Goal: Information Seeking & Learning: Learn about a topic

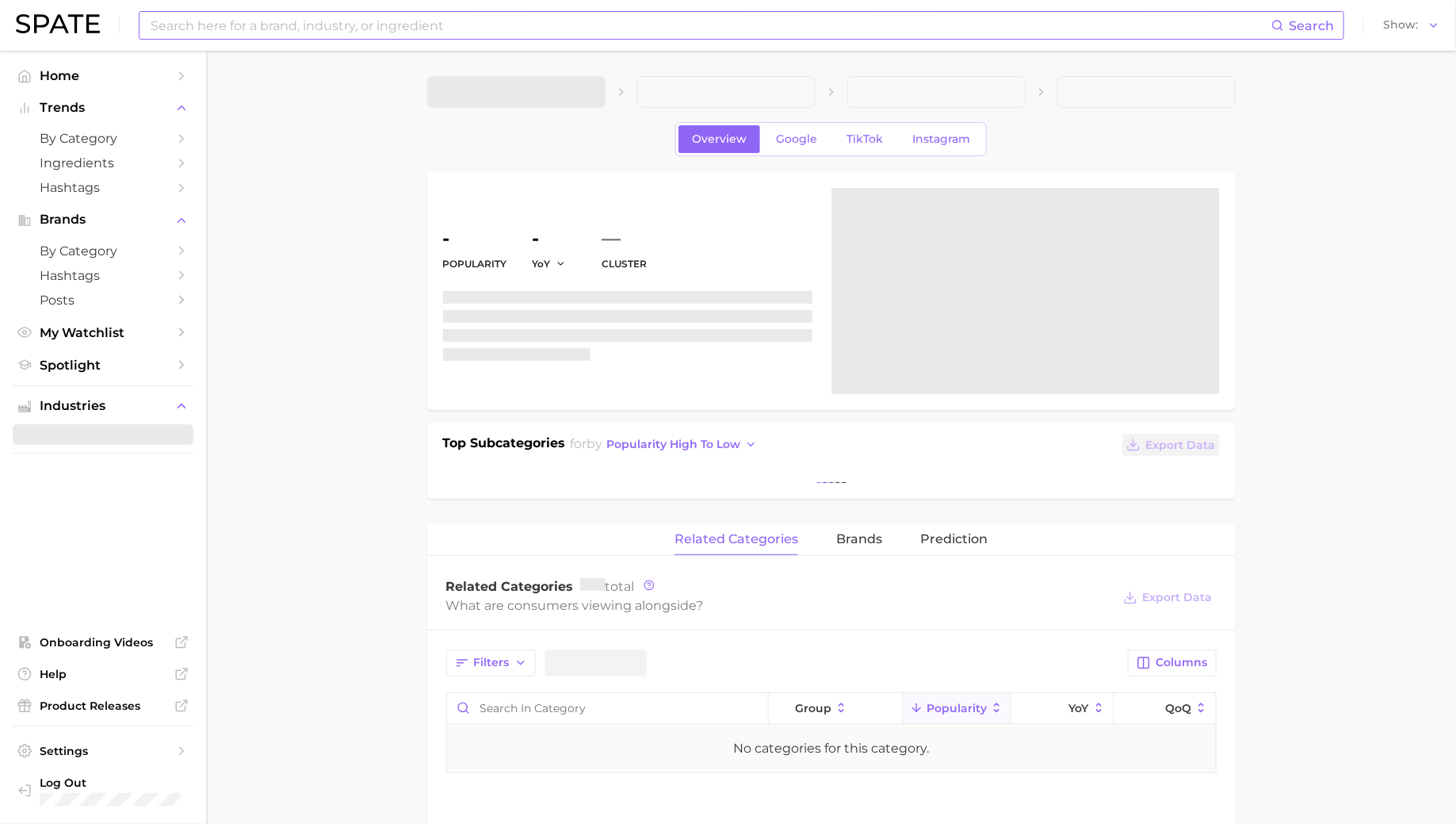
click at [452, 33] on input at bounding box center [709, 25] width 1122 height 27
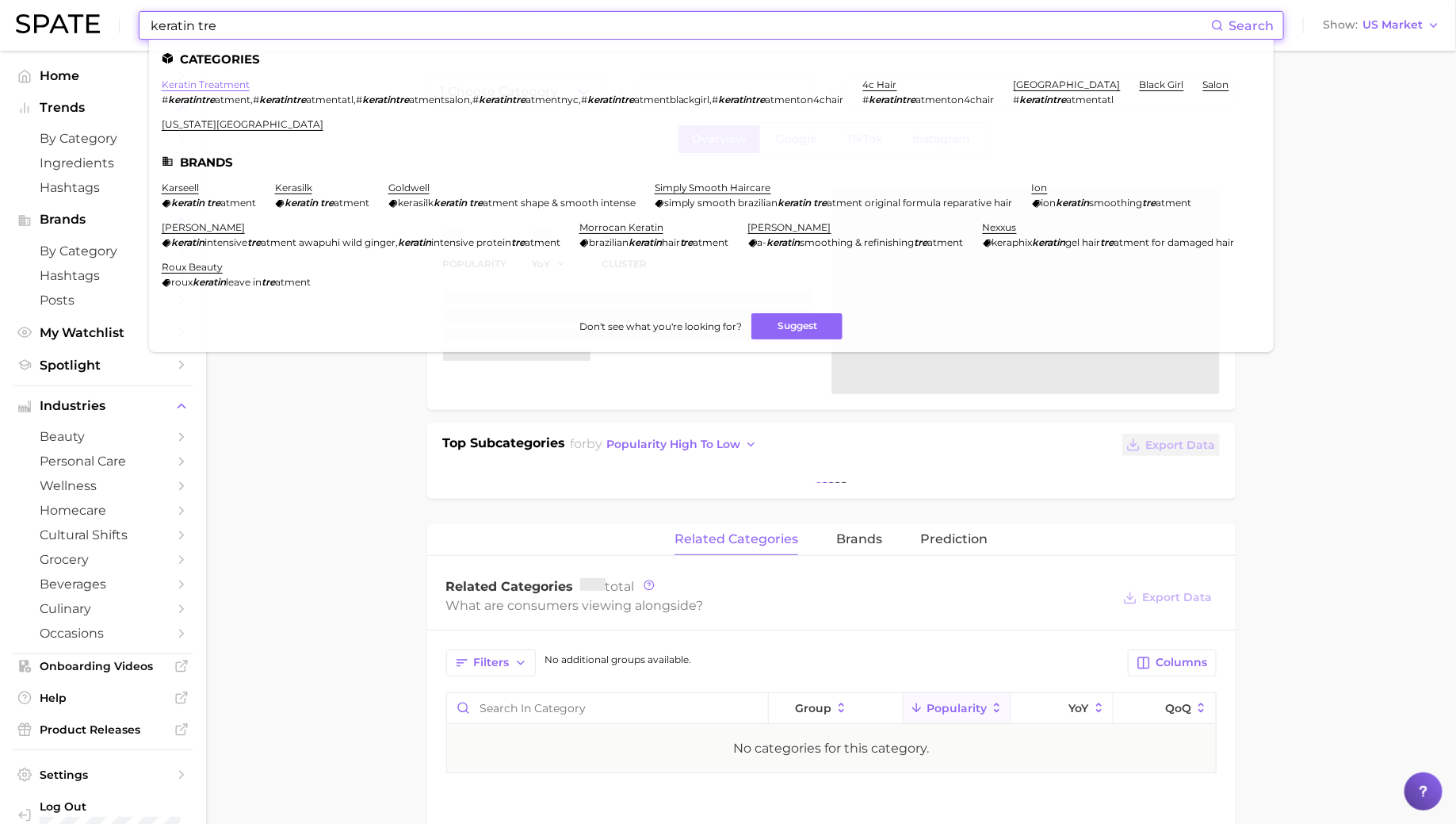
type input "keratin tre"
click at [210, 88] on link "keratin treatment" at bounding box center [206, 85] width 88 height 12
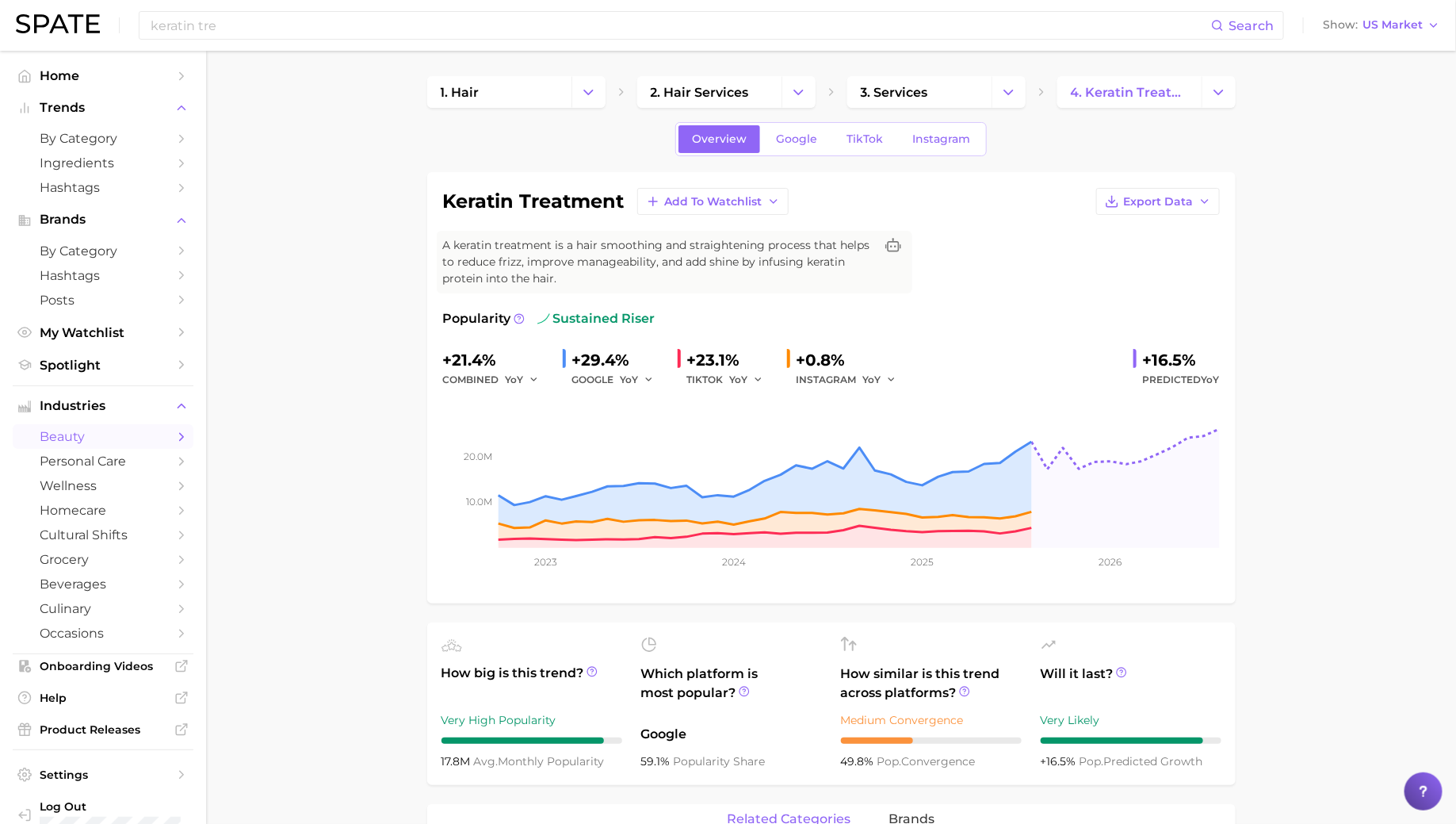
scroll to position [1, 0]
click at [794, 145] on link "Google" at bounding box center [796, 138] width 68 height 28
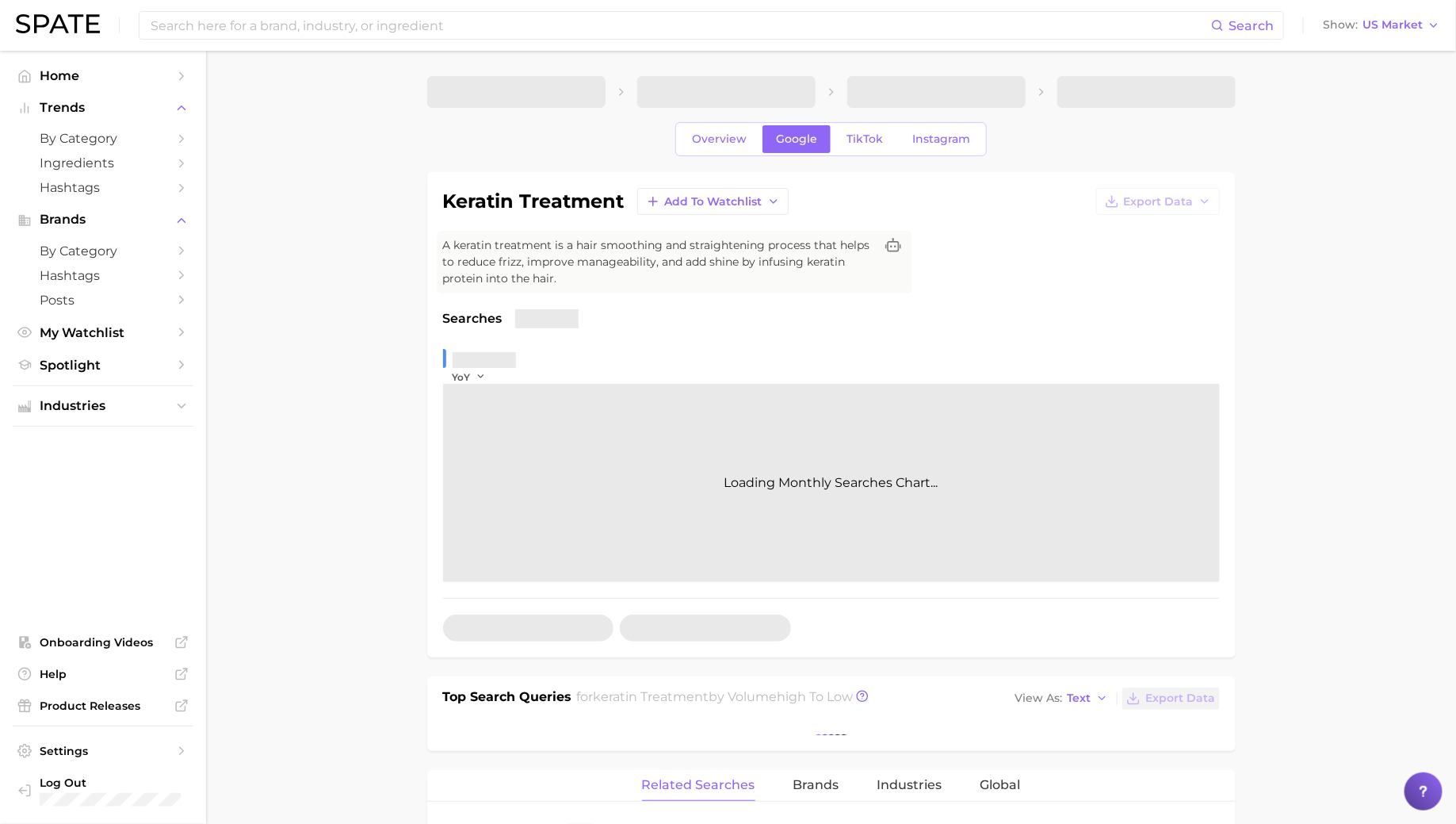
scroll to position [252, 0]
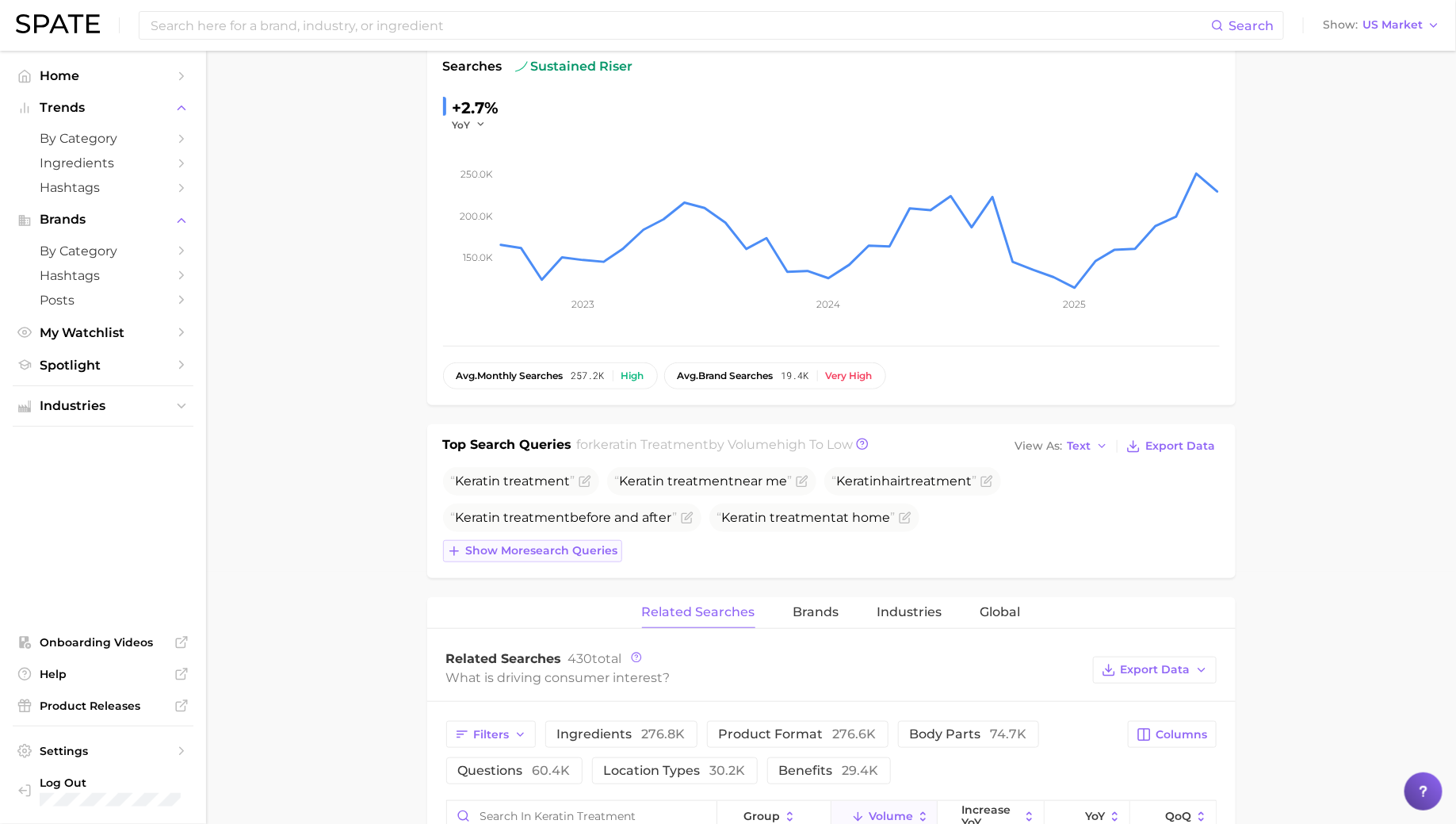
click at [518, 550] on span "Show more search queries" at bounding box center [542, 550] width 152 height 14
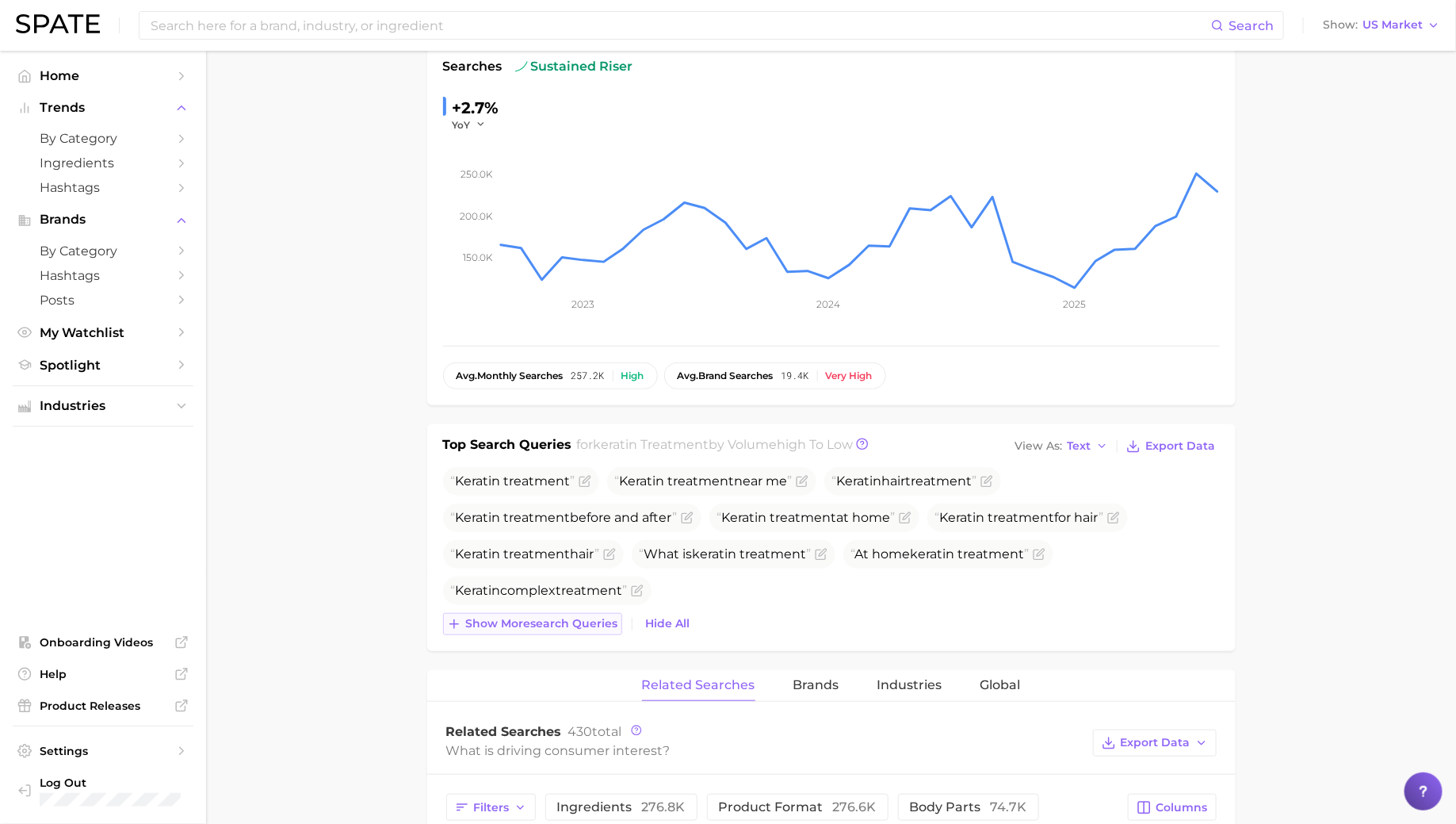
click at [558, 622] on span "Show more search queries" at bounding box center [542, 623] width 152 height 14
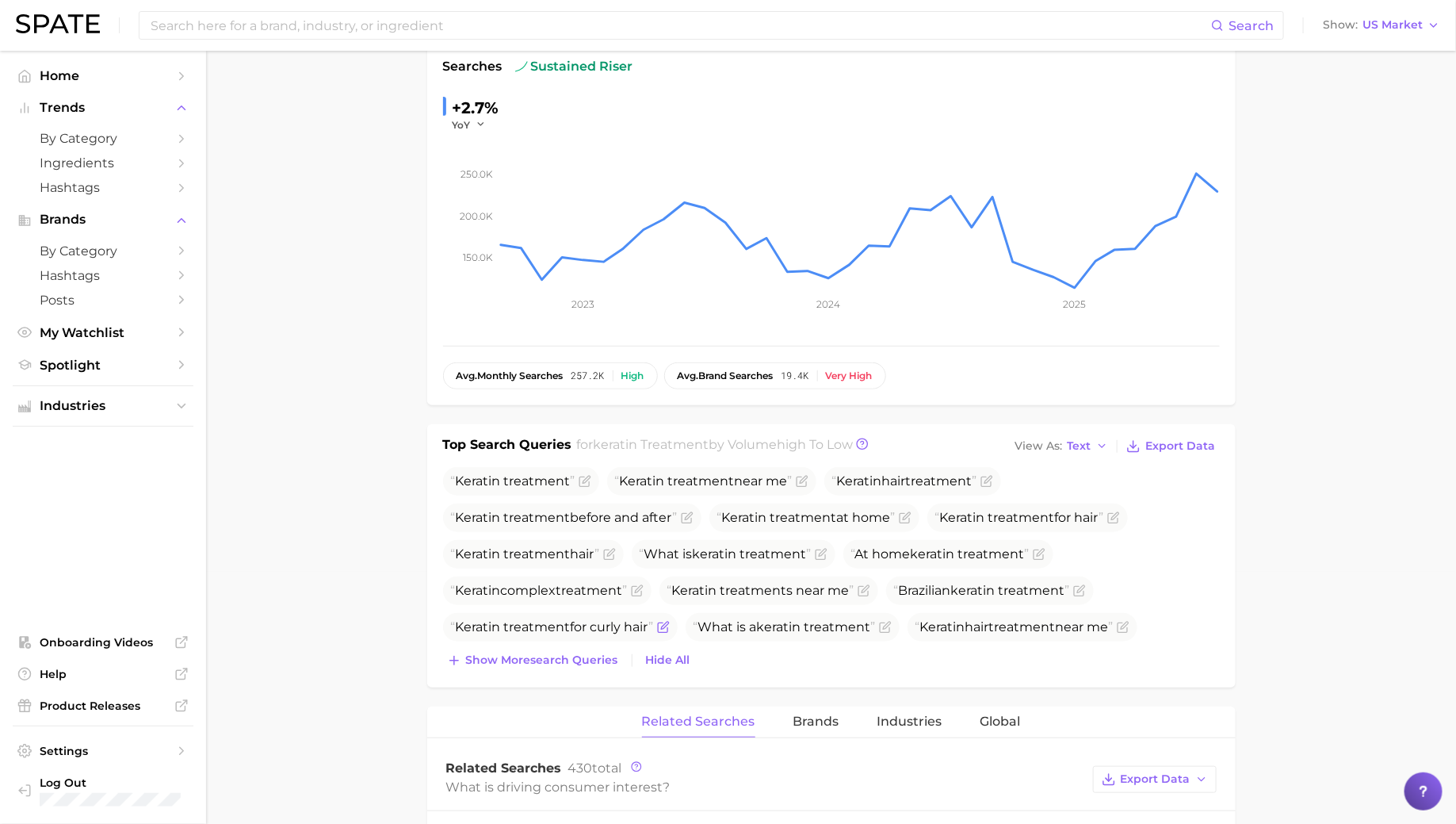
drag, startPoint x: 455, startPoint y: 476, endPoint x: 652, endPoint y: 630, distance: 250.0
click at [652, 630] on ul "Keratin treatment Keratin treatment near me Keratin hair treatment Keratin trea…" at bounding box center [831, 554] width 777 height 175
copy ul "Keratin treatment Keratin treatment near me Keratin hair treatment Keratin trea…"
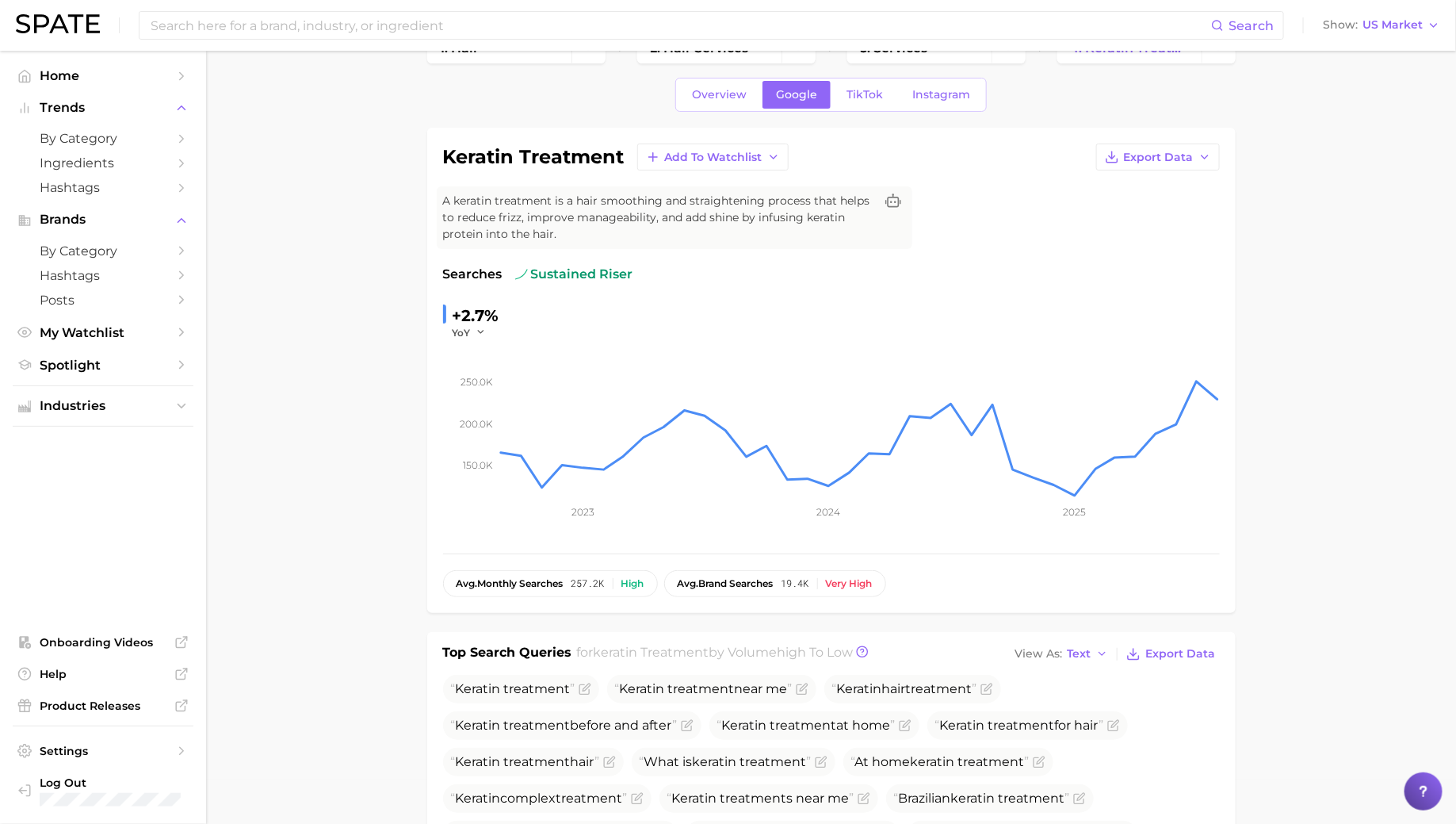
scroll to position [0, 0]
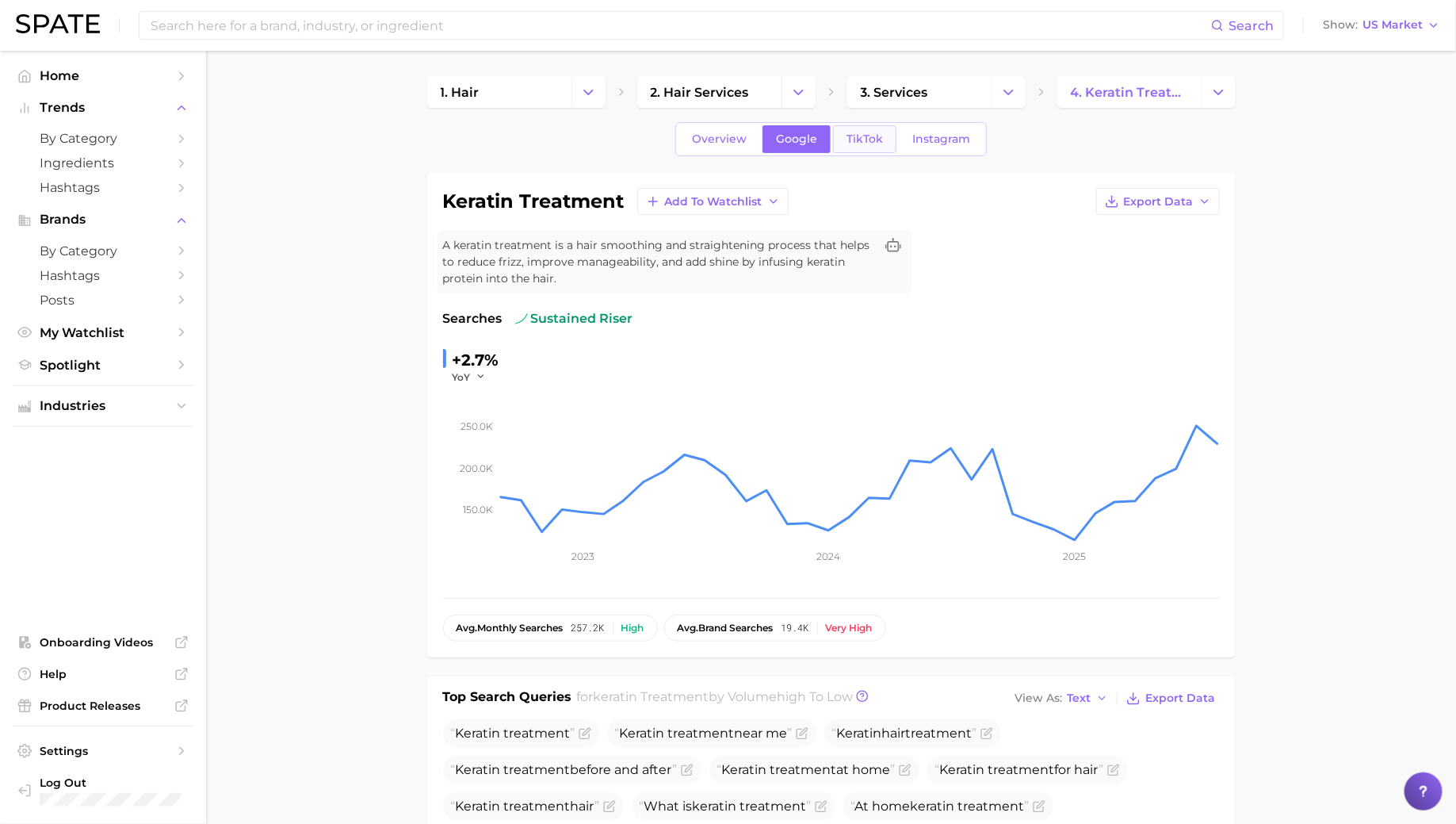
click at [862, 136] on span "TikTok" at bounding box center [864, 139] width 37 height 14
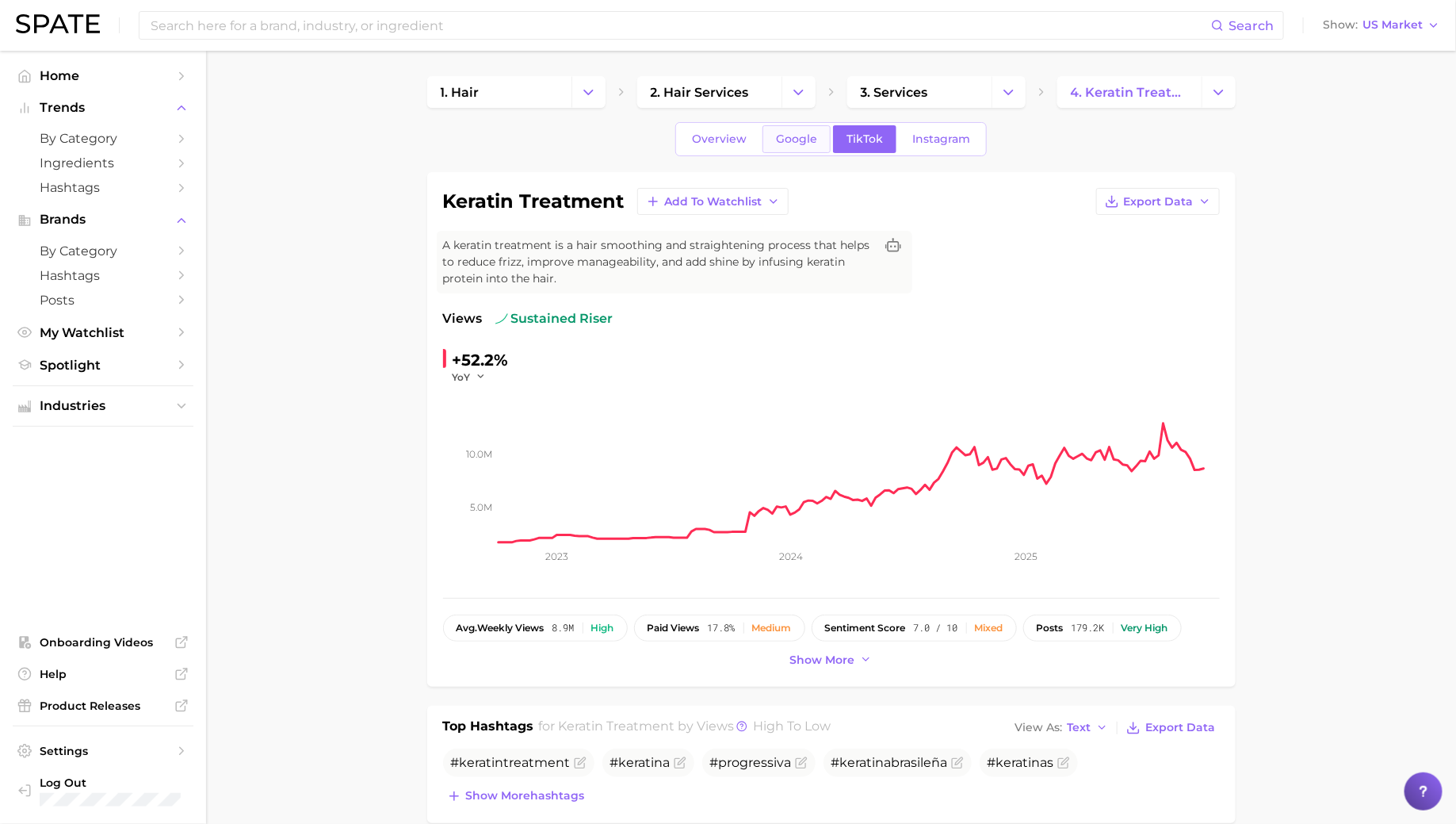
click at [811, 128] on link "Google" at bounding box center [796, 139] width 68 height 28
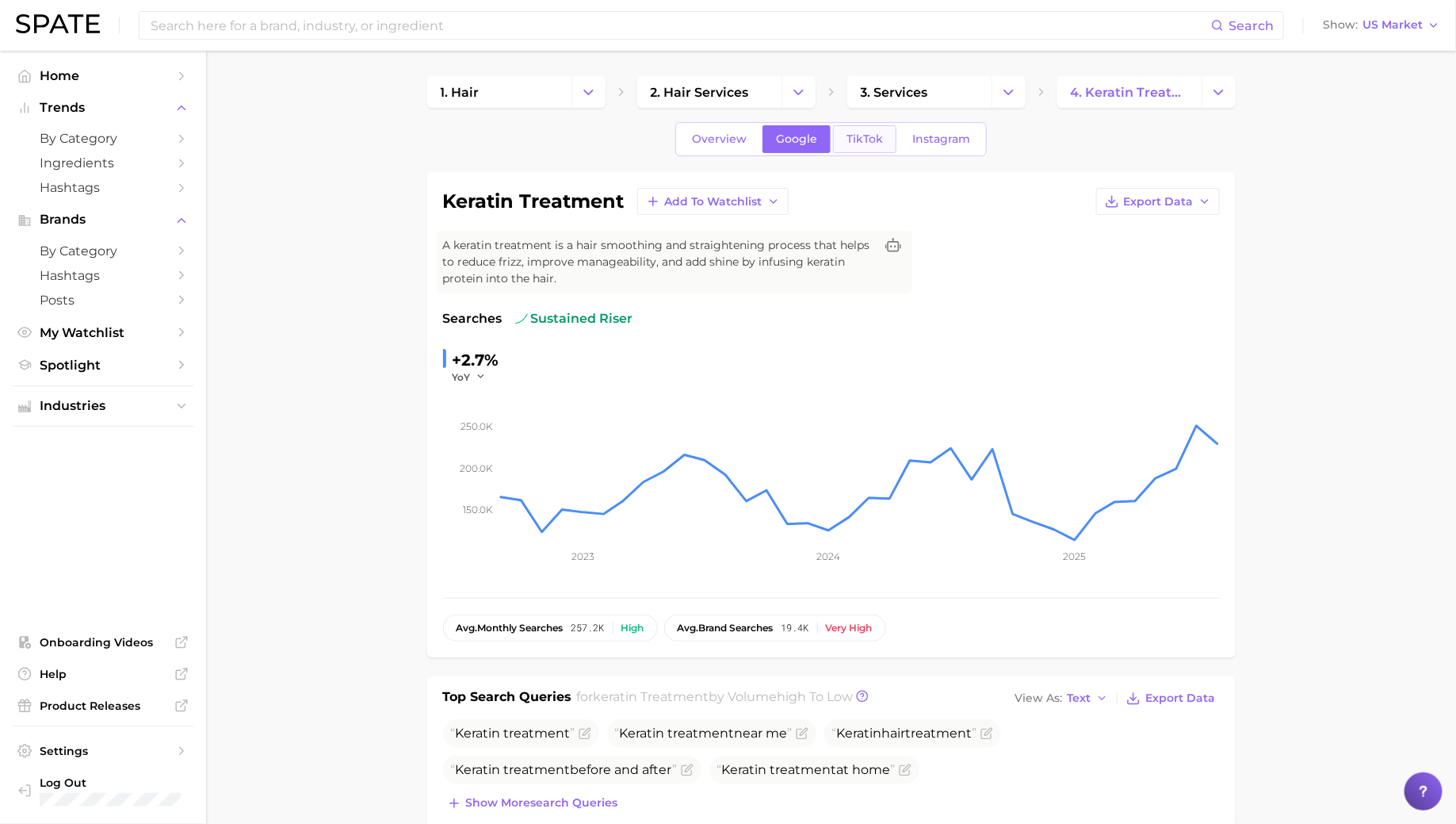
click at [868, 141] on span "TikTok" at bounding box center [864, 139] width 37 height 14
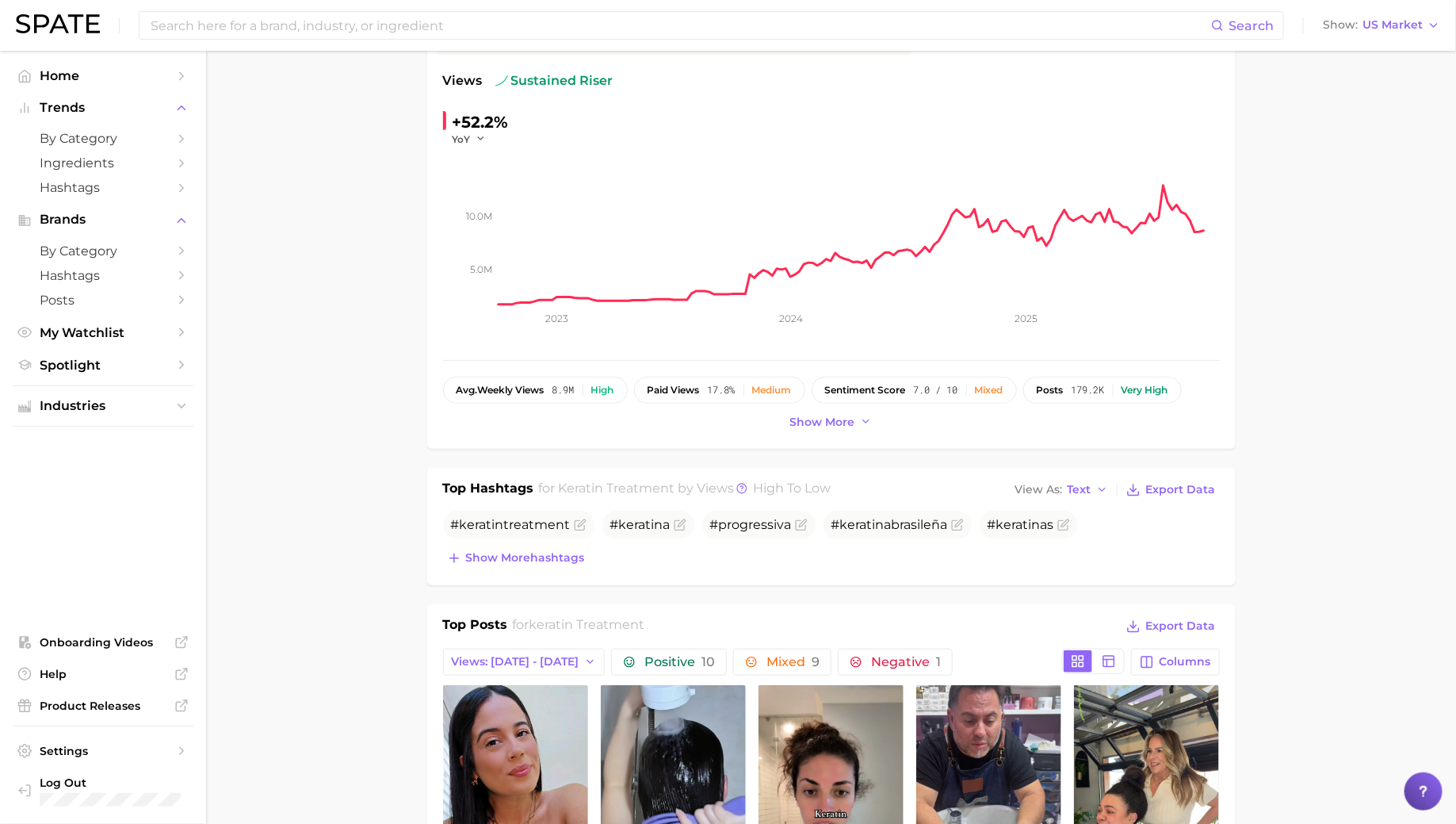
scroll to position [249, 0]
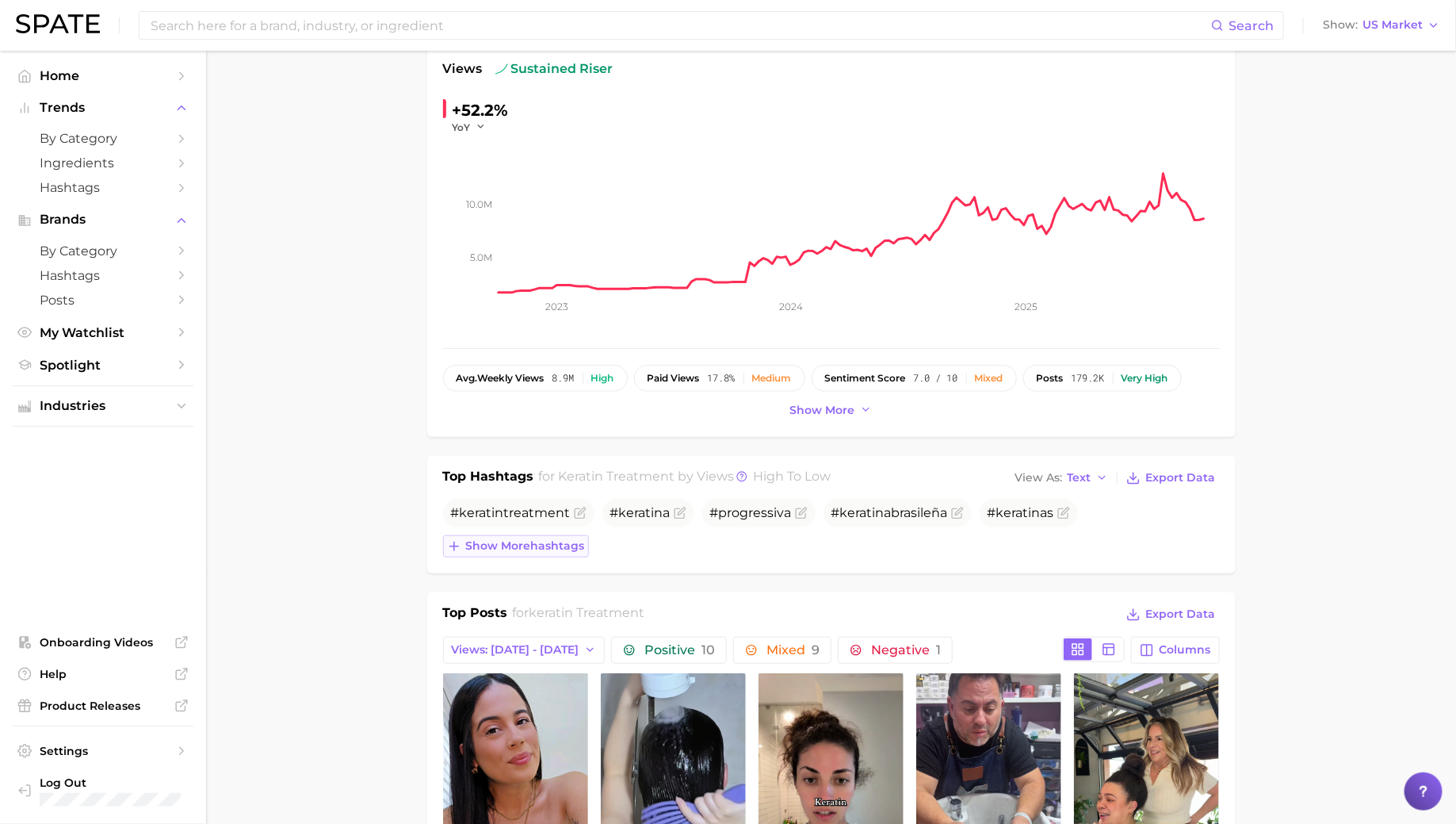
click at [538, 539] on span "Show more hashtags" at bounding box center [526, 545] width 119 height 14
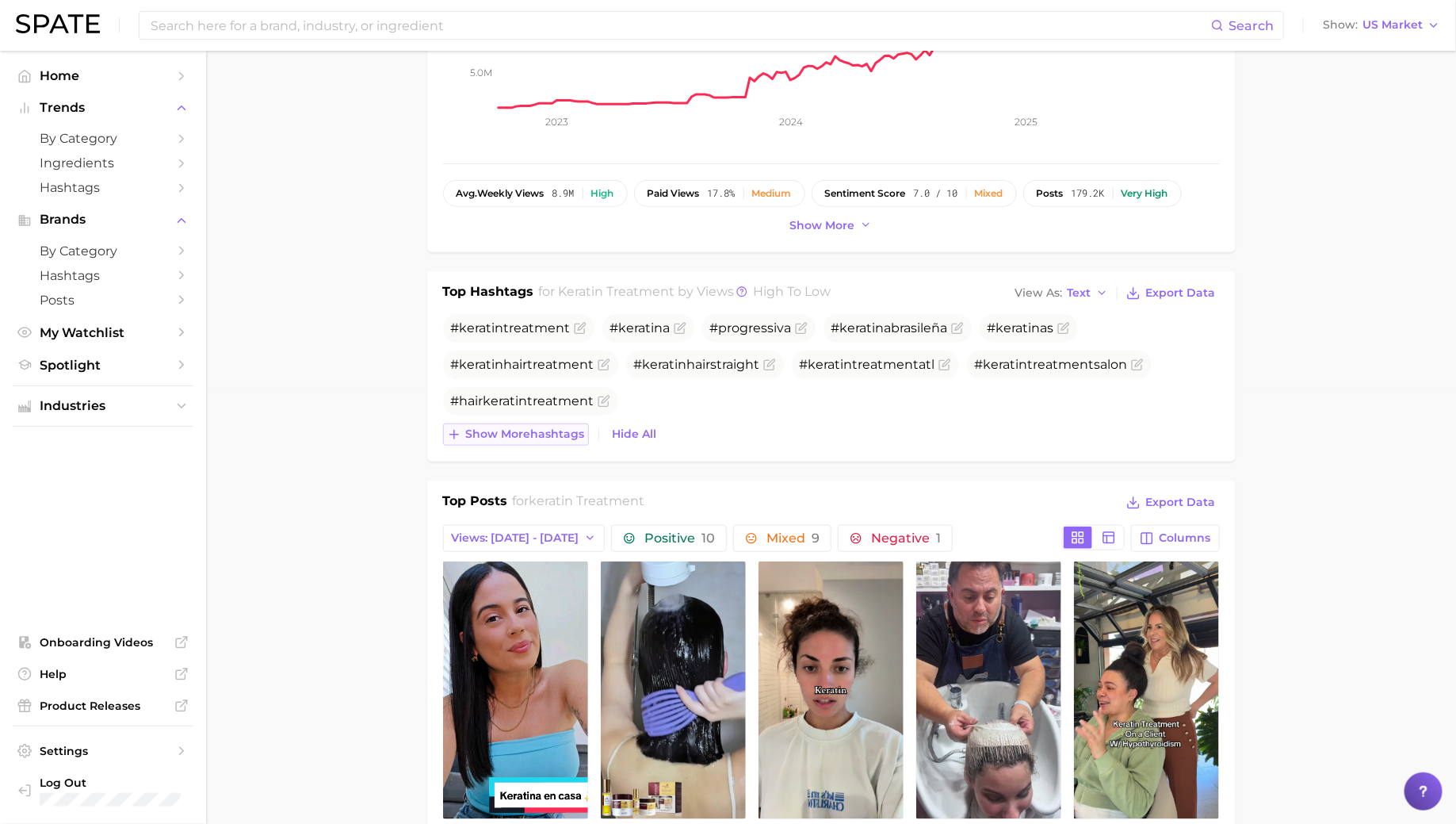
scroll to position [488, 0]
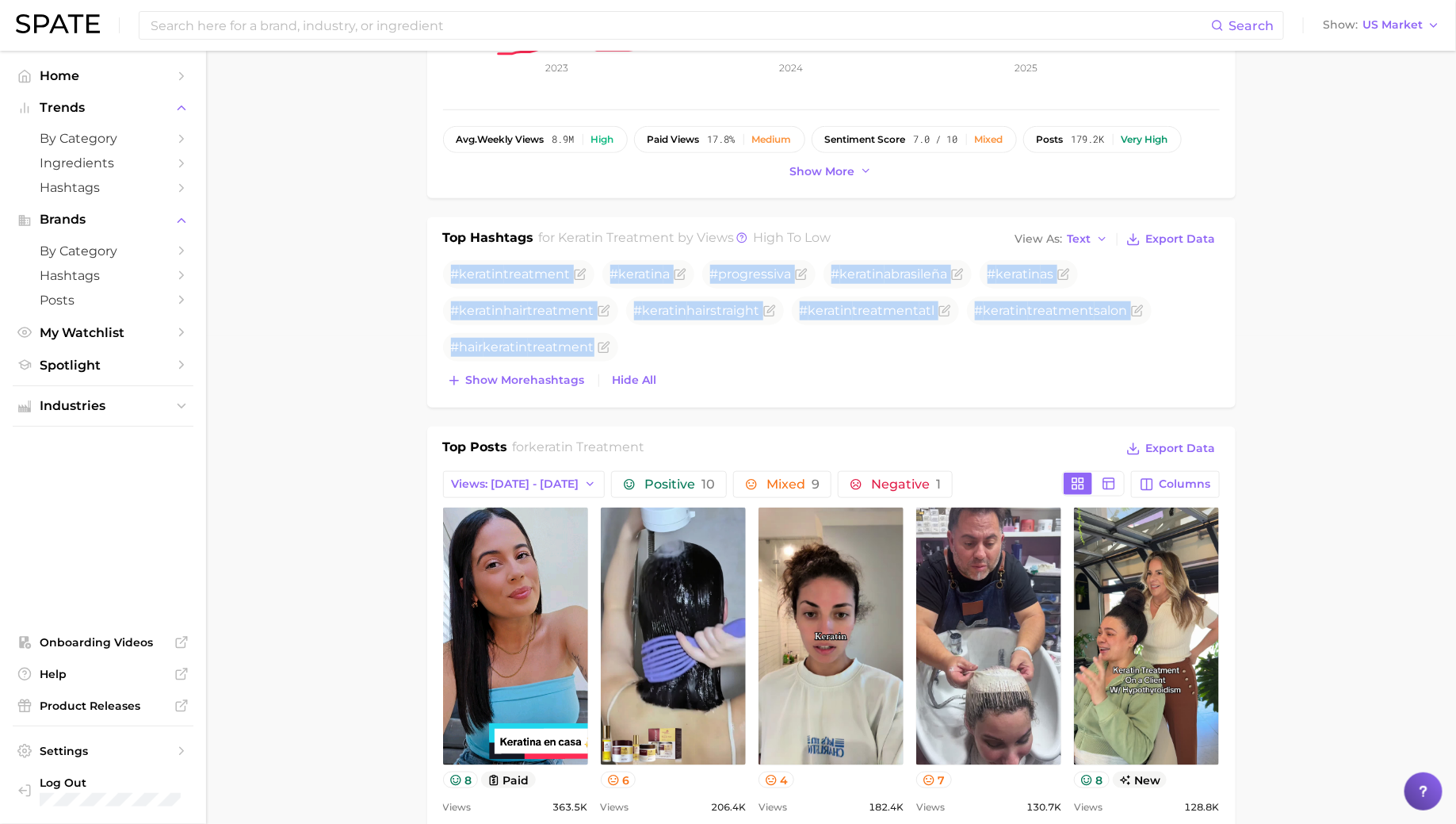
drag, startPoint x: 453, startPoint y: 270, endPoint x: 623, endPoint y: 345, distance: 185.8
click at [622, 342] on ul "# keratin treatment # keratin a #progressiva # keratin abrasileña # keratin as …" at bounding box center [831, 310] width 777 height 102
copy ul "# keratin treatment # keratin a #progressiva # keratin abrasileña # keratin as …"
click at [514, 380] on span "Show more hashtags" at bounding box center [526, 379] width 119 height 14
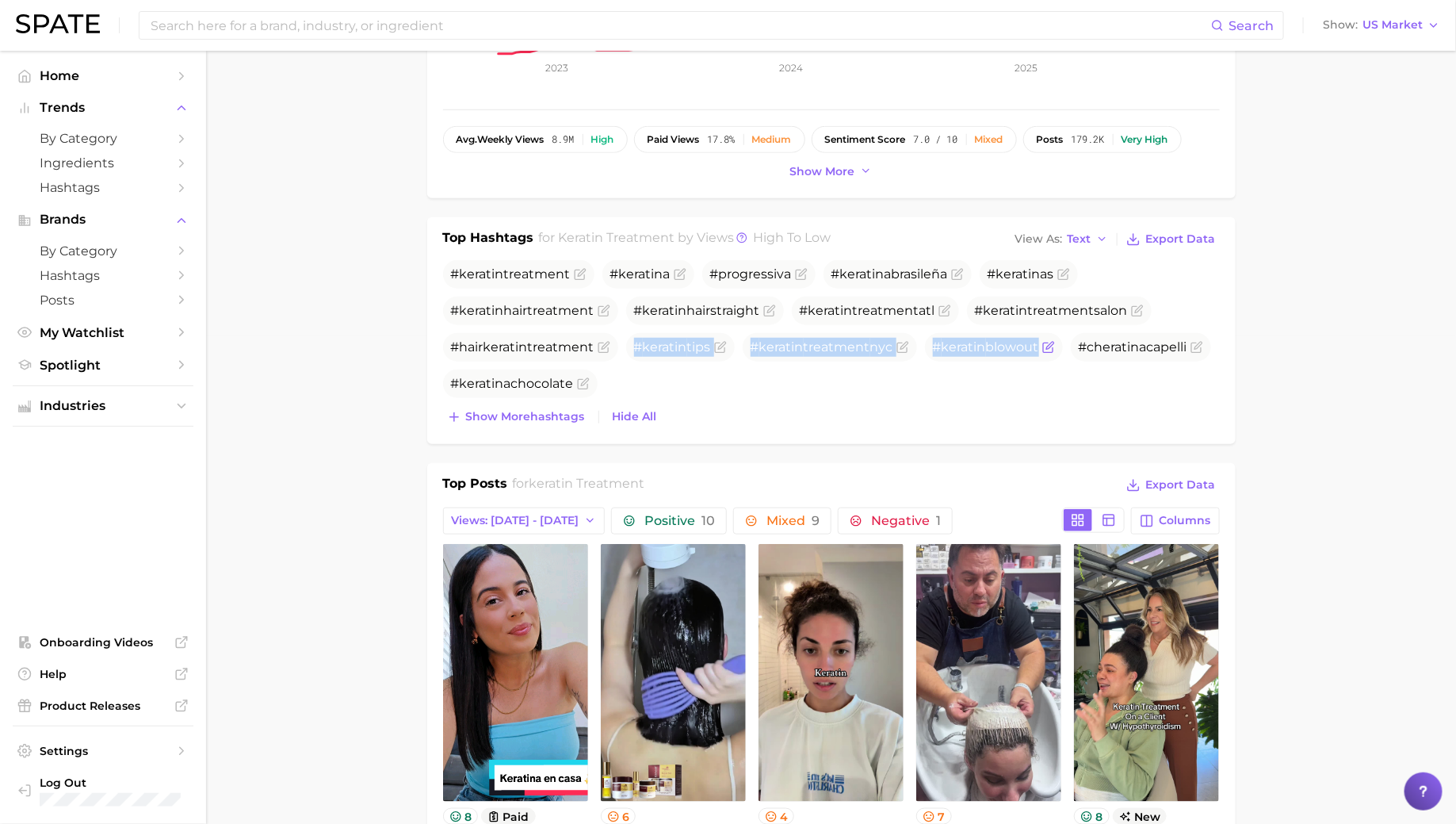
drag, startPoint x: 633, startPoint y: 343, endPoint x: 1040, endPoint y: 354, distance: 407.1
click at [1042, 354] on ul "# keratin treatment # keratin a #progressiva # keratin abrasileña # keratin as …" at bounding box center [831, 329] width 777 height 138
copy ul "# keratin tips # keratin treatment nyc # keratin blowout"
click at [1080, 235] on span "Text" at bounding box center [1079, 239] width 24 height 9
click at [1074, 286] on button "Table" at bounding box center [1098, 293] width 175 height 28
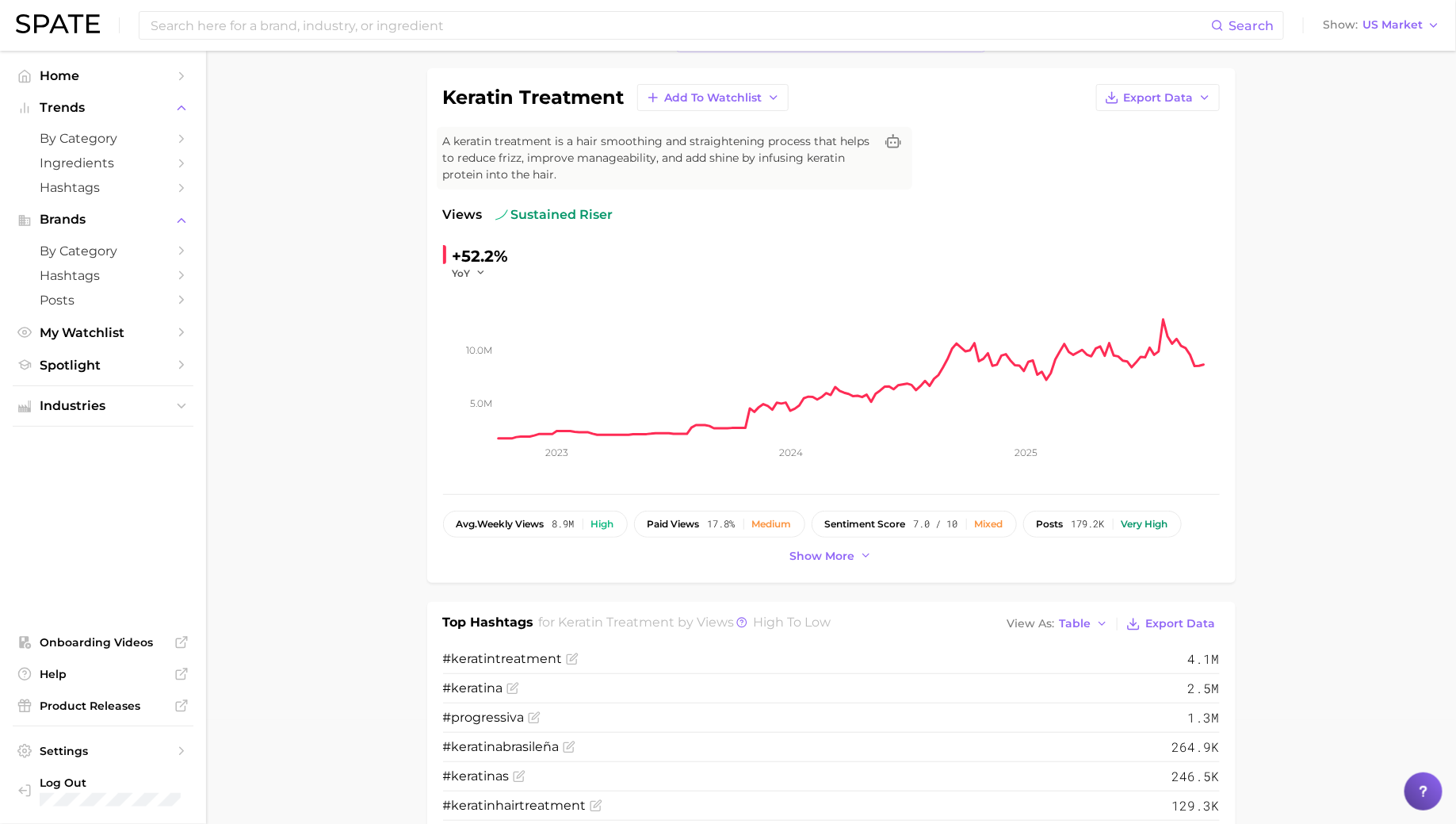
scroll to position [0, 0]
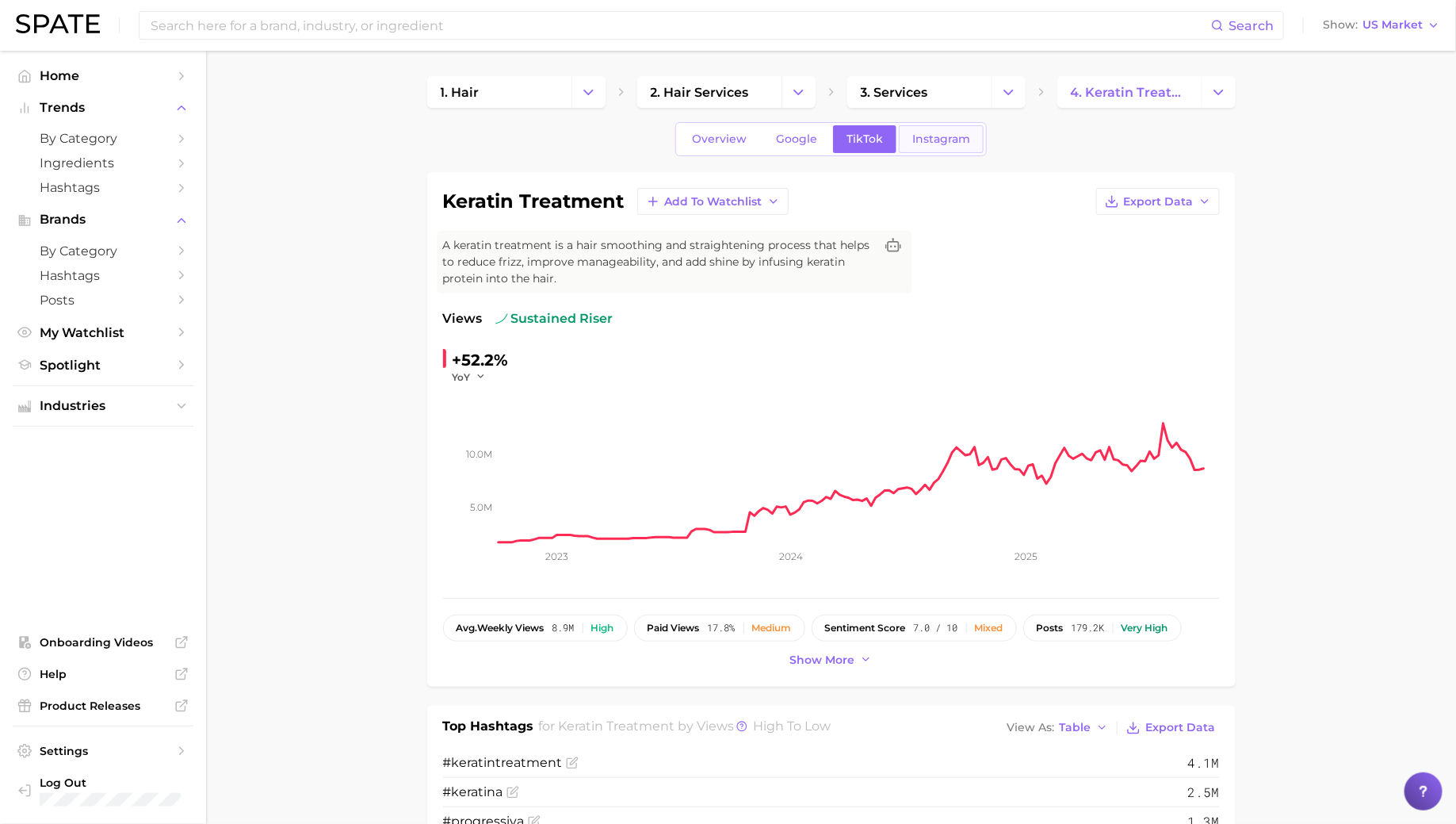
click at [924, 139] on span "Instagram" at bounding box center [941, 139] width 58 height 14
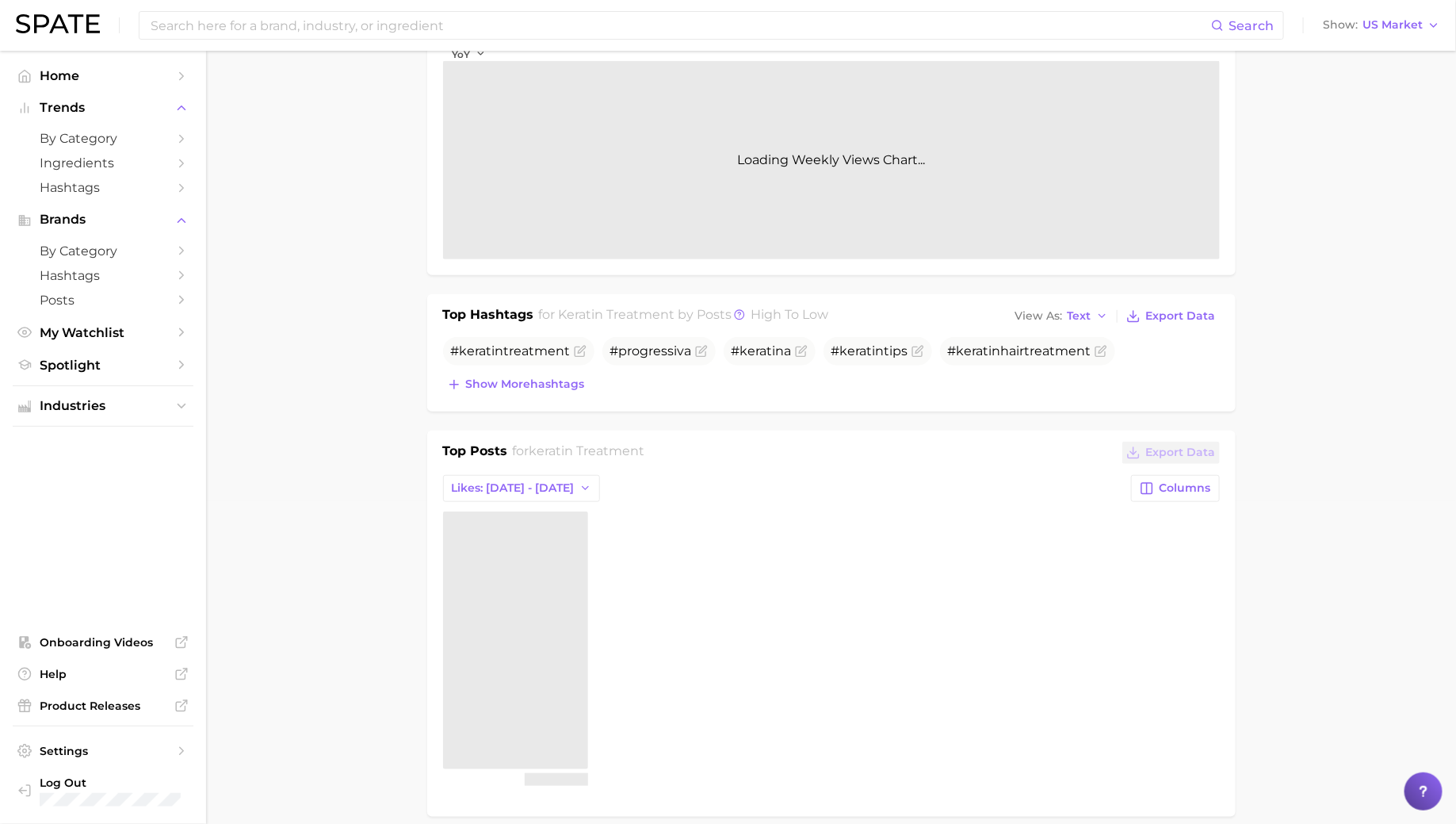
scroll to position [331, 0]
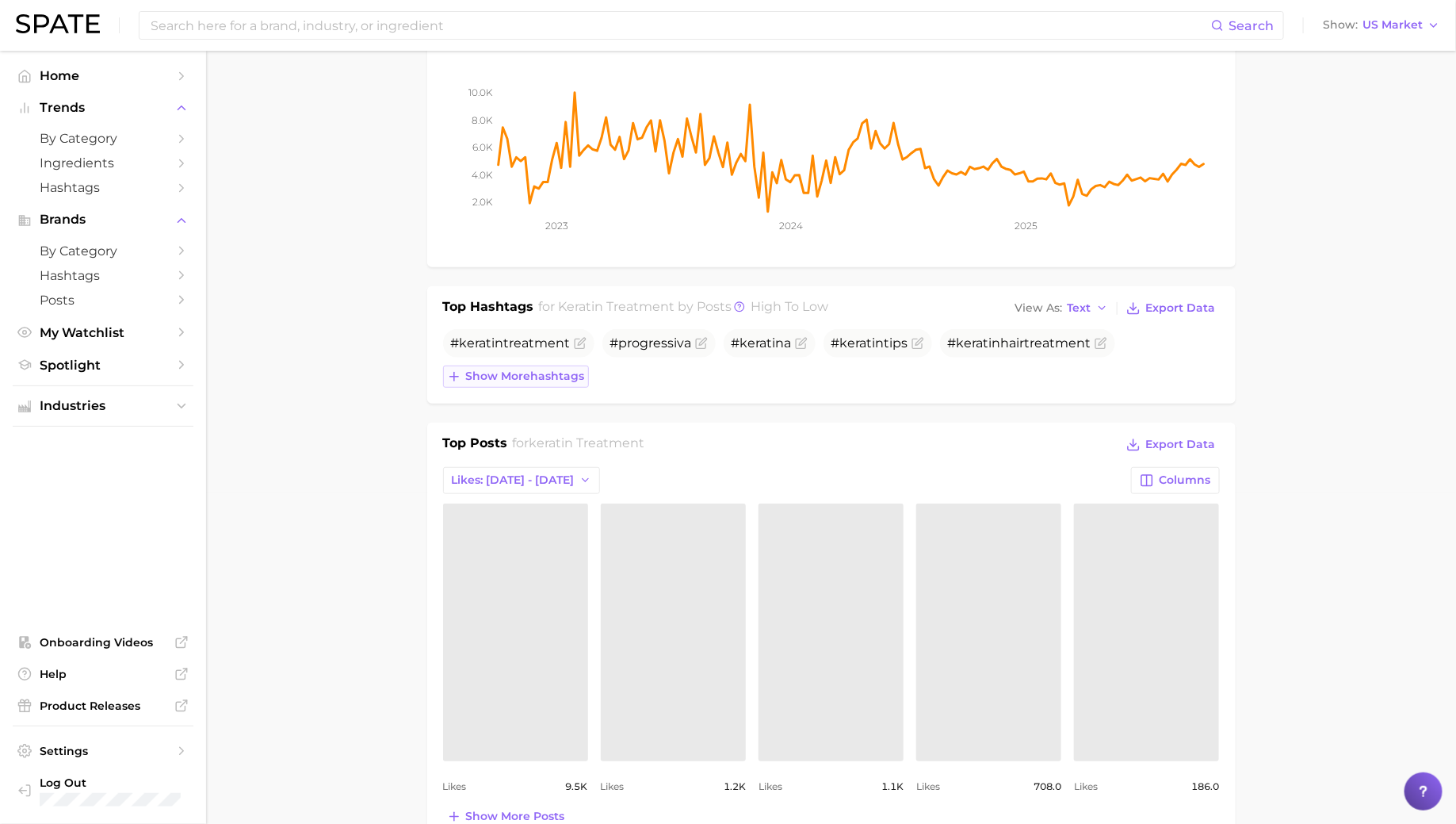
click at [515, 383] on button "Show more hashtags" at bounding box center [515, 376] width 145 height 22
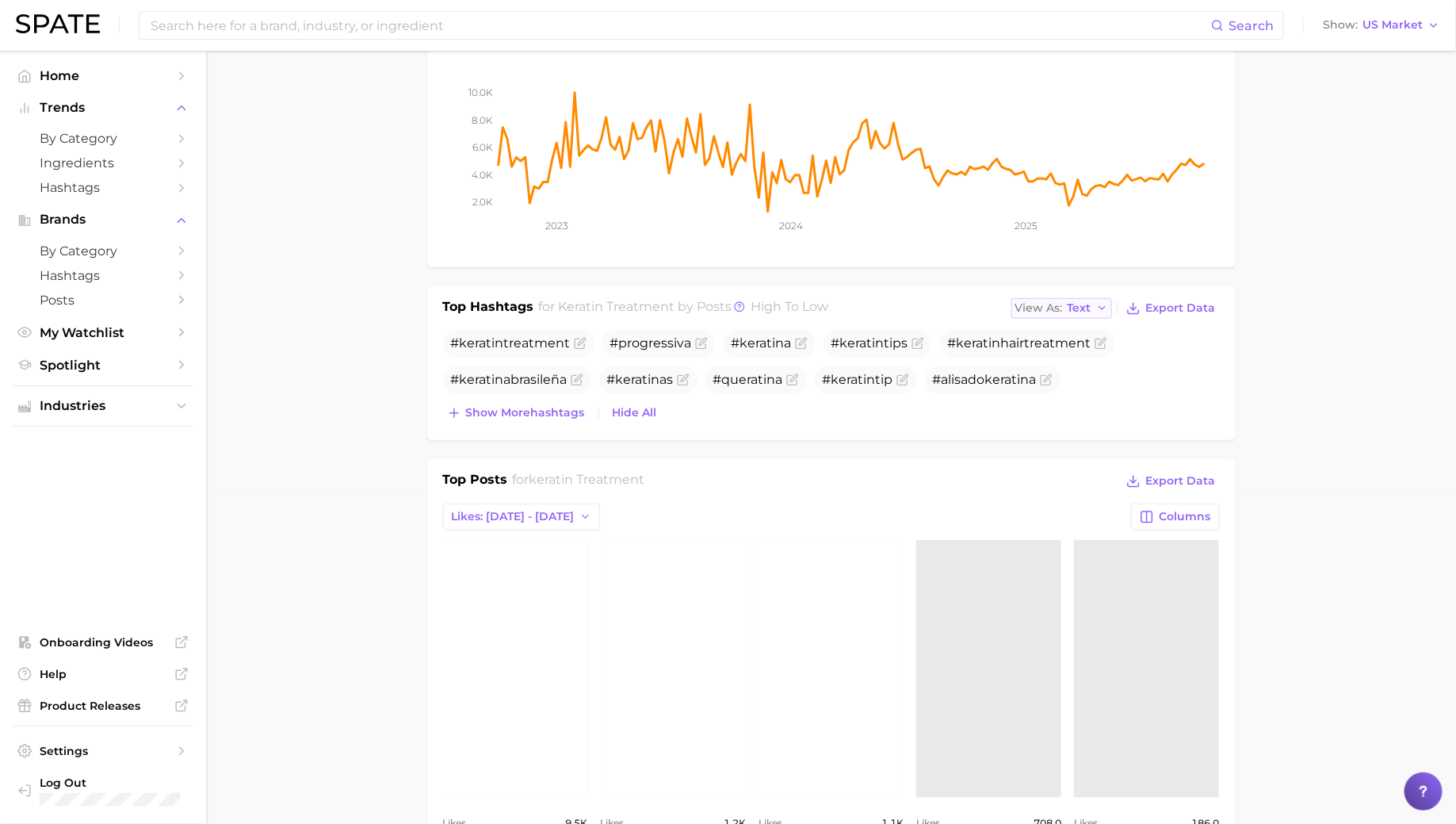
click at [1081, 304] on span "Text" at bounding box center [1079, 308] width 24 height 9
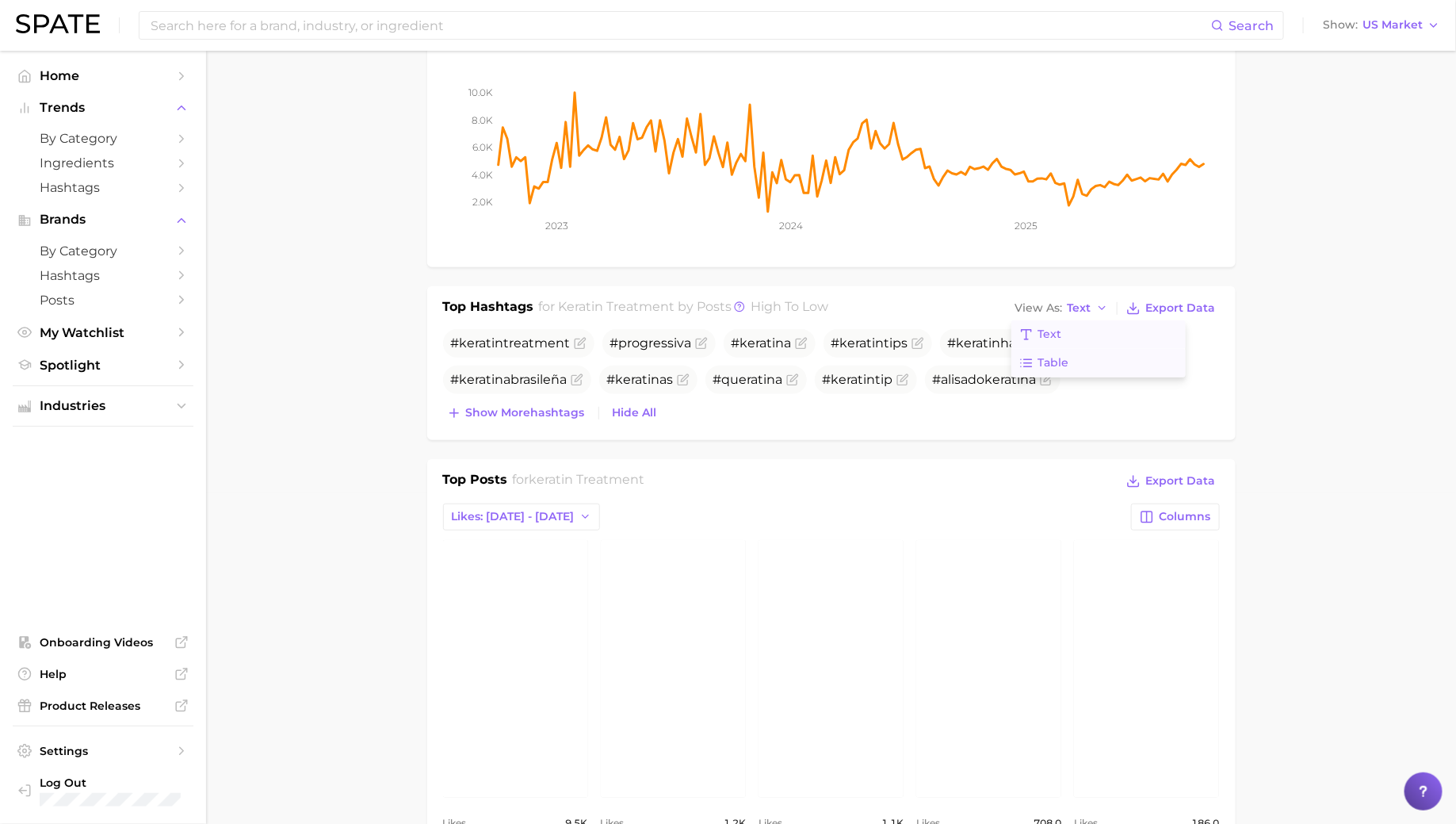
click at [1056, 362] on span "Table" at bounding box center [1054, 362] width 31 height 14
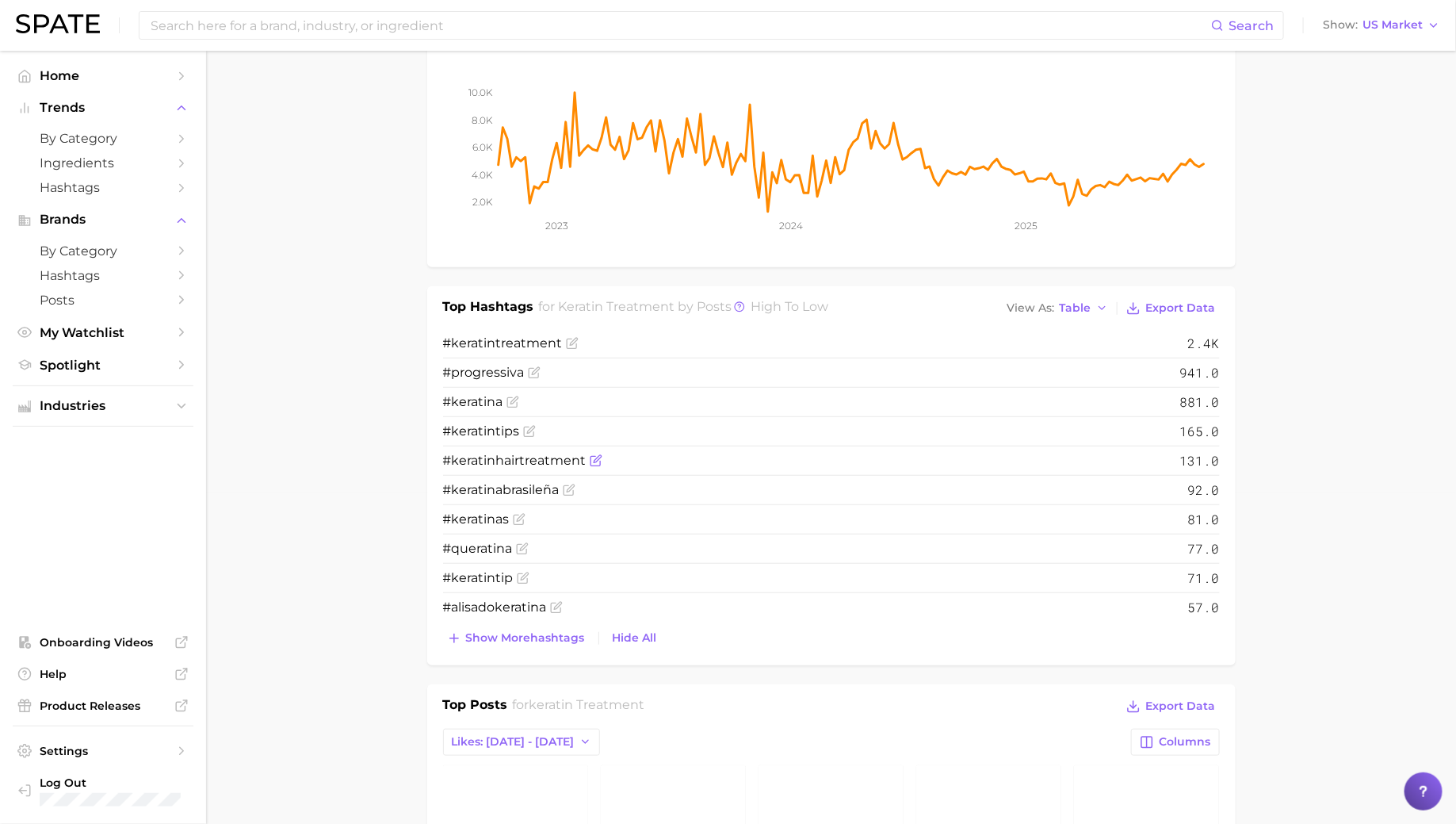
click at [584, 455] on span "treatment" at bounding box center [553, 460] width 67 height 15
drag, startPoint x: 518, startPoint y: 430, endPoint x: 418, endPoint y: 323, distance: 146.5
click at [1069, 298] on button "View As Table" at bounding box center [1058, 308] width 110 height 20
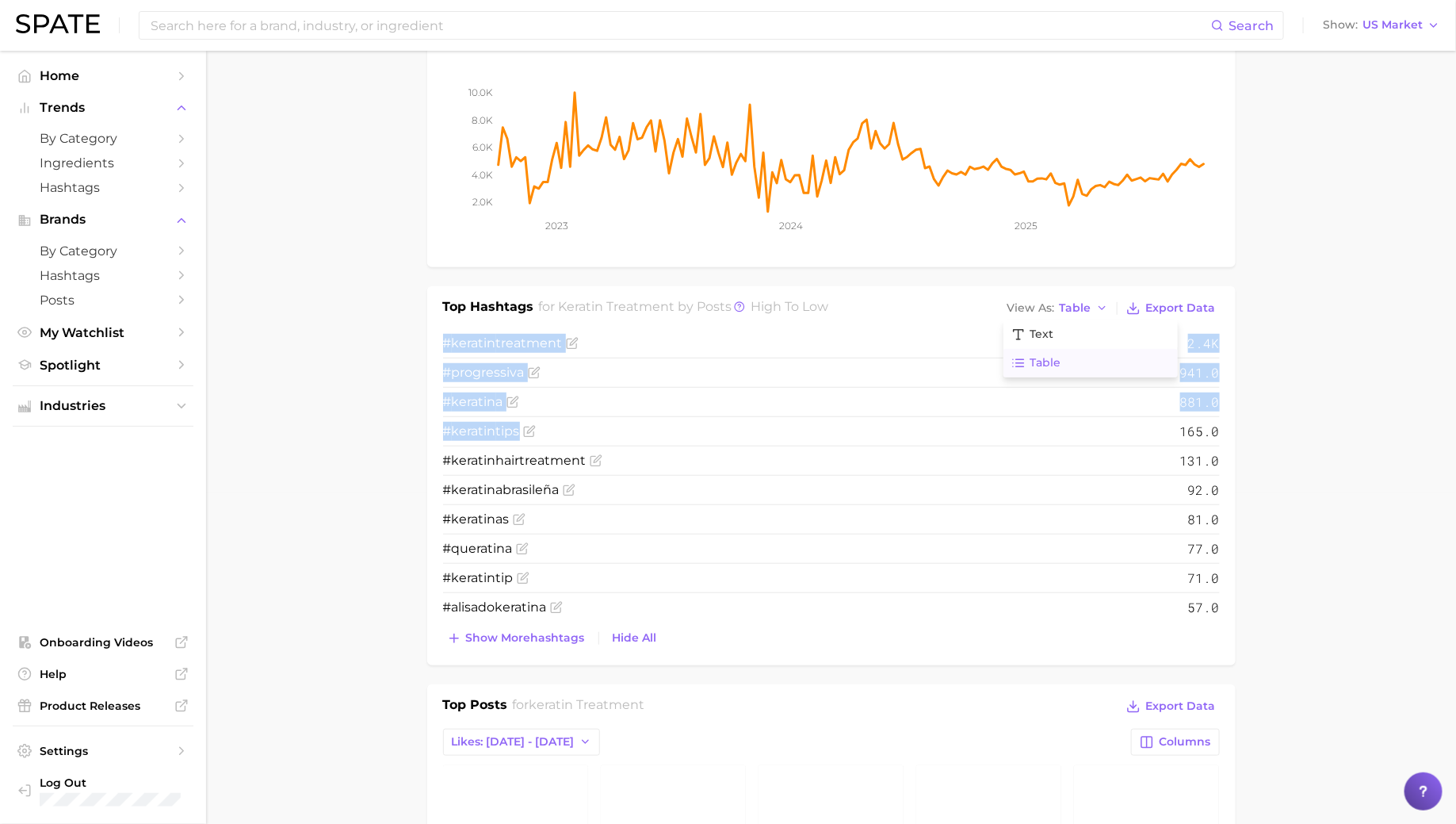
click at [1056, 349] on button "Table" at bounding box center [1090, 362] width 175 height 28
click at [1051, 314] on button "View As Table" at bounding box center [1058, 308] width 110 height 20
click at [1051, 330] on span "Text" at bounding box center [1042, 334] width 24 height 14
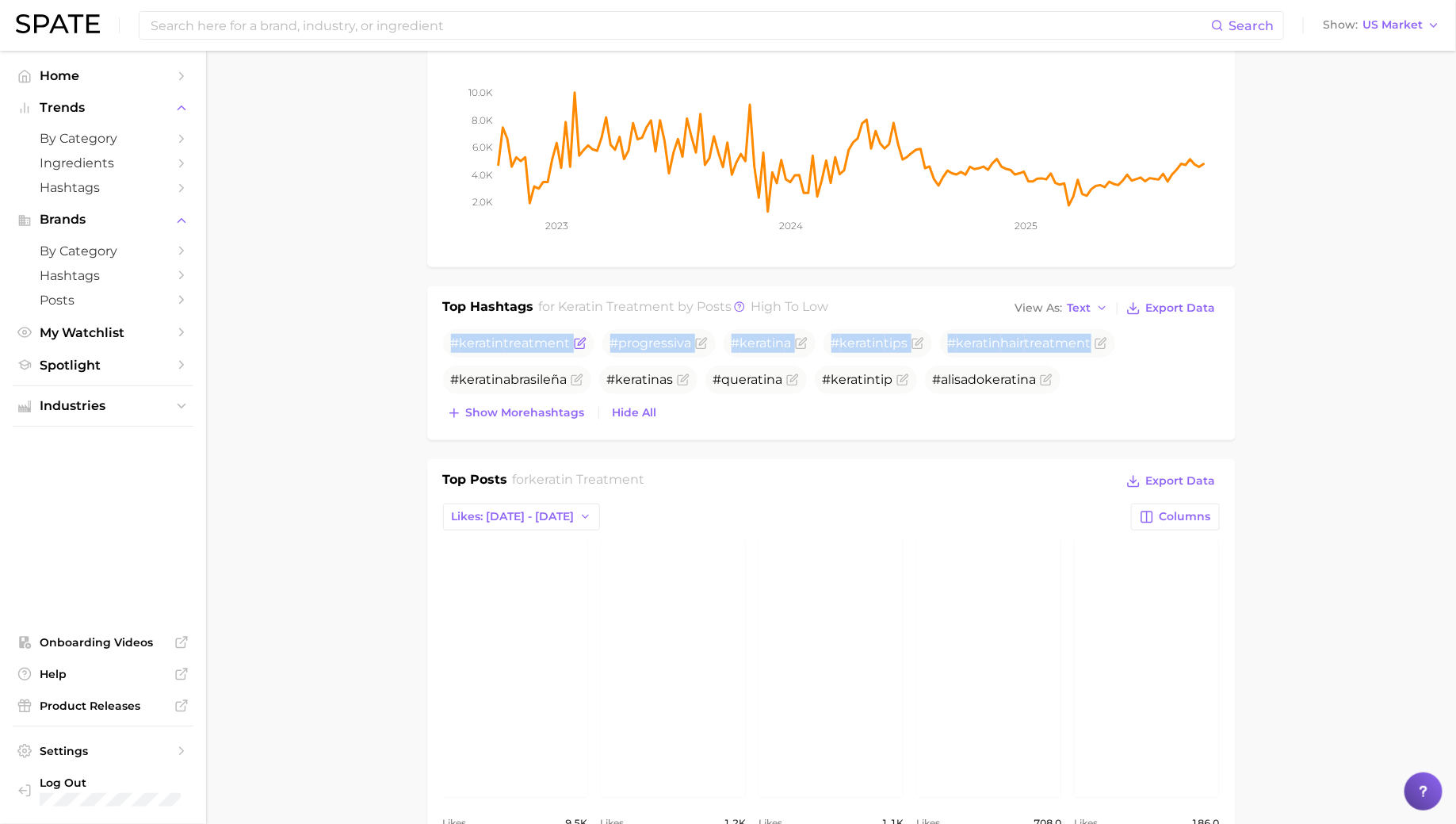
drag, startPoint x: 1087, startPoint y: 343, endPoint x: 450, endPoint y: 347, distance: 637.0
click at [450, 347] on ul "# keratin treatment #progressiva # keratin a # keratin tips # keratin hair trea…" at bounding box center [831, 362] width 777 height 65
copy ul "# keratin treatment #progressiva # keratin a # keratin tips # keratin hair trea…"
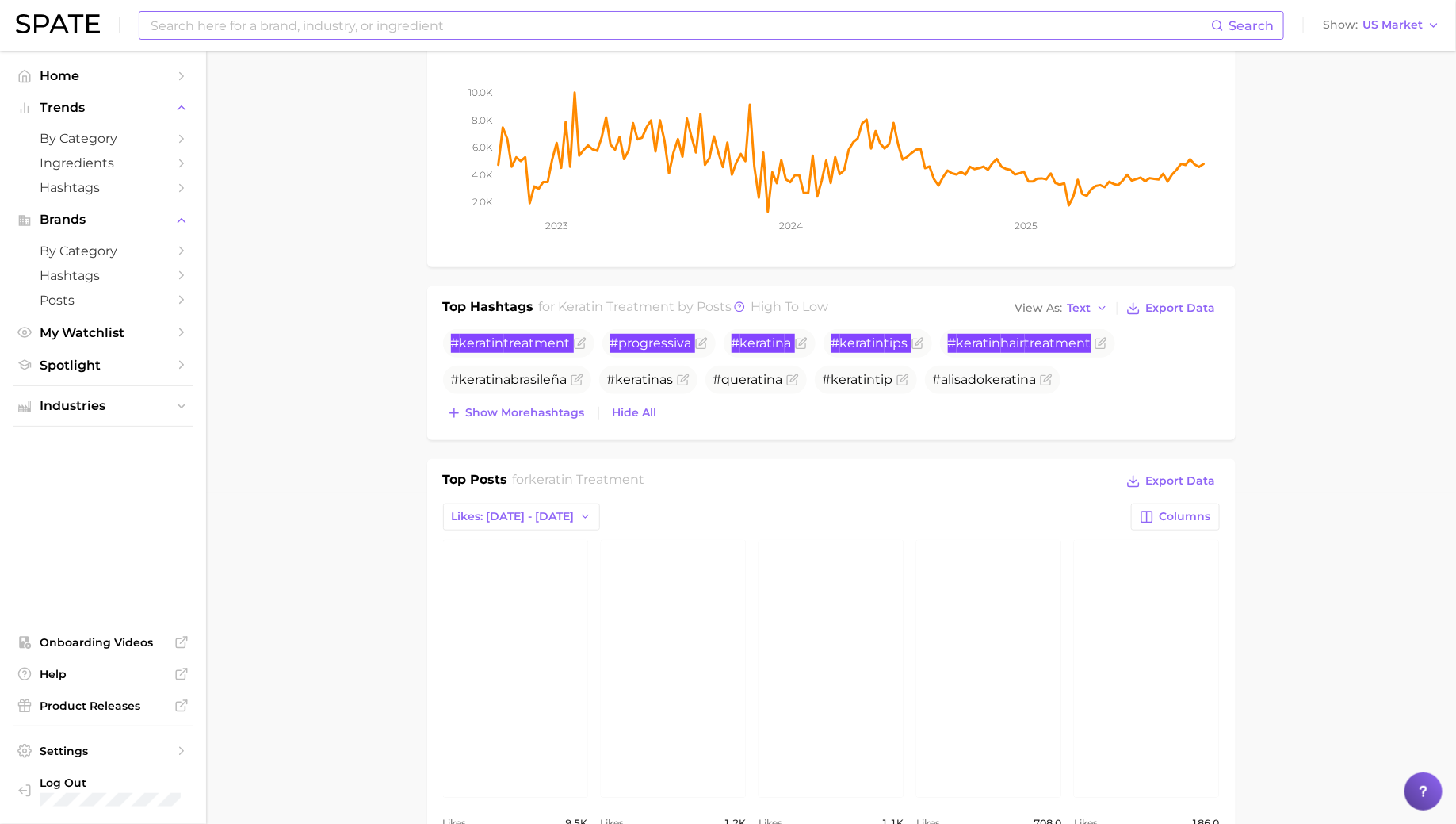
scroll to position [0, 0]
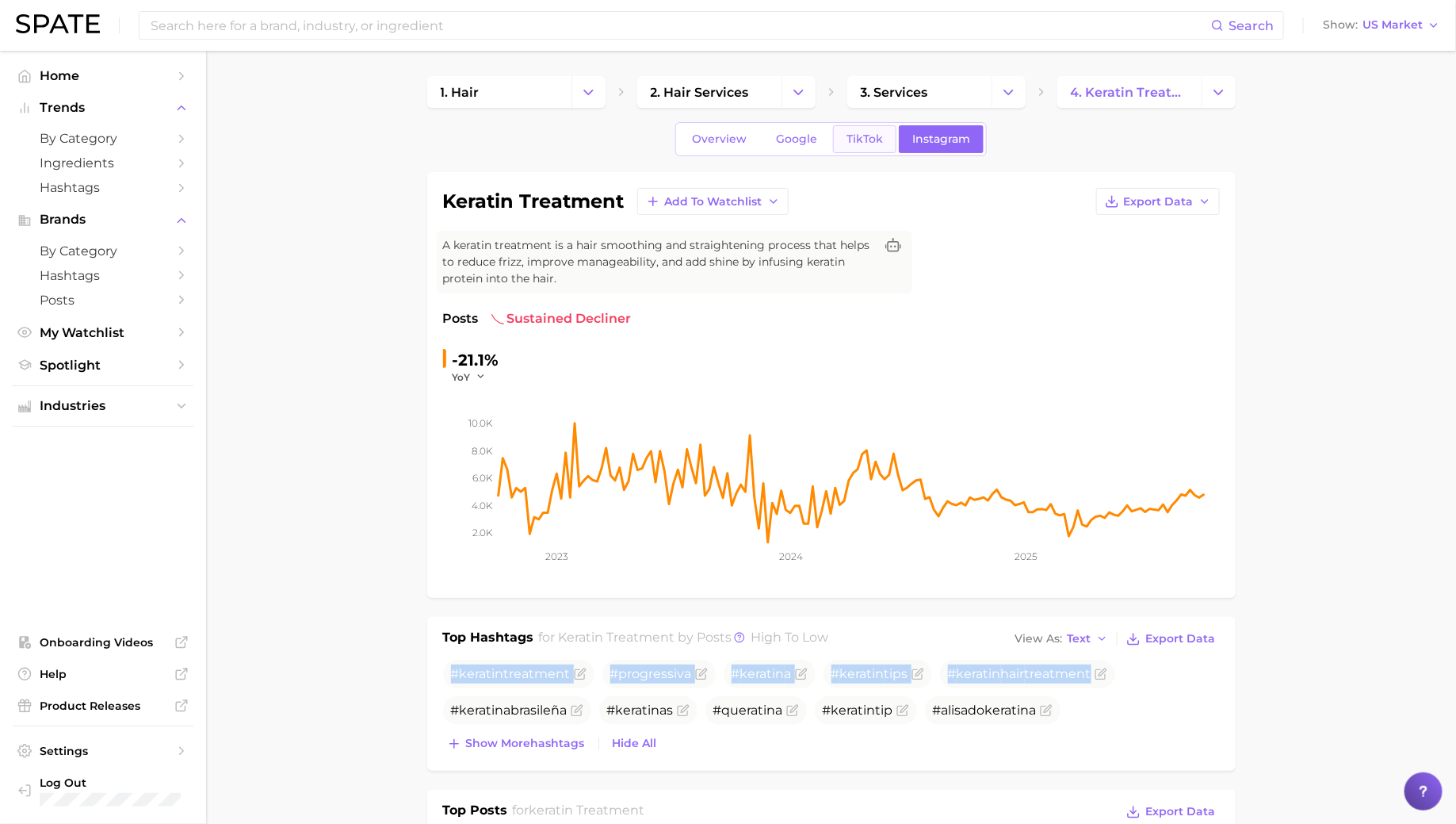
click at [856, 145] on link "TikTok" at bounding box center [864, 139] width 63 height 28
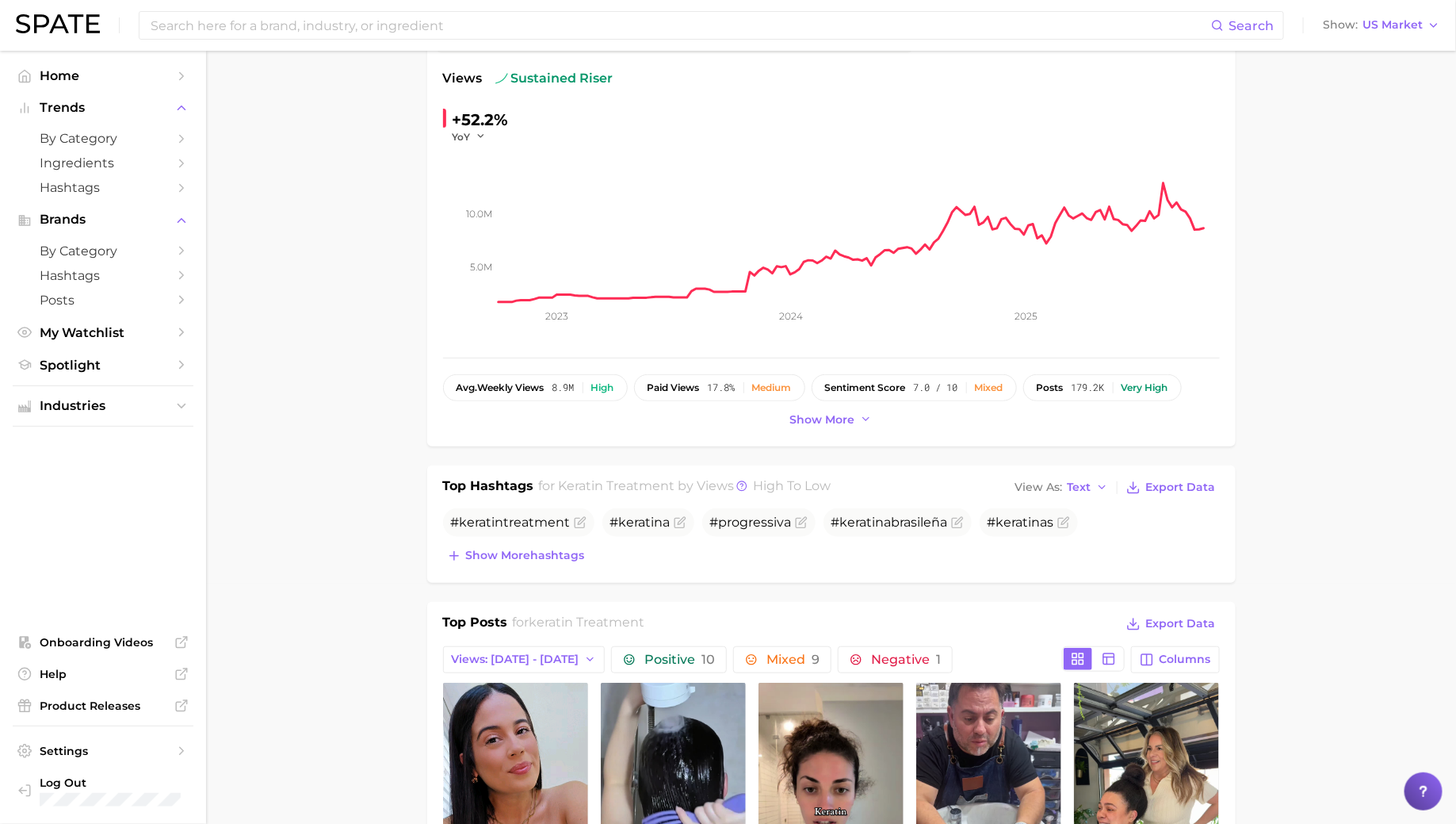
scroll to position [242, 0]
click at [826, 422] on span "Show more" at bounding box center [823, 418] width 65 height 14
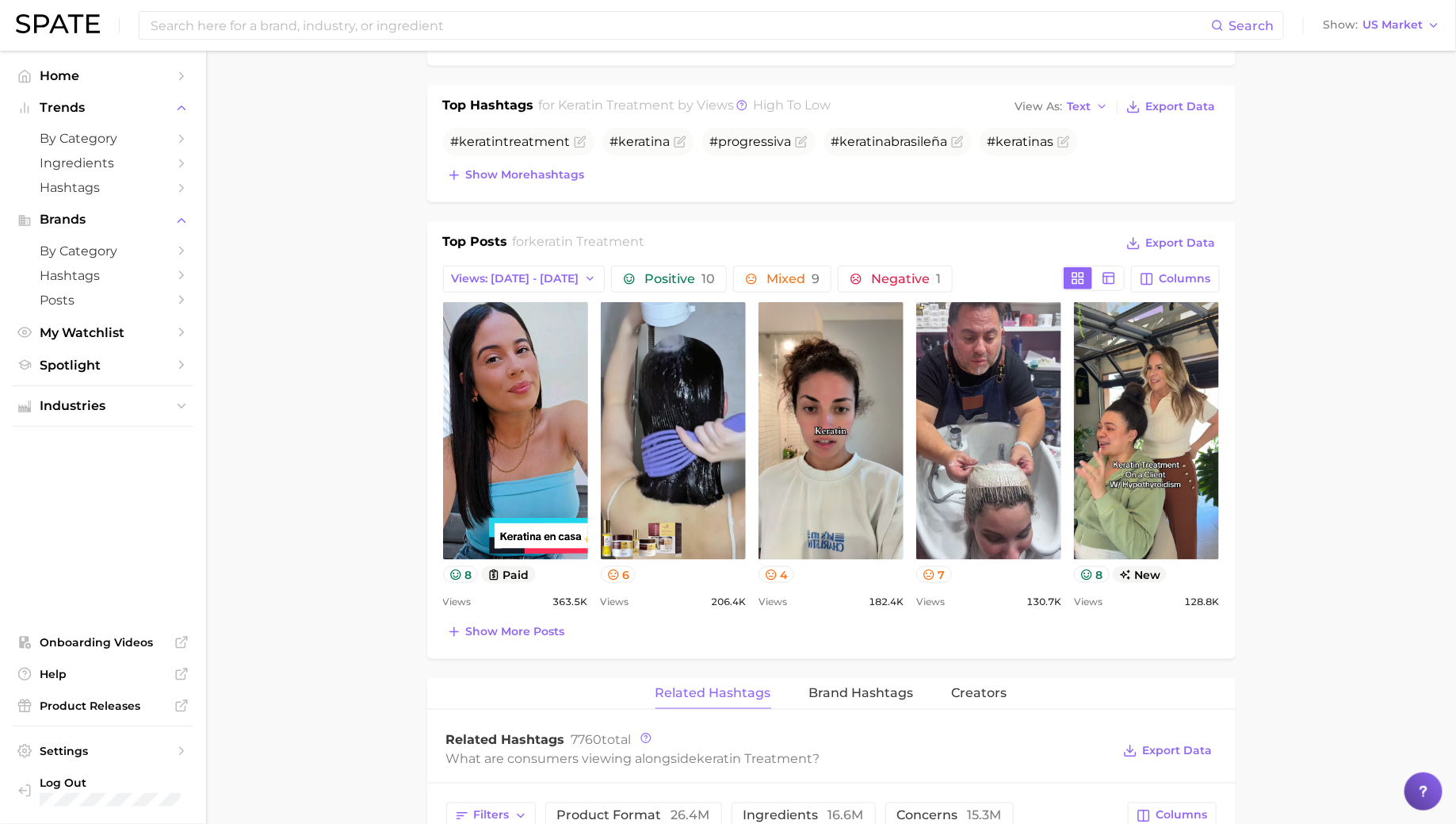
scroll to position [909, 0]
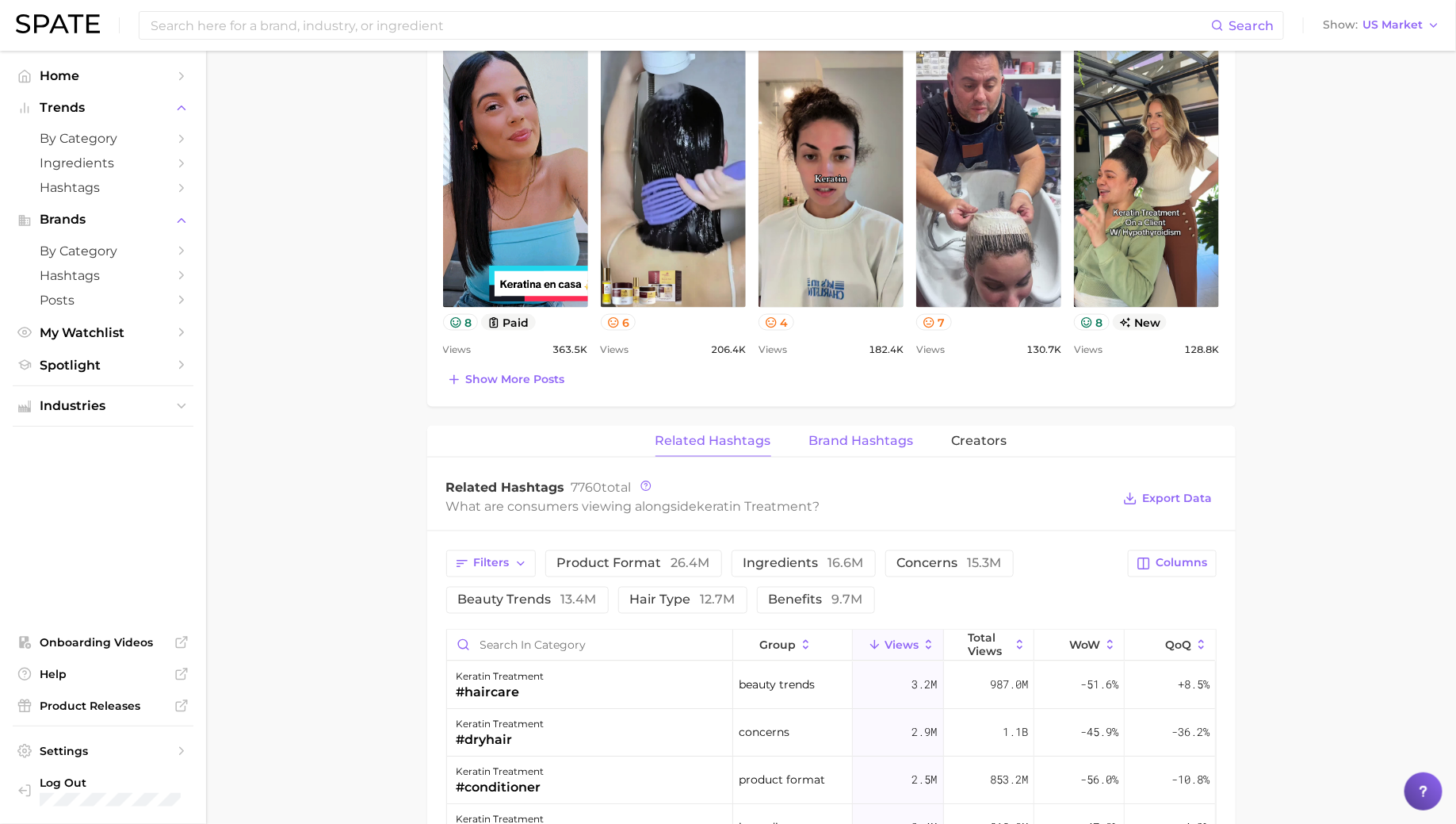
click at [847, 434] on span "Brand Hashtags" at bounding box center [861, 441] width 105 height 15
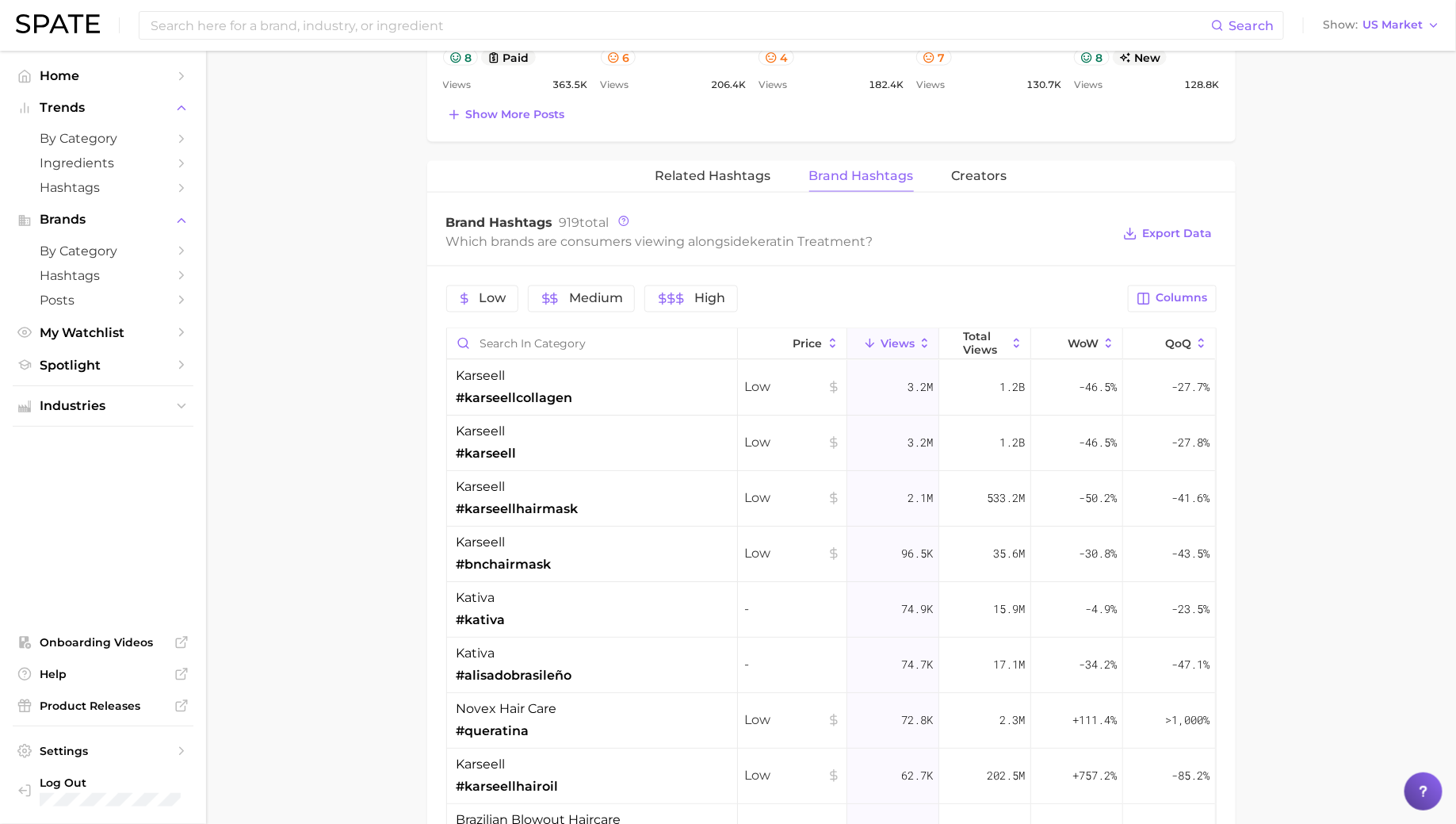
scroll to position [1172, 0]
click at [625, 610] on div "kativa #kativa" at bounding box center [592, 612] width 291 height 55
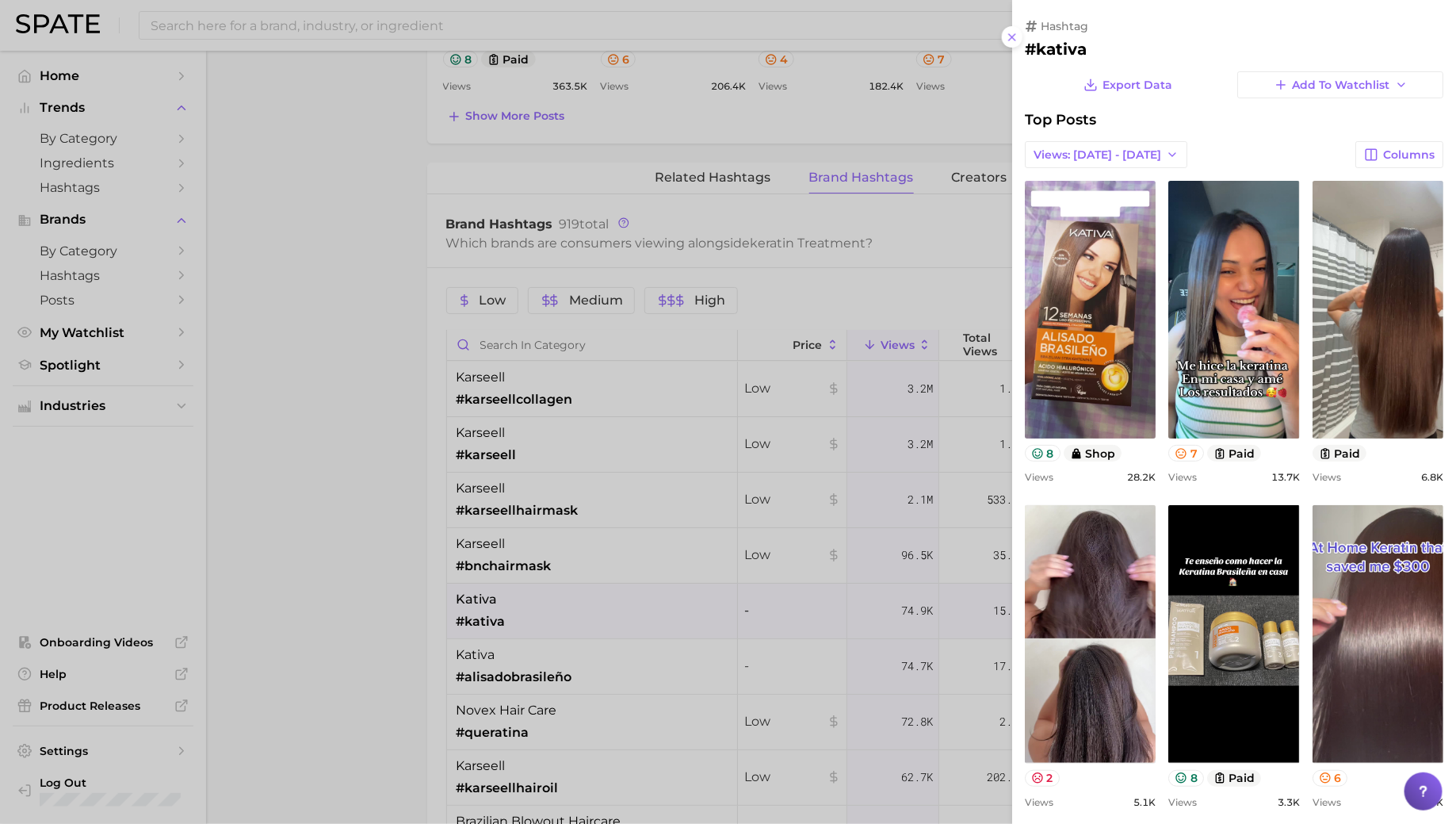
scroll to position [0, 0]
click at [627, 591] on div at bounding box center [728, 412] width 1456 height 824
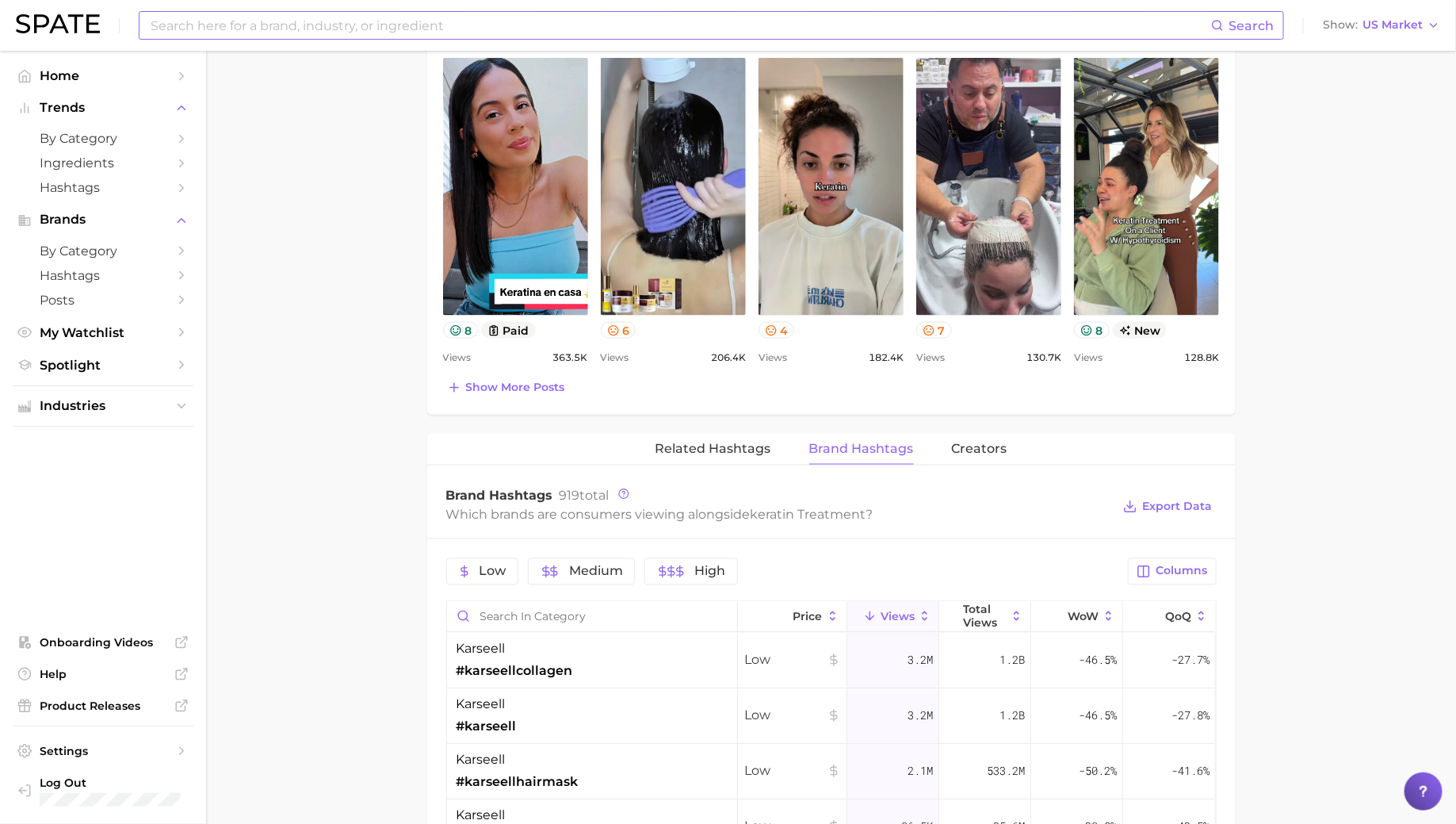
scroll to position [912, 0]
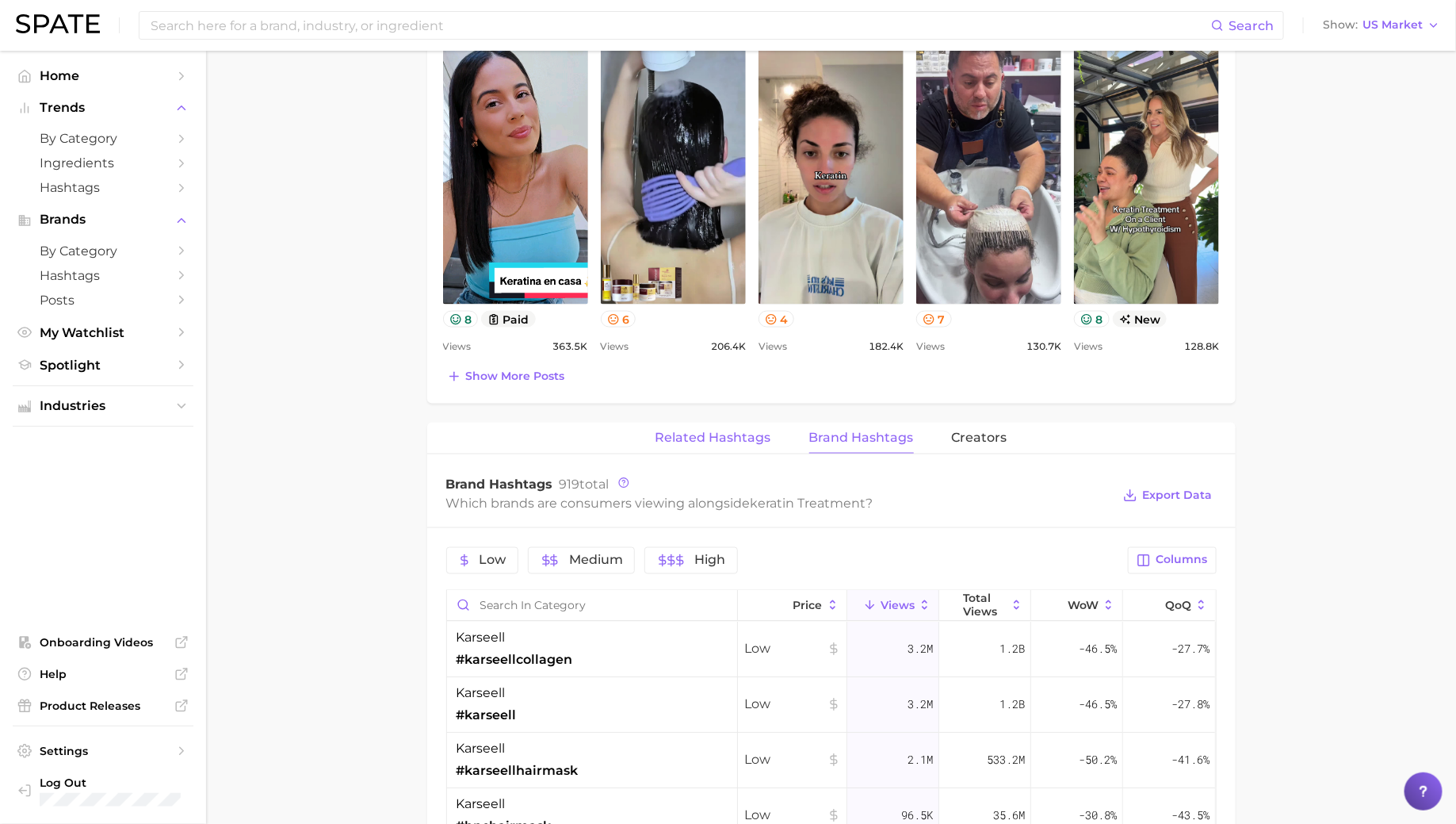
click at [734, 433] on span "Related Hashtags" at bounding box center [713, 438] width 115 height 15
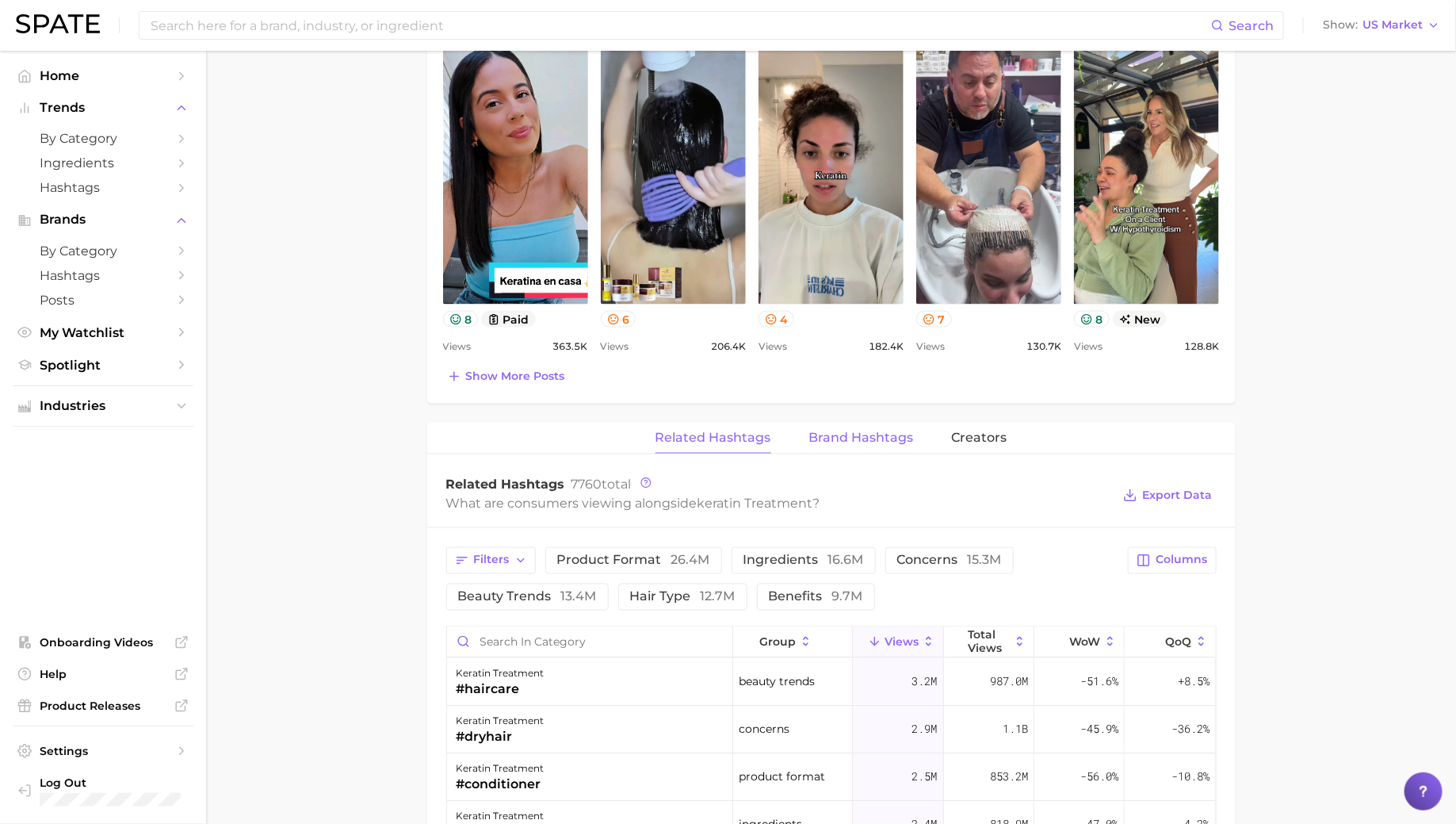
drag, startPoint x: 858, startPoint y: 431, endPoint x: 852, endPoint y: 445, distance: 15.2
click at [858, 431] on span "Brand Hashtags" at bounding box center [861, 438] width 105 height 15
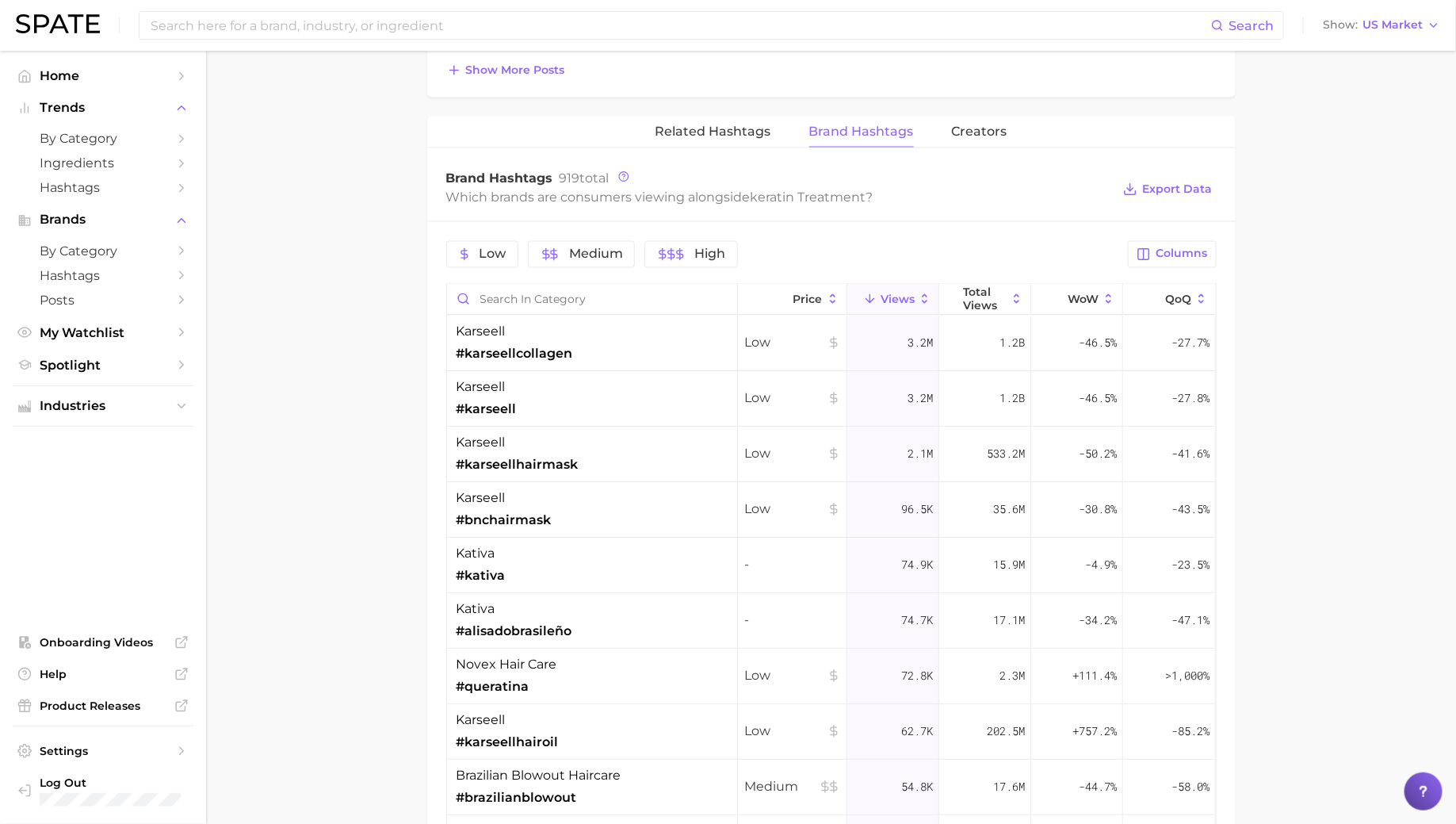
scroll to position [1222, 0]
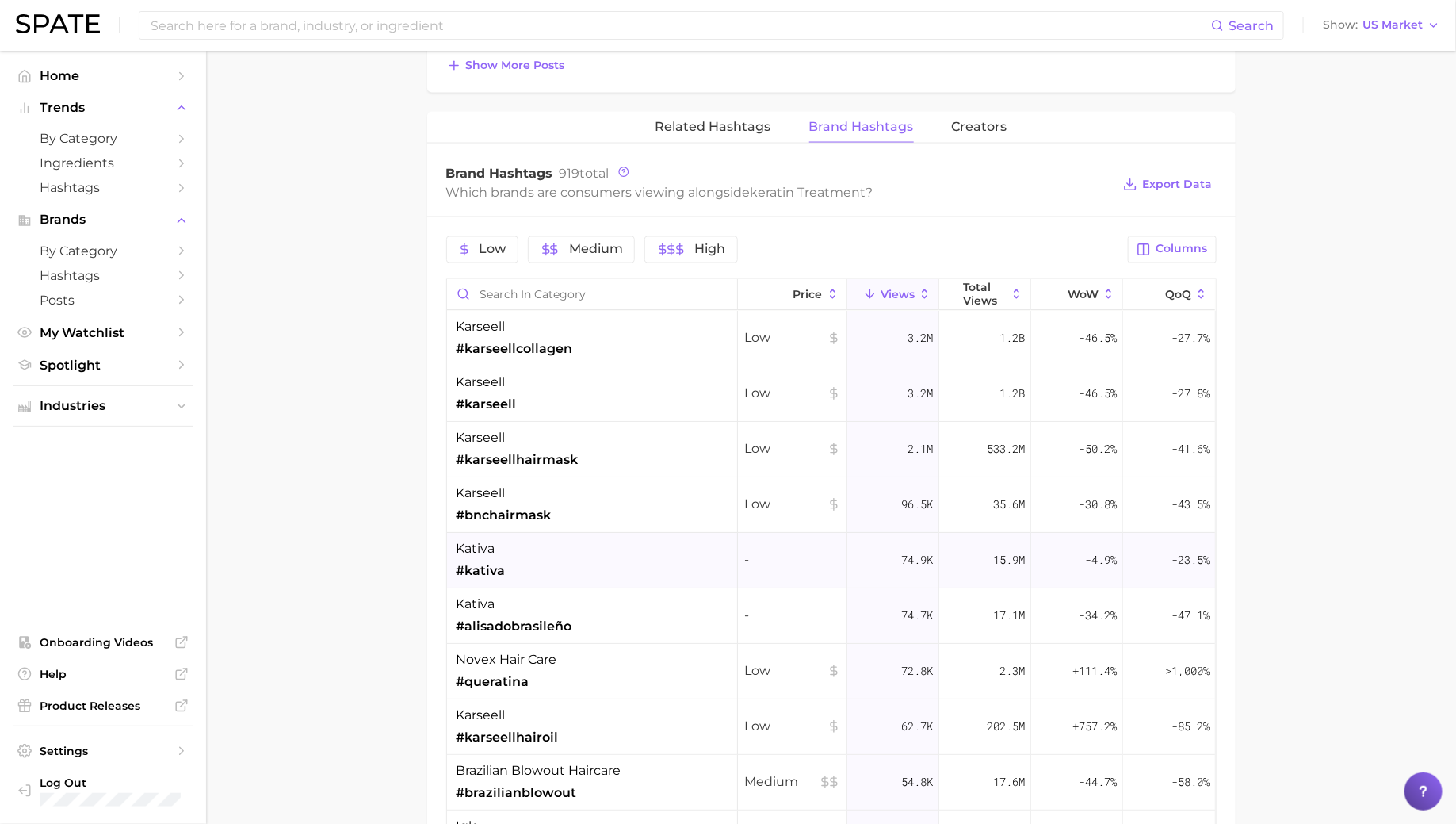
click at [621, 562] on div "kativa #kativa" at bounding box center [592, 562] width 291 height 55
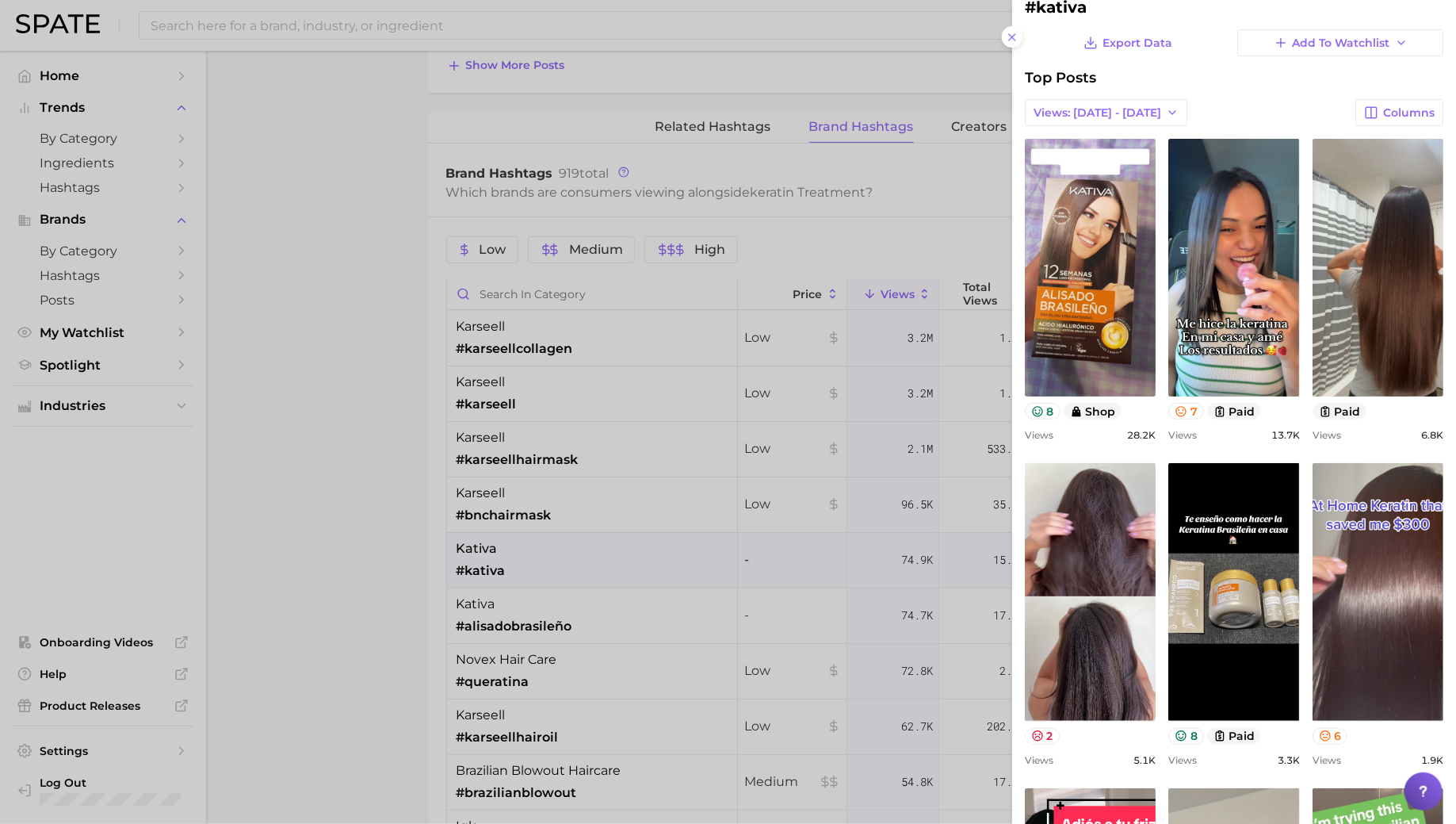
scroll to position [0, 0]
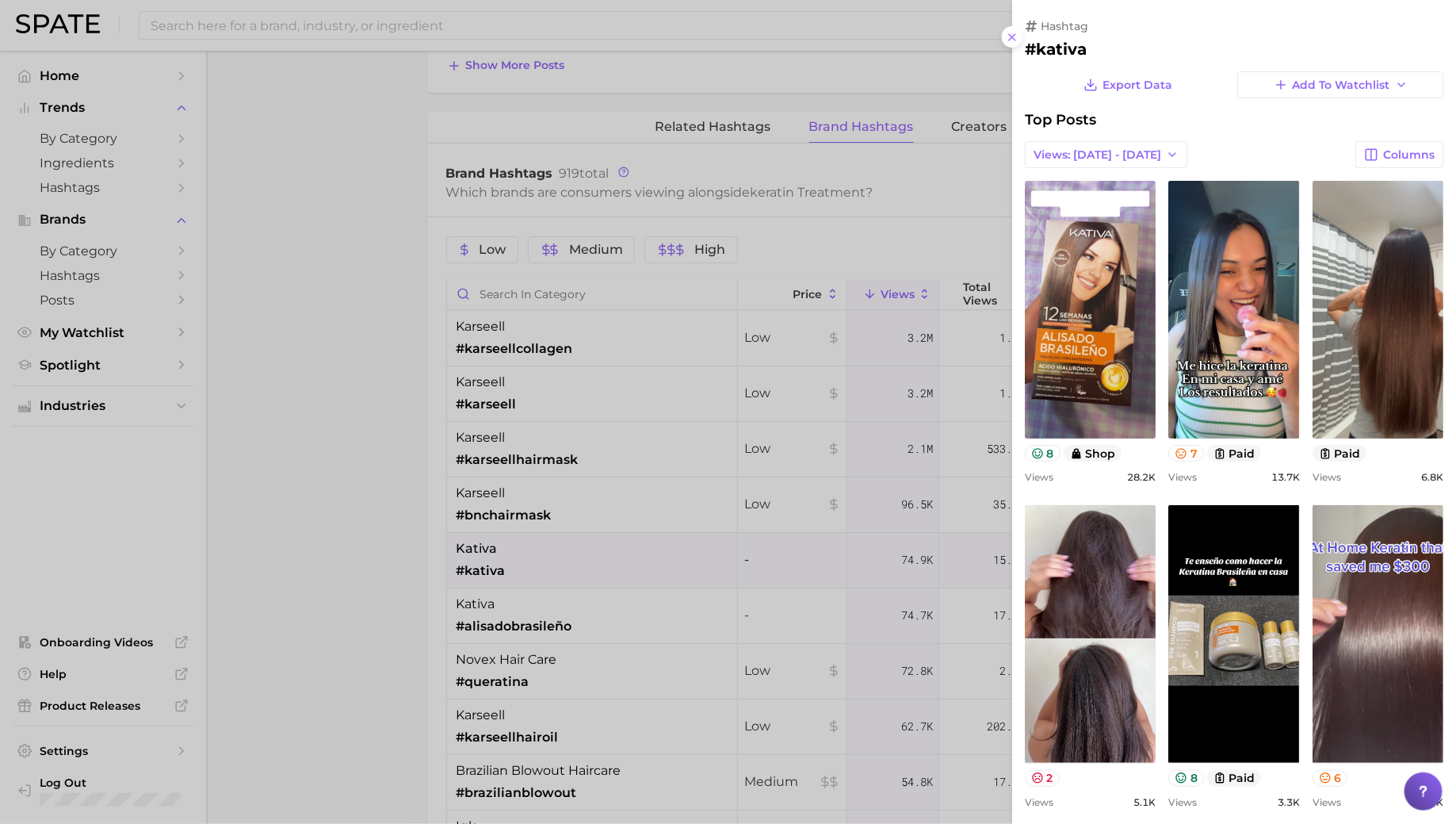
click at [623, 407] on div at bounding box center [728, 412] width 1456 height 824
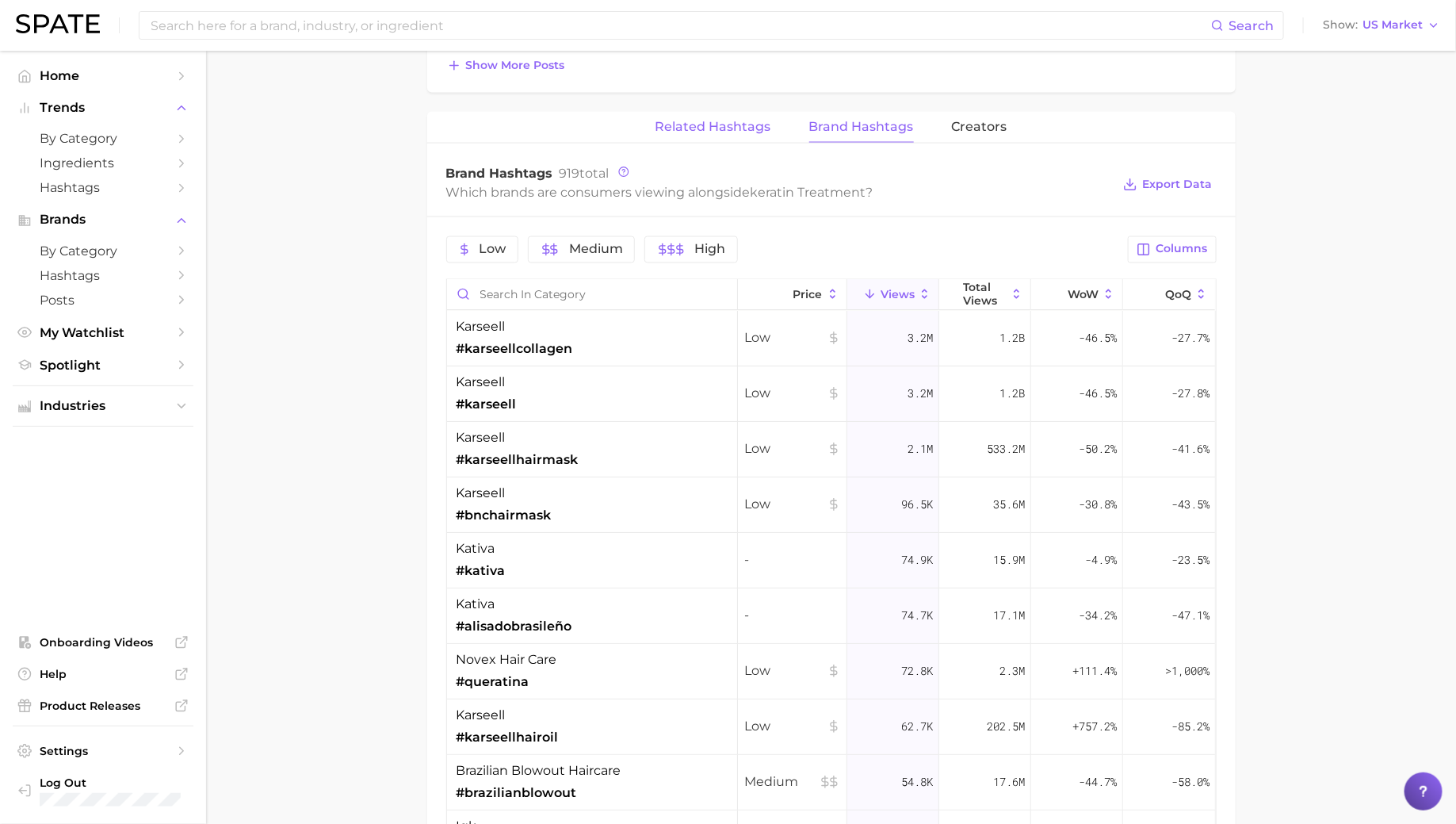
click at [729, 119] on span "Related Hashtags" at bounding box center [713, 127] width 115 height 15
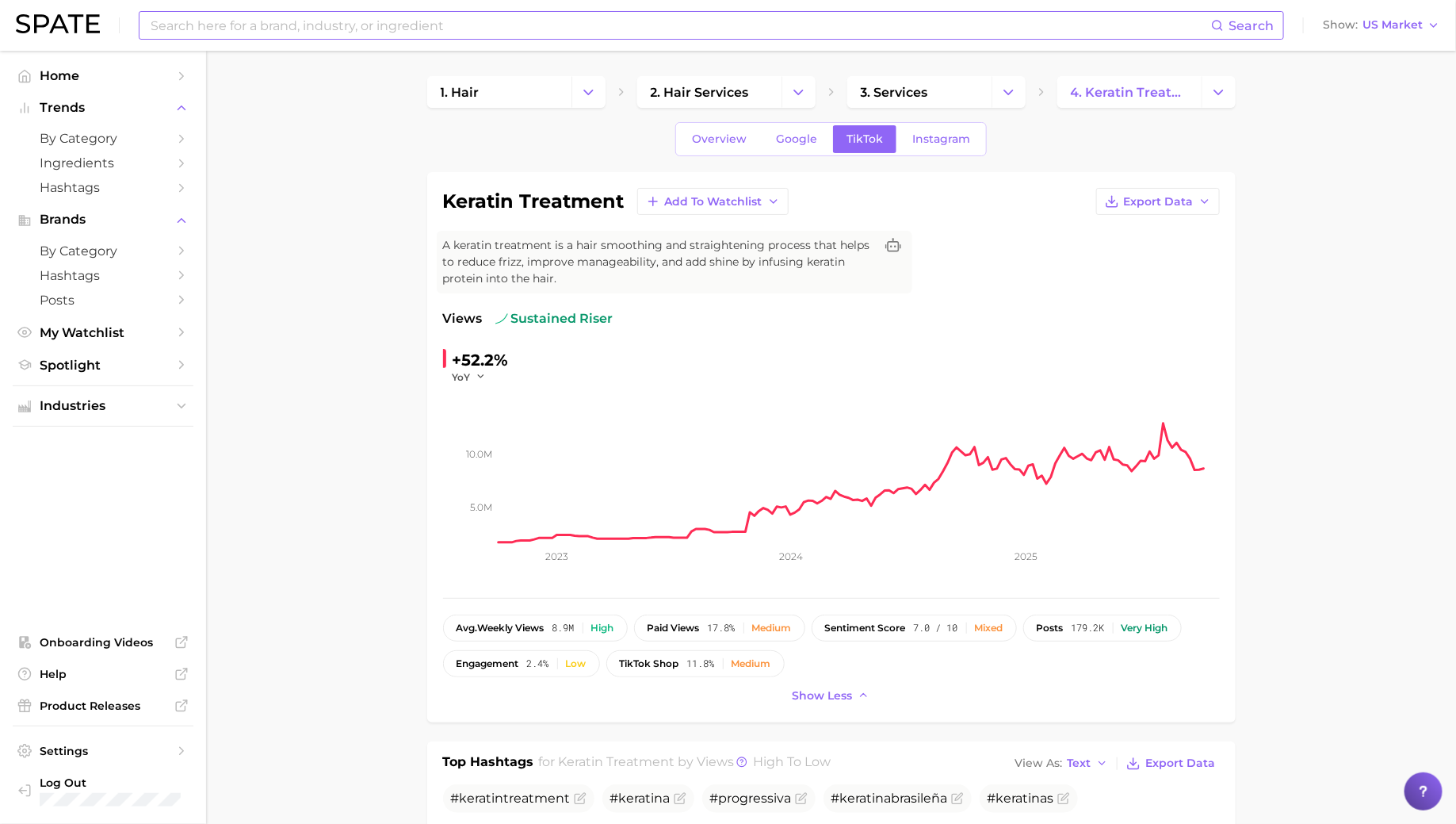
click at [595, 28] on input at bounding box center [679, 25] width 1062 height 27
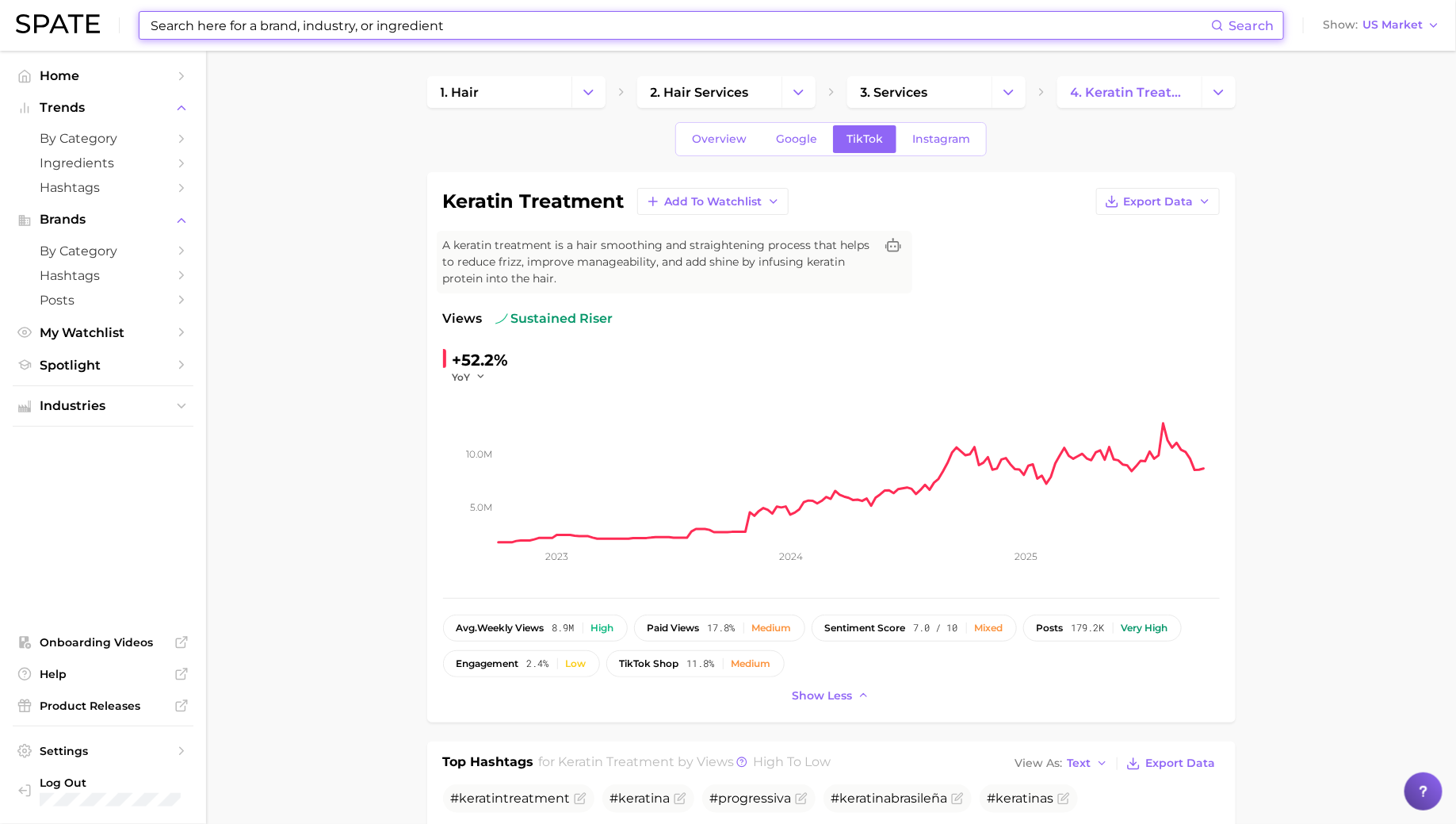
click at [595, 28] on input at bounding box center [679, 25] width 1062 height 27
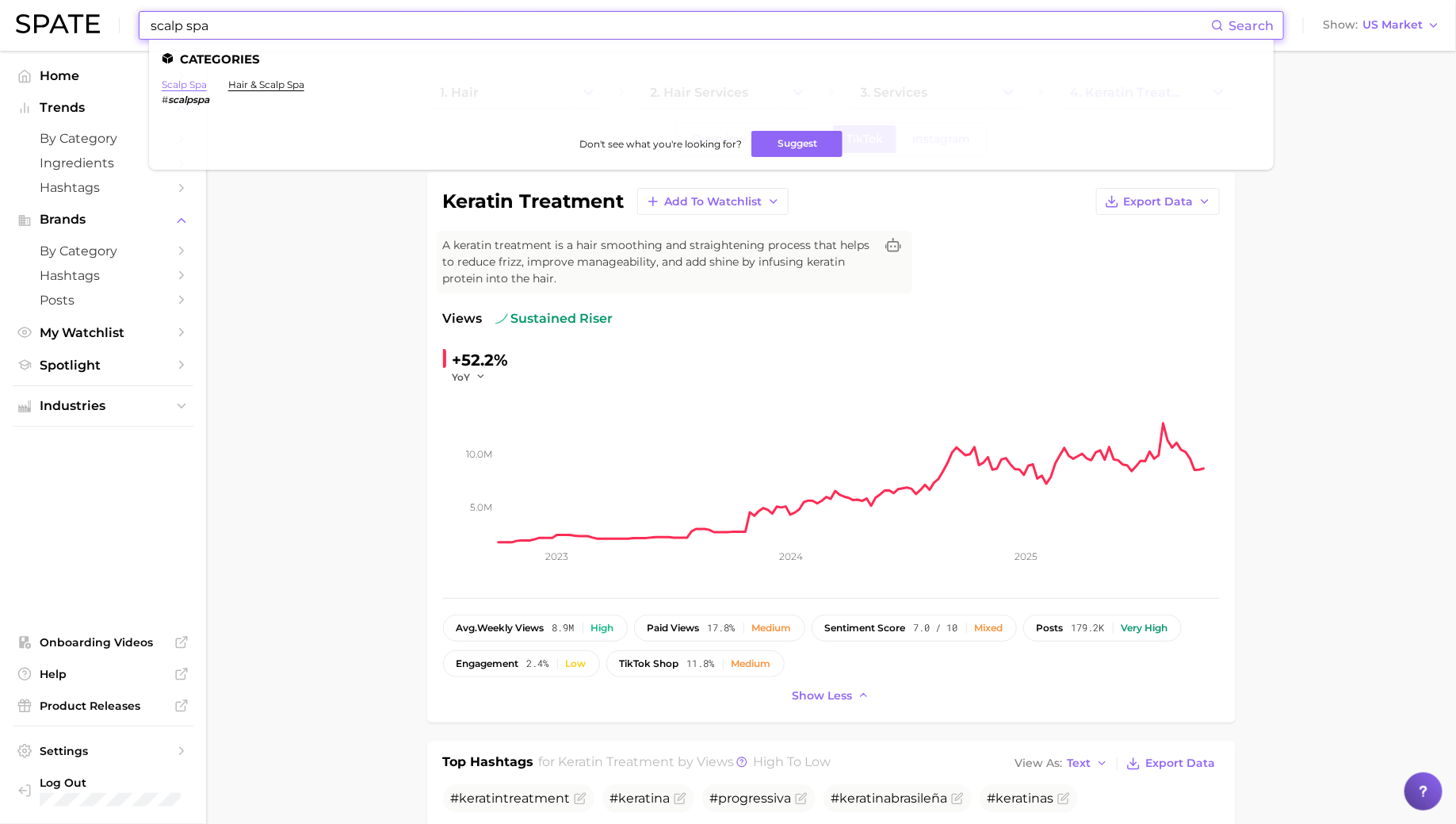
type input "scalp spa"
click at [196, 81] on link "scalp spa" at bounding box center [184, 85] width 46 height 12
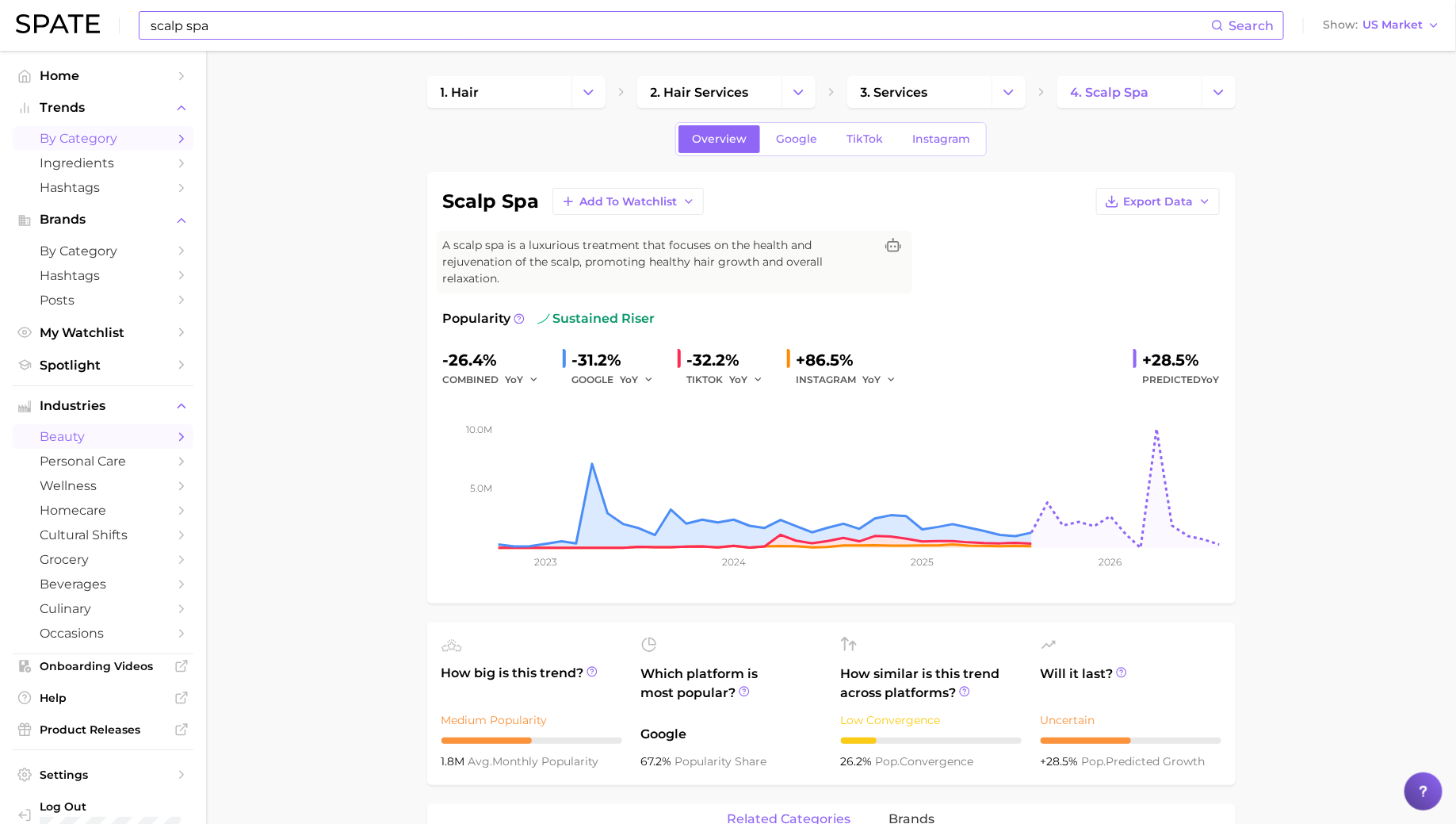
click at [125, 137] on span "by Category" at bounding box center [103, 138] width 127 height 15
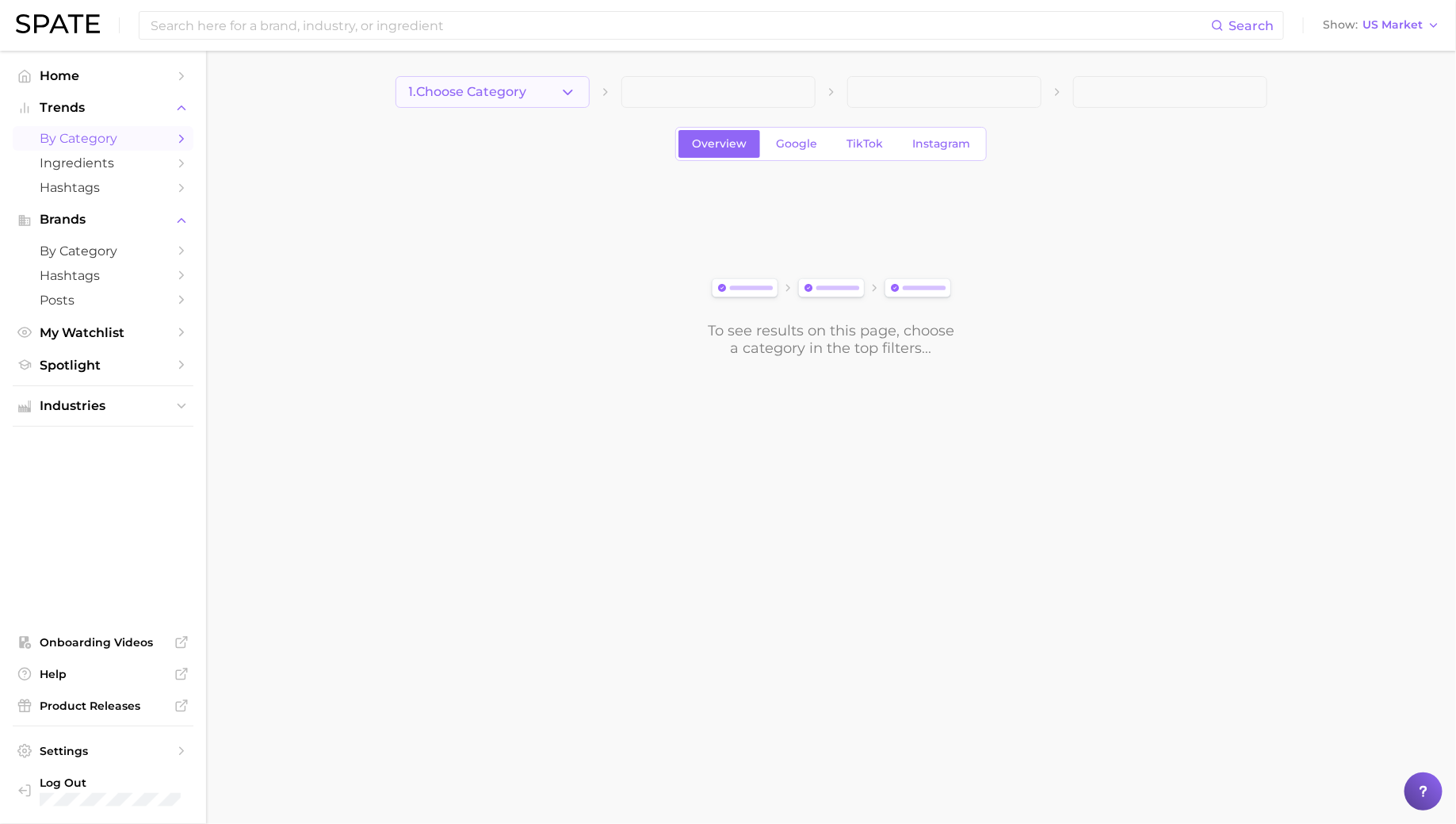
click at [476, 96] on span "1. Choose Category" at bounding box center [467, 92] width 118 height 15
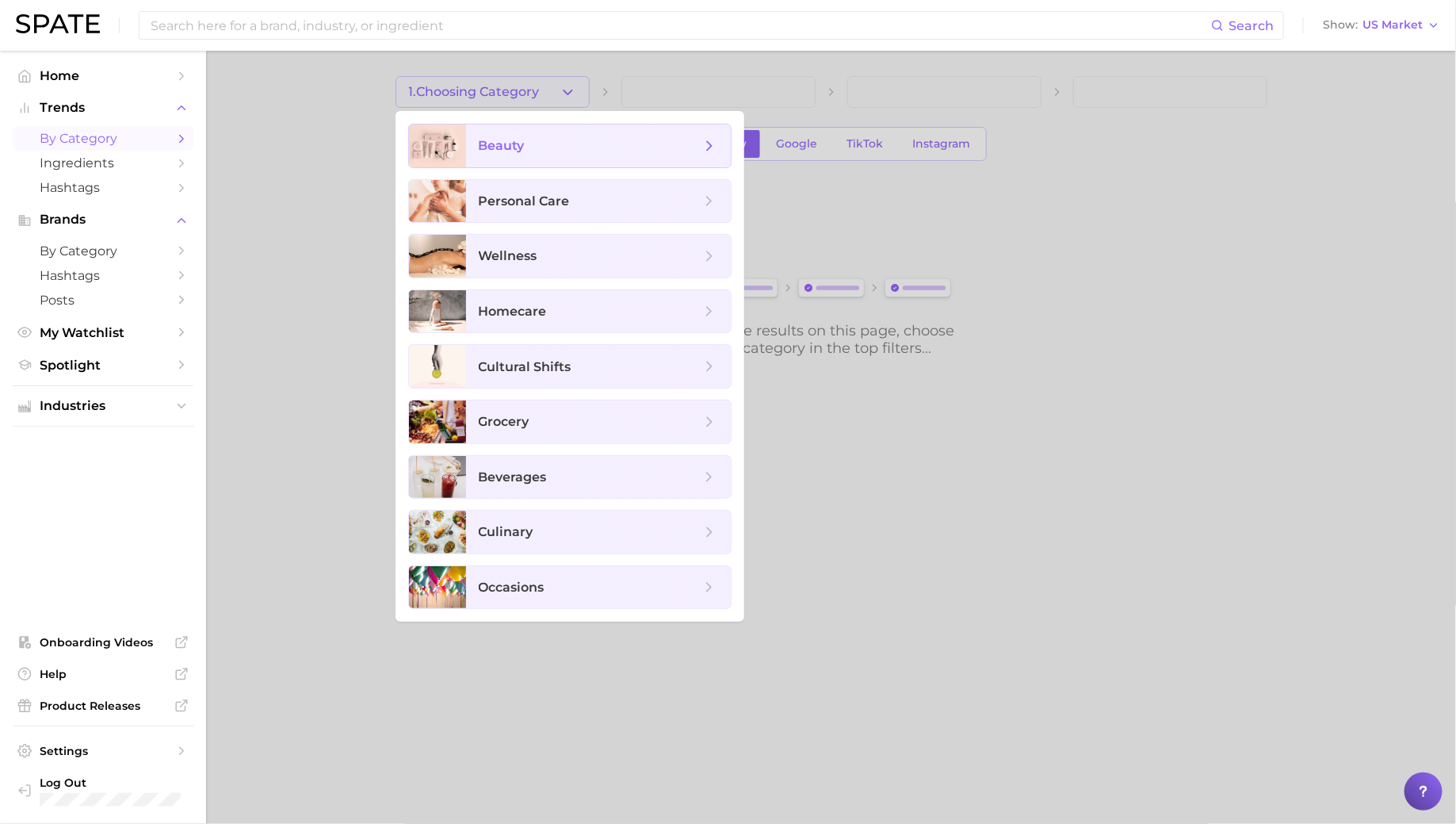
click at [527, 158] on span "beauty" at bounding box center [599, 145] width 265 height 43
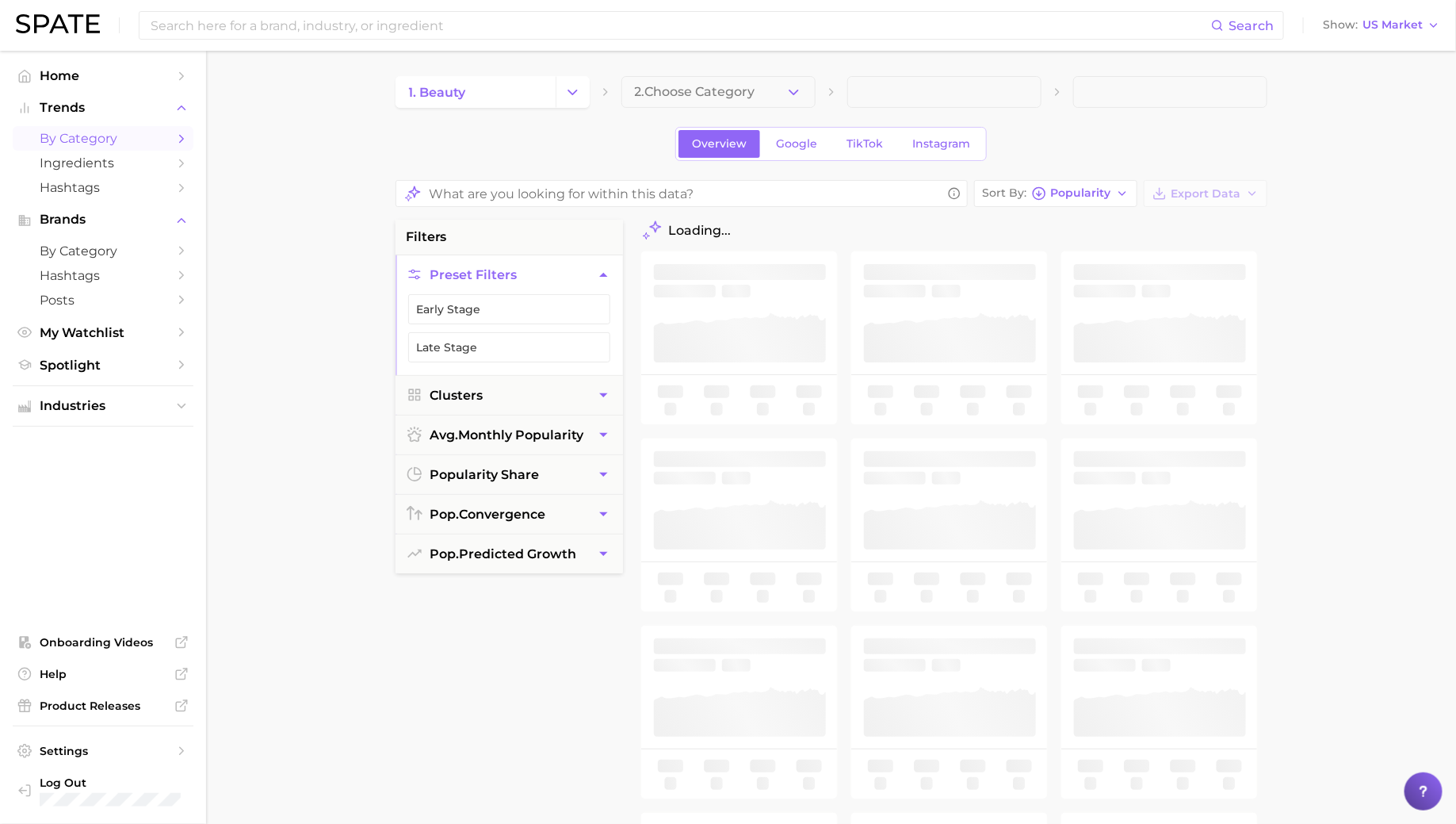
click at [665, 113] on div "1. beauty 2. Choose Category Overview Google TikTok Instagram Sort By Popularit…" at bounding box center [831, 627] width 872 height 1103
click at [696, 98] on span "2. Choose Category" at bounding box center [695, 92] width 120 height 15
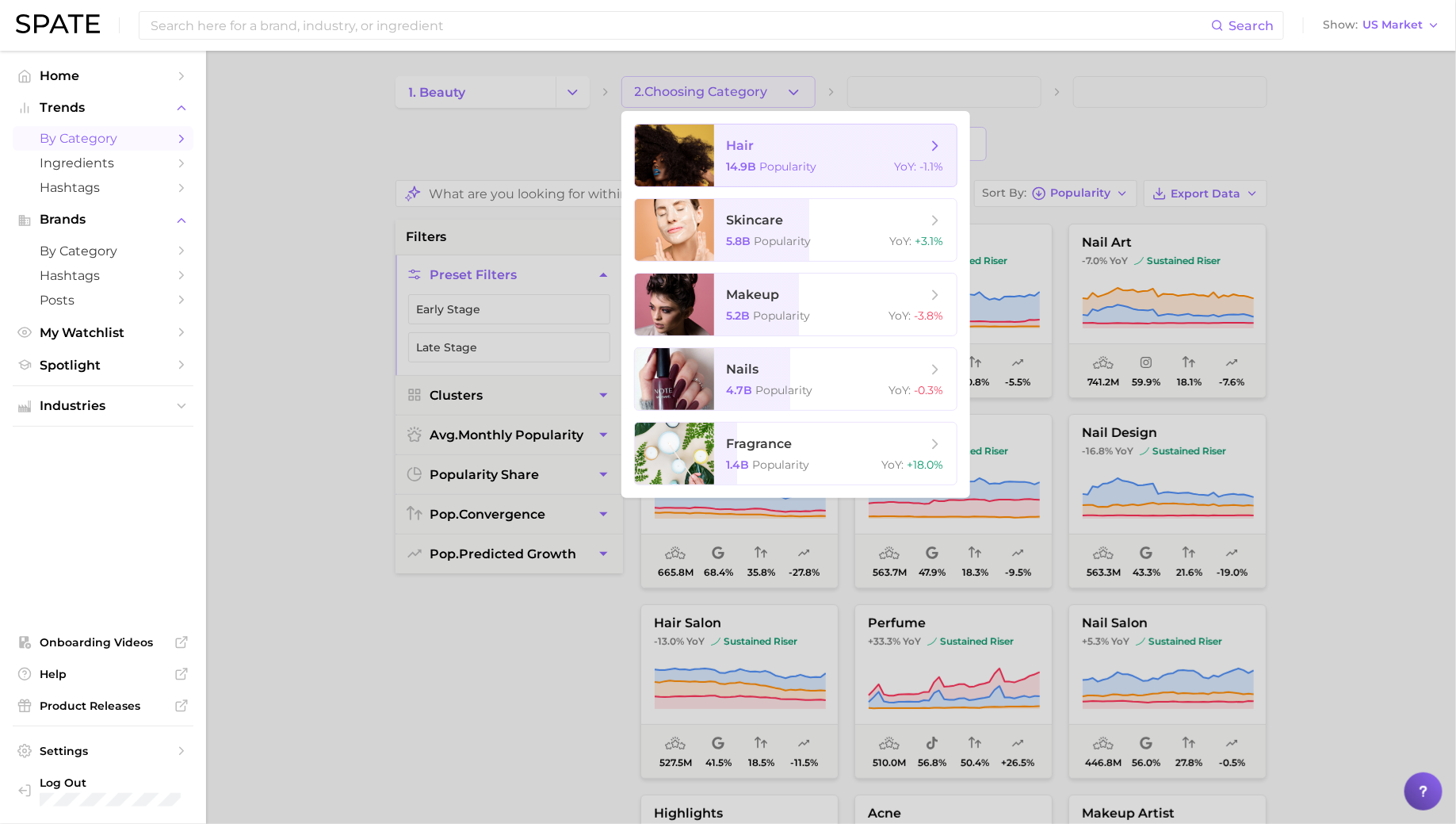
click at [766, 167] on span "Popularity" at bounding box center [789, 167] width 57 height 15
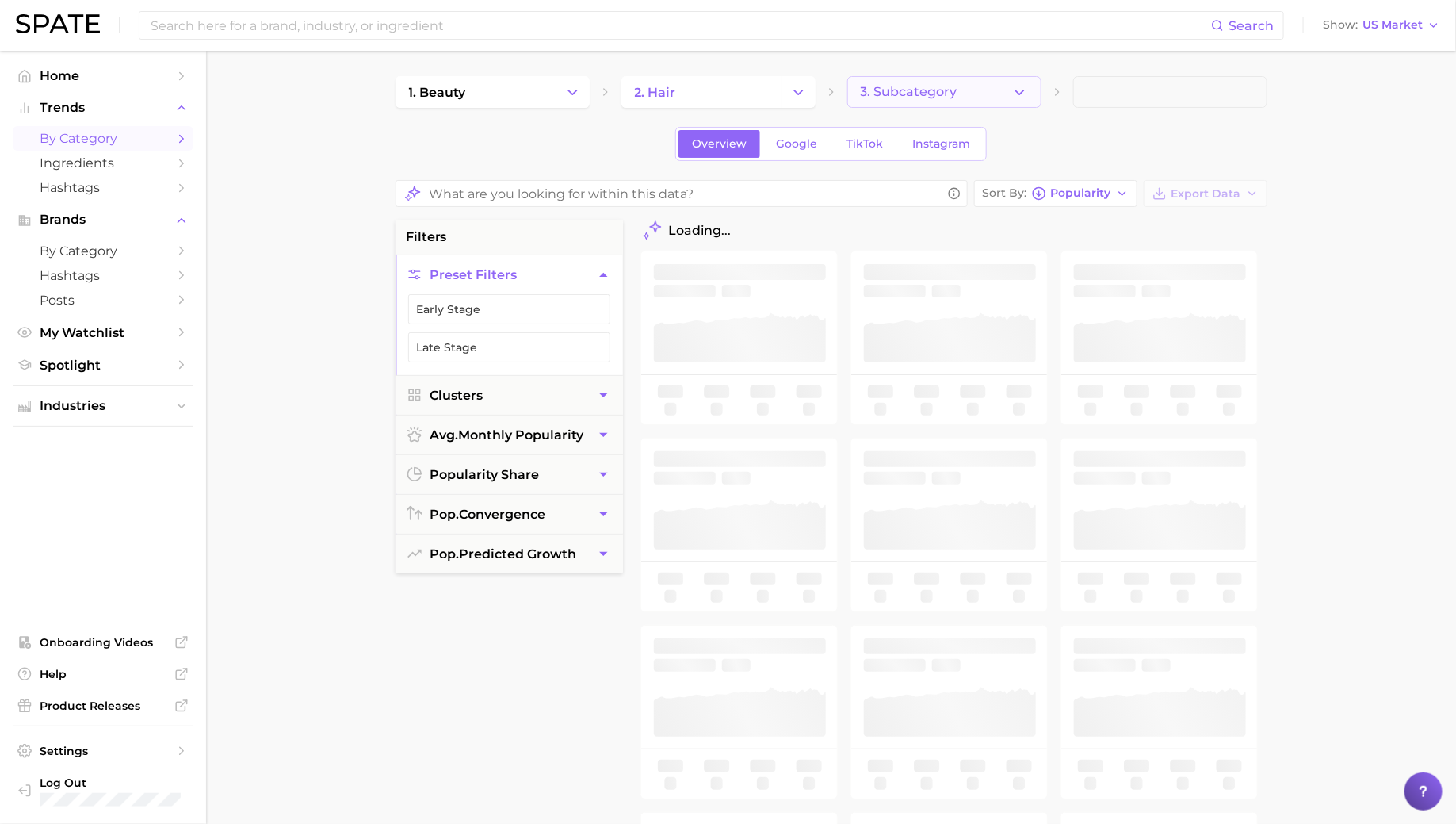
click at [888, 93] on span "3. Subcategory" at bounding box center [908, 92] width 97 height 15
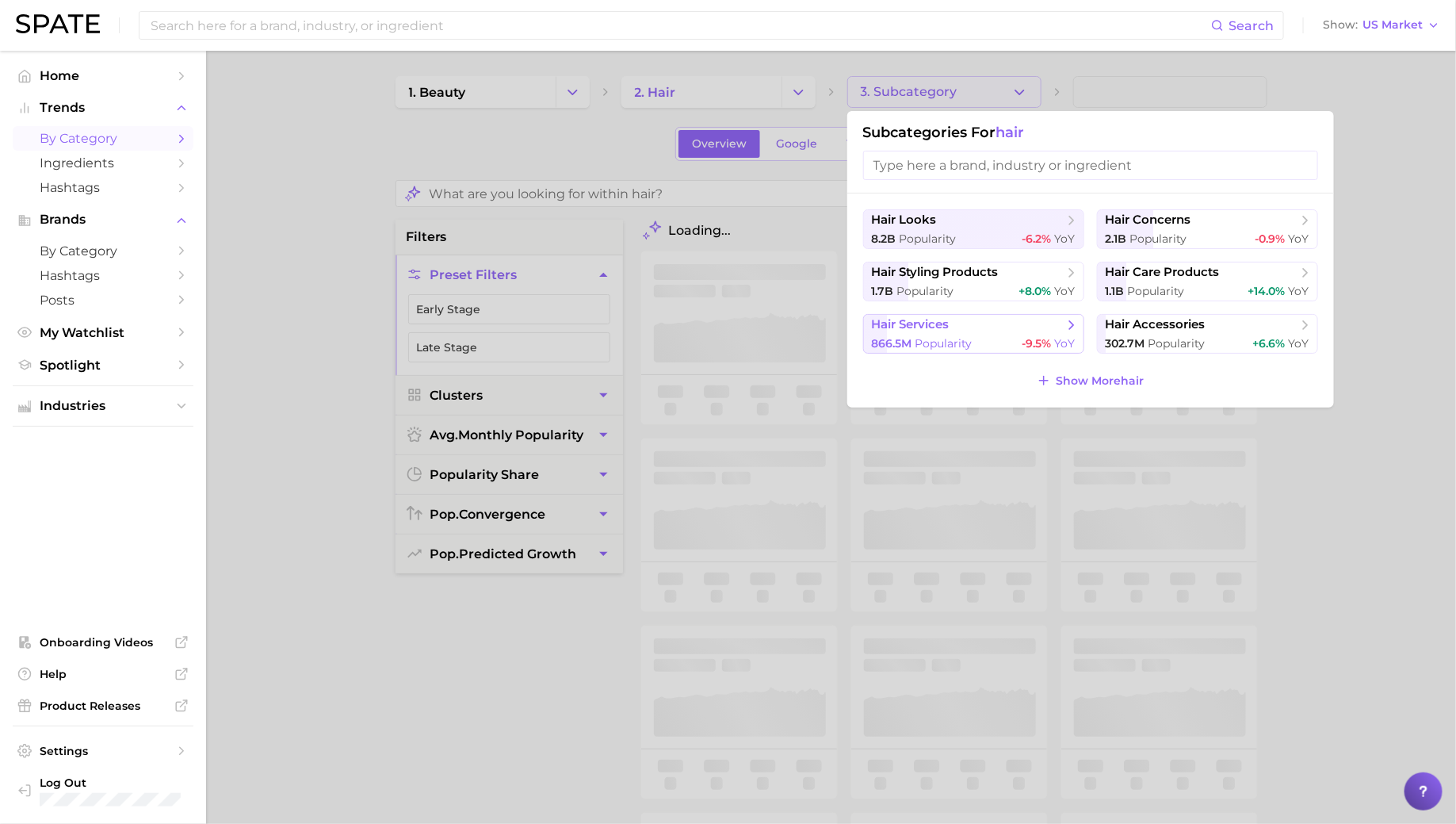
click at [980, 332] on span "hair services" at bounding box center [968, 325] width 193 height 16
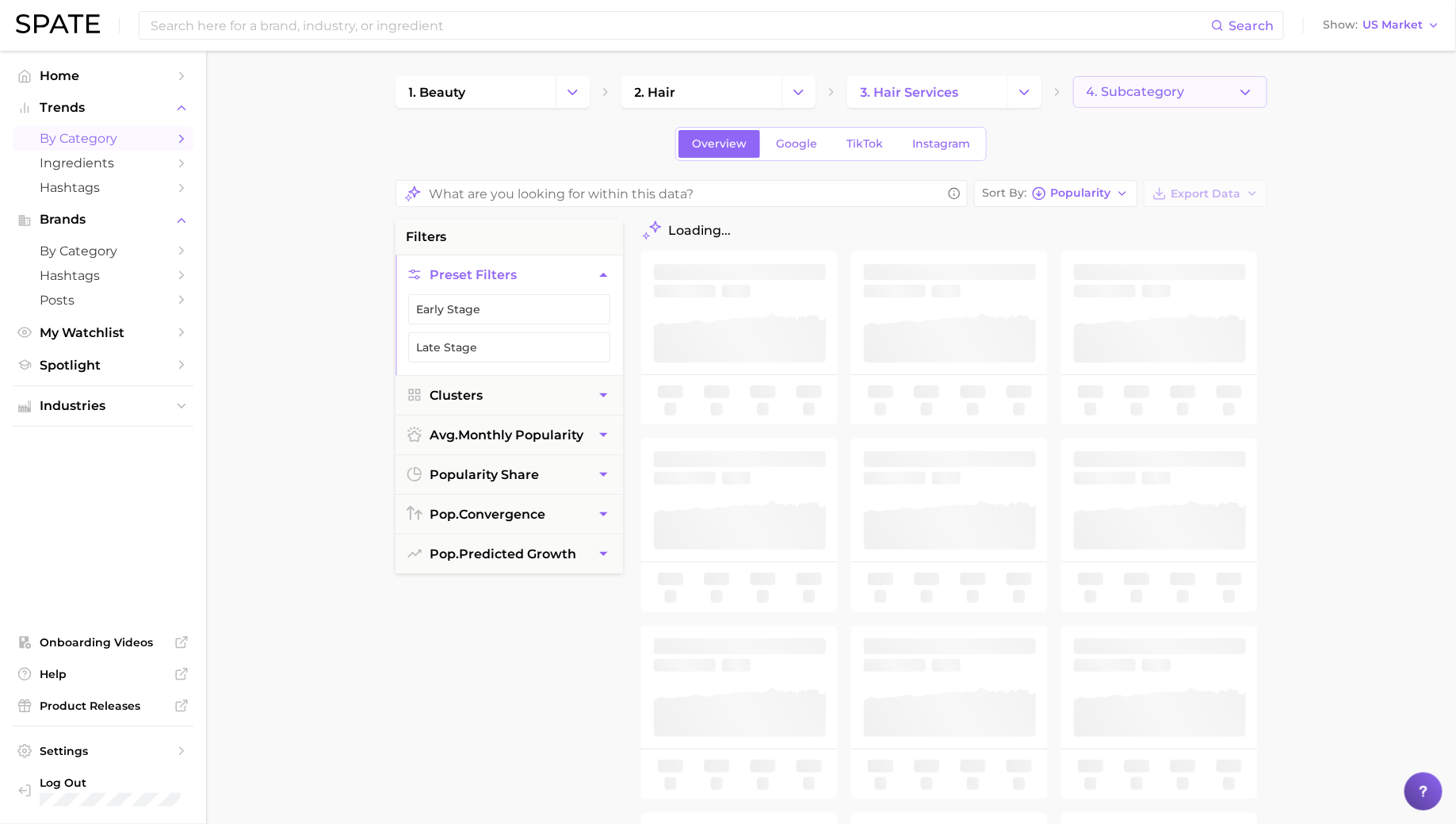
click at [1129, 83] on button "4. Subcategory" at bounding box center [1170, 92] width 194 height 32
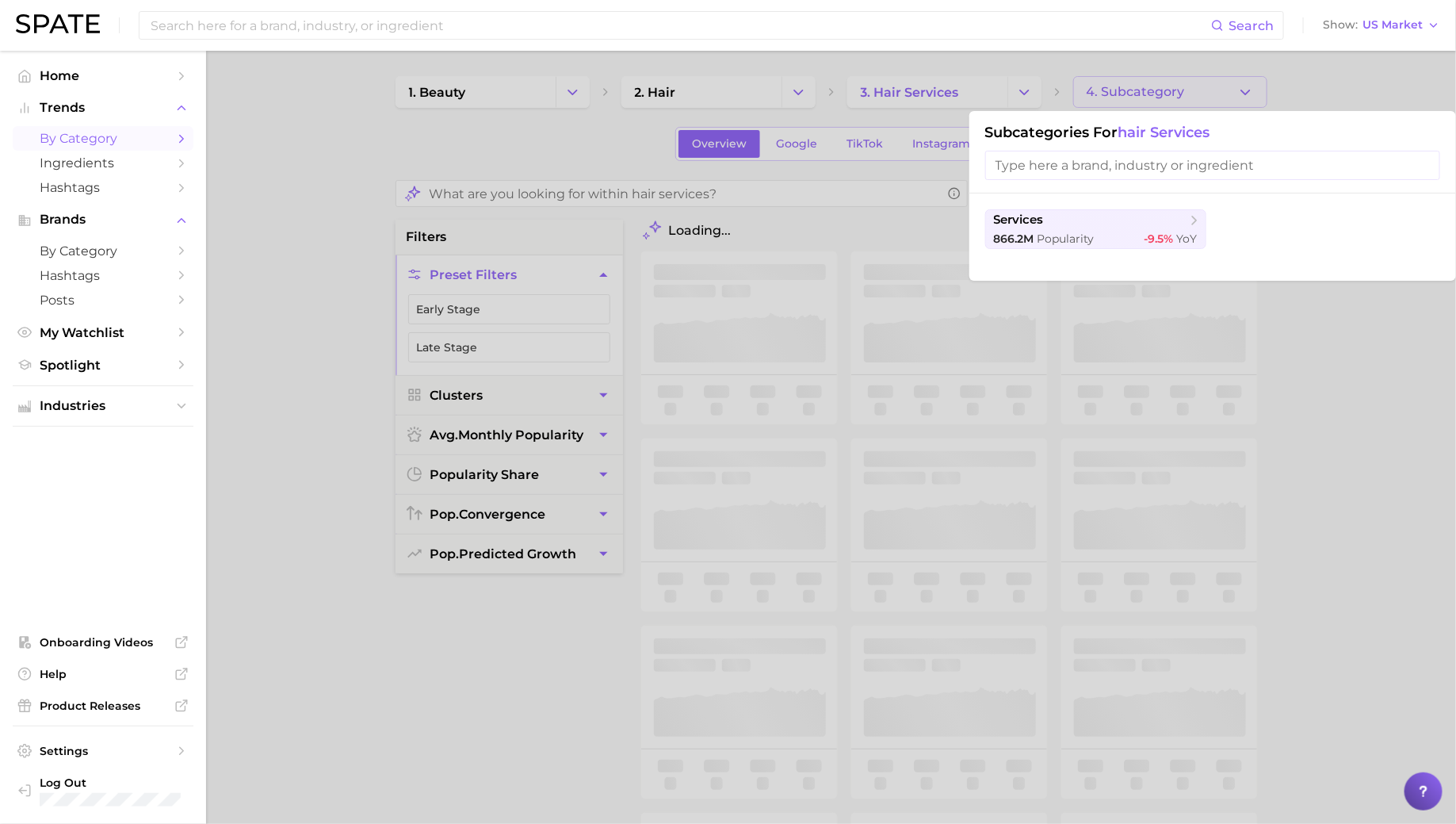
click at [1129, 83] on div at bounding box center [728, 412] width 1456 height 824
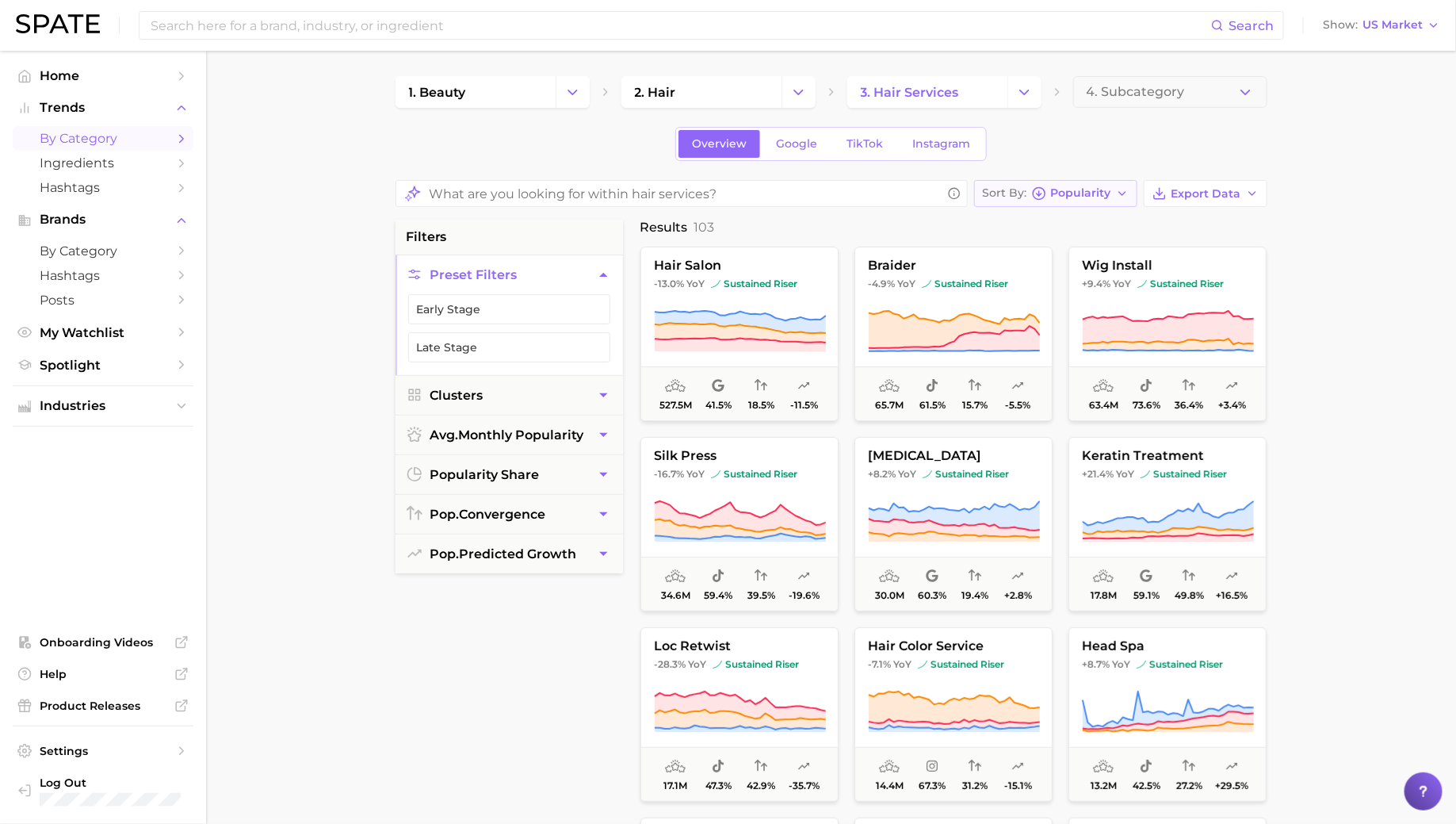
click at [1042, 194] on icon "button" at bounding box center [1039, 193] width 15 height 15
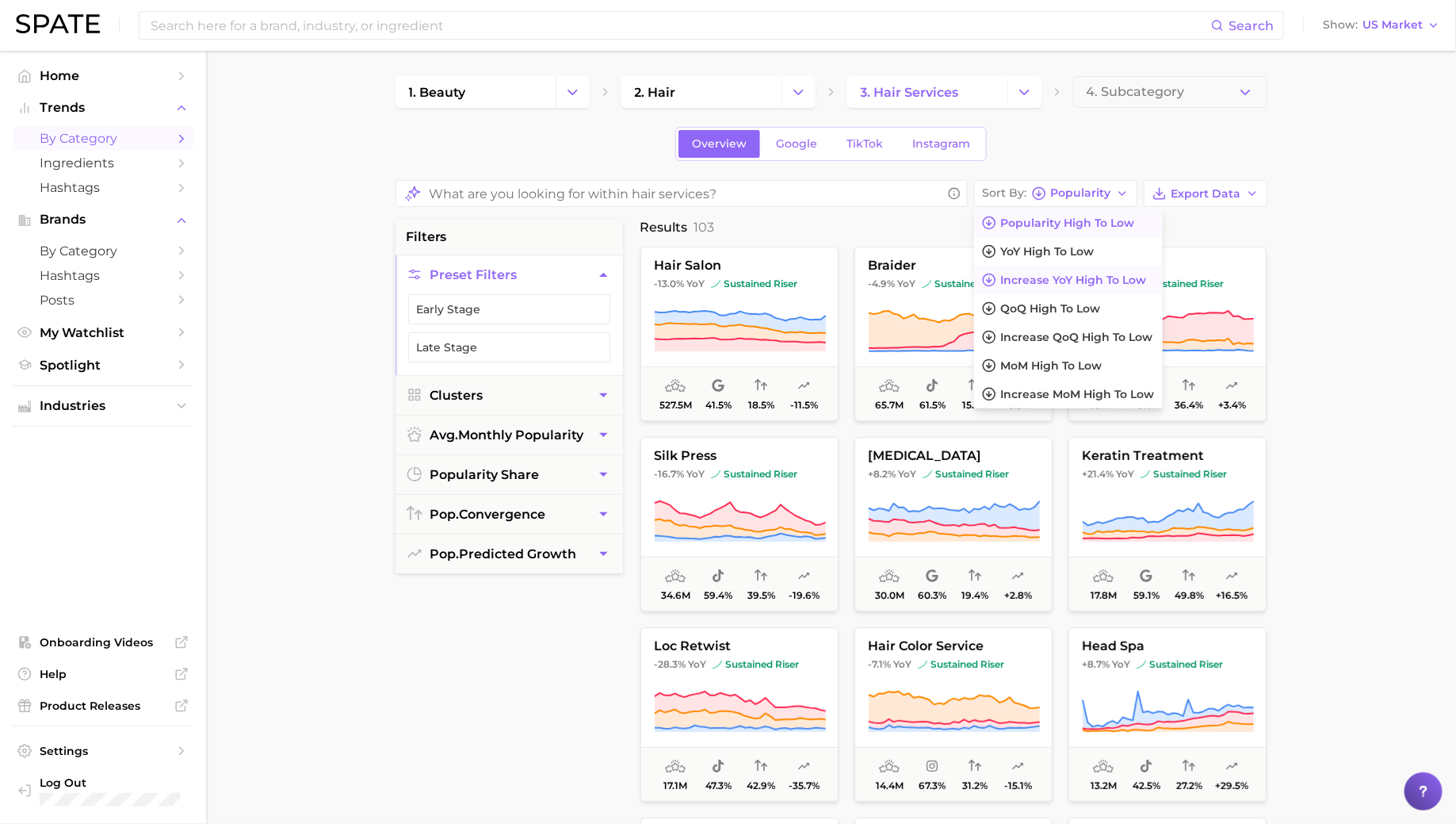
click at [1051, 283] on span "Increase YoY high to low" at bounding box center [1073, 280] width 145 height 14
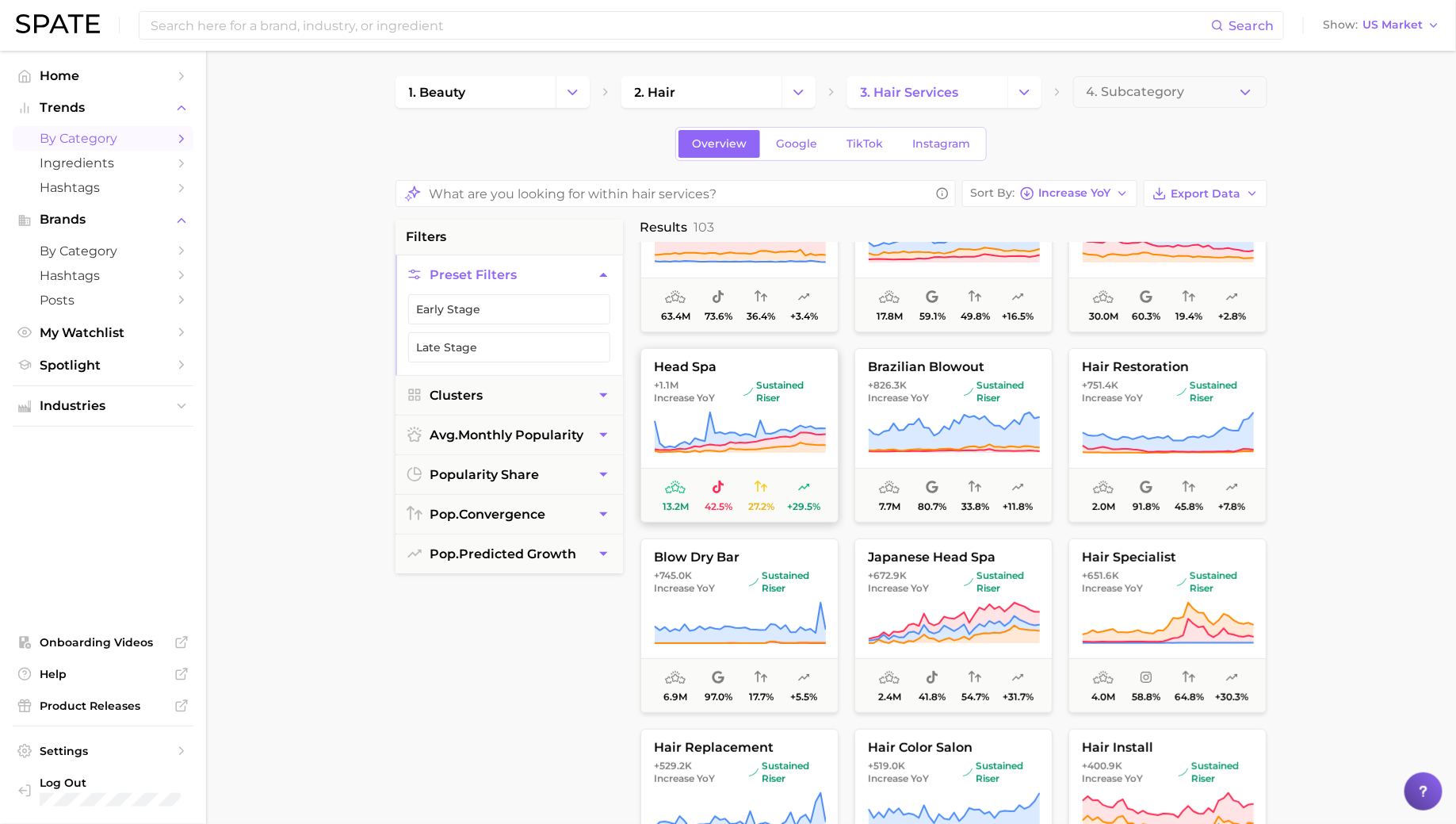
scroll to position [89, 0]
click at [750, 394] on span "sustained riser" at bounding box center [783, 390] width 81 height 25
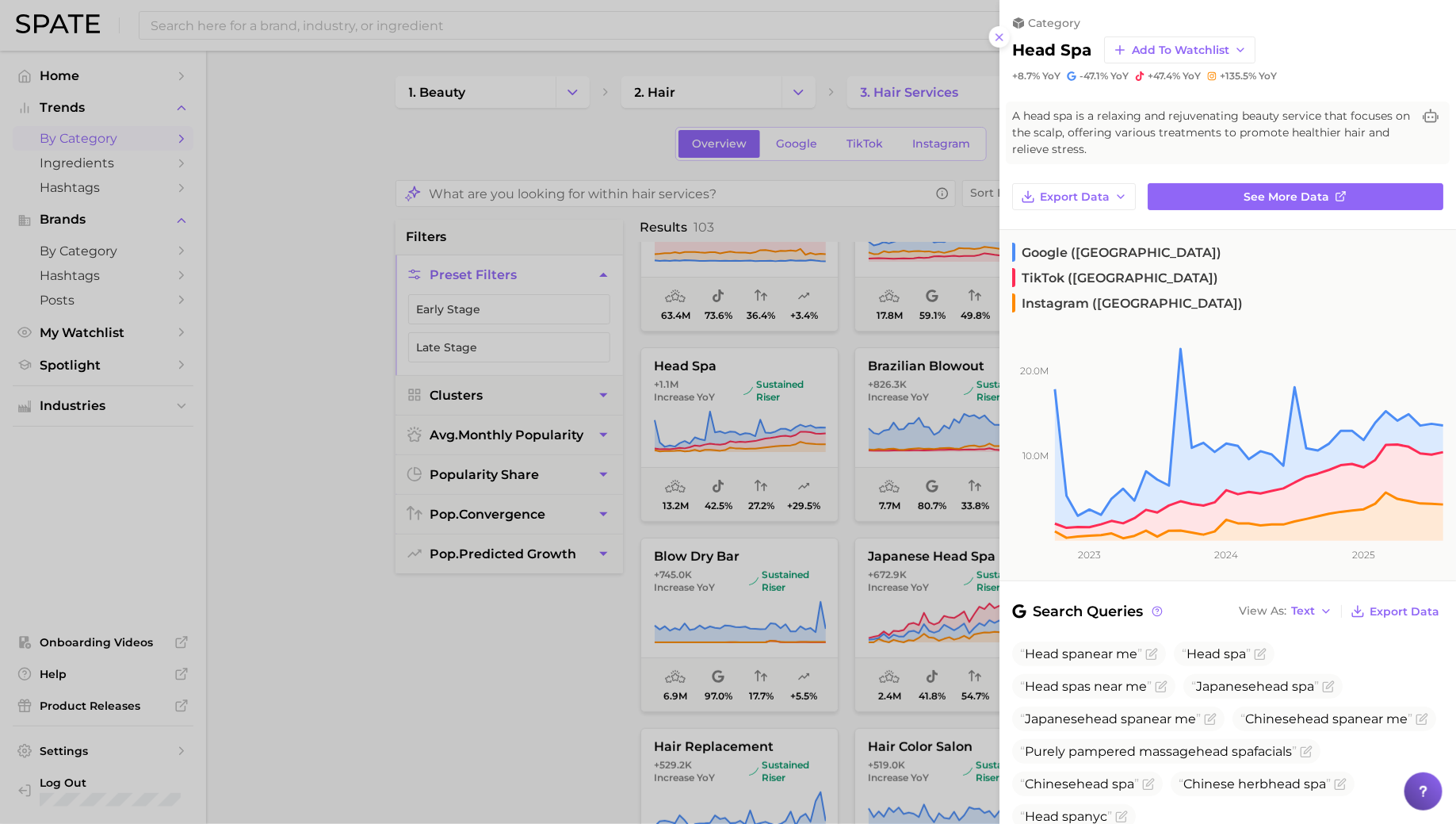
click at [750, 393] on div at bounding box center [728, 412] width 1456 height 824
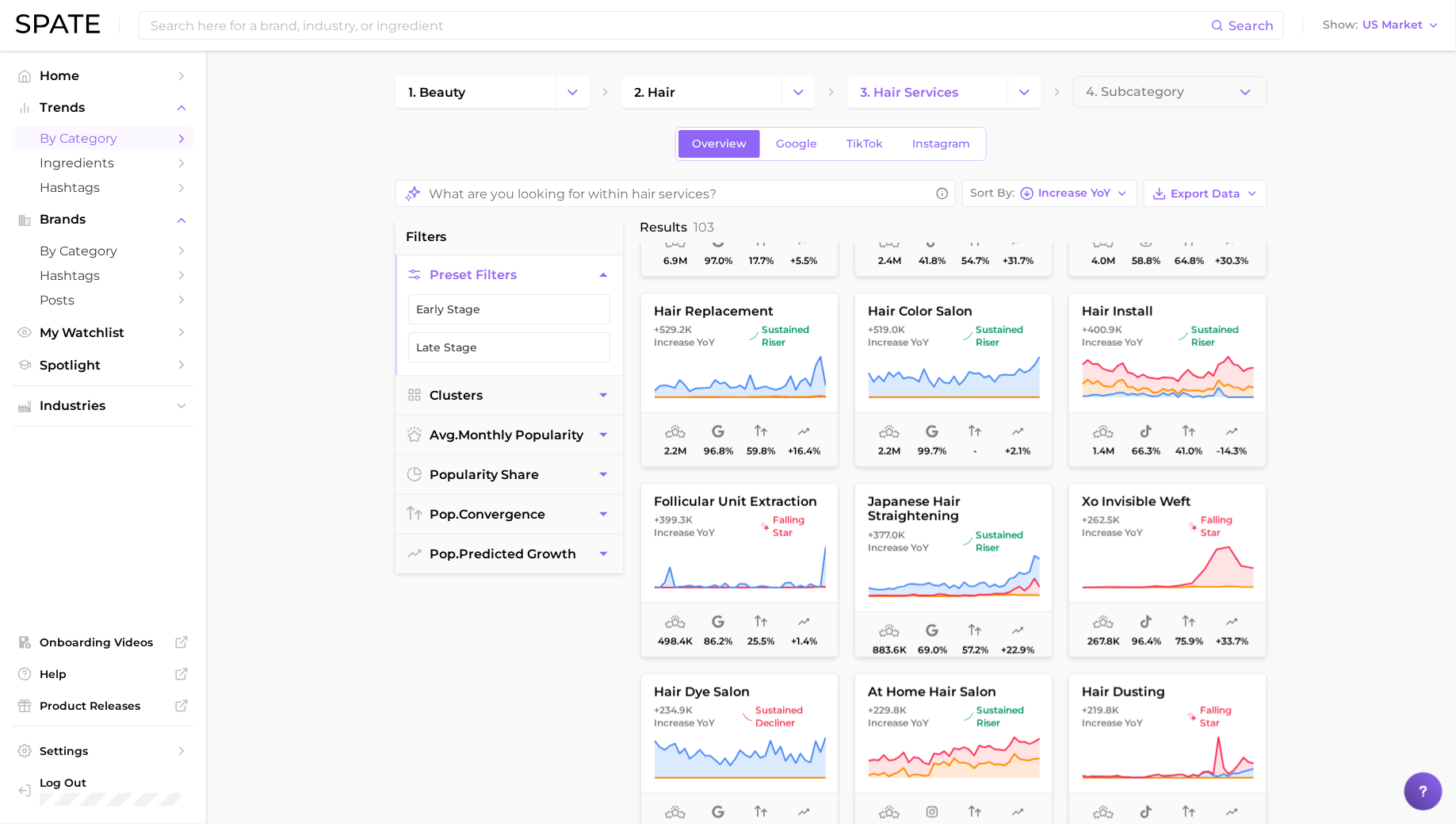
scroll to position [0, 0]
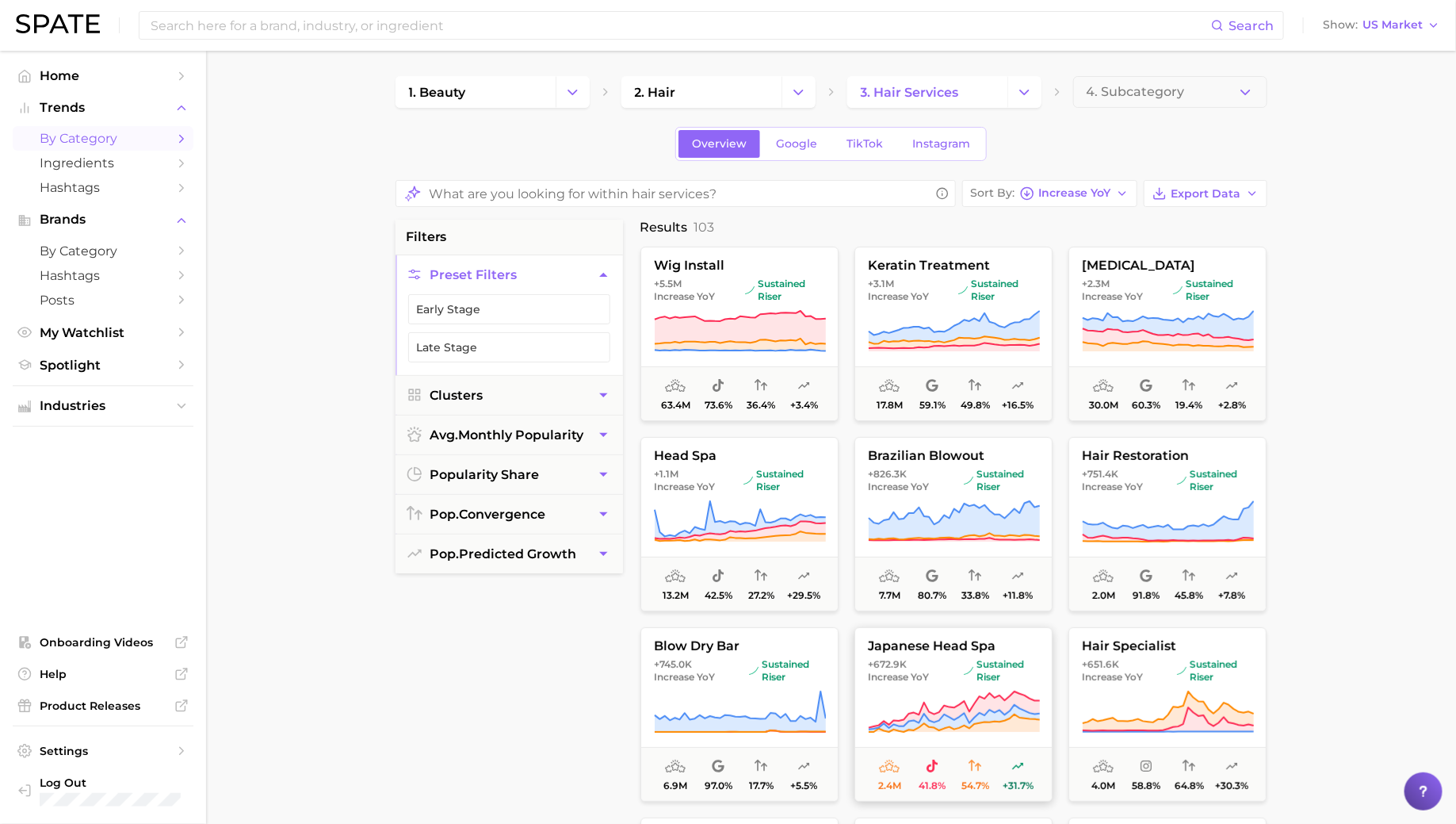
click at [952, 670] on span "+672.9k Increase YoY" at bounding box center [912, 670] width 89 height 25
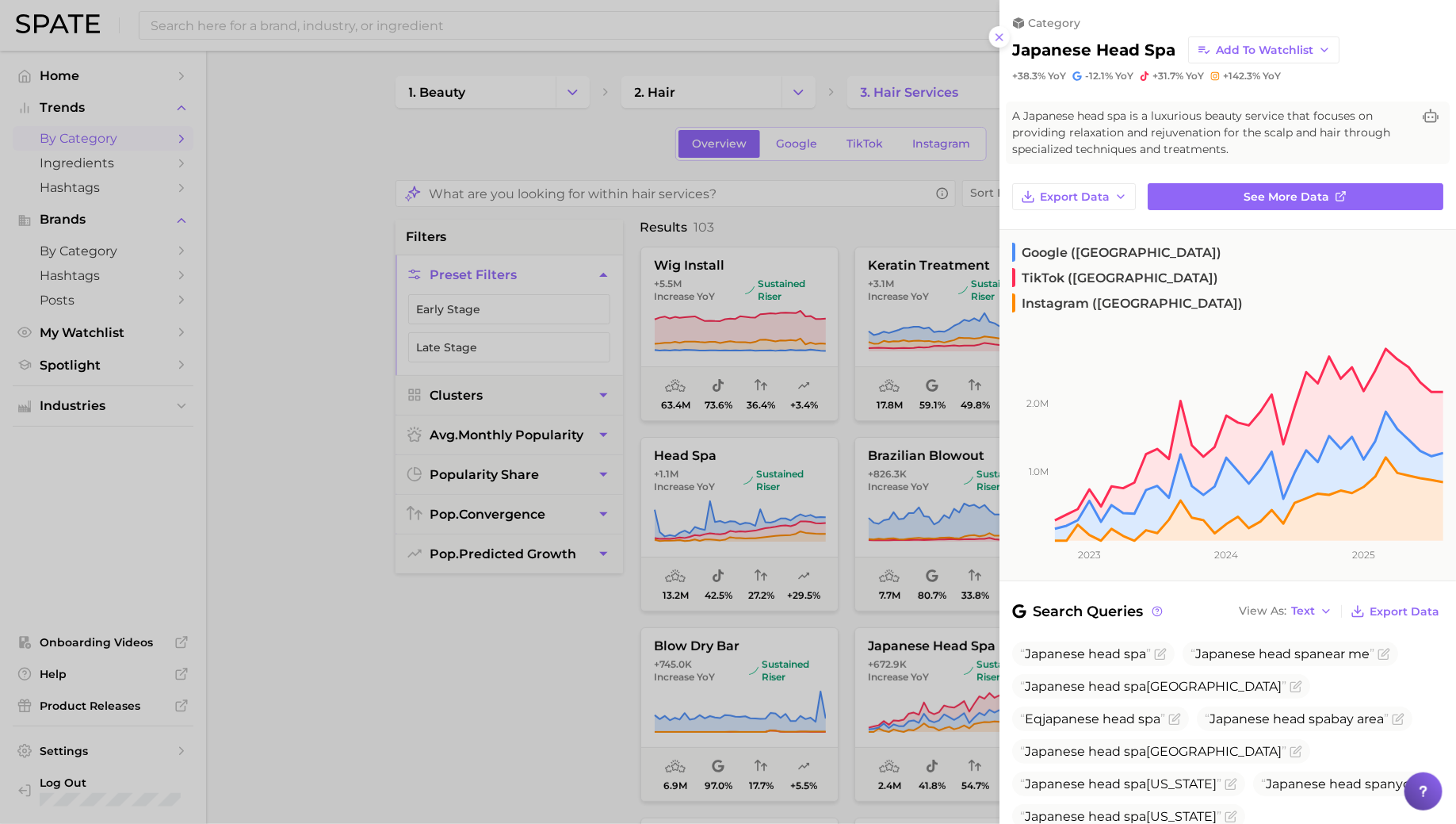
click at [960, 574] on div at bounding box center [728, 412] width 1456 height 824
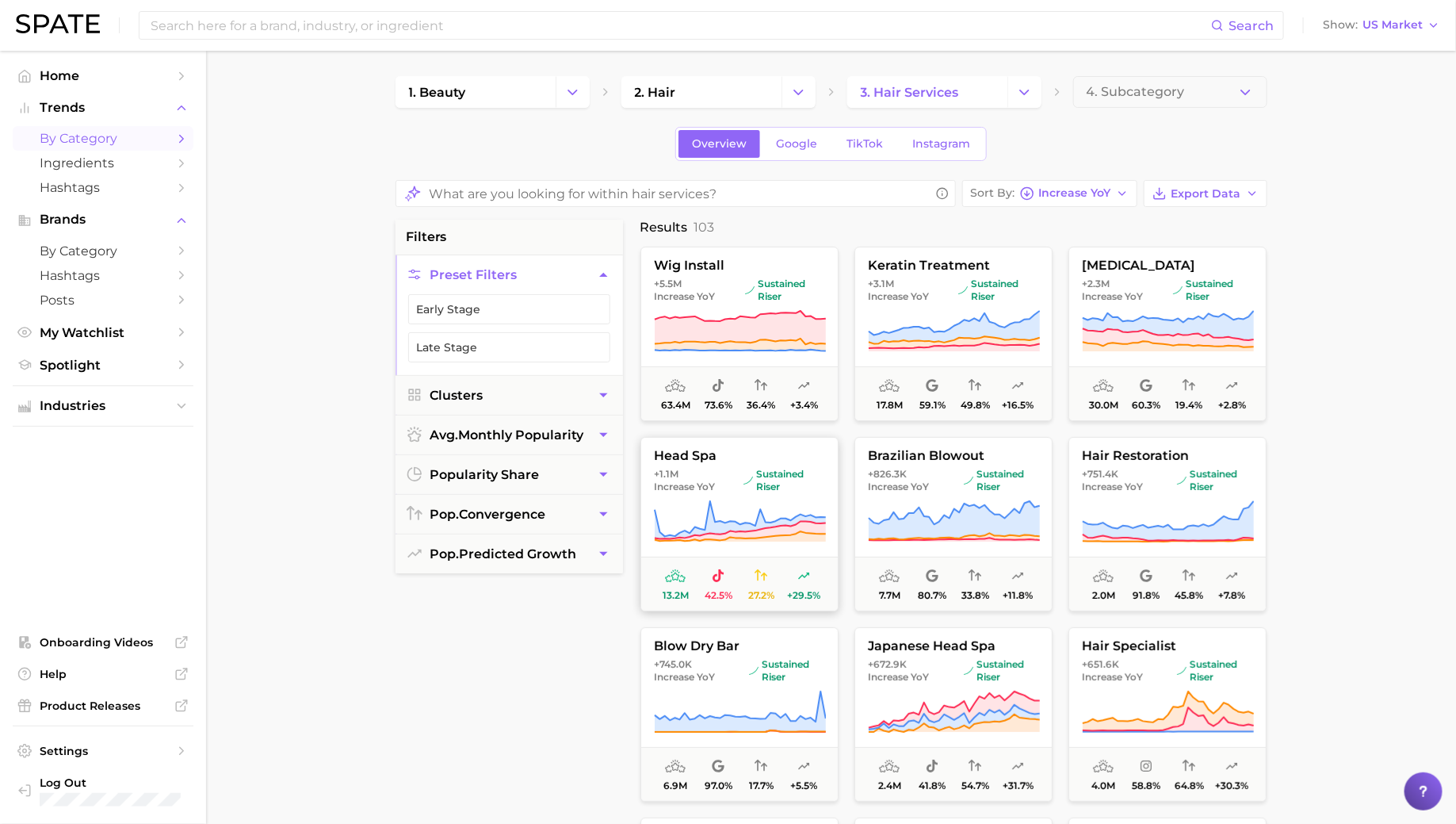
click at [704, 507] on icon at bounding box center [740, 522] width 172 height 45
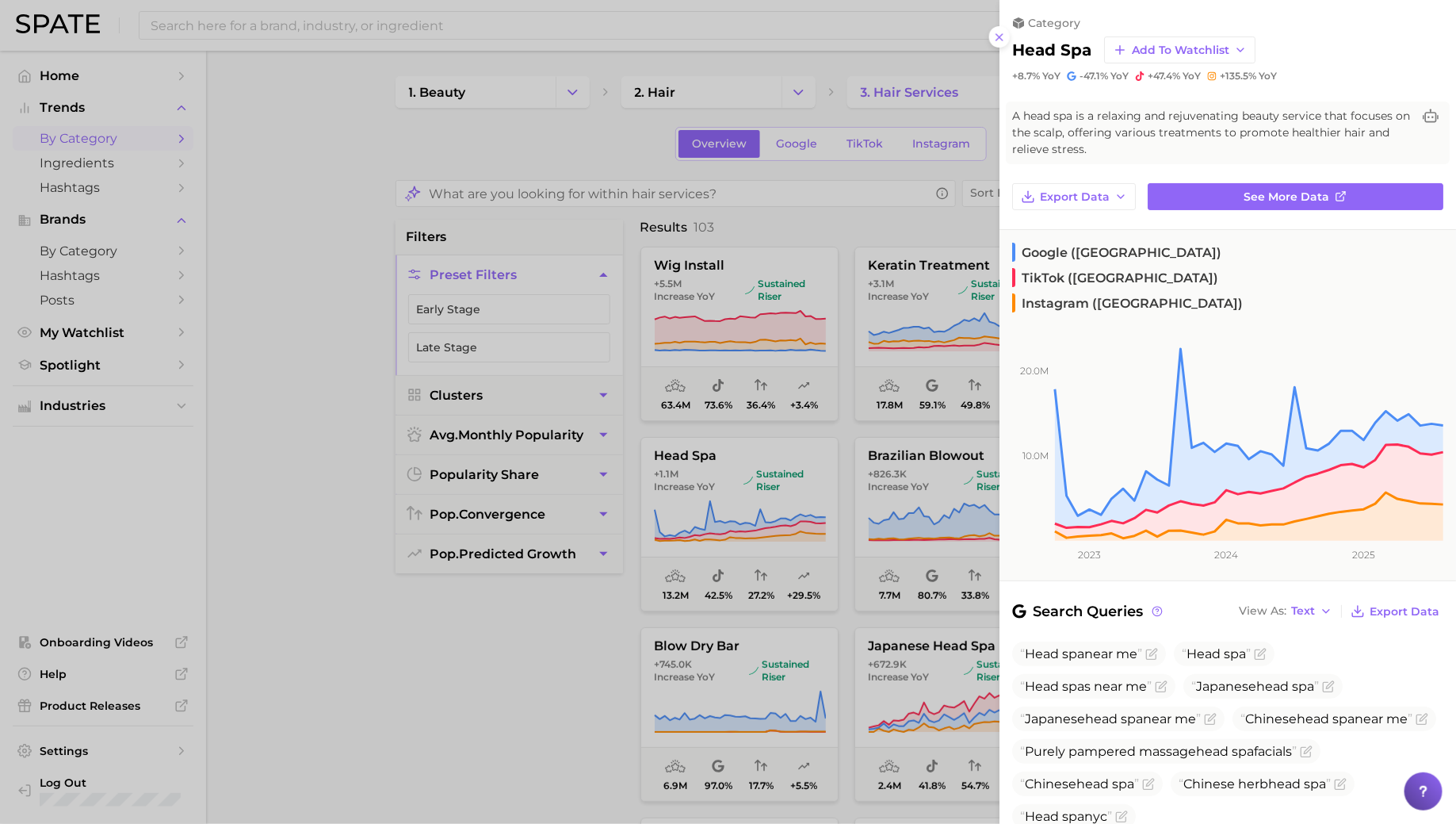
click at [835, 456] on div at bounding box center [728, 412] width 1456 height 824
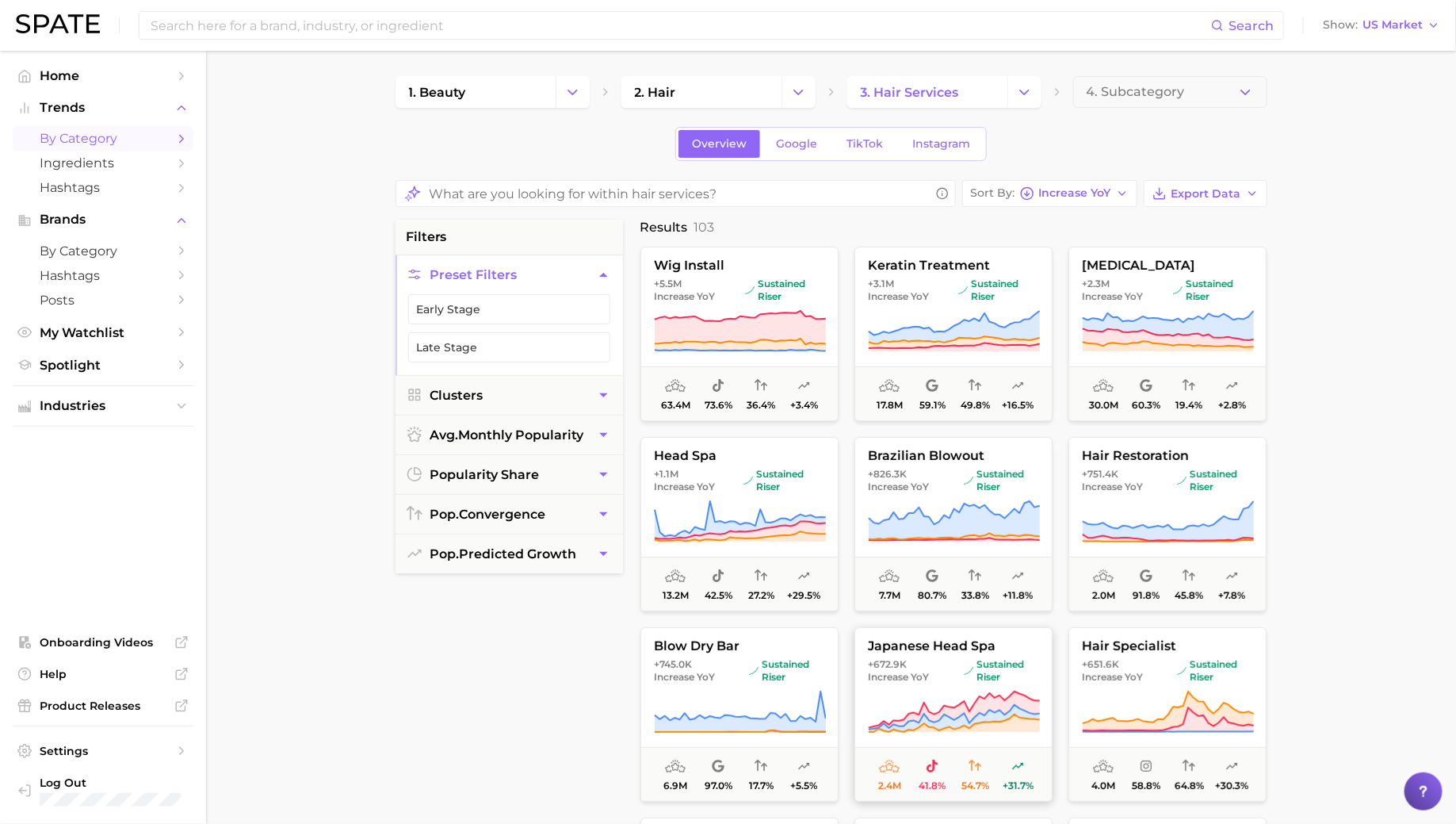
click at [968, 653] on button "japanese head spa +672.9k Increase YoY sustained riser 2.4m 41.8% 54.7% +31.7%" at bounding box center [954, 714] width 198 height 175
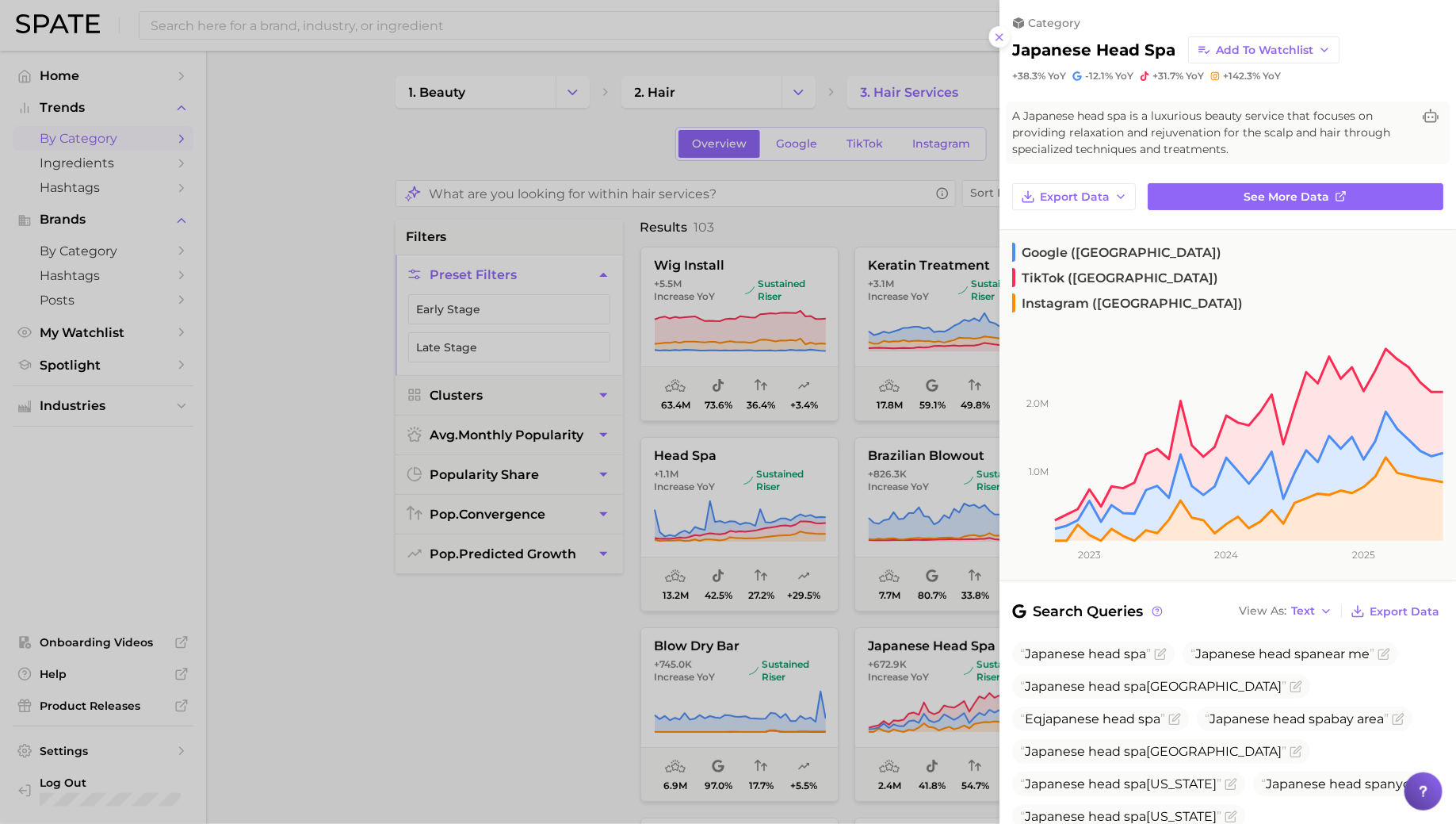
click at [872, 447] on div at bounding box center [728, 412] width 1456 height 824
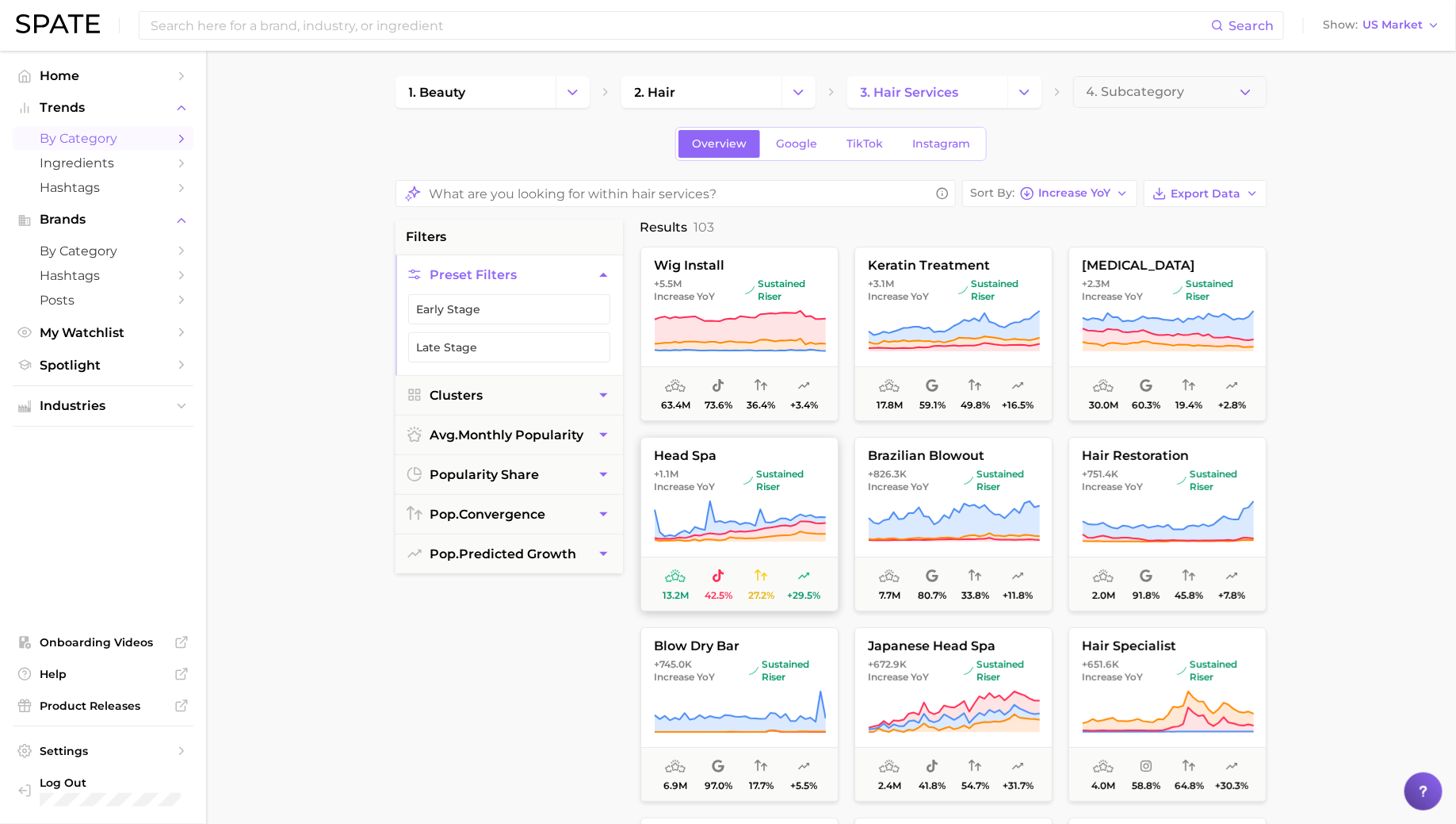
click at [748, 468] on span "sustained riser" at bounding box center [783, 480] width 81 height 25
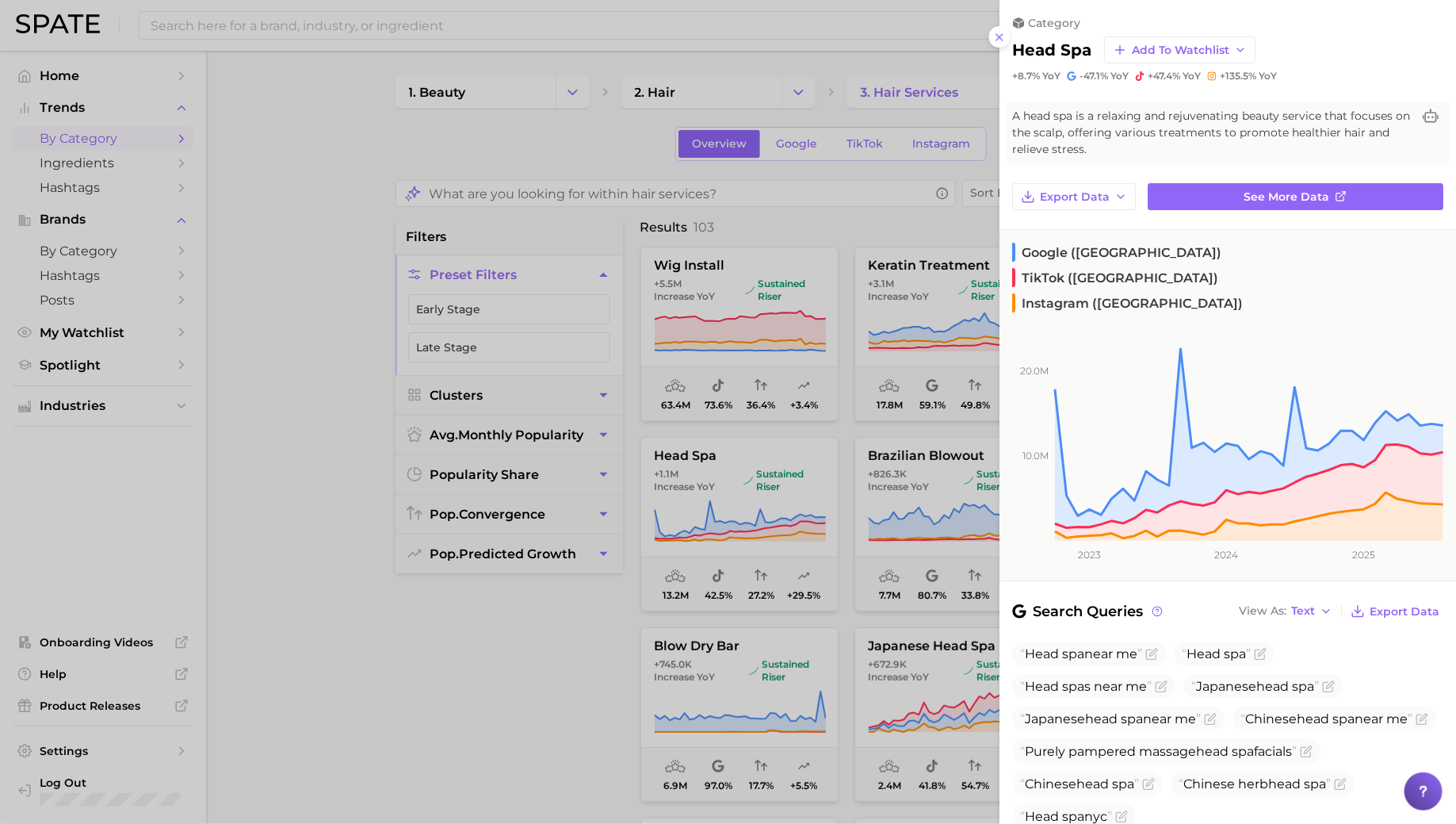
click at [748, 467] on div at bounding box center [728, 412] width 1456 height 824
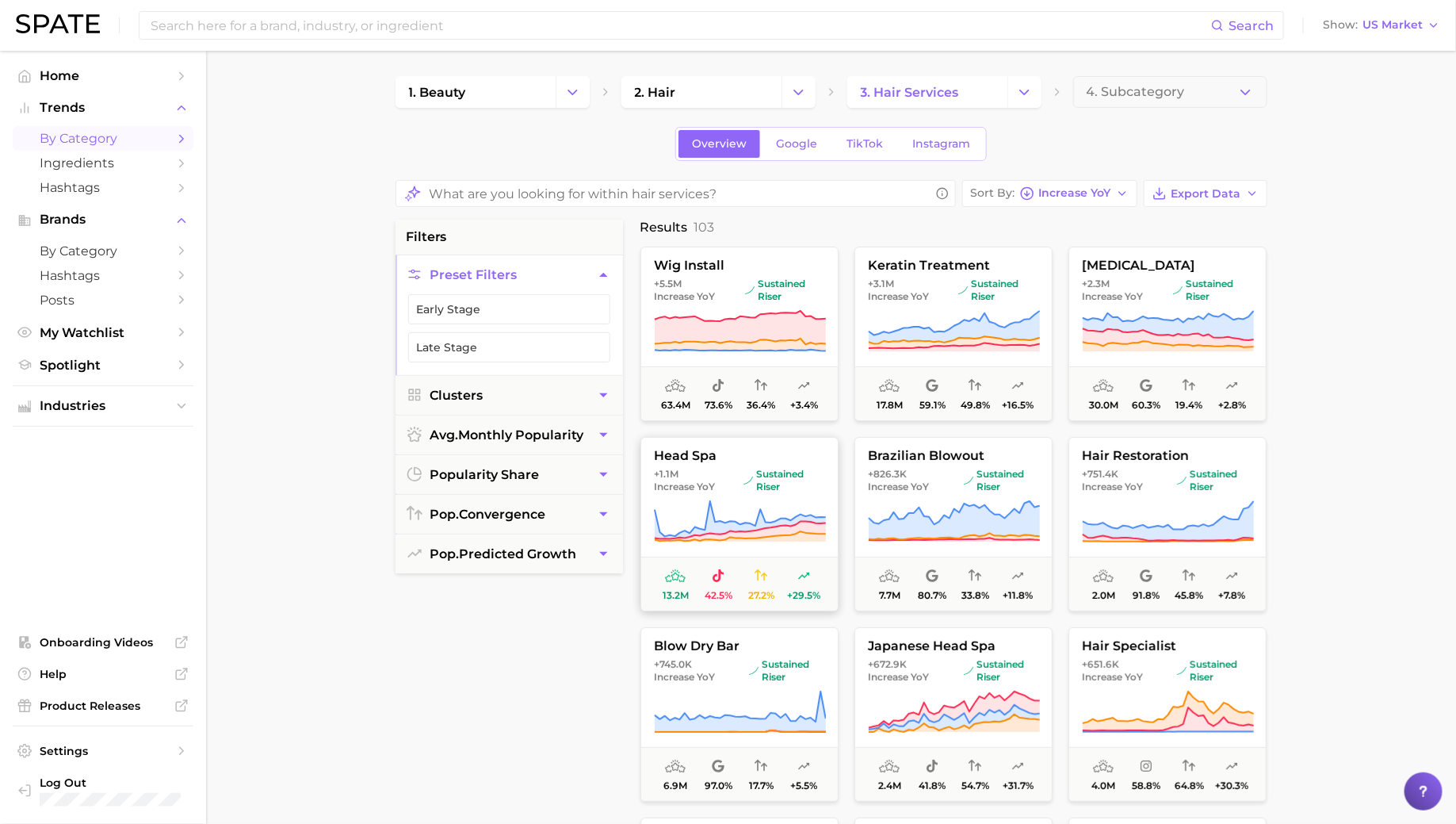
click at [752, 489] on span "sustained riser" at bounding box center [783, 480] width 81 height 25
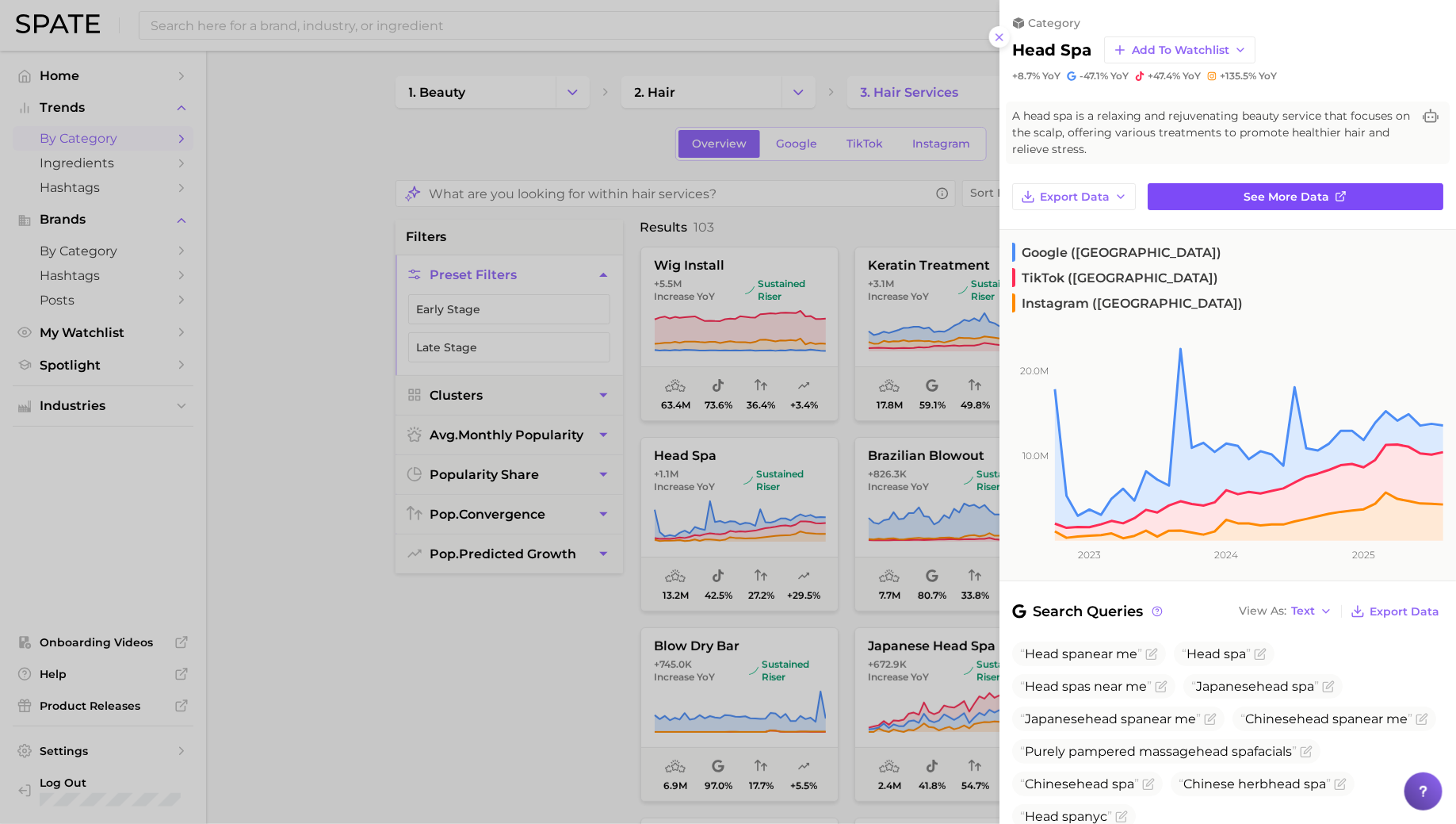
click at [1279, 197] on span "See more data" at bounding box center [1287, 197] width 85 height 14
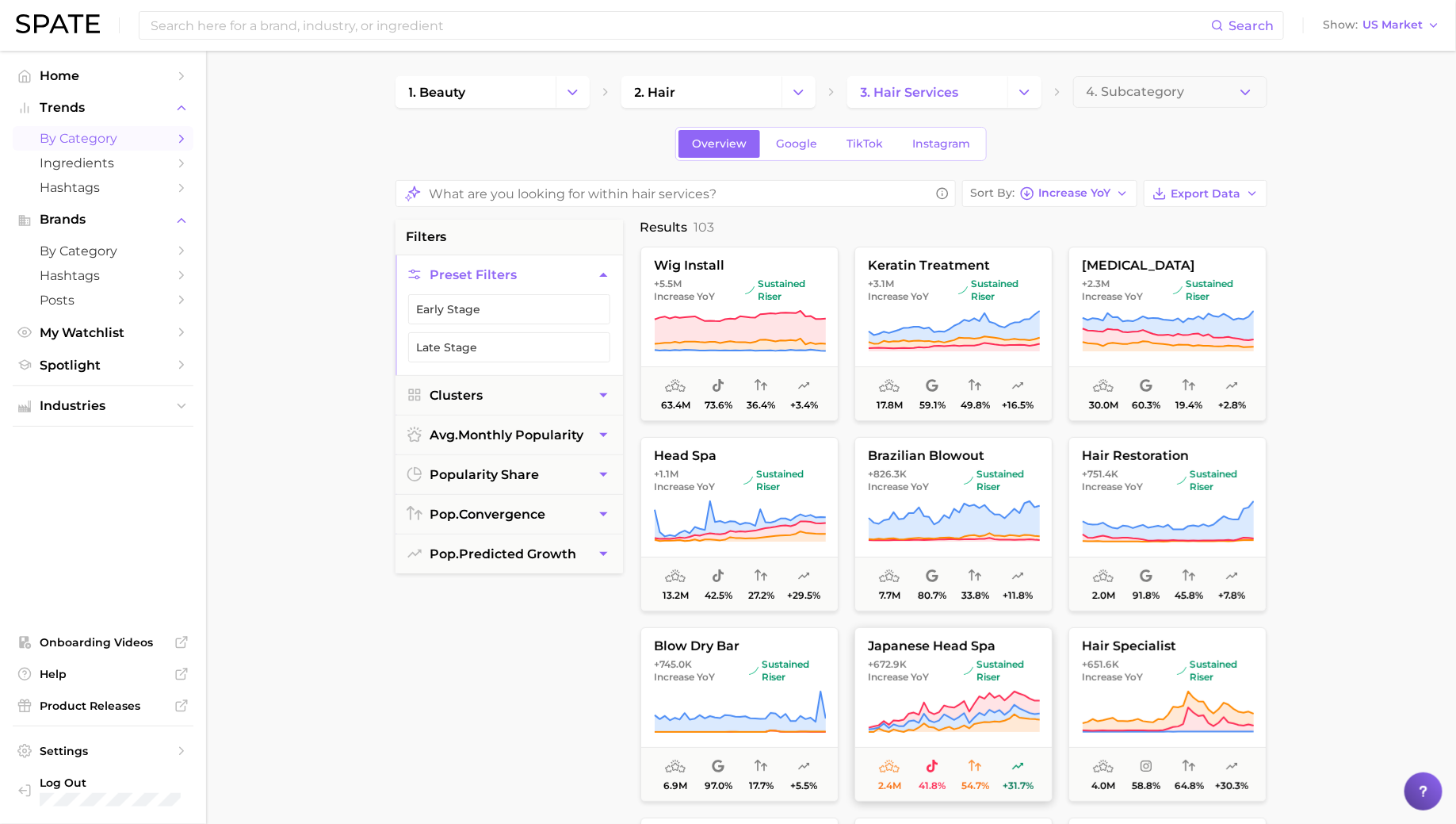
click at [945, 672] on span "+672.9k Increase YoY" at bounding box center [912, 670] width 89 height 25
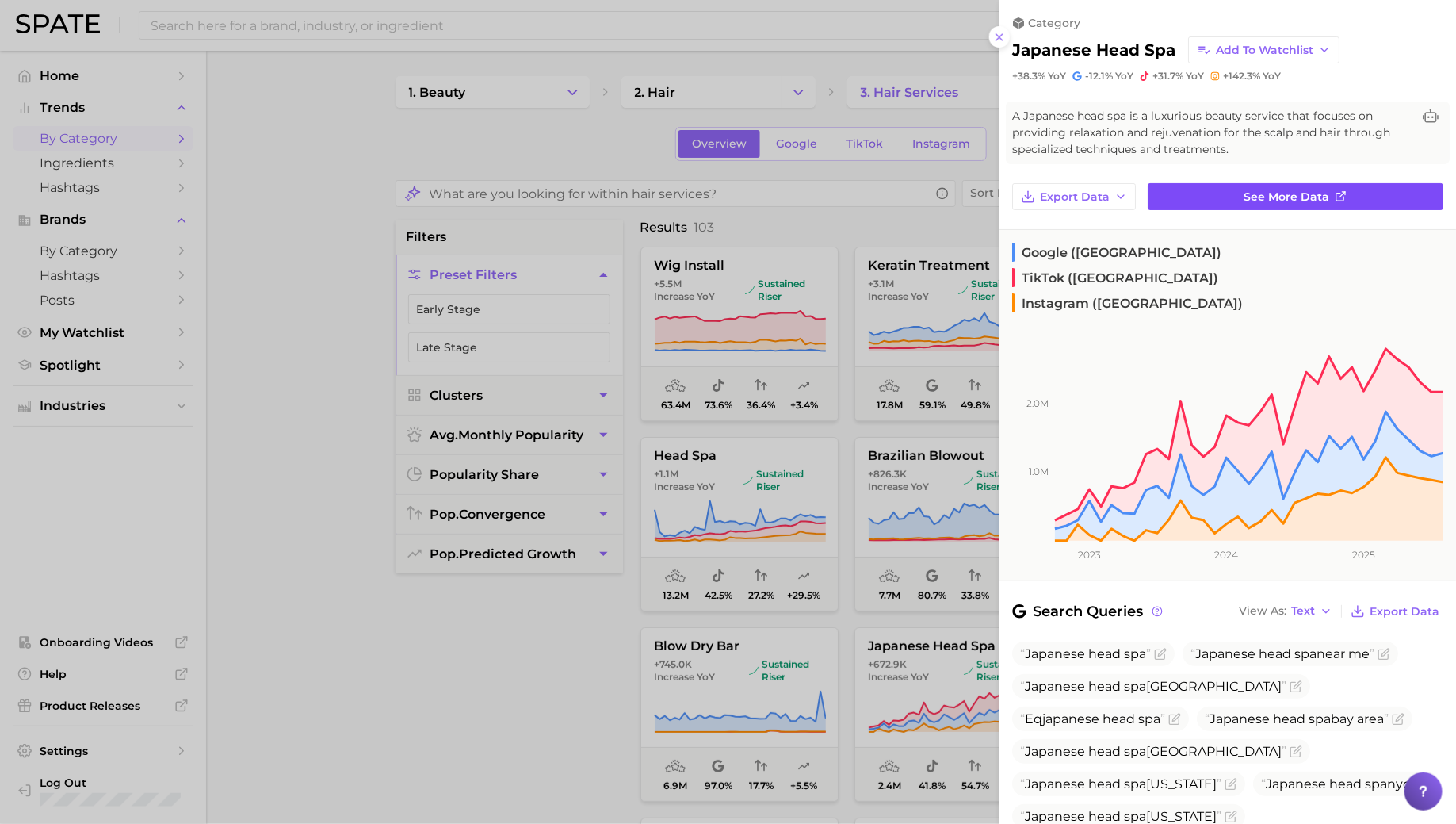
click at [1246, 190] on span "See more data" at bounding box center [1287, 197] width 85 height 14
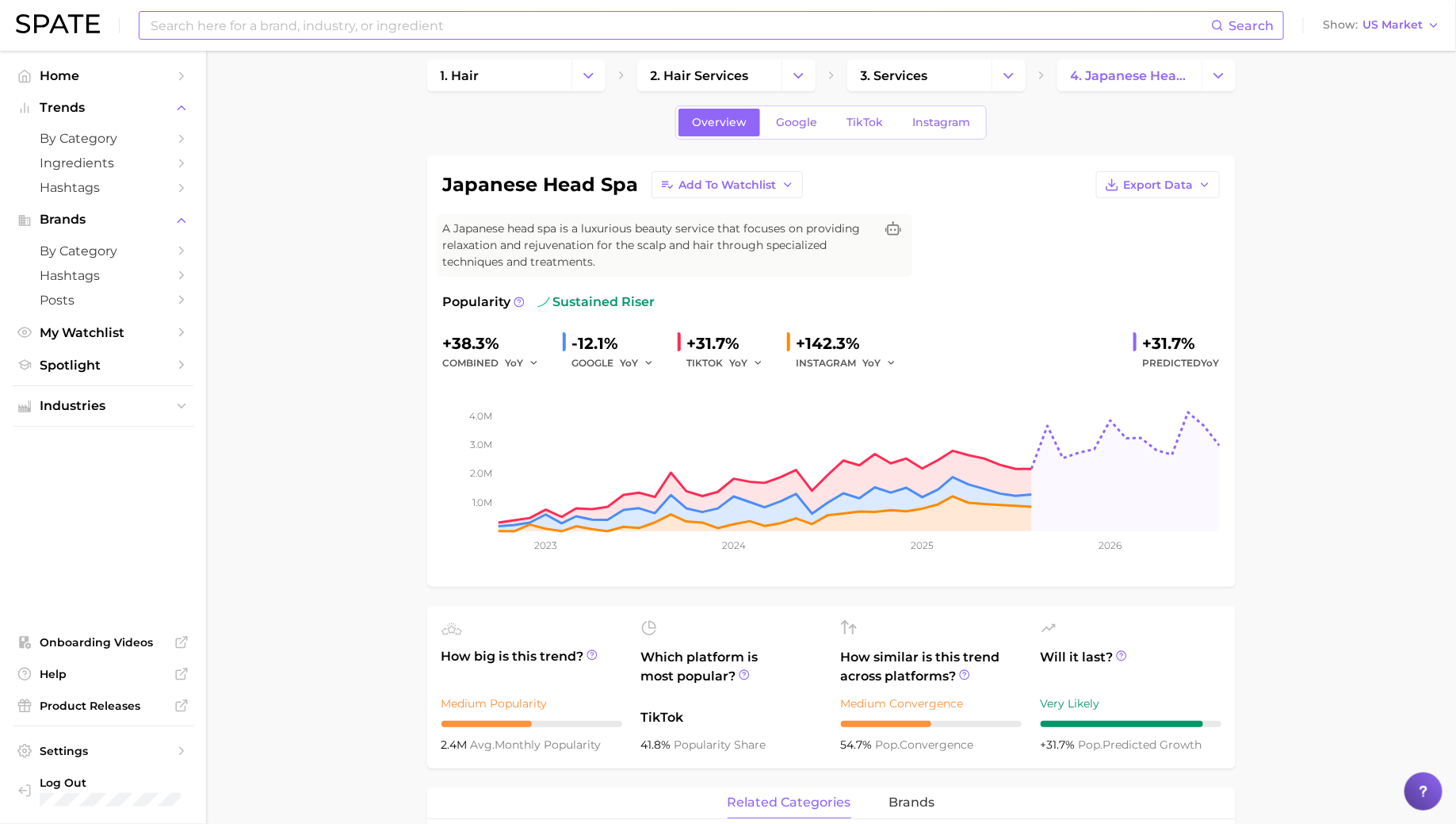
scroll to position [20, 0]
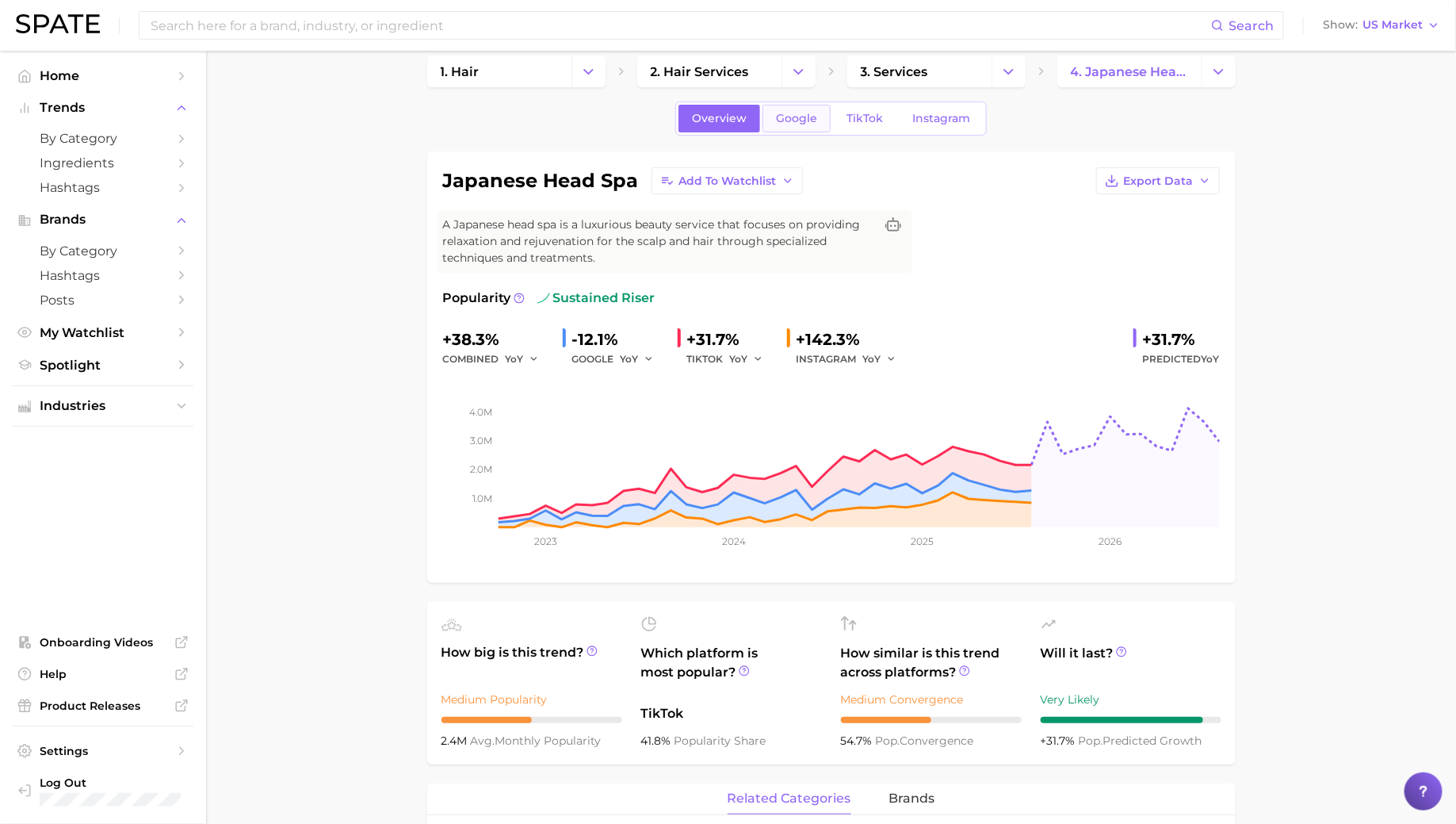
click at [791, 122] on span "Google" at bounding box center [796, 119] width 41 height 14
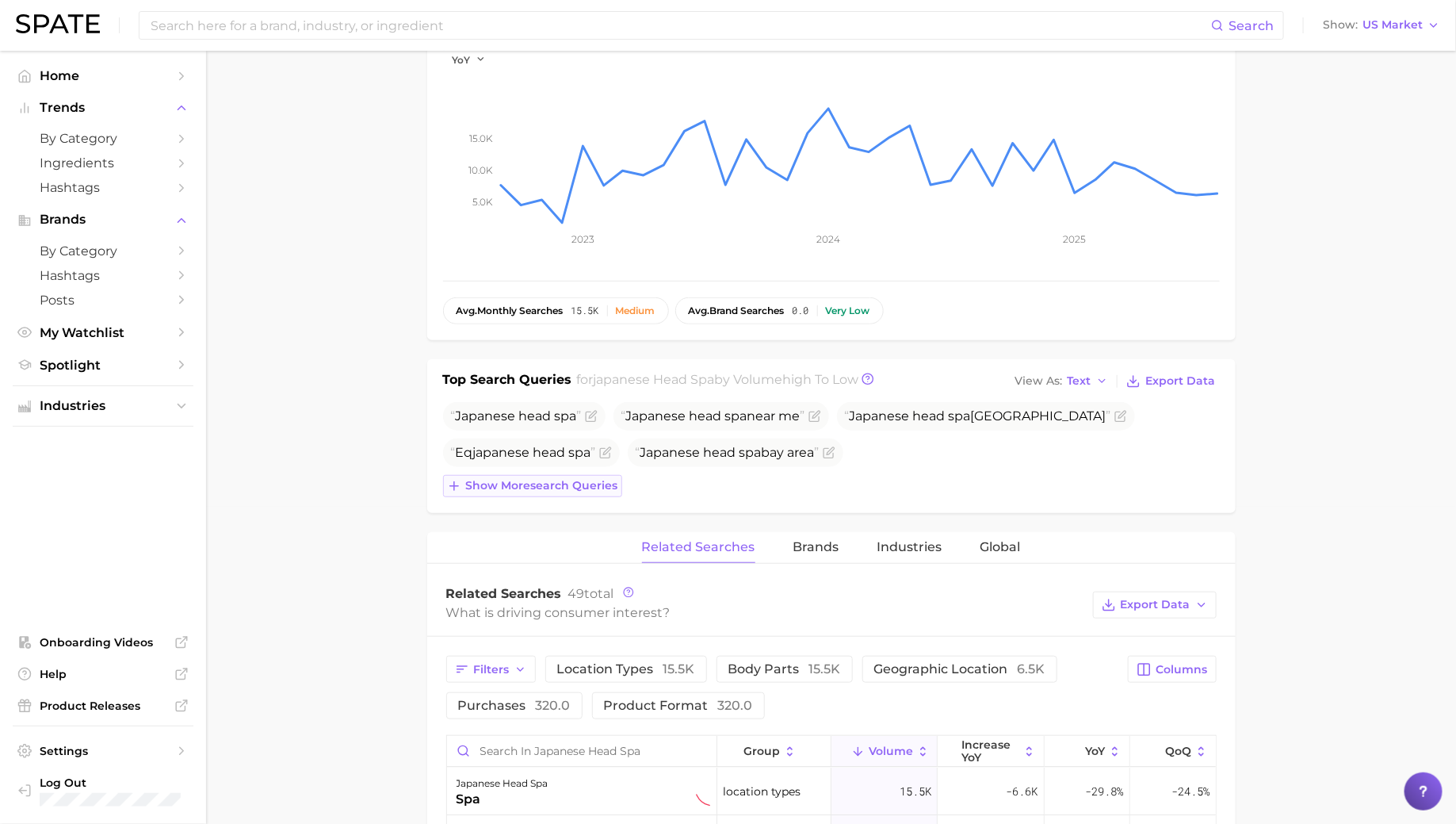
click at [559, 492] on button "Show more search queries" at bounding box center [532, 485] width 179 height 22
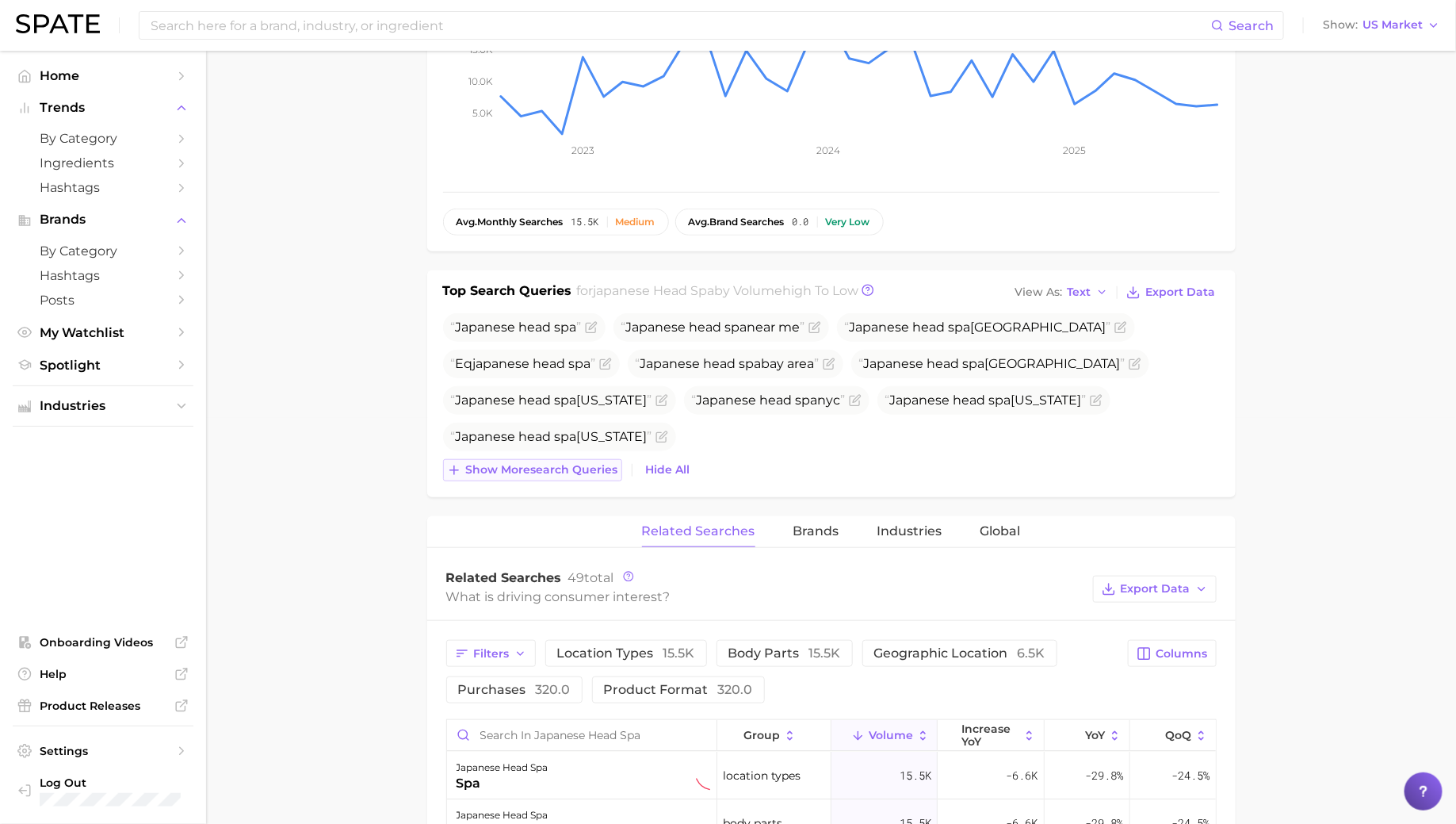
scroll to position [417, 0]
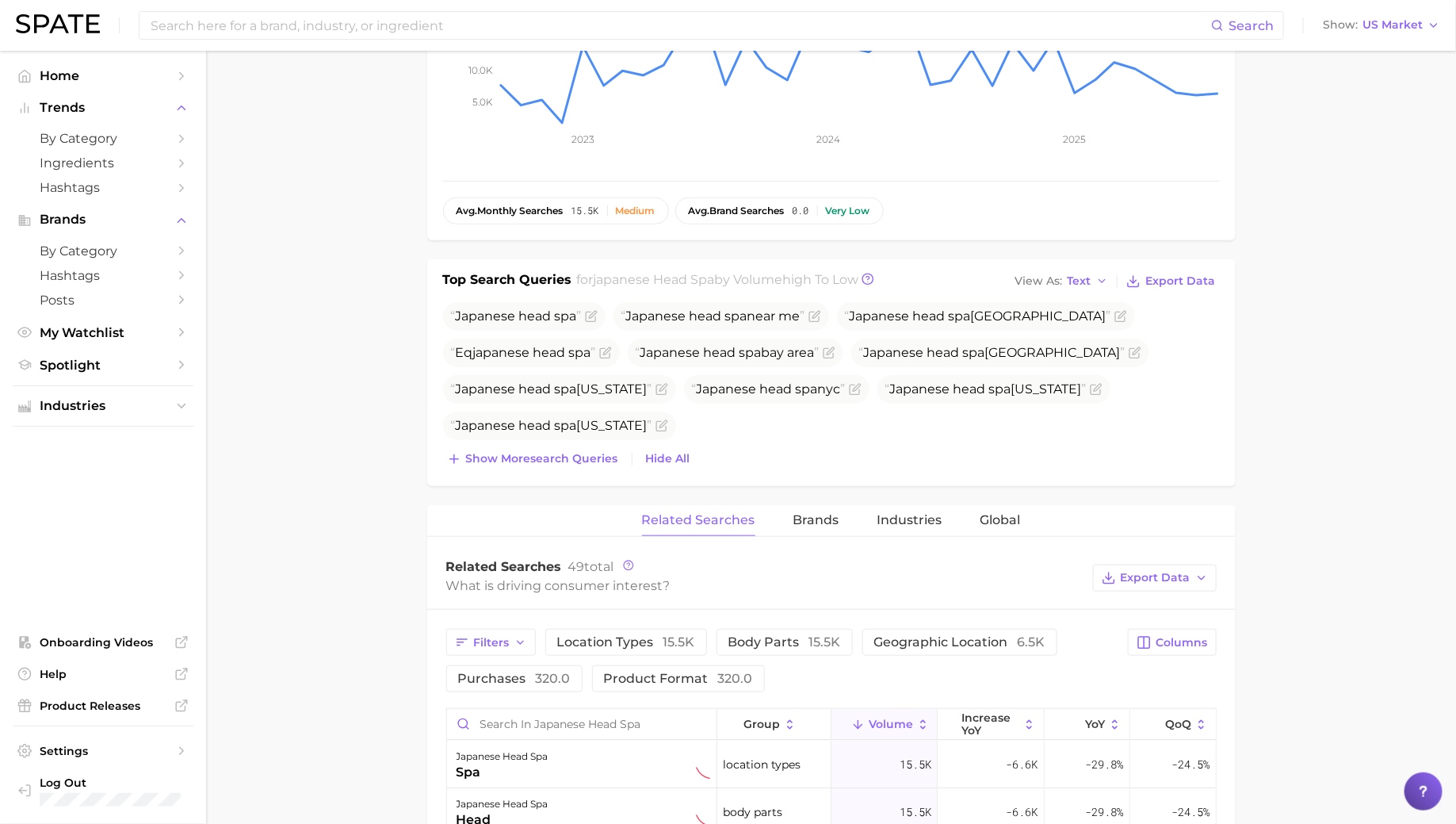
click at [544, 468] on div "Top Search Queries for japanese head spa by Volume high to low View As Text Exp…" at bounding box center [831, 372] width 808 height 227
click at [544, 457] on span "Show more search queries" at bounding box center [542, 458] width 152 height 14
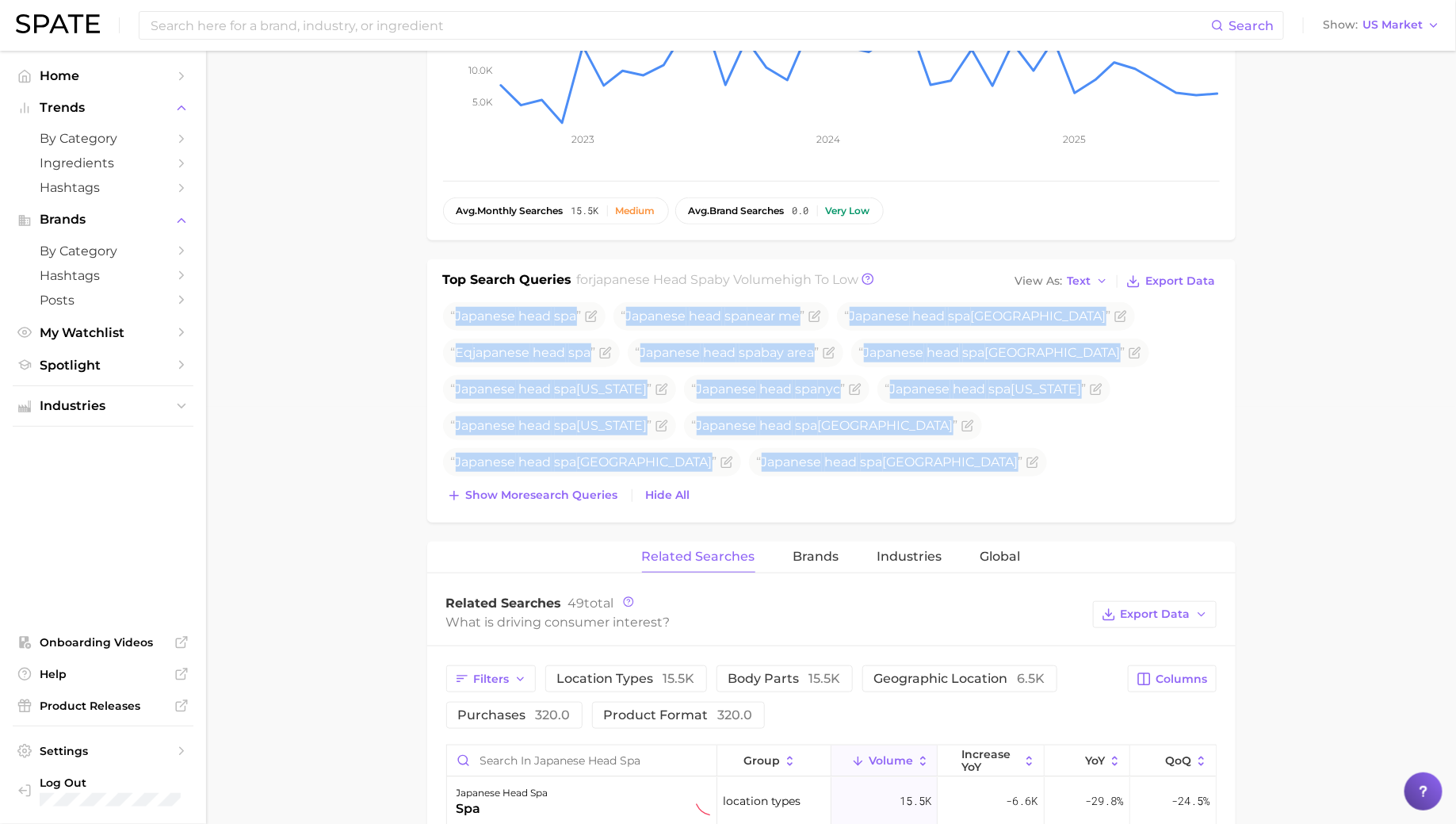
drag, startPoint x: 457, startPoint y: 314, endPoint x: 1068, endPoint y: 492, distance: 636.4
click at [1068, 492] on div "Japanese head spa Japanese head spa near me Japanese head spa [GEOGRAPHIC_DATA]…" at bounding box center [831, 405] width 777 height 205
copy div "Japanese head spa Japanese head spa near me Japanese head spa [GEOGRAPHIC_DATA]…"
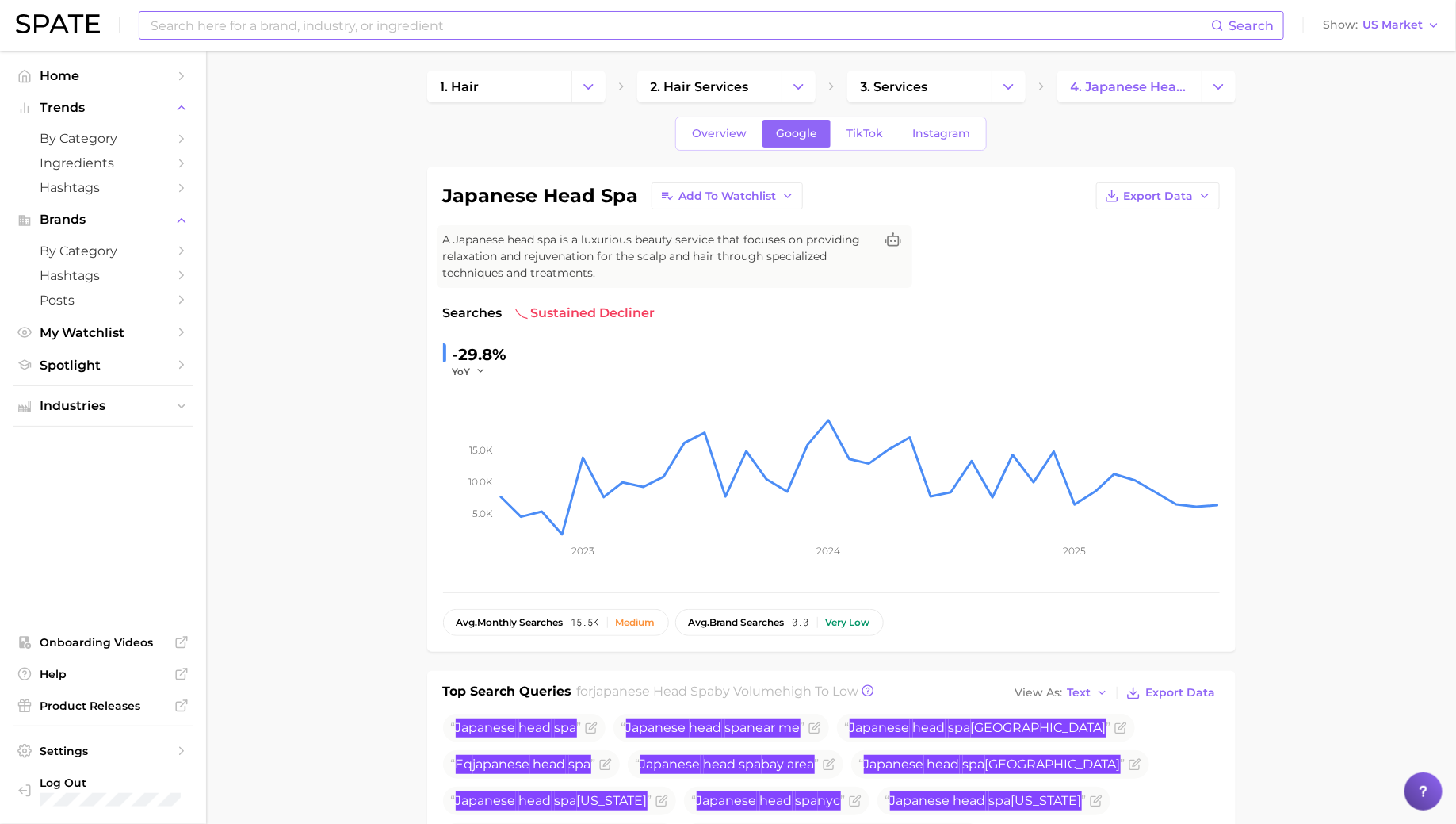
scroll to position [0, 0]
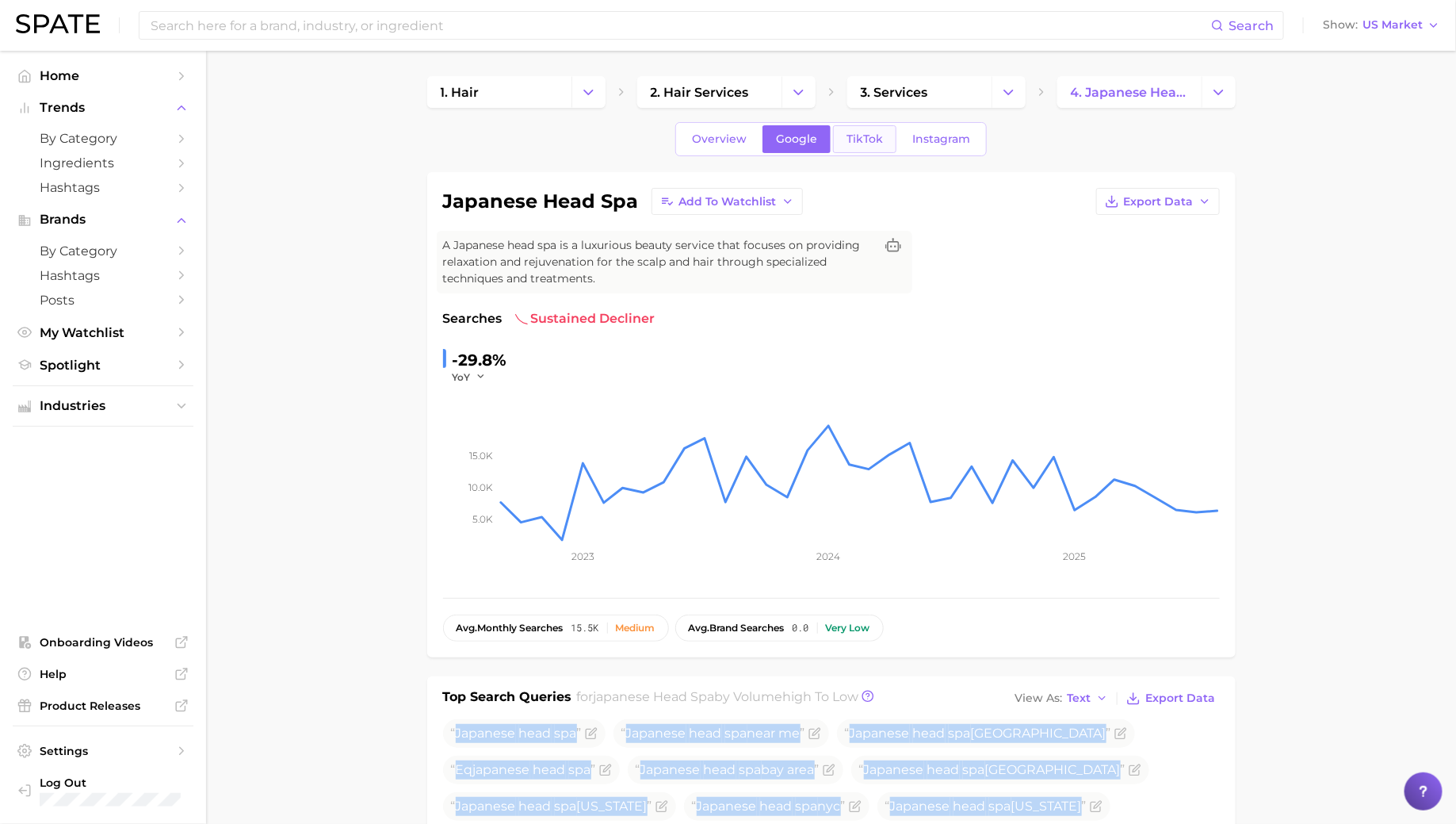
click at [864, 141] on span "TikTok" at bounding box center [864, 139] width 37 height 14
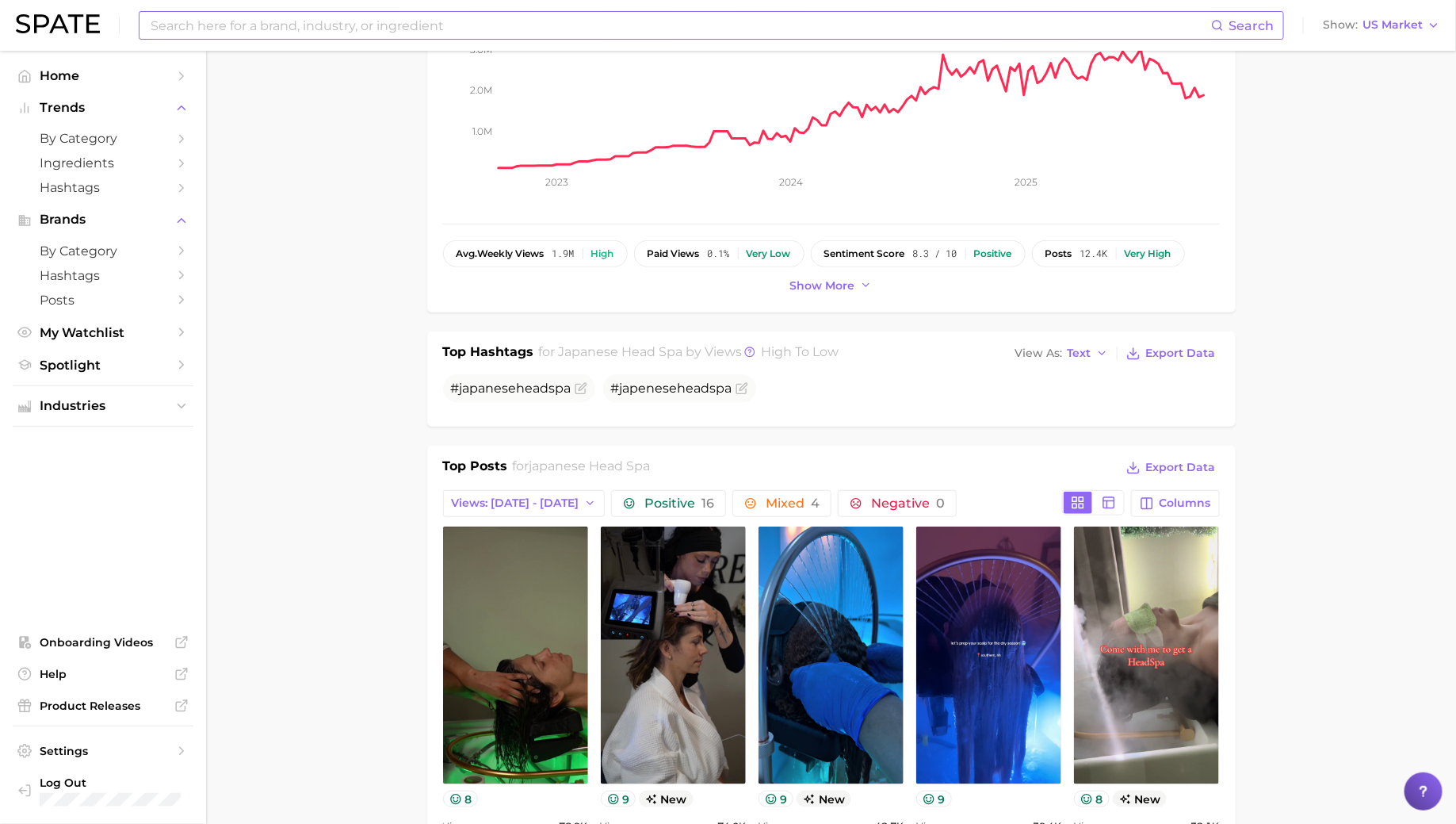
scroll to position [357, 0]
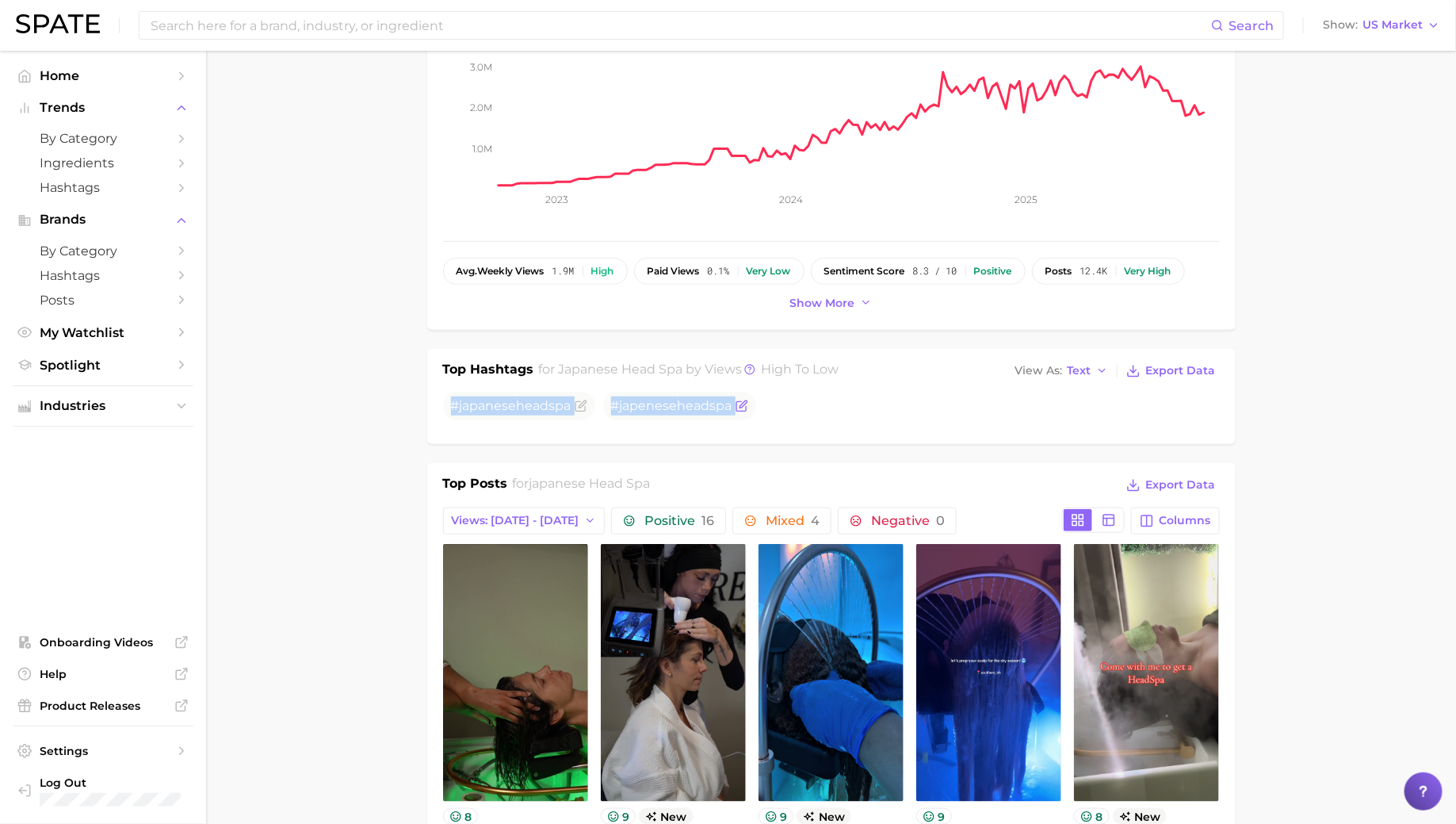
drag, startPoint x: 450, startPoint y: 401, endPoint x: 743, endPoint y: 401, distance: 293.0
click at [743, 401] on ul "# japanese head spa #japenese head spa" at bounding box center [831, 405] width 777 height 28
copy div "# japanese head spa #japenese head spa"
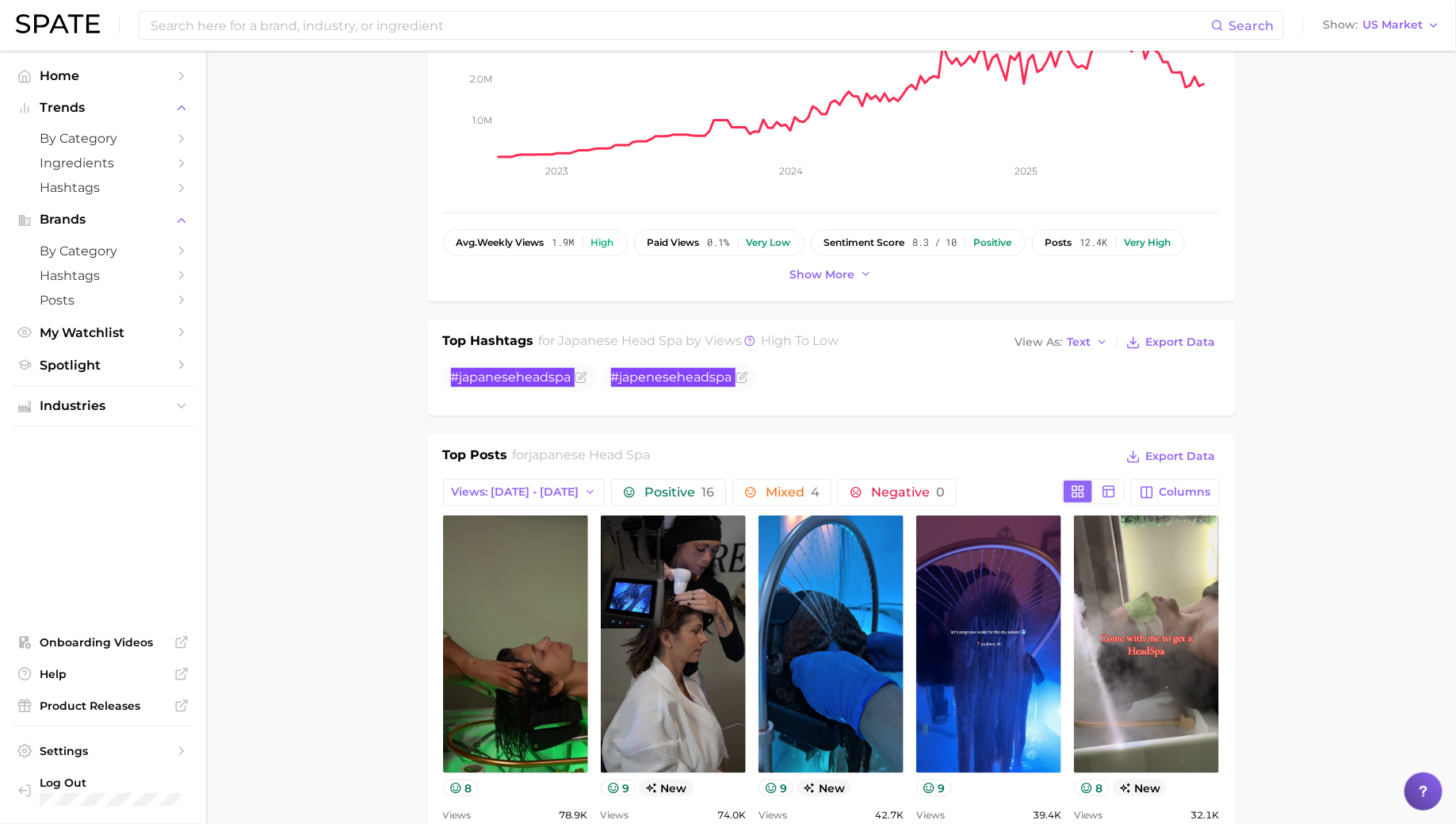
scroll to position [375, 0]
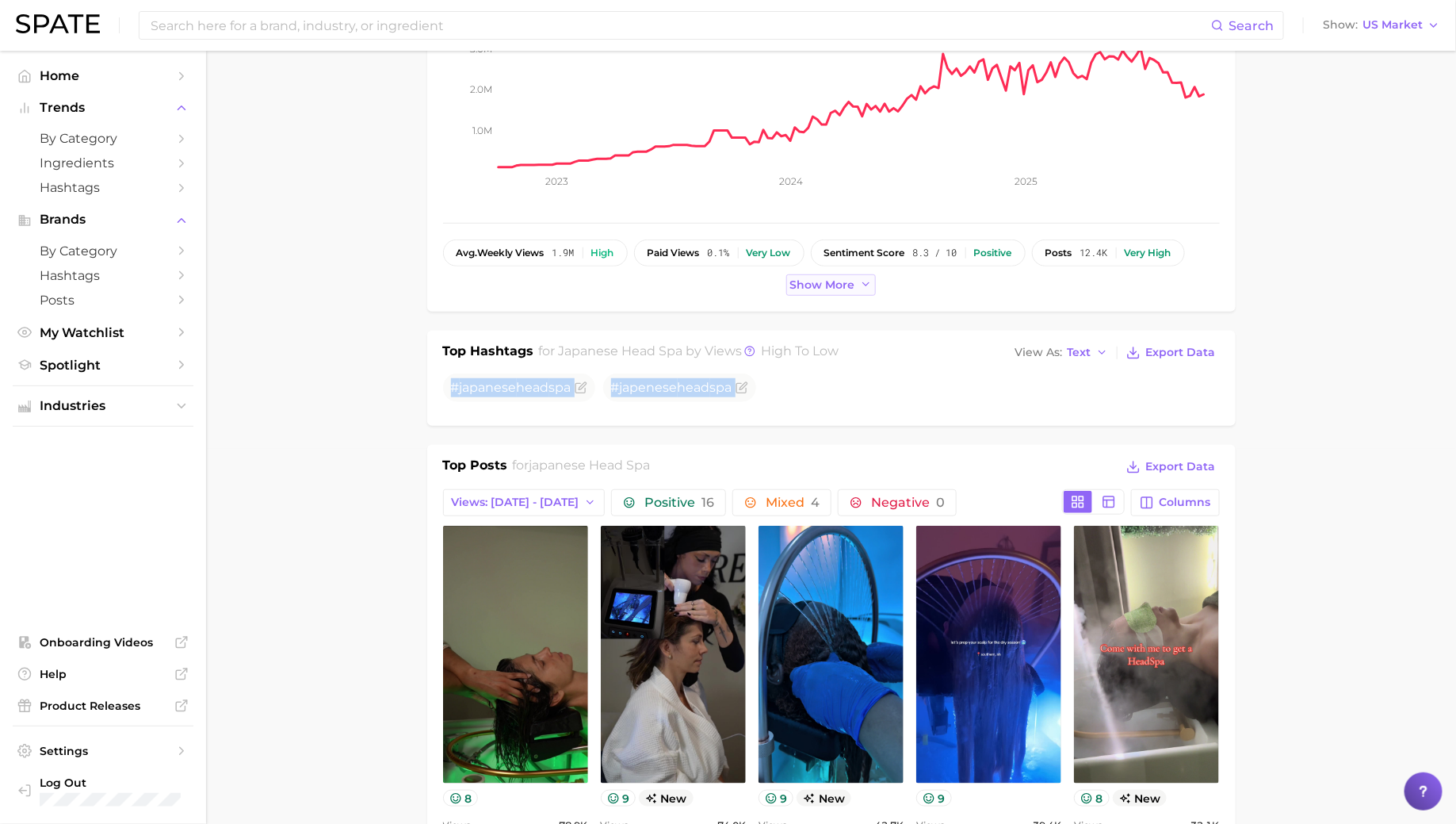
click at [830, 280] on span "Show more" at bounding box center [823, 284] width 65 height 14
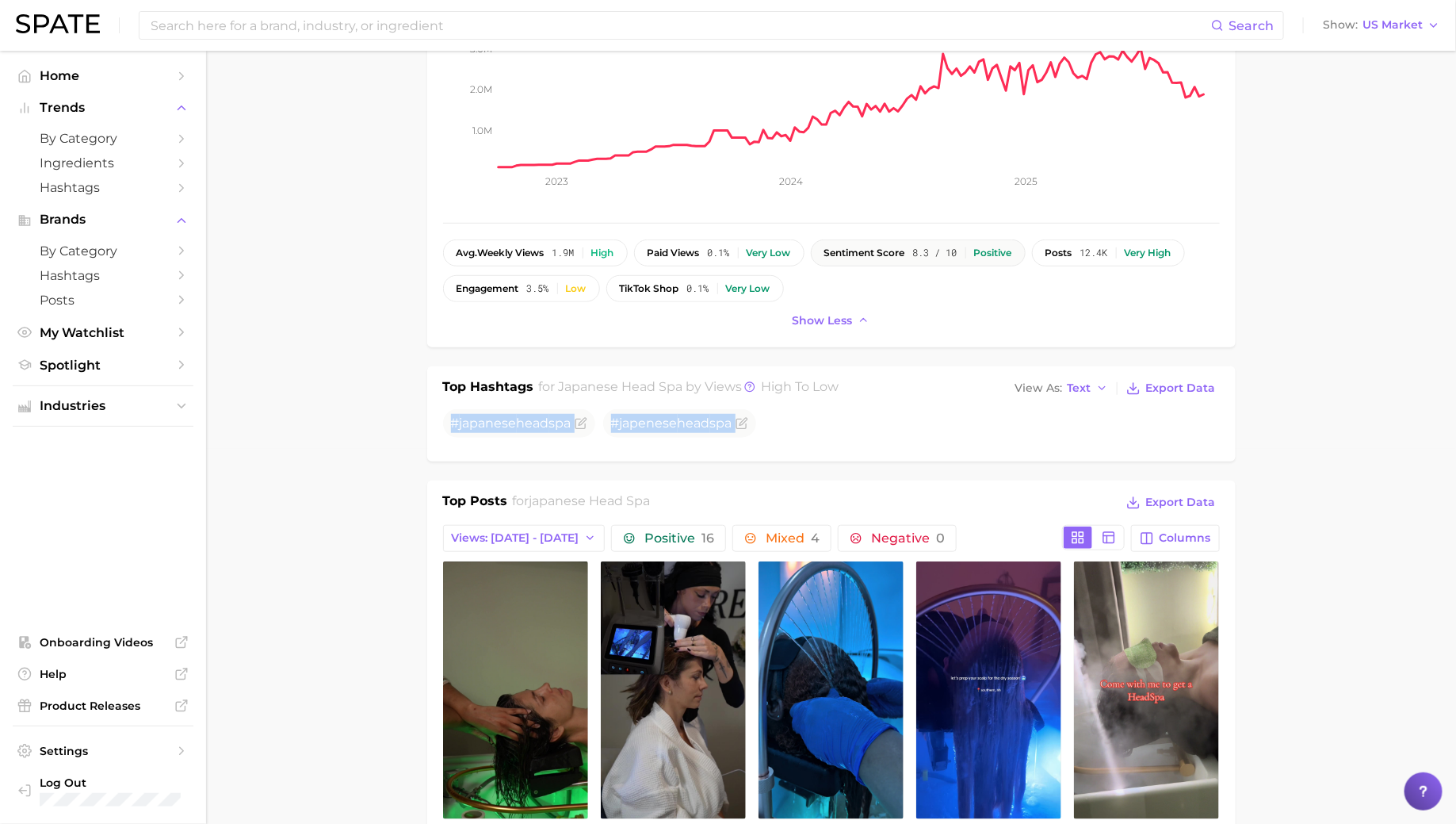
click at [1003, 247] on div "Positive" at bounding box center [993, 253] width 38 height 11
click at [996, 250] on div "Positive" at bounding box center [993, 253] width 38 height 11
drag, startPoint x: 1203, startPoint y: 308, endPoint x: 1304, endPoint y: 323, distance: 102.1
click at [1072, 310] on div "Show less" at bounding box center [831, 320] width 777 height 21
click at [1007, 249] on div "Positive" at bounding box center [993, 253] width 38 height 11
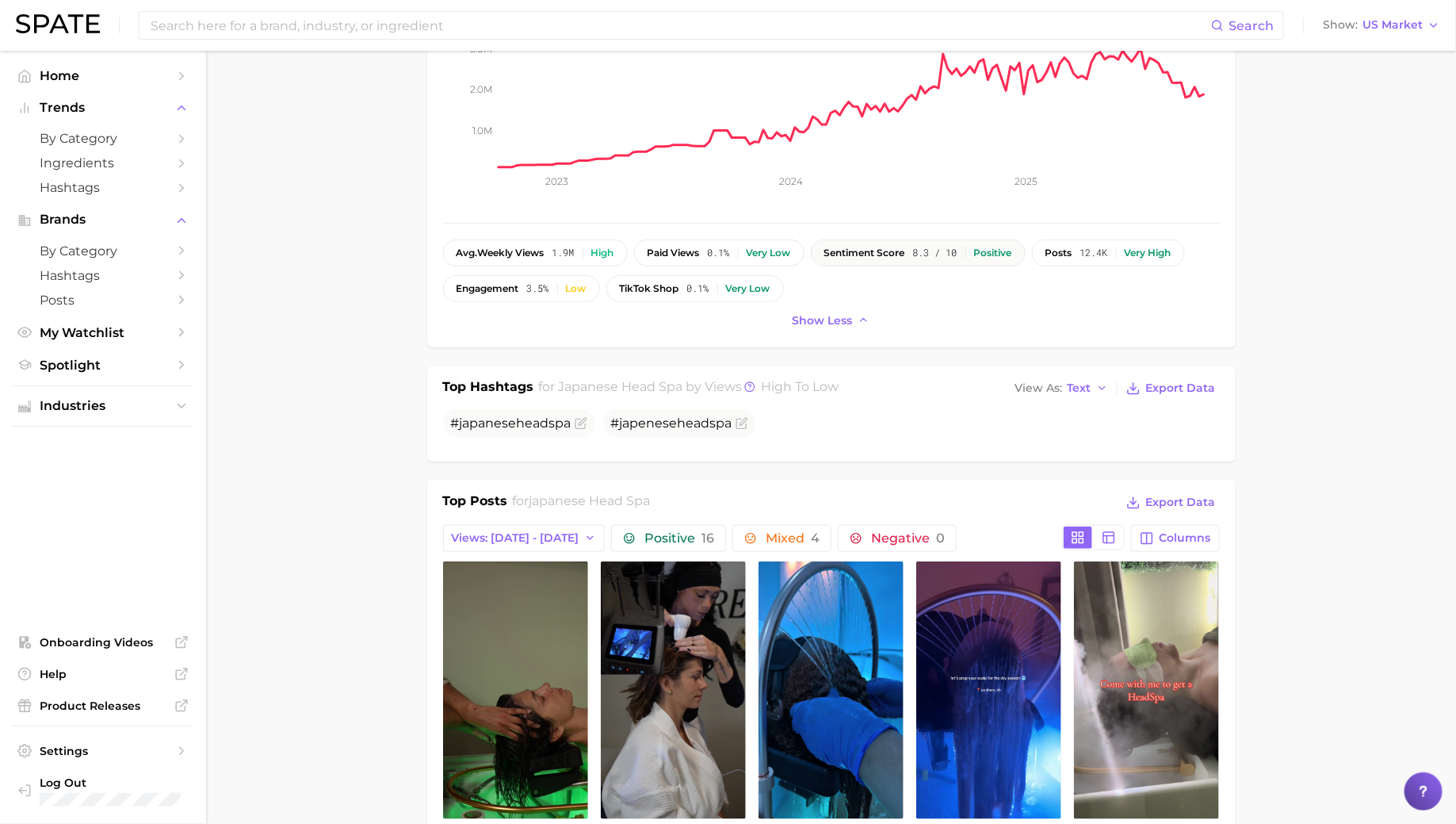
click at [982, 255] on div "Positive" at bounding box center [993, 253] width 38 height 11
click at [990, 242] on button "sentiment score 8.3 / 10 Positive" at bounding box center [918, 253] width 214 height 27
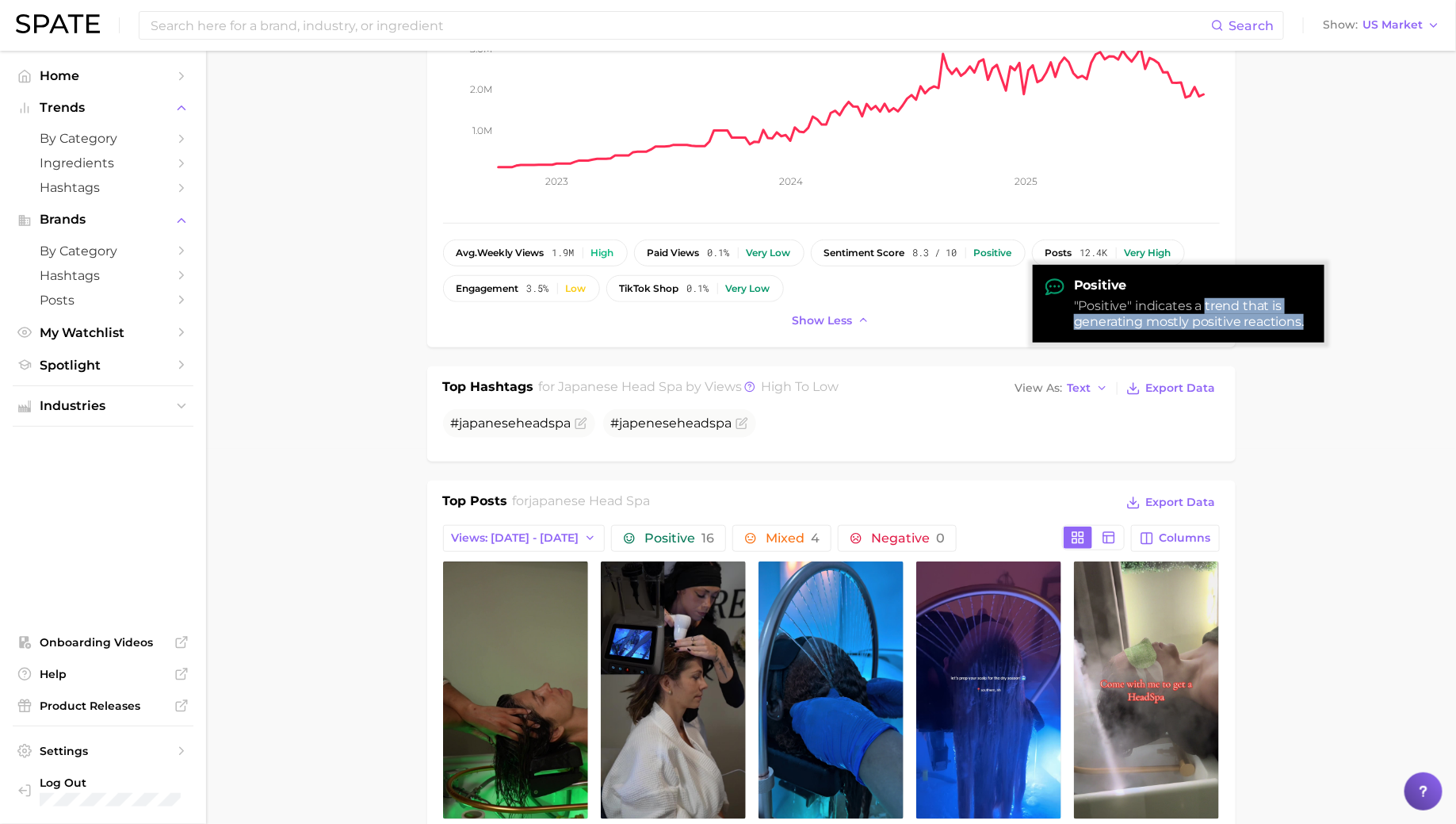
drag, startPoint x: 1206, startPoint y: 306, endPoint x: 1304, endPoint y: 322, distance: 99.3
click at [1304, 322] on div ""Positive" indicates a trend that is generating mostly positive reactions." at bounding box center [1193, 314] width 238 height 32
copy div "trend that is generating mostly positive reactions."
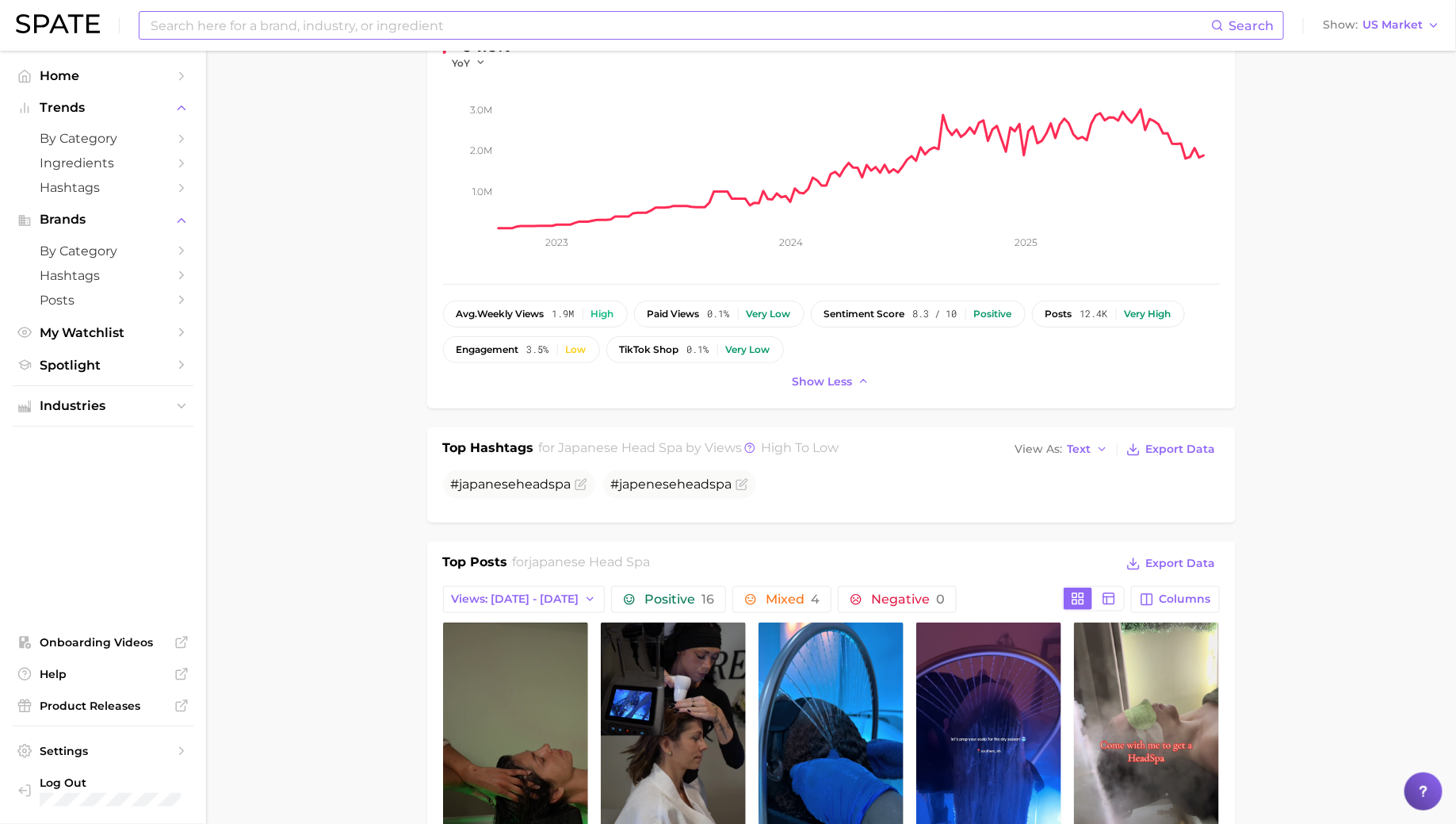
scroll to position [0, 0]
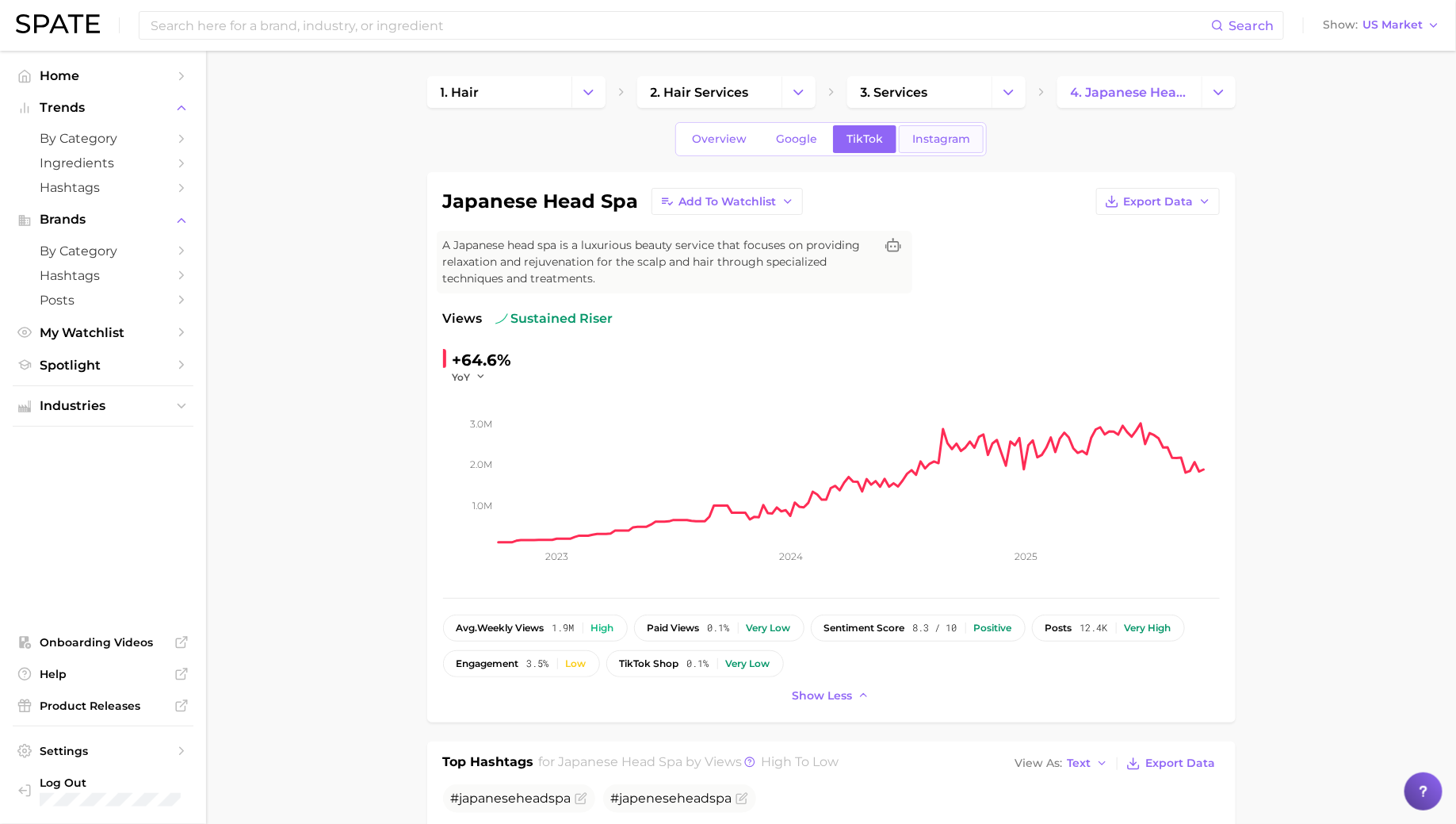
click at [935, 143] on span "Instagram" at bounding box center [941, 139] width 58 height 14
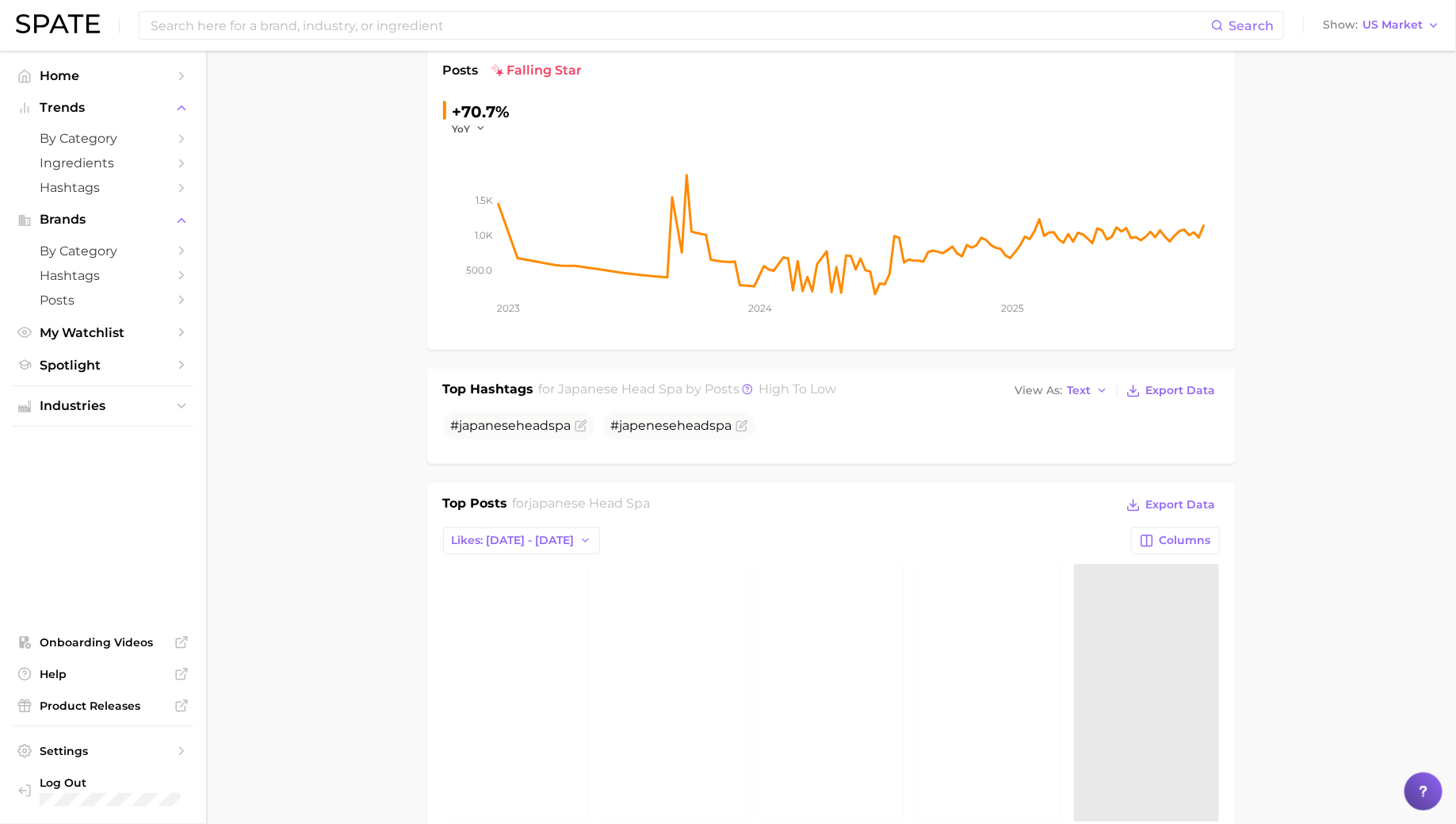
scroll to position [321, 0]
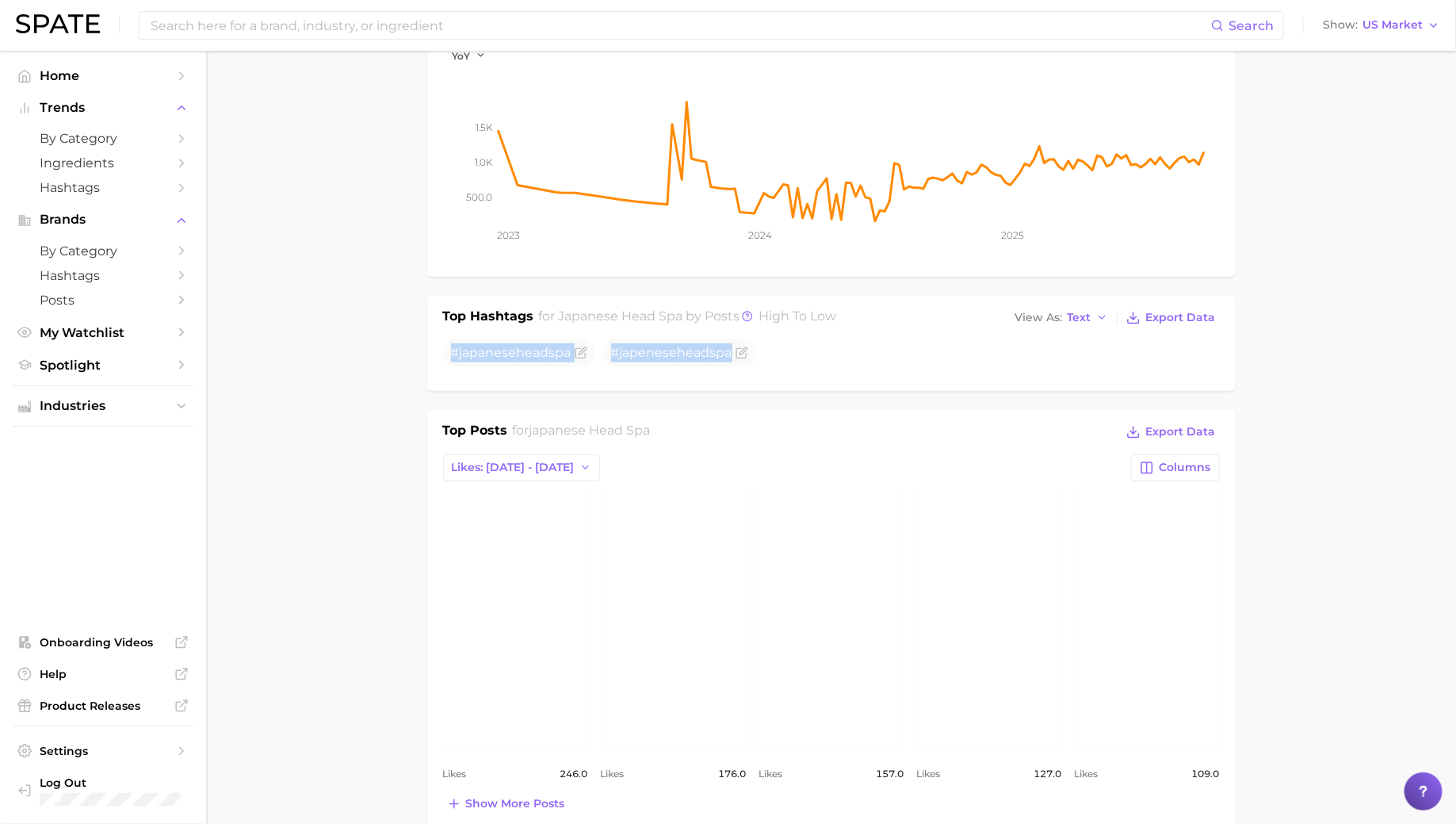
drag, startPoint x: 451, startPoint y: 349, endPoint x: 817, endPoint y: 354, distance: 366.0
click at [817, 354] on ul "# japanese head spa #japenese head spa" at bounding box center [831, 353] width 777 height 28
copy ul "# japanese head spa #japenese head spa"
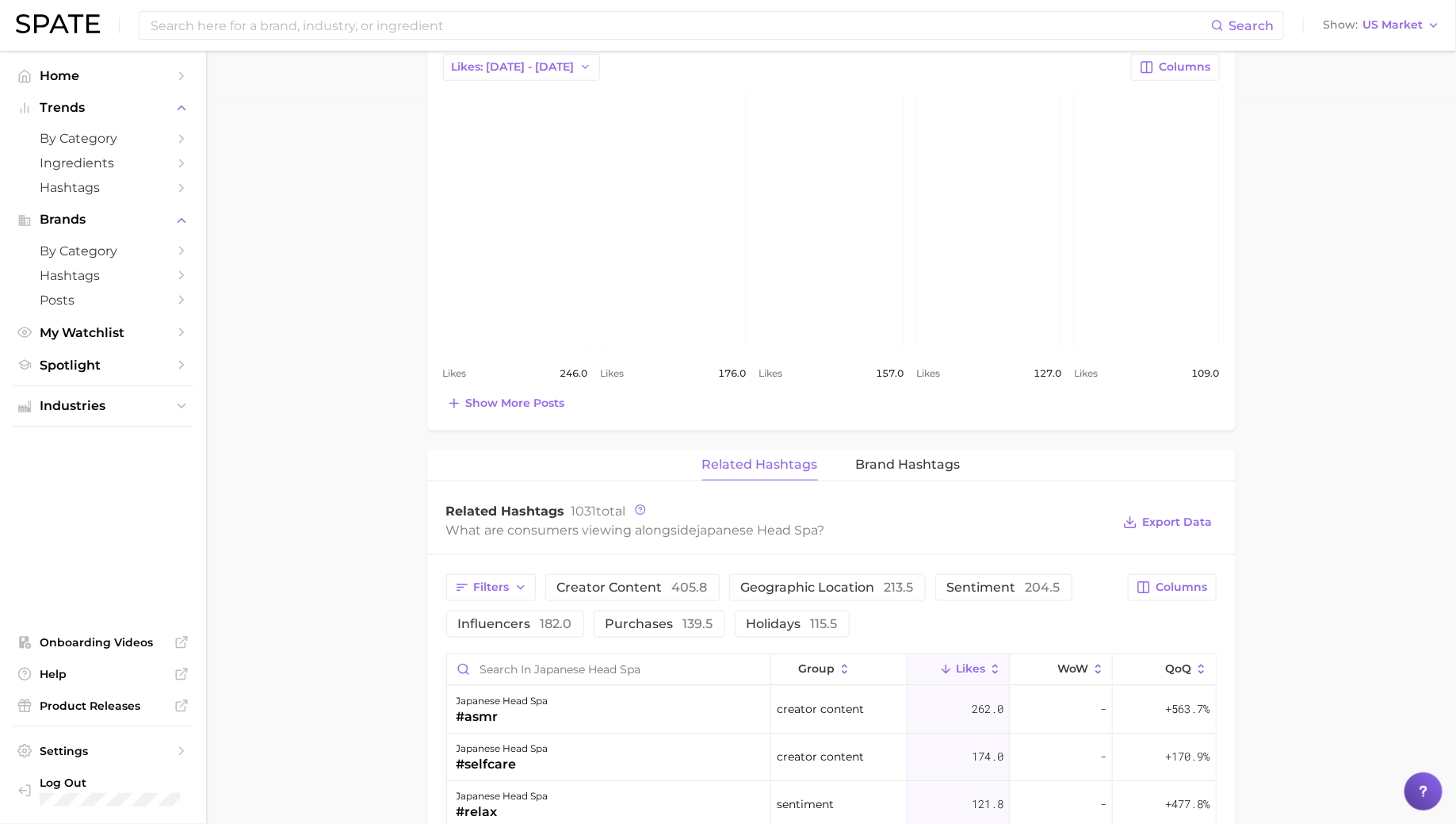
scroll to position [249, 0]
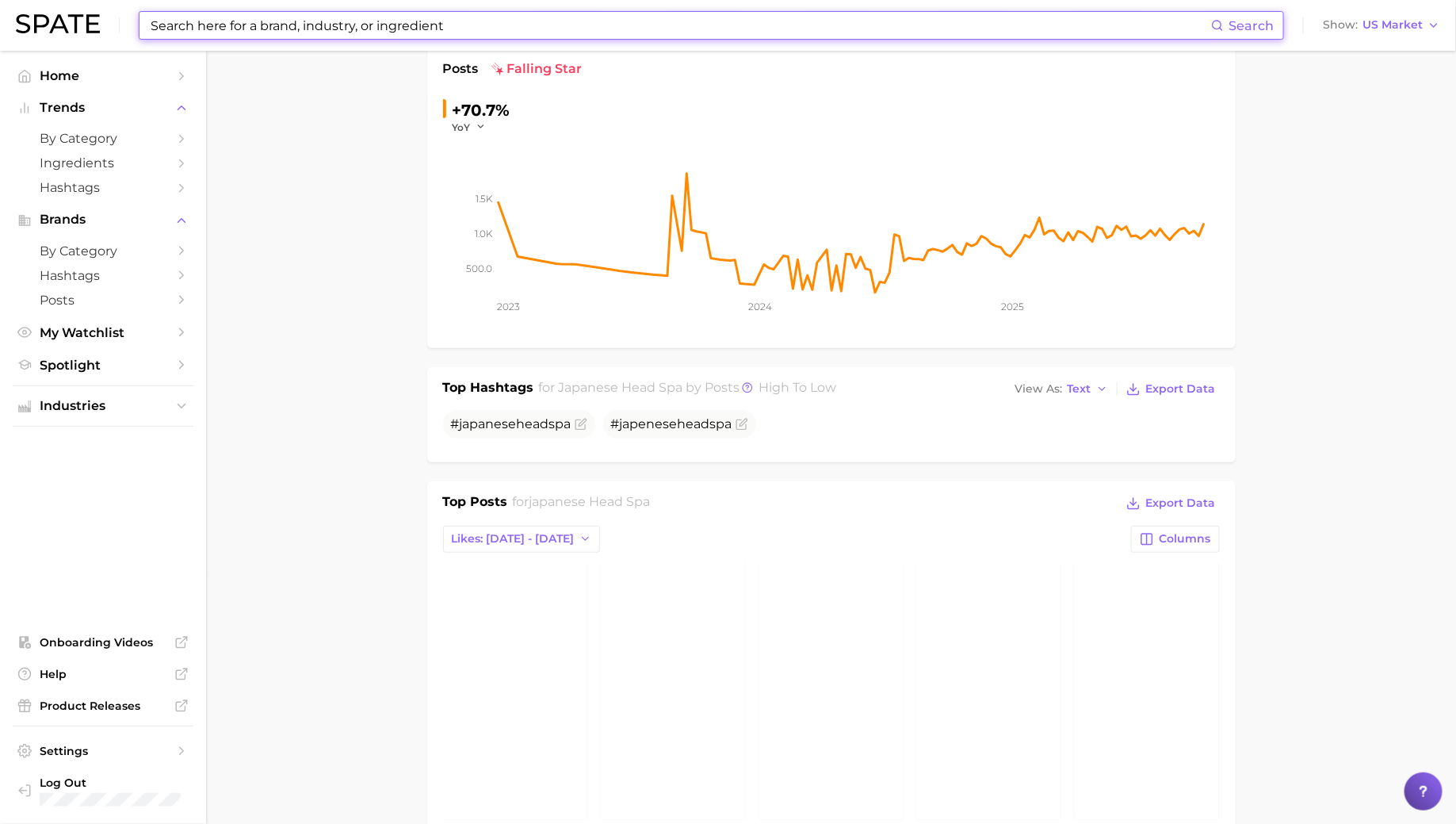
click at [419, 26] on input at bounding box center [679, 25] width 1062 height 27
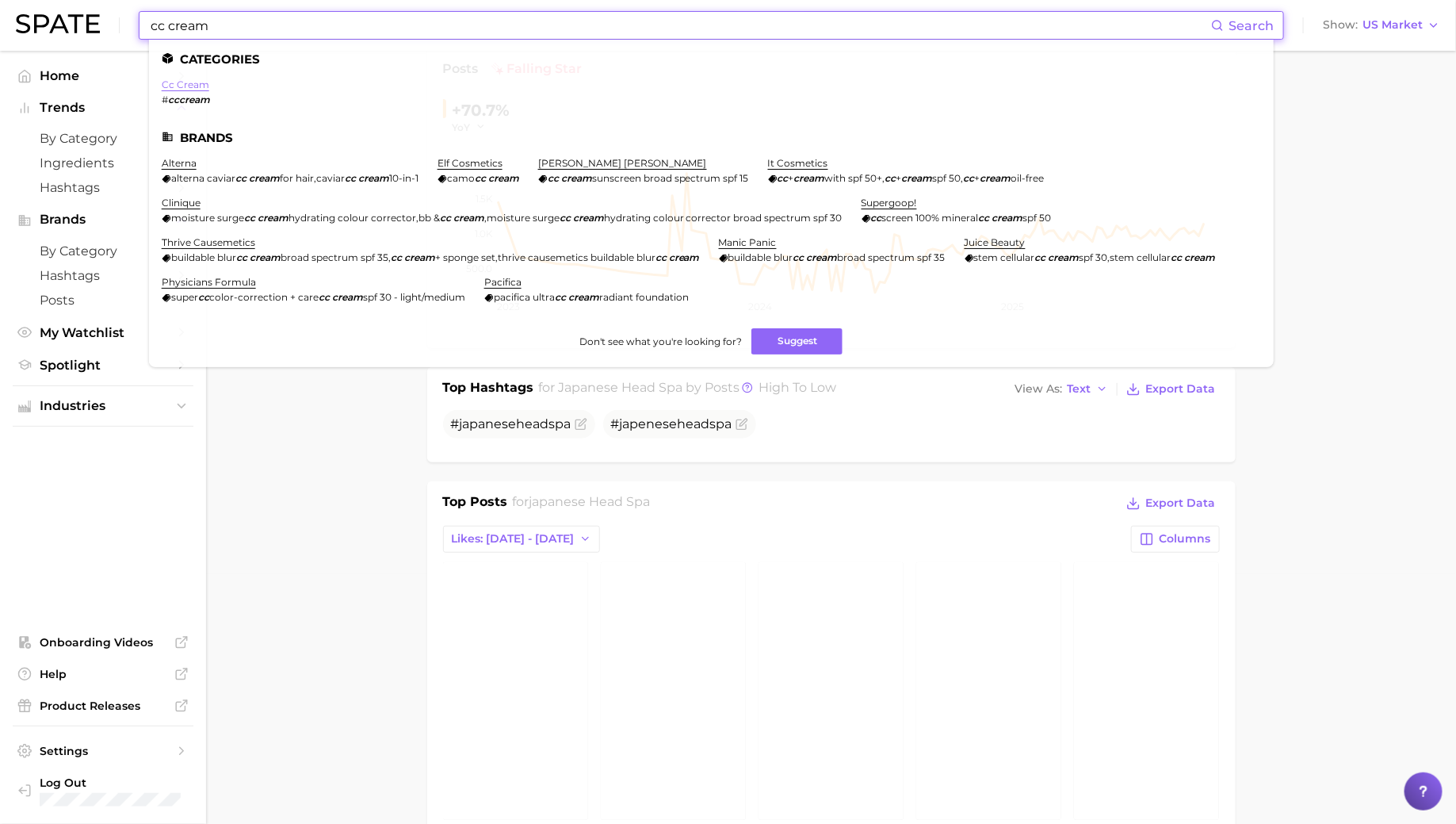
type input "cc cream"
click at [193, 80] on link "cc cream" at bounding box center [185, 85] width 48 height 12
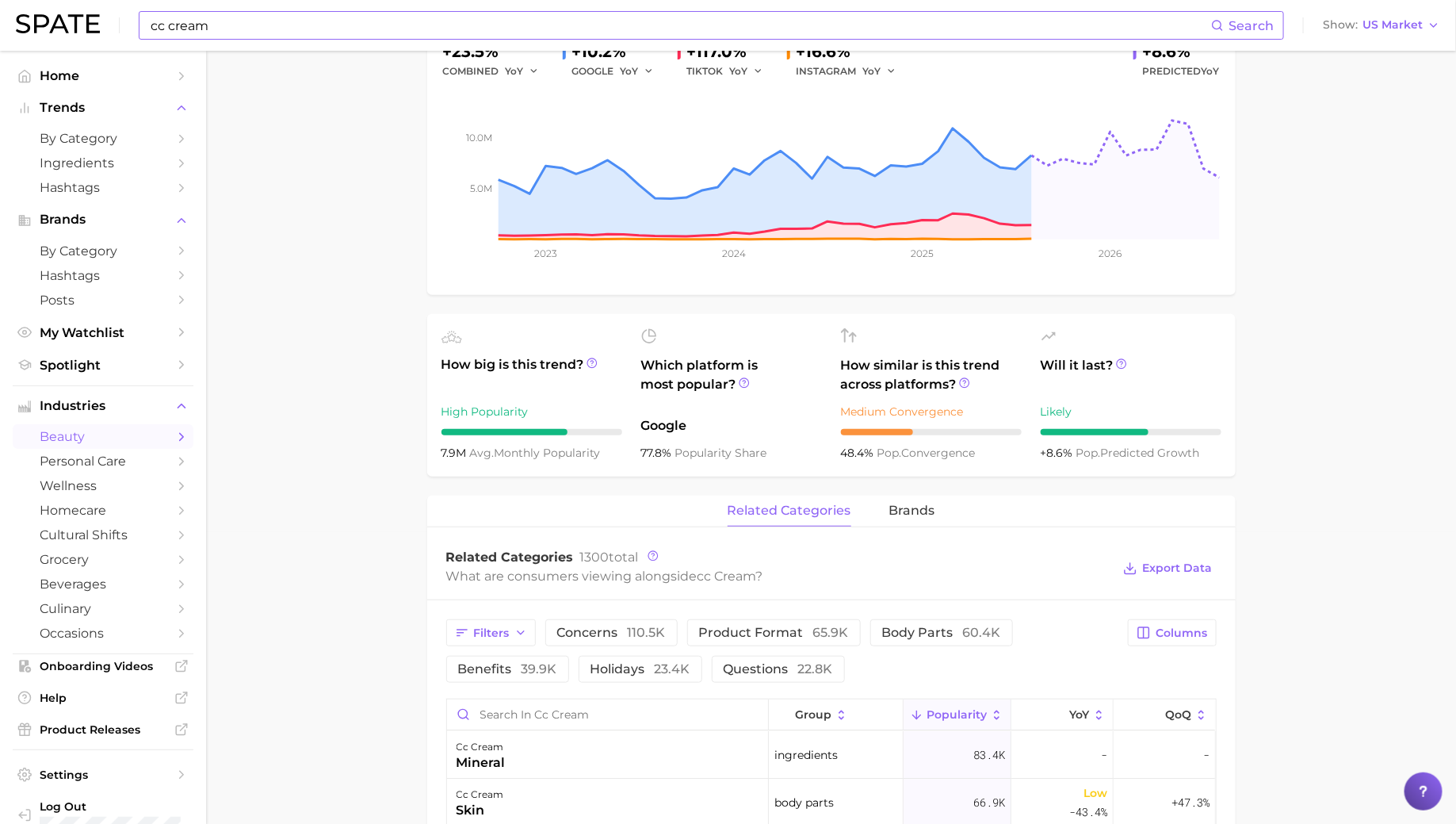
scroll to position [28, 0]
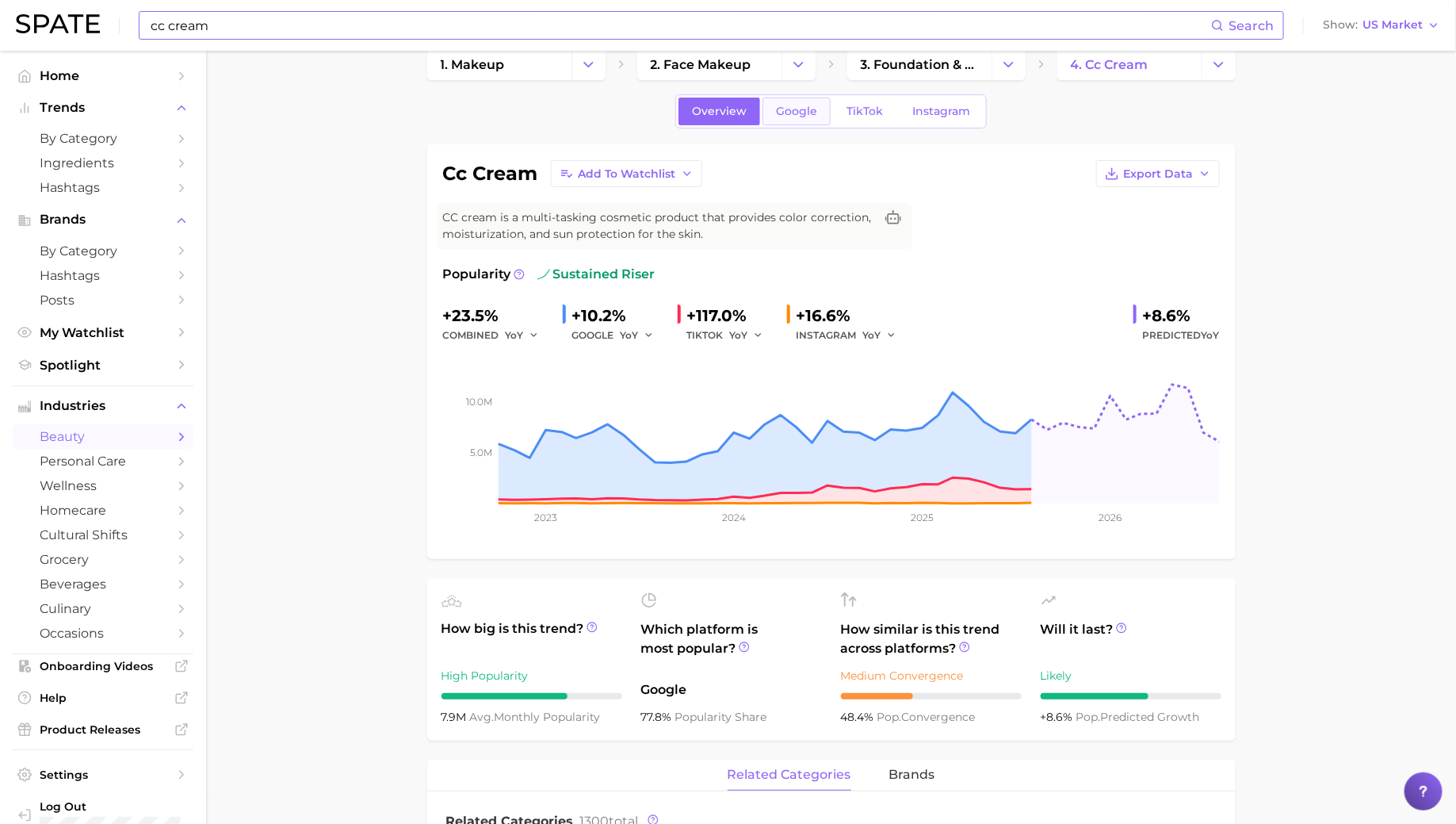
click at [812, 111] on span "Google" at bounding box center [796, 111] width 41 height 14
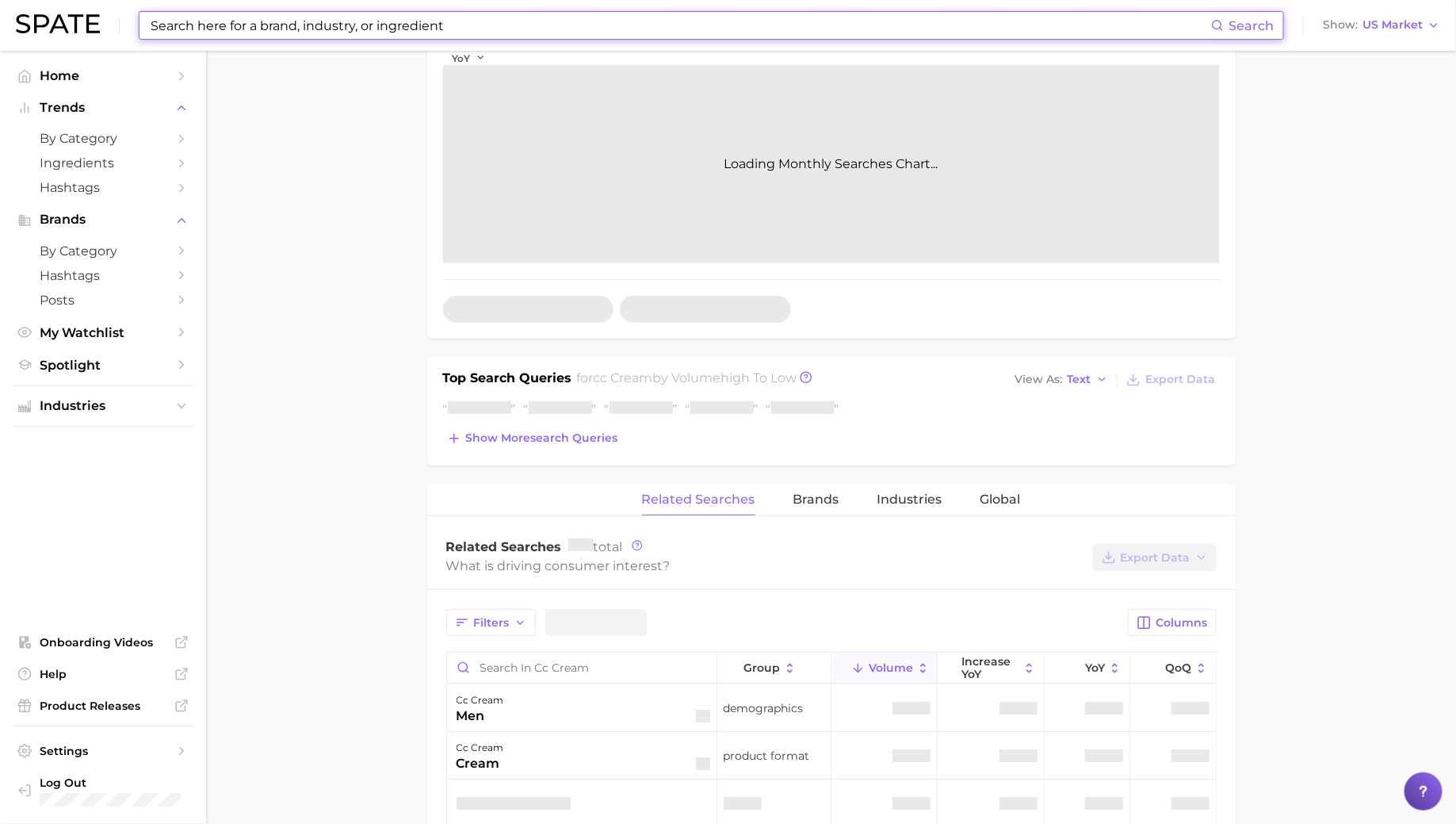
scroll to position [388, 0]
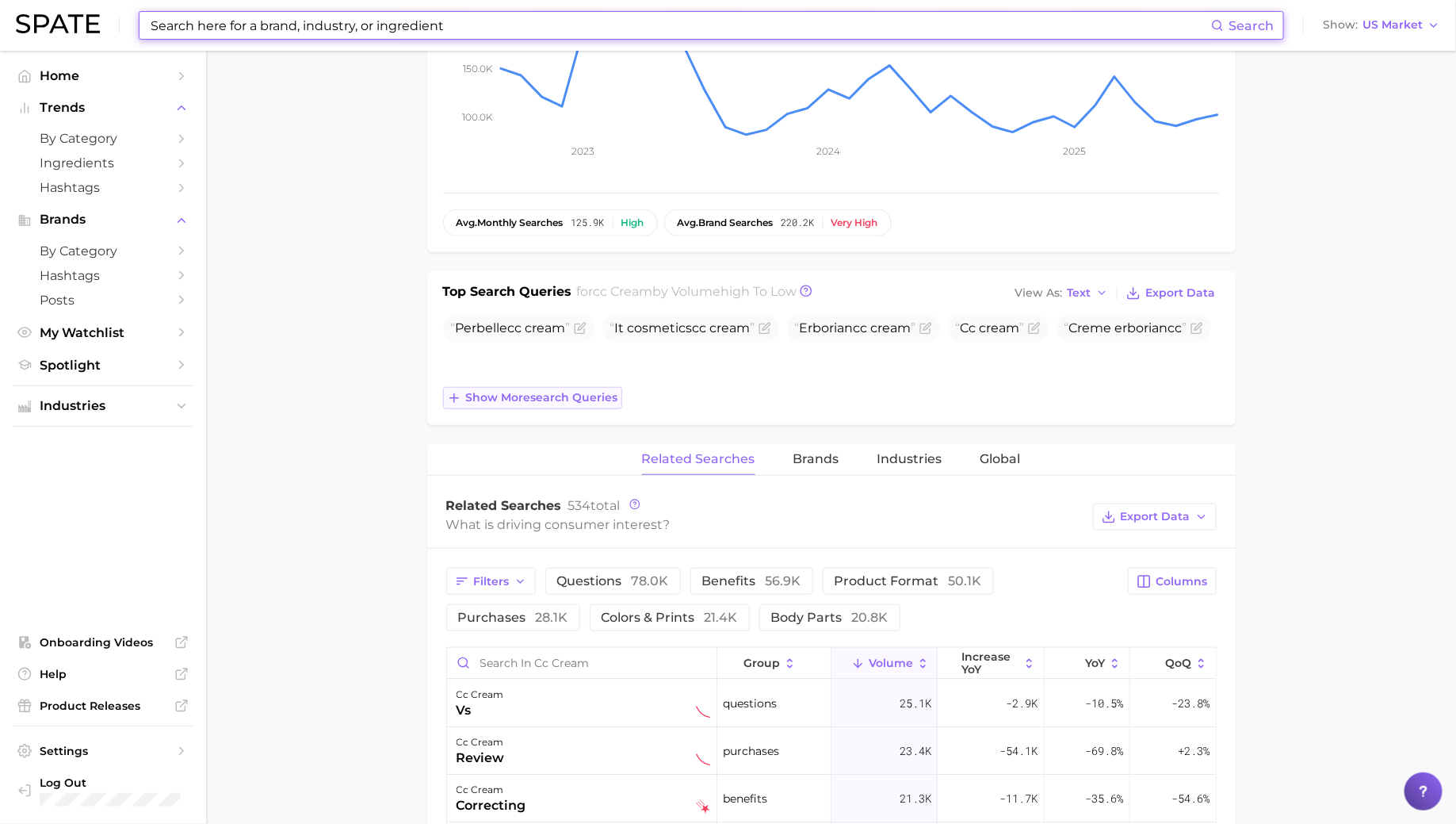
click at [534, 391] on span "Show more search queries" at bounding box center [542, 397] width 152 height 14
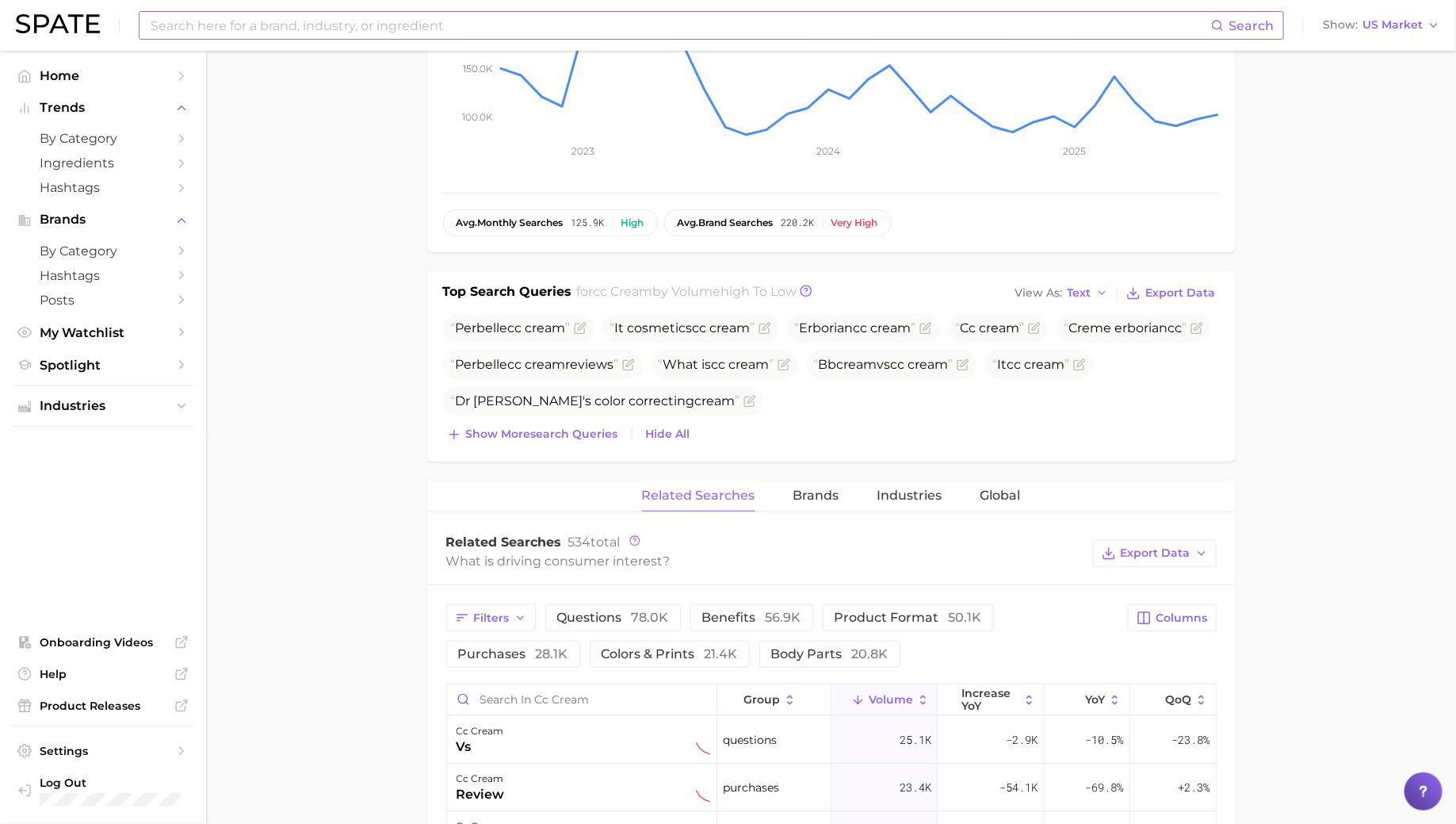
click at [486, 415] on div "Perbelle cc cream It cosmetics cc cream Erborian cc cream Cc cream Creme erbori…" at bounding box center [831, 379] width 777 height 132
click at [486, 440] on button "Show more search queries" at bounding box center [532, 434] width 179 height 22
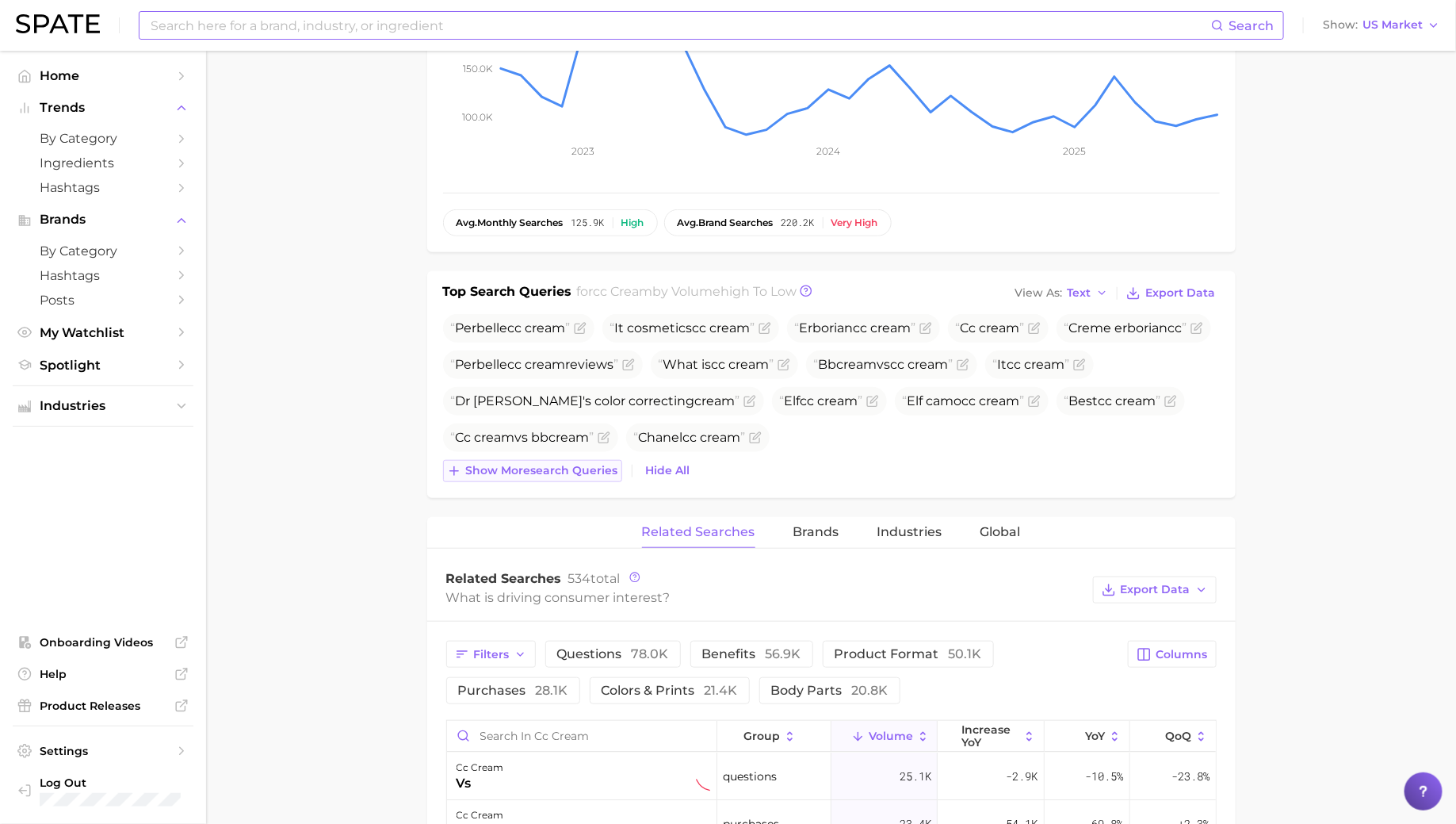
click at [482, 471] on span "Show more search queries" at bounding box center [542, 471] width 152 height 14
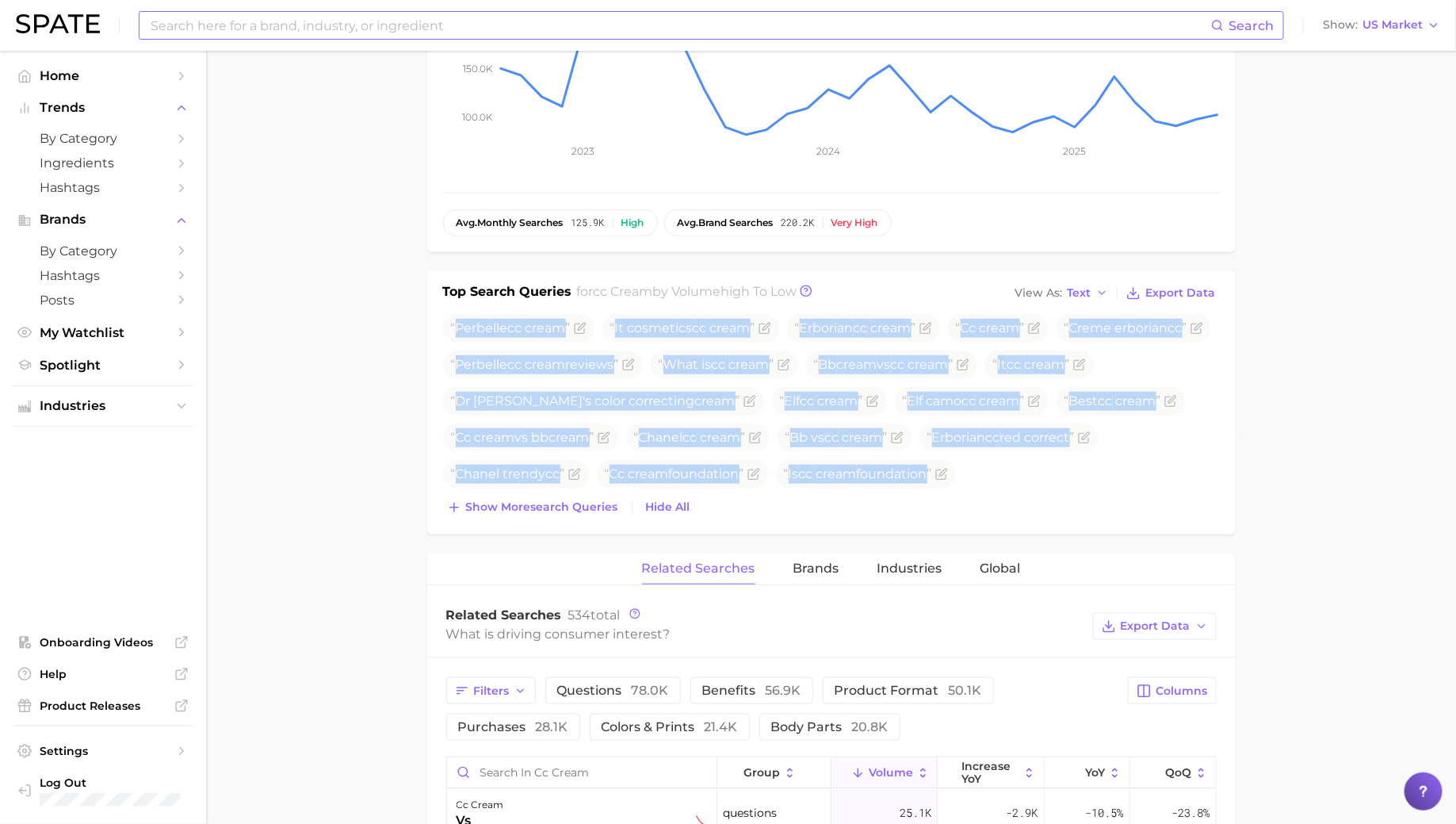
drag, startPoint x: 457, startPoint y: 327, endPoint x: 1121, endPoint y: 502, distance: 686.7
click at [1121, 502] on div "Perbelle cc cream It cosmetics cc cream Erborian cc cream Cc cream Creme erbori…" at bounding box center [831, 416] width 777 height 205
copy div "Perbelle cc cream It cosmetics cc cream Erborian cc cream Cc cream Creme erbori…"
click at [1075, 288] on span "Text" at bounding box center [1079, 293] width 24 height 9
click at [1069, 349] on span "Table" at bounding box center [1054, 347] width 31 height 14
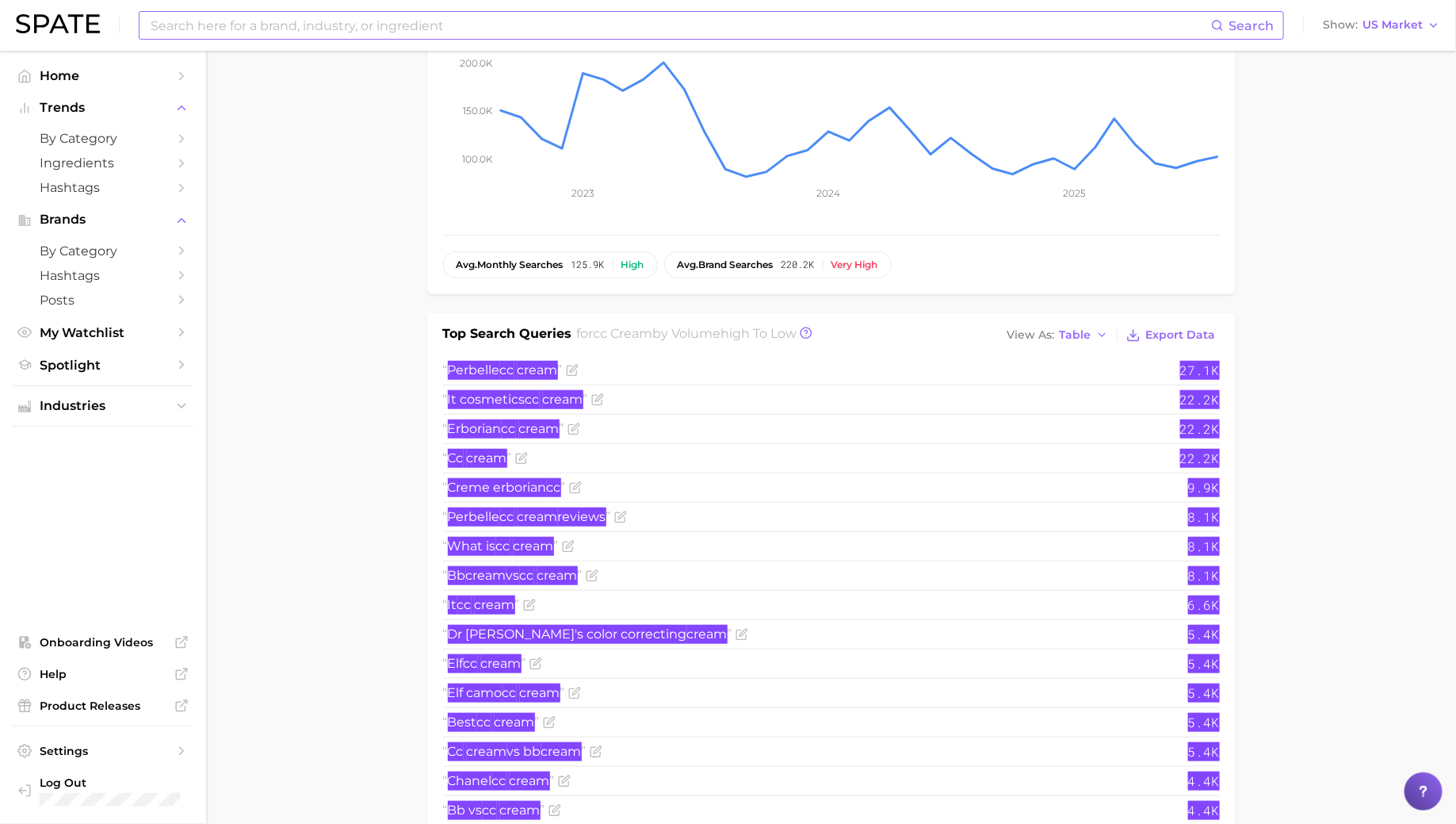
scroll to position [0, 0]
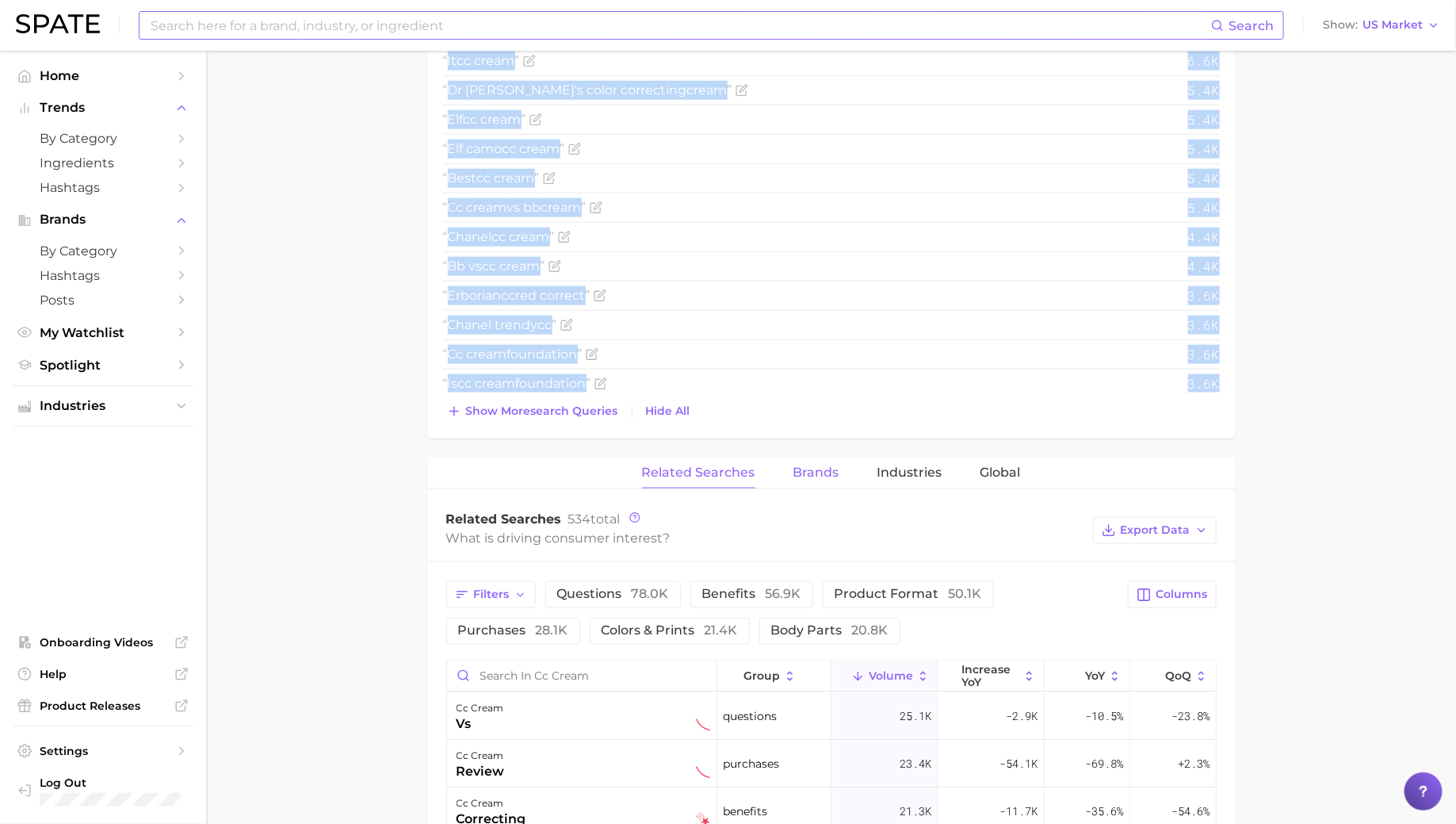
click at [813, 471] on span "Brands" at bounding box center [816, 473] width 46 height 15
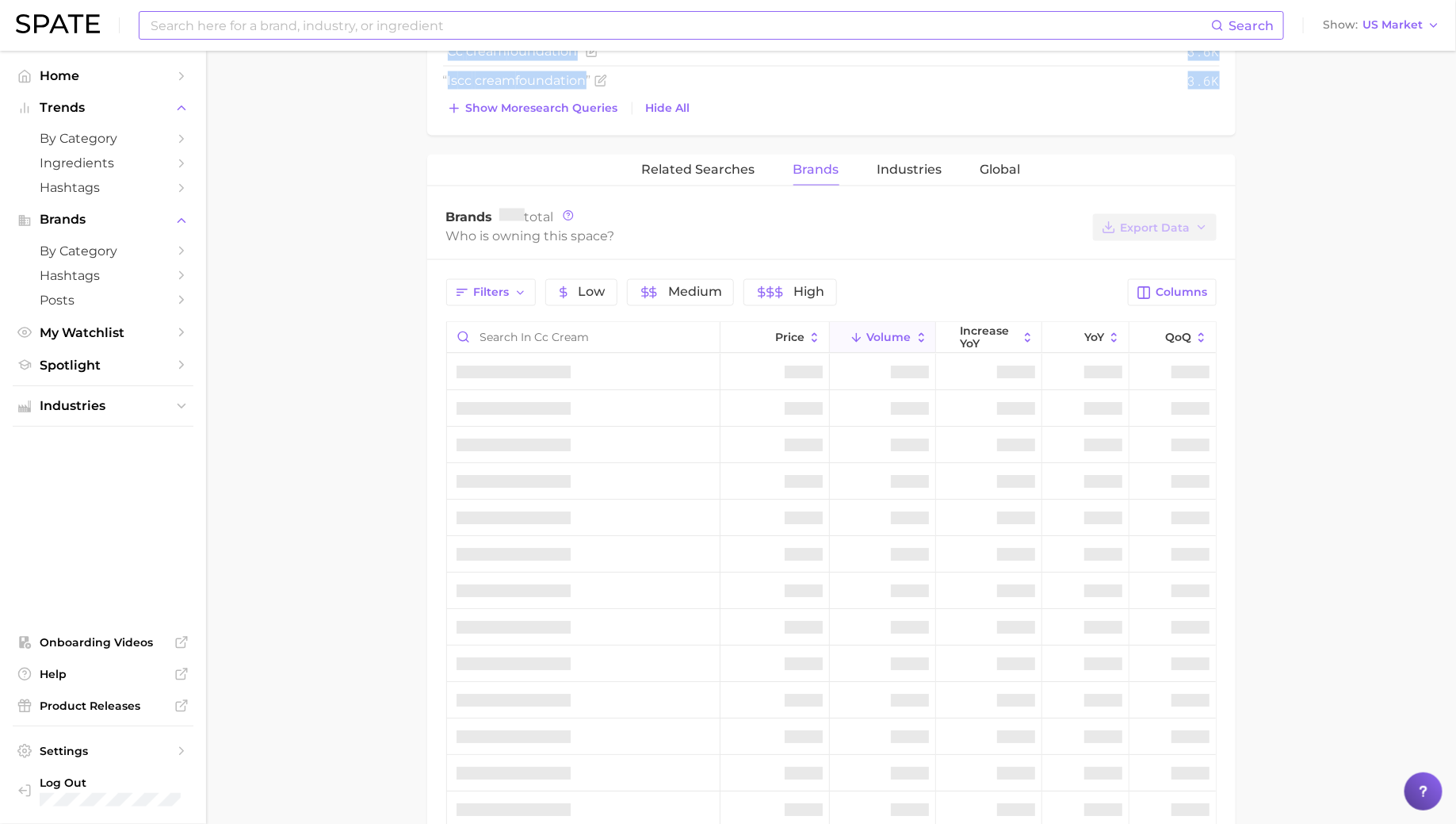
scroll to position [1195, 0]
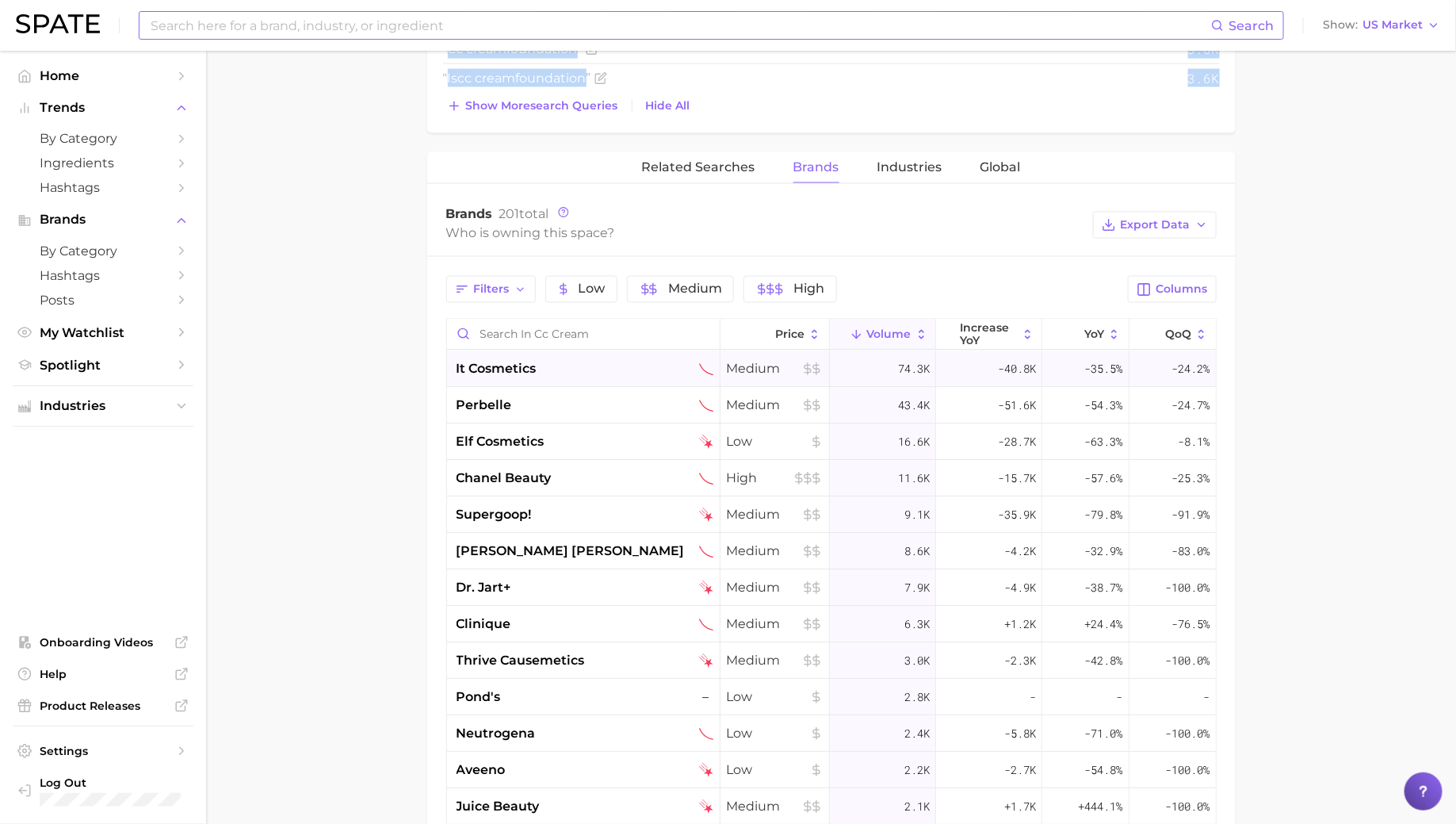
click at [560, 366] on div "it cosmetics" at bounding box center [585, 369] width 257 height 19
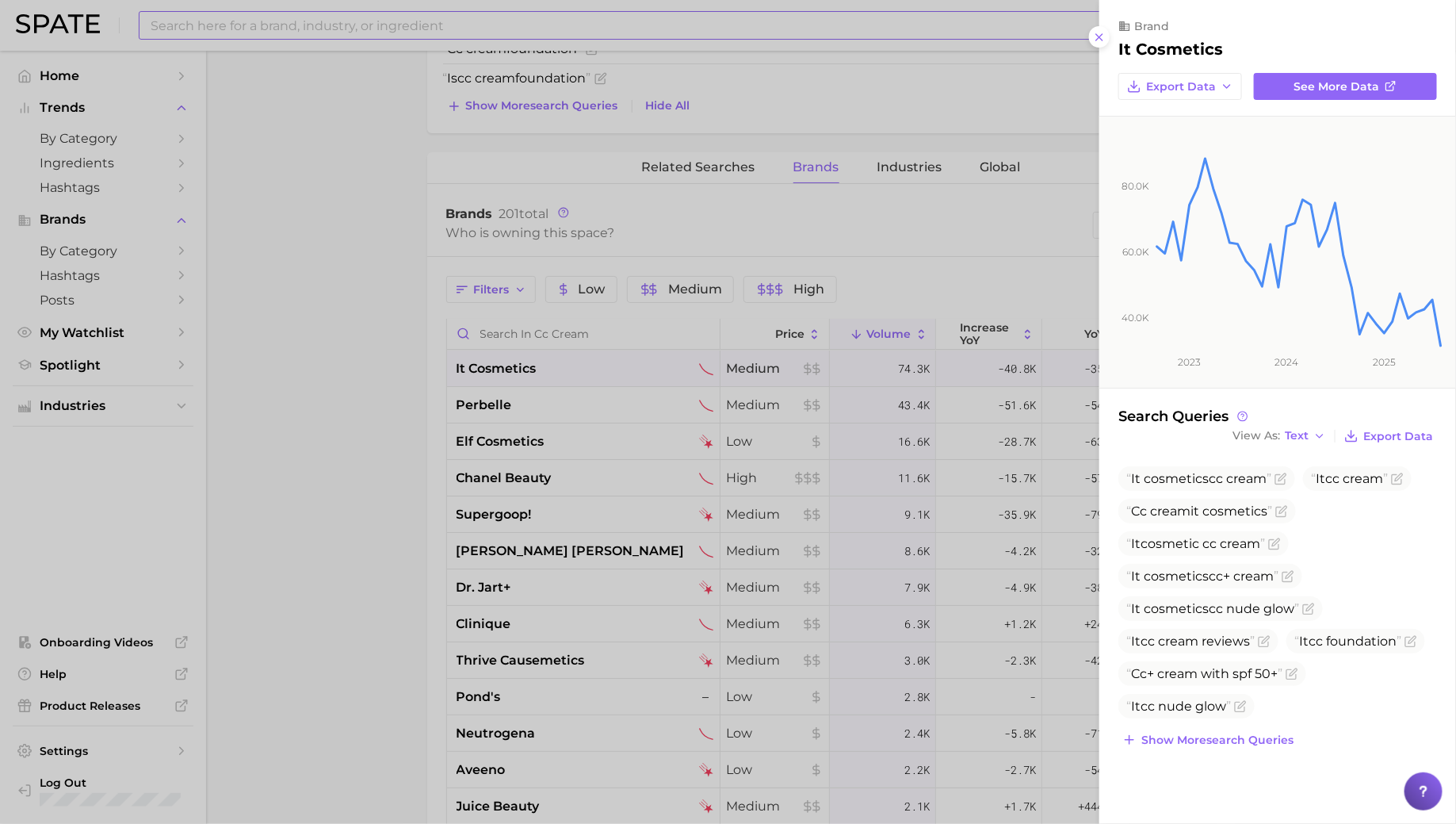
click at [555, 362] on div at bounding box center [728, 412] width 1456 height 824
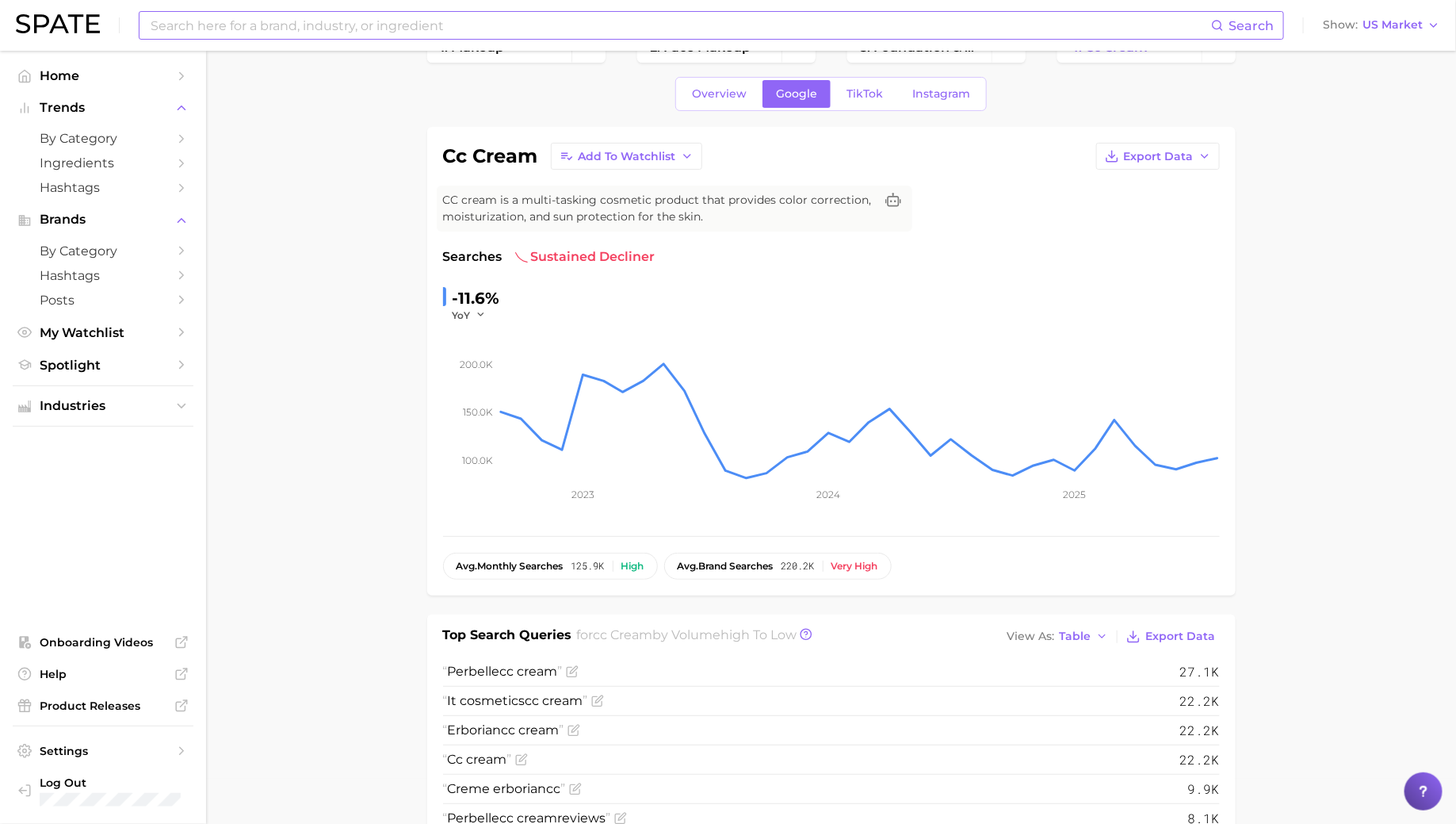
scroll to position [0, 0]
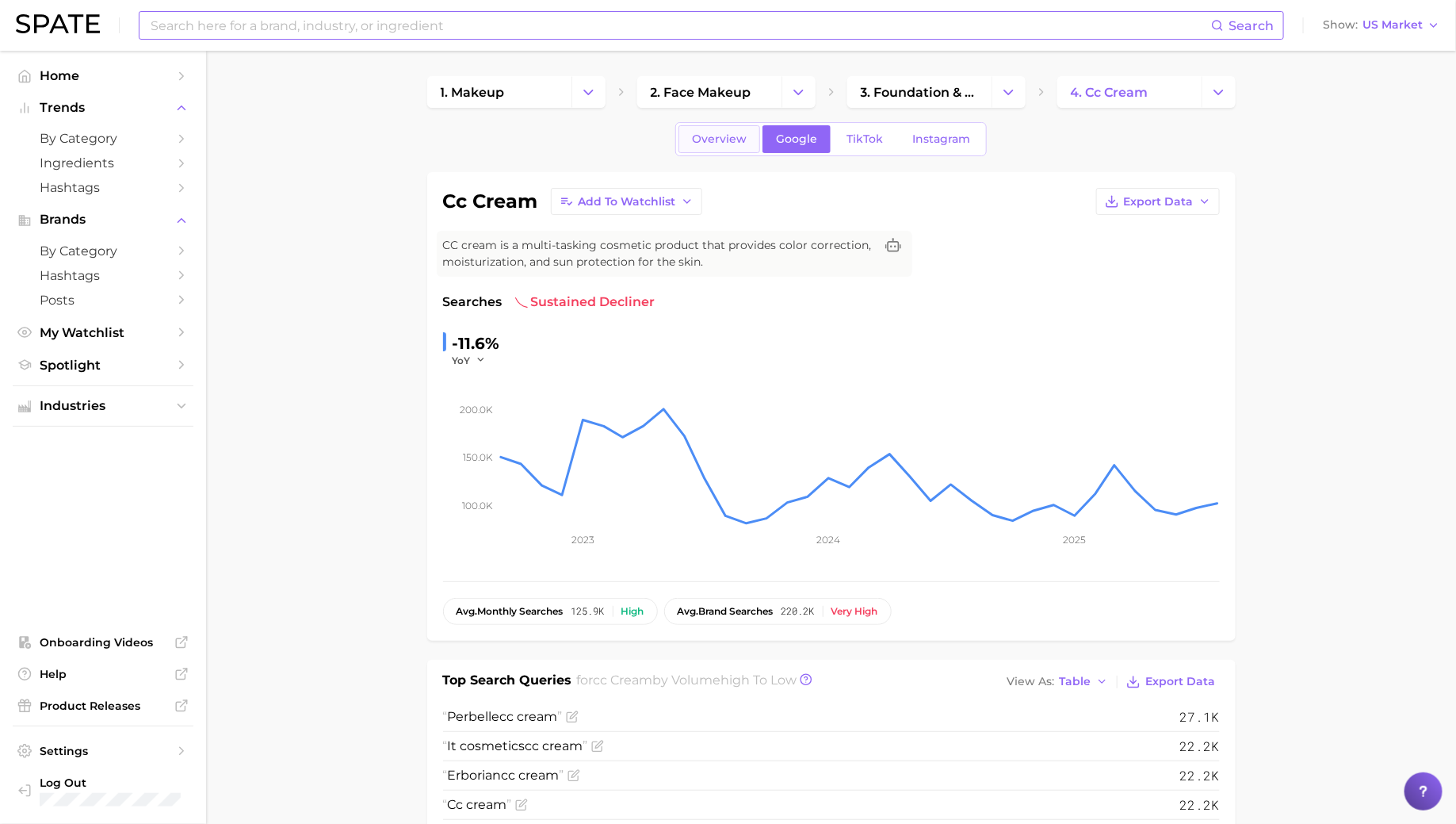
click at [734, 132] on span "Overview" at bounding box center [719, 139] width 54 height 14
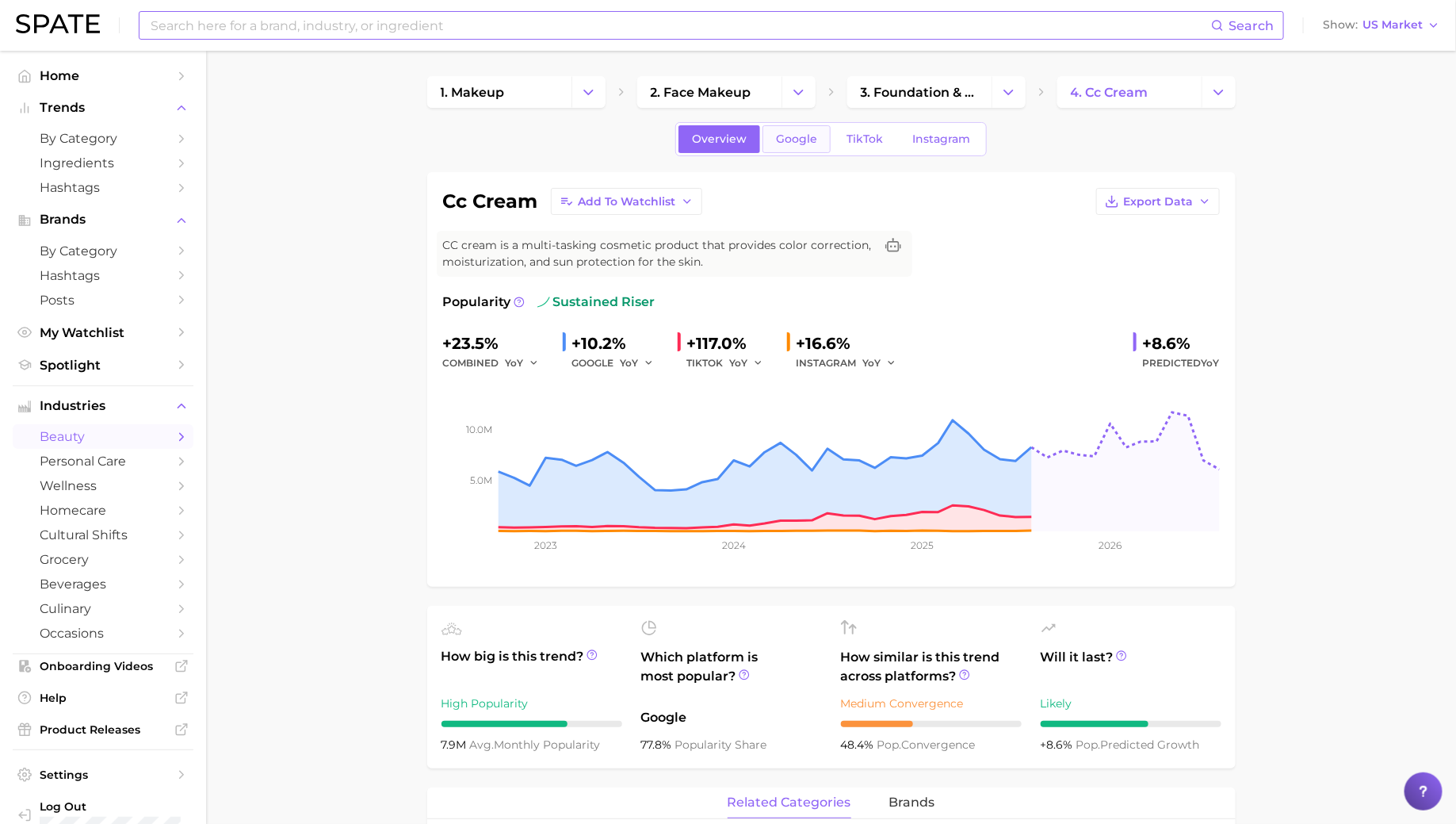
click at [804, 135] on span "Google" at bounding box center [796, 139] width 41 height 14
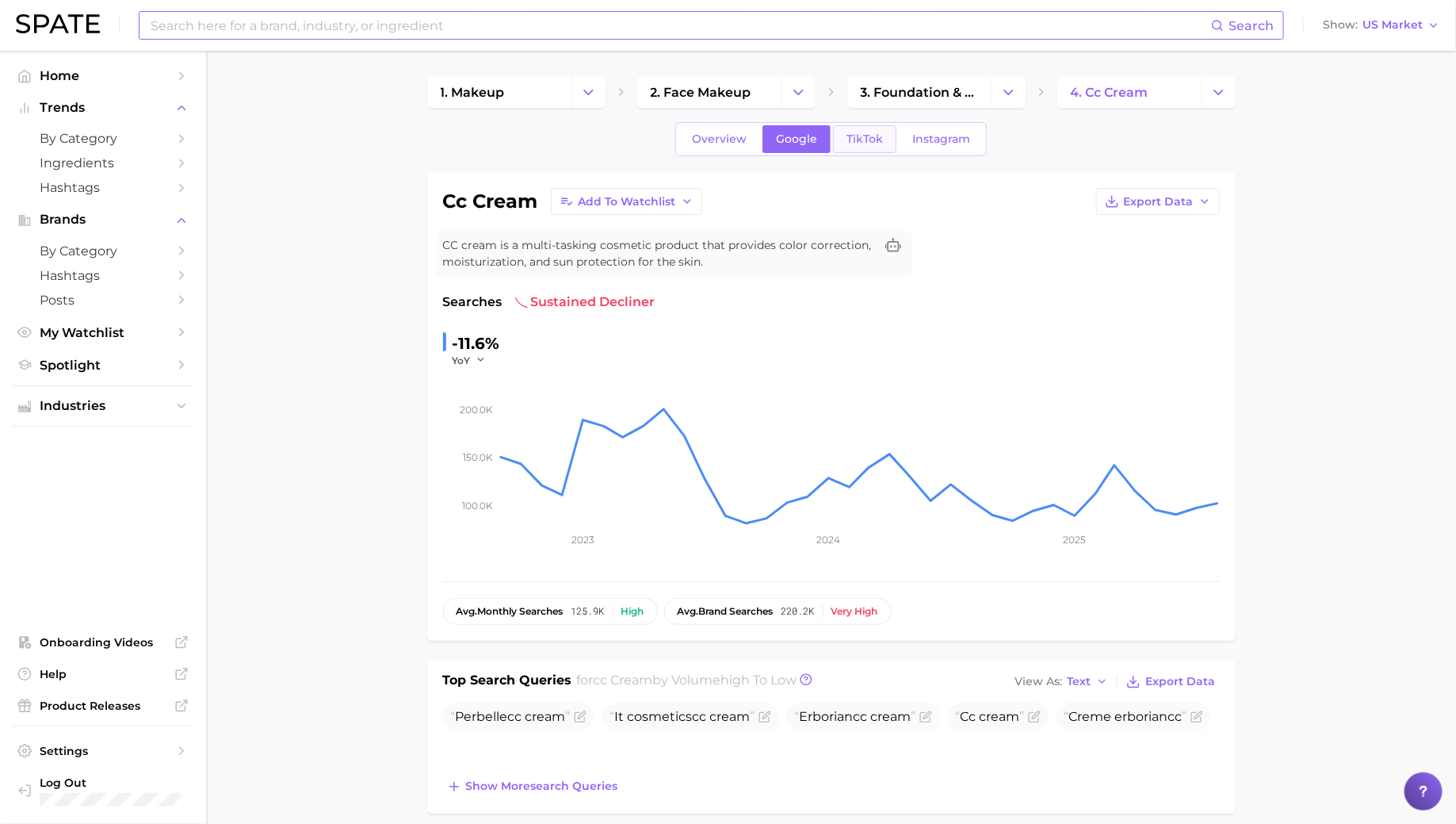
click at [860, 132] on span "TikTok" at bounding box center [864, 139] width 37 height 14
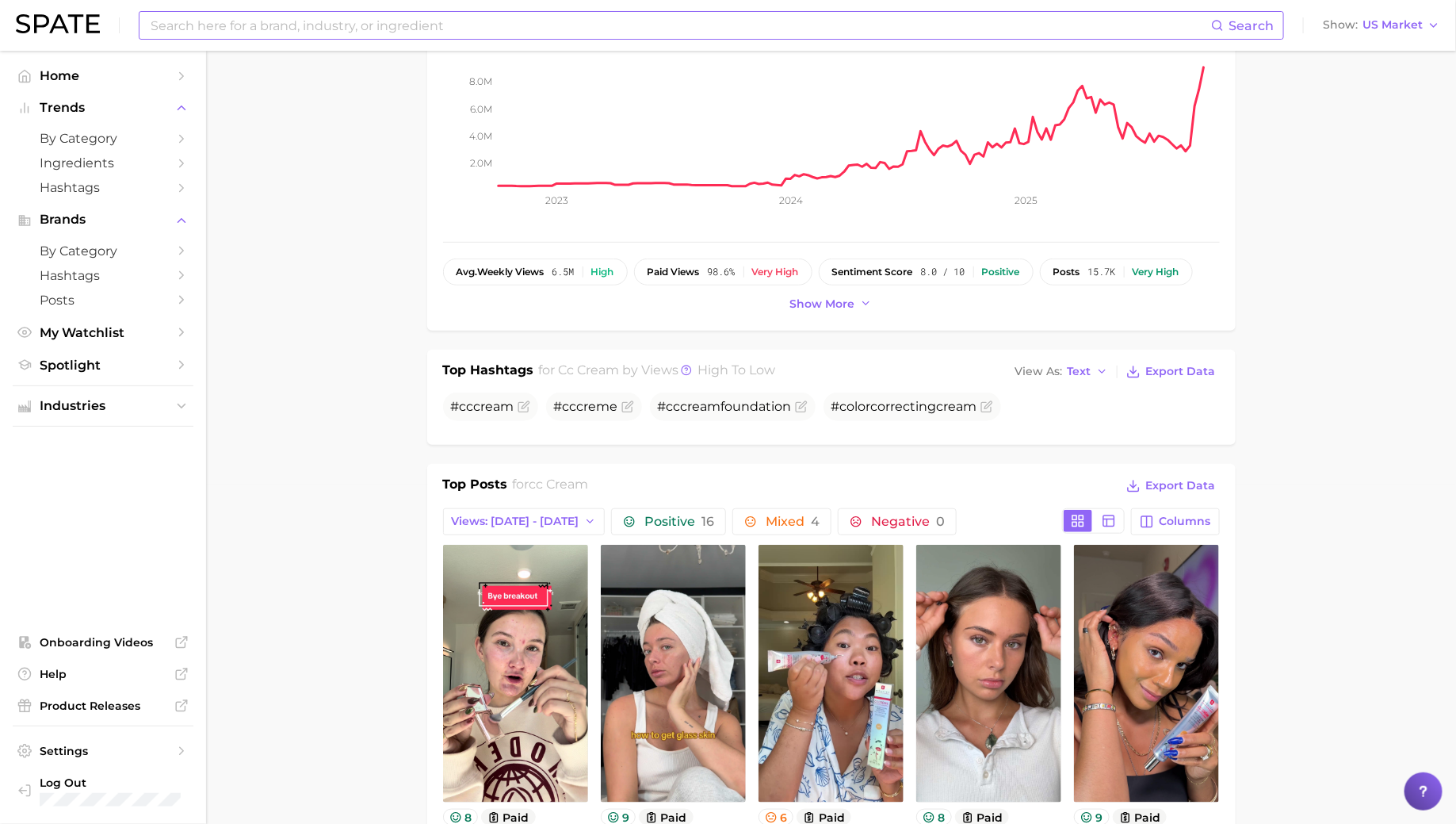
scroll to position [366, 0]
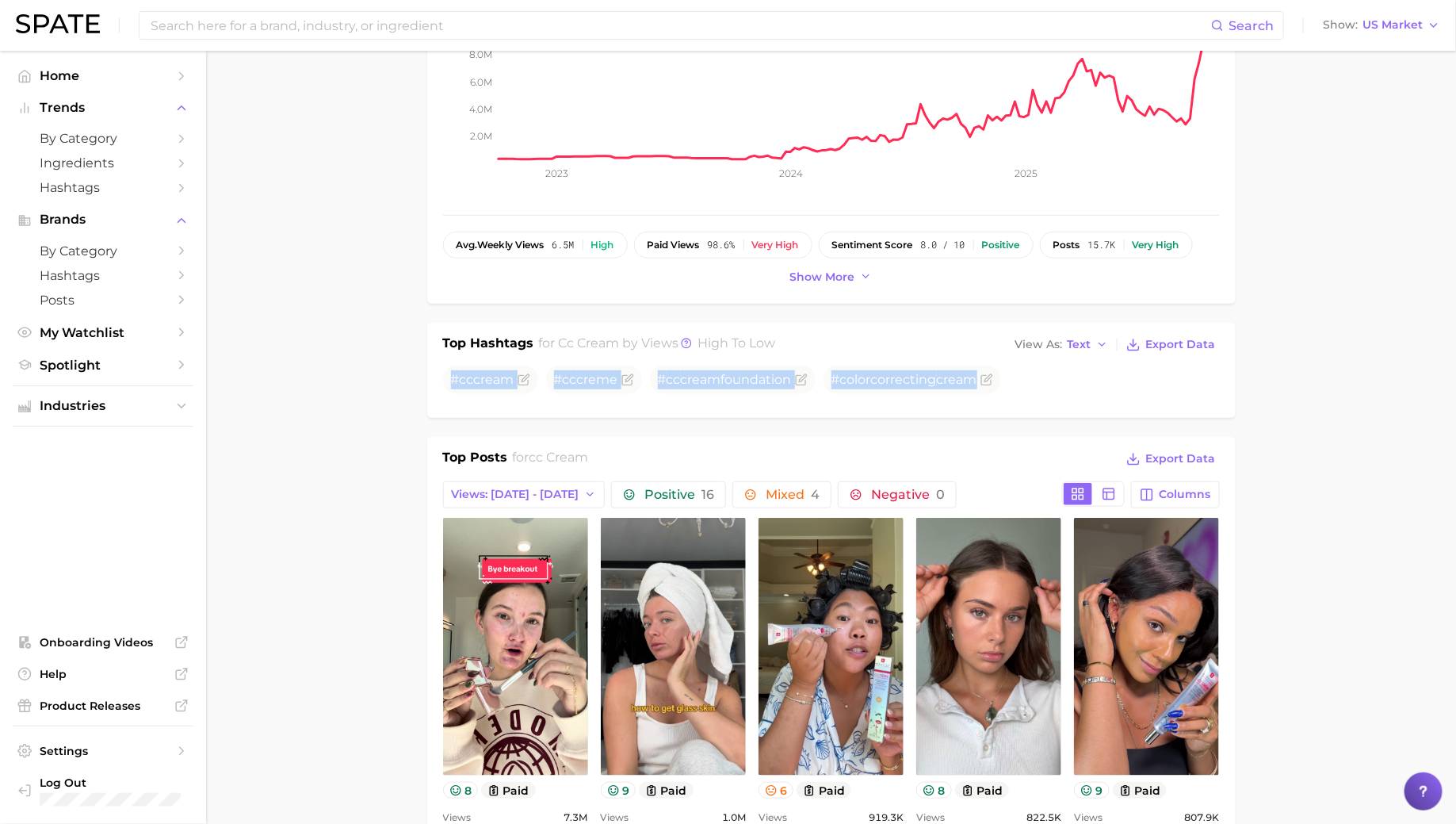
drag, startPoint x: 454, startPoint y: 373, endPoint x: 1030, endPoint y: 388, distance: 576.2
click at [1030, 388] on ul "# cc cream # cc creme # cc cream foundation #colorcorrecting cream" at bounding box center [831, 379] width 777 height 28
copy ul "# cc cream # cc creme # cc cream foundation #colorcorrecting cream"
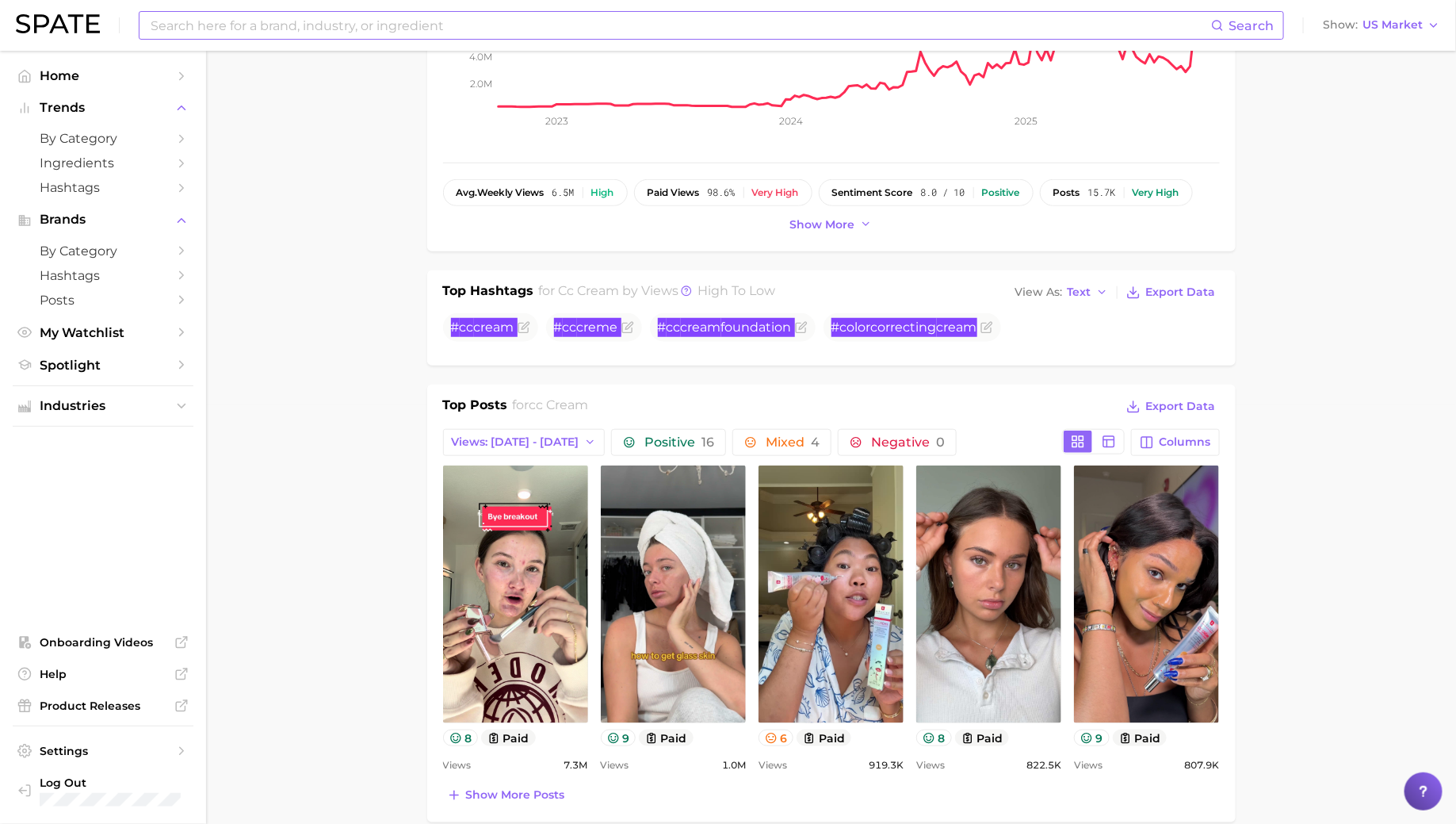
scroll to position [392, 0]
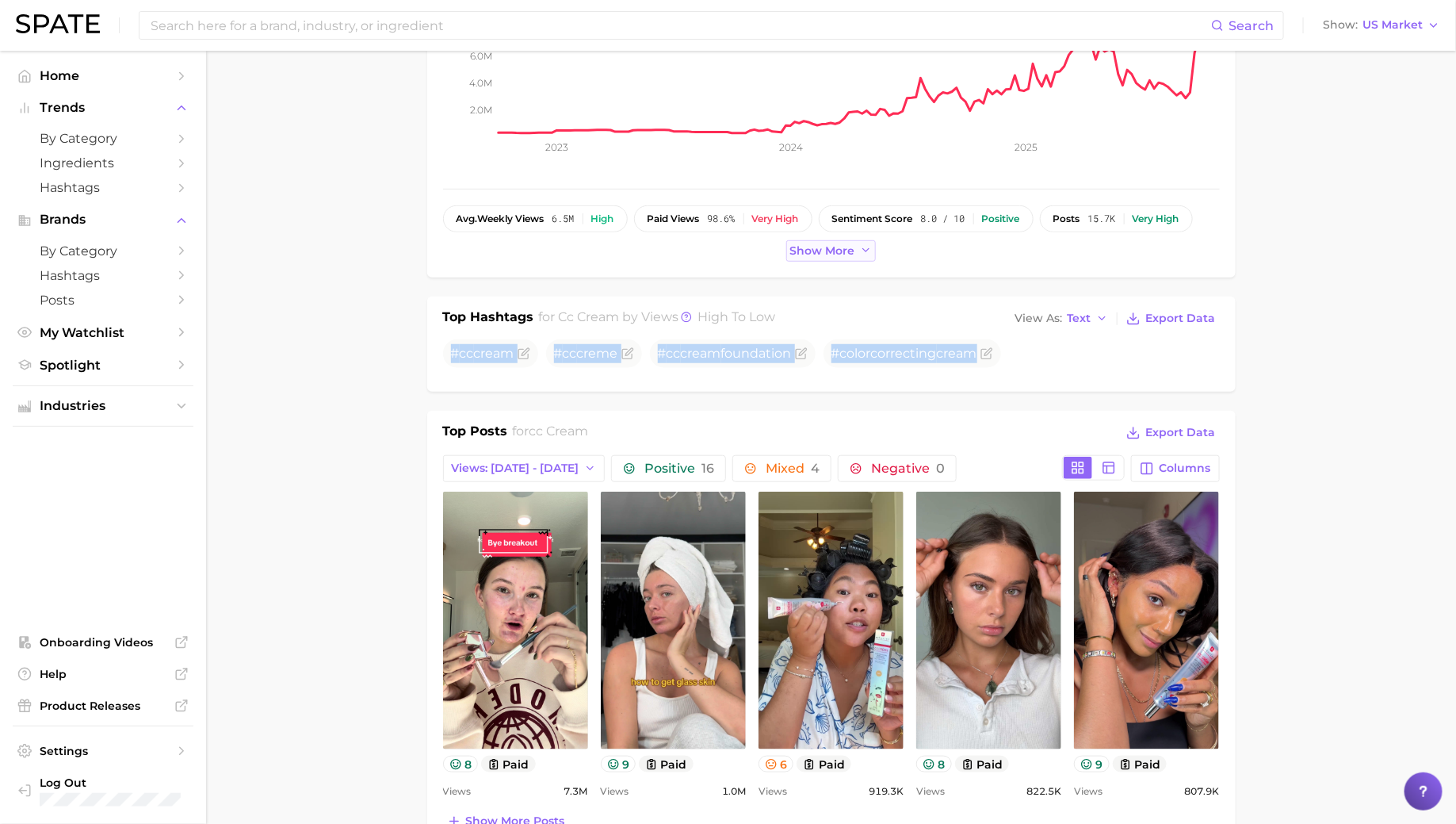
click at [823, 246] on span "Show more" at bounding box center [823, 250] width 65 height 14
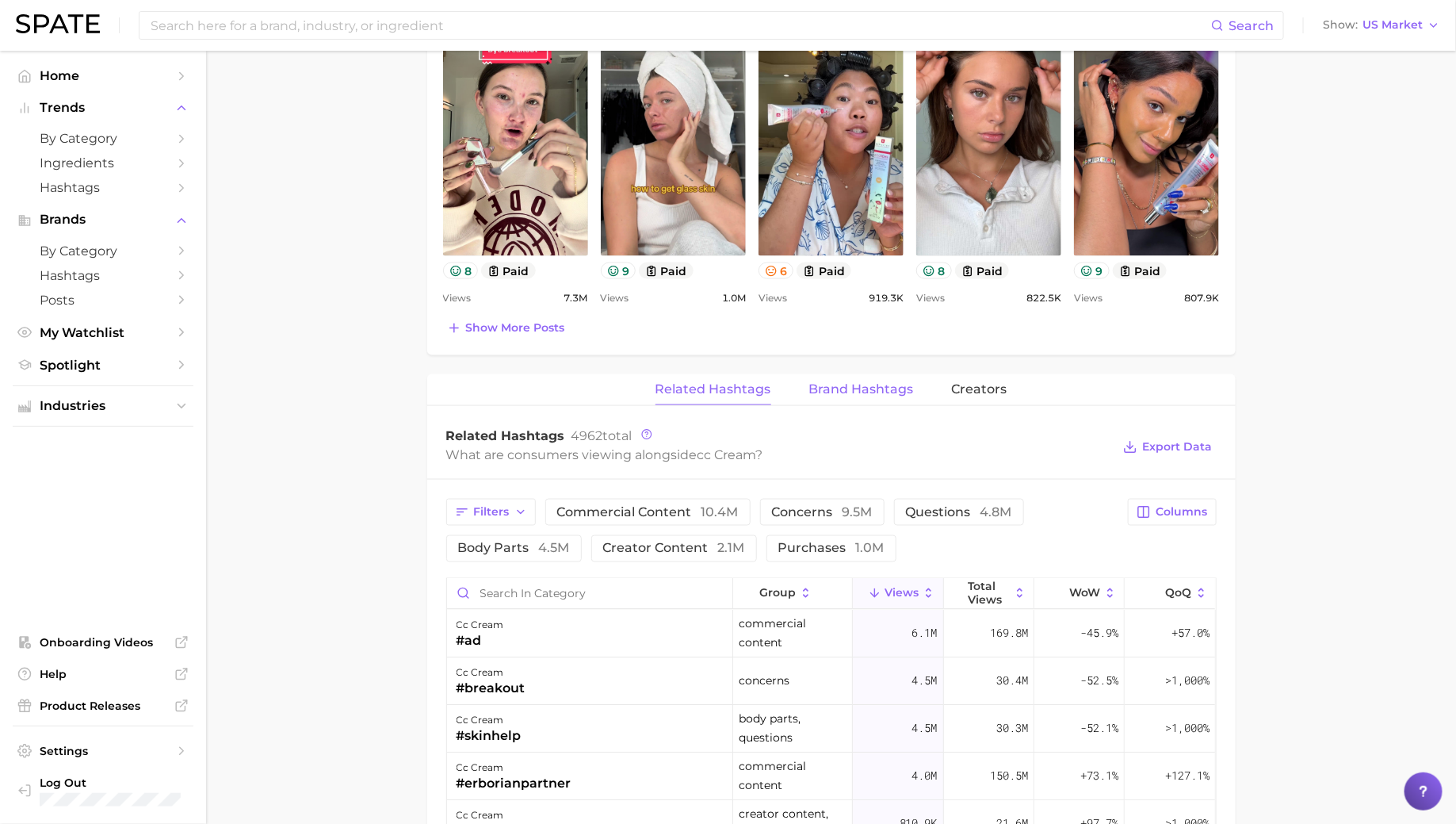
click at [841, 383] on span "Brand Hashtags" at bounding box center [861, 389] width 105 height 15
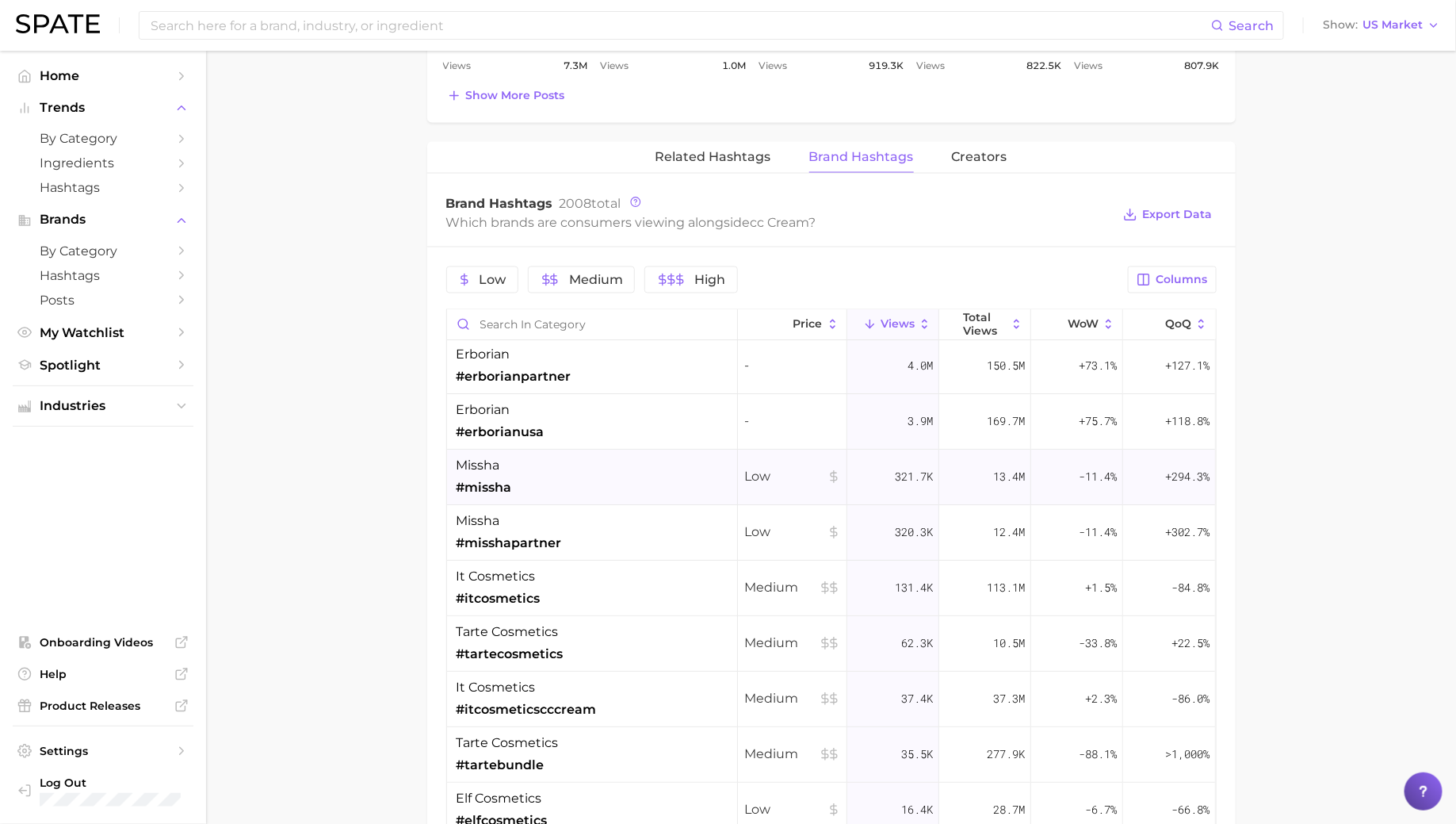
scroll to position [0, 0]
click at [743, 151] on span "Related Hashtags" at bounding box center [713, 157] width 115 height 15
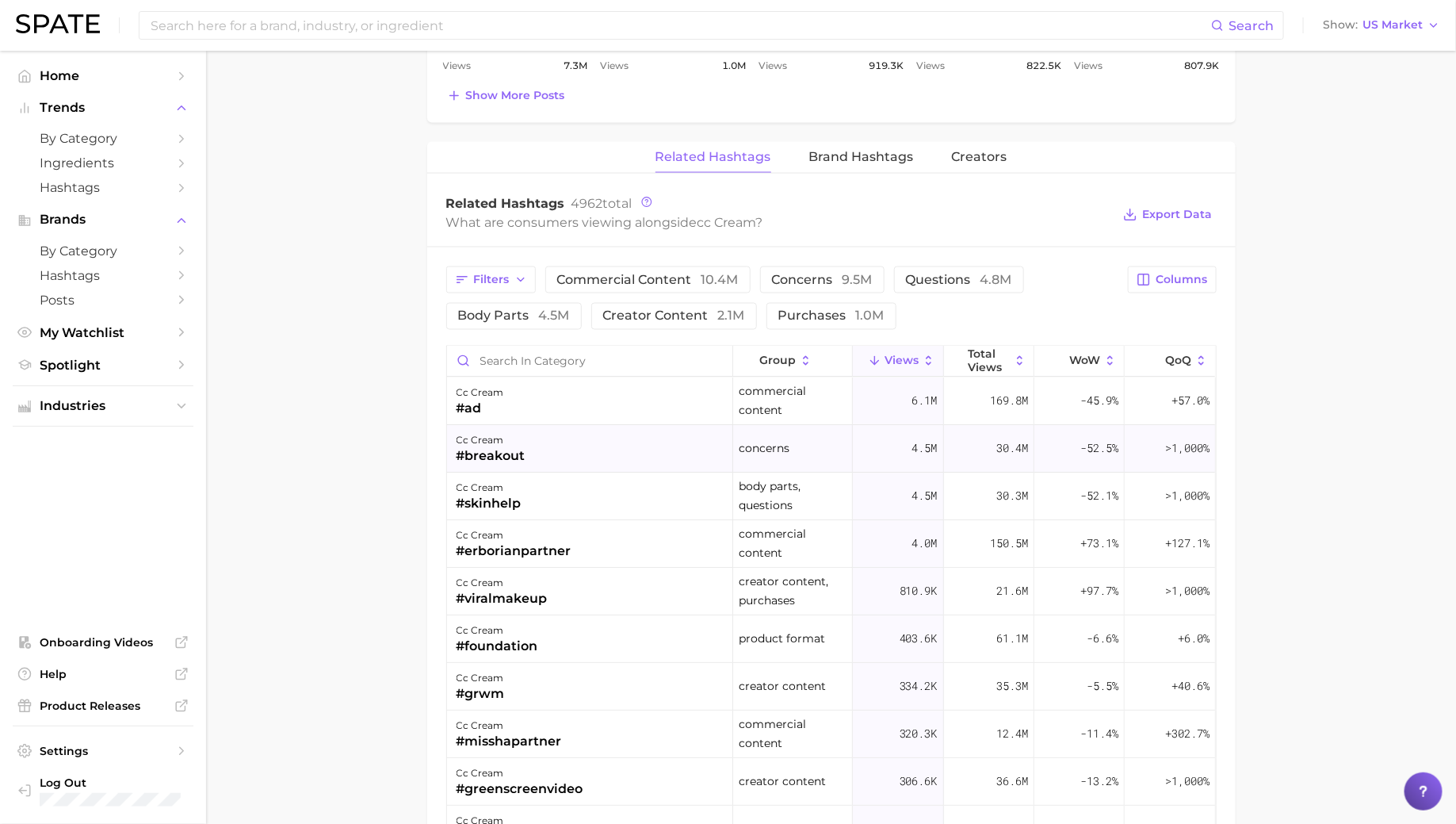
click at [691, 449] on div "cc cream #breakout" at bounding box center [590, 449] width 286 height 48
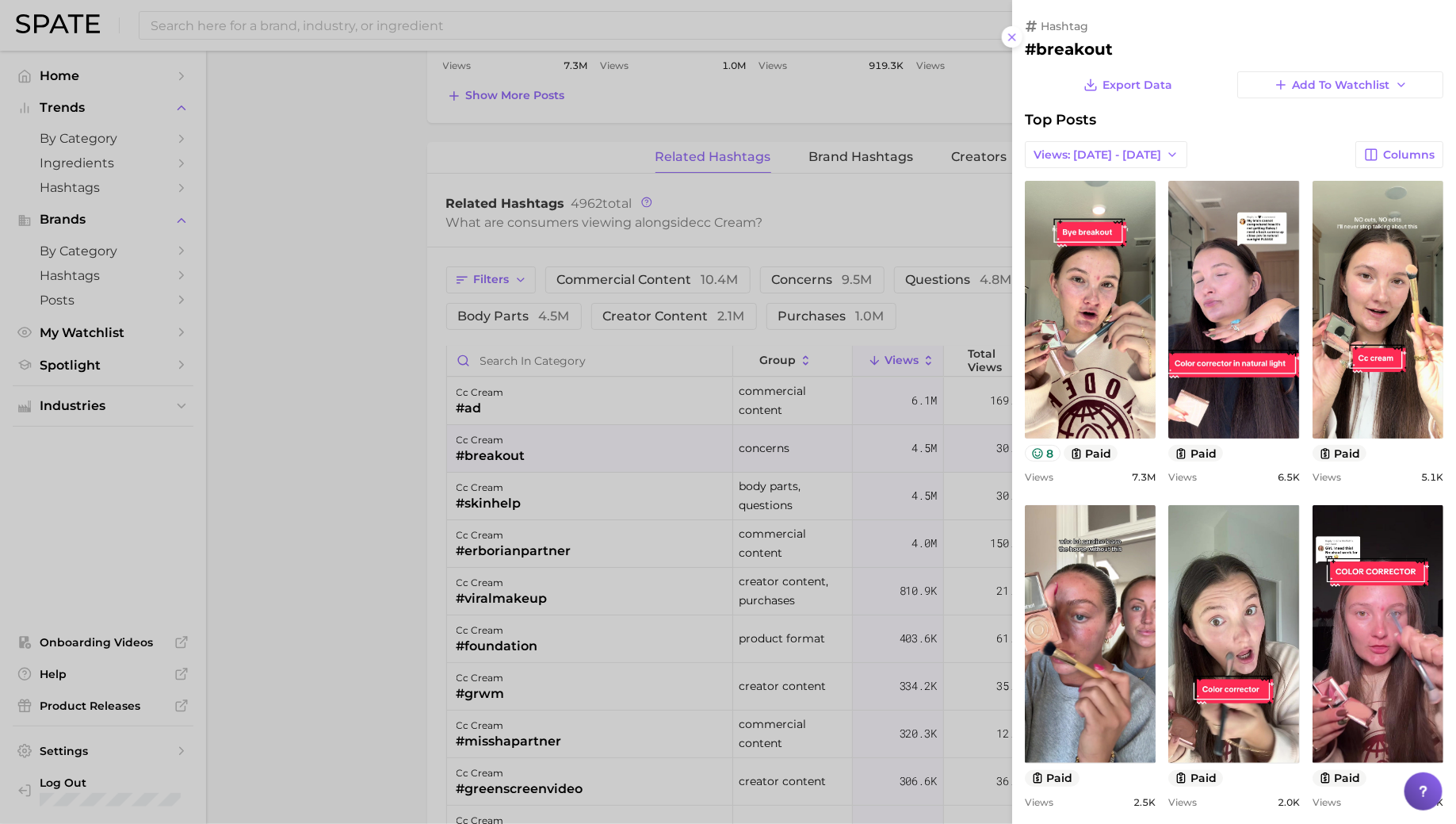
click at [679, 464] on div at bounding box center [728, 412] width 1456 height 824
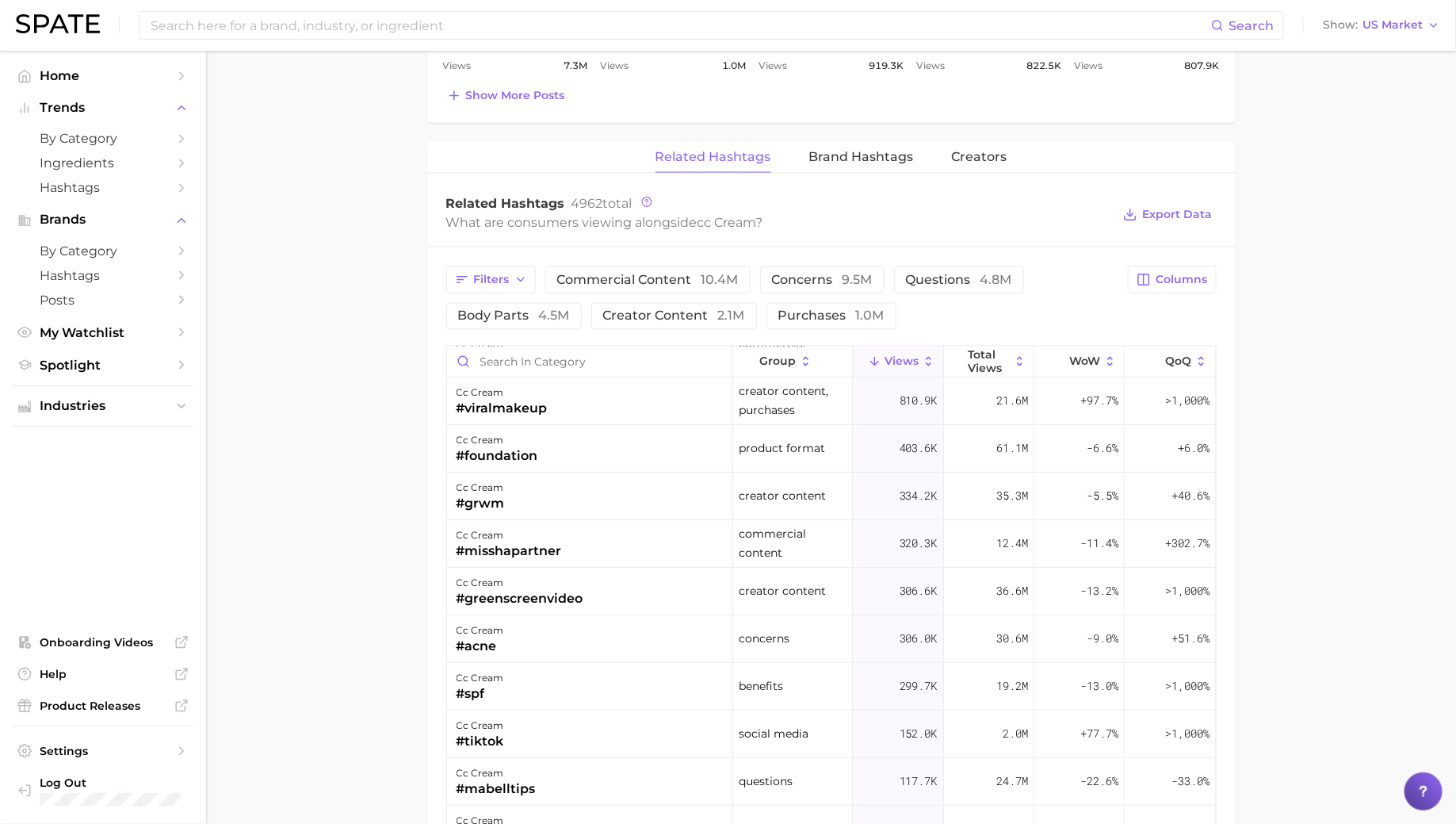
scroll to position [194, 0]
click at [632, 630] on div "cc cream #acne" at bounding box center [590, 635] width 286 height 48
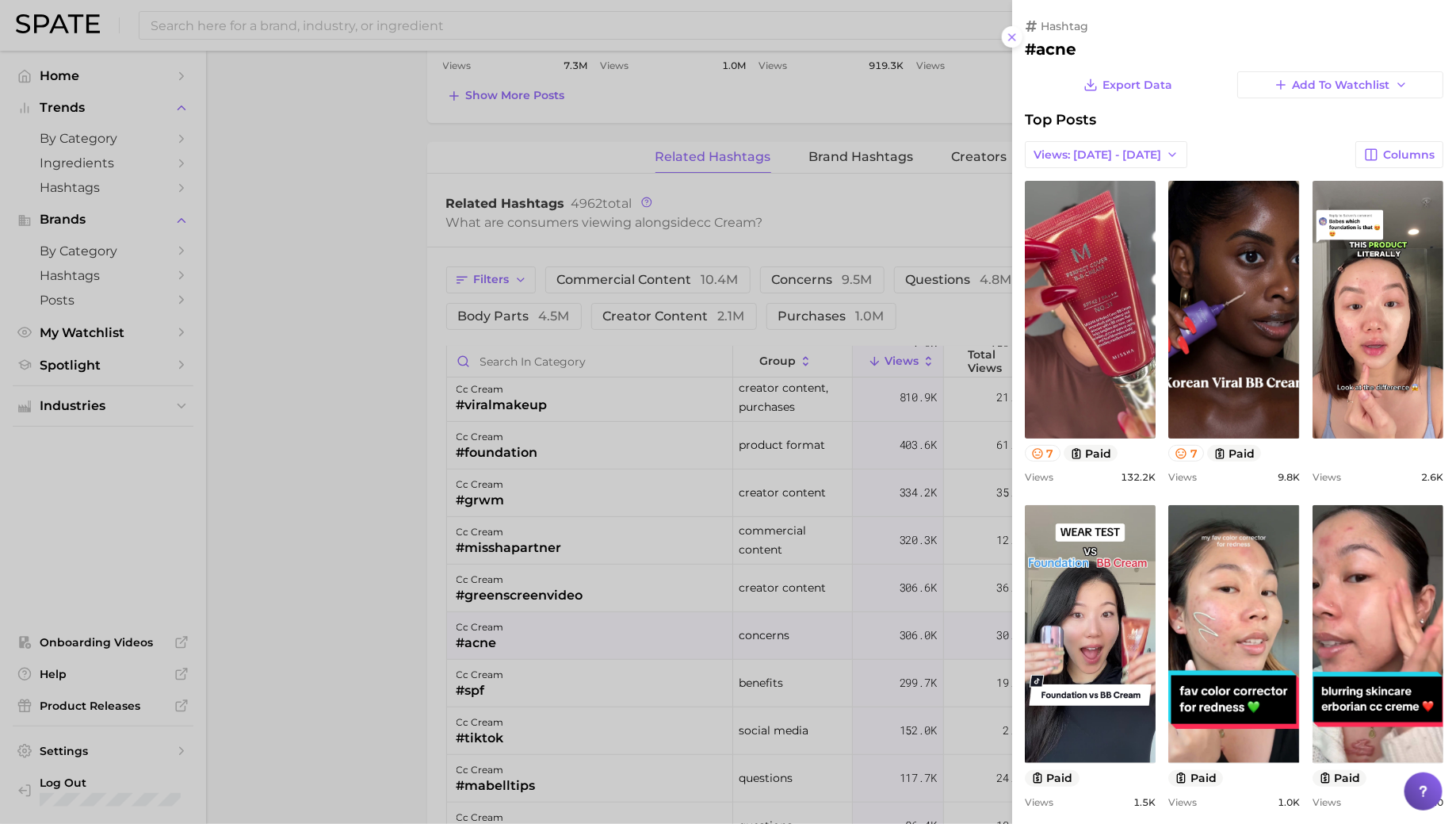
scroll to position [0, 0]
click at [631, 629] on div at bounding box center [728, 412] width 1456 height 824
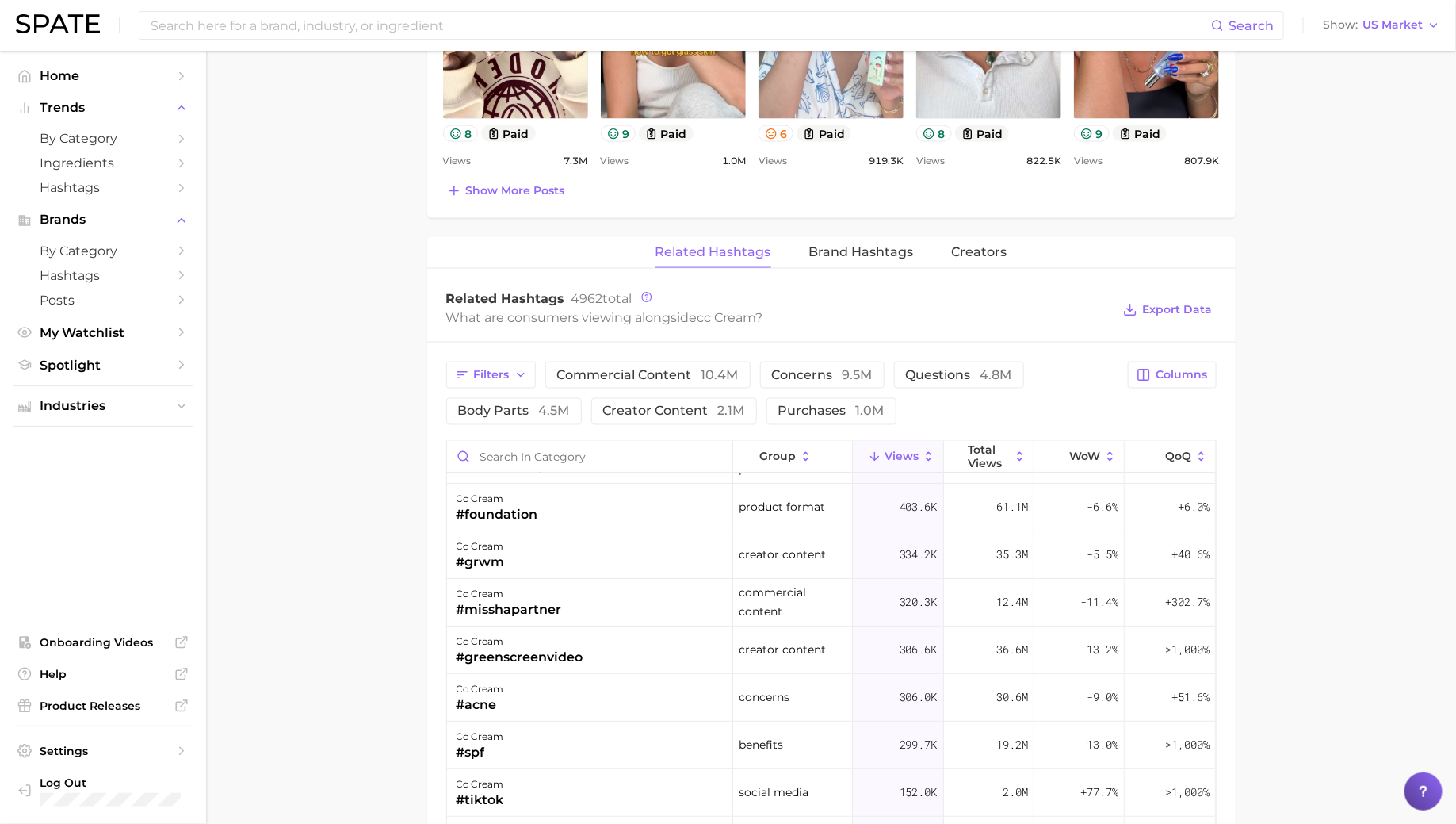
scroll to position [228, 0]
click at [254, 28] on input at bounding box center [679, 25] width 1062 height 27
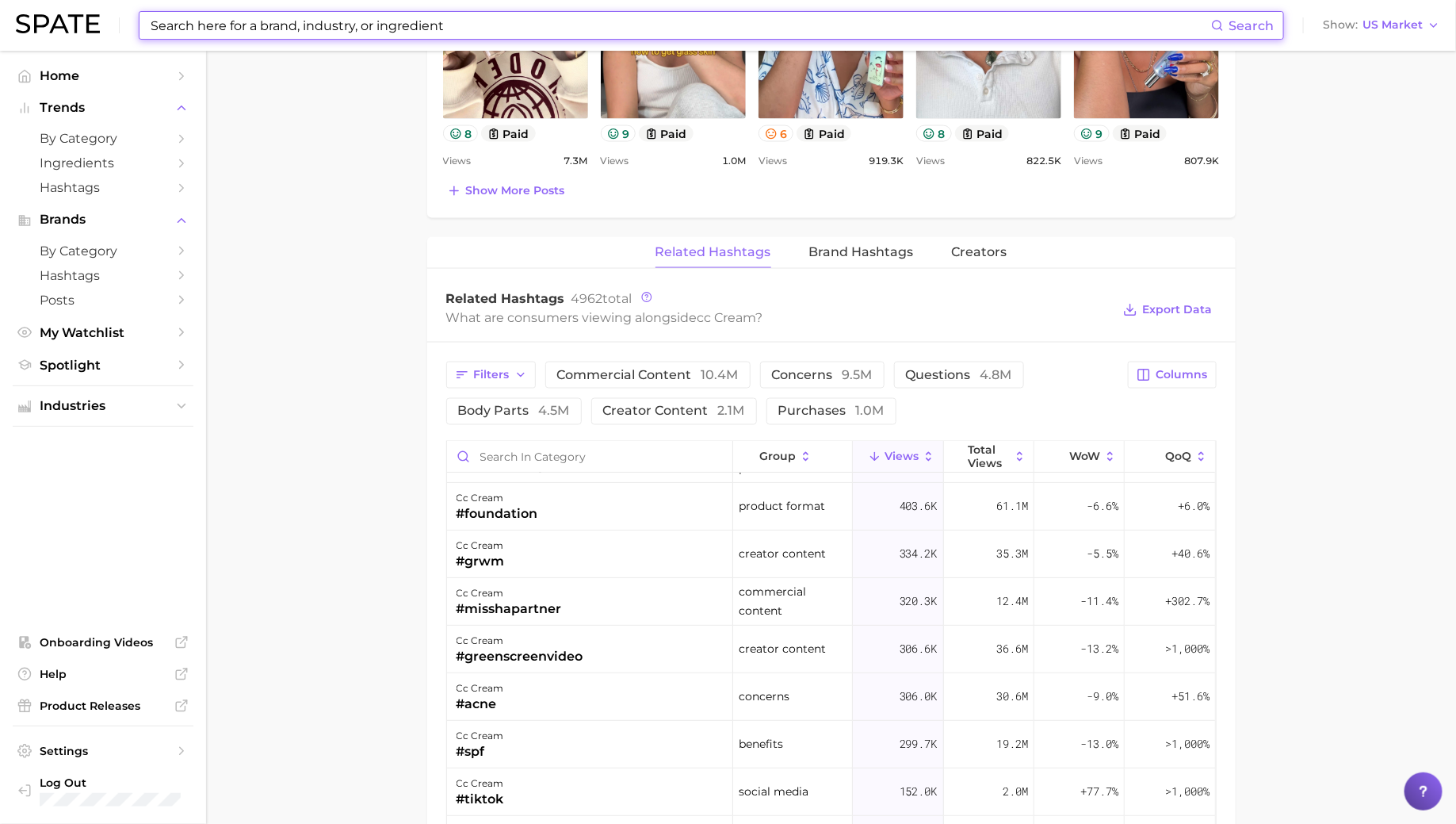
scroll to position [0, 0]
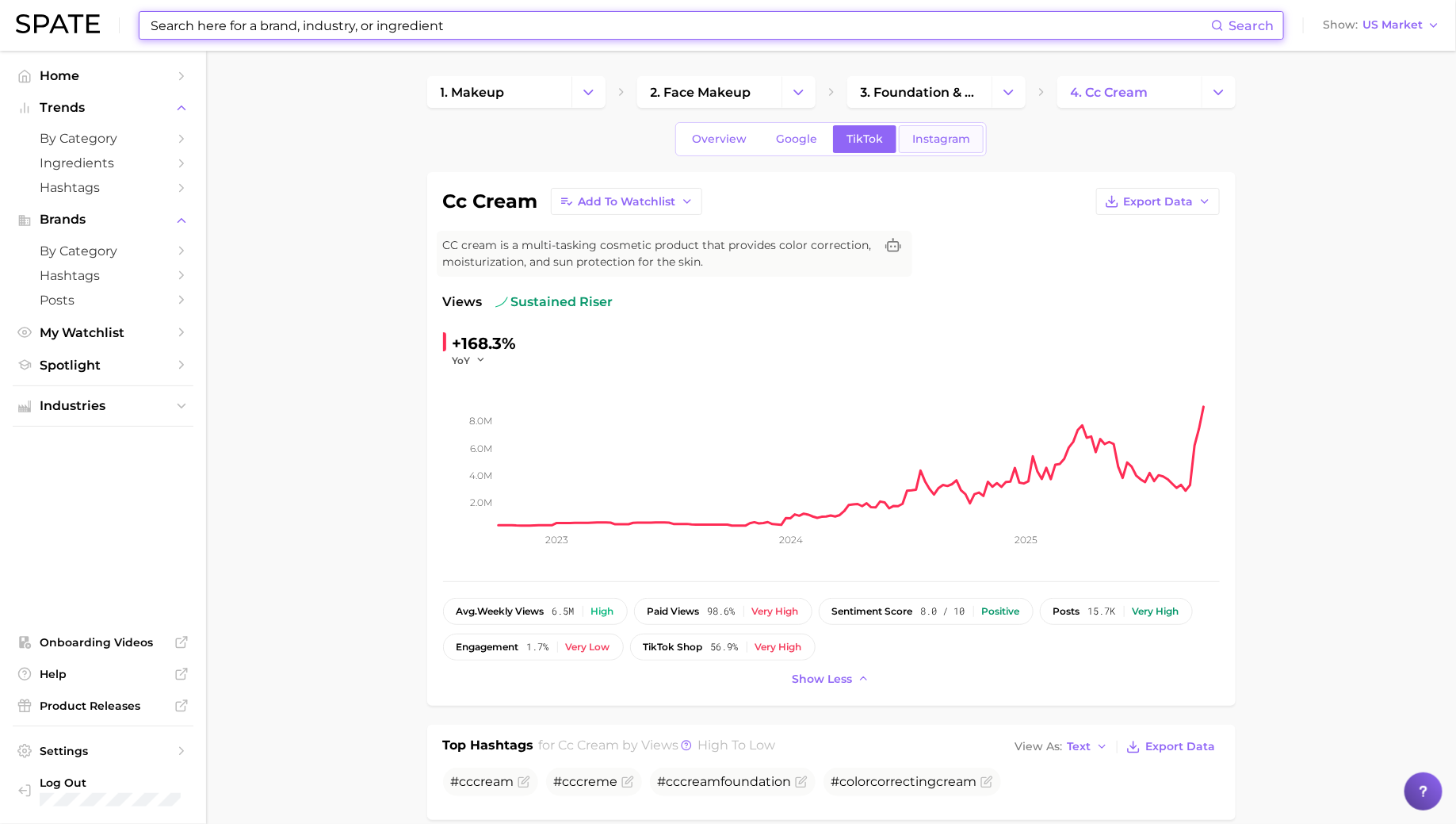
click at [933, 145] on link "Instagram" at bounding box center [941, 139] width 84 height 28
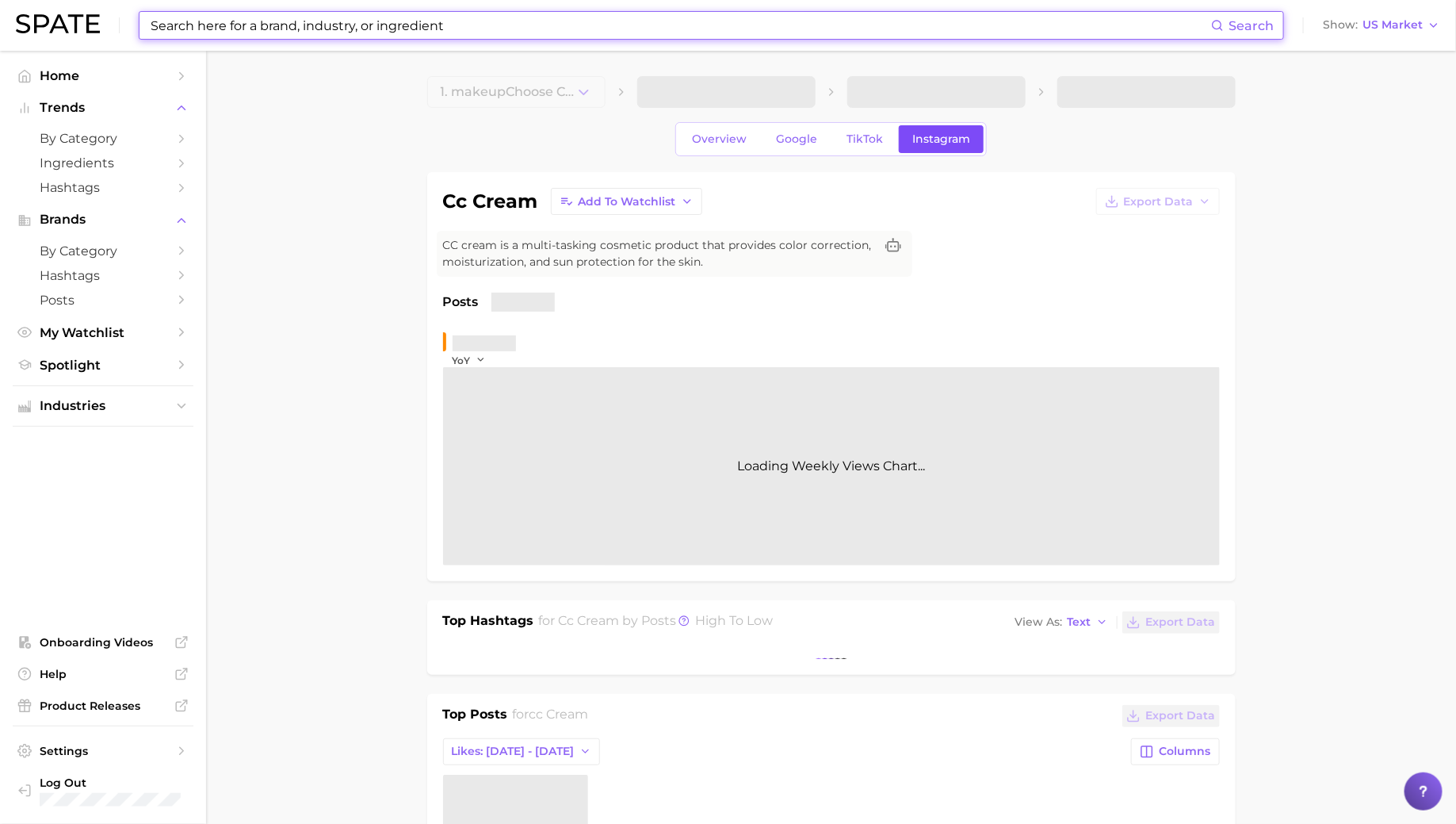
click at [937, 145] on link "Instagram" at bounding box center [941, 139] width 84 height 28
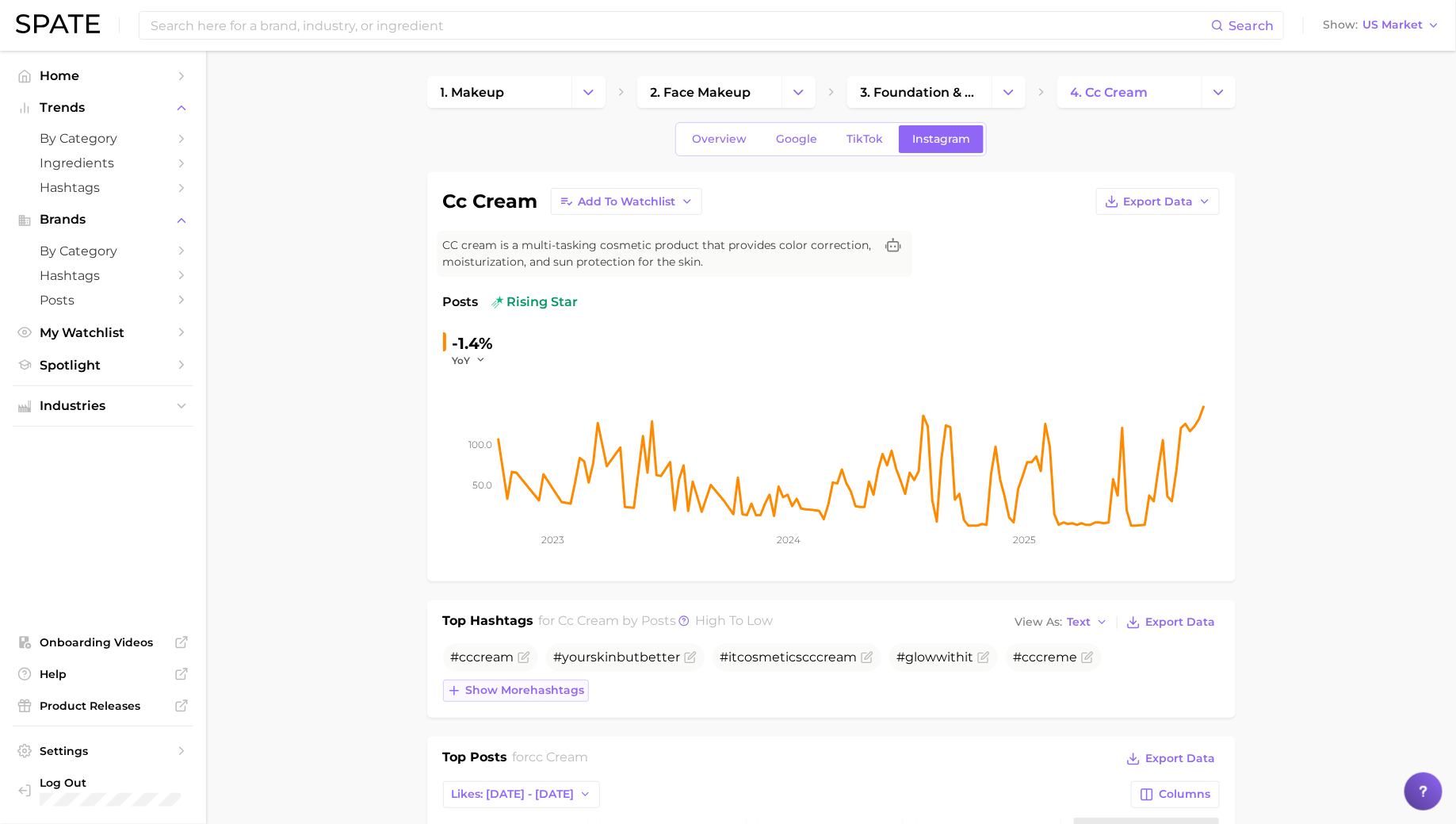
click at [548, 686] on span "Show more hashtags" at bounding box center [526, 690] width 119 height 14
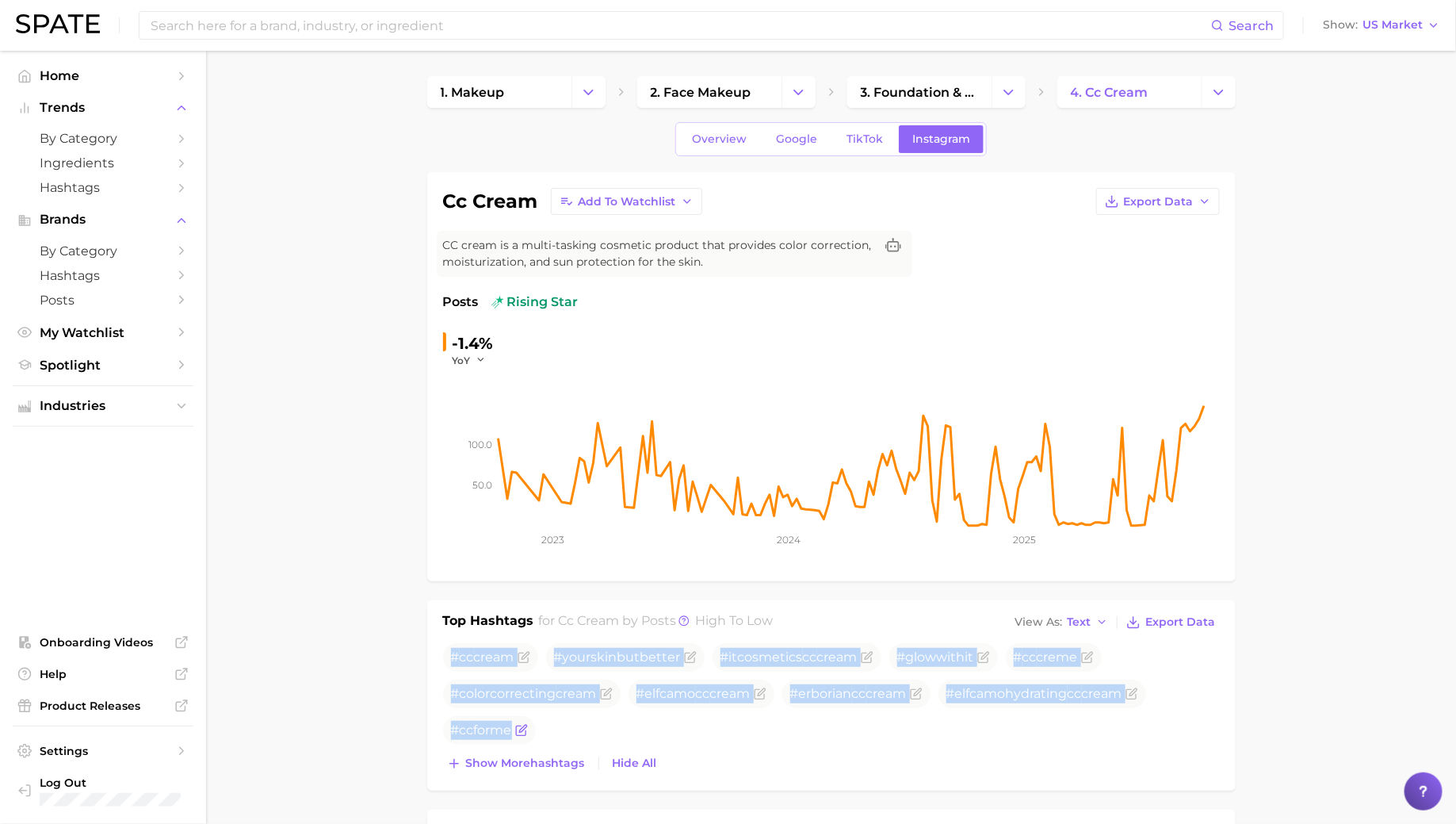
drag, startPoint x: 451, startPoint y: 657, endPoint x: 514, endPoint y: 739, distance: 103.4
click at [514, 739] on ul "# cc cream #yourskinbutbetter #itcosmetics cc cream #glowwithit # cc creme #col…" at bounding box center [831, 693] width 777 height 102
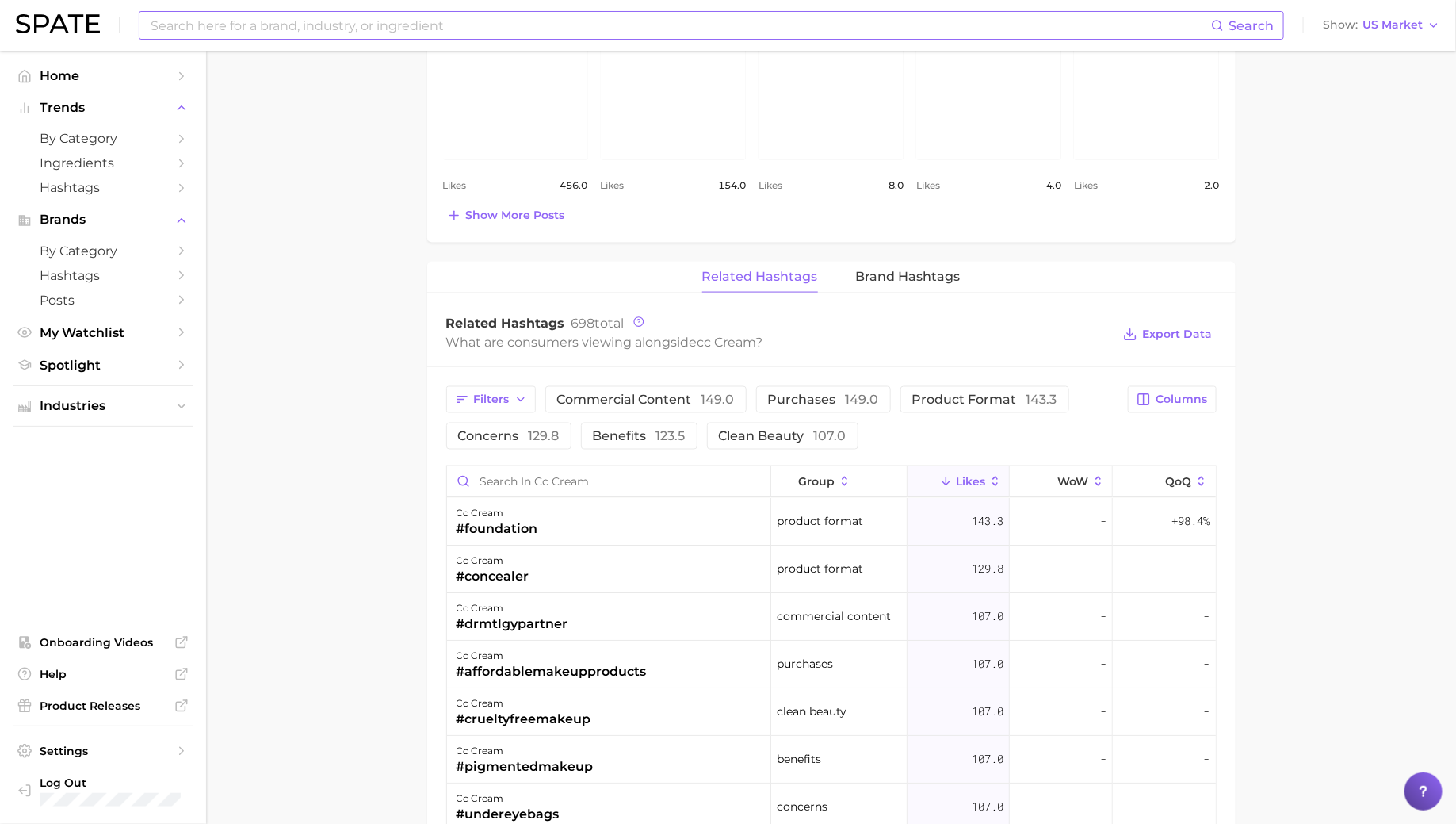
scroll to position [991, 0]
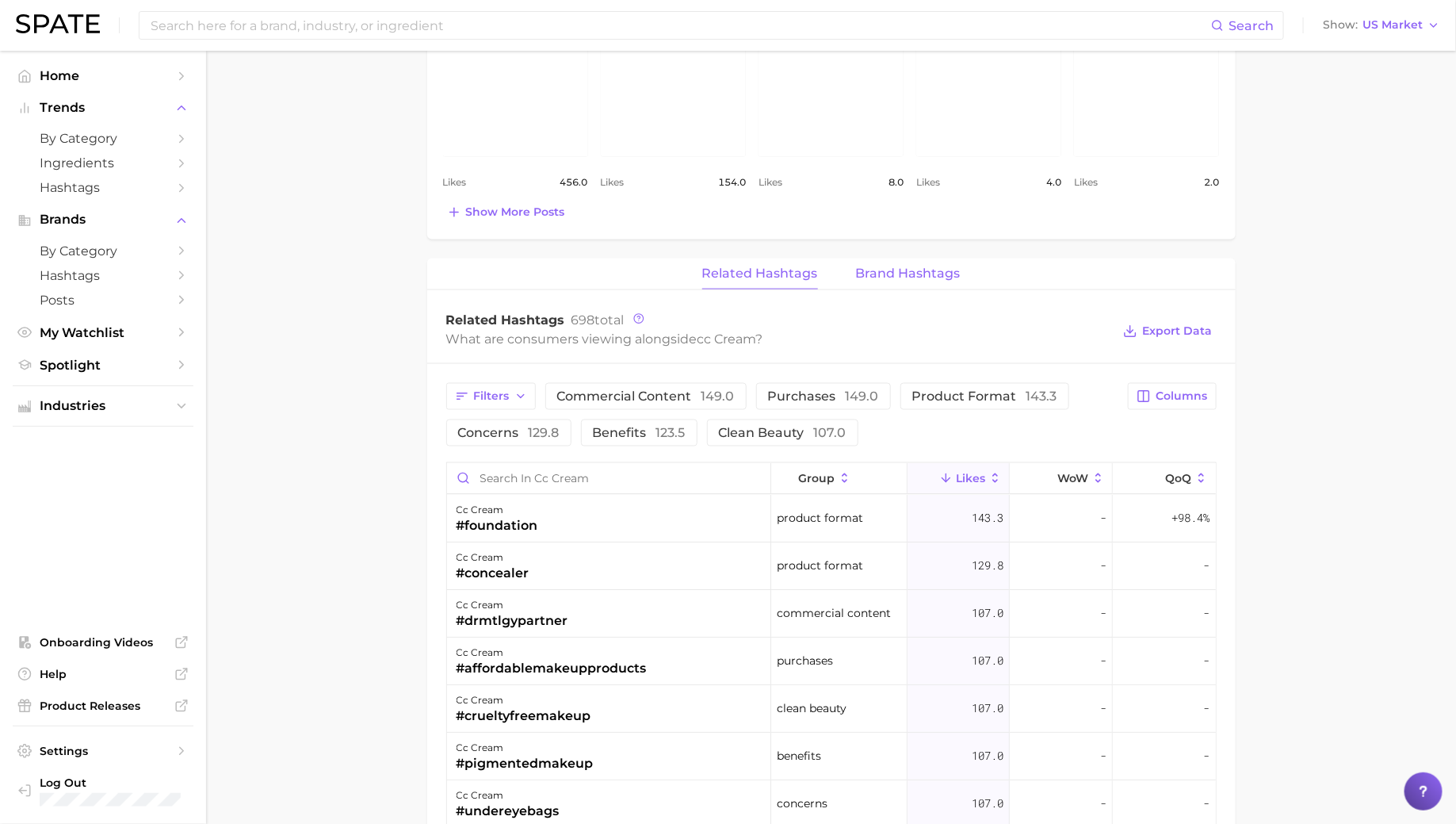
click at [879, 278] on button "Brand Hashtags" at bounding box center [908, 274] width 105 height 31
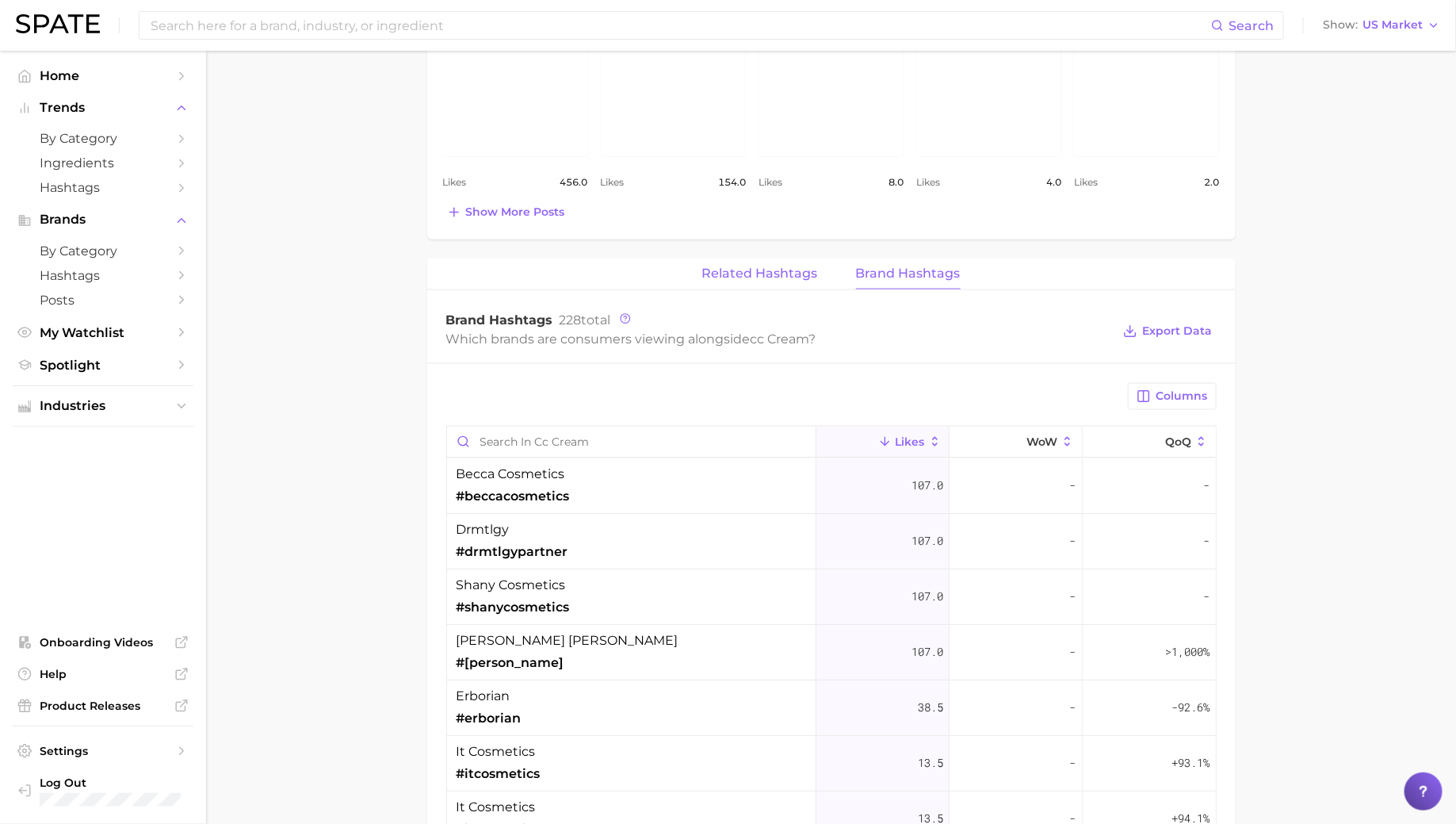
click at [745, 267] on span "Related Hashtags" at bounding box center [760, 274] width 115 height 15
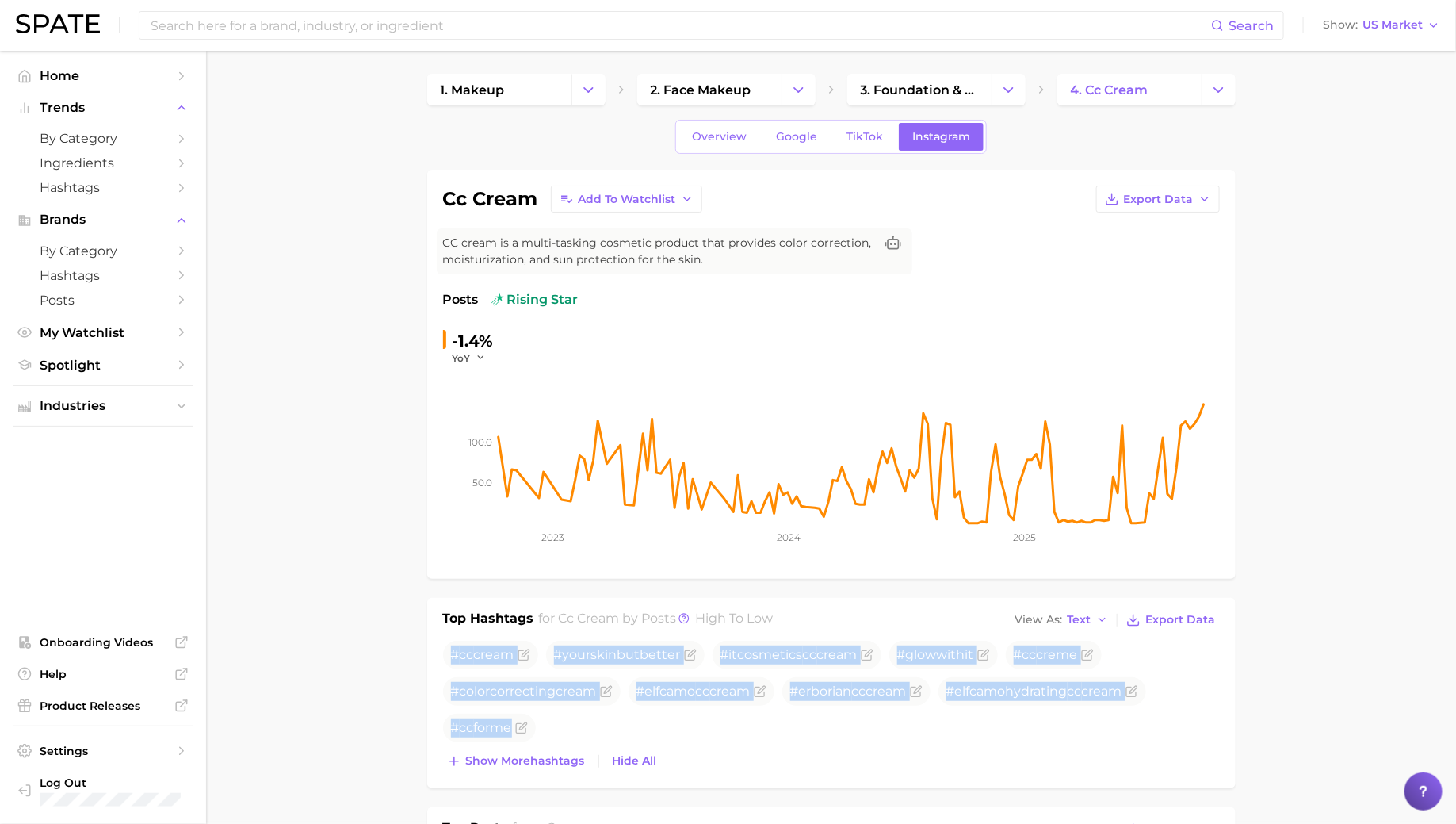
scroll to position [0, 0]
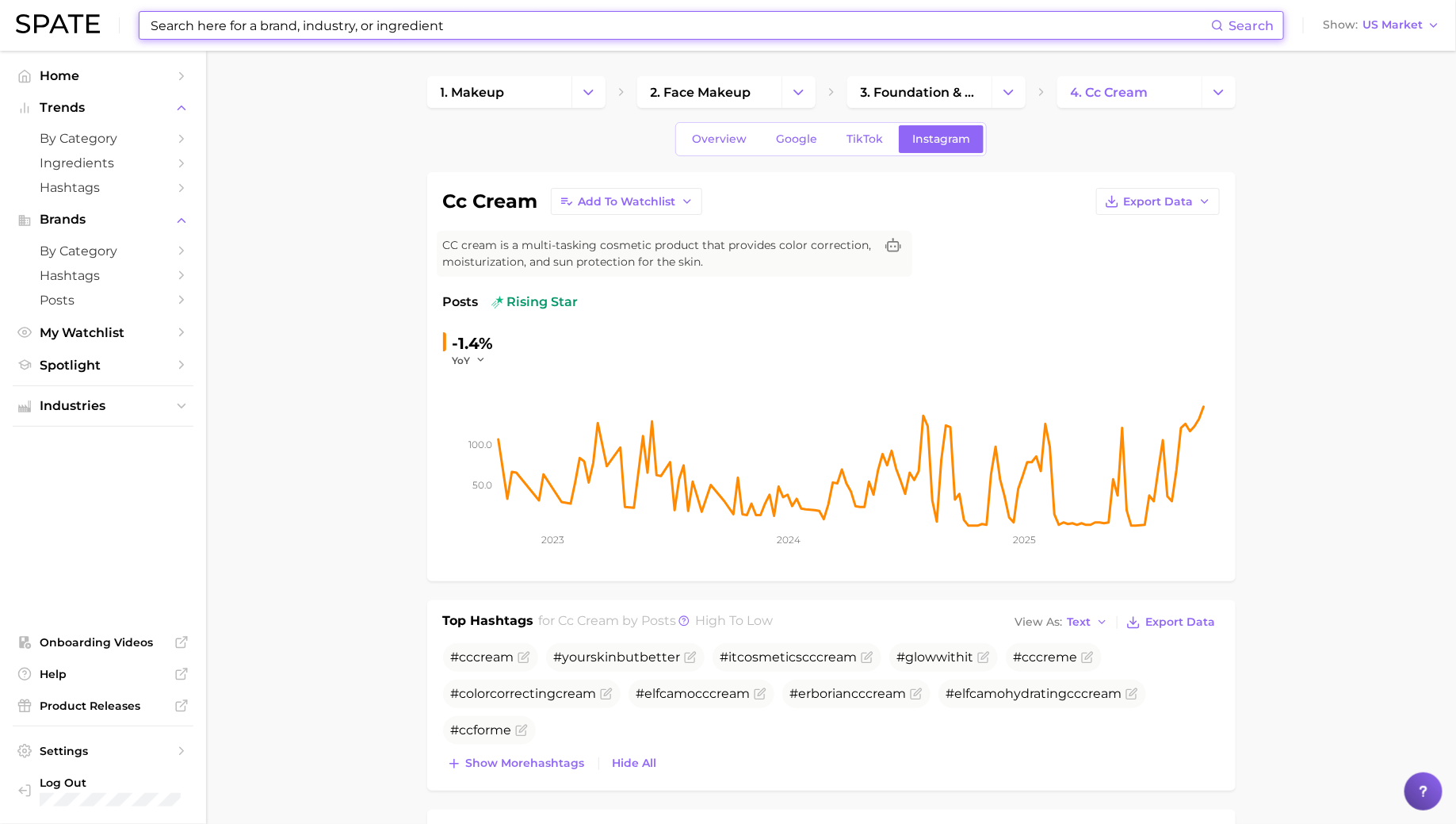
click at [612, 18] on input at bounding box center [679, 25] width 1062 height 27
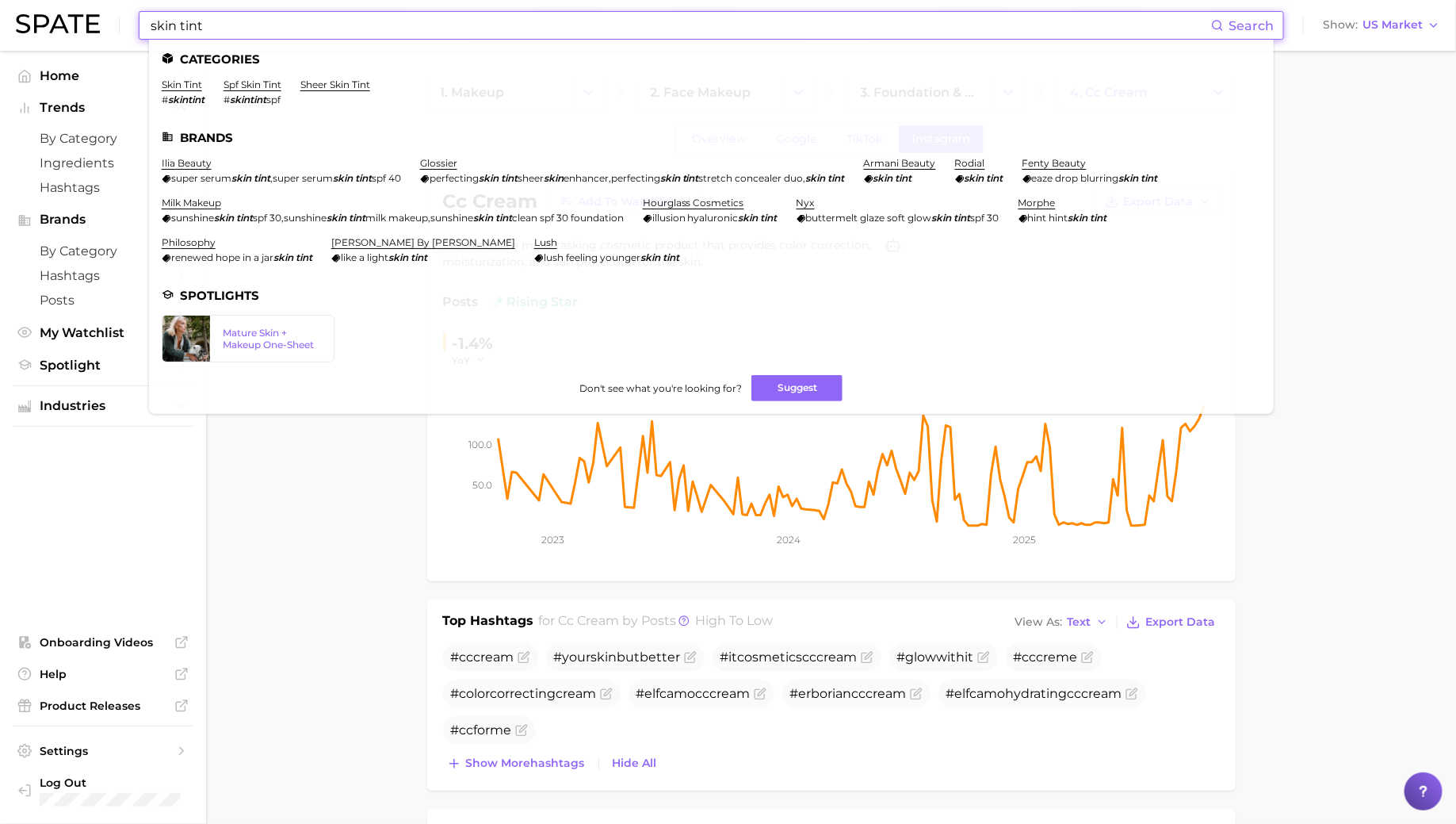
type input "skin tint"
click at [196, 91] on li "skin tint # skintint" at bounding box center [183, 92] width 43 height 27
click at [194, 89] on link "skin tint" at bounding box center [182, 85] width 41 height 12
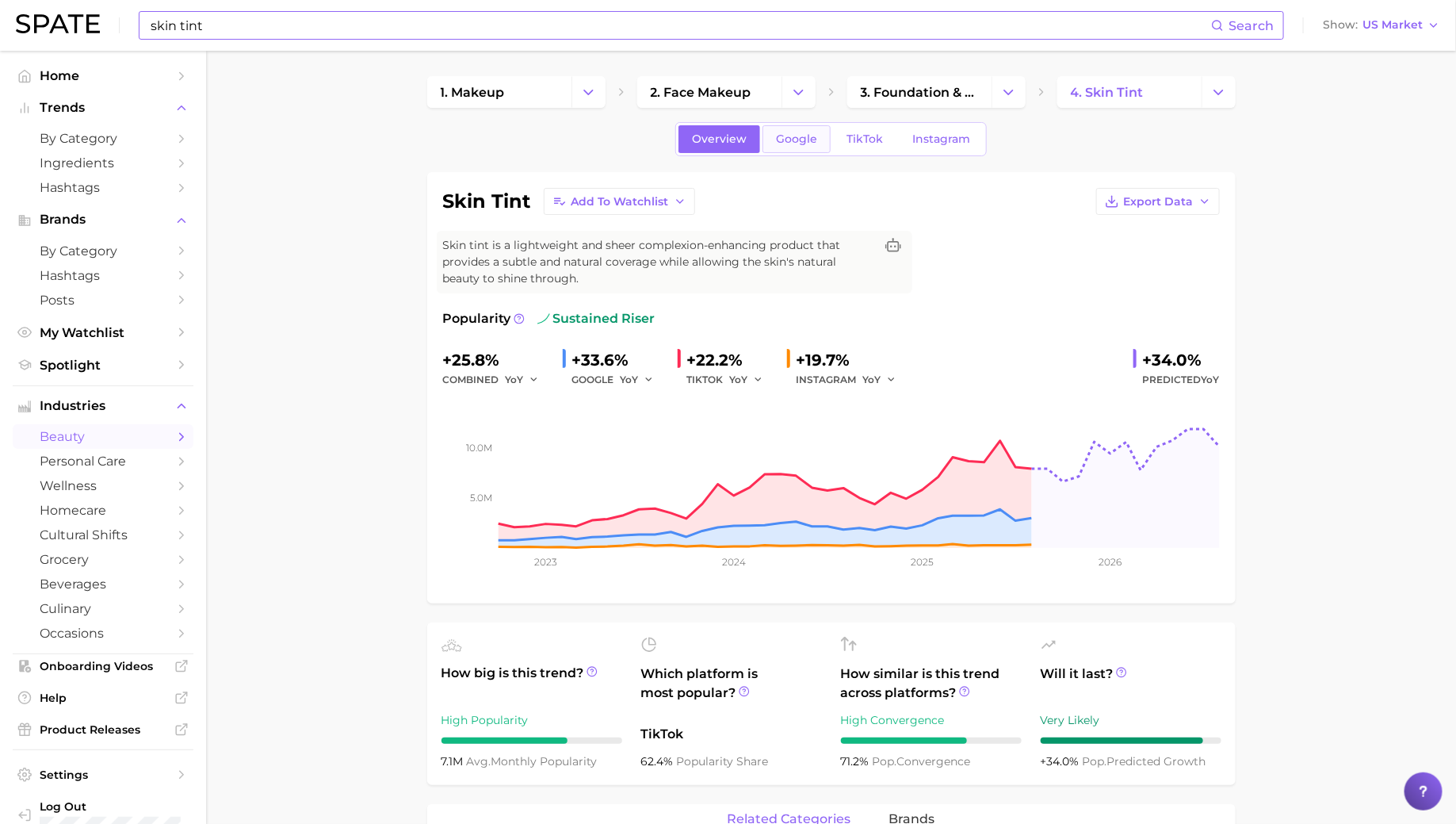
click at [791, 136] on span "Google" at bounding box center [796, 139] width 41 height 14
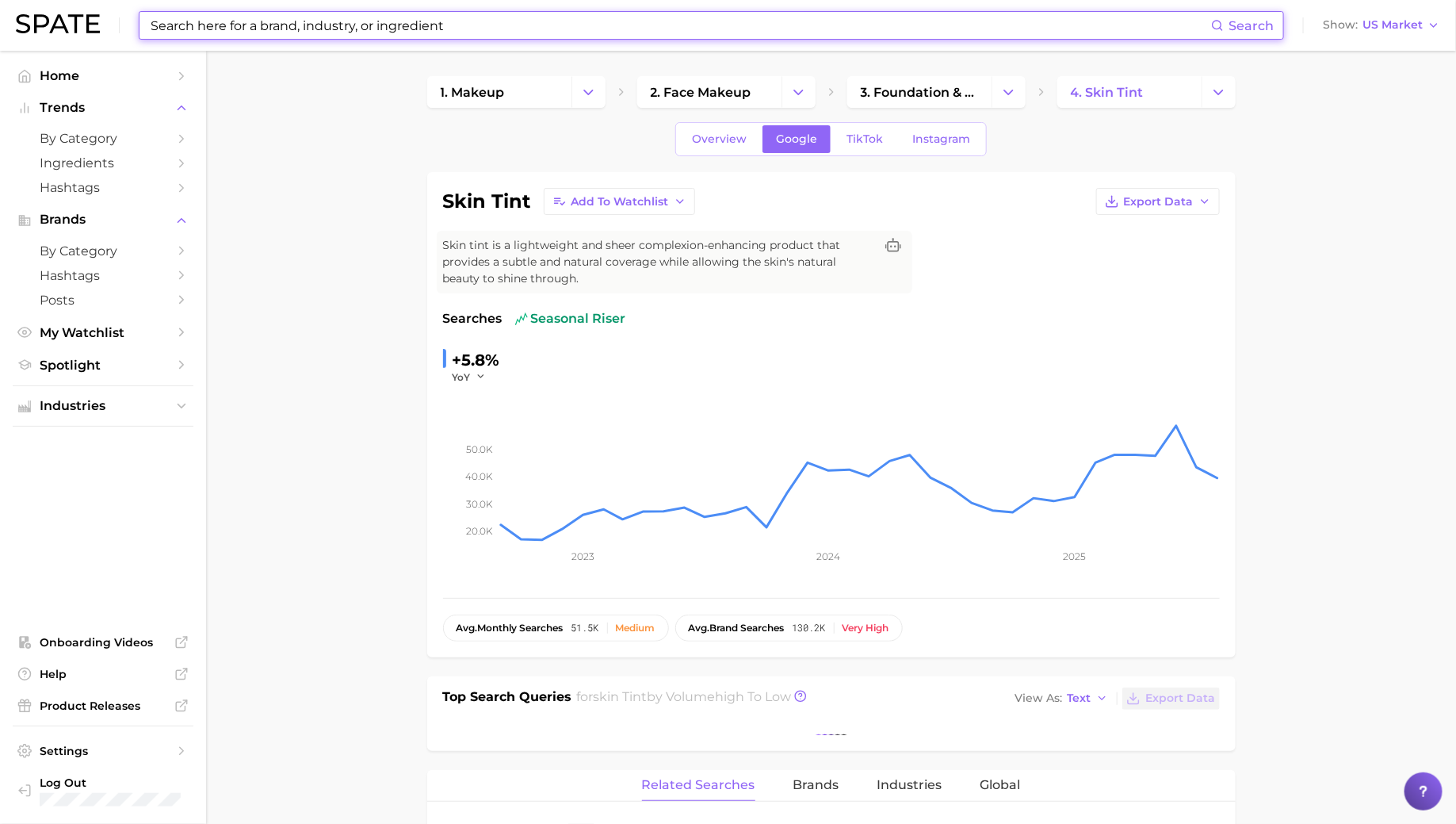
scroll to position [240, 0]
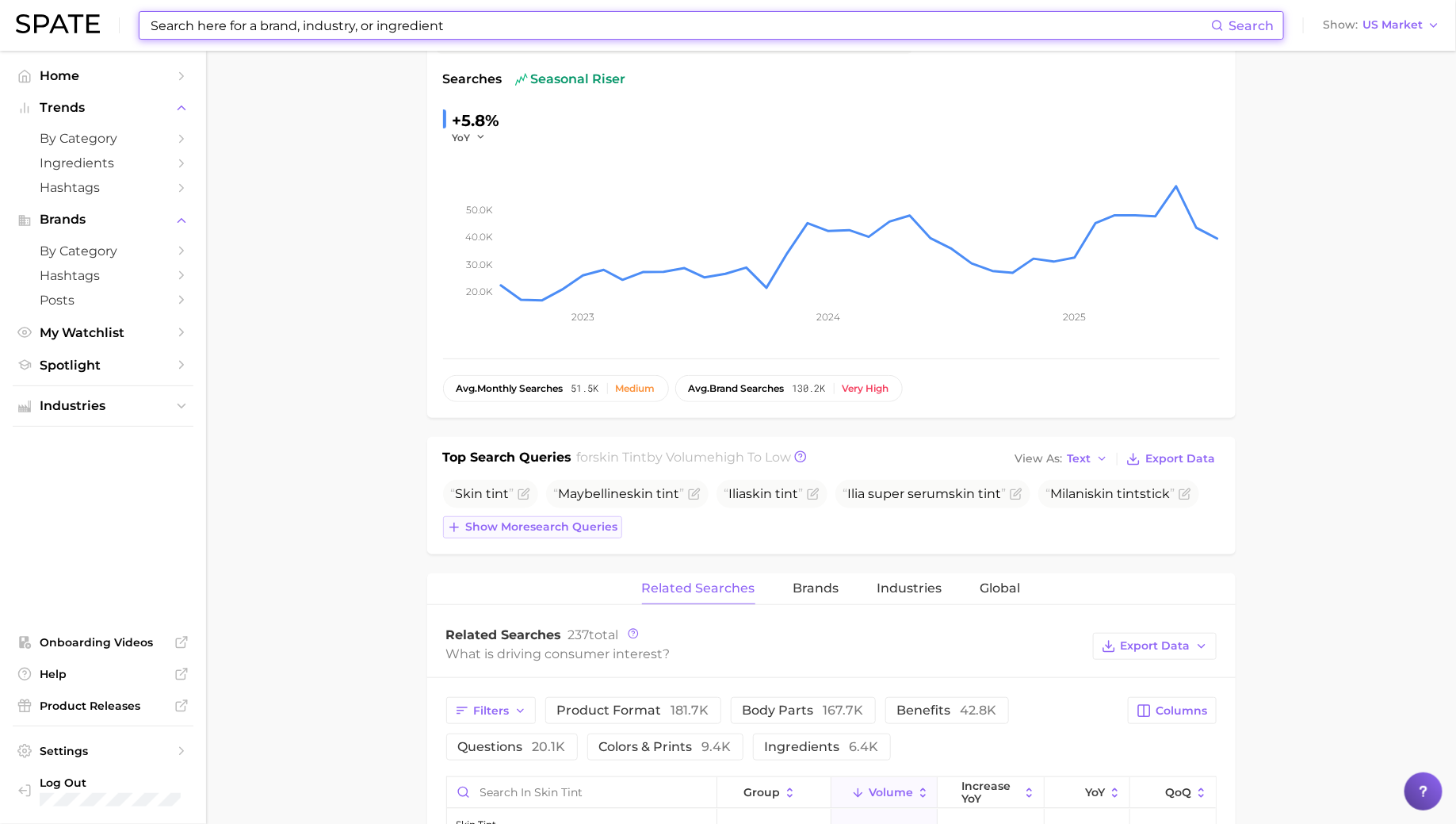
click at [548, 527] on span "Show more search queries" at bounding box center [542, 527] width 152 height 14
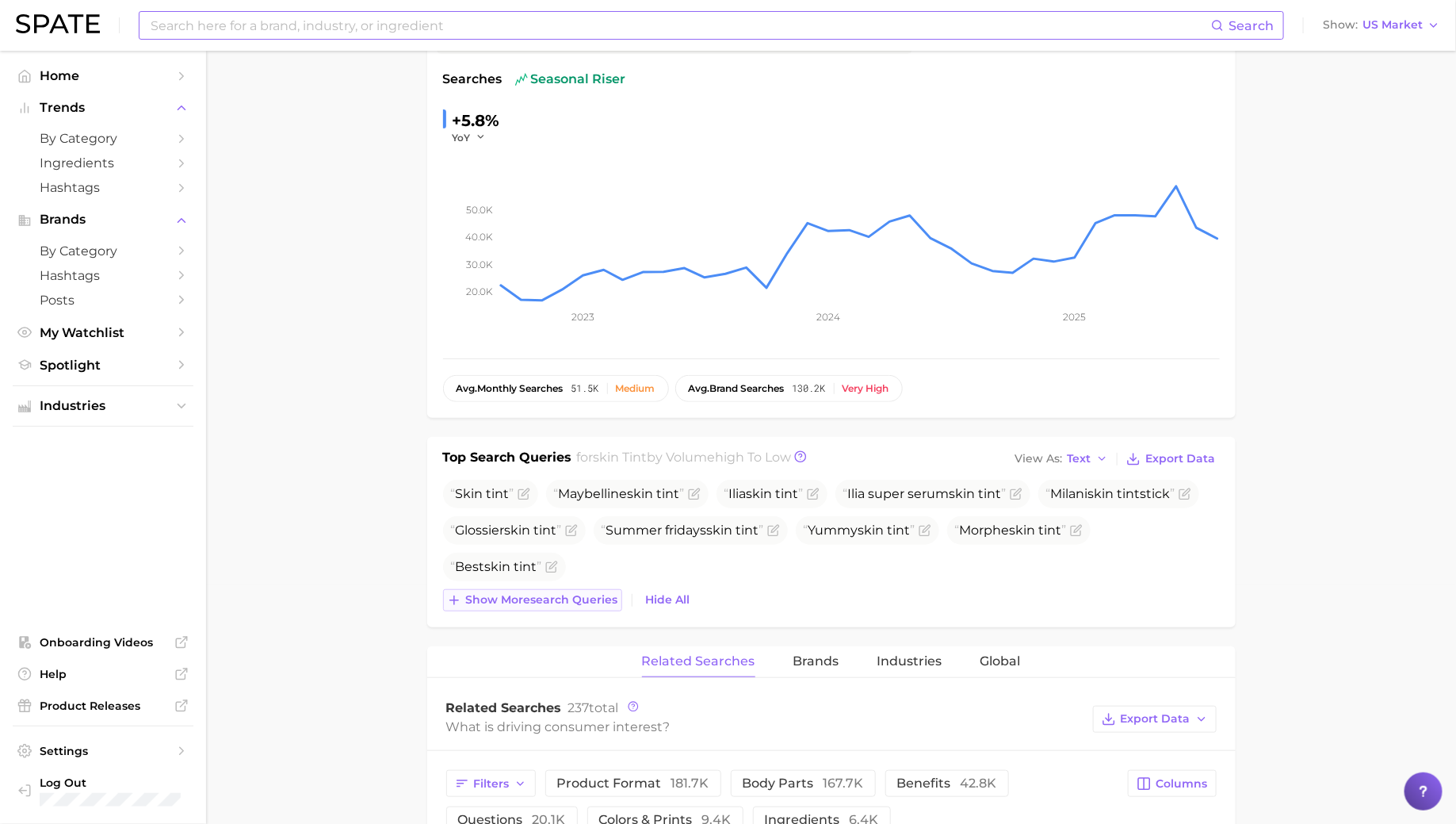
click at [517, 593] on span "Show more search queries" at bounding box center [542, 600] width 152 height 14
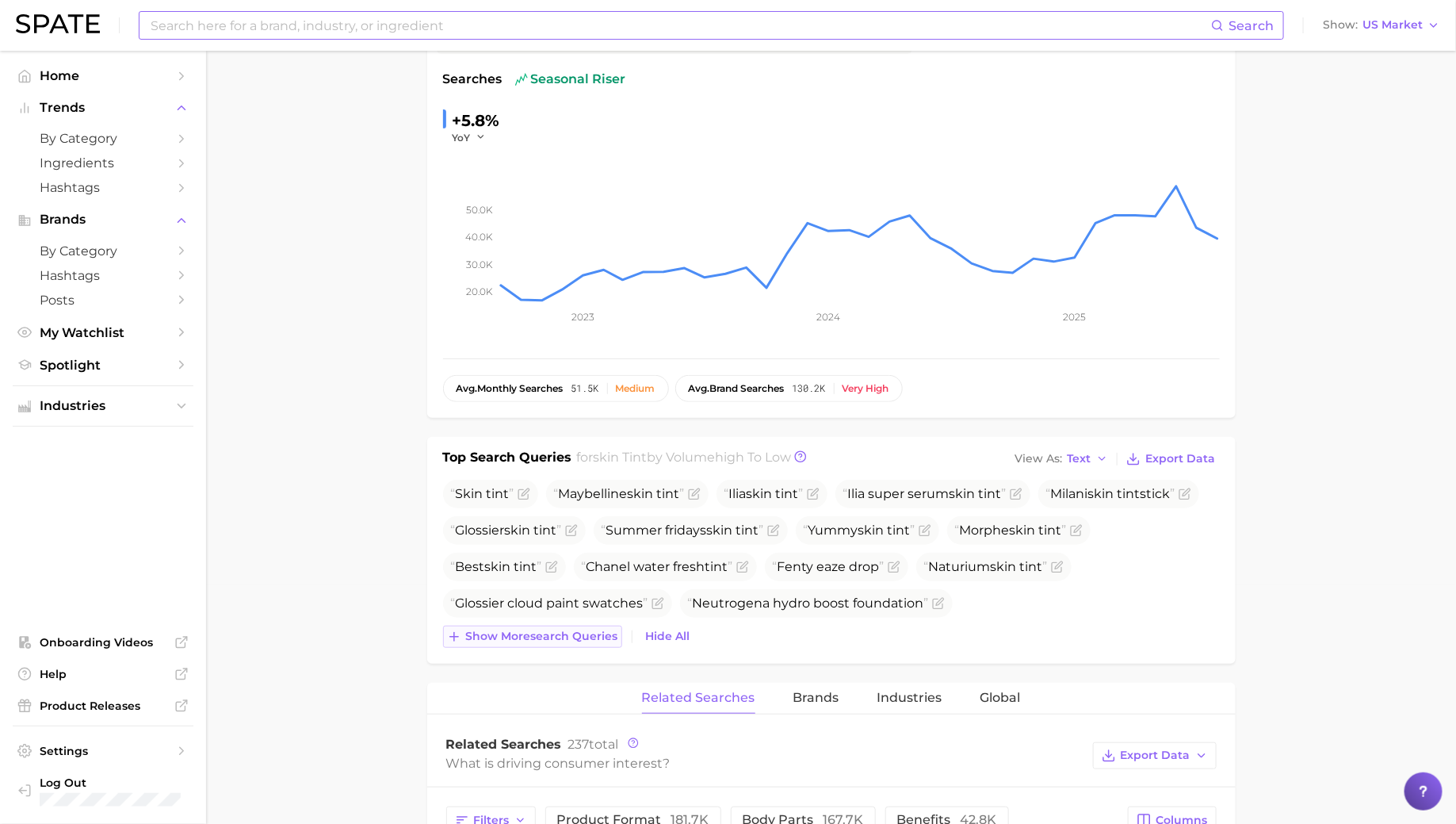
click at [511, 640] on button "Show more search queries" at bounding box center [532, 636] width 179 height 22
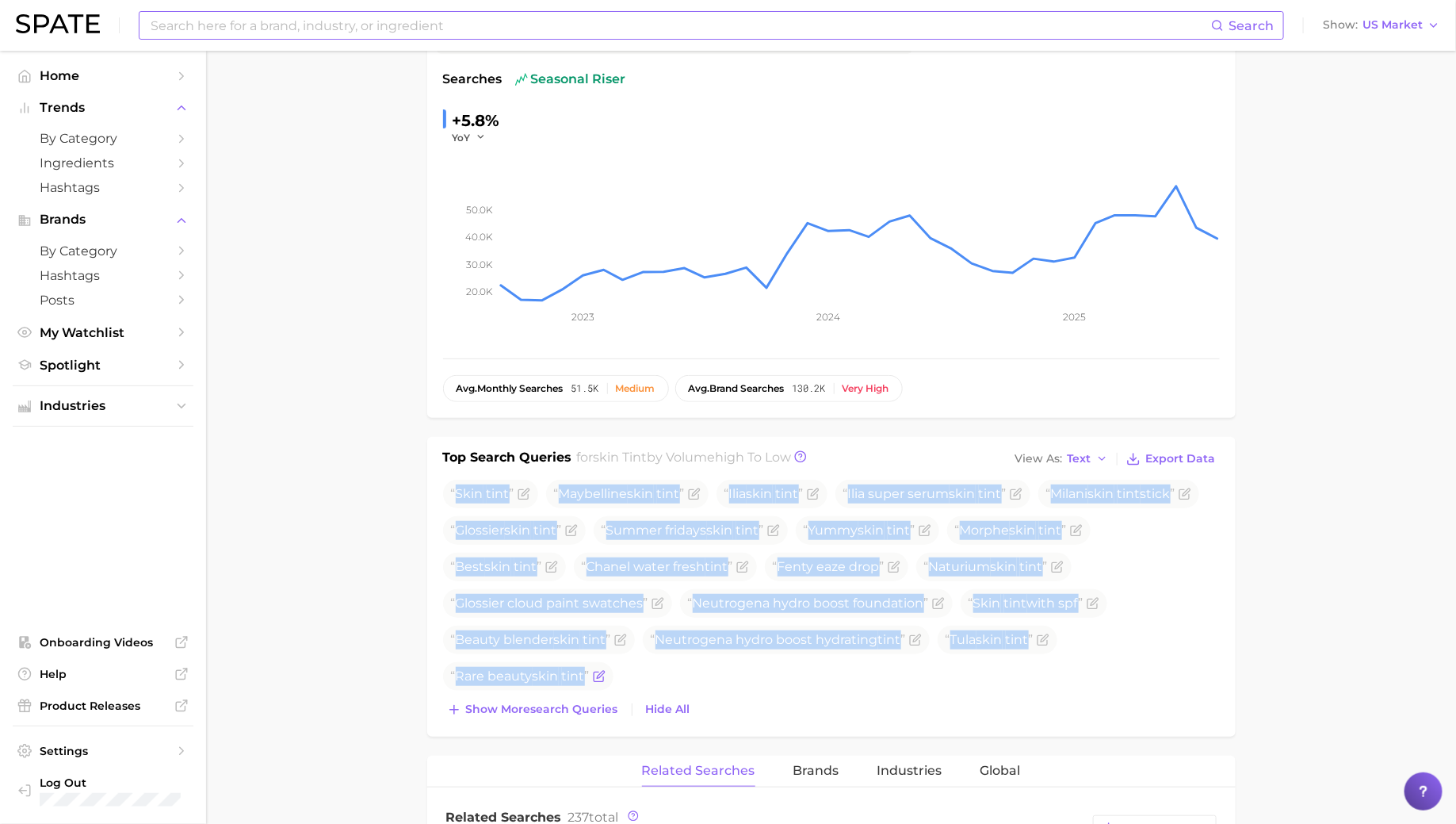
drag, startPoint x: 457, startPoint y: 491, endPoint x: 587, endPoint y: 670, distance: 221.2
click at [587, 670] on ul "Skin tint Maybelline skin tint Ilia skin tint Ilia super serum skin tint Milani…" at bounding box center [831, 584] width 777 height 210
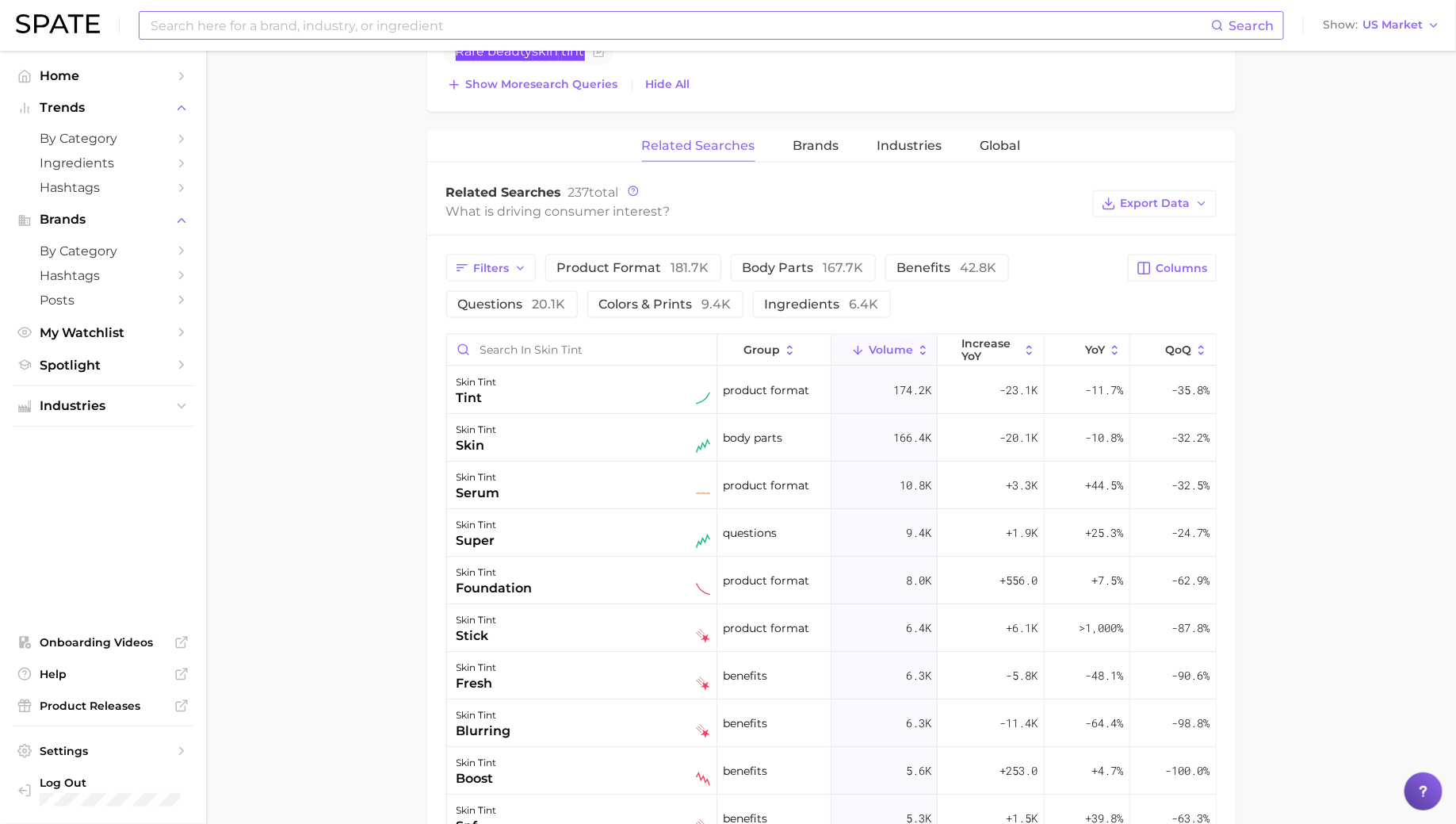
scroll to position [868, 0]
click at [835, 142] on span "Brands" at bounding box center [816, 142] width 46 height 15
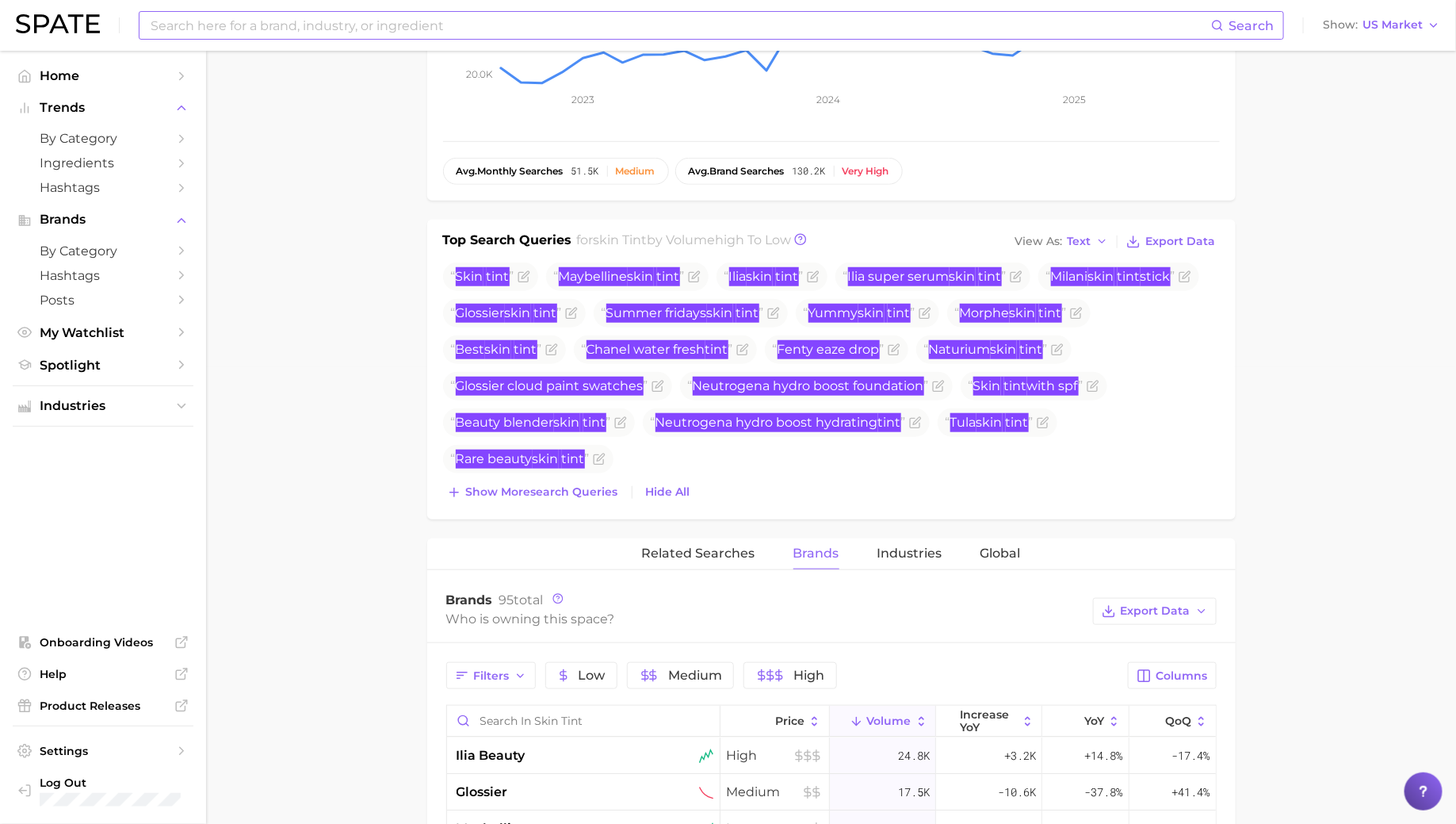
scroll to position [0, 0]
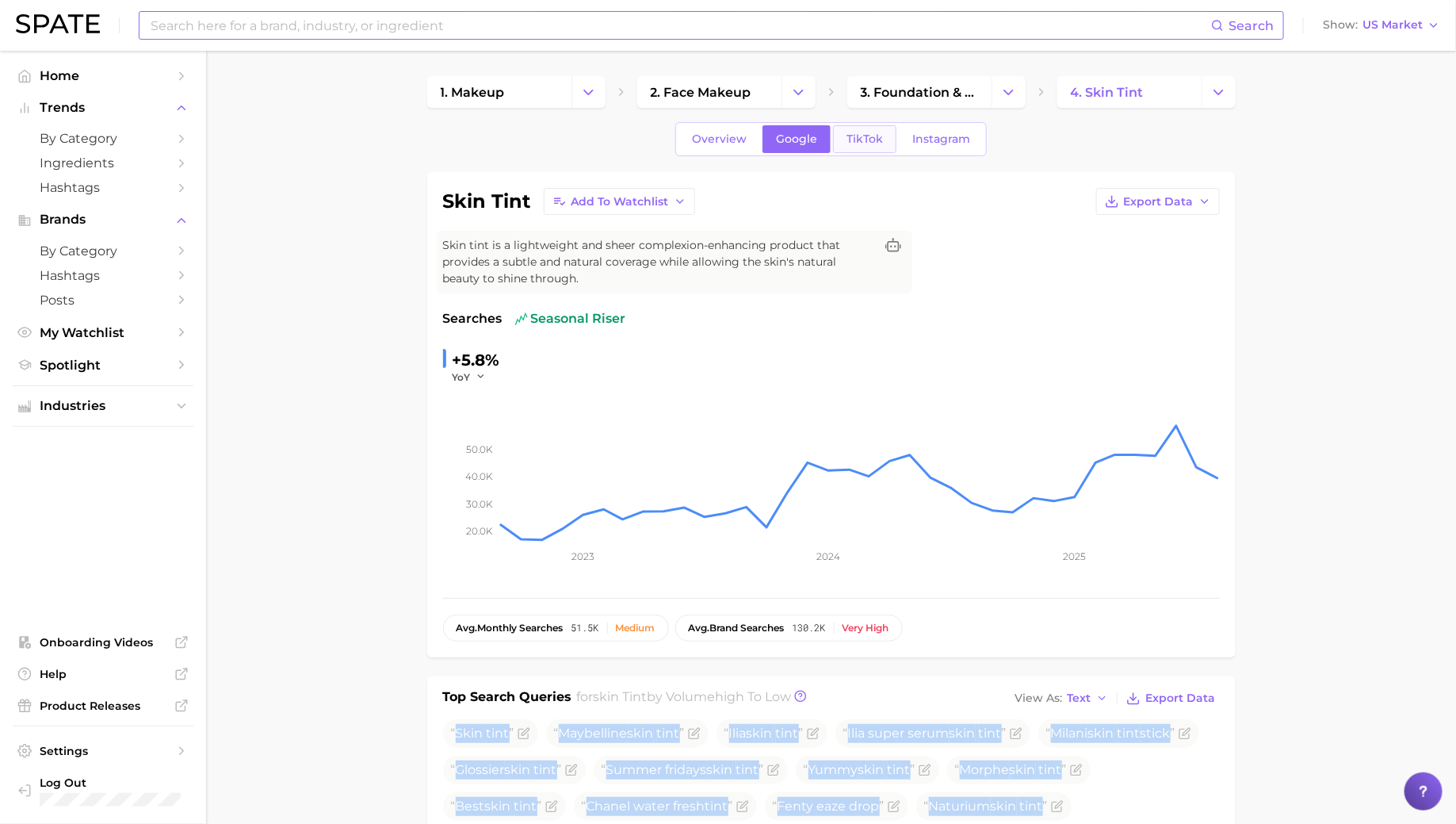
click at [858, 132] on span "TikTok" at bounding box center [864, 139] width 37 height 14
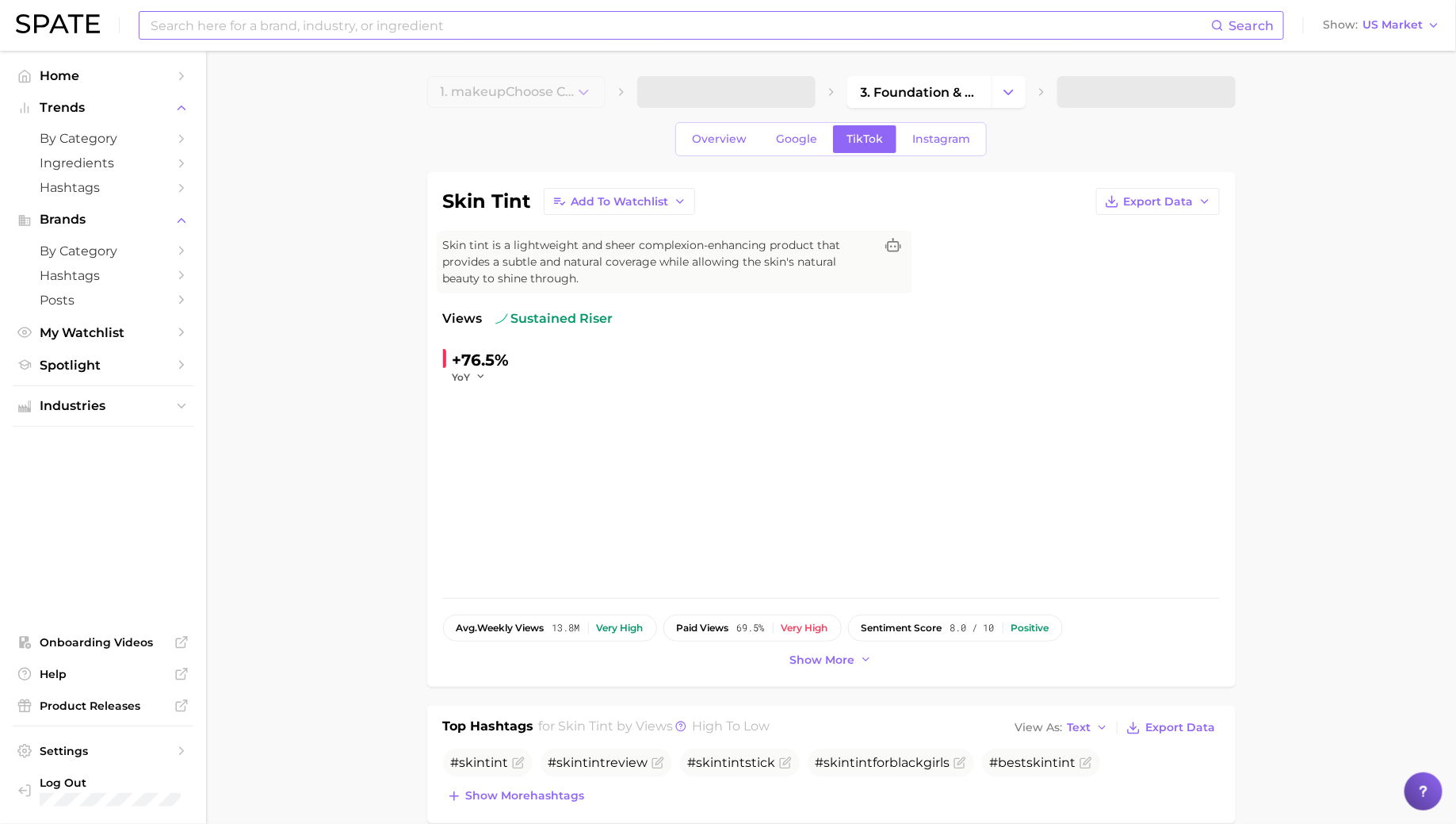
scroll to position [67, 0]
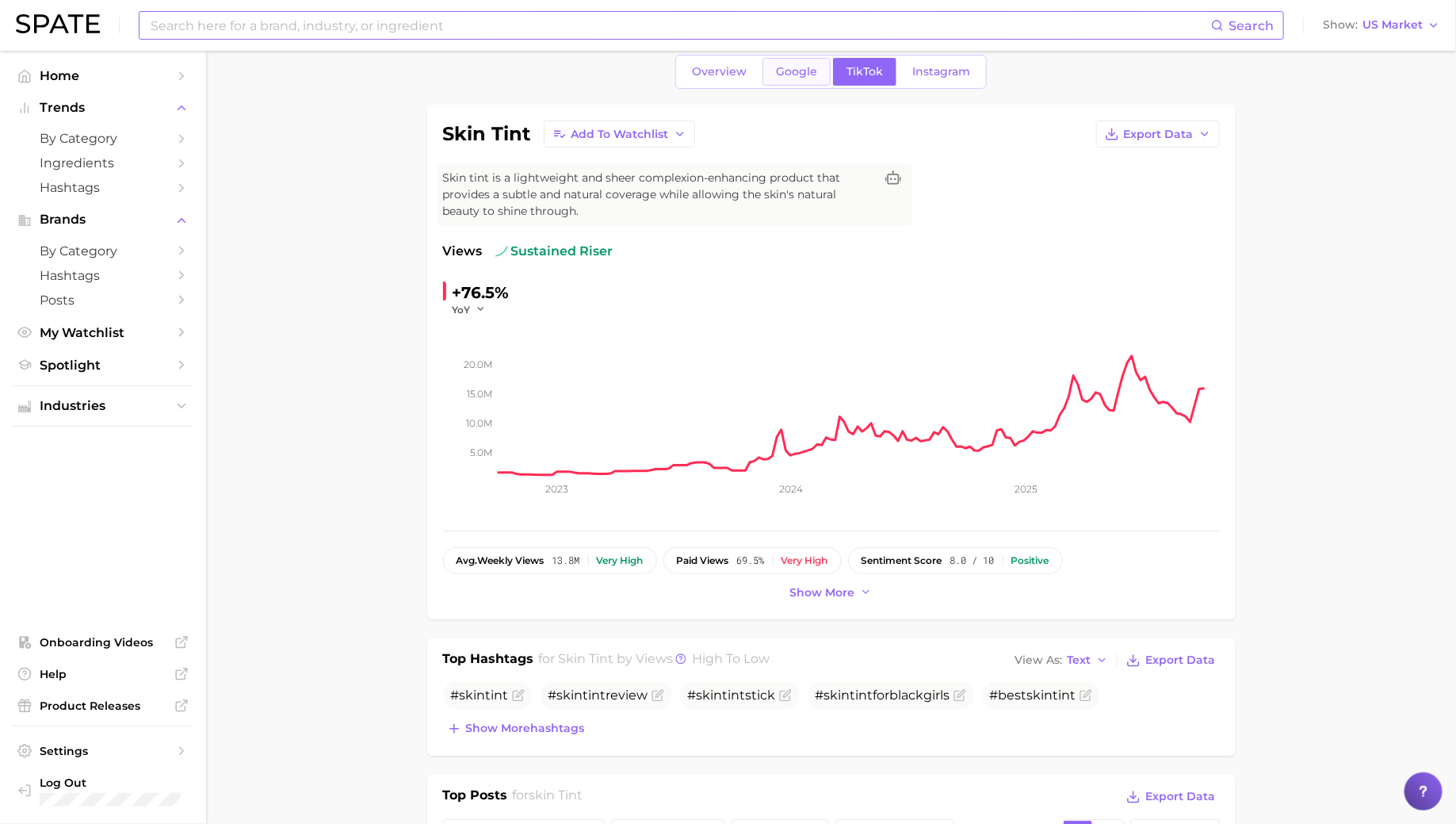
click at [791, 78] on link "Google" at bounding box center [796, 72] width 68 height 28
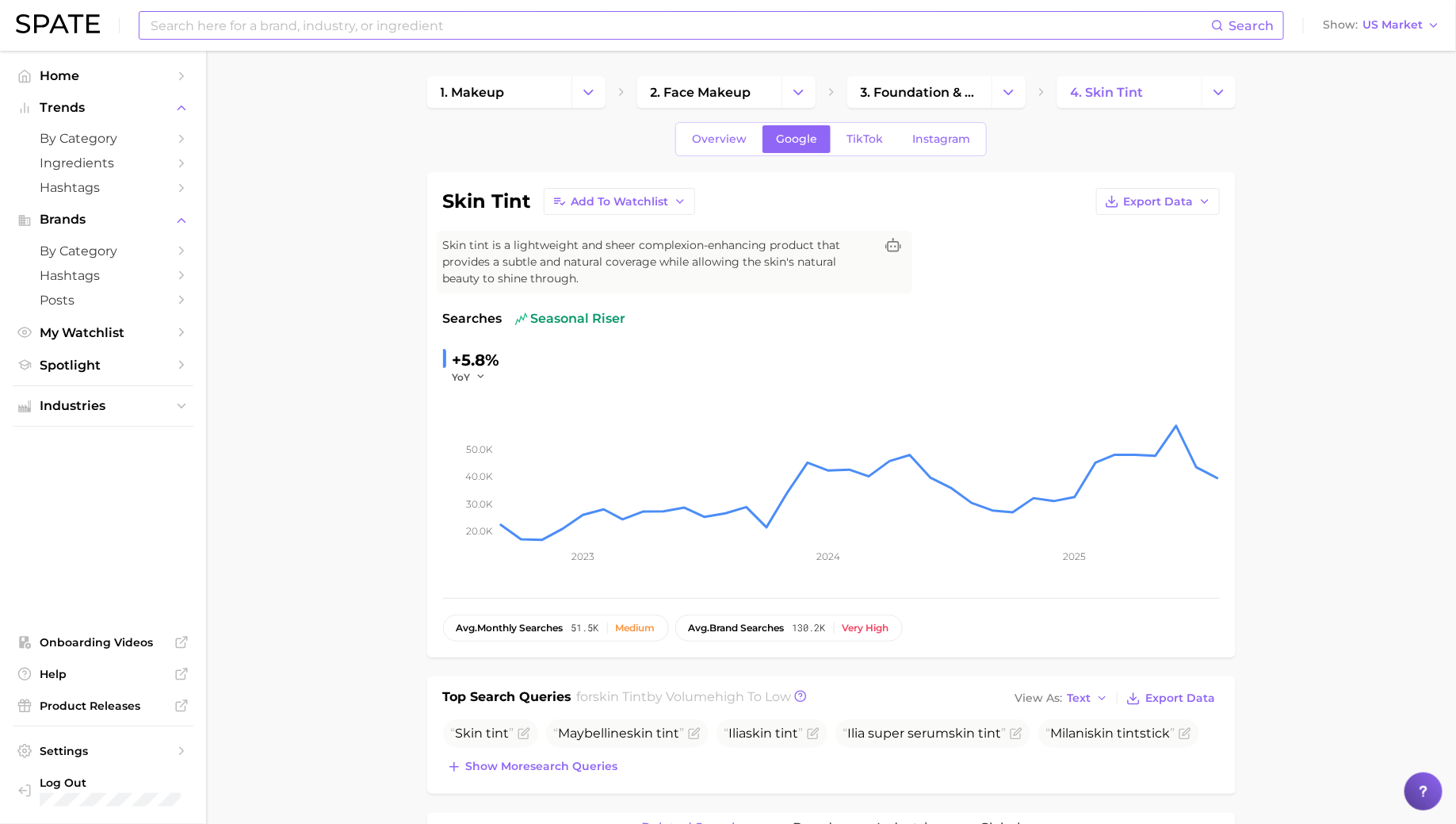
click at [877, 153] on div "Overview Google TikTok Instagram" at bounding box center [830, 139] width 311 height 34
click at [875, 145] on link "TikTok" at bounding box center [864, 139] width 63 height 28
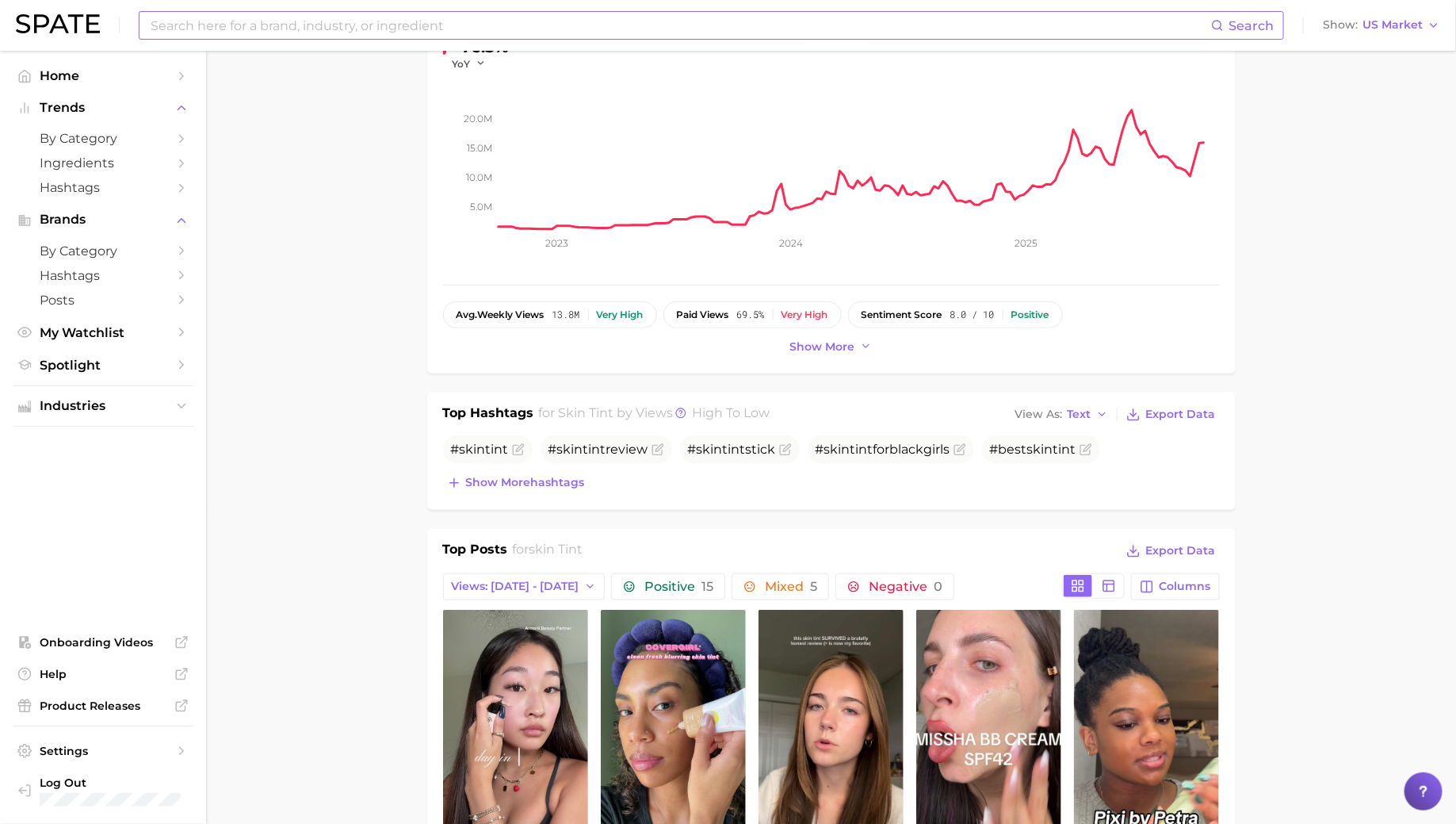
scroll to position [332, 0]
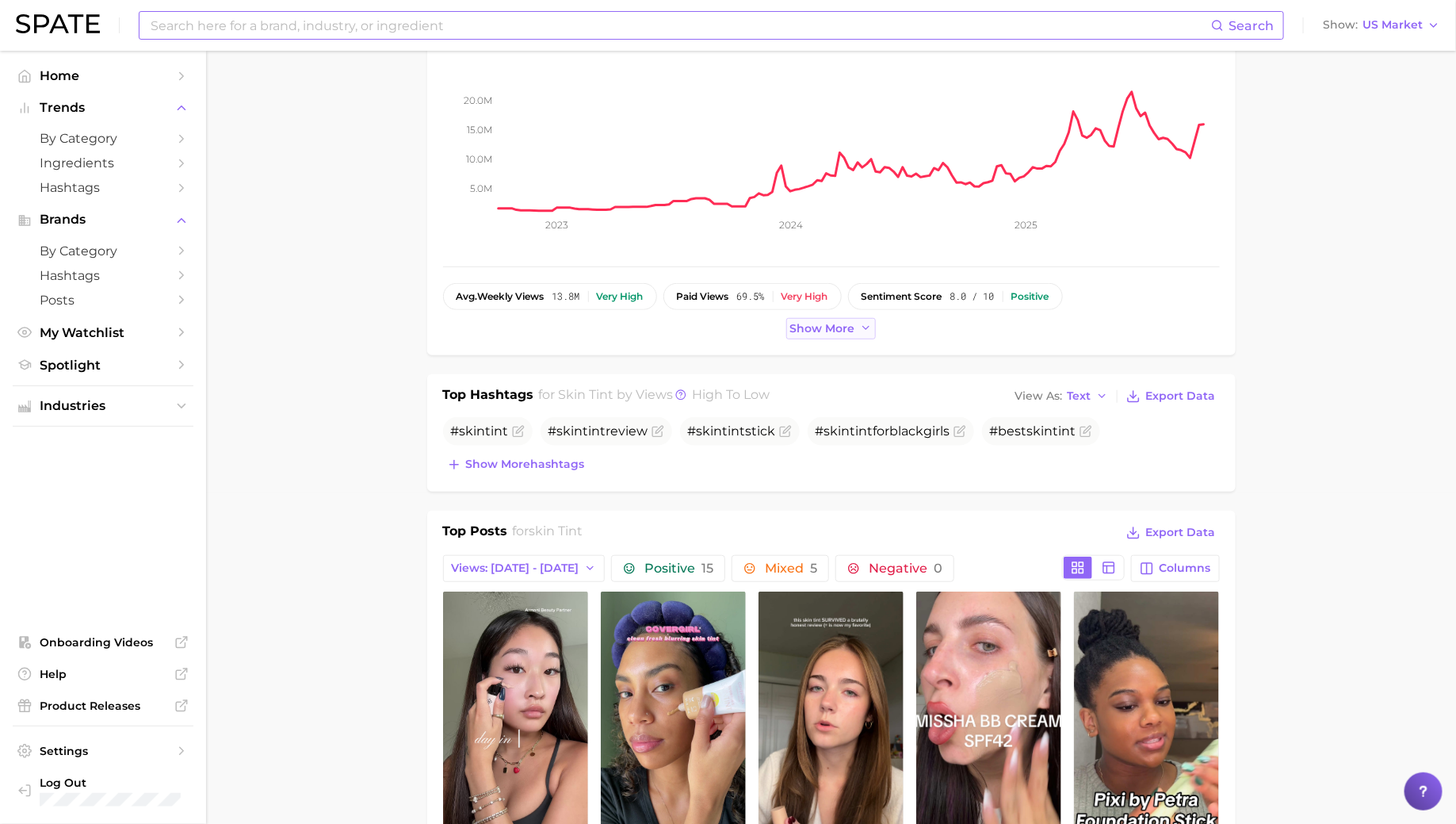
click at [833, 326] on span "Show more" at bounding box center [823, 328] width 65 height 14
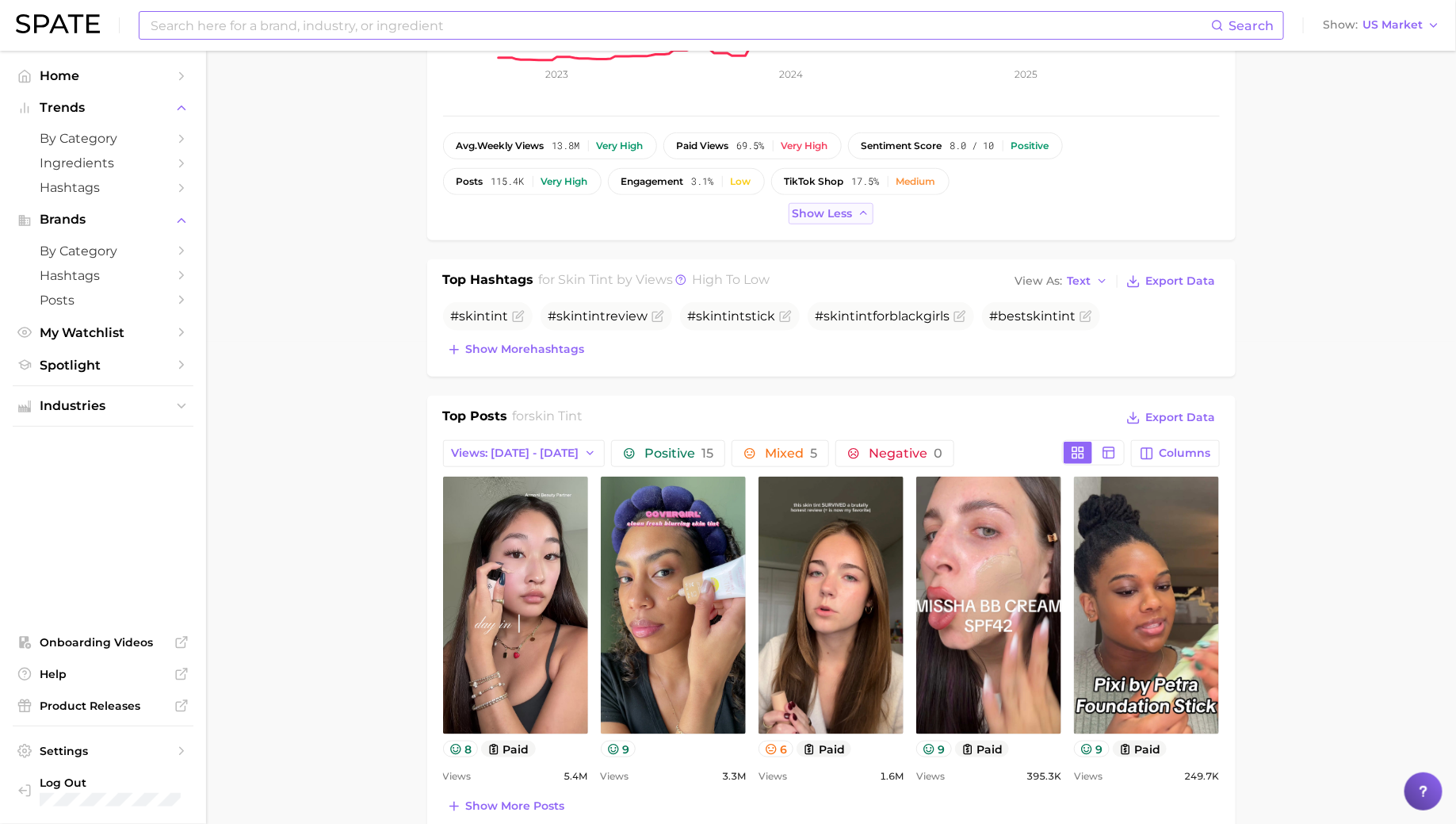
scroll to position [484, 0]
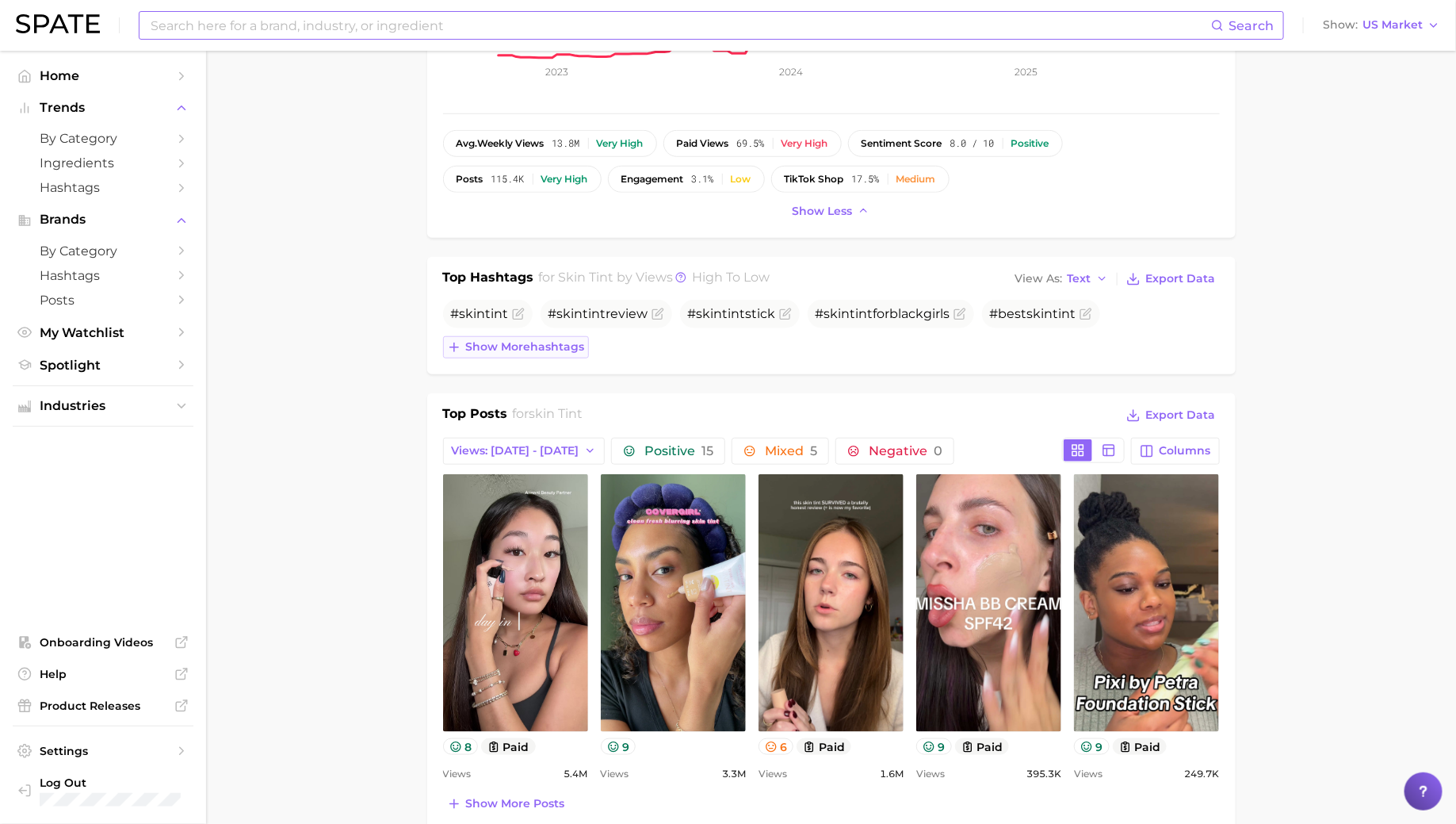
click at [552, 351] on button "Show more hashtags" at bounding box center [515, 347] width 145 height 22
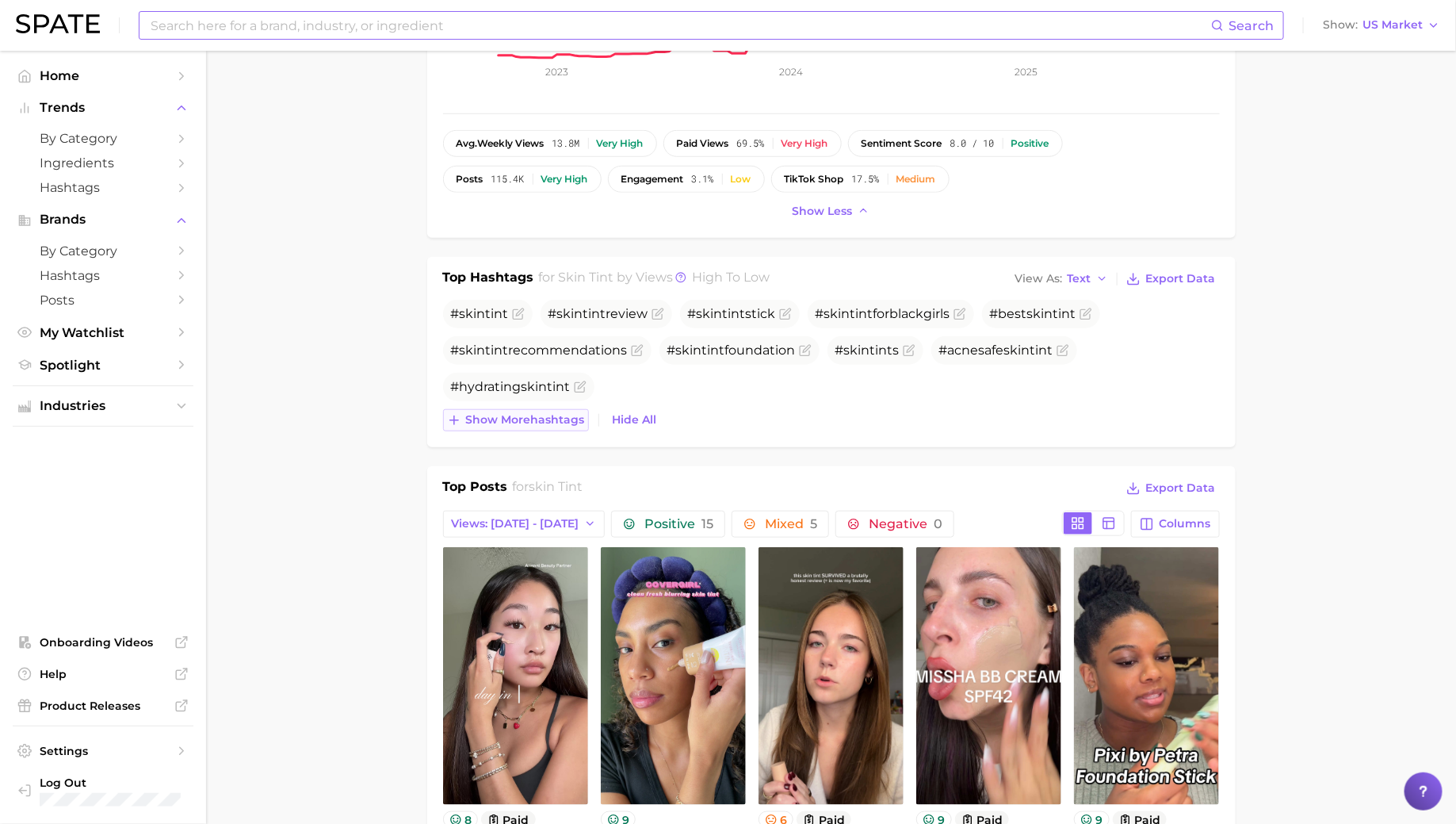
click at [522, 420] on span "Show more hashtags" at bounding box center [526, 419] width 119 height 14
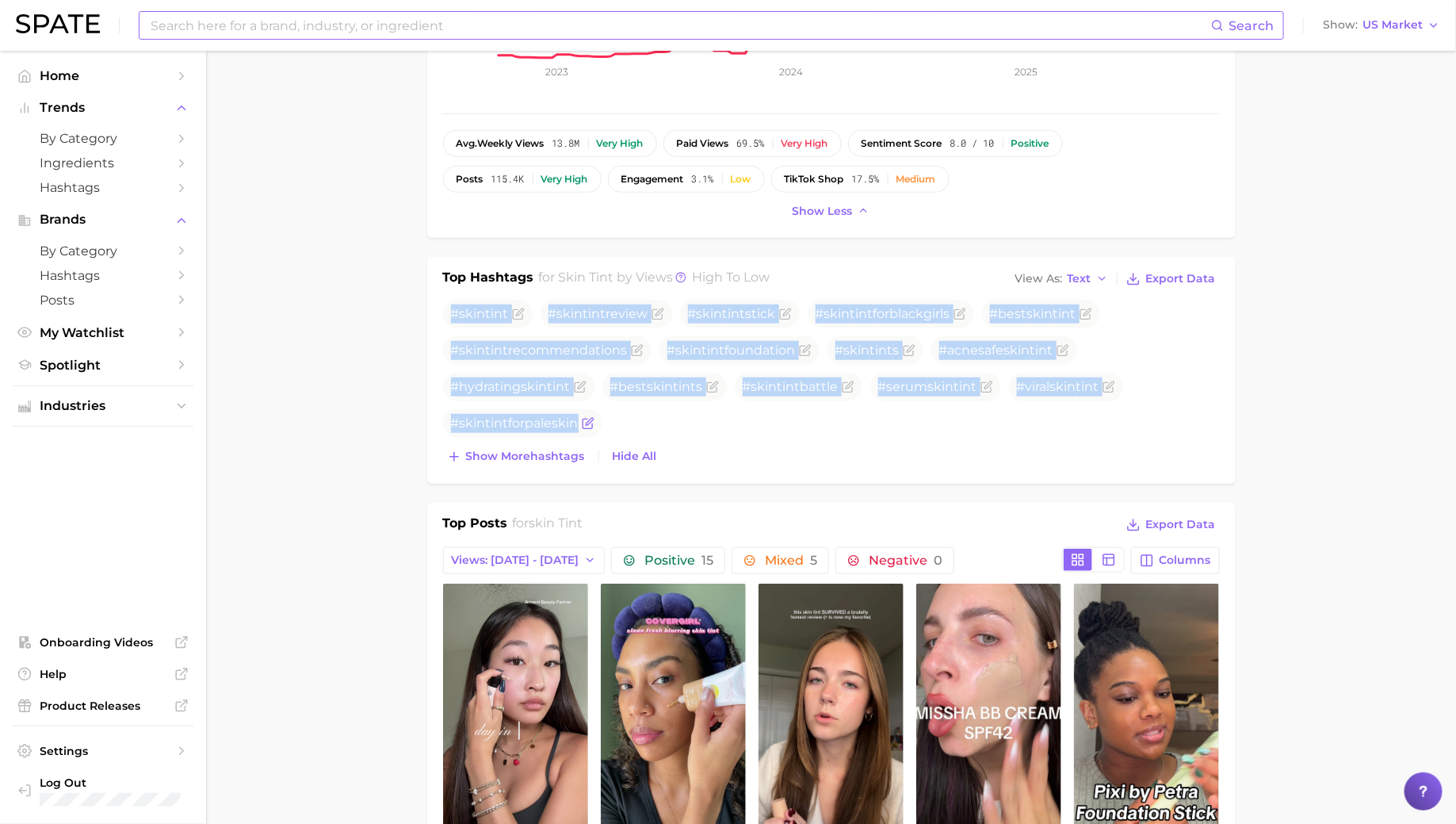
drag, startPoint x: 450, startPoint y: 307, endPoint x: 574, endPoint y: 429, distance: 174.0
click at [574, 429] on ul "# skin tint # skin tint review # skin tint stick # skin tint forblackgirls #bes…" at bounding box center [831, 369] width 777 height 138
click at [858, 307] on span "tint" at bounding box center [862, 314] width 23 height 15
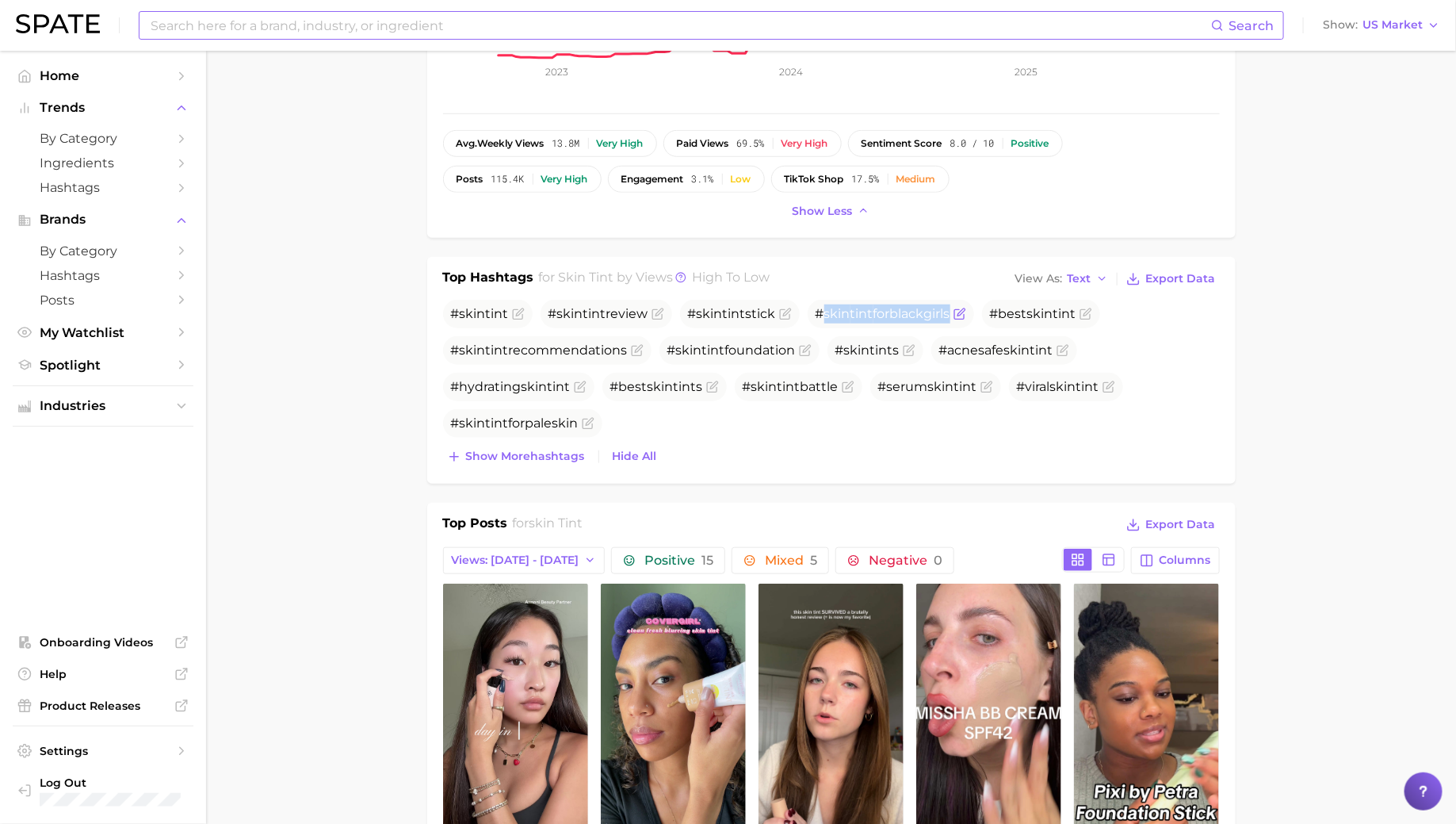
click at [858, 307] on span "tint" at bounding box center [862, 314] width 23 height 15
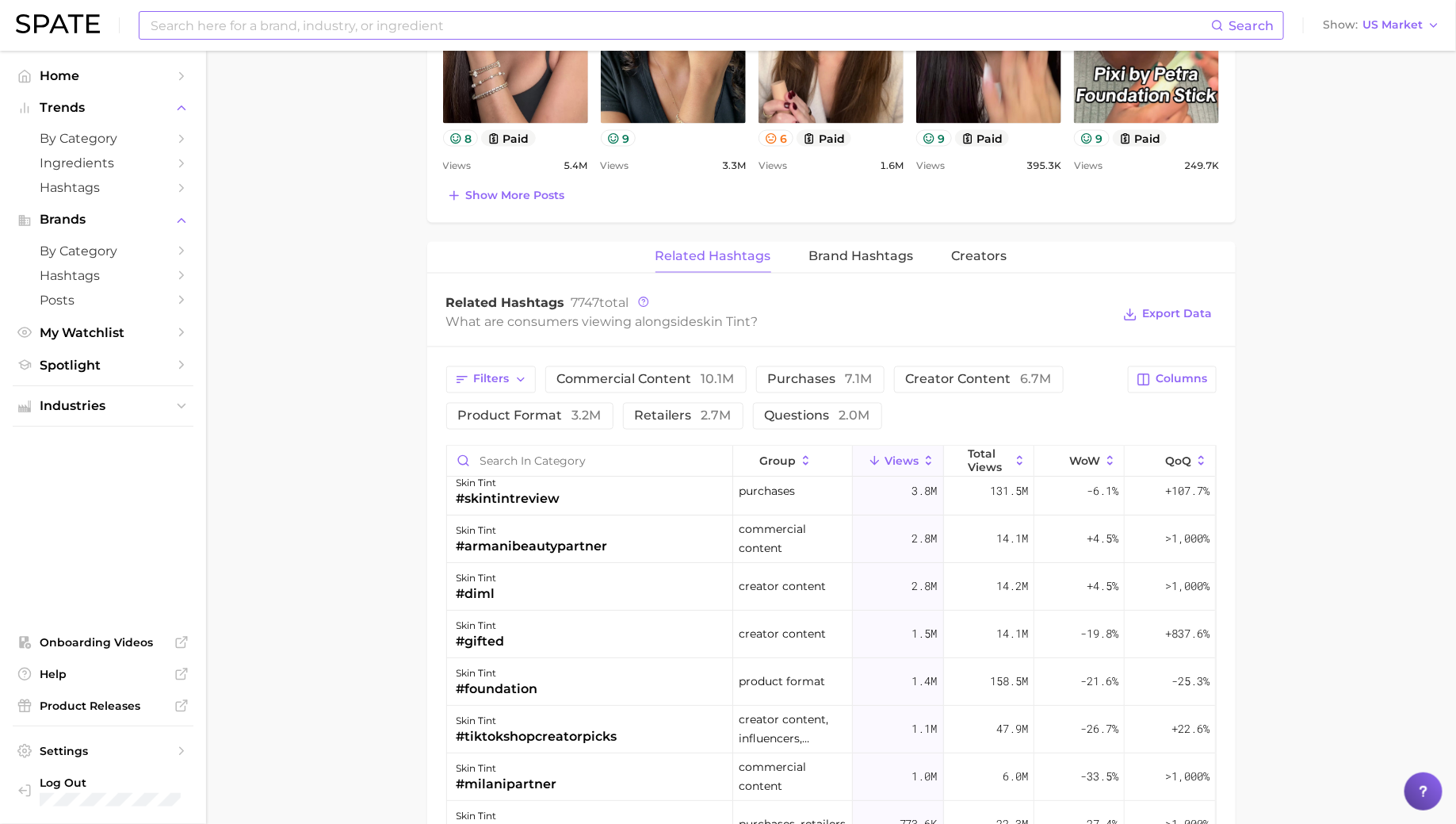
scroll to position [64, 0]
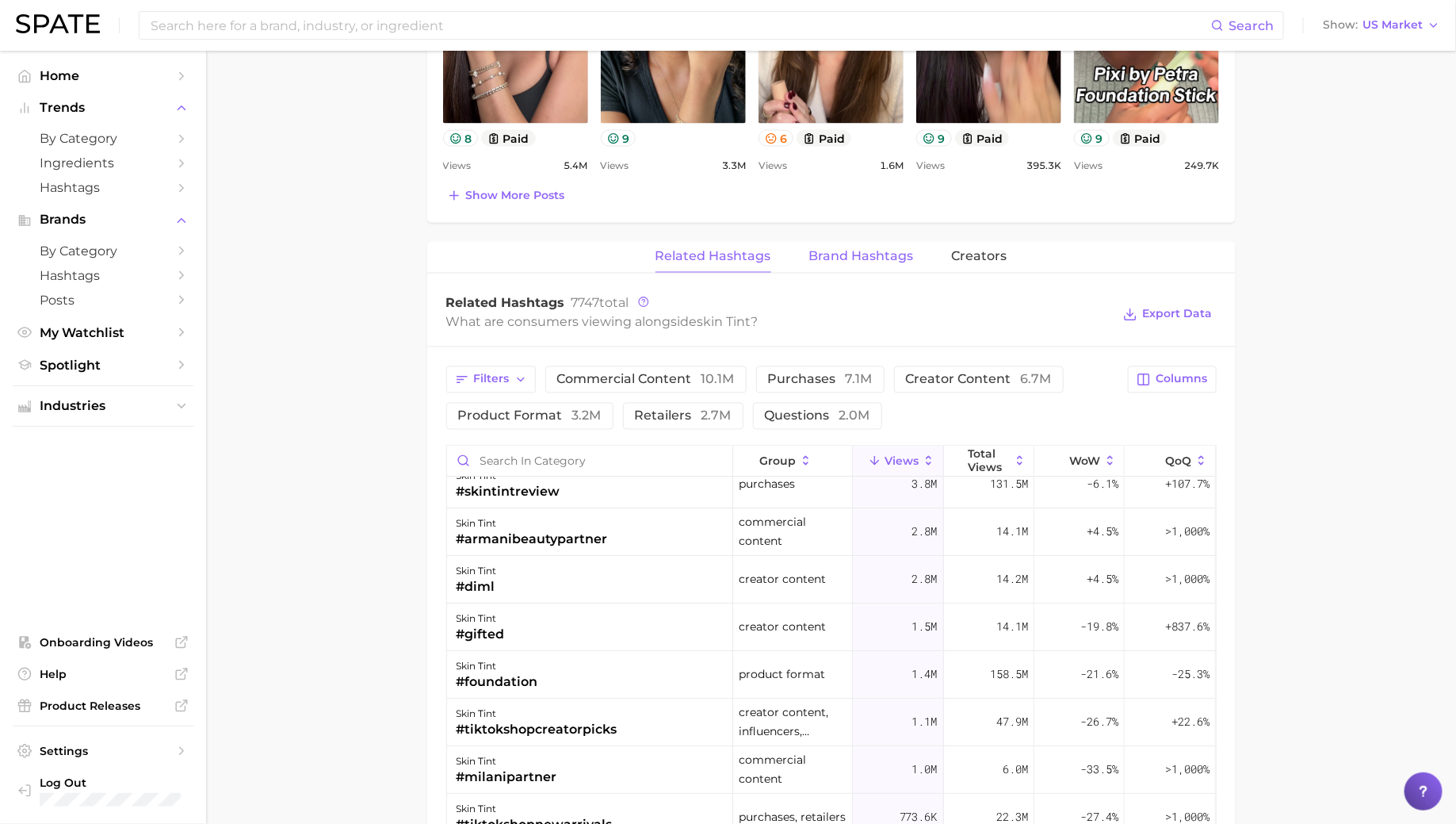
click at [828, 255] on span "Brand Hashtags" at bounding box center [861, 257] width 105 height 15
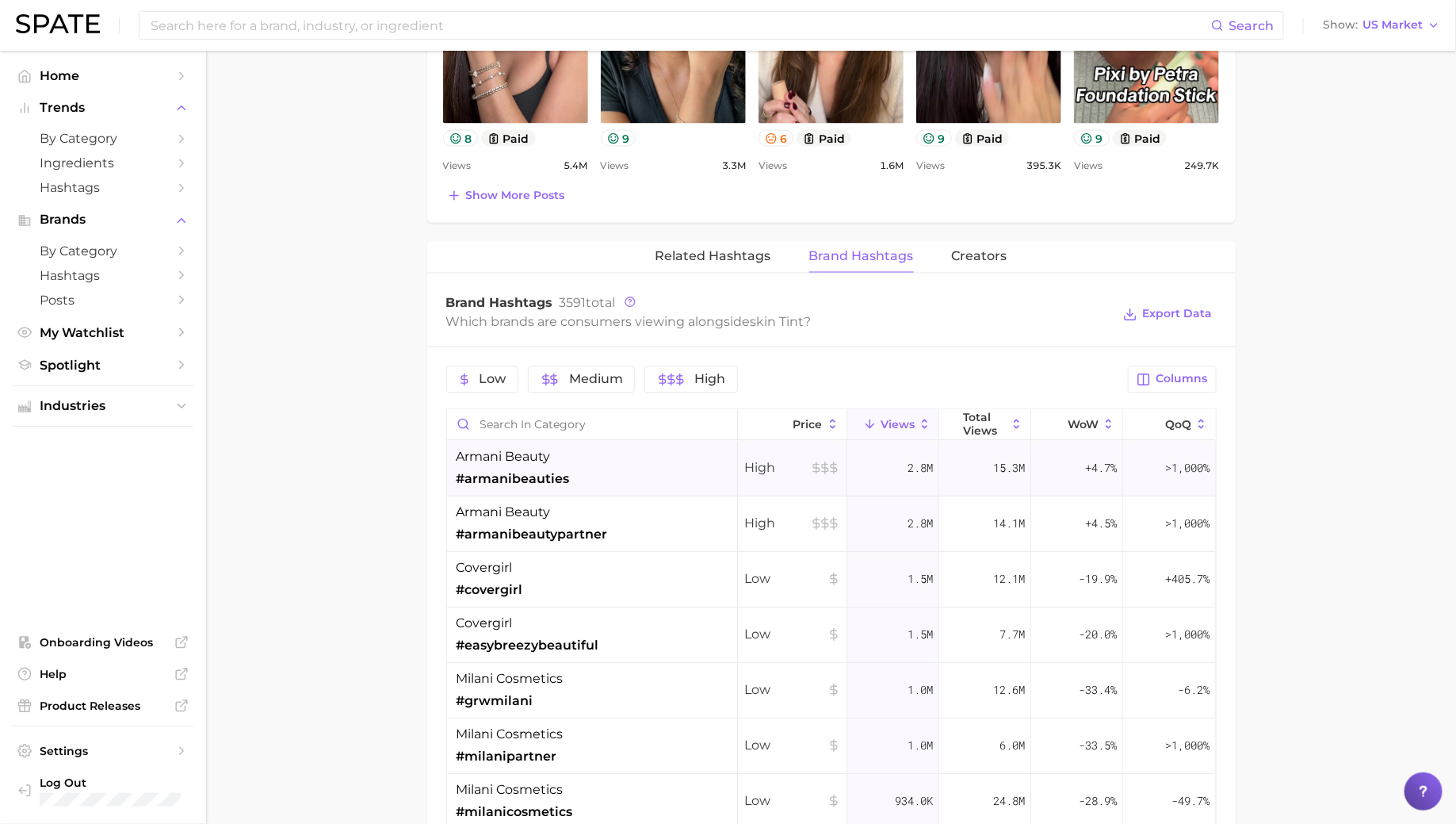
click at [619, 477] on div "armani beauty #armanibeauties" at bounding box center [592, 469] width 291 height 55
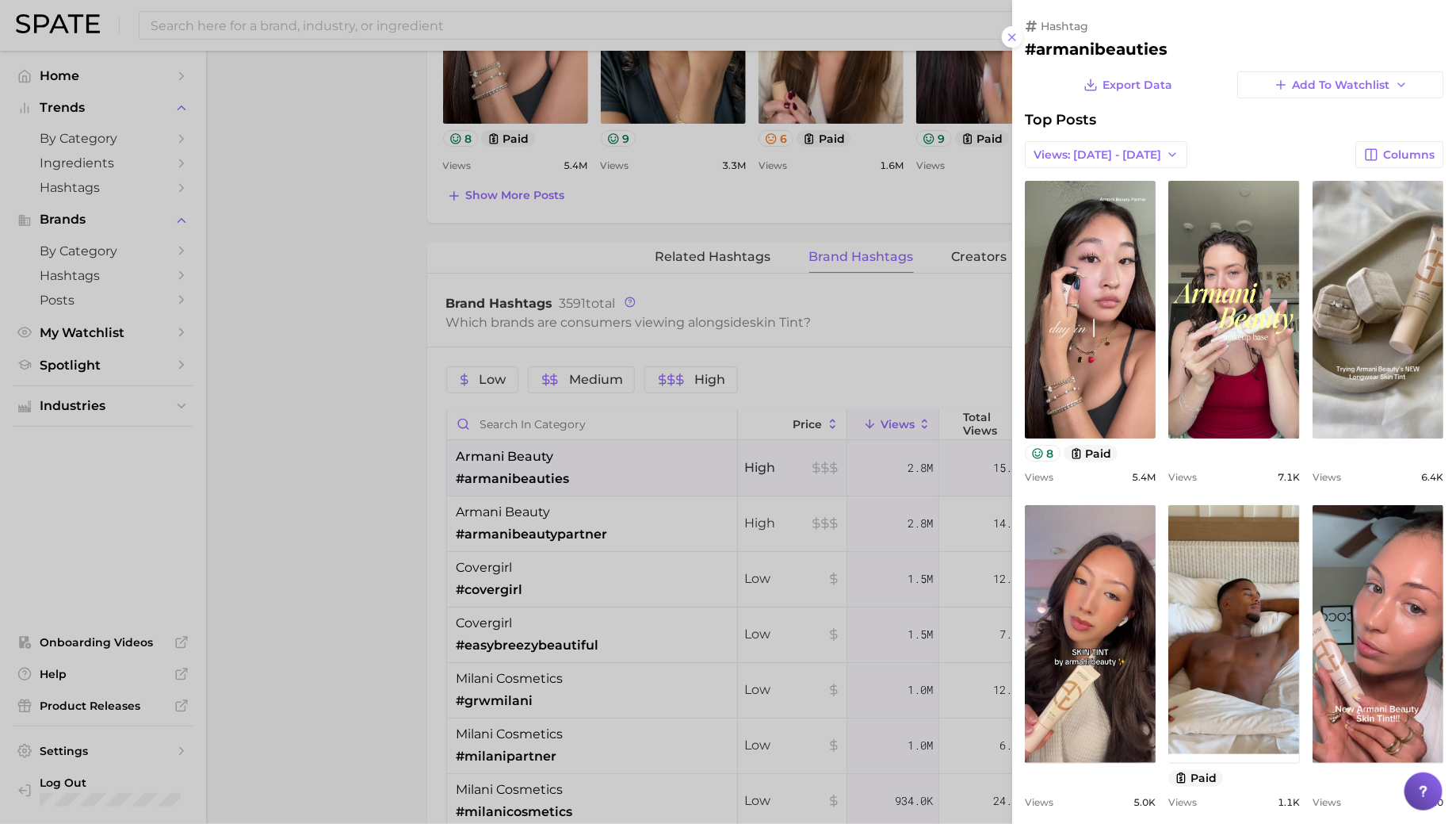
scroll to position [0, 0]
click at [613, 454] on div at bounding box center [728, 412] width 1456 height 824
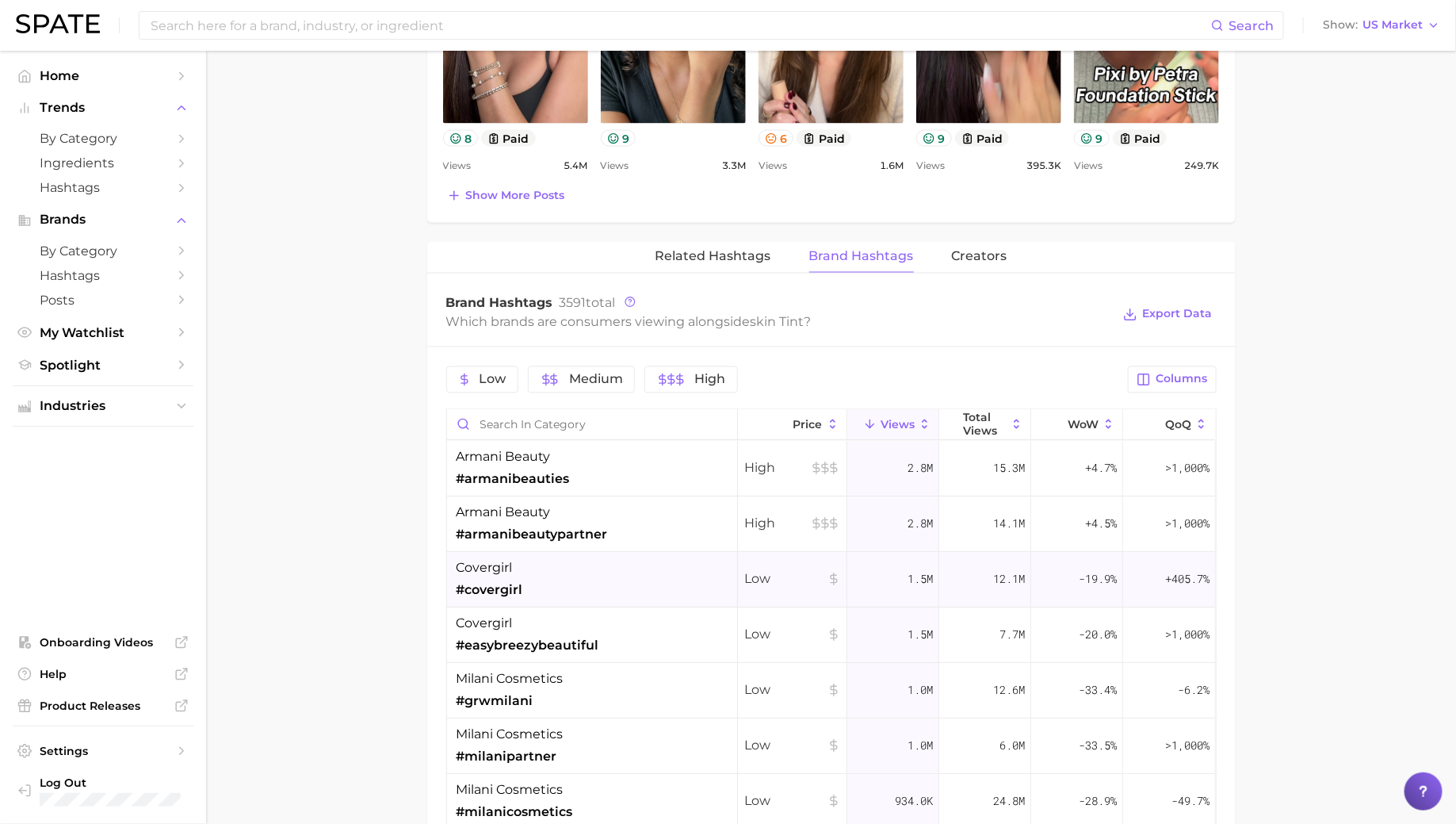
click at [527, 567] on div "covergirl #covergirl" at bounding box center [592, 580] width 291 height 55
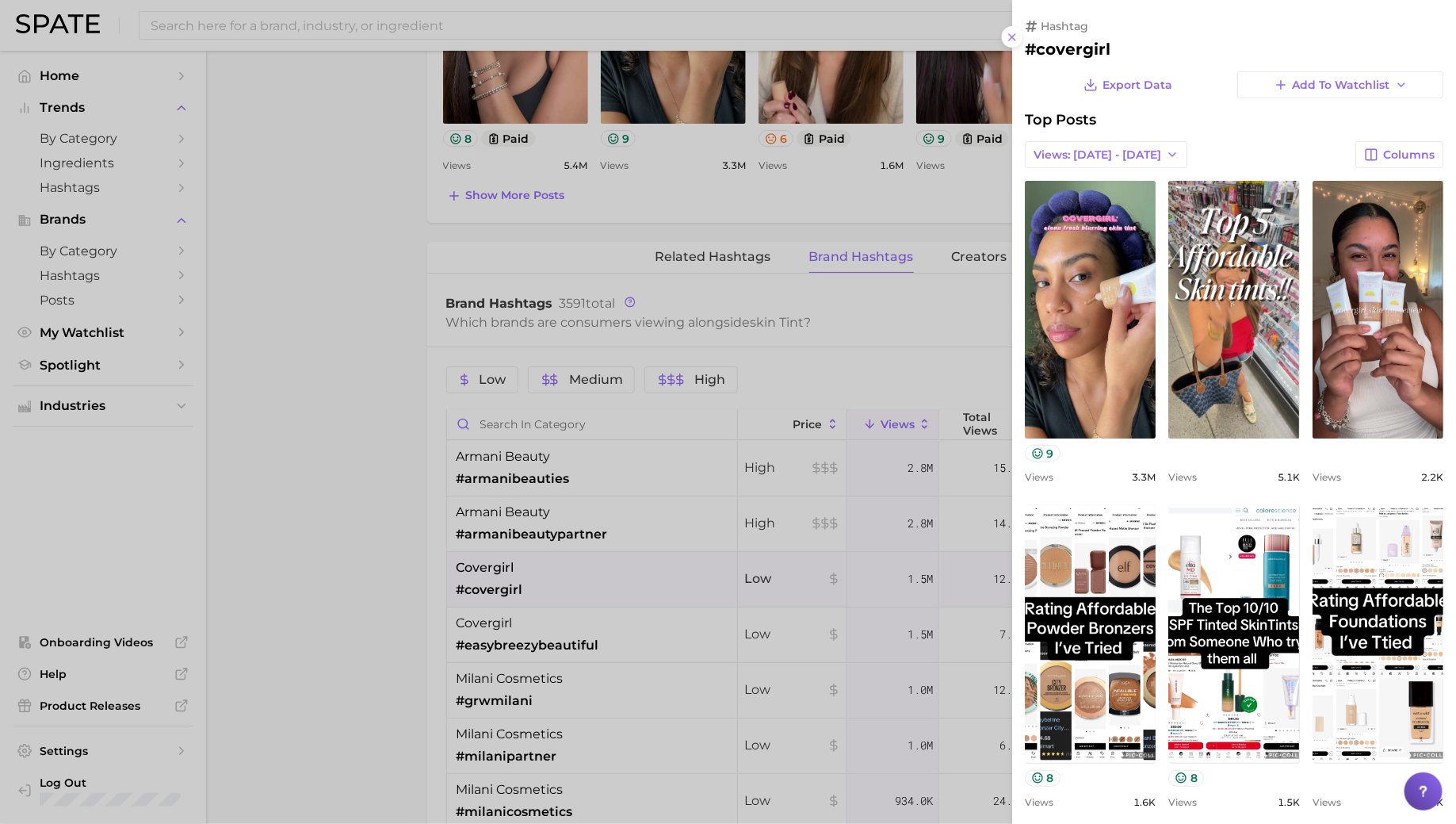
click at [531, 573] on div at bounding box center [728, 412] width 1456 height 824
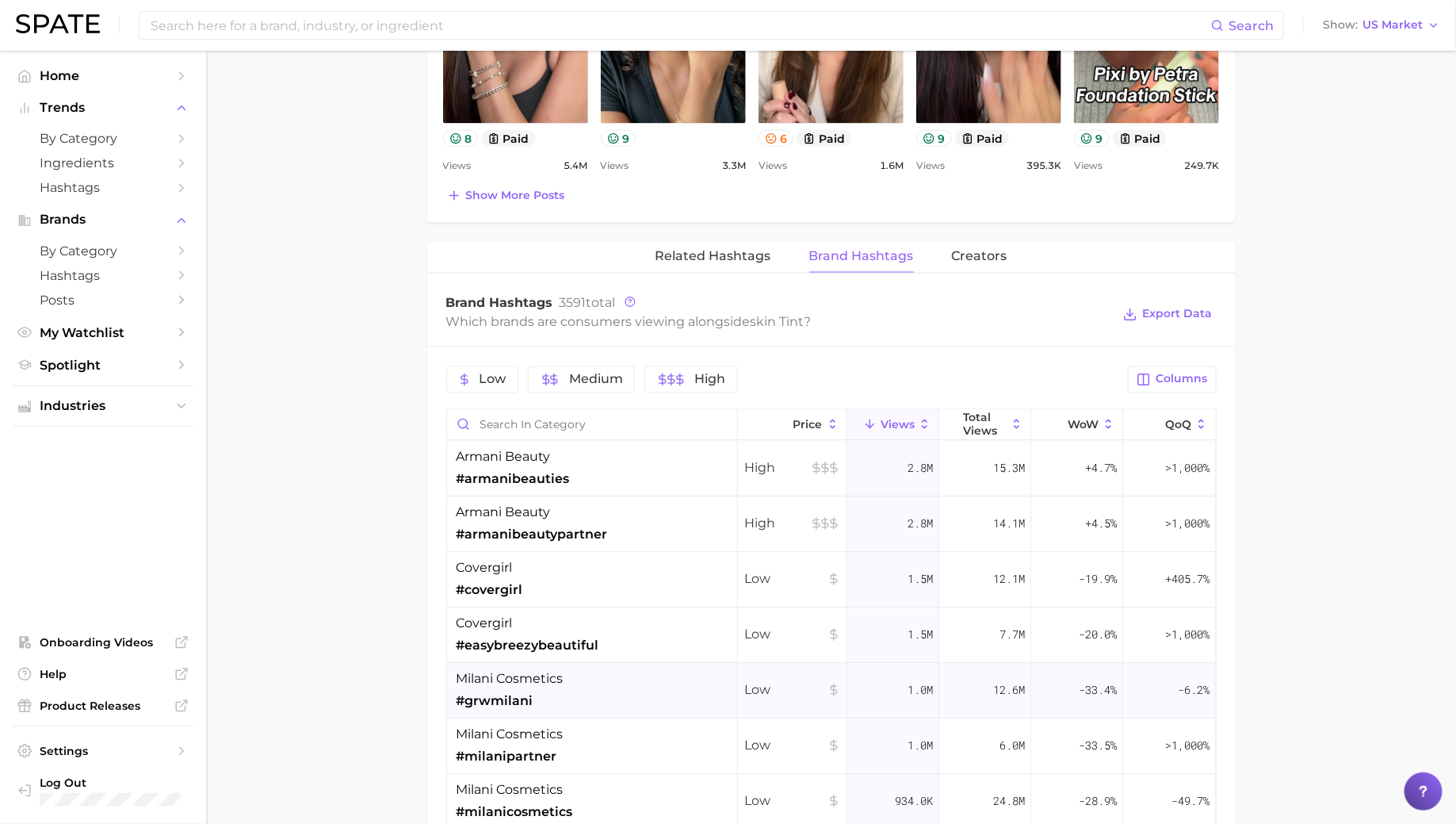
click at [618, 692] on div "milani cosmetics #grwmilani" at bounding box center [592, 692] width 291 height 55
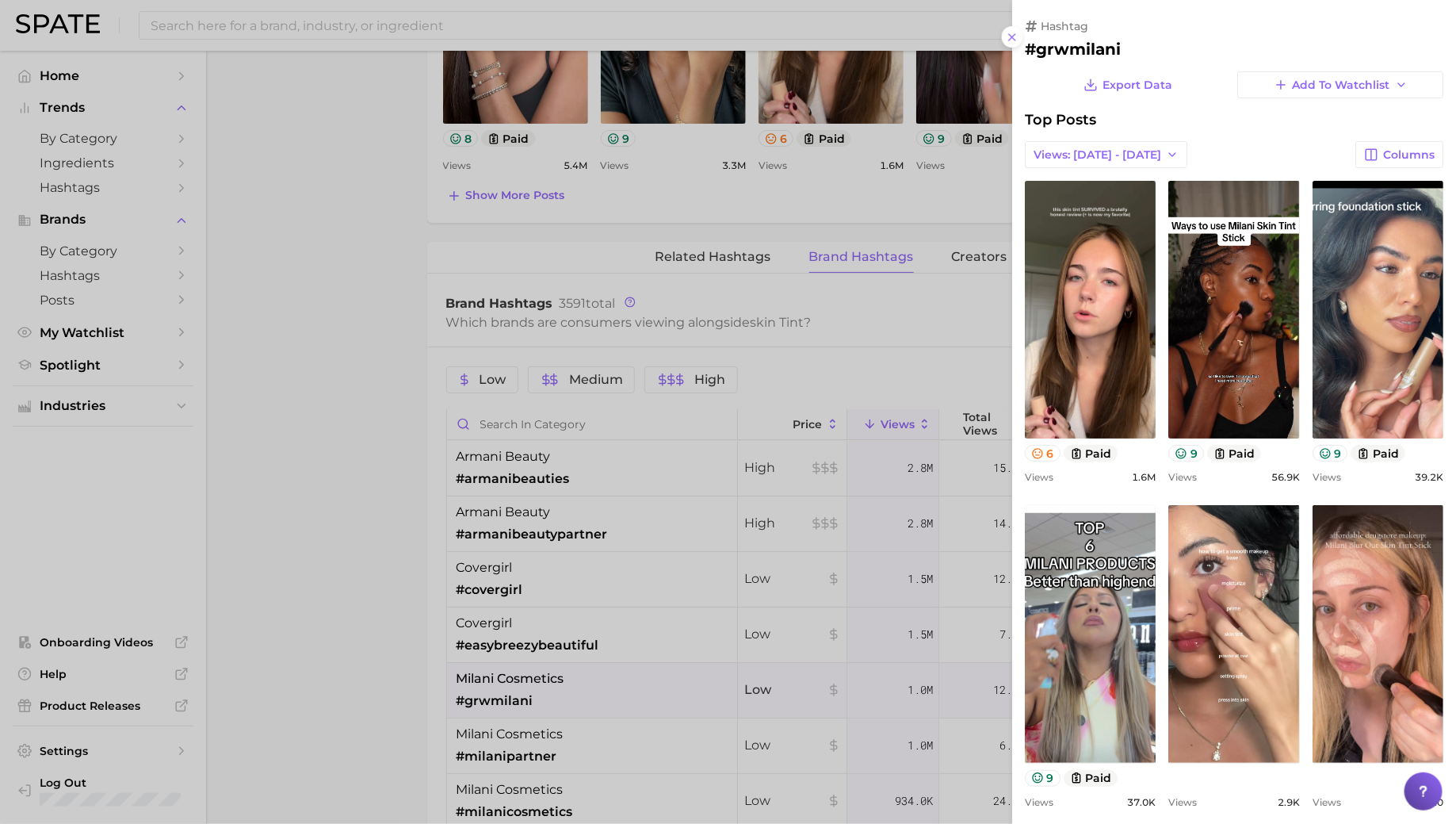
click at [615, 684] on div at bounding box center [728, 412] width 1456 height 824
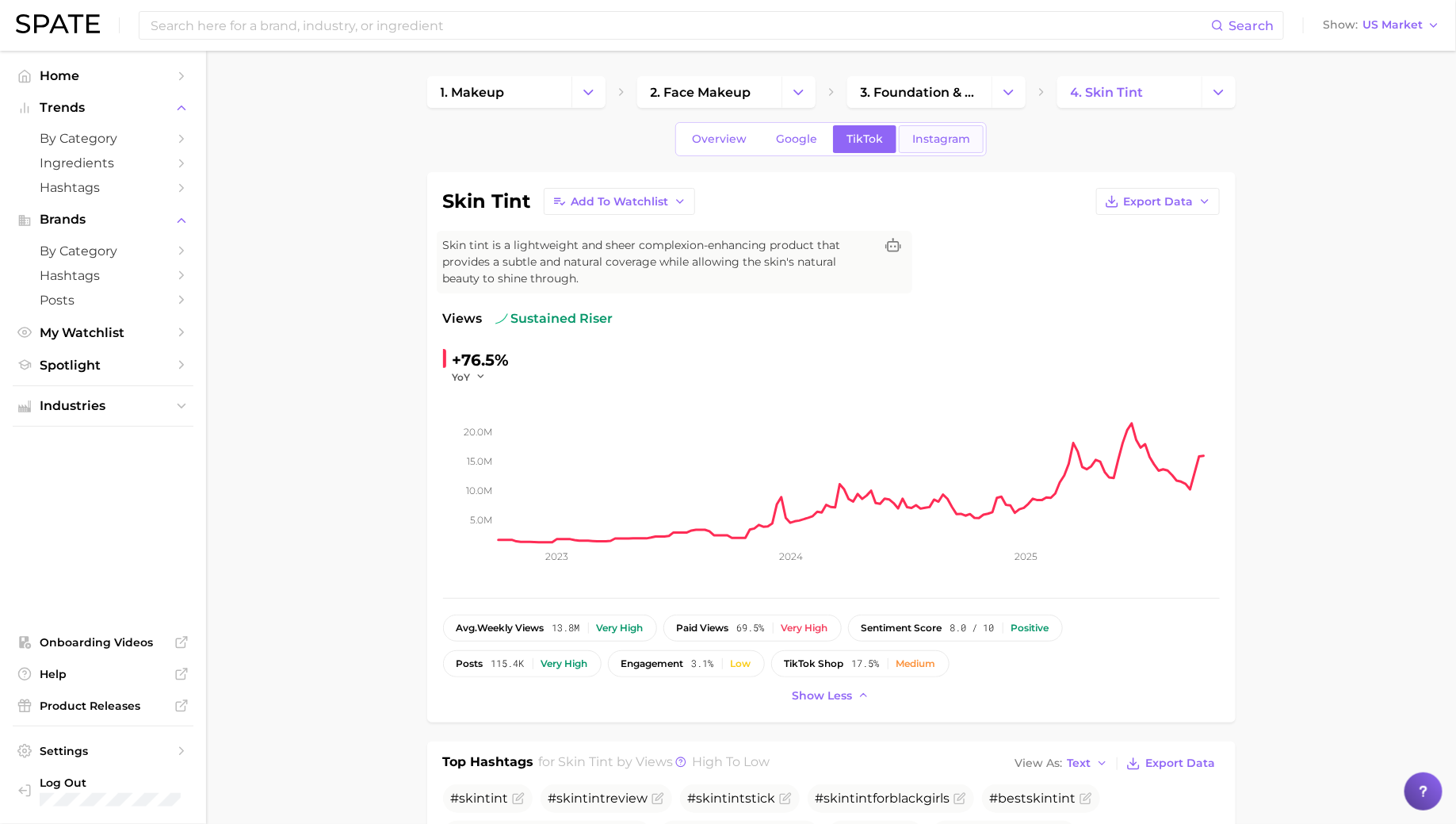
click at [942, 132] on span "Instagram" at bounding box center [941, 139] width 58 height 14
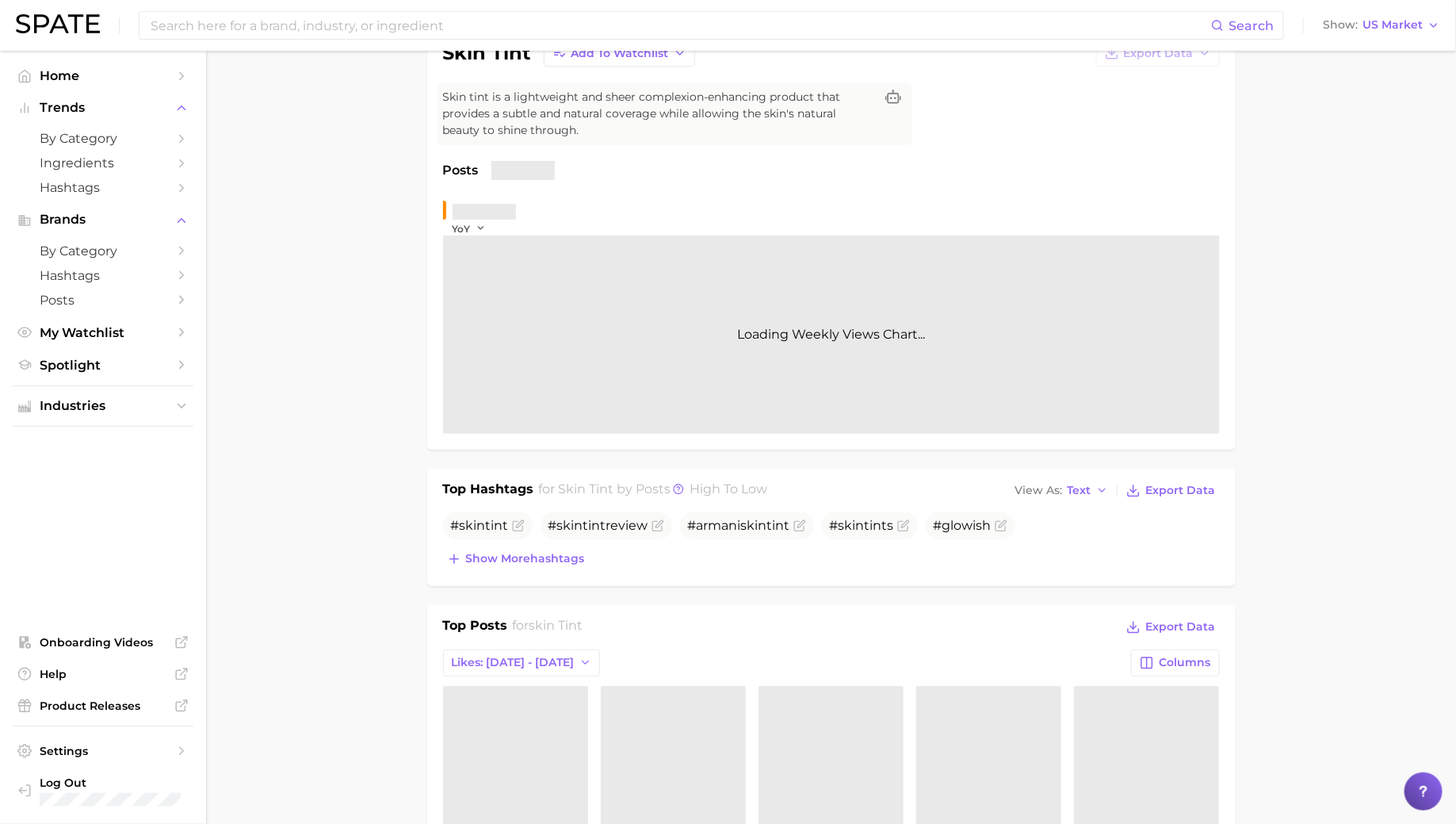
scroll to position [184, 0]
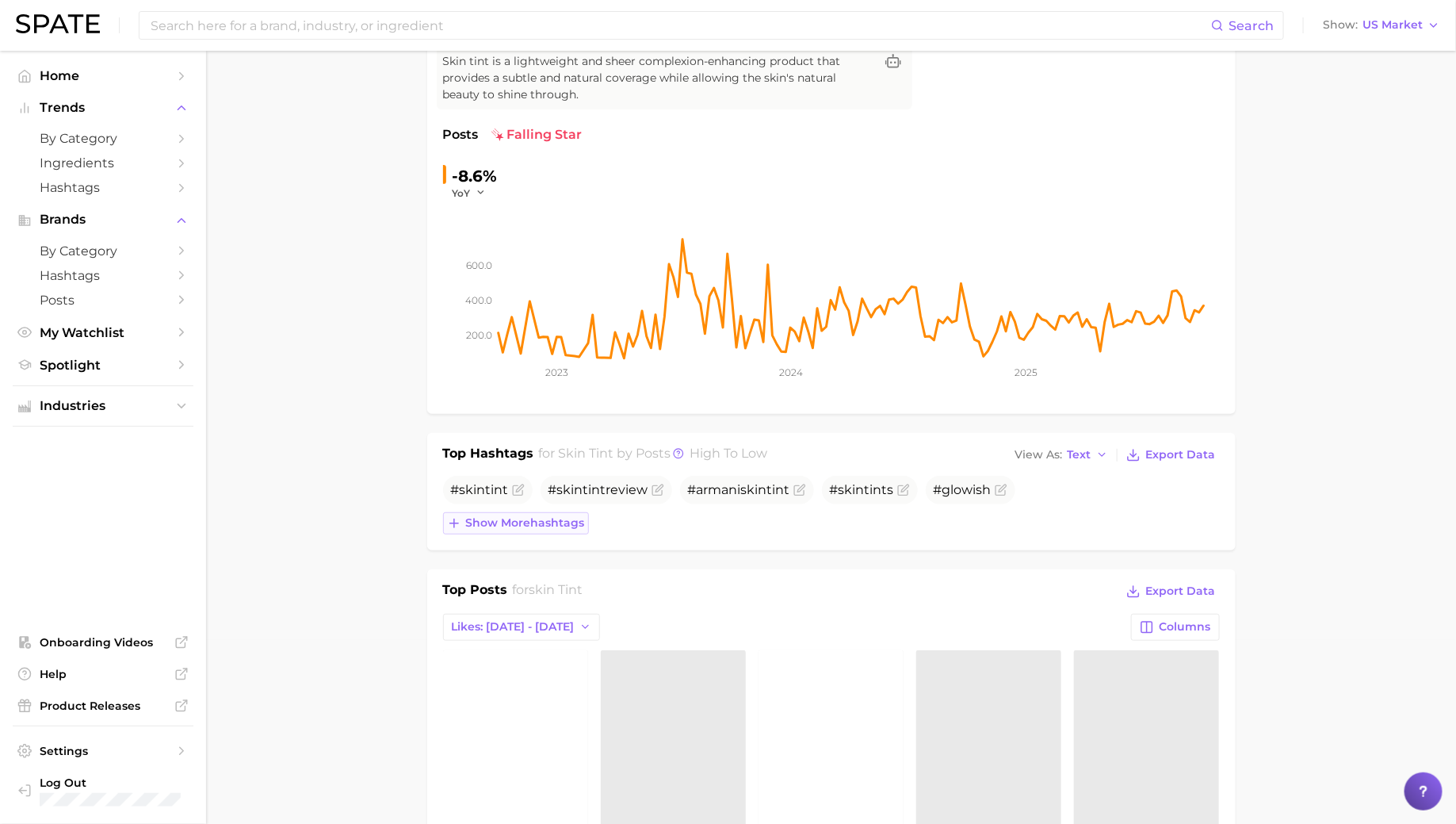
click at [539, 520] on span "Show more hashtags" at bounding box center [526, 523] width 119 height 14
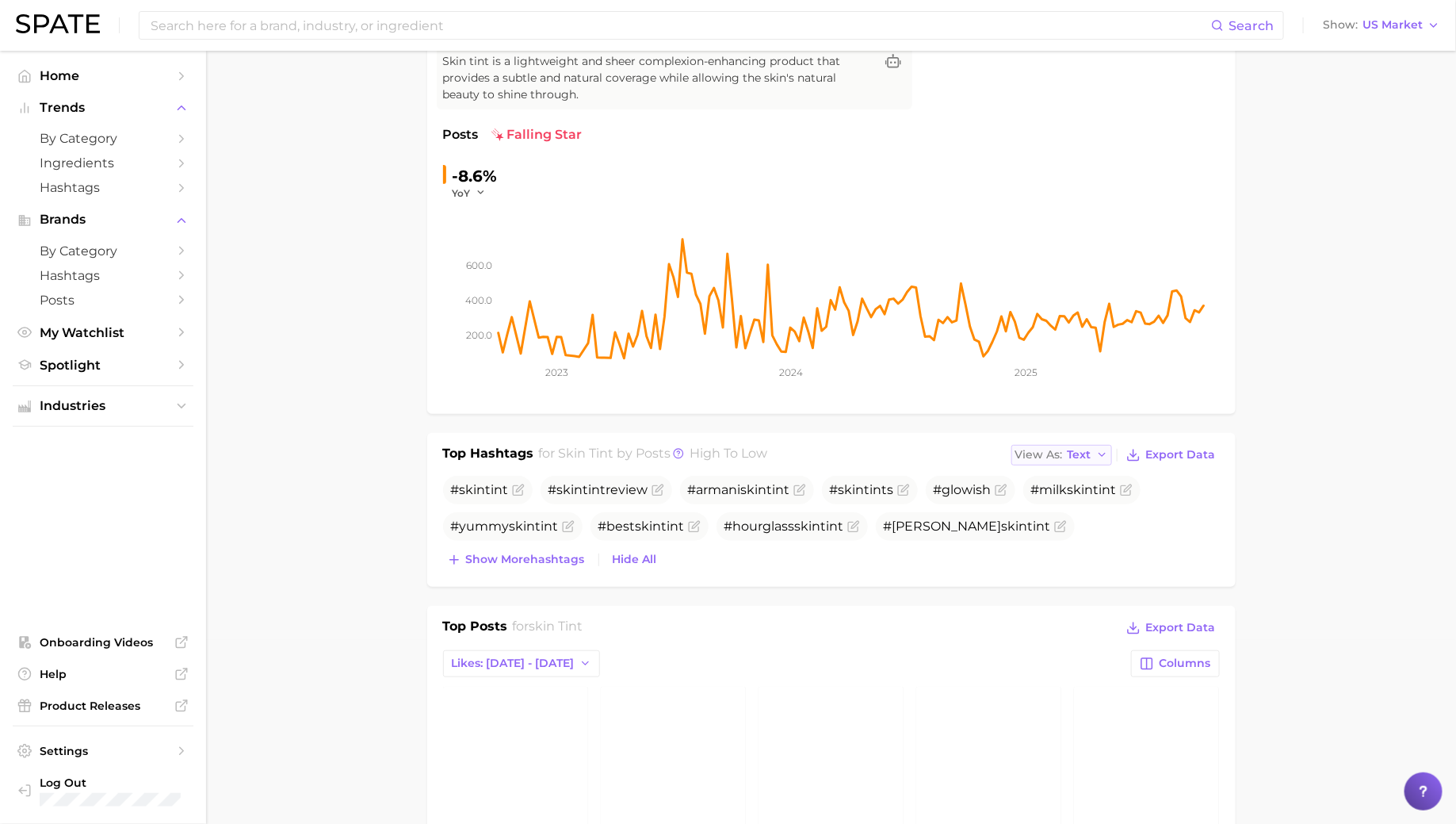
click at [1055, 450] on span "View As" at bounding box center [1039, 454] width 48 height 9
click at [1052, 506] on span "Table" at bounding box center [1054, 509] width 31 height 14
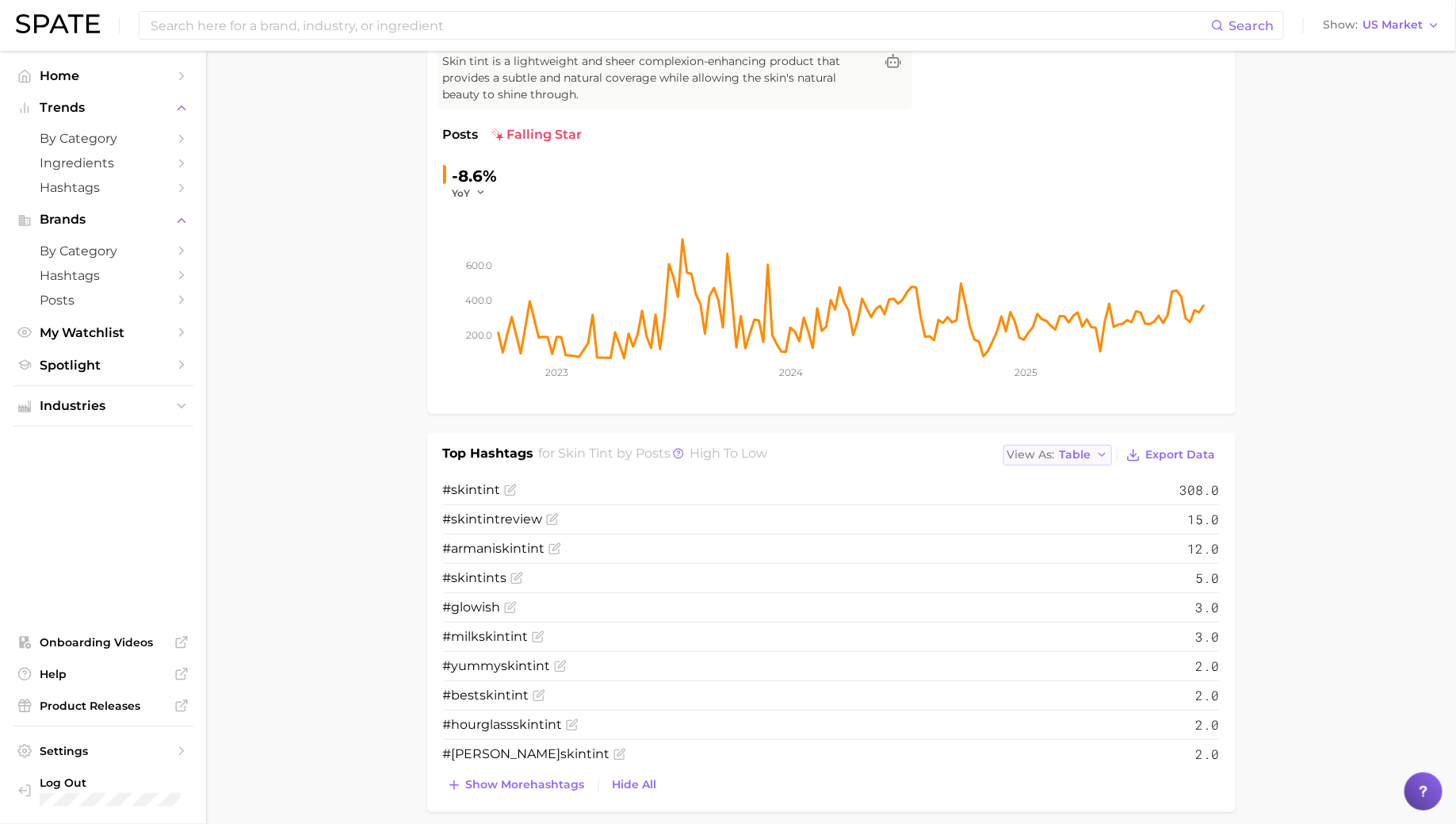
click at [1055, 450] on span "View As" at bounding box center [1031, 454] width 48 height 9
click at [1044, 502] on span "Table" at bounding box center [1046, 509] width 31 height 14
click at [1052, 445] on button "View As Table" at bounding box center [1058, 454] width 110 height 20
click at [1057, 496] on button "Table" at bounding box center [1090, 510] width 175 height 28
click at [1065, 462] on button "View As Table" at bounding box center [1058, 454] width 110 height 20
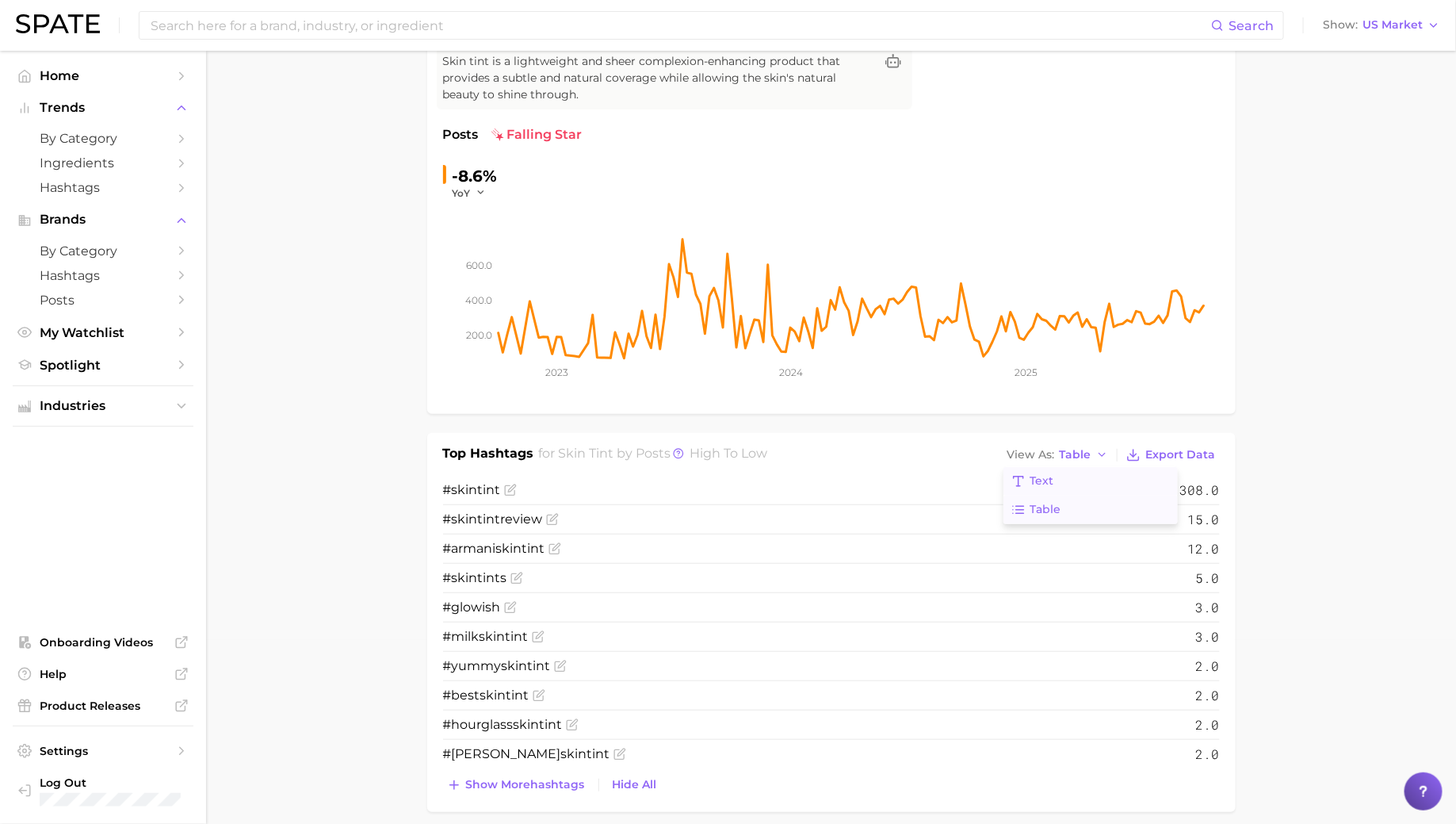
click at [1060, 475] on button "Text" at bounding box center [1090, 481] width 175 height 28
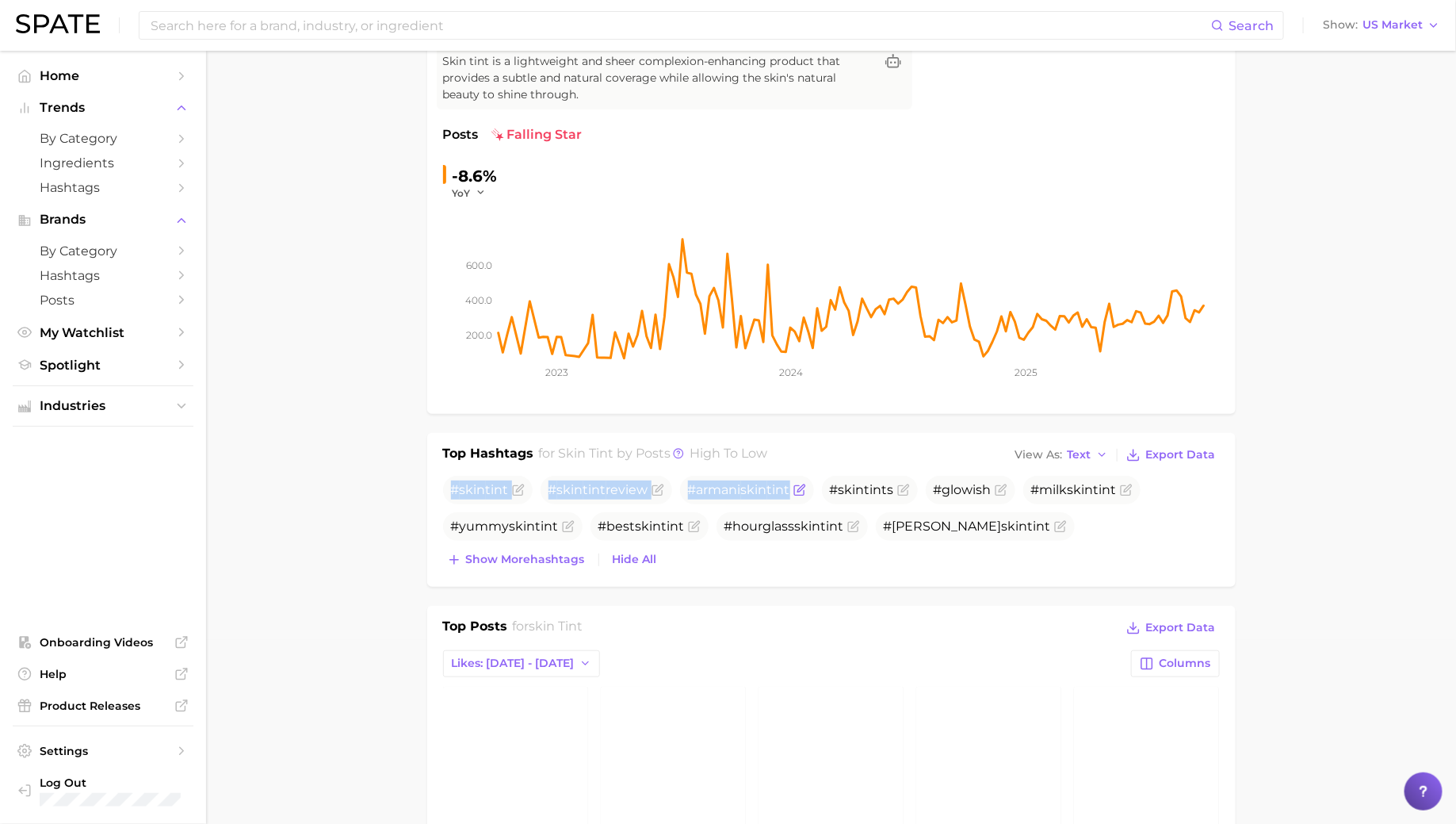
drag, startPoint x: 453, startPoint y: 487, endPoint x: 788, endPoint y: 488, distance: 335.0
click at [788, 488] on ul "# skin tint # skin tint review #armani skin tint # skin tint s #glowish #milk s…" at bounding box center [831, 508] width 777 height 65
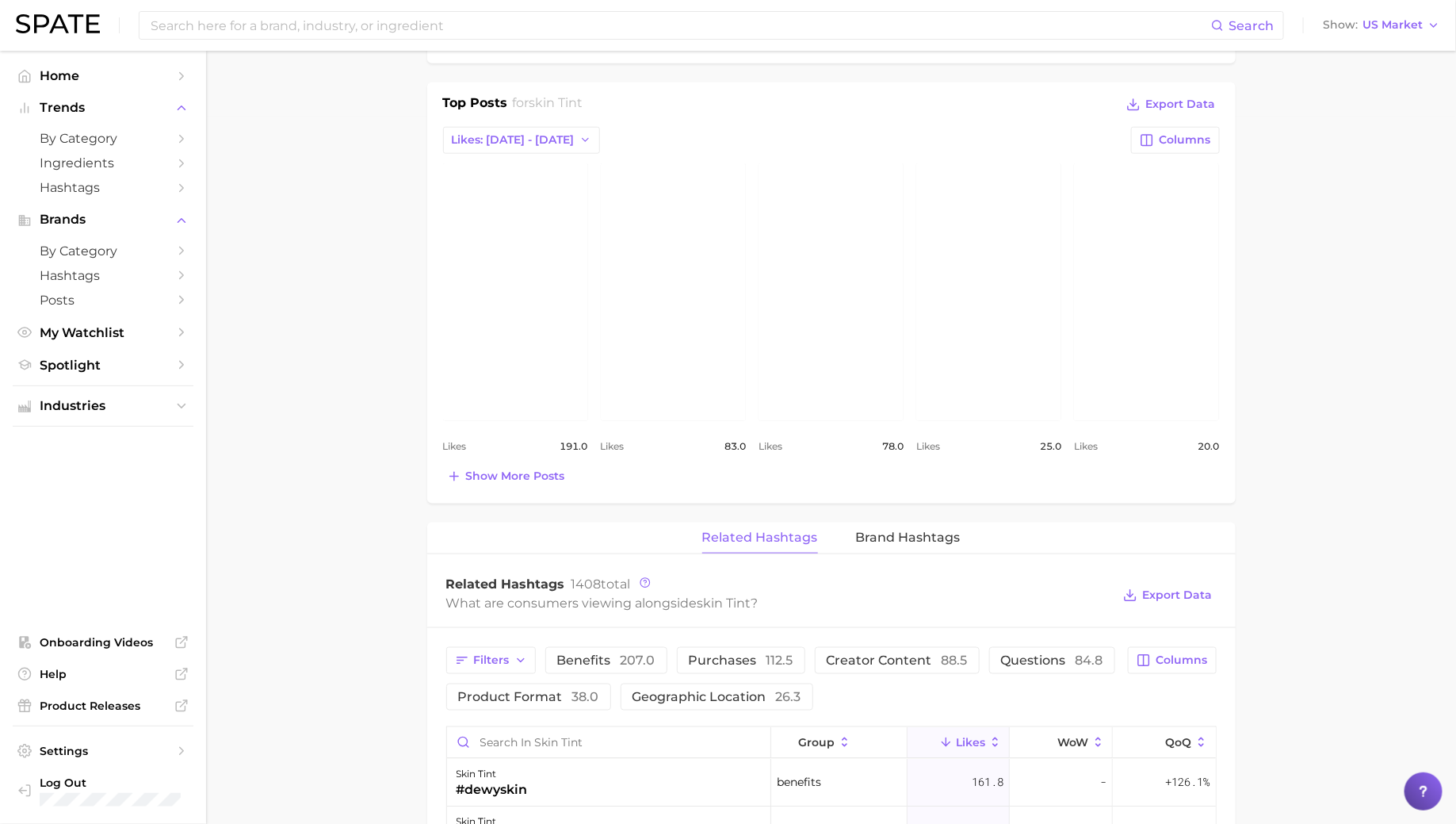
scroll to position [715, 0]
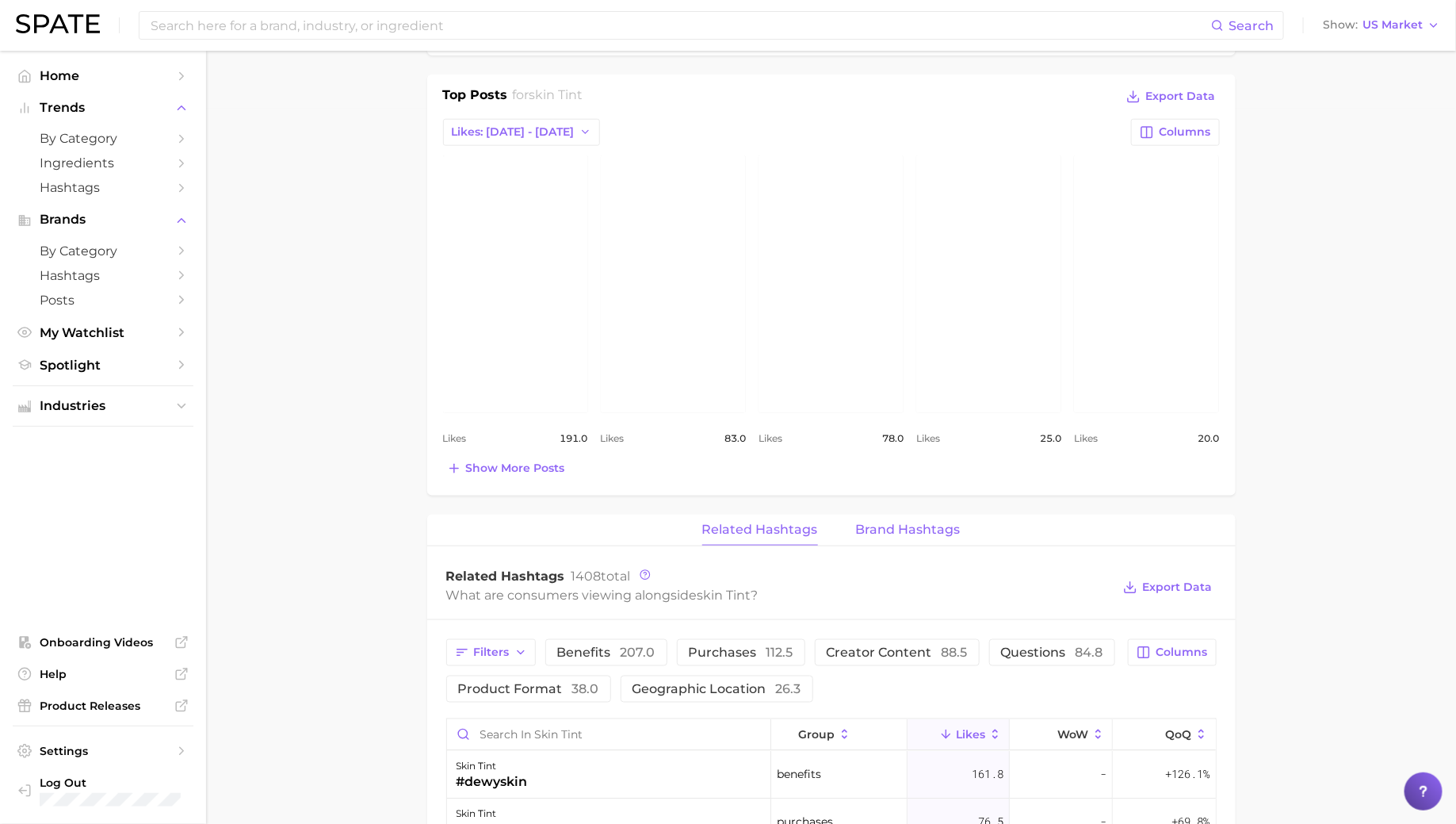
click at [896, 523] on span "Brand Hashtags" at bounding box center [908, 530] width 105 height 15
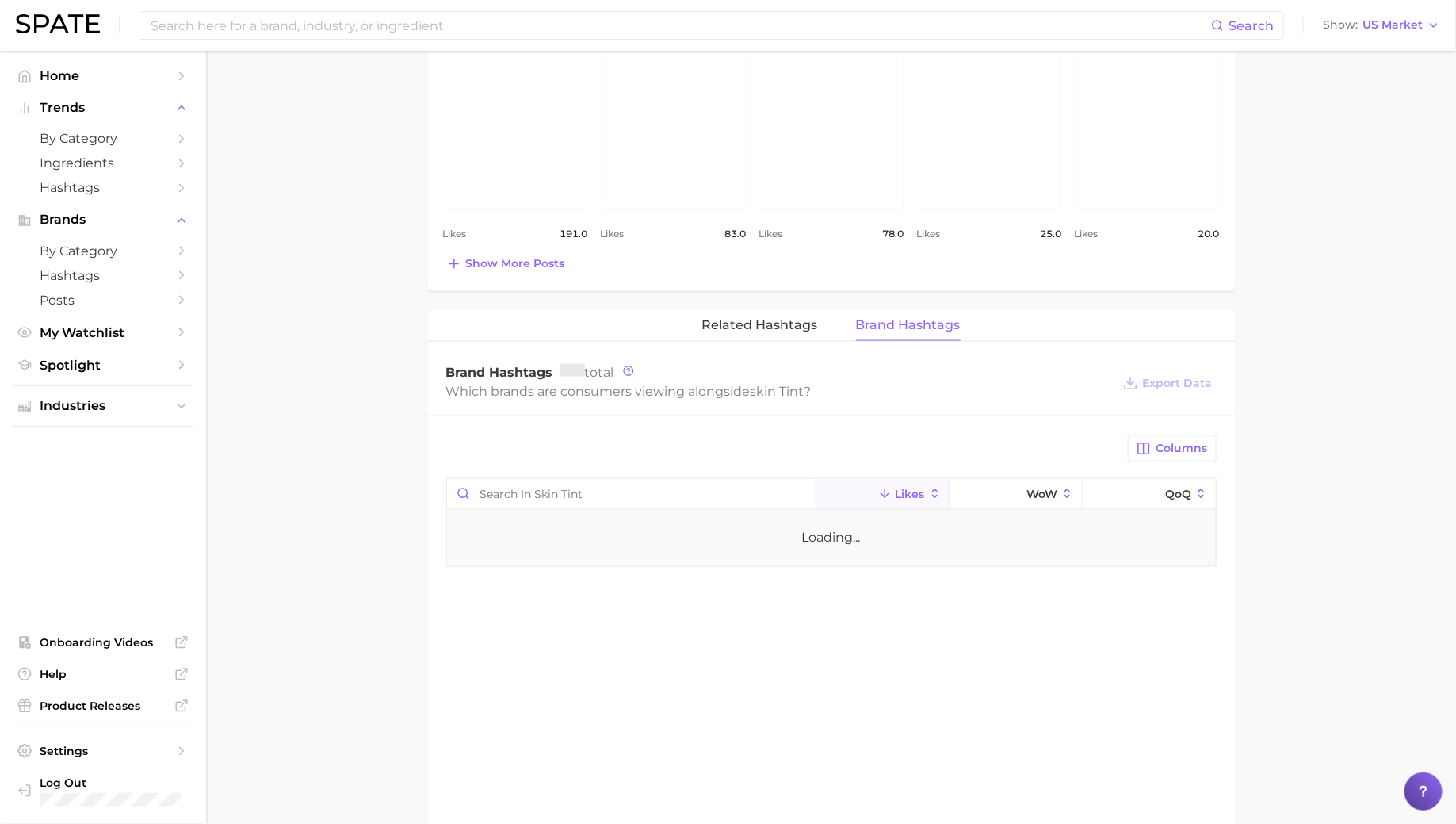
scroll to position [922, 0]
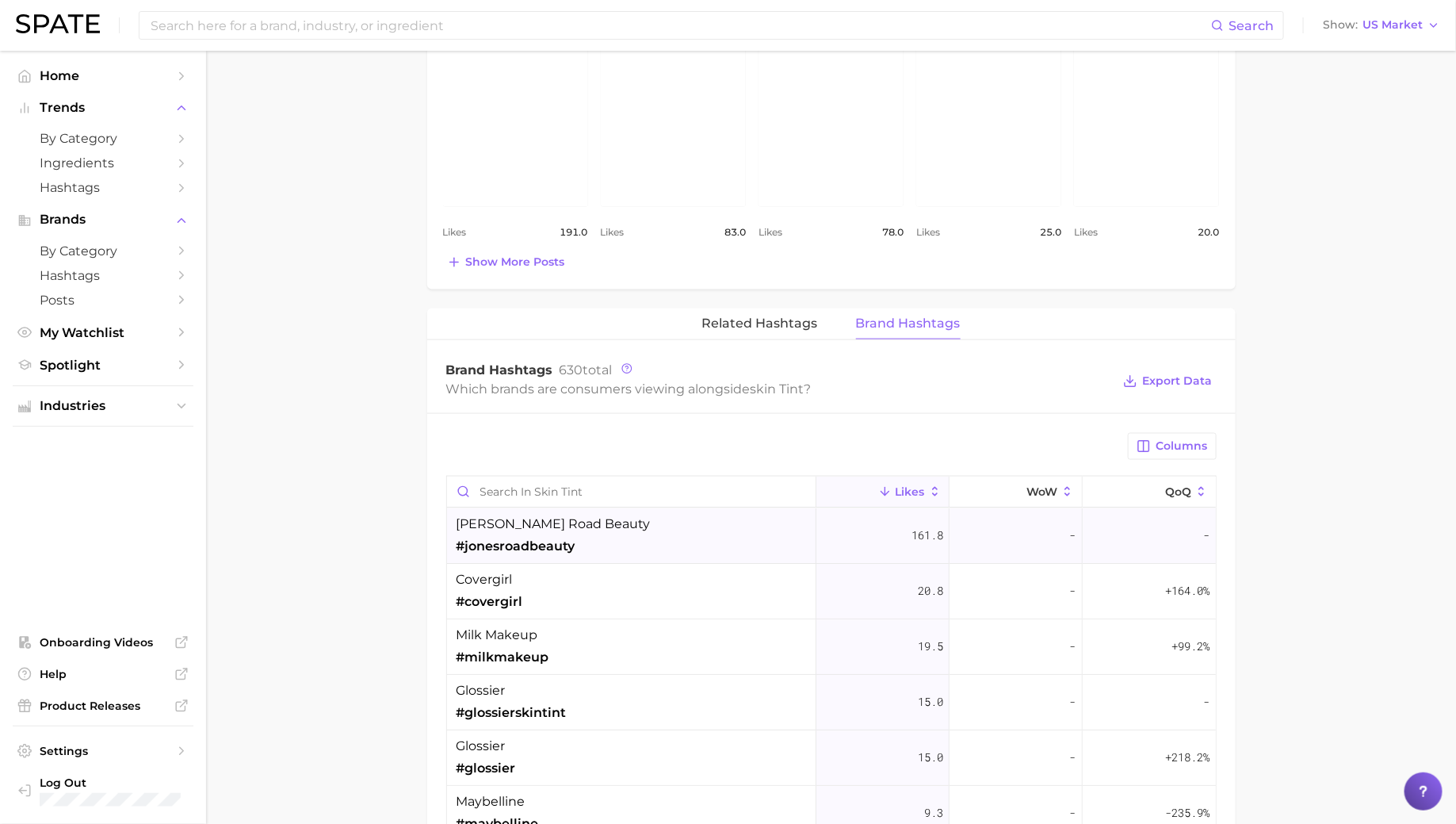
click at [608, 518] on div "[PERSON_NAME] road beauty #jonesroadbeauty" at bounding box center [631, 536] width 370 height 55
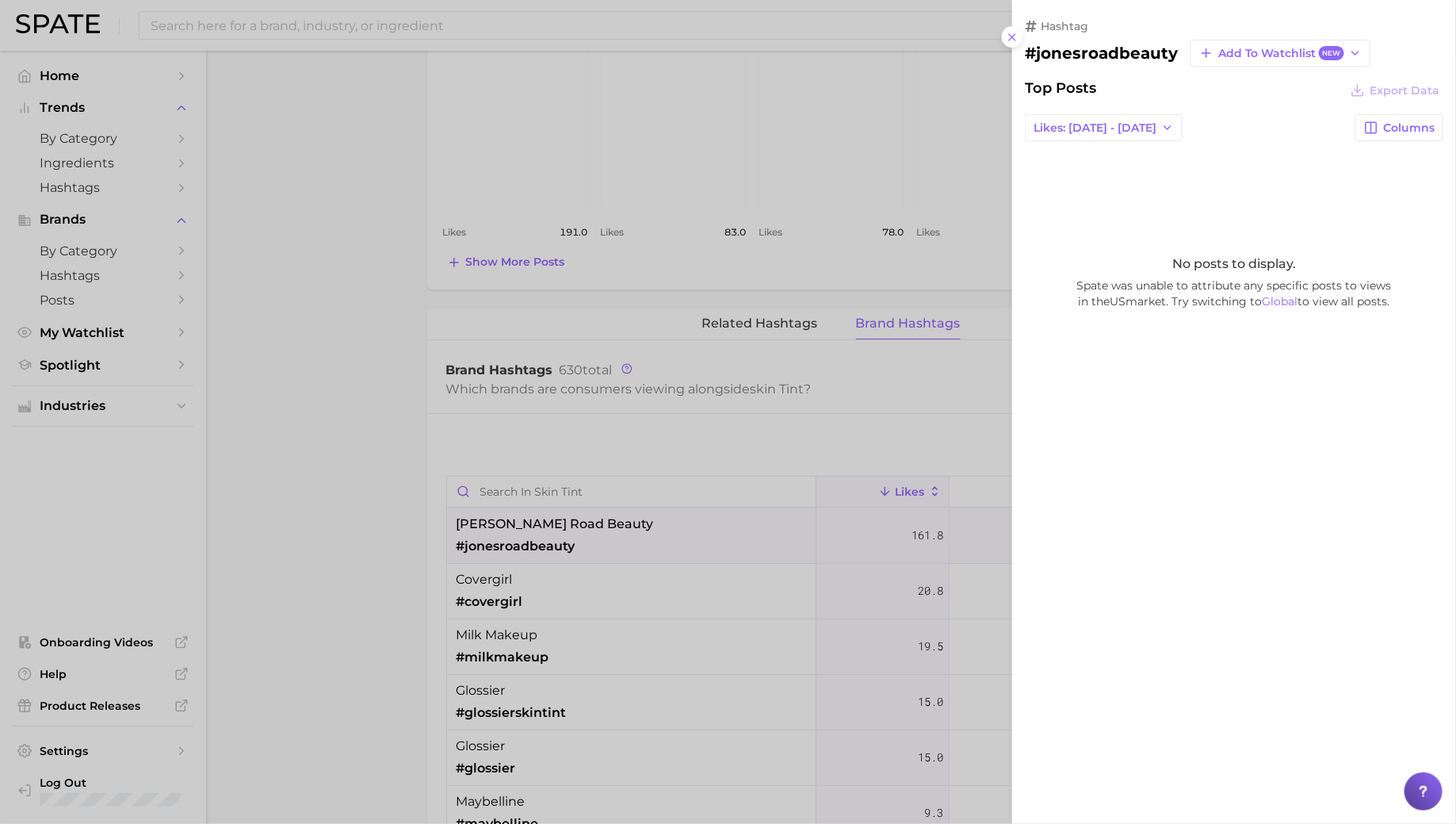
click at [730, 599] on div at bounding box center [728, 412] width 1456 height 824
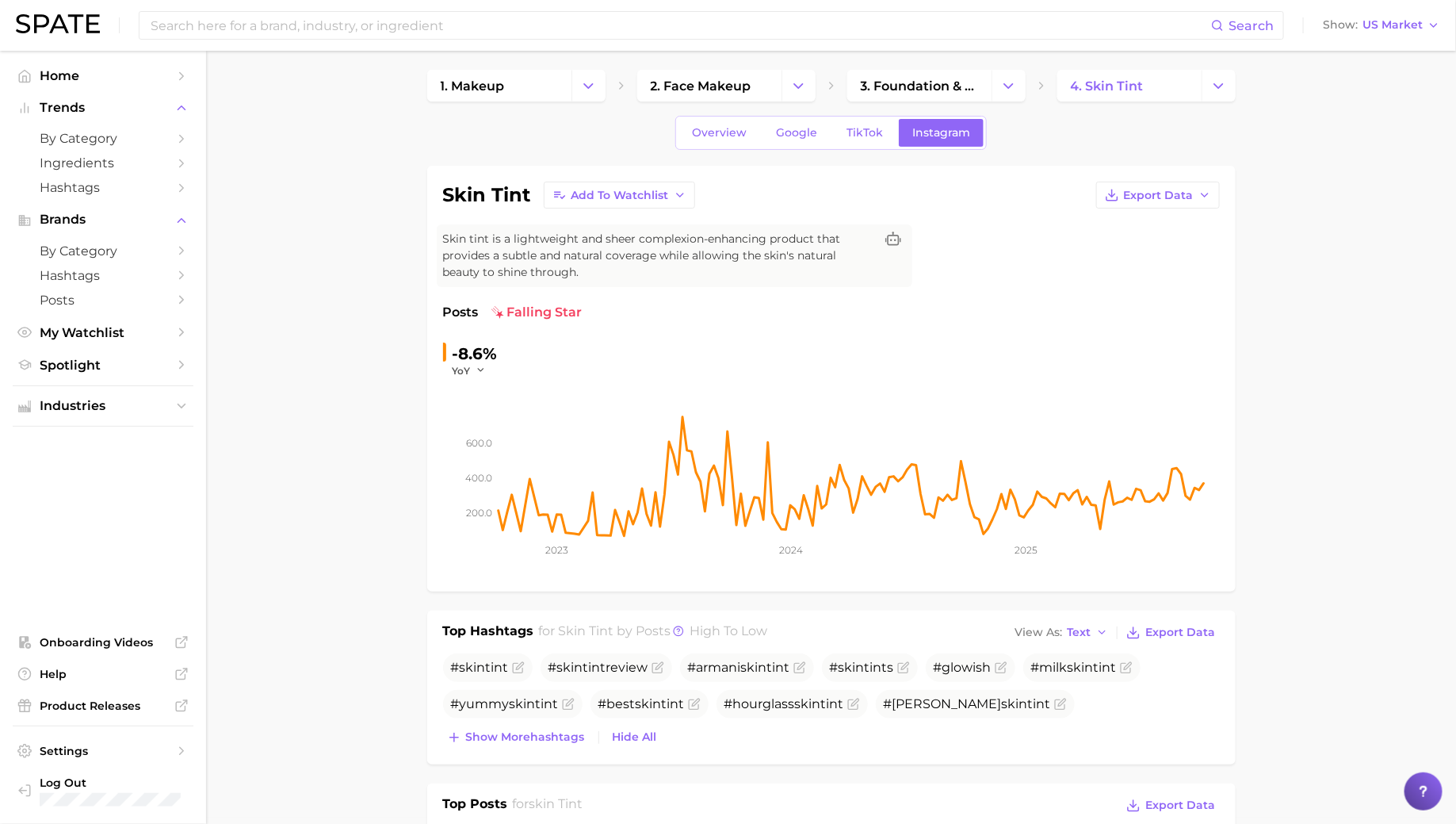
scroll to position [0, 0]
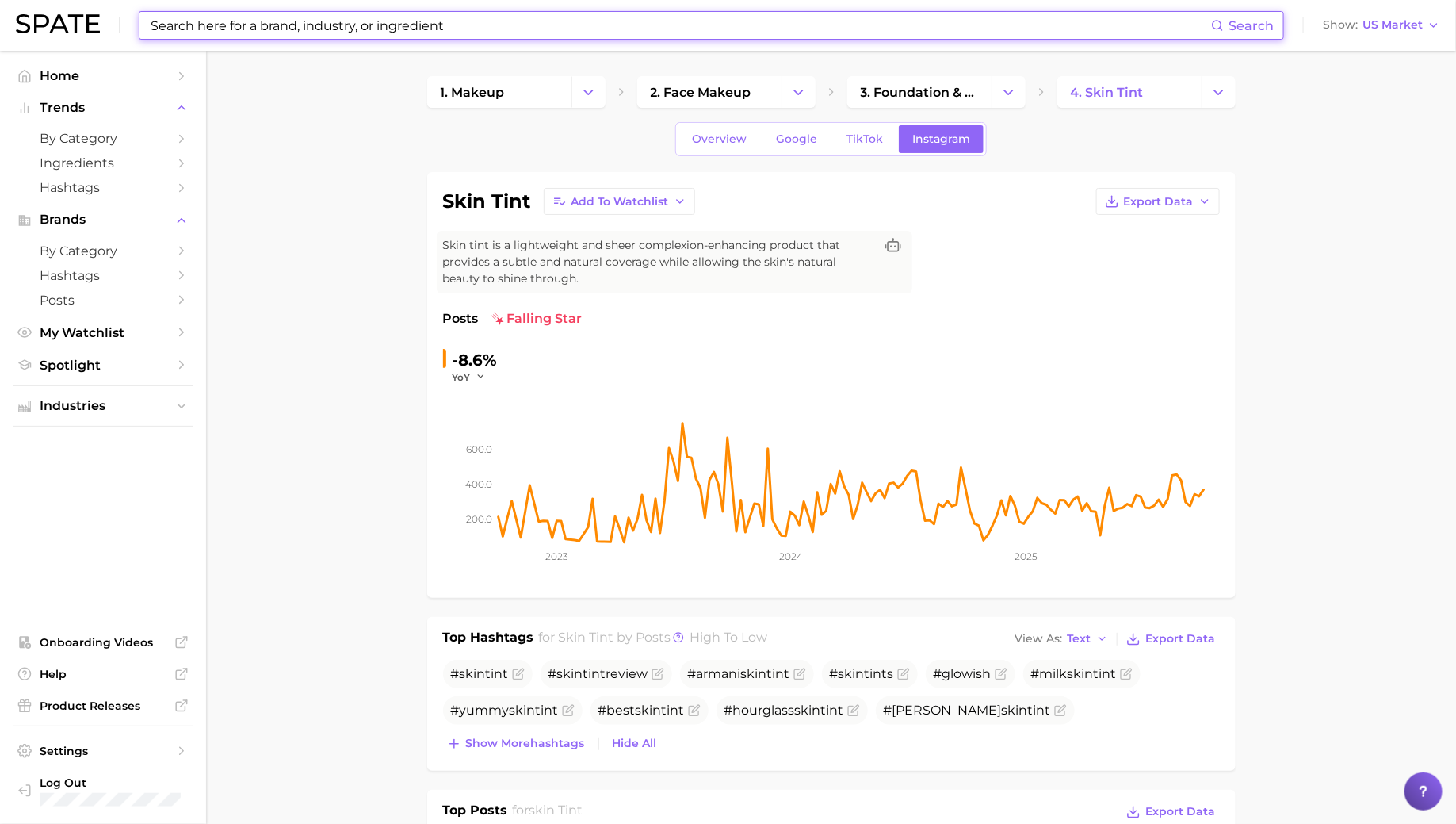
click at [546, 21] on input at bounding box center [679, 25] width 1062 height 27
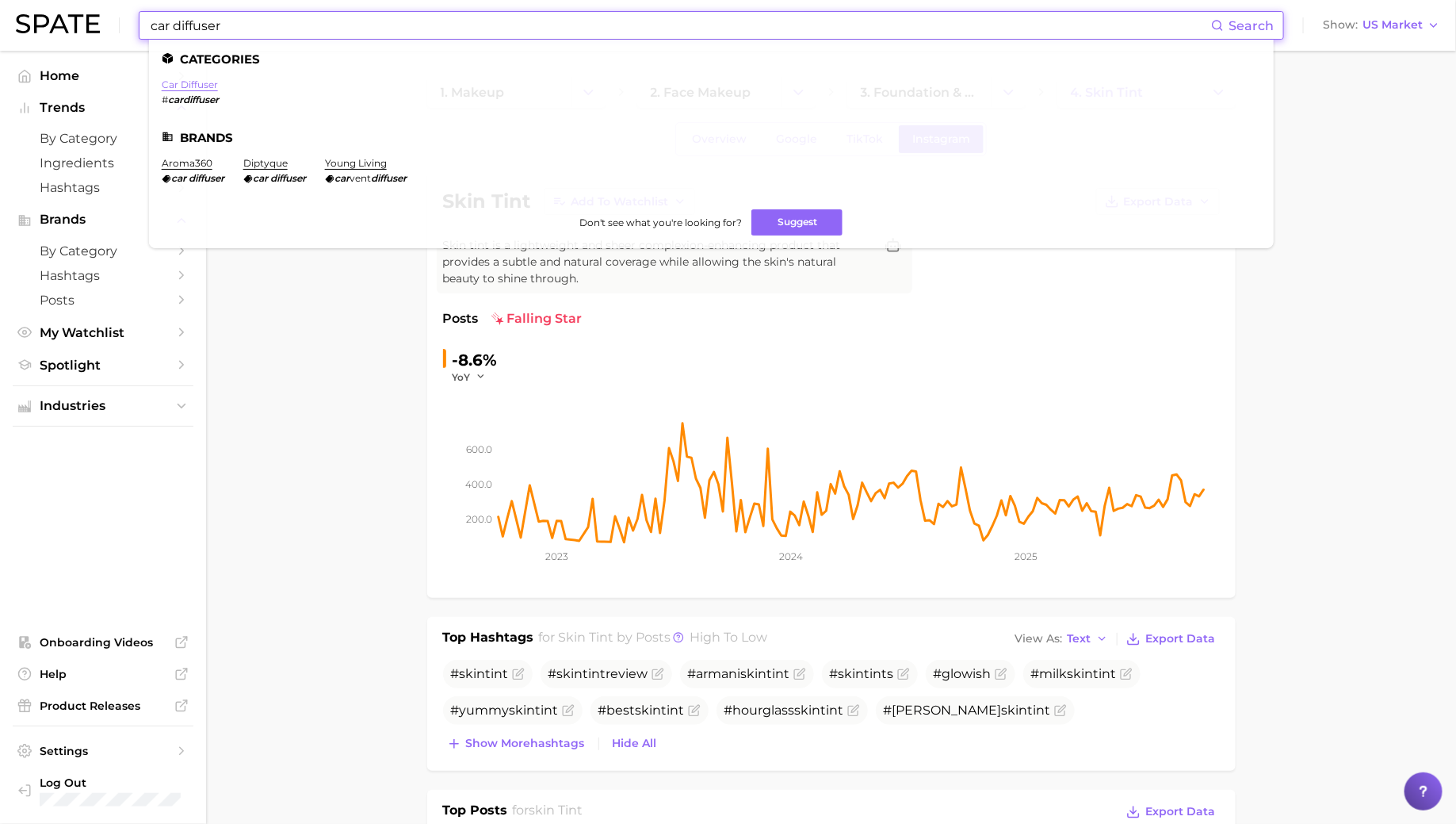
type input "car diffuser"
click at [196, 87] on link "car diffuser" at bounding box center [189, 85] width 56 height 12
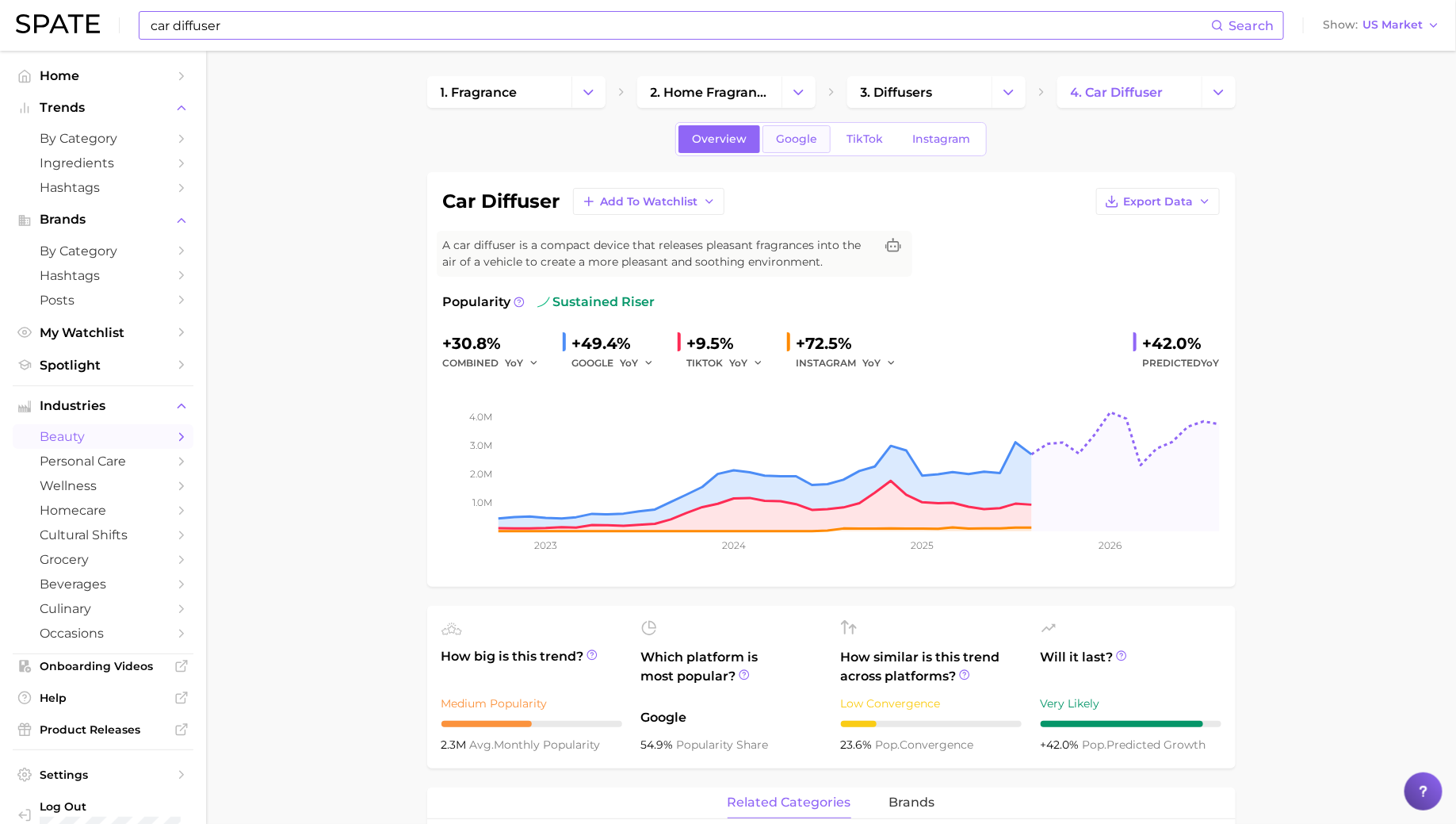
click at [800, 129] on link "Google" at bounding box center [796, 139] width 68 height 28
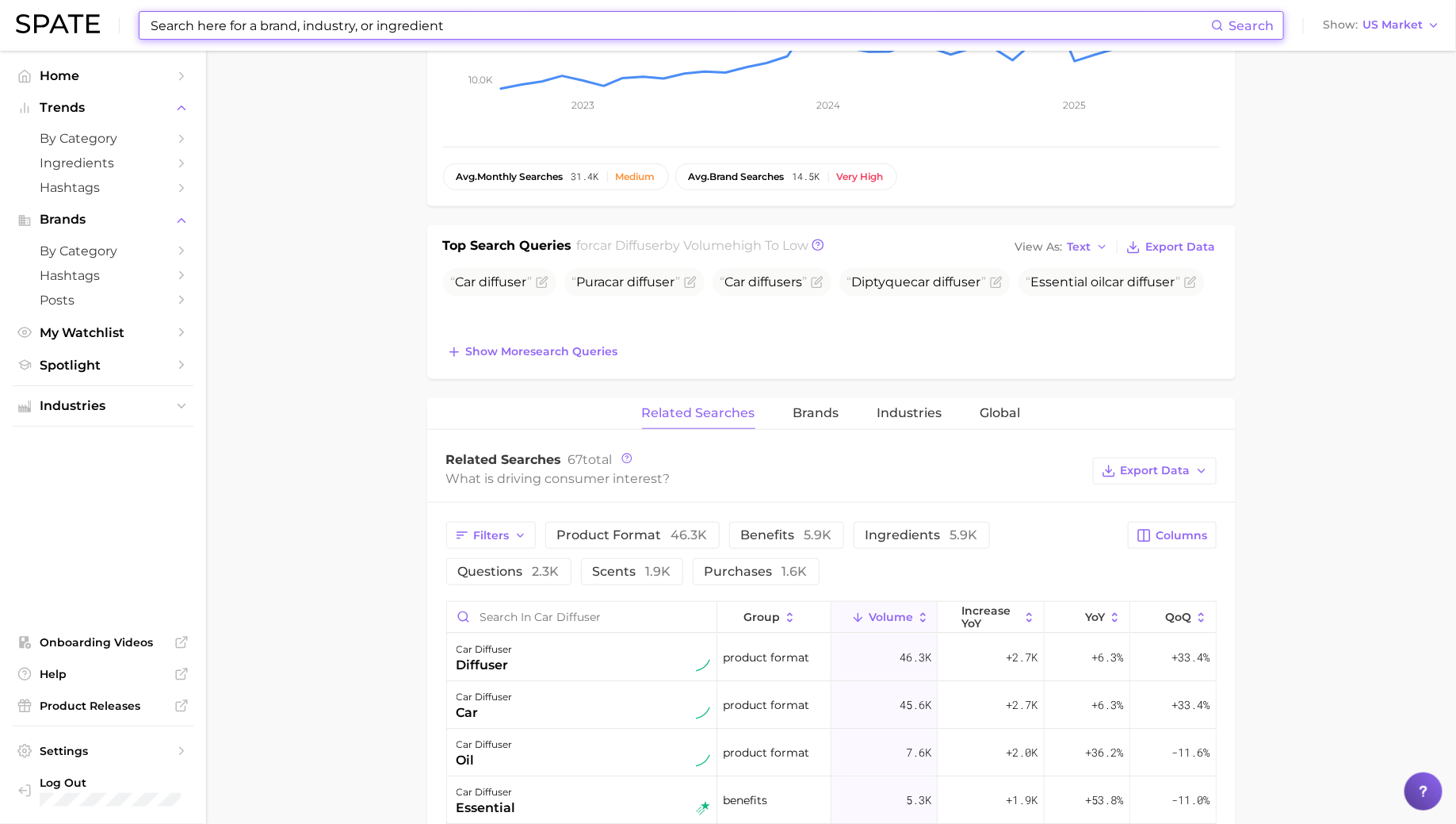
scroll to position [440, 0]
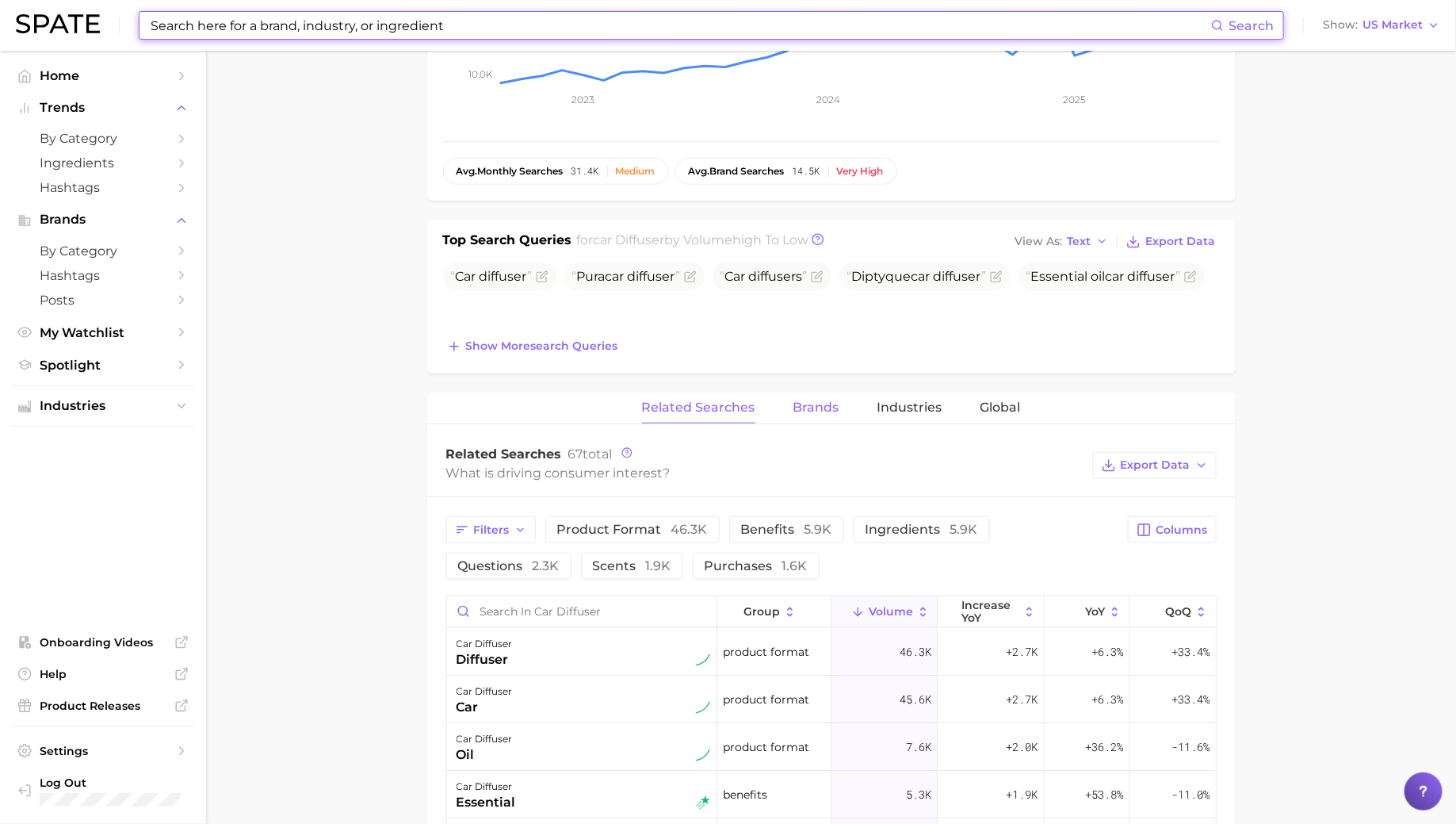
click at [811, 405] on span "Brands" at bounding box center [816, 408] width 46 height 15
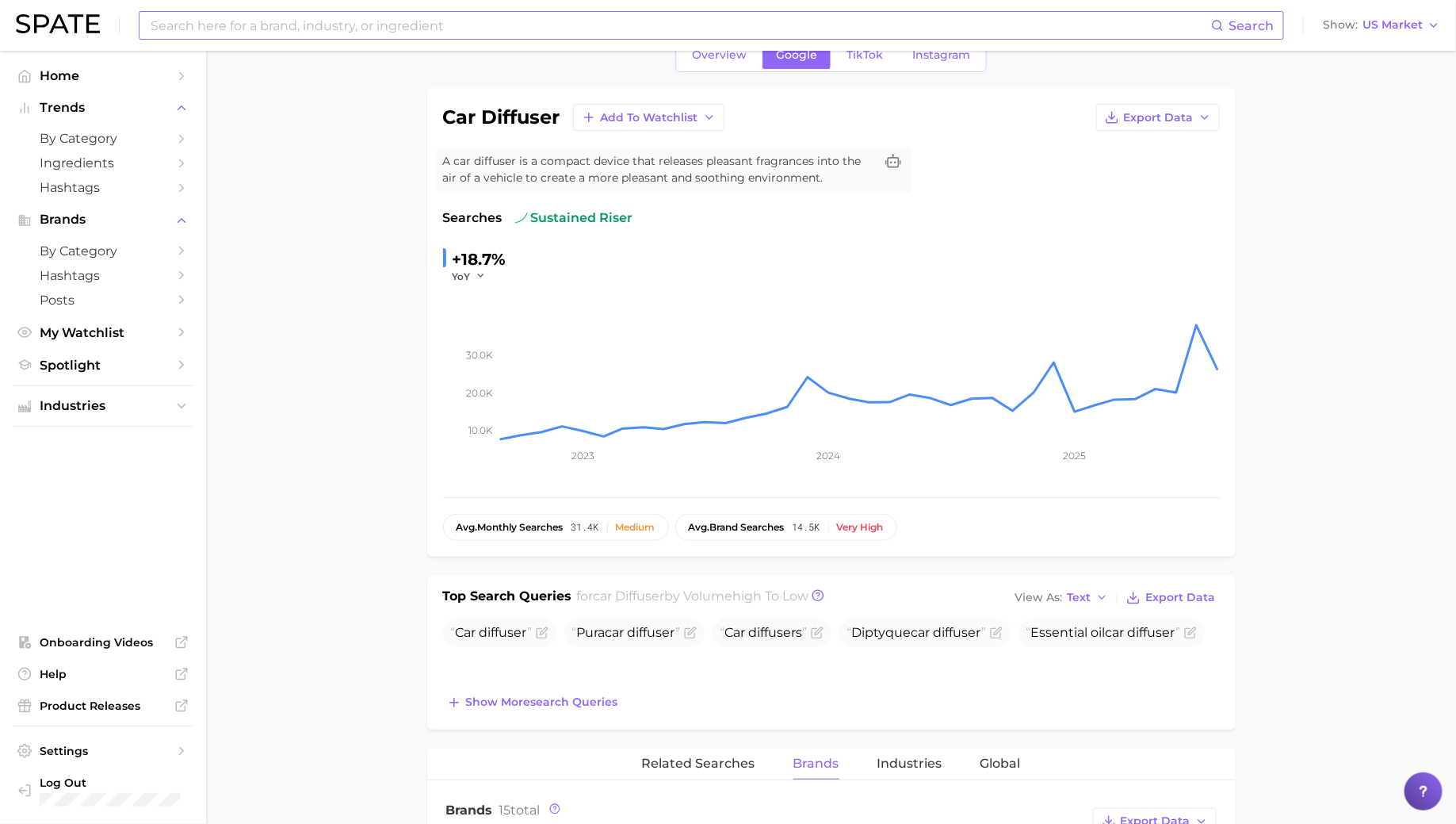
scroll to position [0, 0]
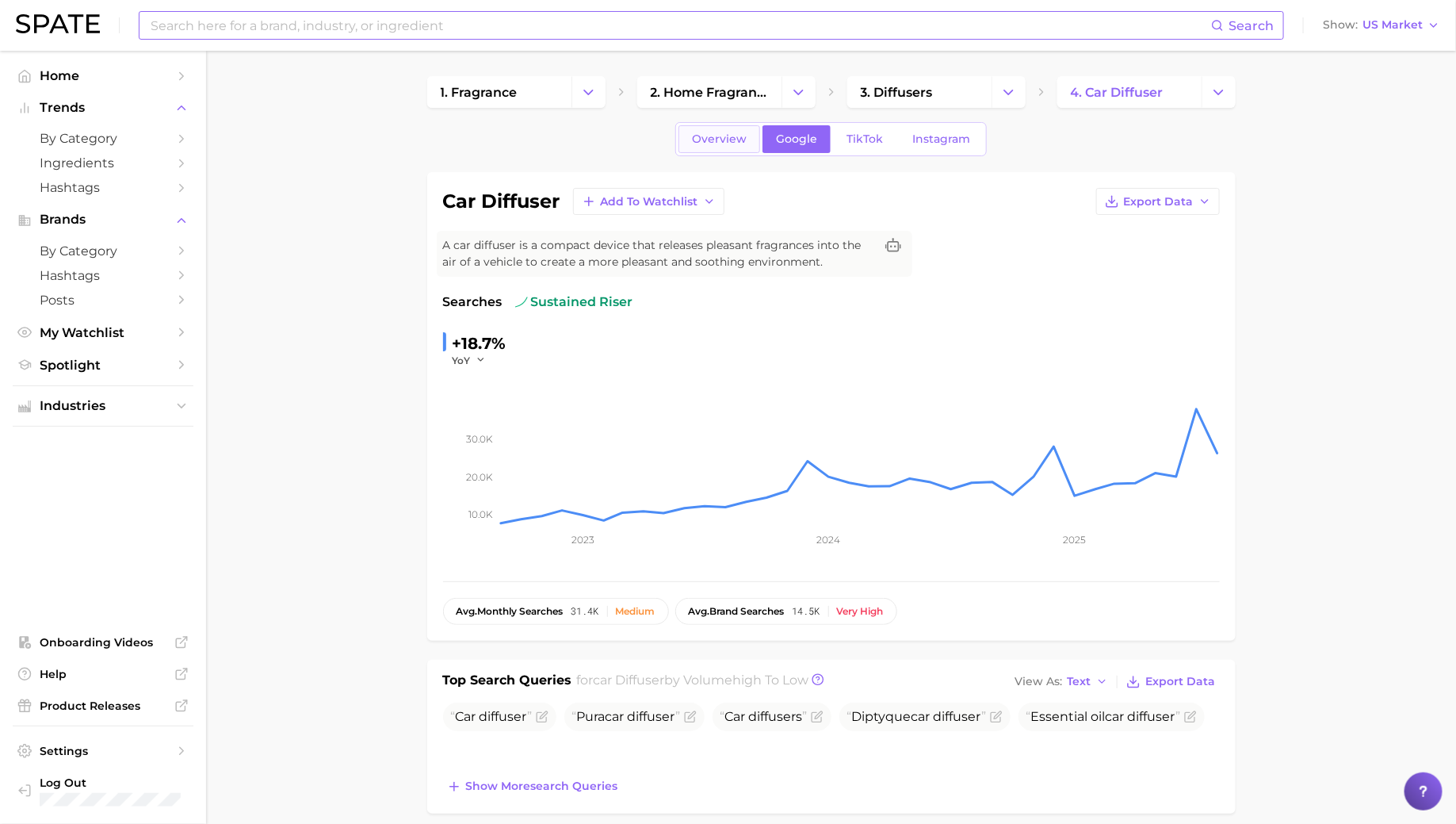
click at [730, 137] on span "Overview" at bounding box center [719, 139] width 54 height 14
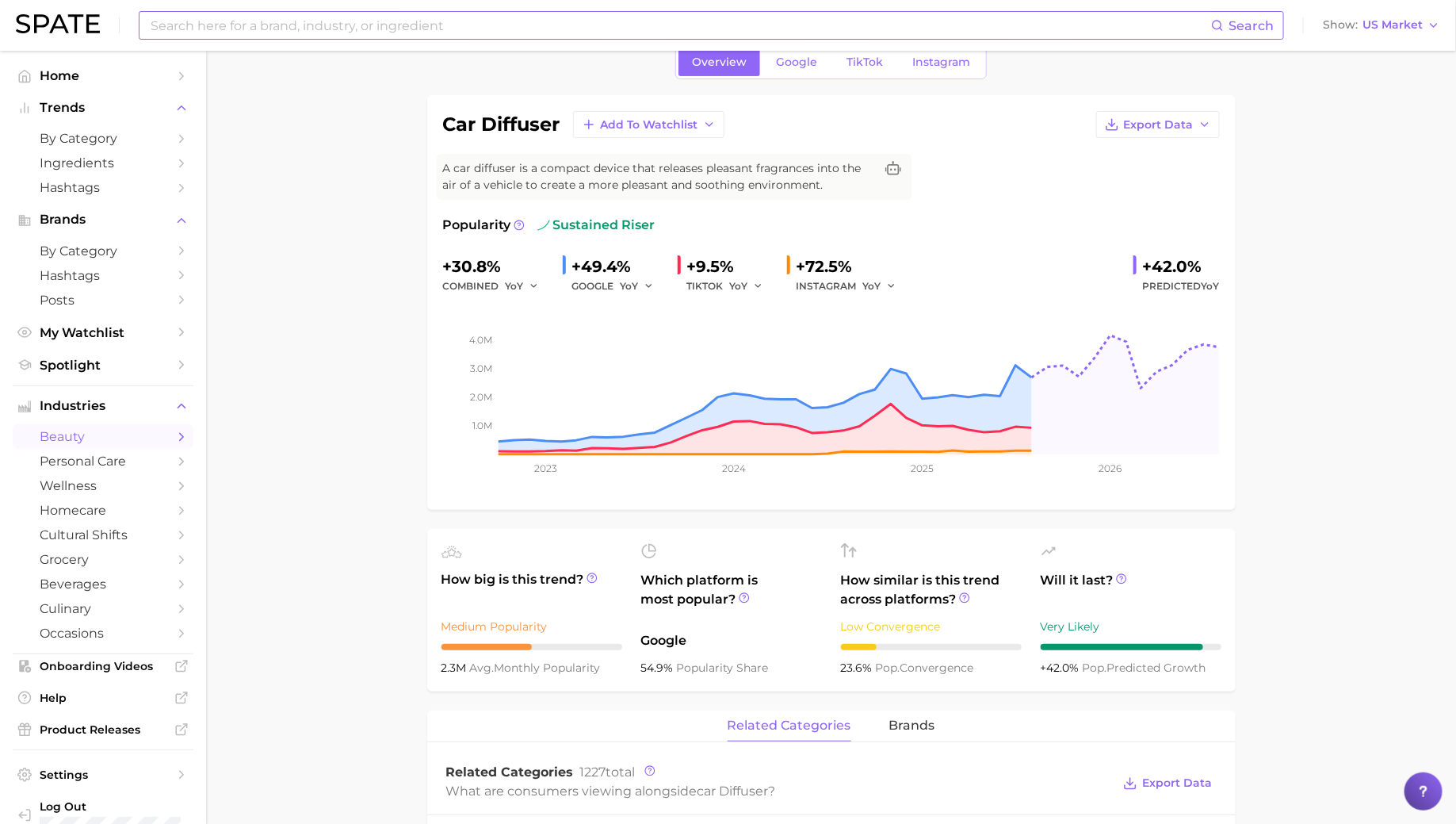
scroll to position [44, 0]
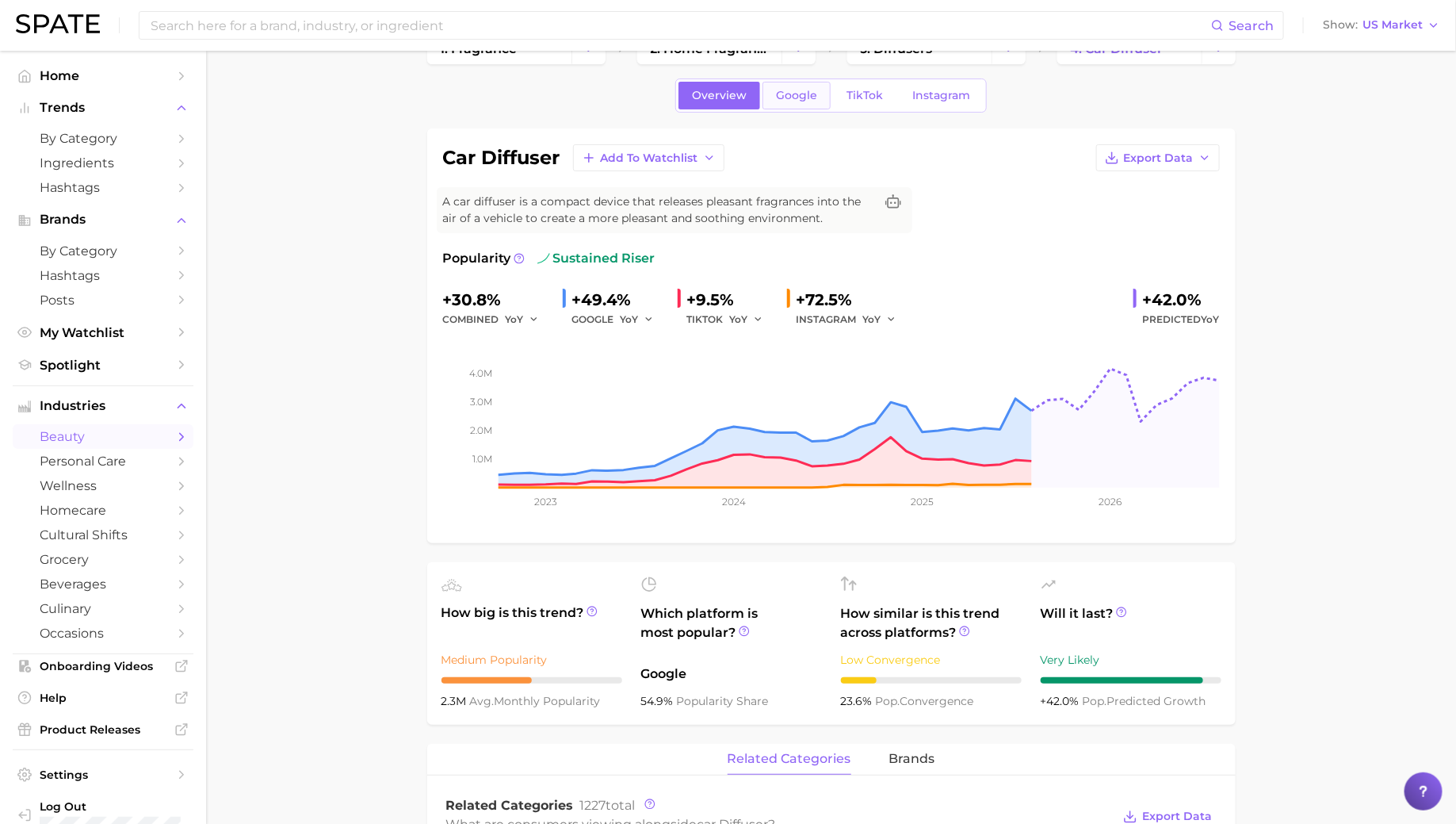
click at [783, 105] on link "Google" at bounding box center [796, 95] width 68 height 28
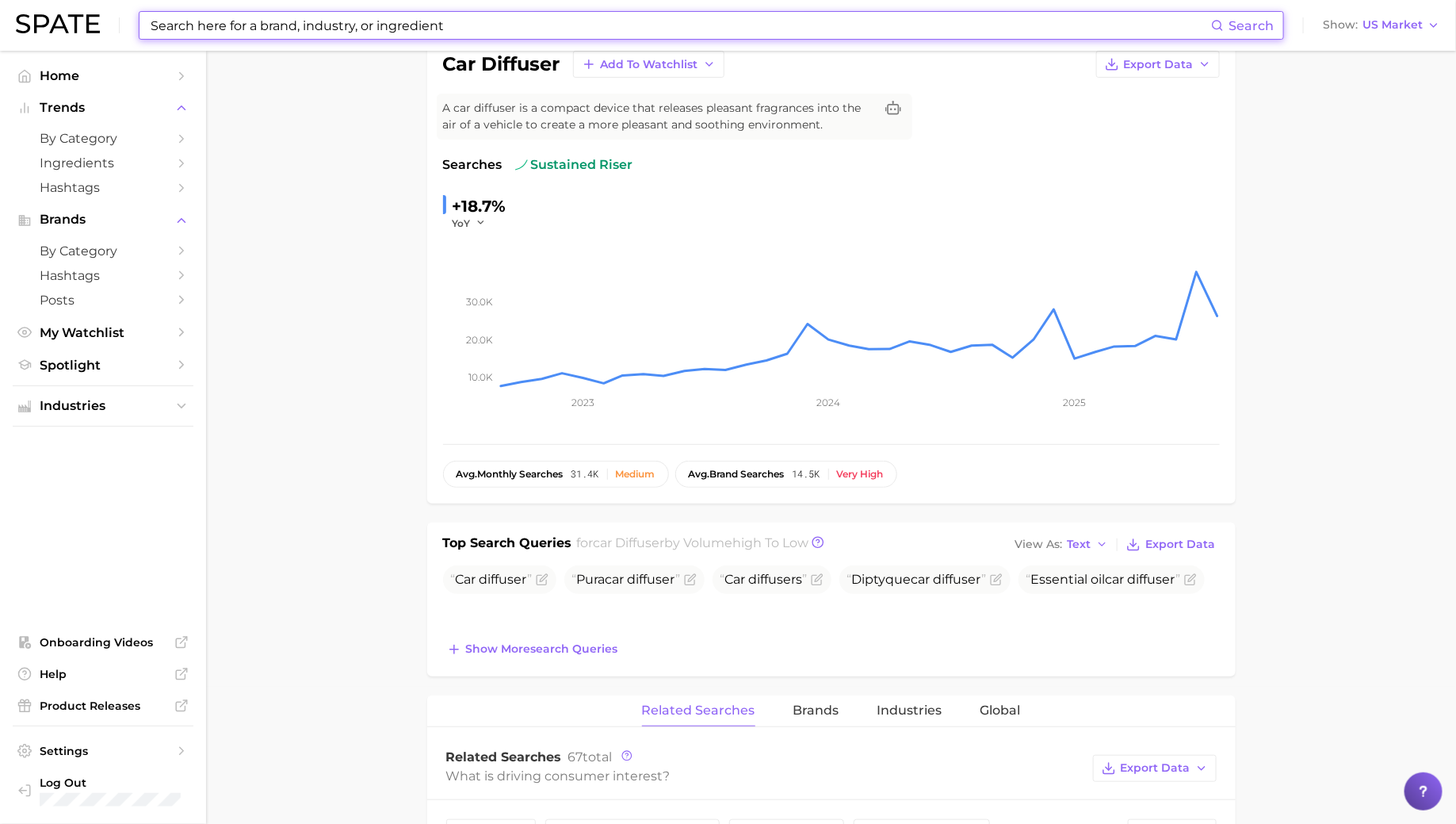
scroll to position [168, 0]
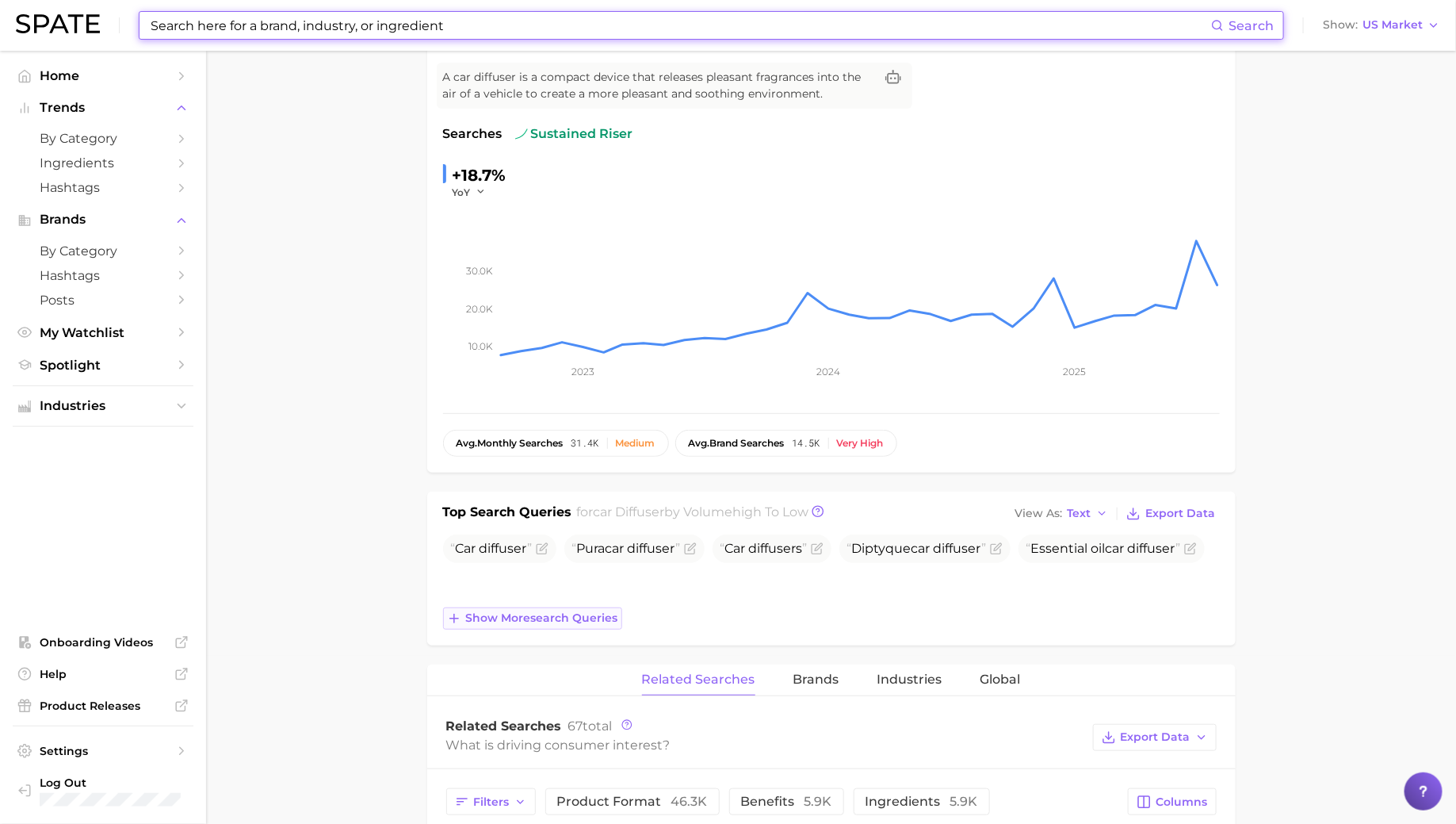
click at [494, 618] on span "Show more search queries" at bounding box center [542, 618] width 152 height 14
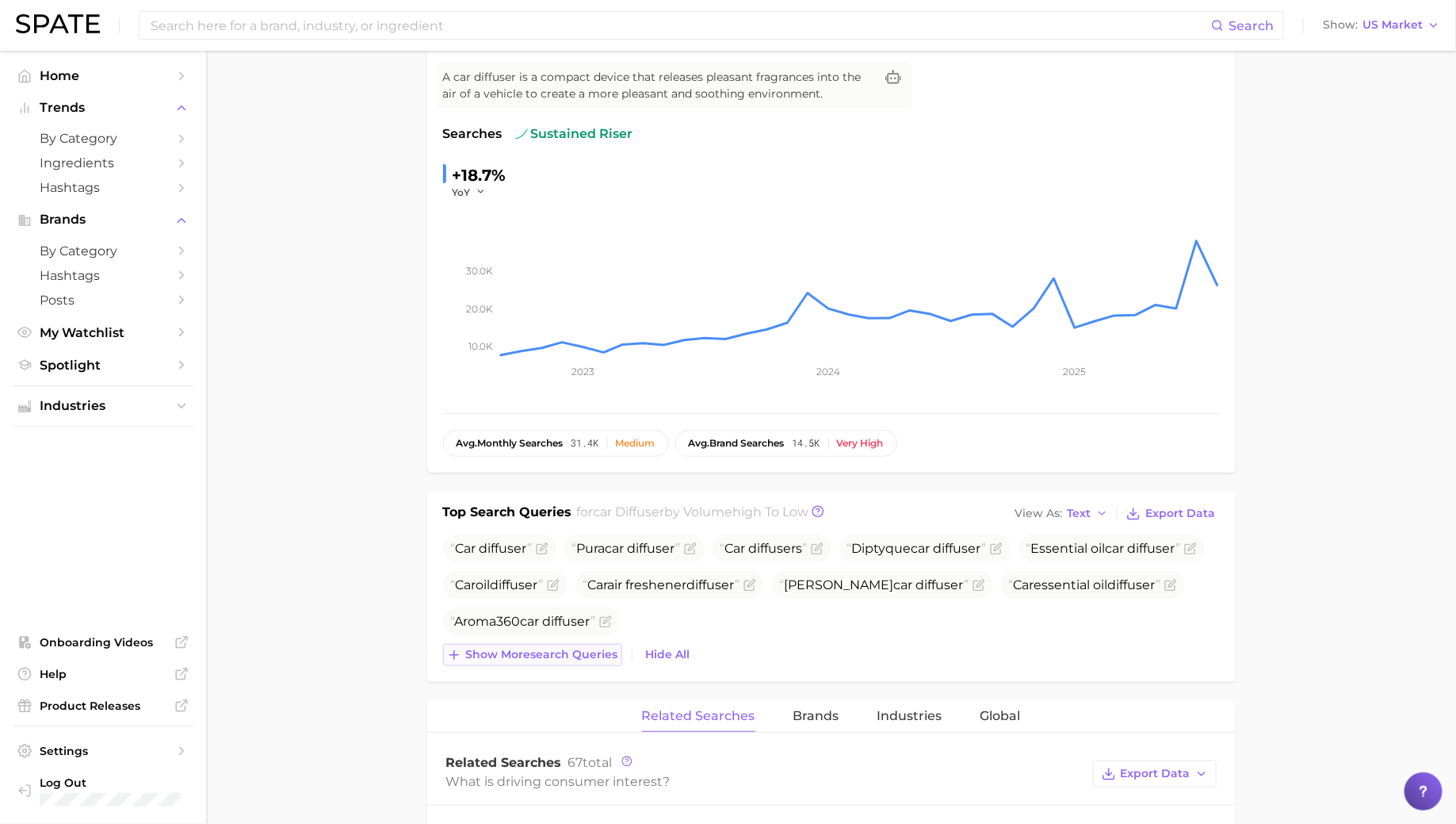
click at [508, 653] on span "Show more search queries" at bounding box center [542, 654] width 152 height 14
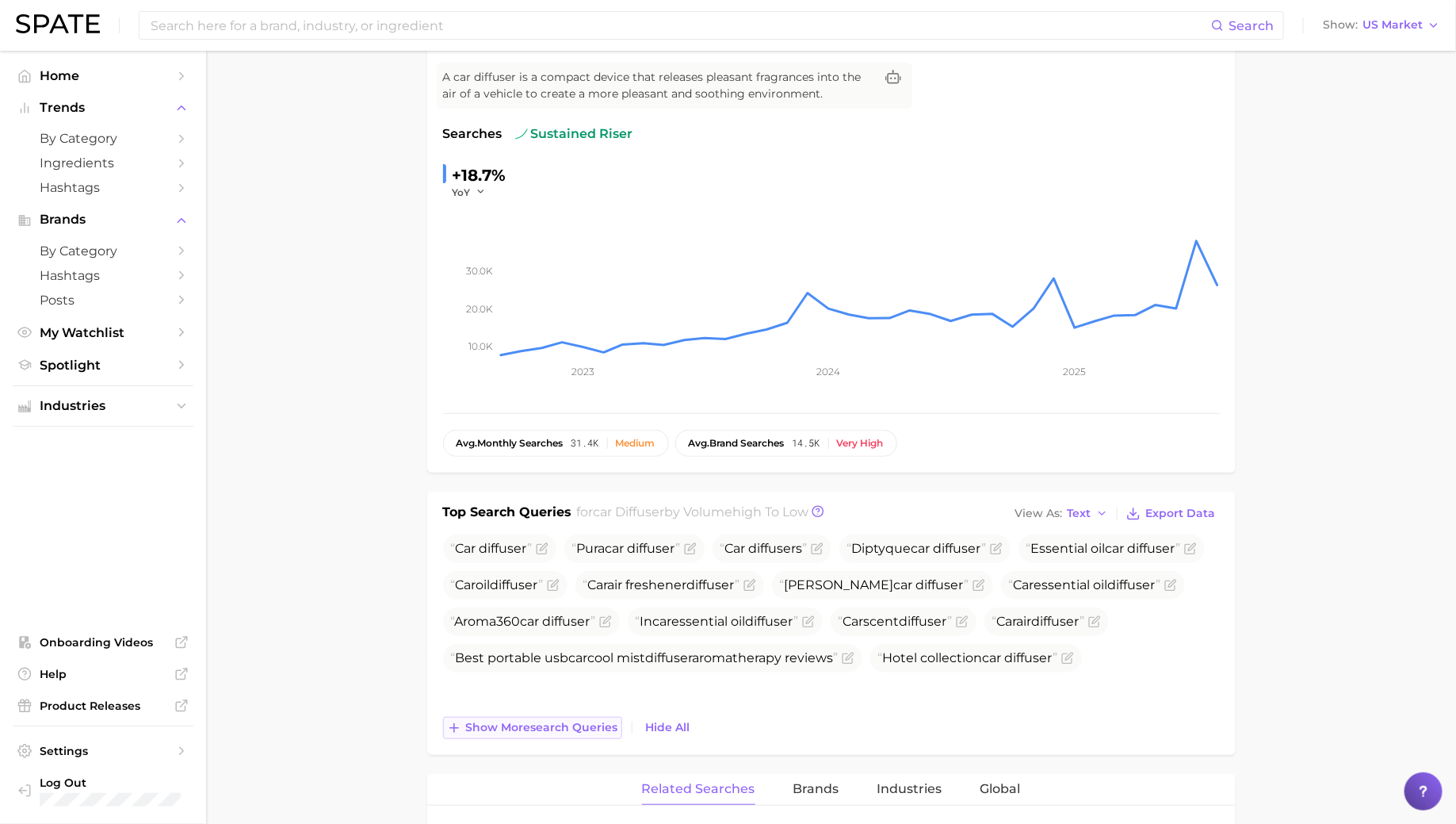
click at [533, 724] on span "Show more search queries" at bounding box center [542, 727] width 152 height 14
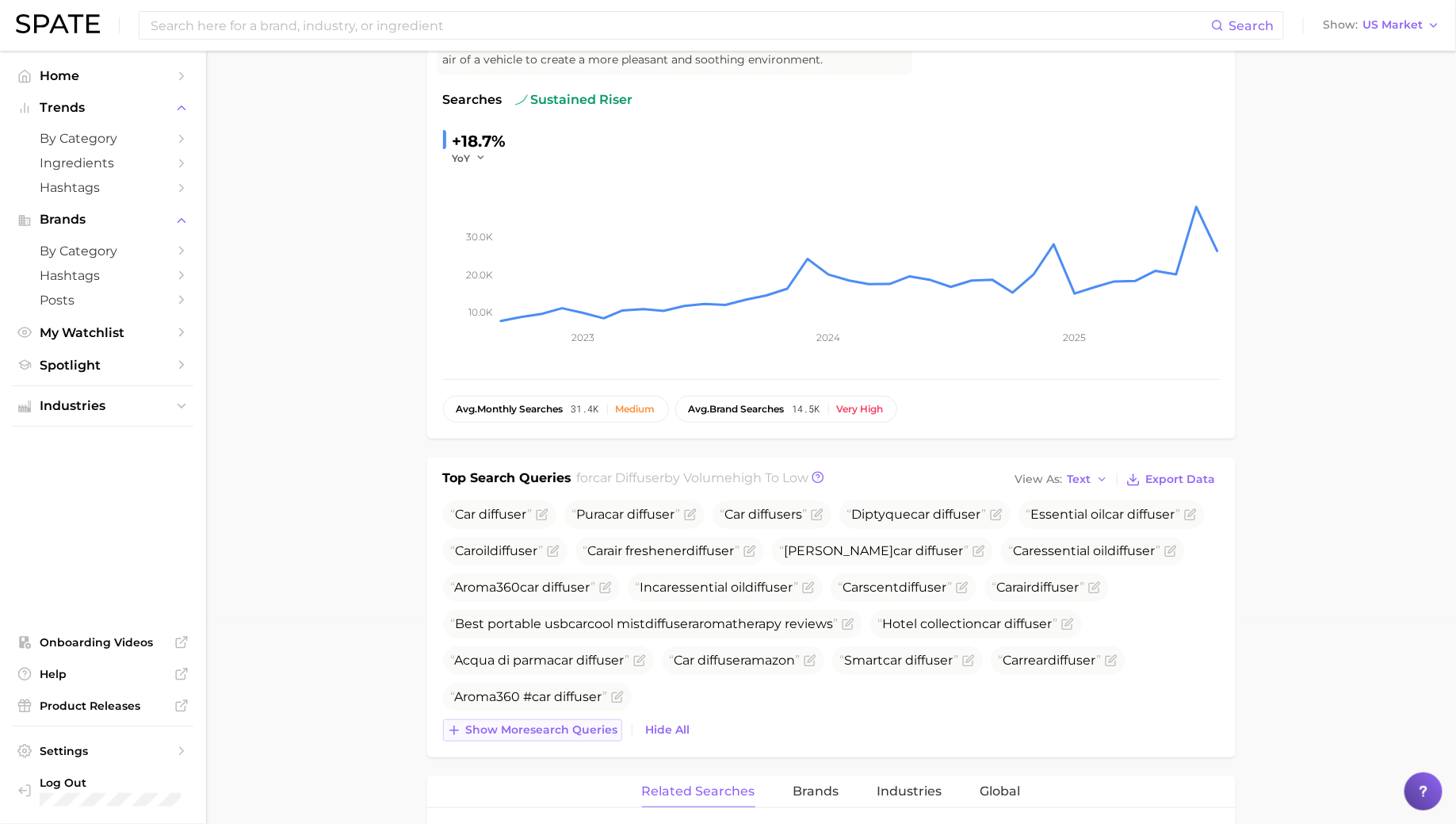
scroll to position [212, 0]
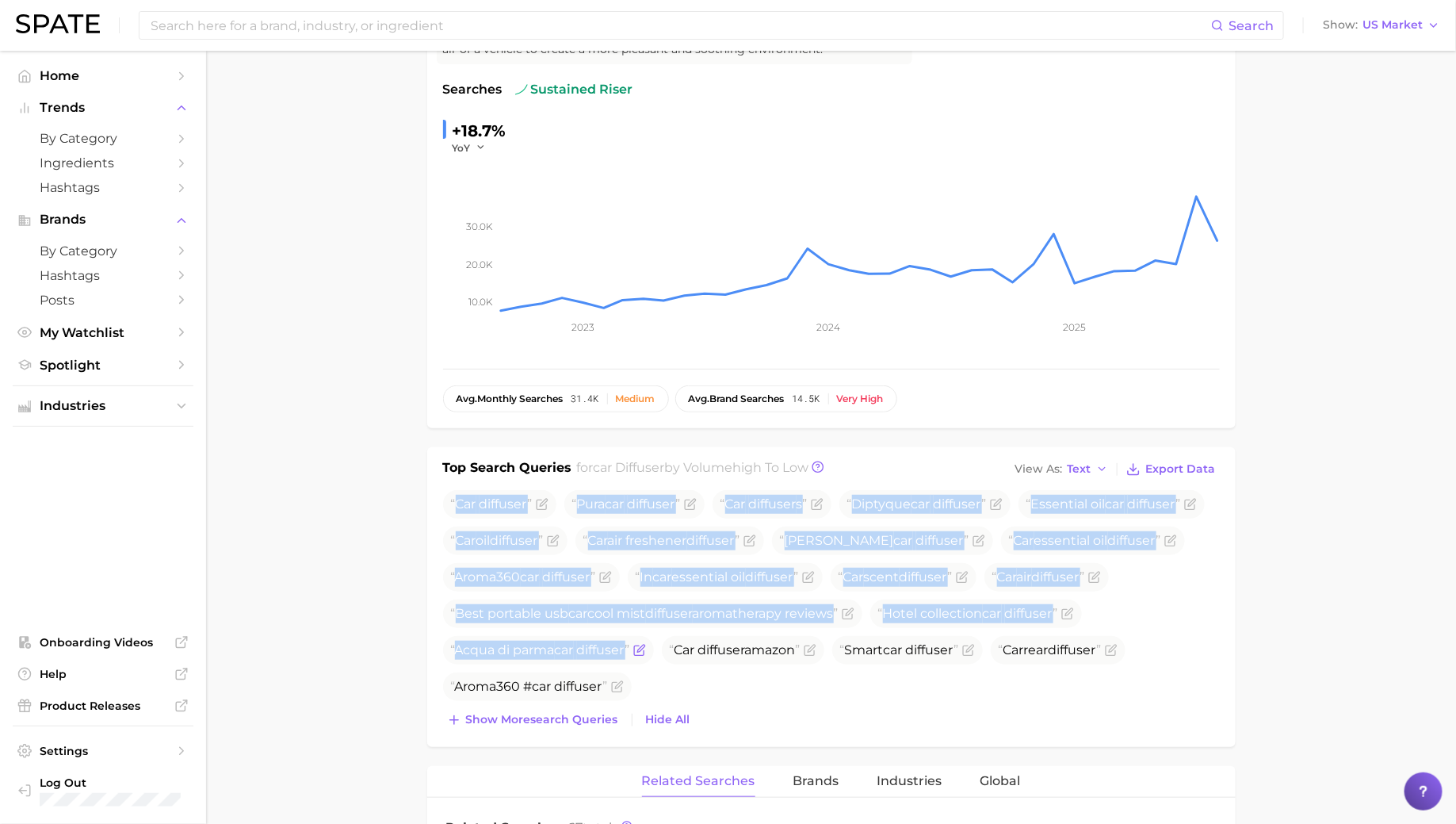
drag, startPoint x: 457, startPoint y: 501, endPoint x: 856, endPoint y: 650, distance: 425.9
click at [856, 650] on ul "Car diffuser Pura car diffuser Car diffuser s Diptyque car diffuser Essential o…" at bounding box center [831, 595] width 777 height 210
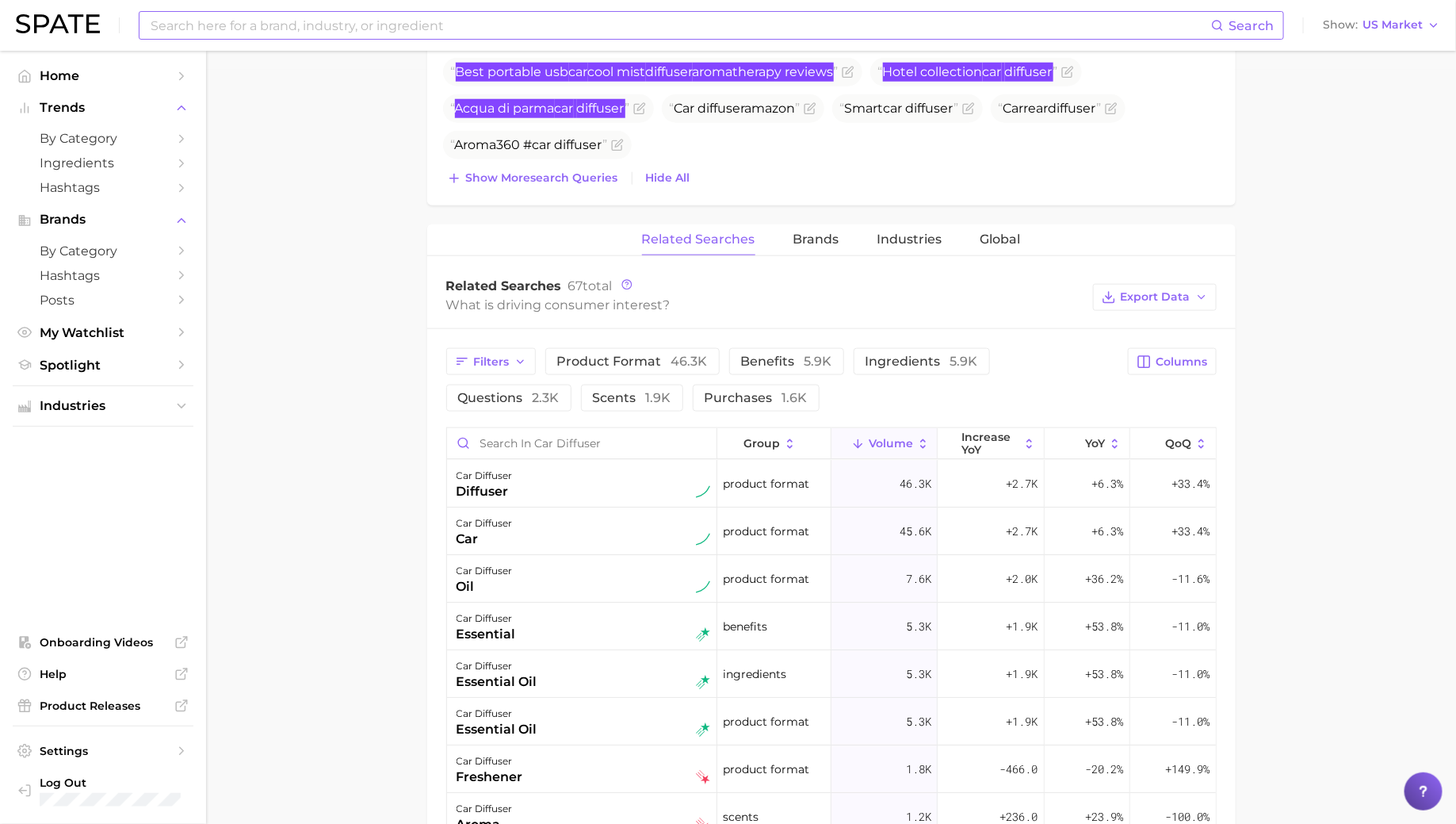
scroll to position [765, 0]
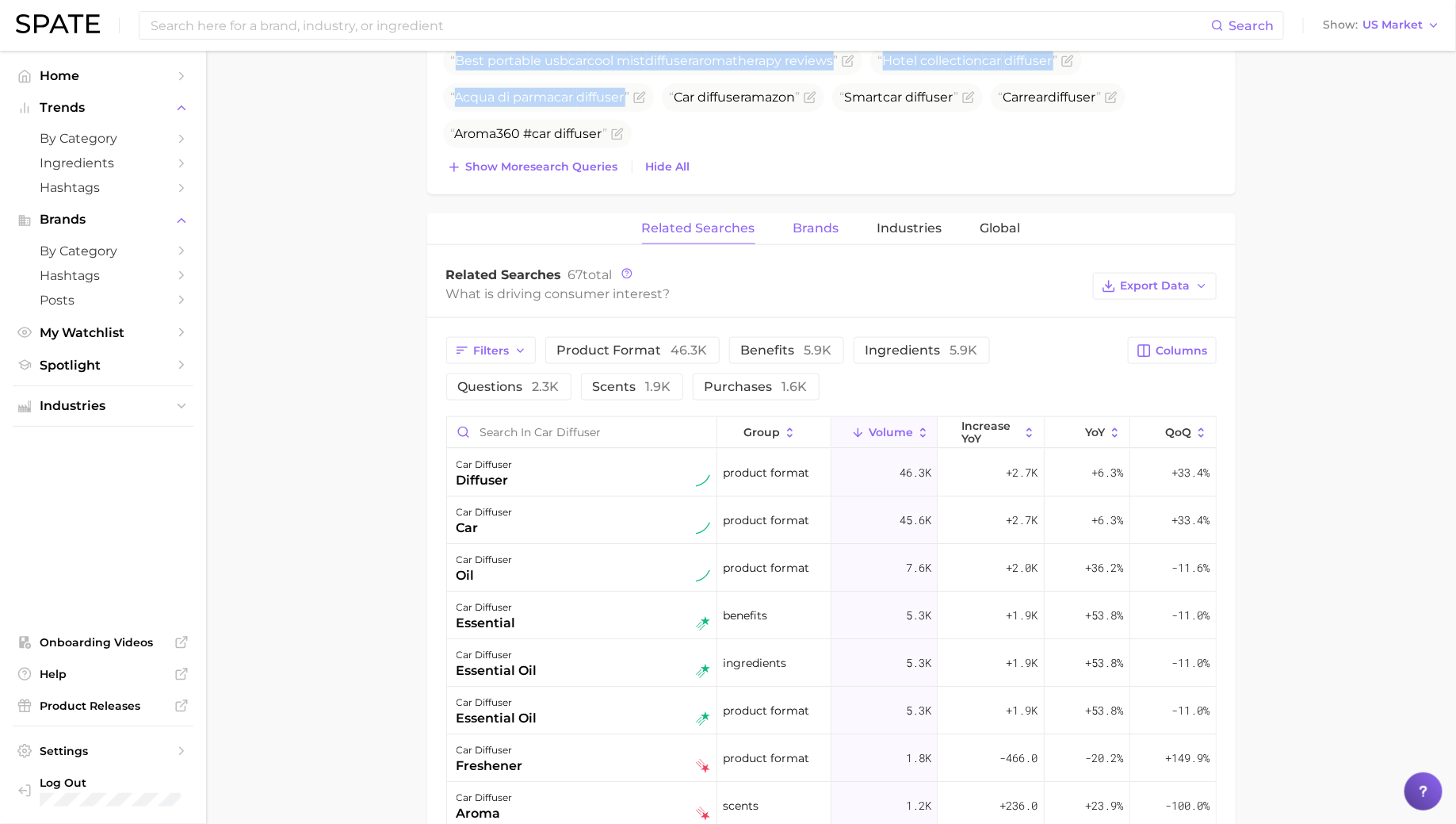
click at [836, 221] on span "Brands" at bounding box center [816, 228] width 46 height 15
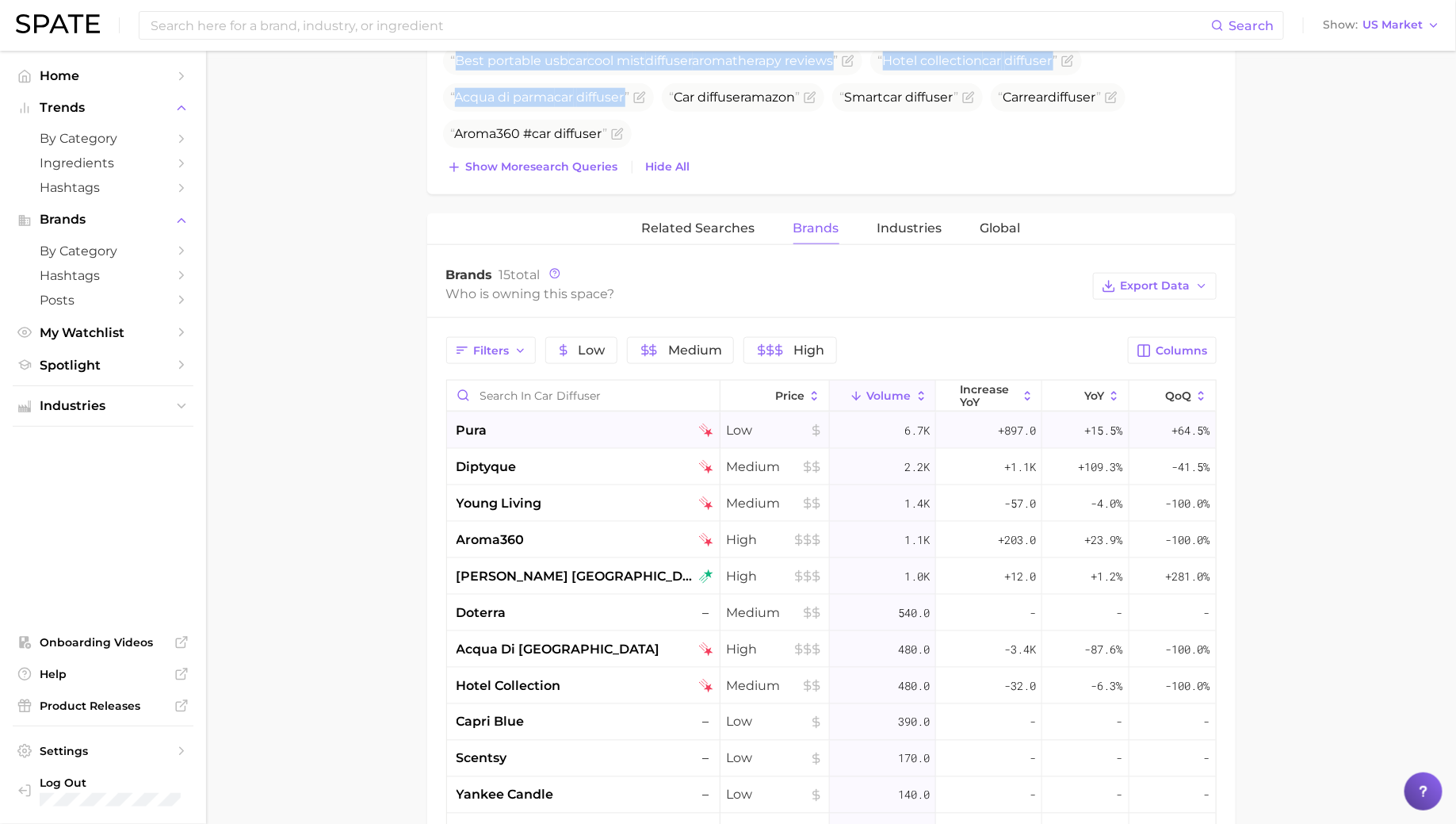
click at [579, 437] on div "pura" at bounding box center [583, 430] width 274 height 37
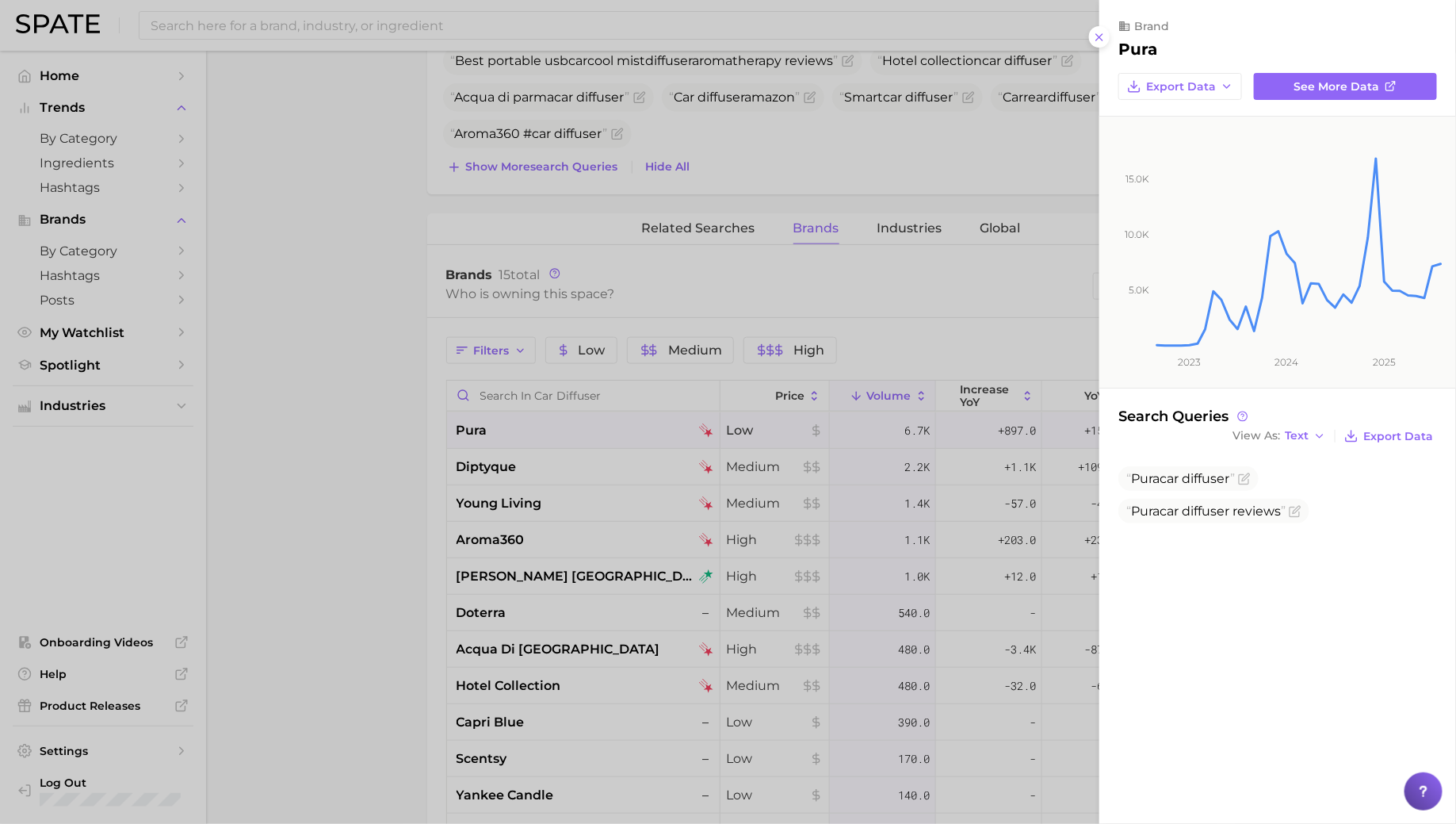
click at [578, 433] on div at bounding box center [728, 412] width 1456 height 824
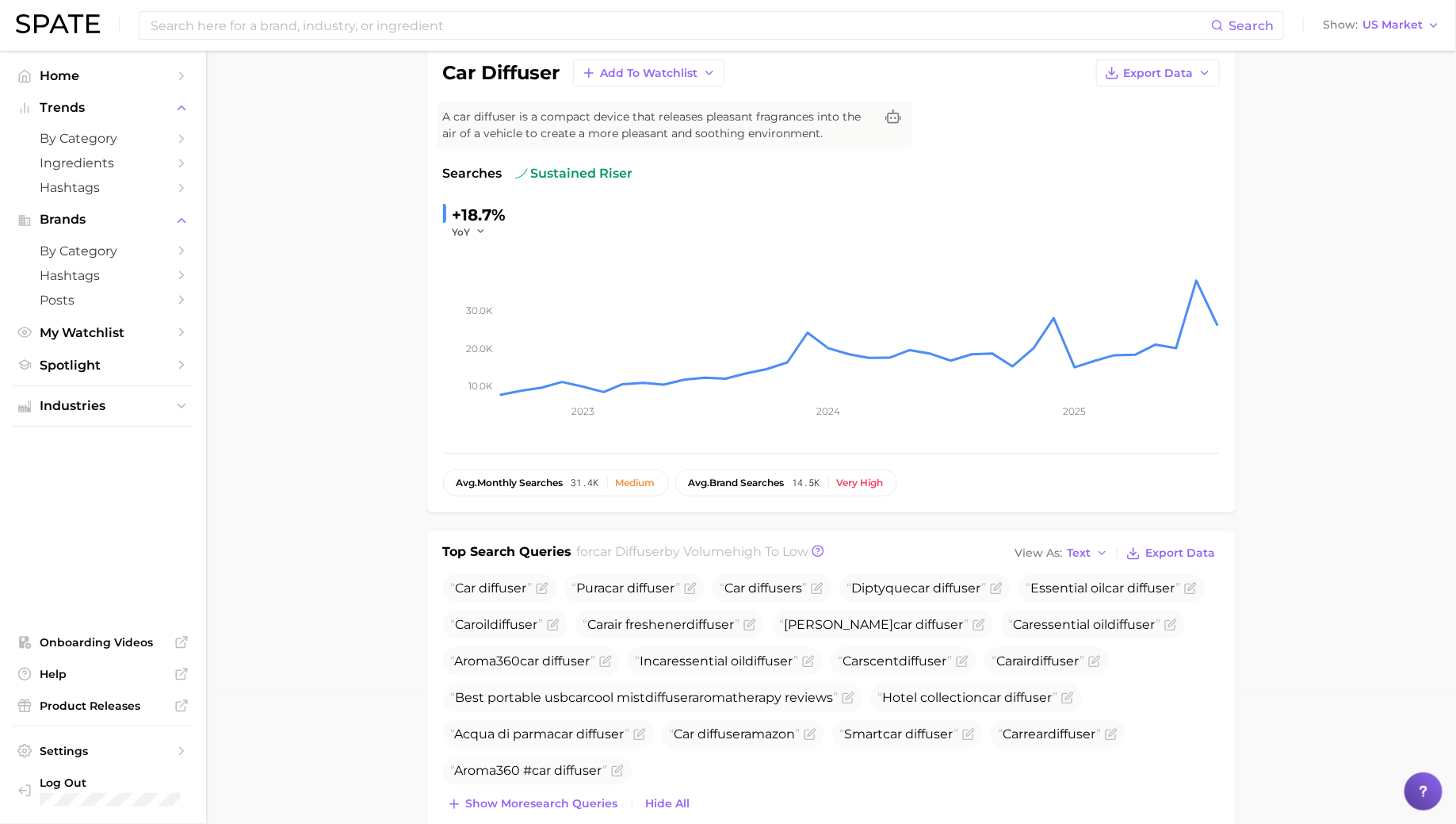
scroll to position [0, 0]
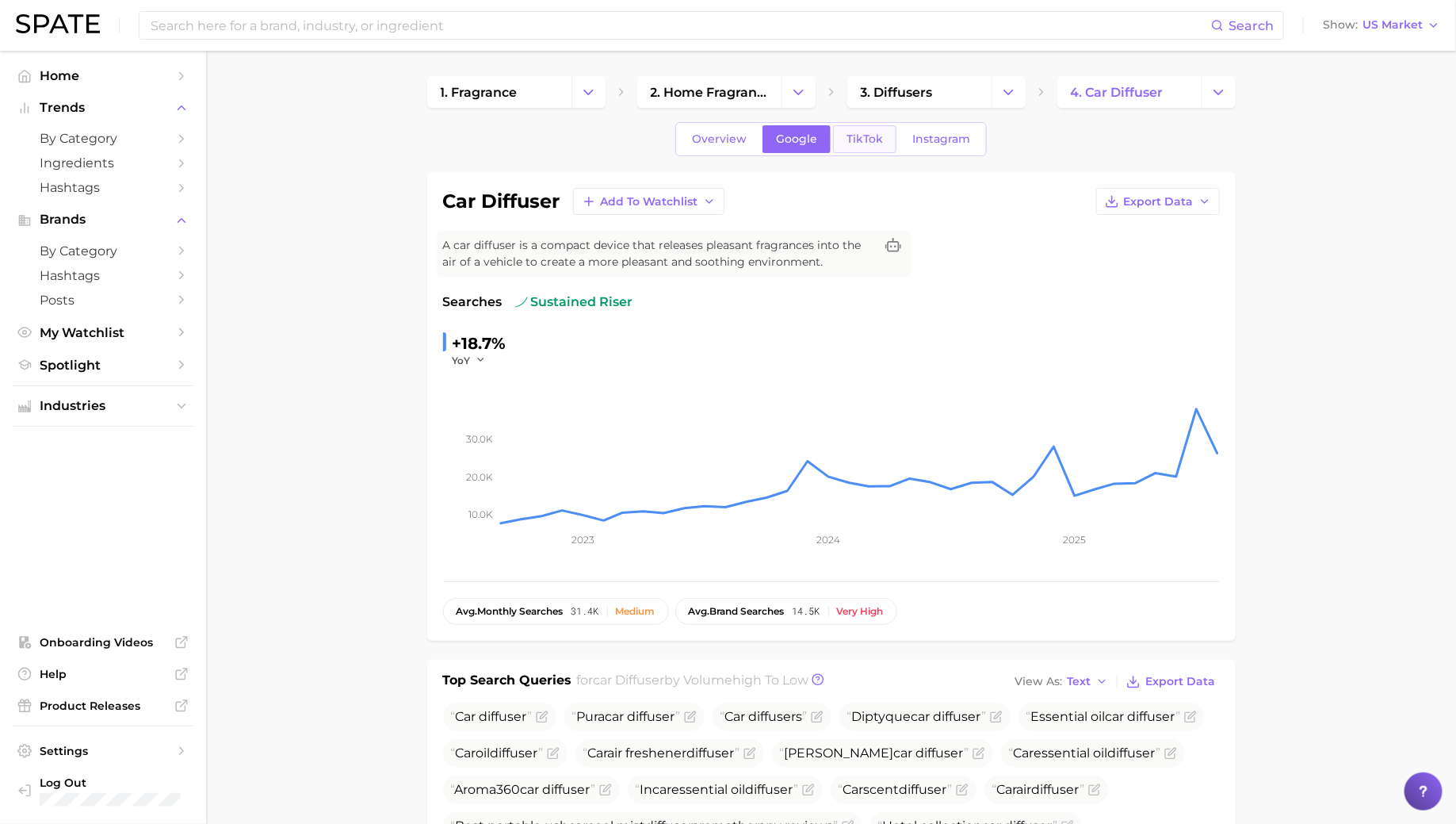
click at [869, 132] on span "TikTok" at bounding box center [864, 139] width 37 height 14
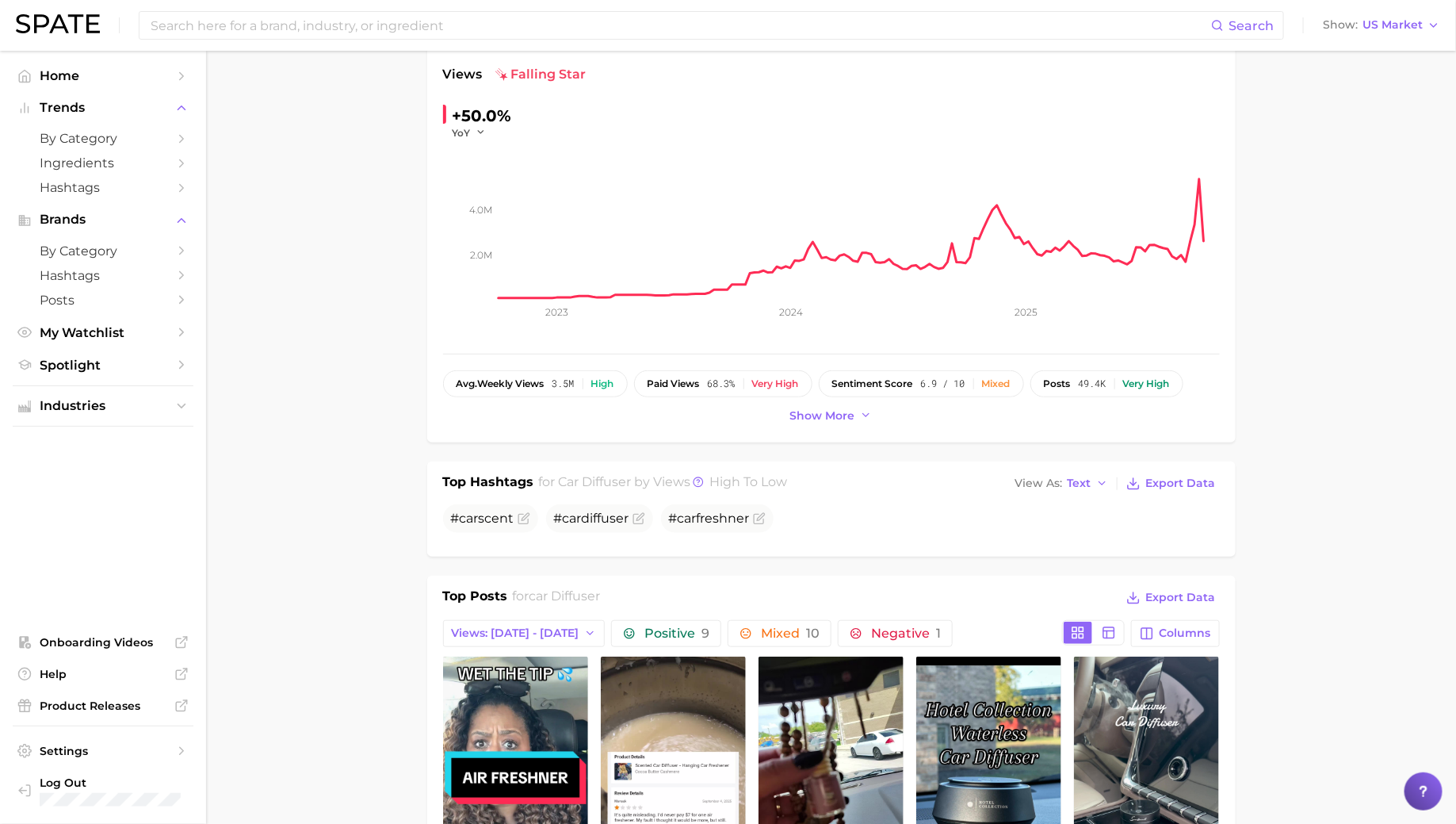
scroll to position [180, 0]
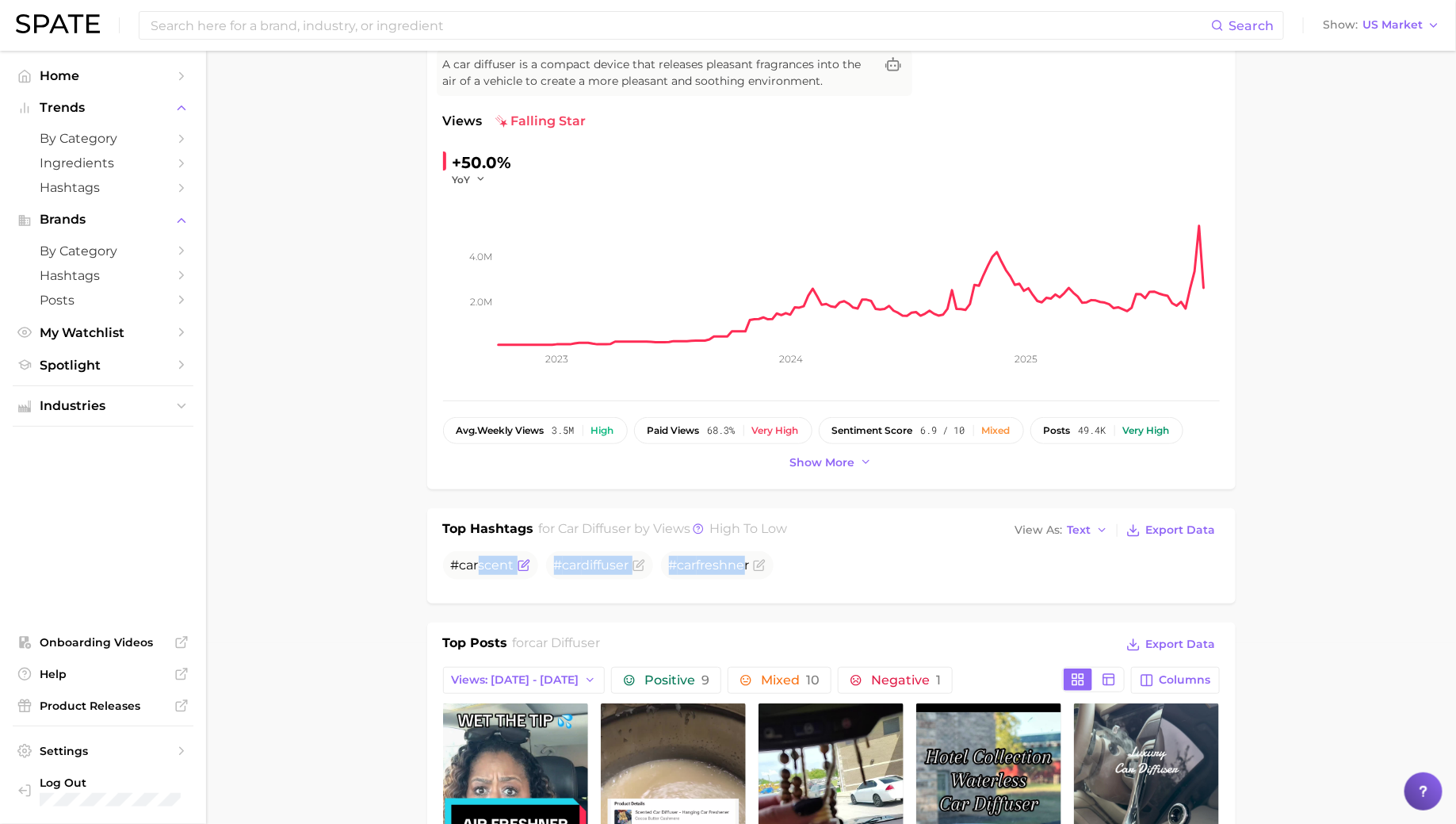
drag, startPoint x: 748, startPoint y: 562, endPoint x: 474, endPoint y: 561, distance: 274.0
click at [474, 561] on ul "# car scent # car diffuser # car freshner" at bounding box center [831, 565] width 777 height 28
click at [453, 562] on span "# car scent" at bounding box center [483, 565] width 63 height 15
drag, startPoint x: 453, startPoint y: 562, endPoint x: 787, endPoint y: 562, distance: 334.0
click at [787, 562] on ul "# car scent # car diffuser # car freshner" at bounding box center [831, 565] width 777 height 28
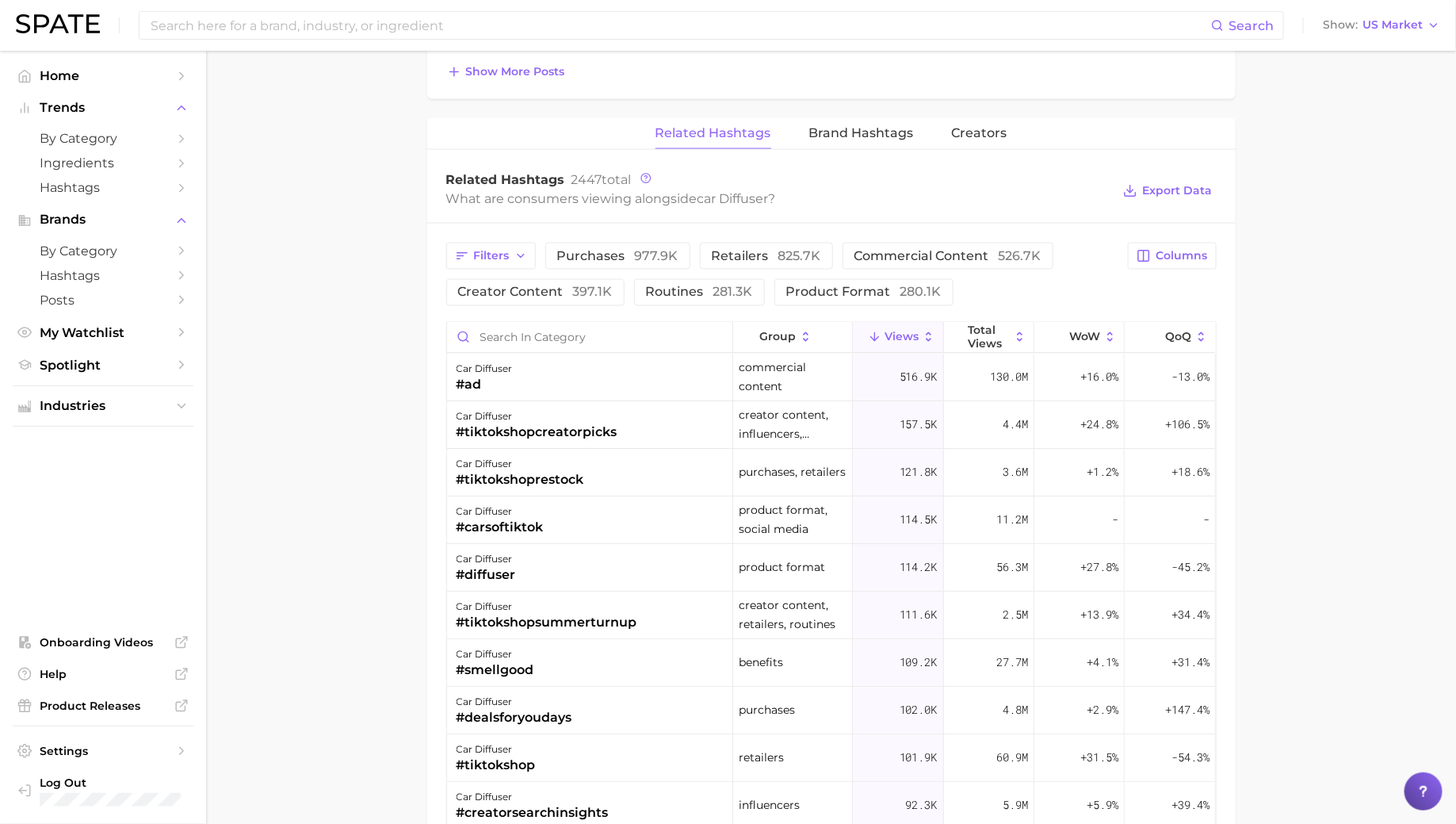
scroll to position [1151, 0]
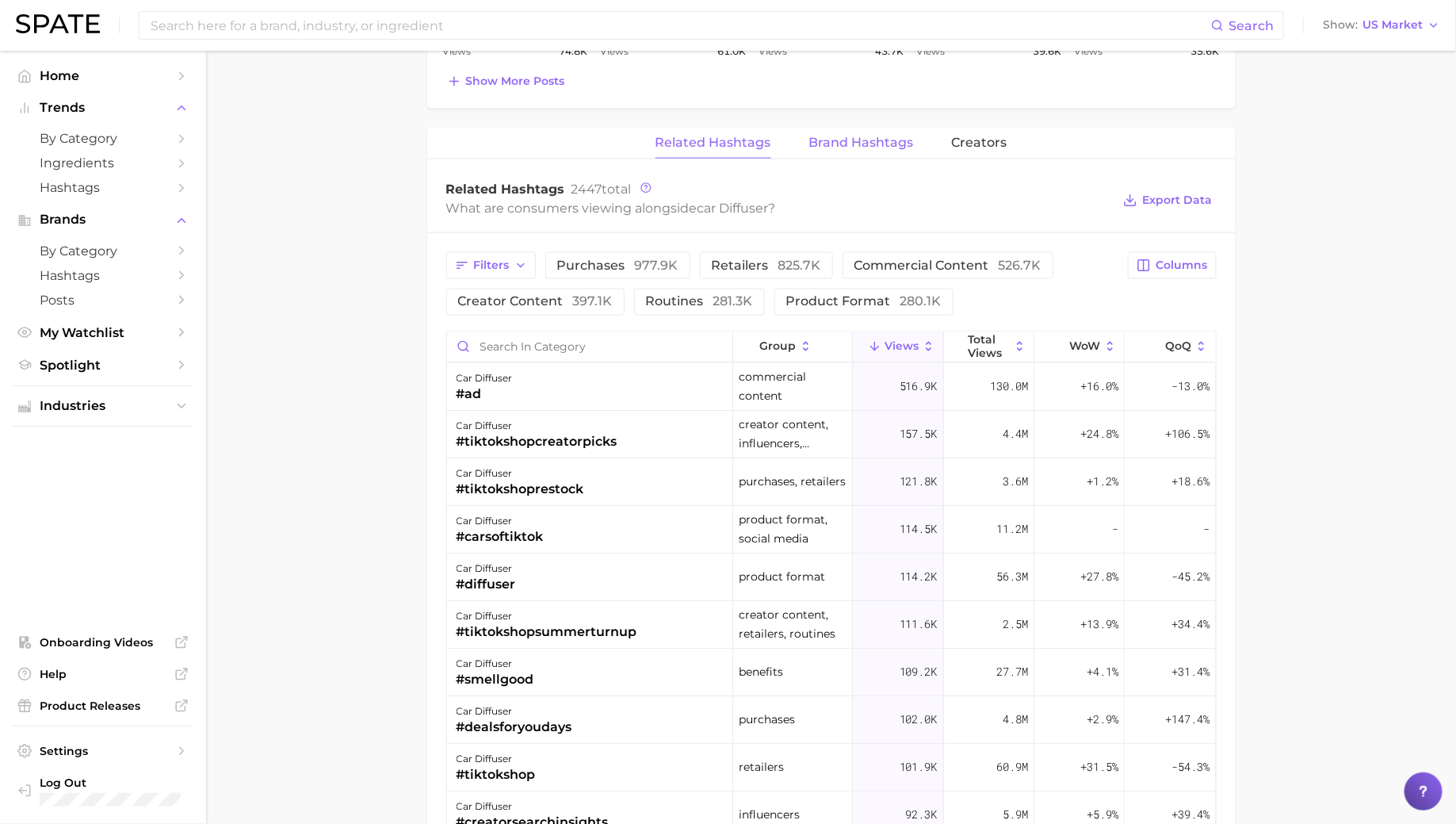
click at [838, 139] on span "Brand Hashtags" at bounding box center [861, 143] width 105 height 15
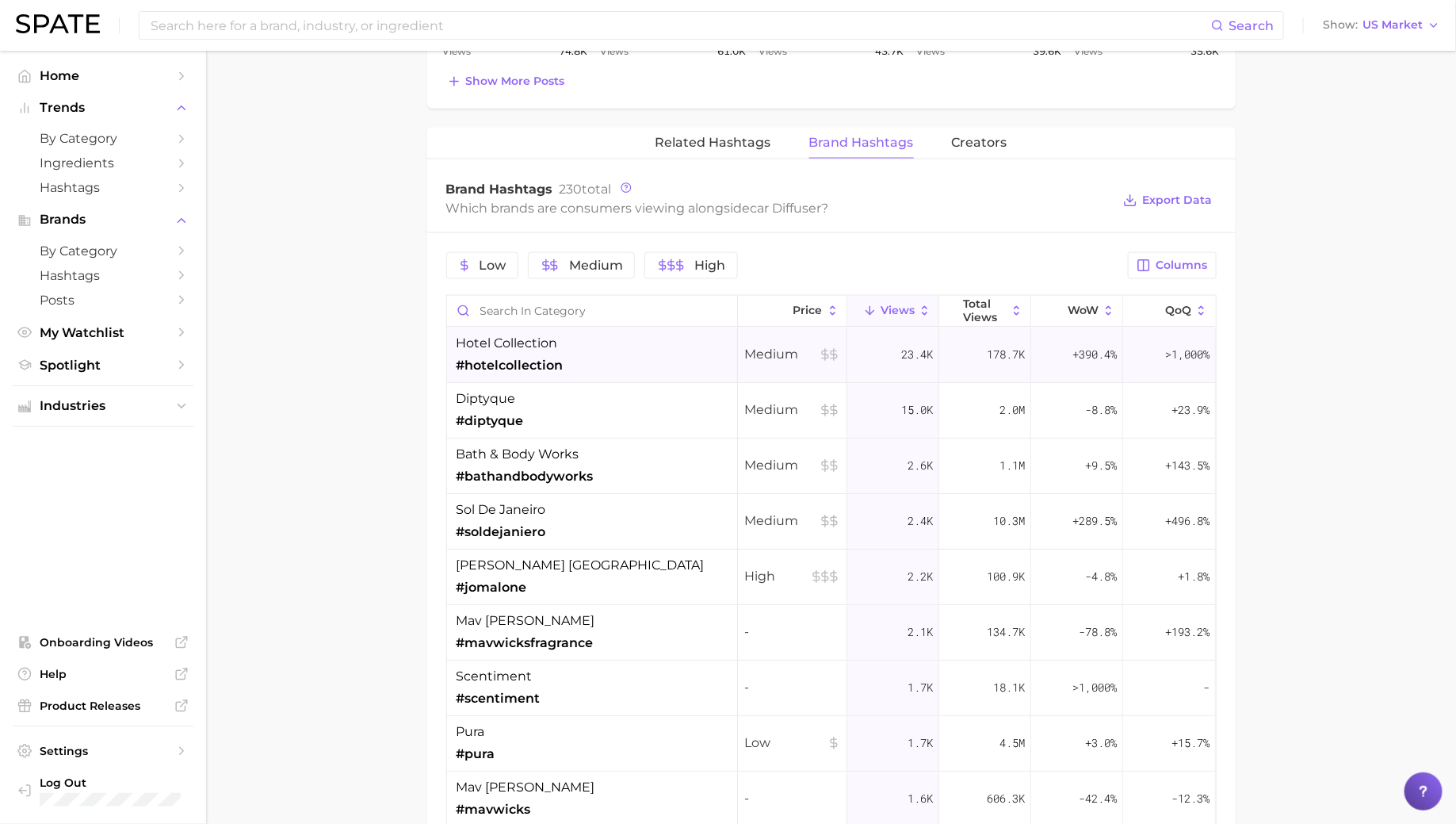
click at [583, 351] on div "hotel collection #hotelcollection" at bounding box center [592, 355] width 291 height 55
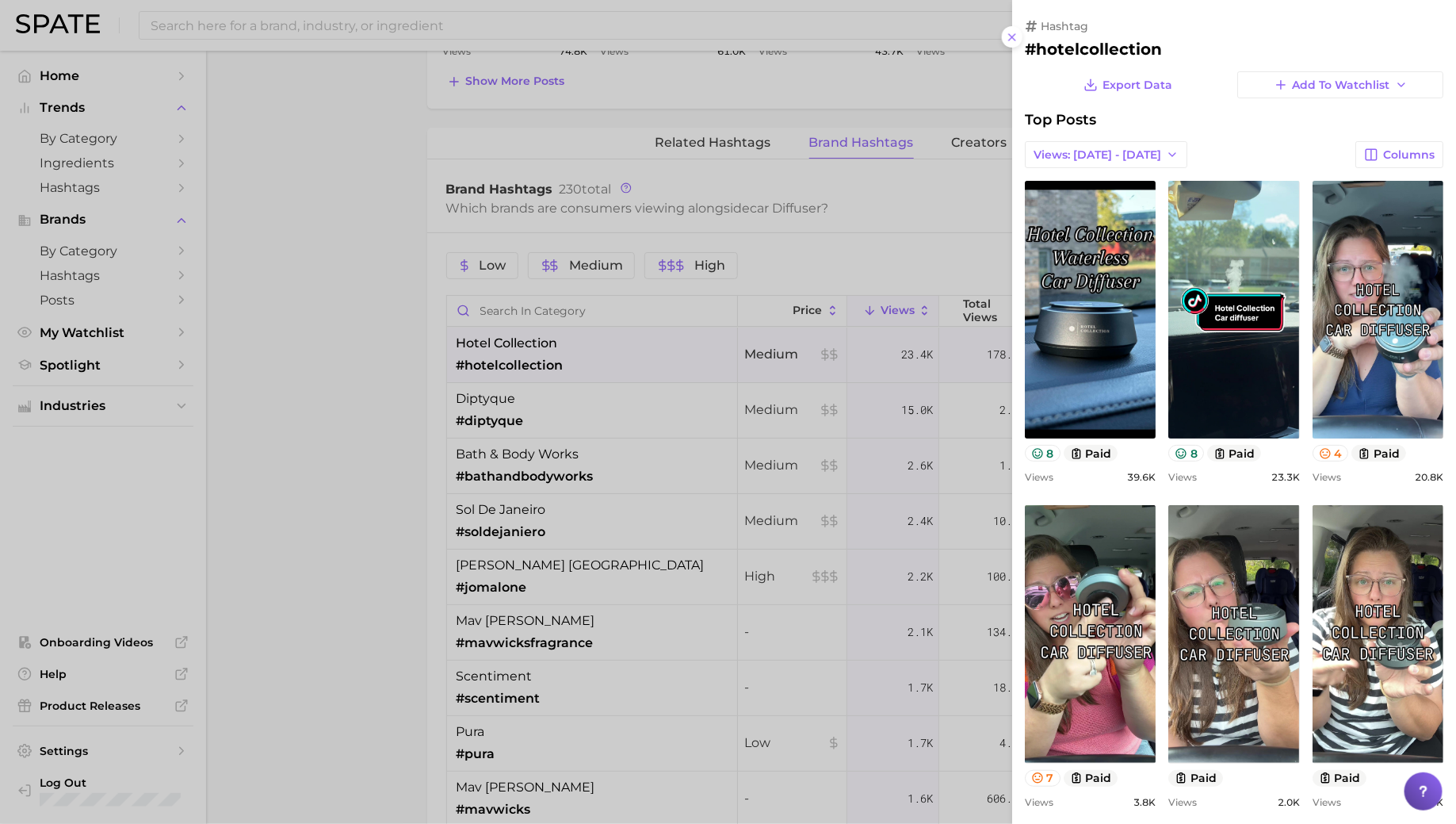
scroll to position [0, 0]
click at [584, 353] on div at bounding box center [728, 412] width 1456 height 824
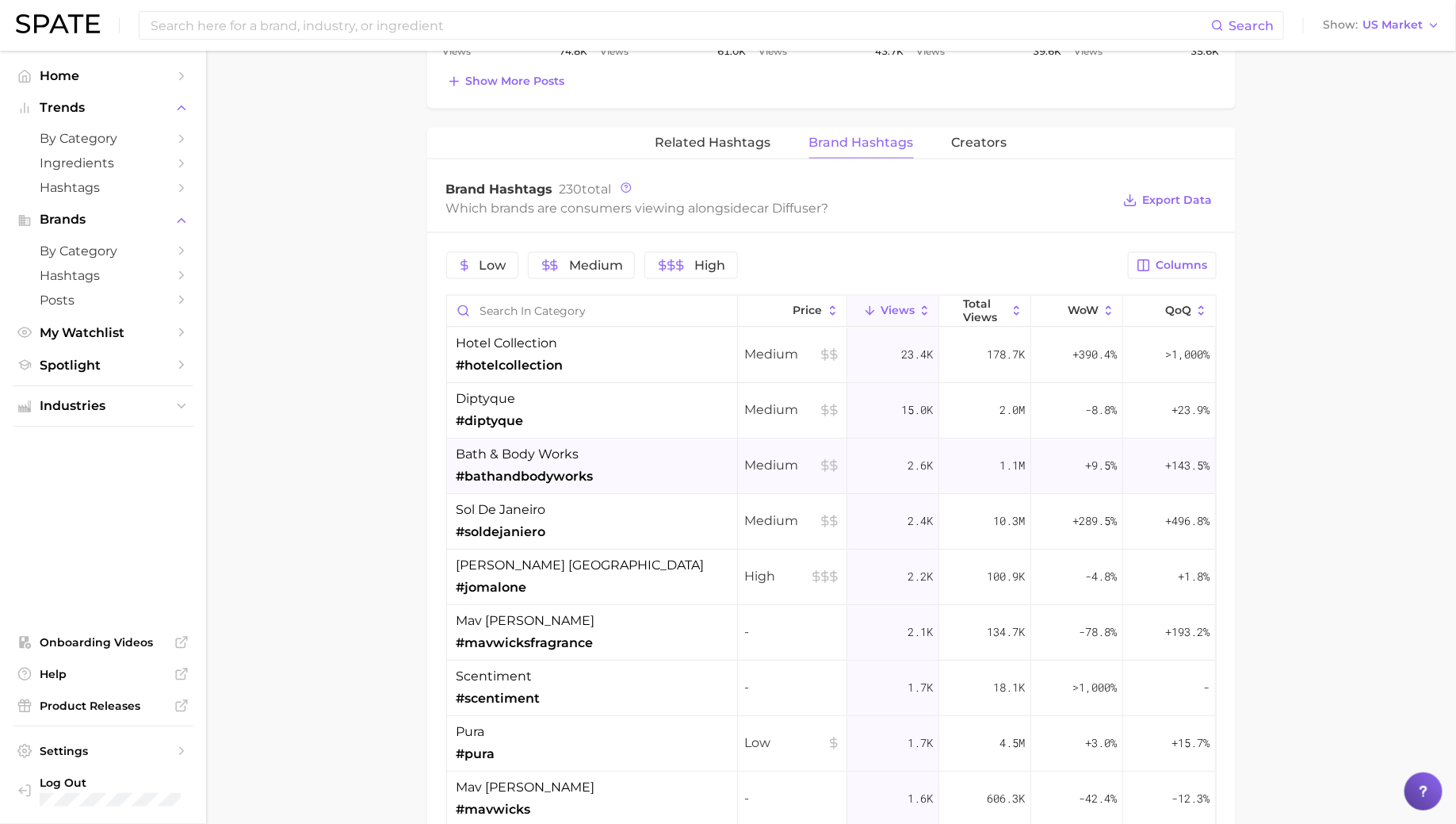
click at [563, 448] on span "bath & body works" at bounding box center [518, 453] width 123 height 19
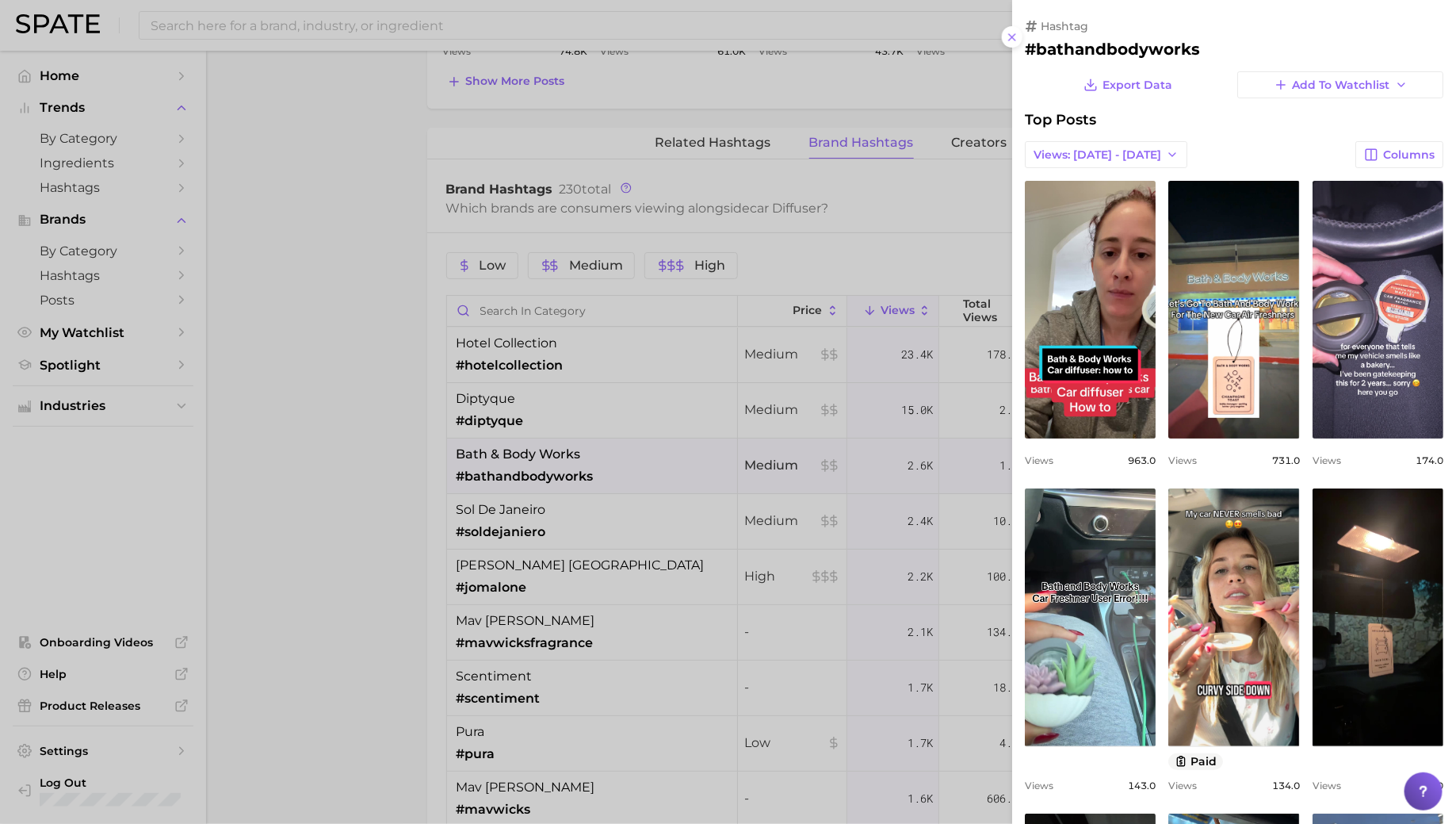
click at [563, 448] on div at bounding box center [728, 412] width 1456 height 824
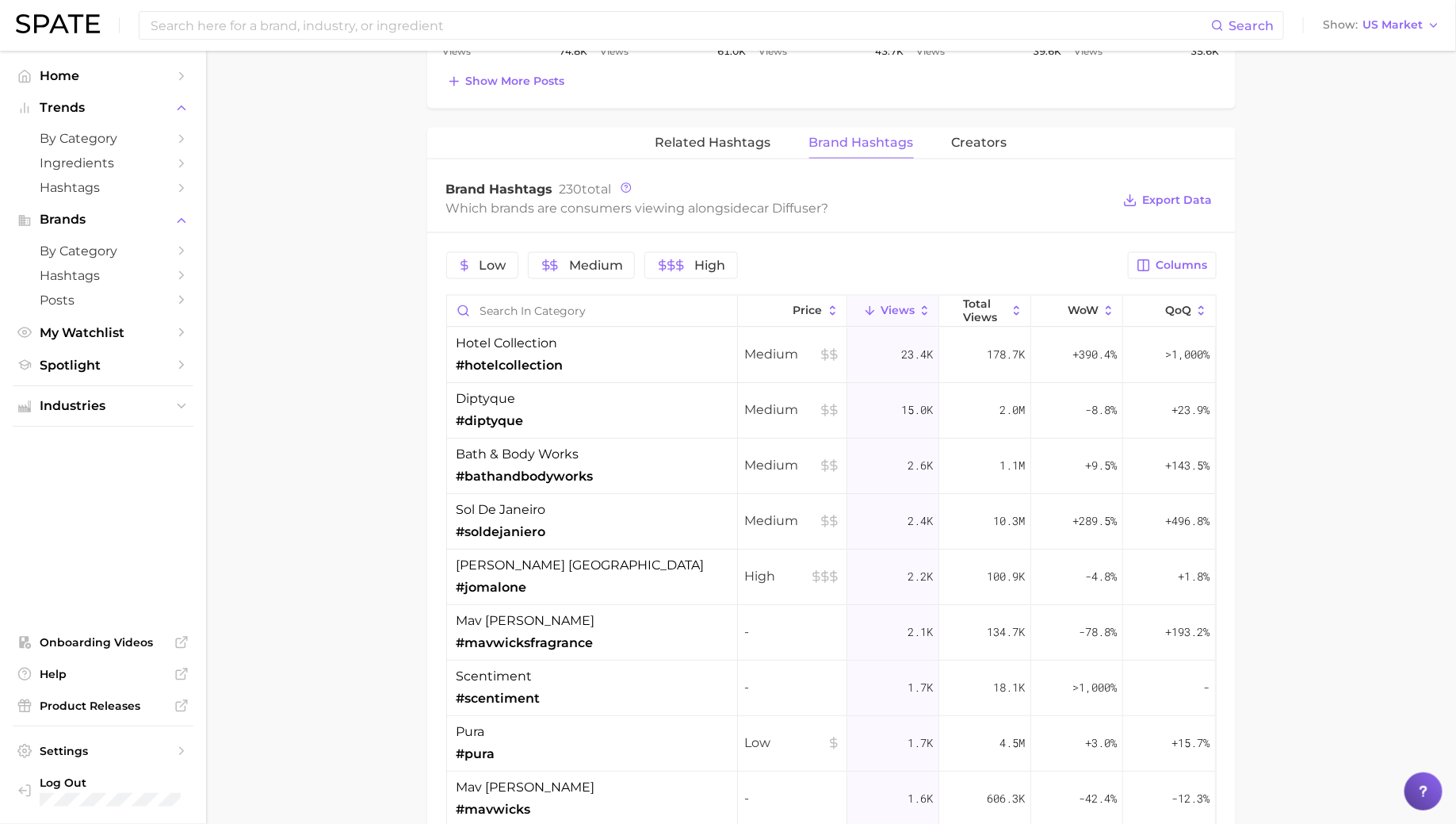
click at [563, 494] on div "sol de janeiro #soldejaniero" at bounding box center [592, 522] width 291 height 55
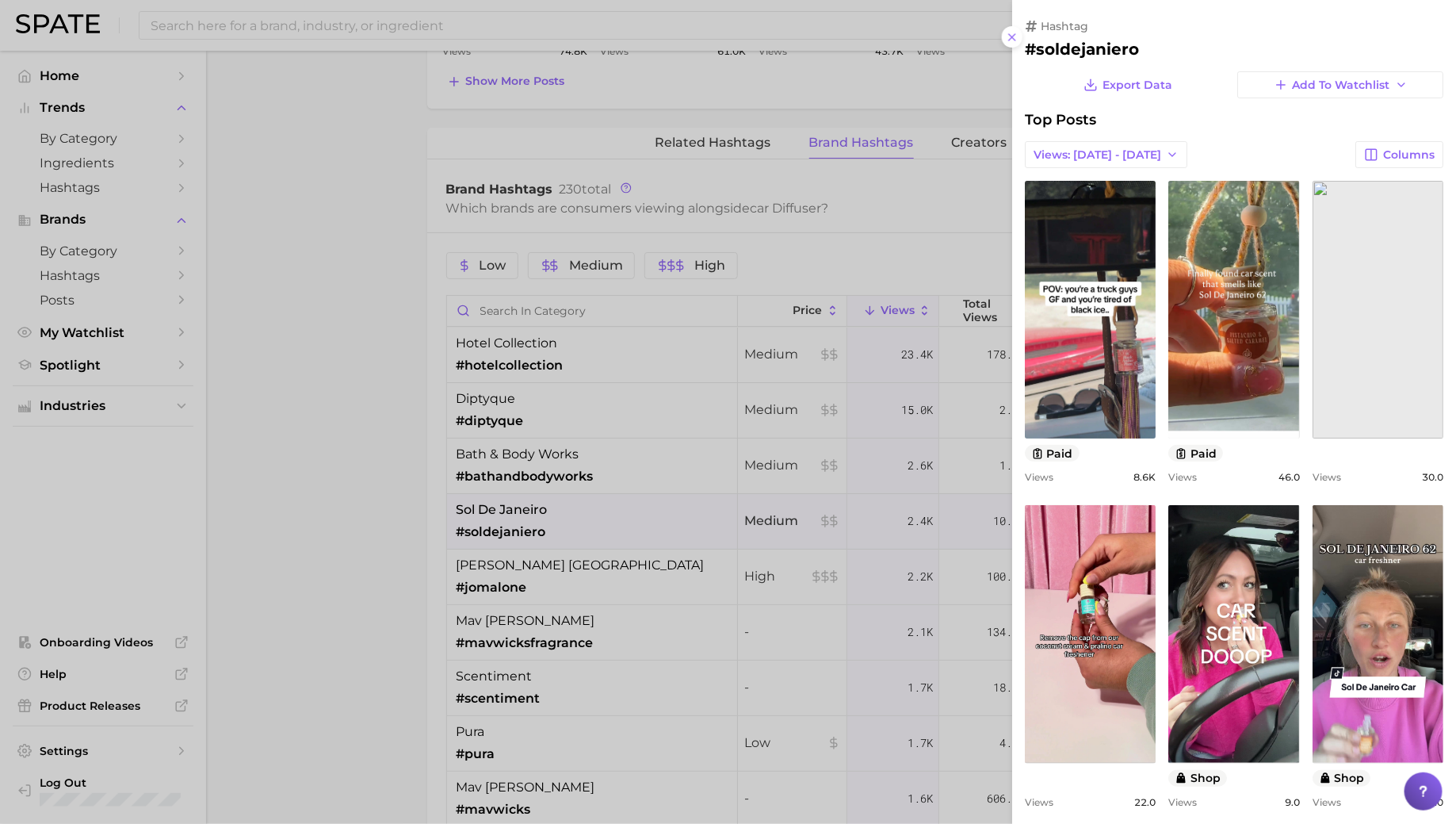
click at [563, 493] on div at bounding box center [728, 412] width 1456 height 824
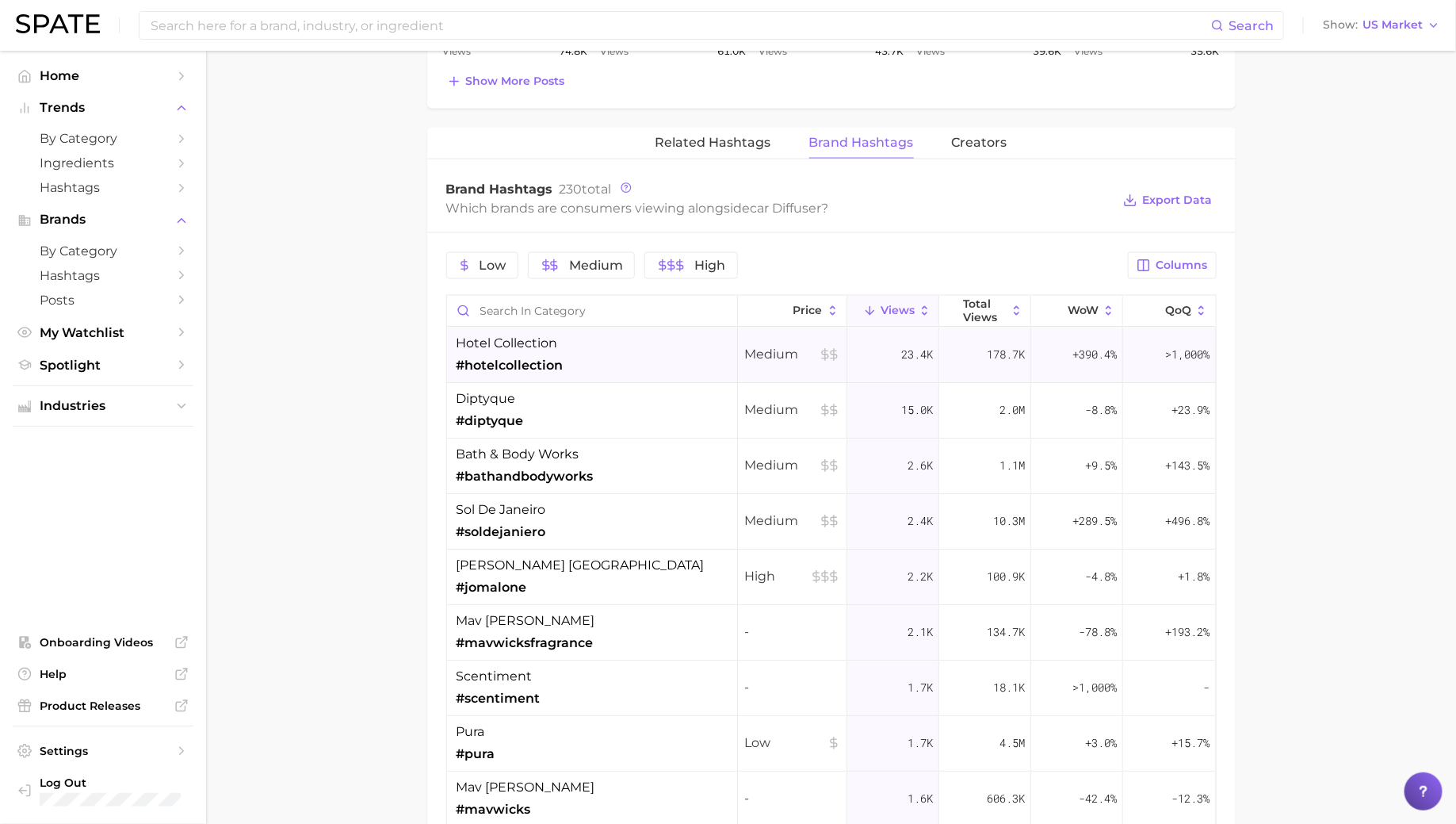
click at [587, 334] on div "hotel collection #hotelcollection" at bounding box center [592, 355] width 291 height 55
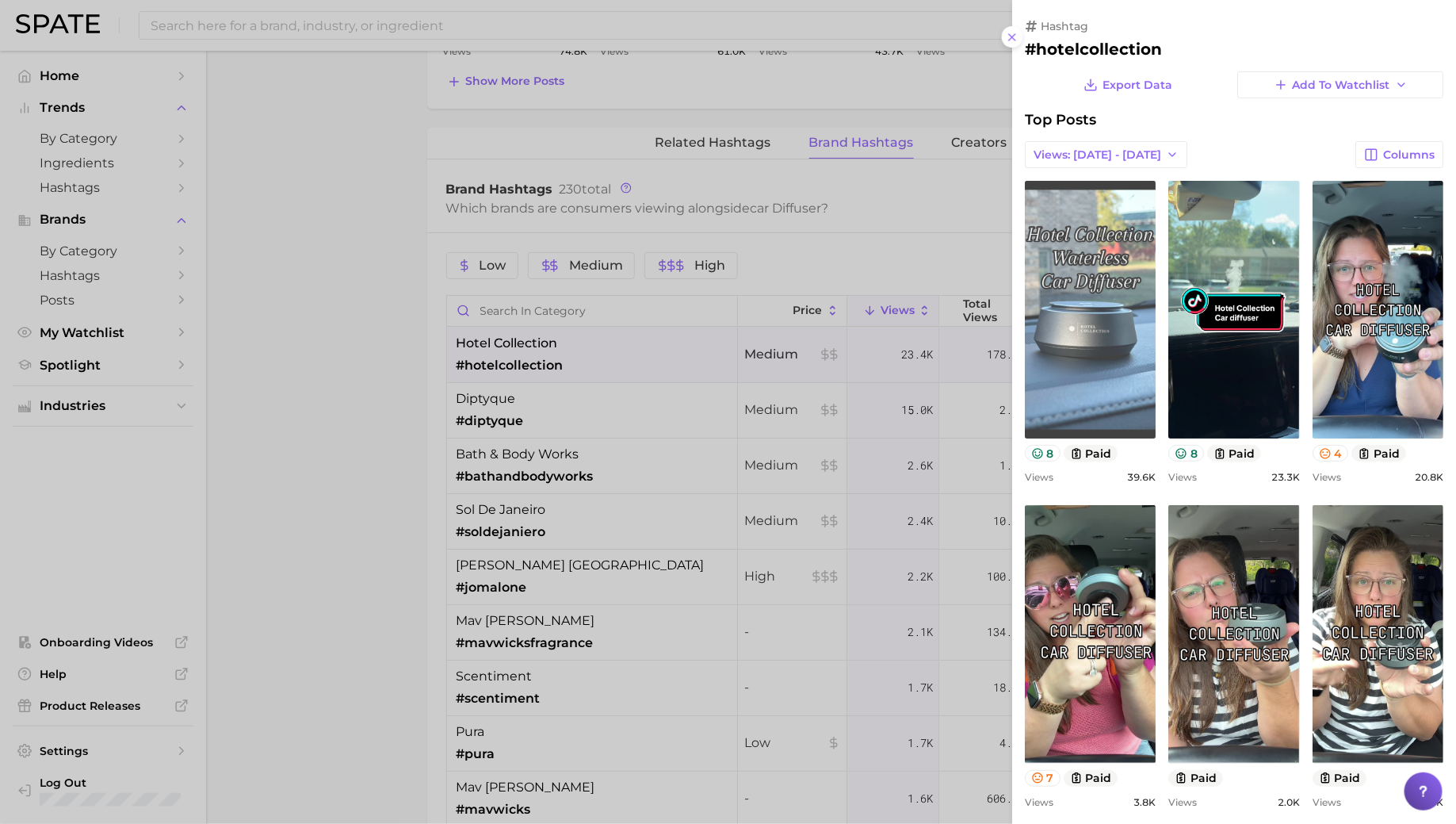
click at [1109, 272] on link "view post on TikTok" at bounding box center [1090, 309] width 131 height 258
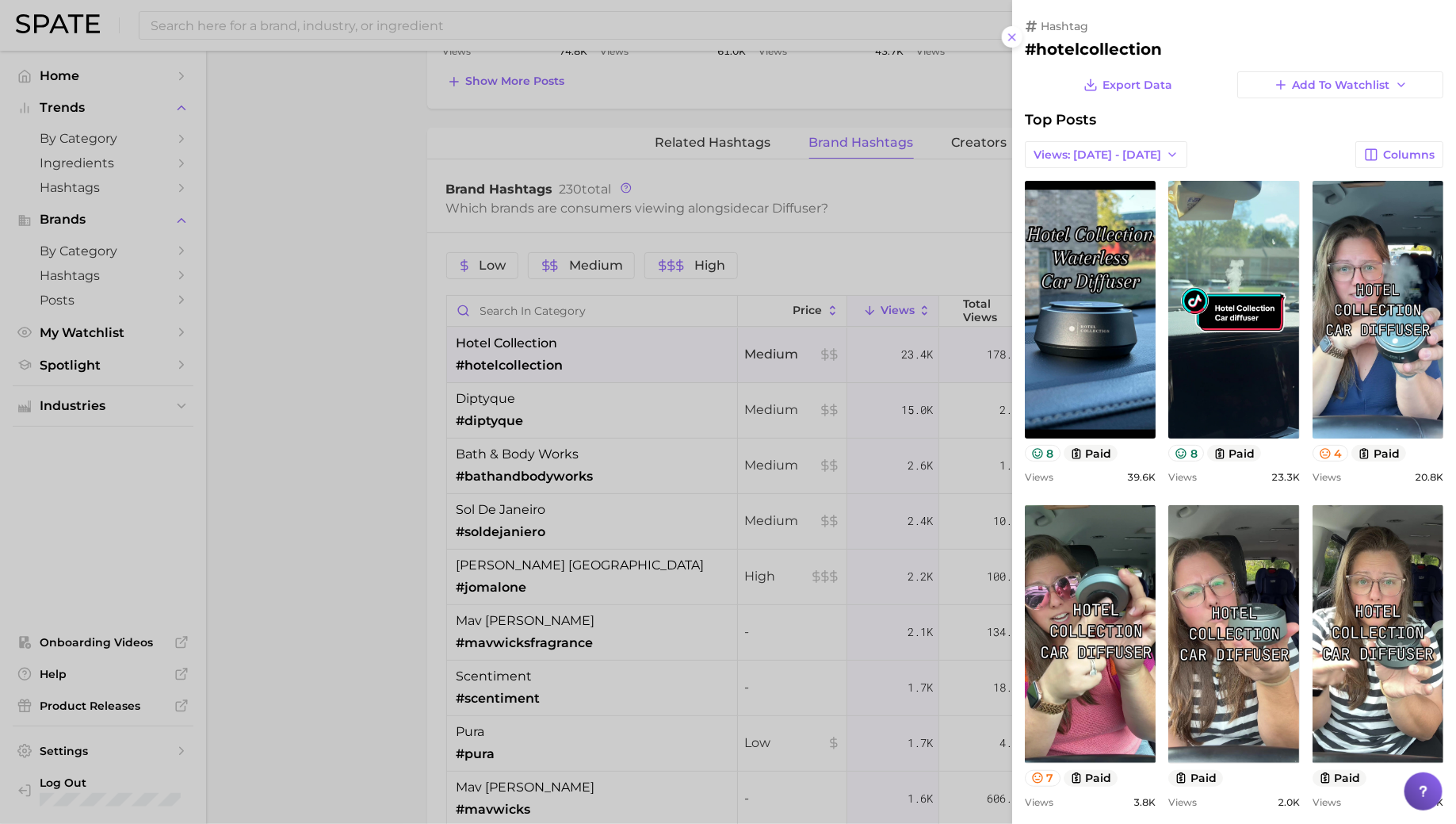
click at [474, 261] on div at bounding box center [728, 412] width 1456 height 824
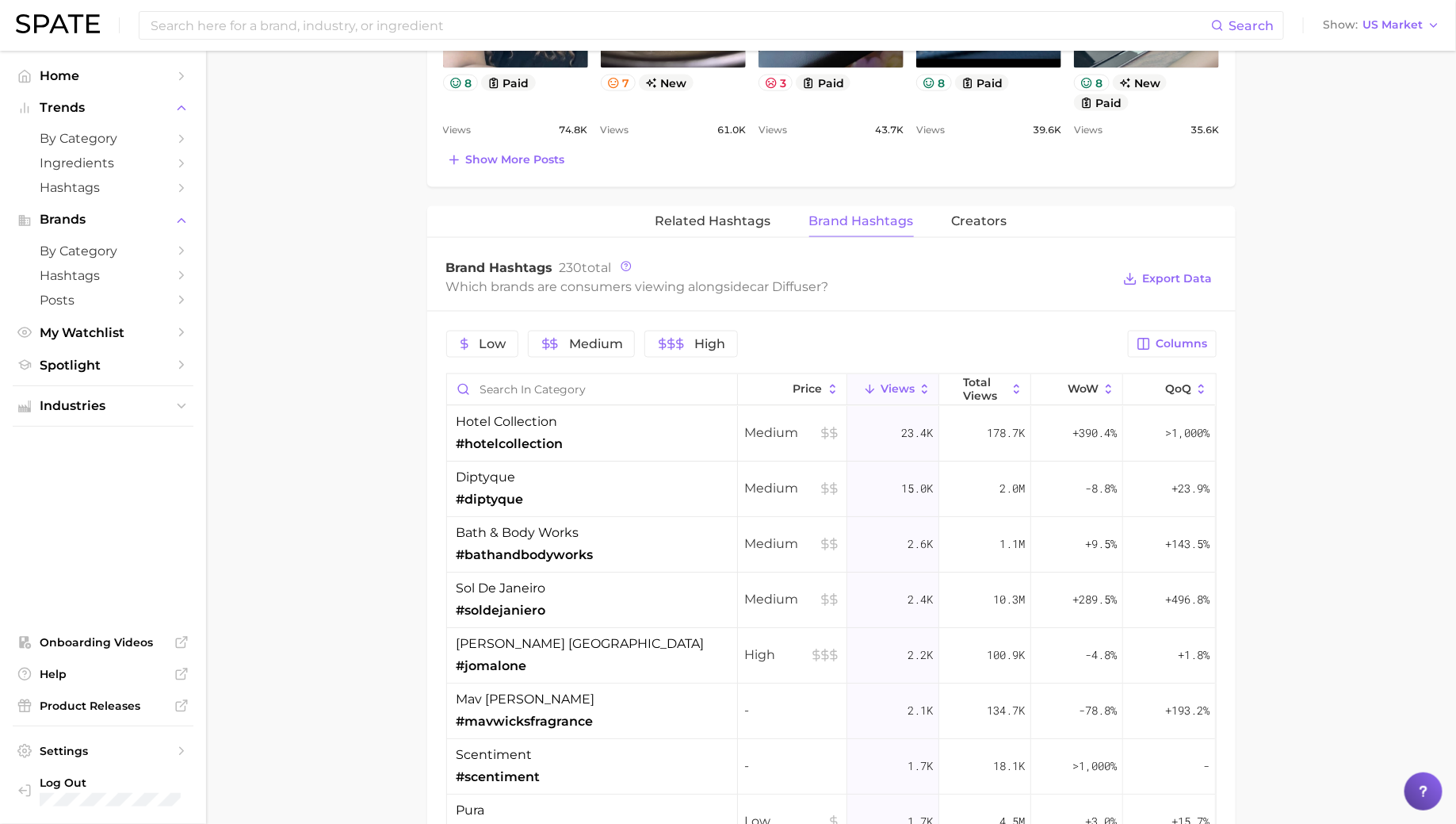
scroll to position [1078, 0]
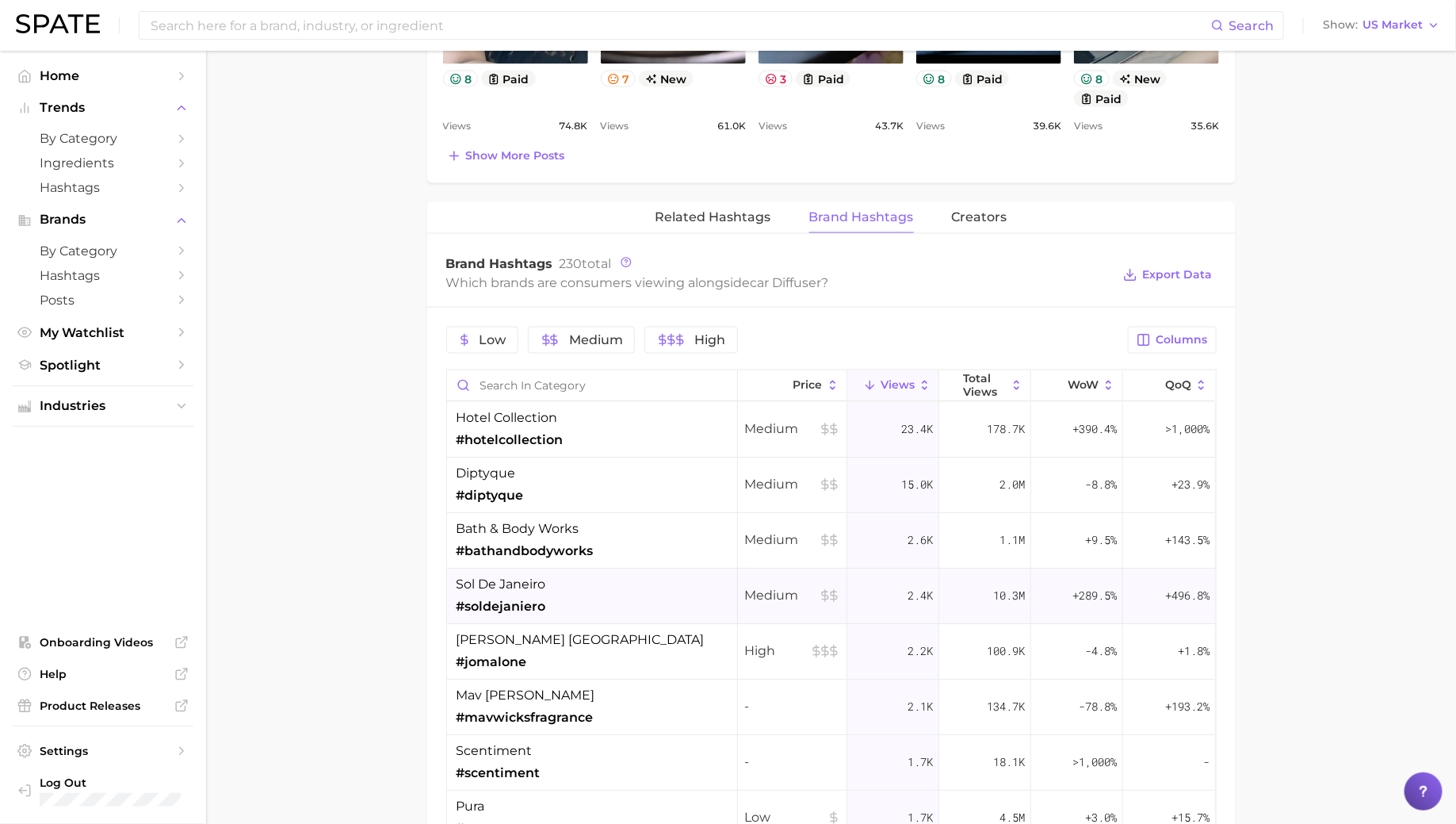
click at [552, 588] on div "sol de janeiro #soldejaniero" at bounding box center [592, 596] width 291 height 55
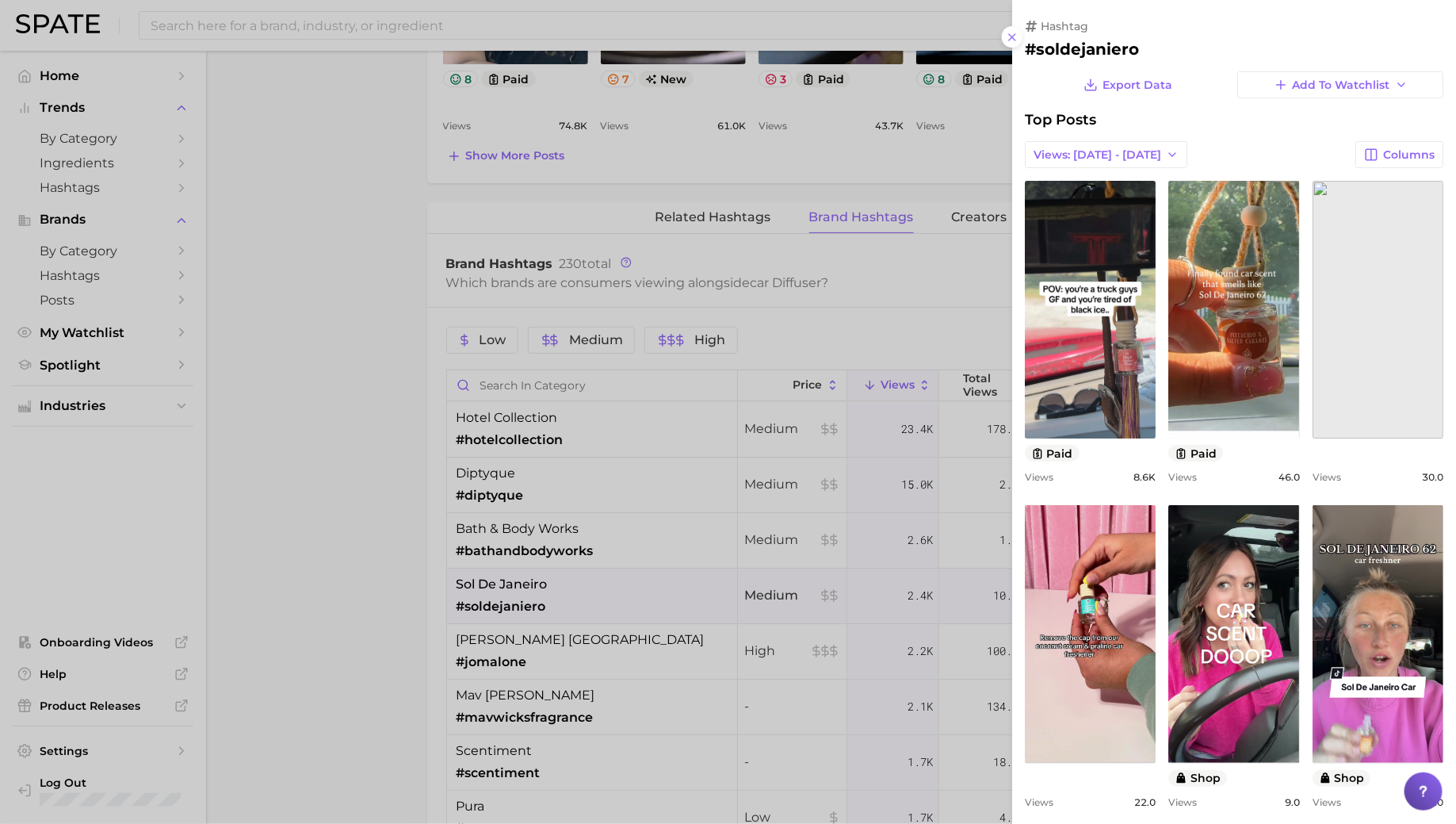
scroll to position [0, 0]
click at [586, 602] on div at bounding box center [728, 412] width 1456 height 824
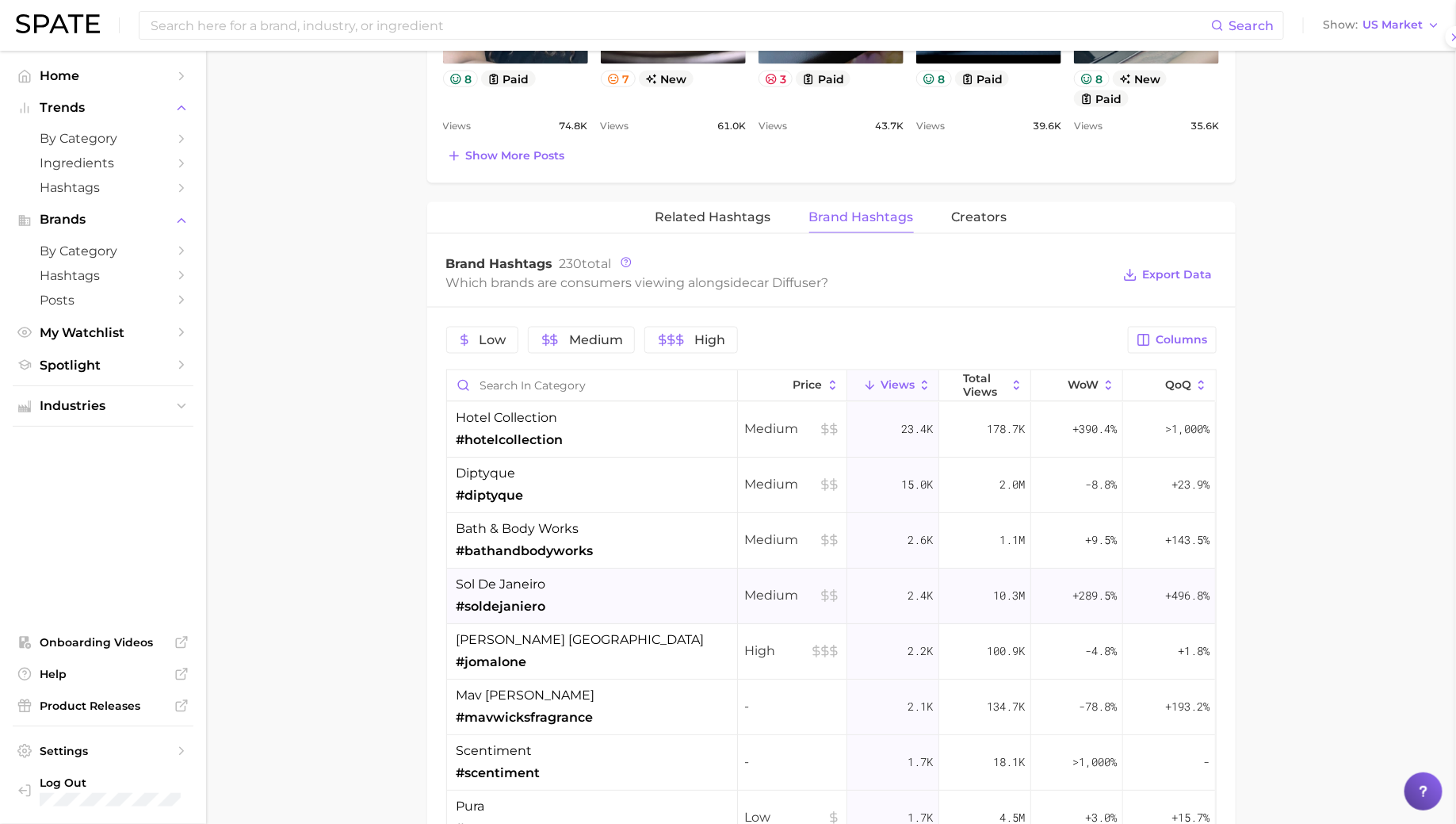
click at [576, 577] on div "sol de janeiro #soldejaniero" at bounding box center [592, 596] width 291 height 55
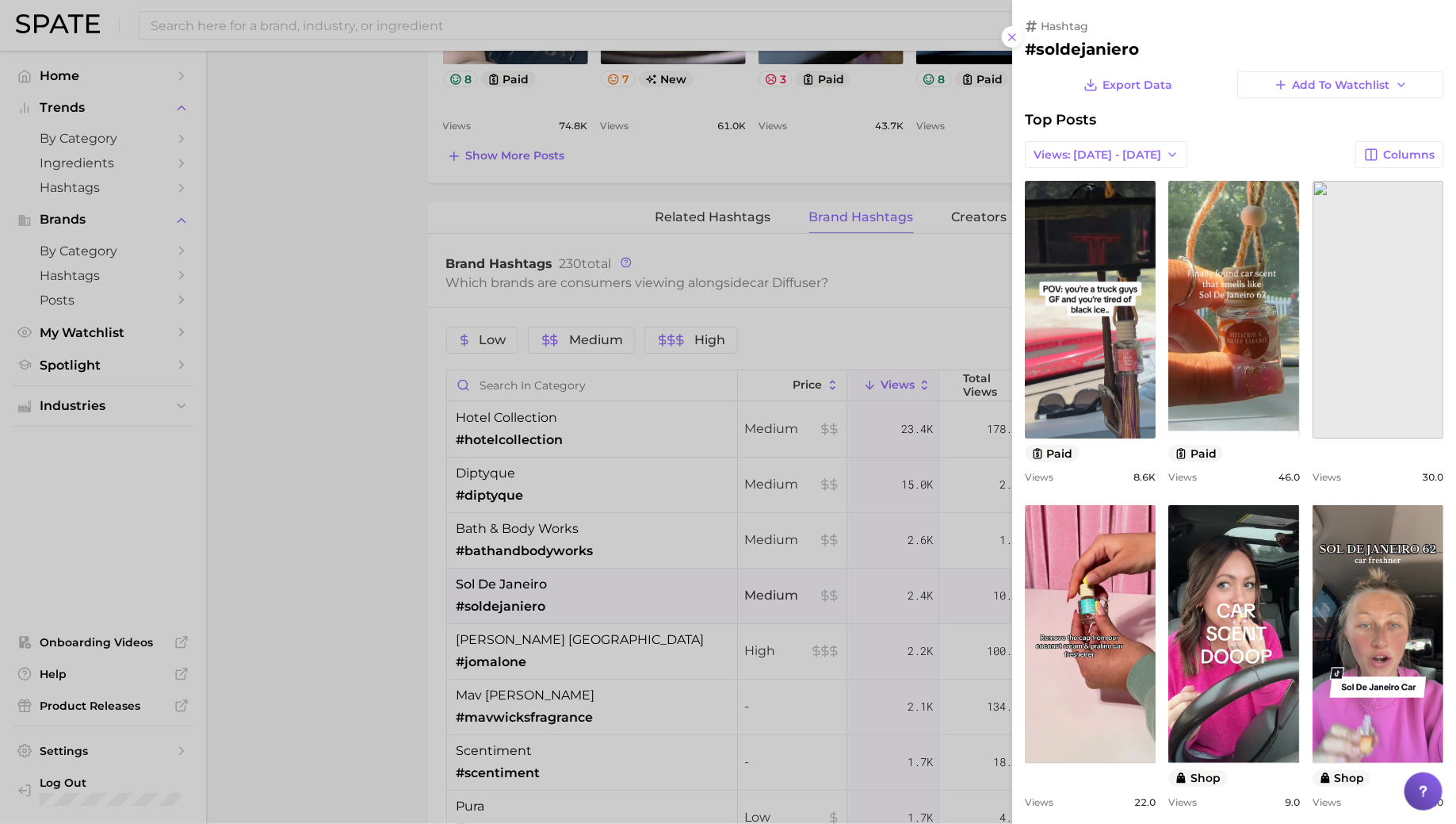
drag, startPoint x: 583, startPoint y: 539, endPoint x: 585, endPoint y: 527, distance: 12.2
click at [583, 539] on div at bounding box center [728, 412] width 1456 height 824
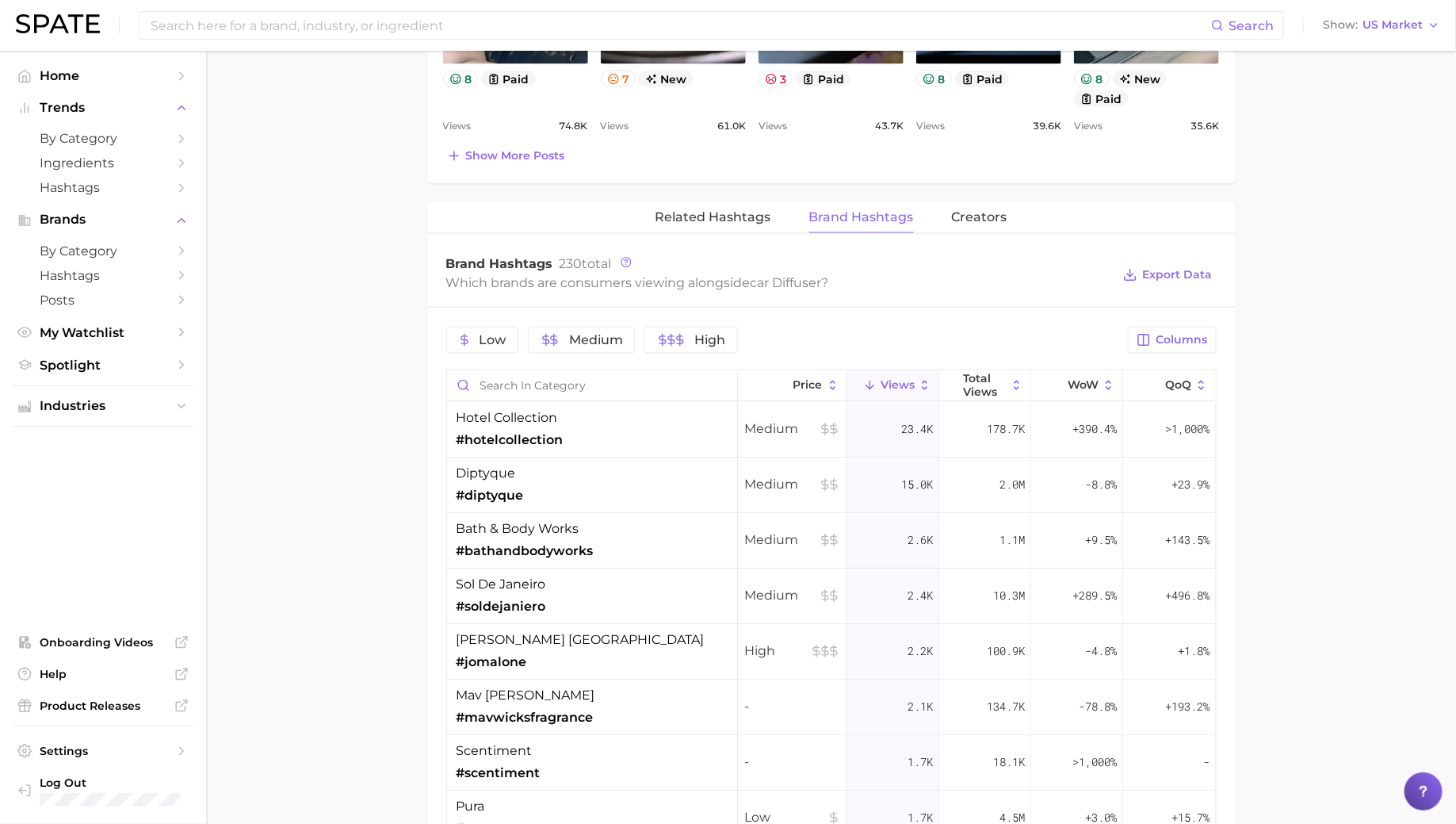
click at [593, 518] on div "bath & body works #bathandbodyworks" at bounding box center [592, 540] width 291 height 55
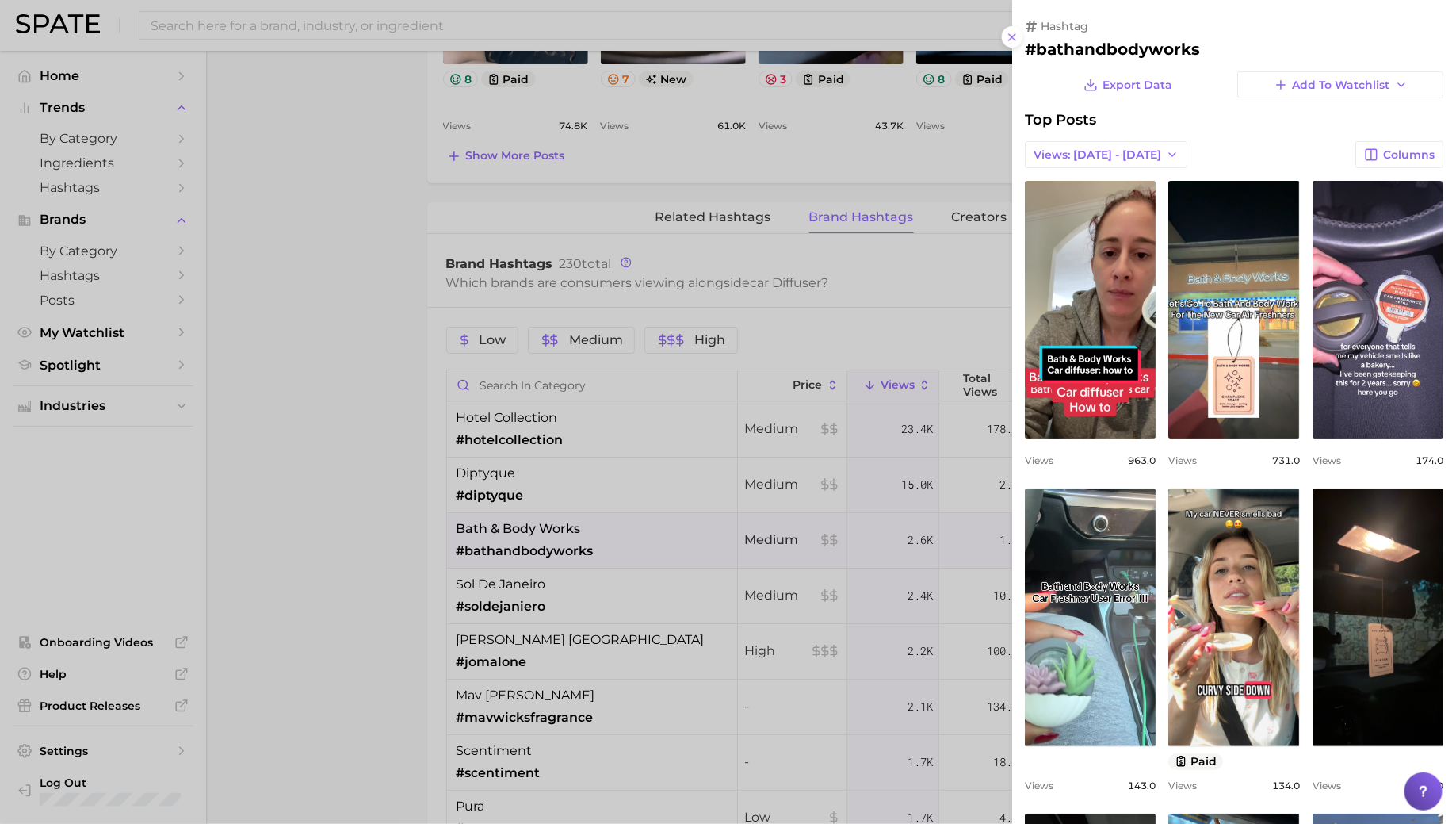
click at [596, 521] on div at bounding box center [728, 412] width 1456 height 824
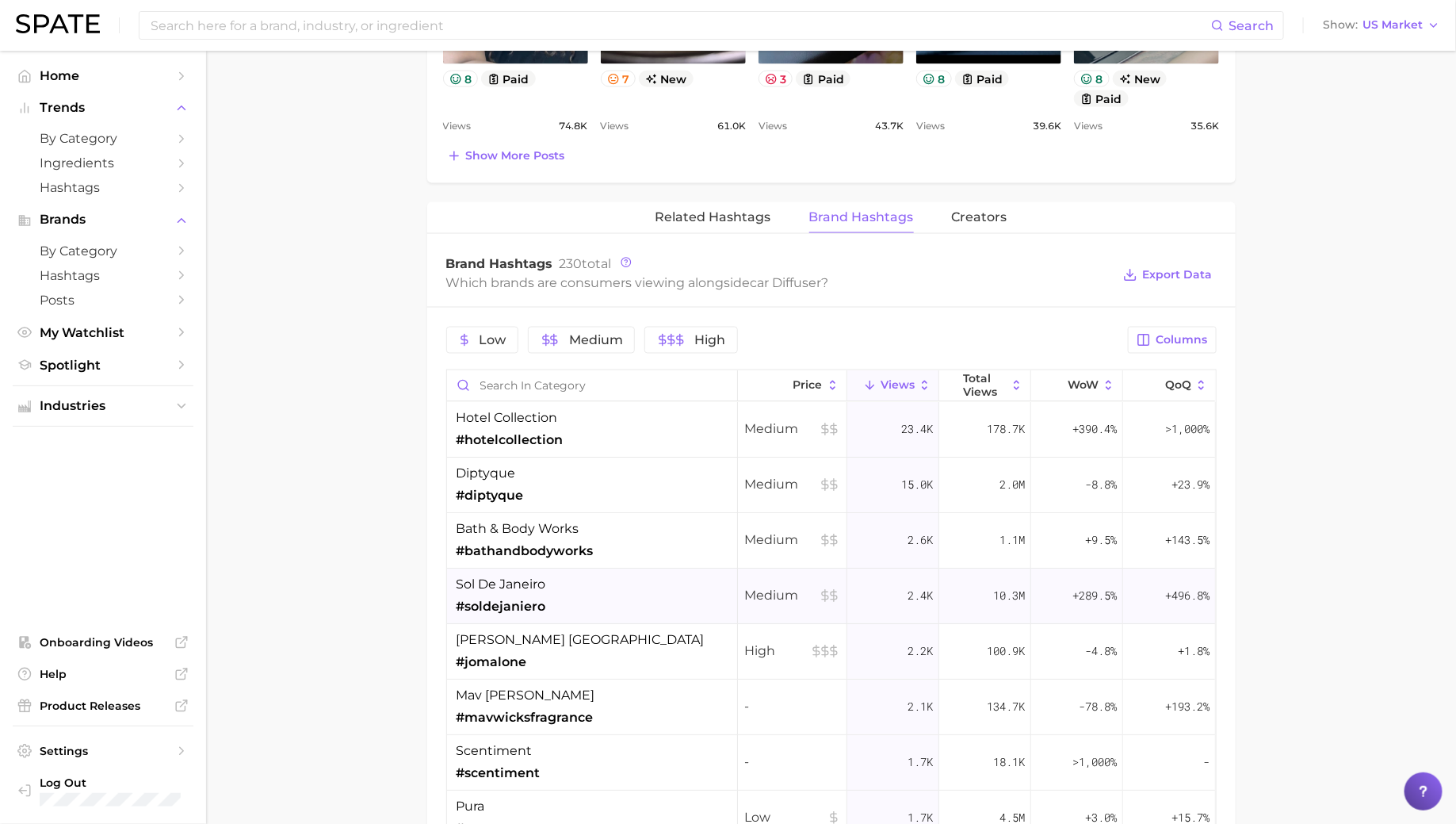
click at [590, 595] on div "sol de janeiro #soldejaniero" at bounding box center [592, 596] width 291 height 55
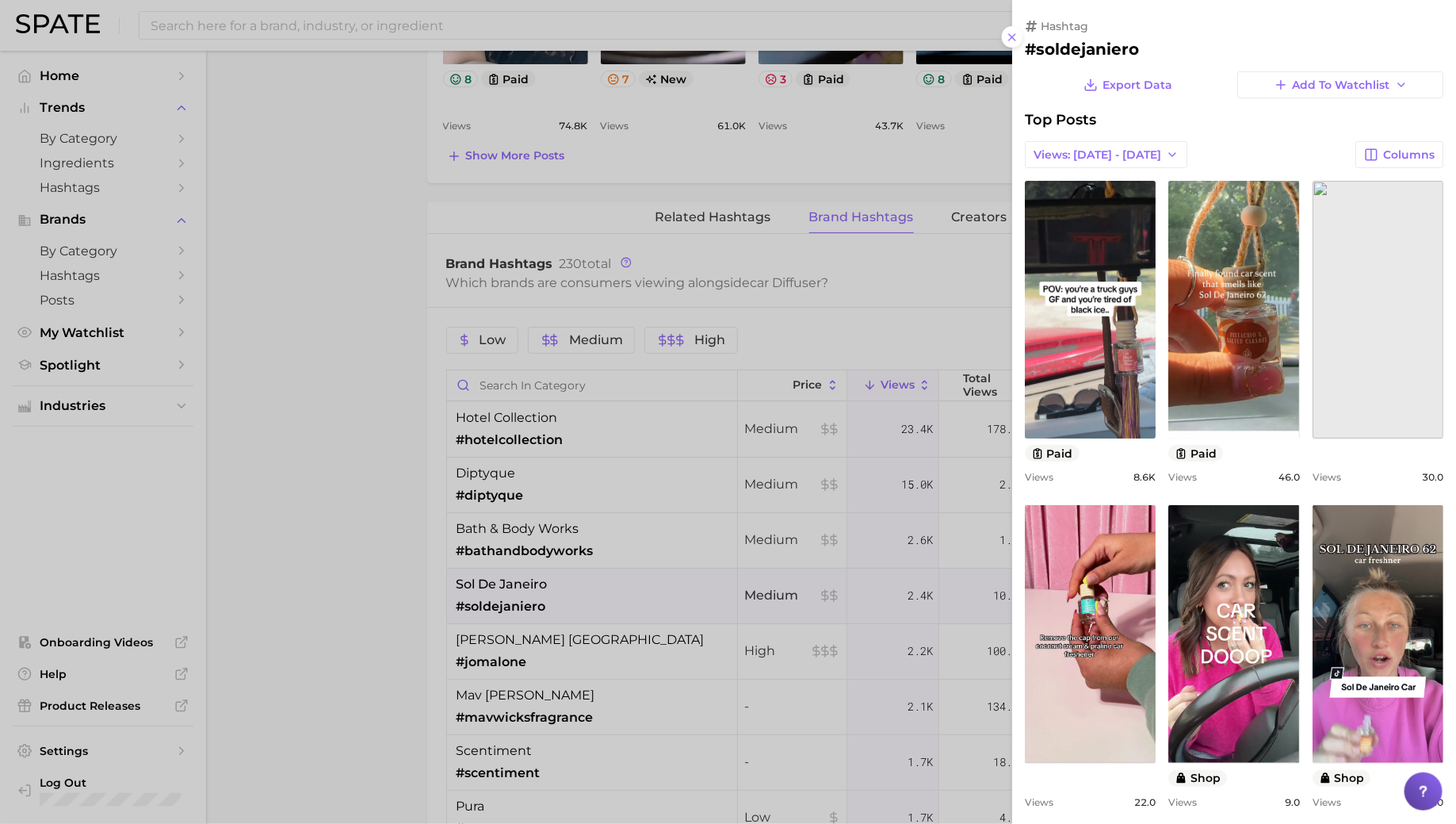
click at [590, 601] on div at bounding box center [728, 412] width 1456 height 824
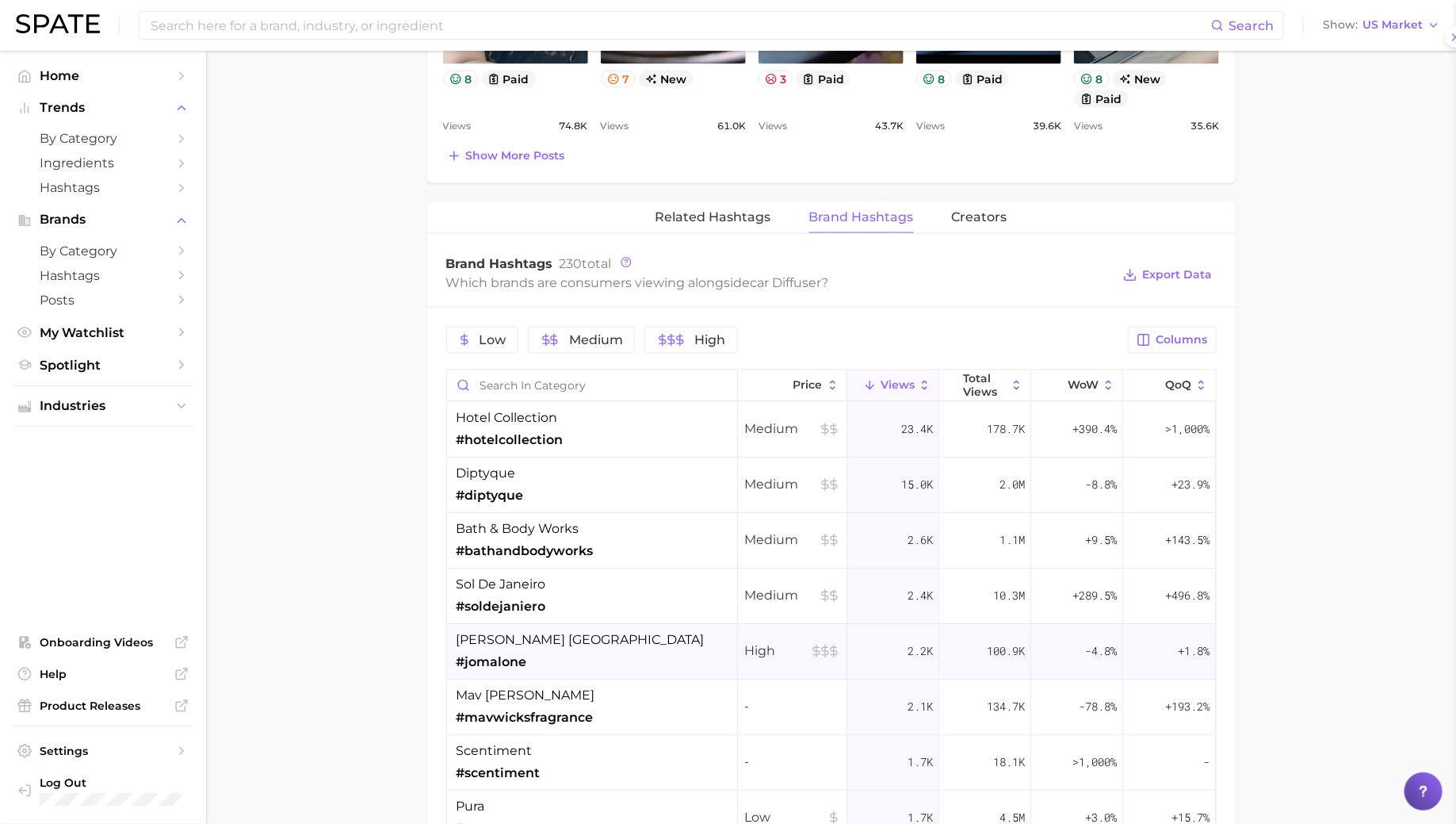
click at [586, 659] on div "[PERSON_NAME] london #jomalone" at bounding box center [592, 652] width 291 height 55
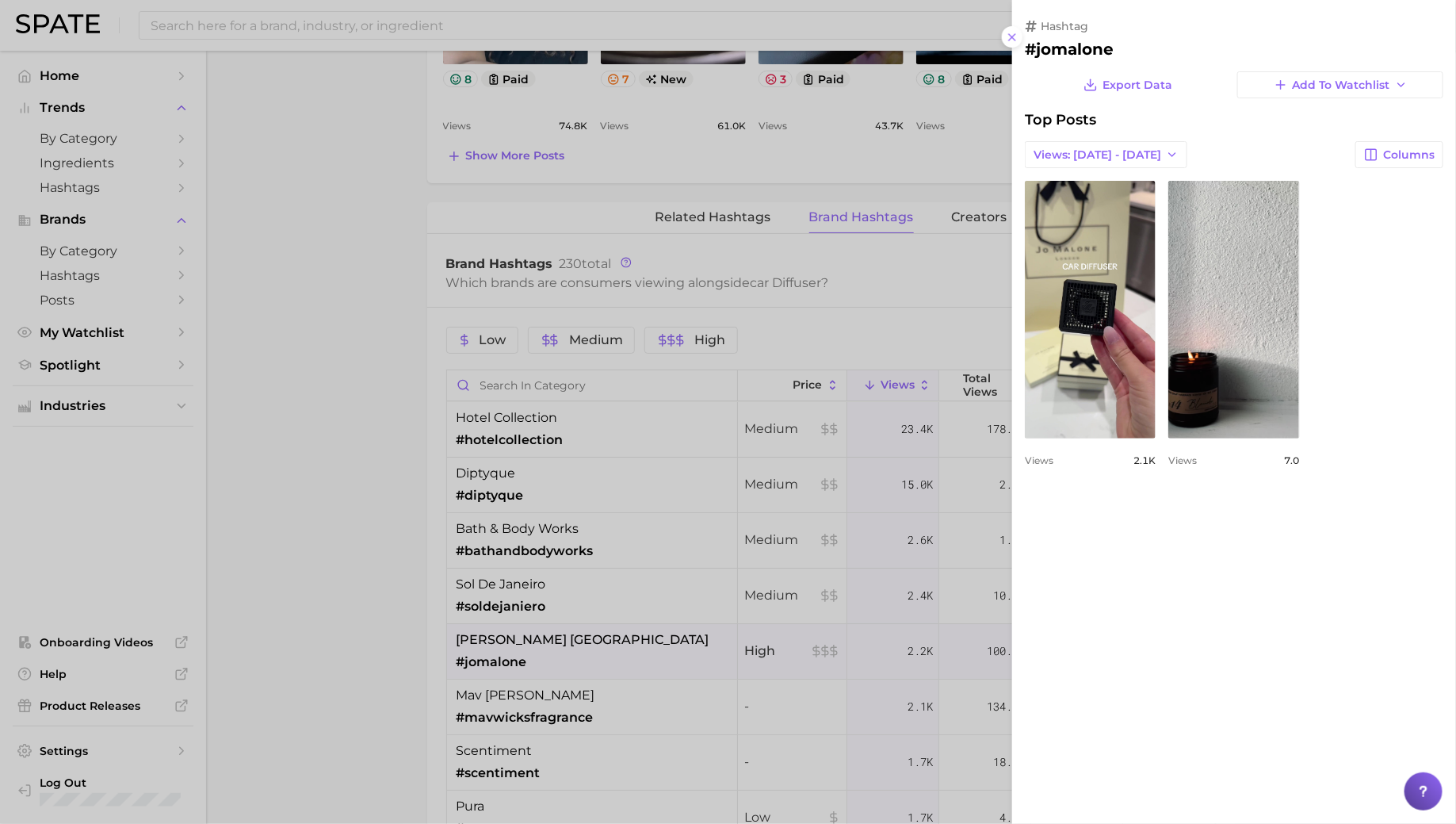
click at [595, 644] on div at bounding box center [728, 412] width 1456 height 824
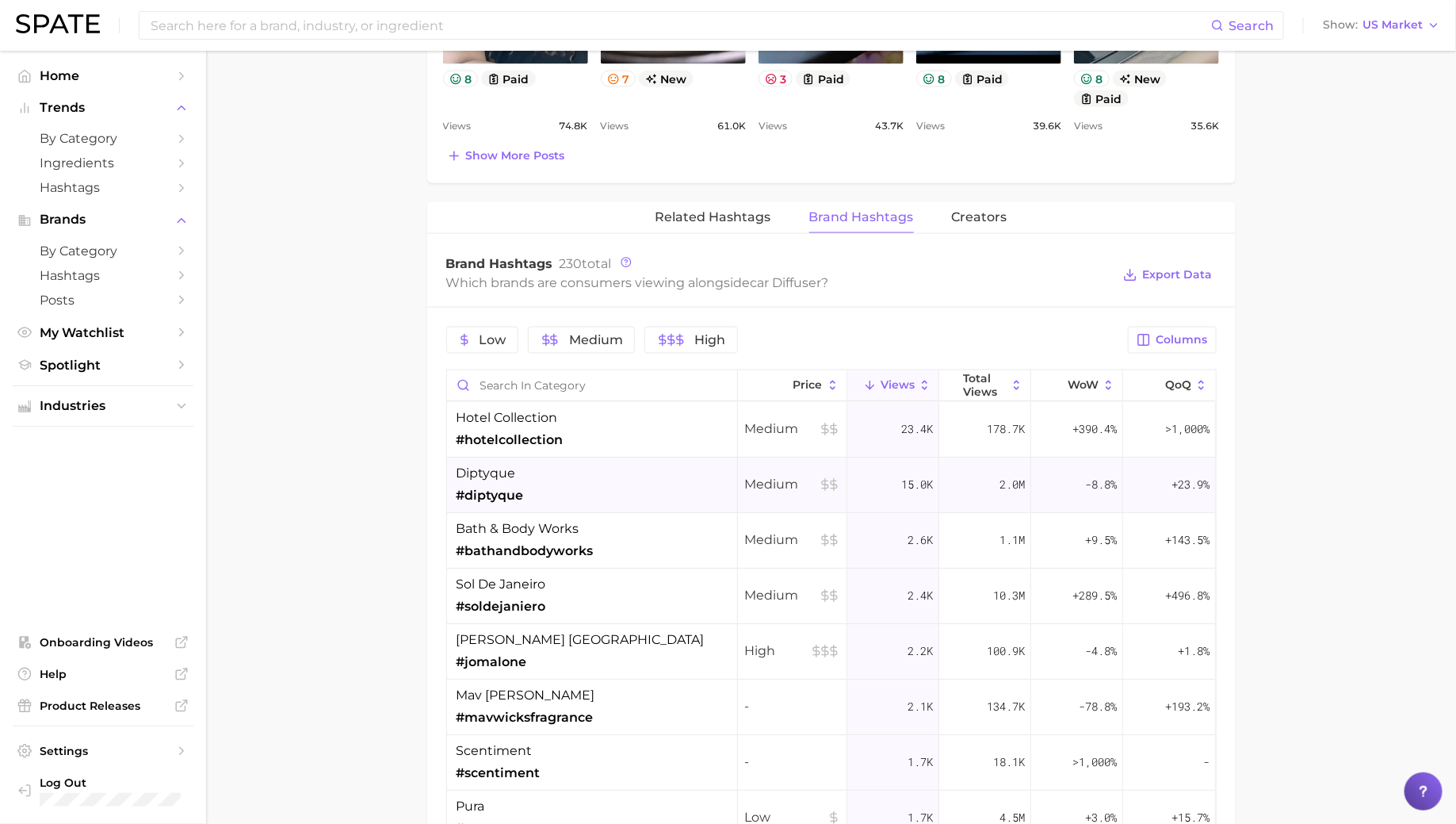
click at [545, 467] on div "diptyque #diptyque" at bounding box center [592, 485] width 291 height 55
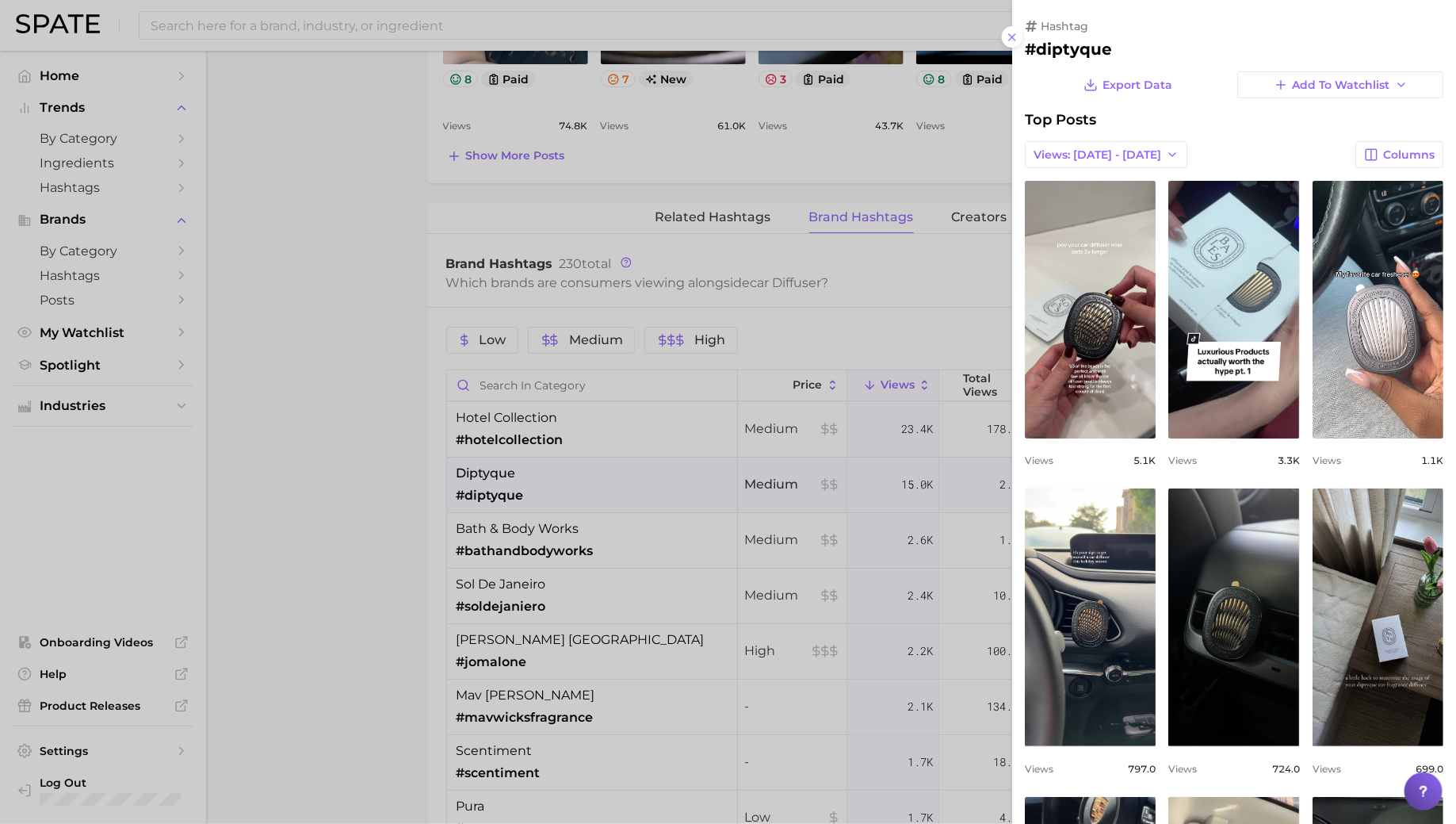
click at [564, 456] on div at bounding box center [728, 412] width 1456 height 824
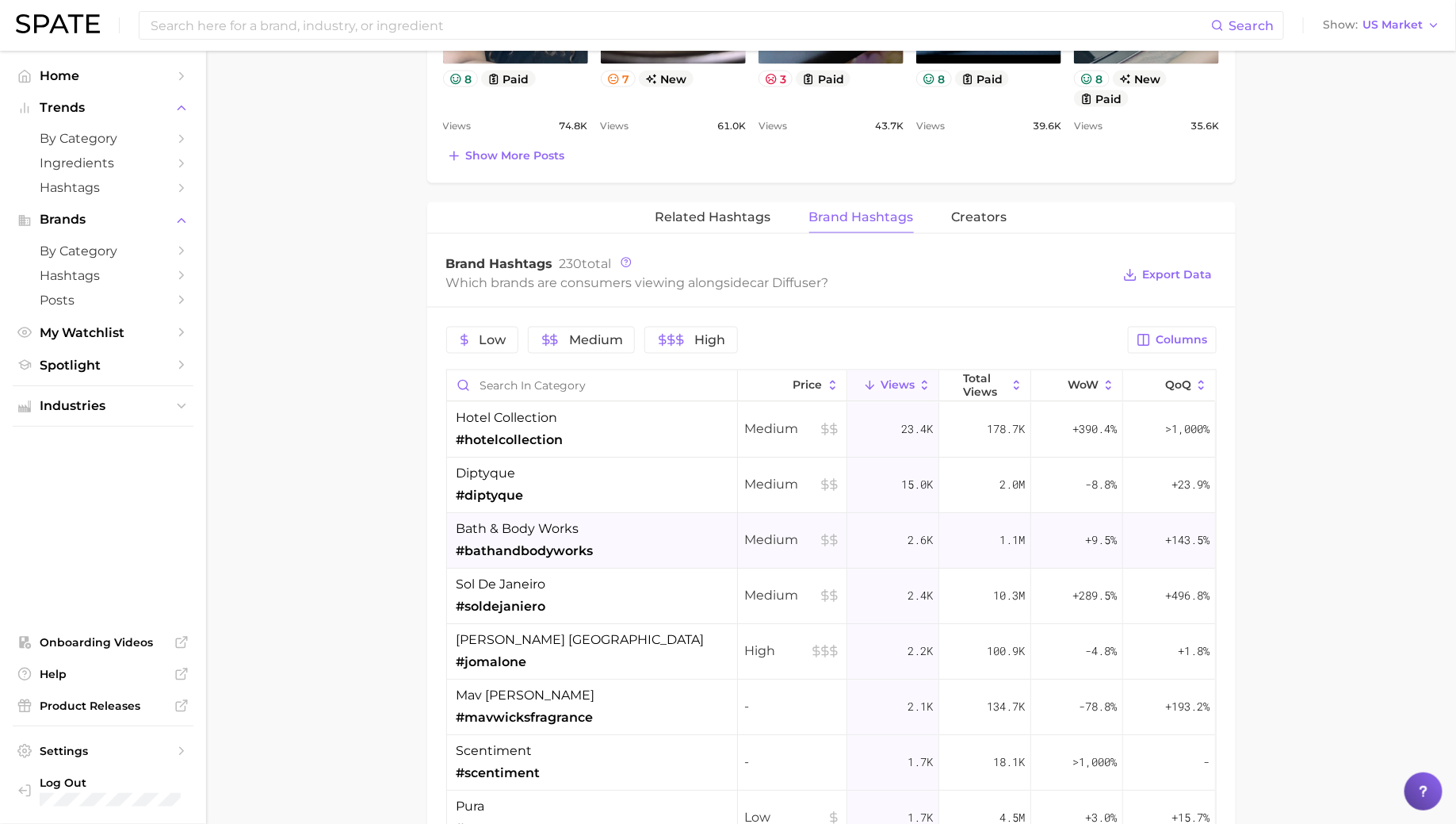
click at [583, 519] on div "bath & body works #bathandbodyworks" at bounding box center [525, 540] width 137 height 41
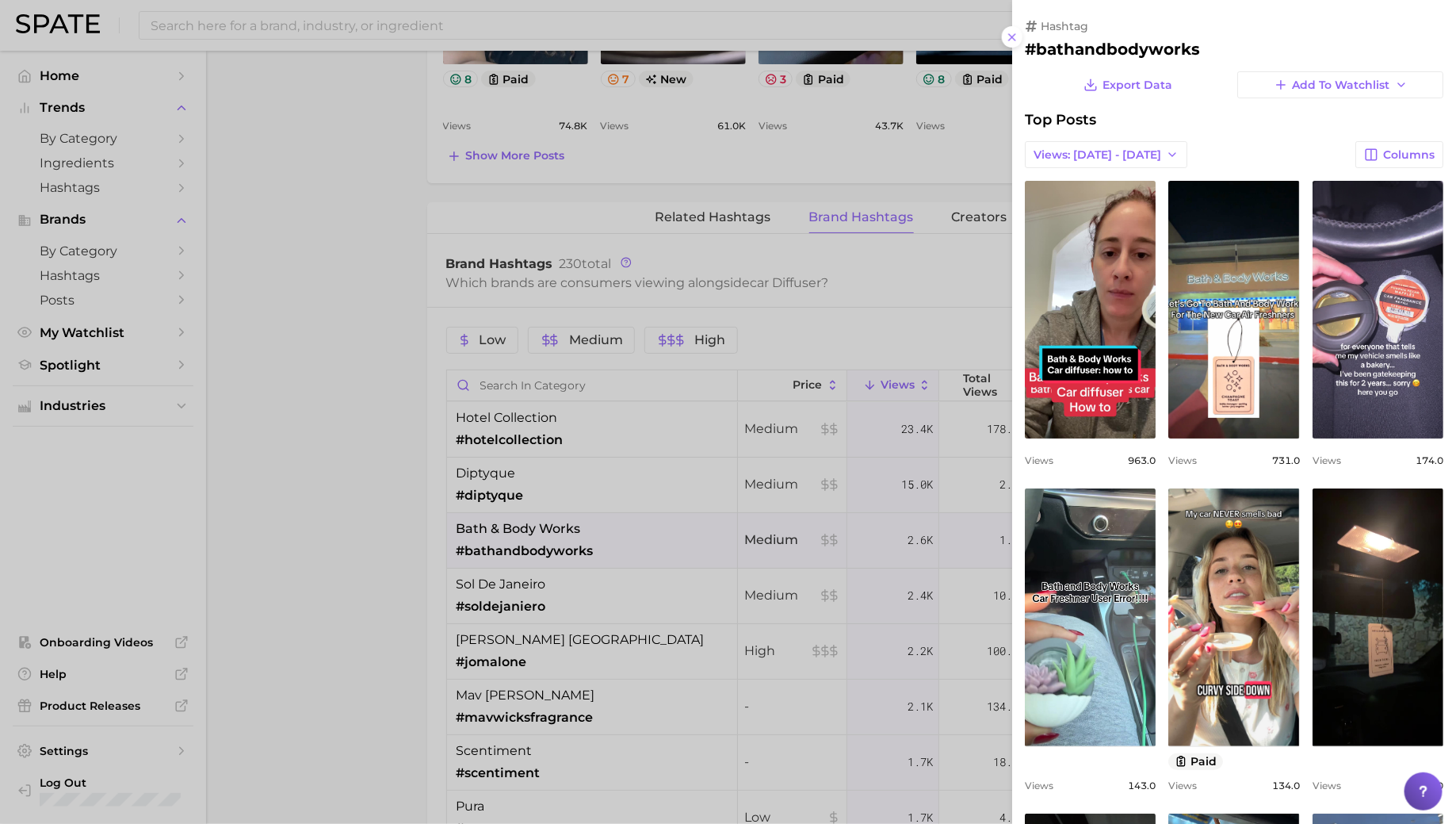
click at [567, 601] on div at bounding box center [728, 412] width 1456 height 824
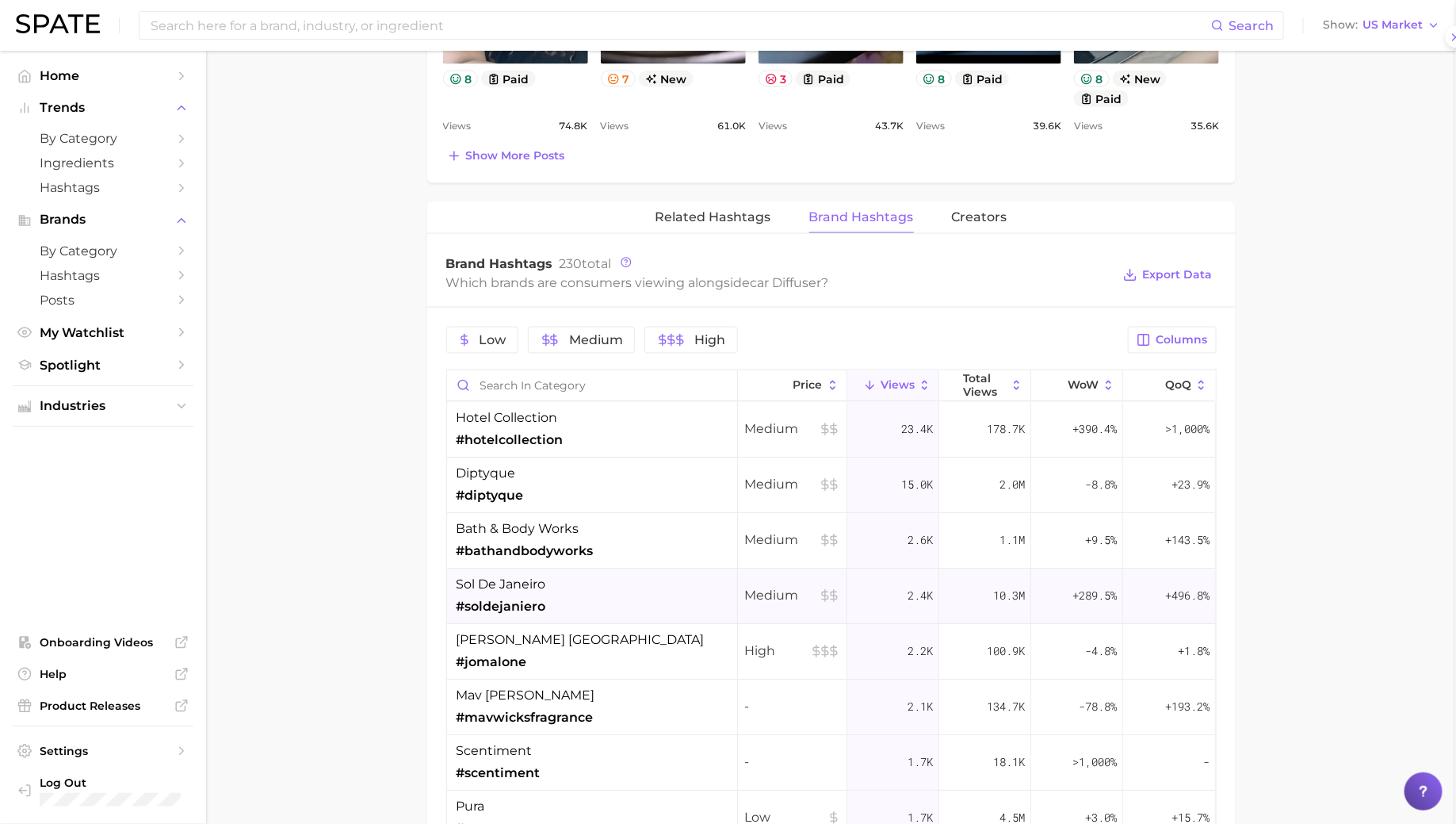
click at [567, 570] on div "sol de janeiro #soldejaniero" at bounding box center [592, 596] width 291 height 55
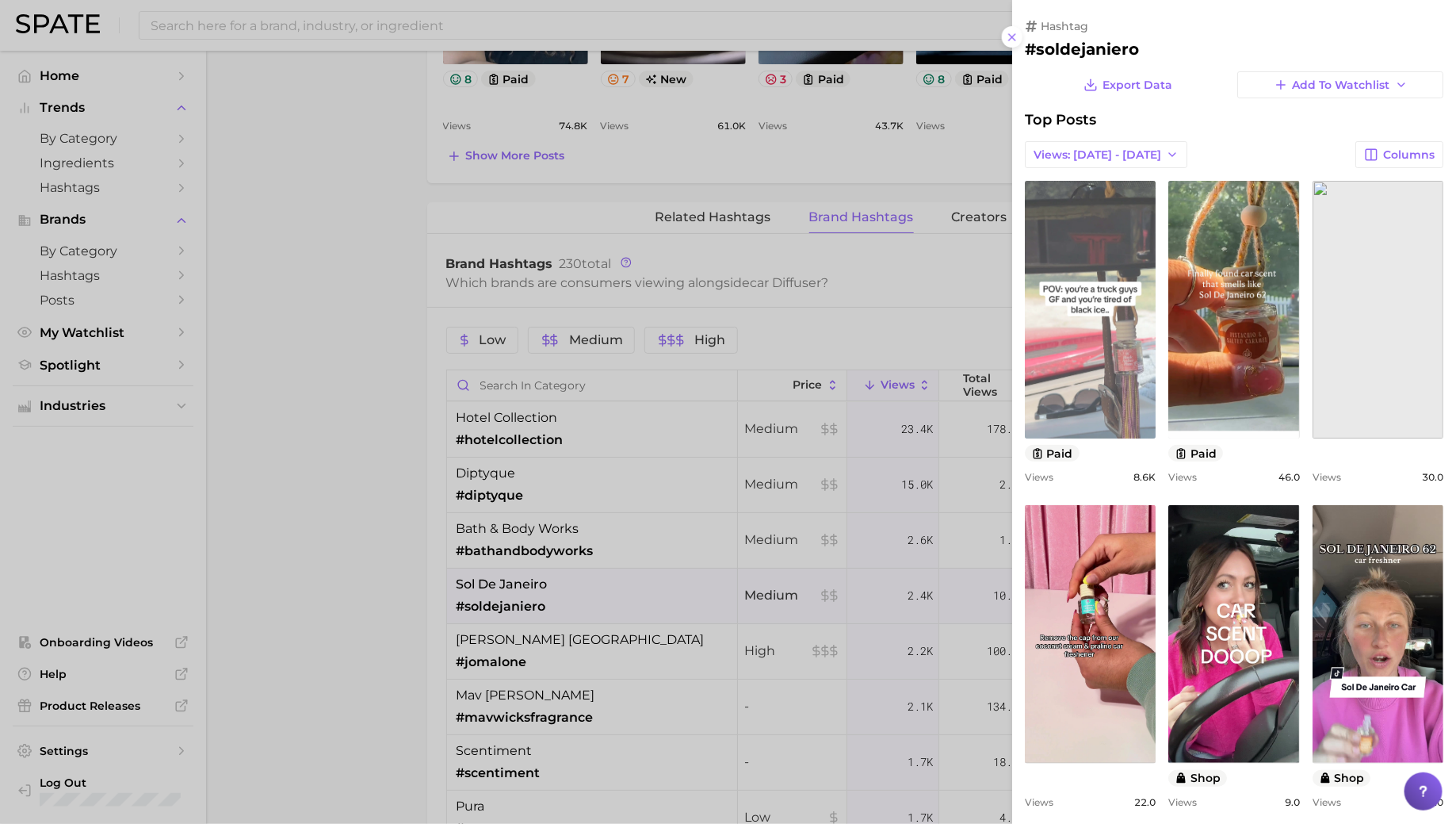
click at [1082, 345] on link "view post on TikTok" at bounding box center [1090, 309] width 131 height 258
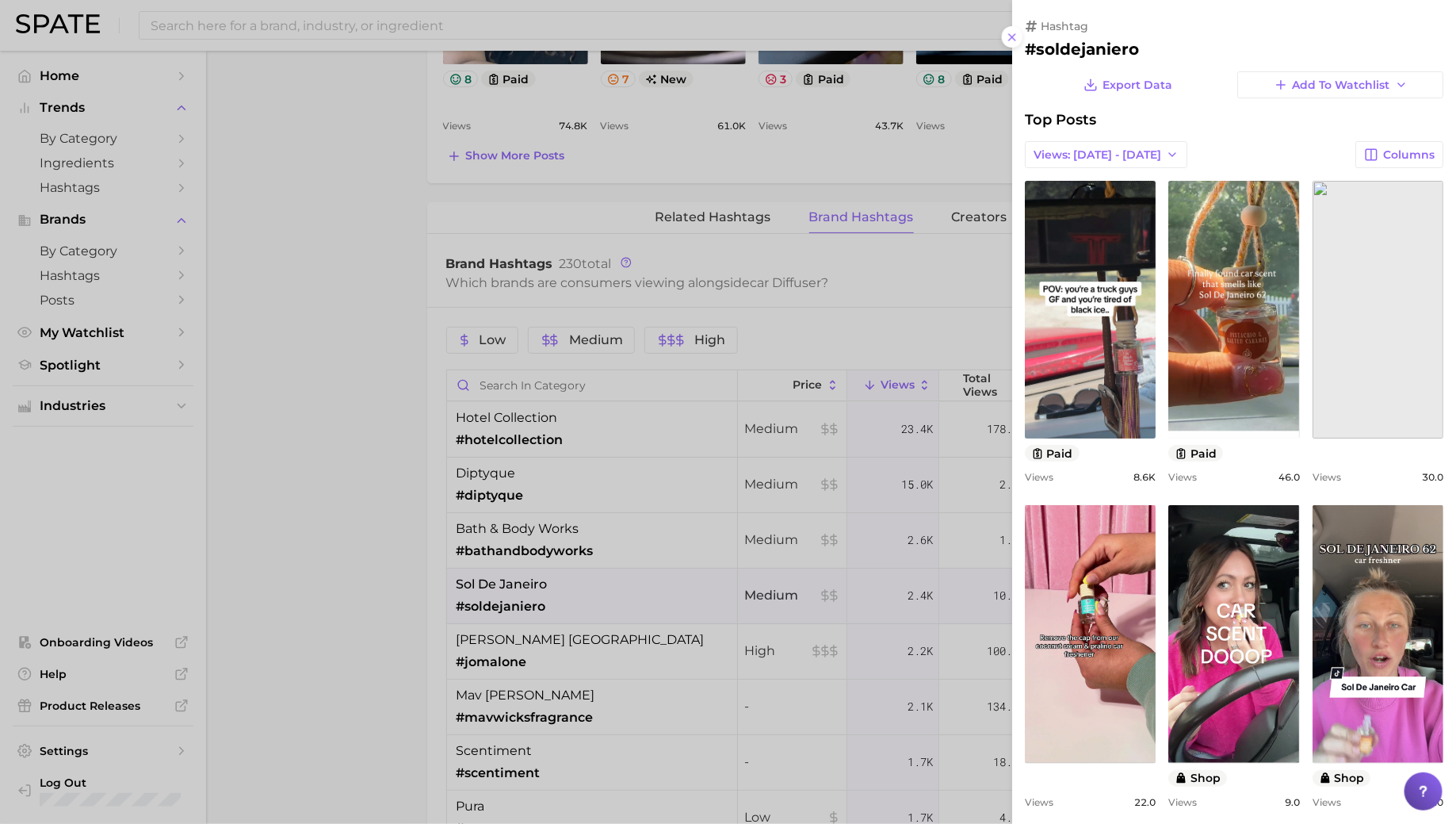
click at [609, 386] on div at bounding box center [728, 412] width 1456 height 824
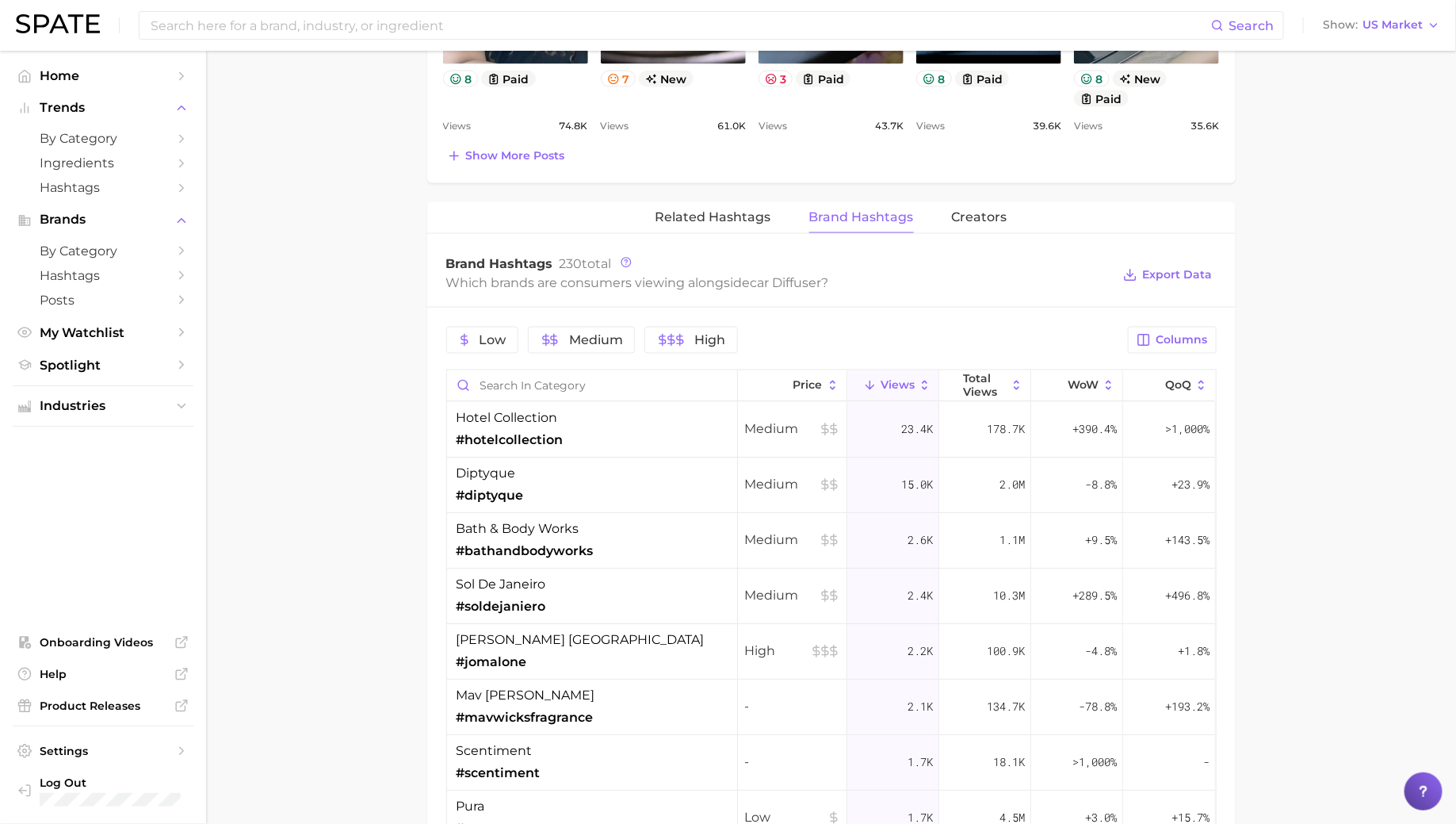
click at [600, 418] on div "hotel collection #hotelcollection" at bounding box center [592, 430] width 291 height 55
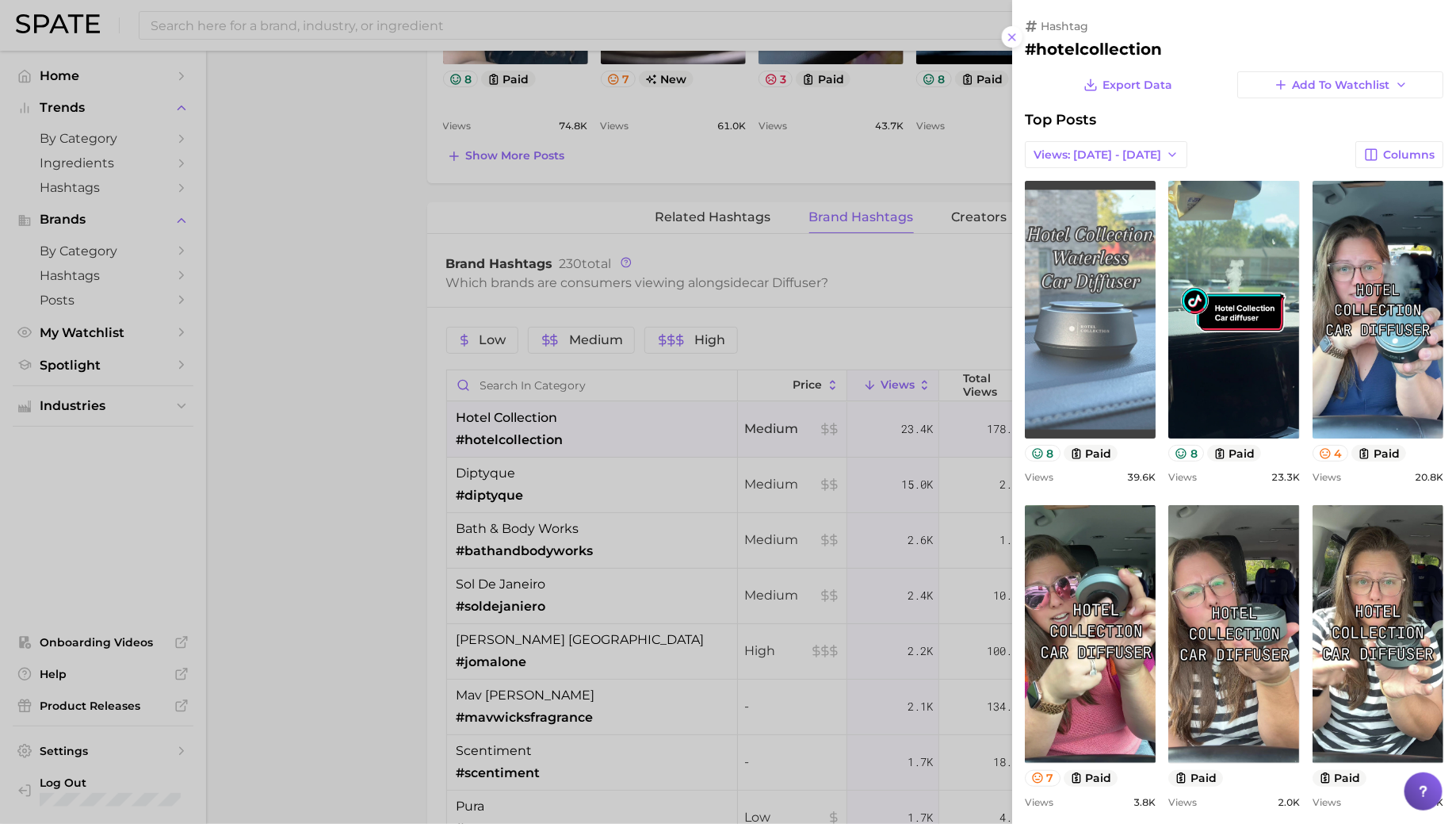
click at [1107, 302] on link "view post on TikTok" at bounding box center [1090, 309] width 131 height 258
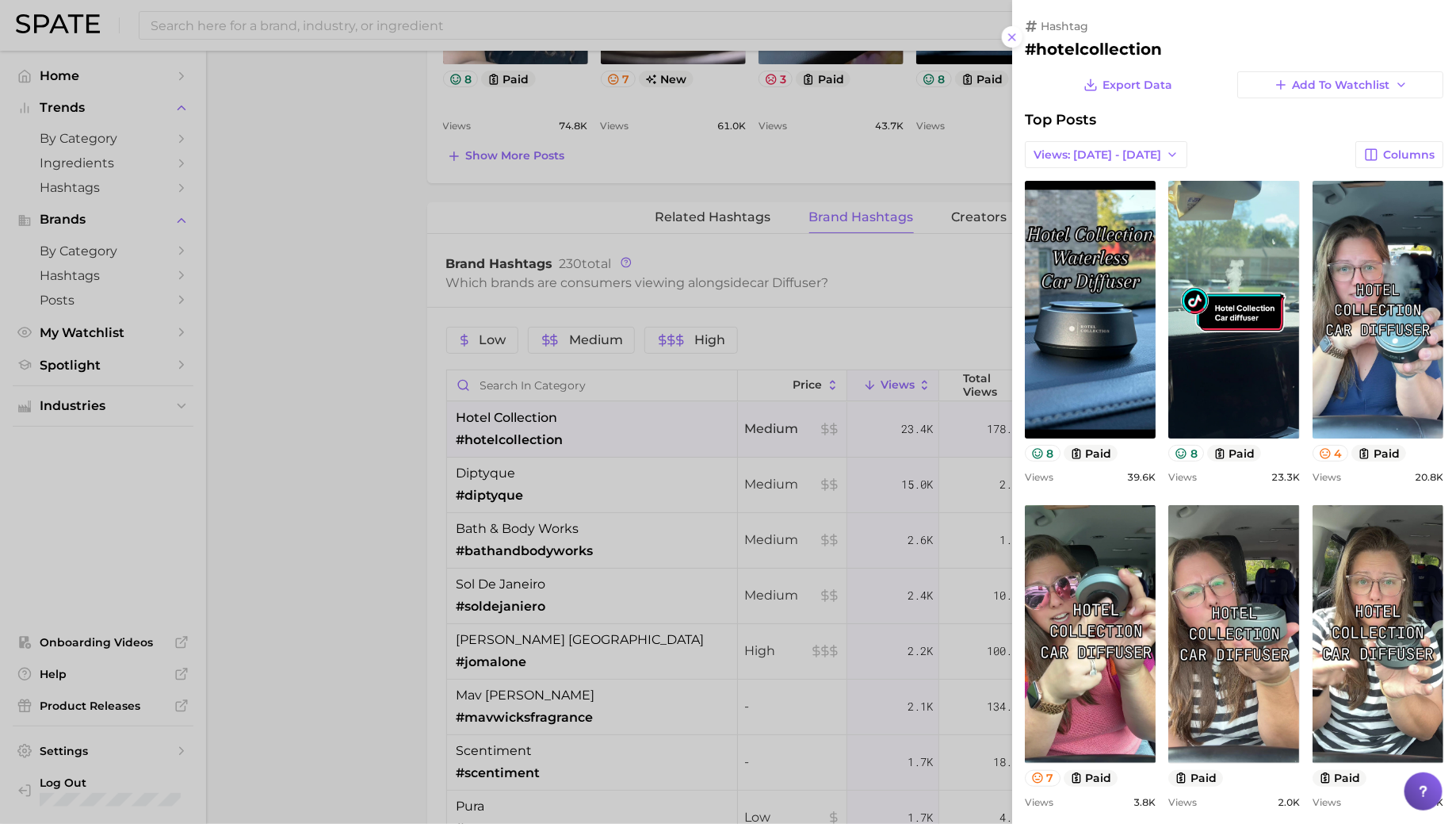
click at [538, 485] on div at bounding box center [728, 412] width 1456 height 824
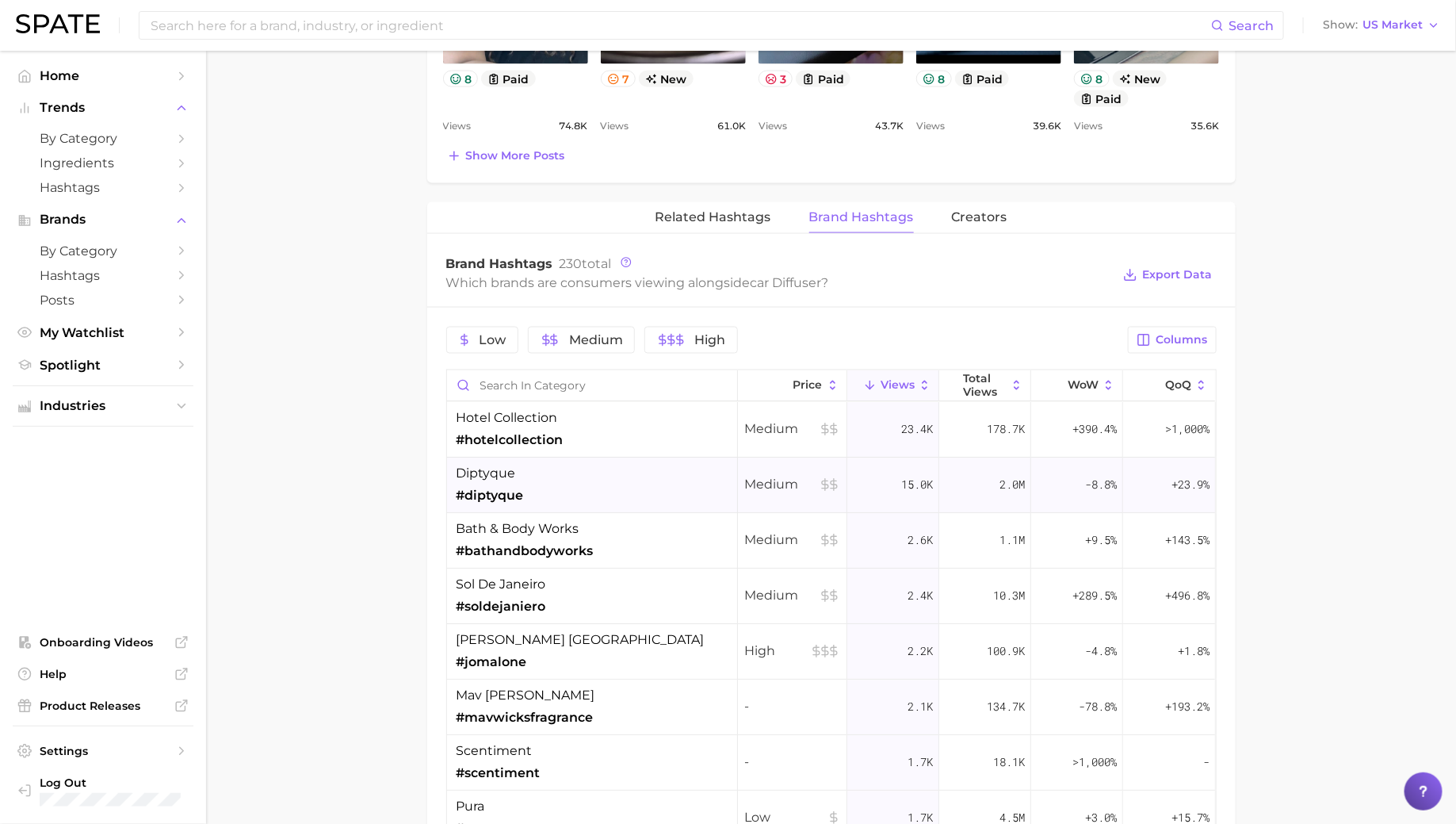
click at [542, 475] on div "diptyque #diptyque" at bounding box center [592, 485] width 291 height 55
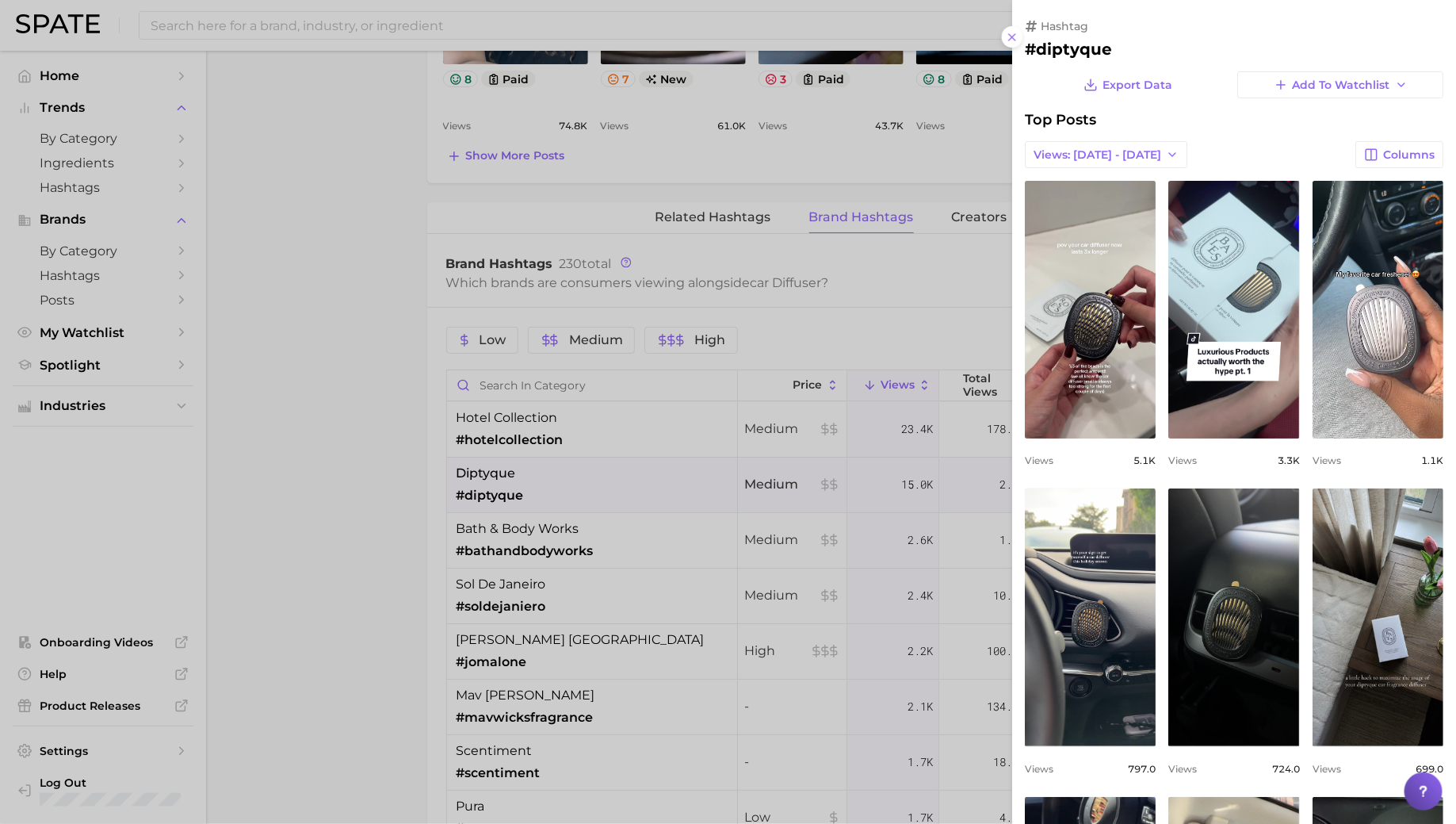
click at [542, 475] on div at bounding box center [728, 412] width 1456 height 824
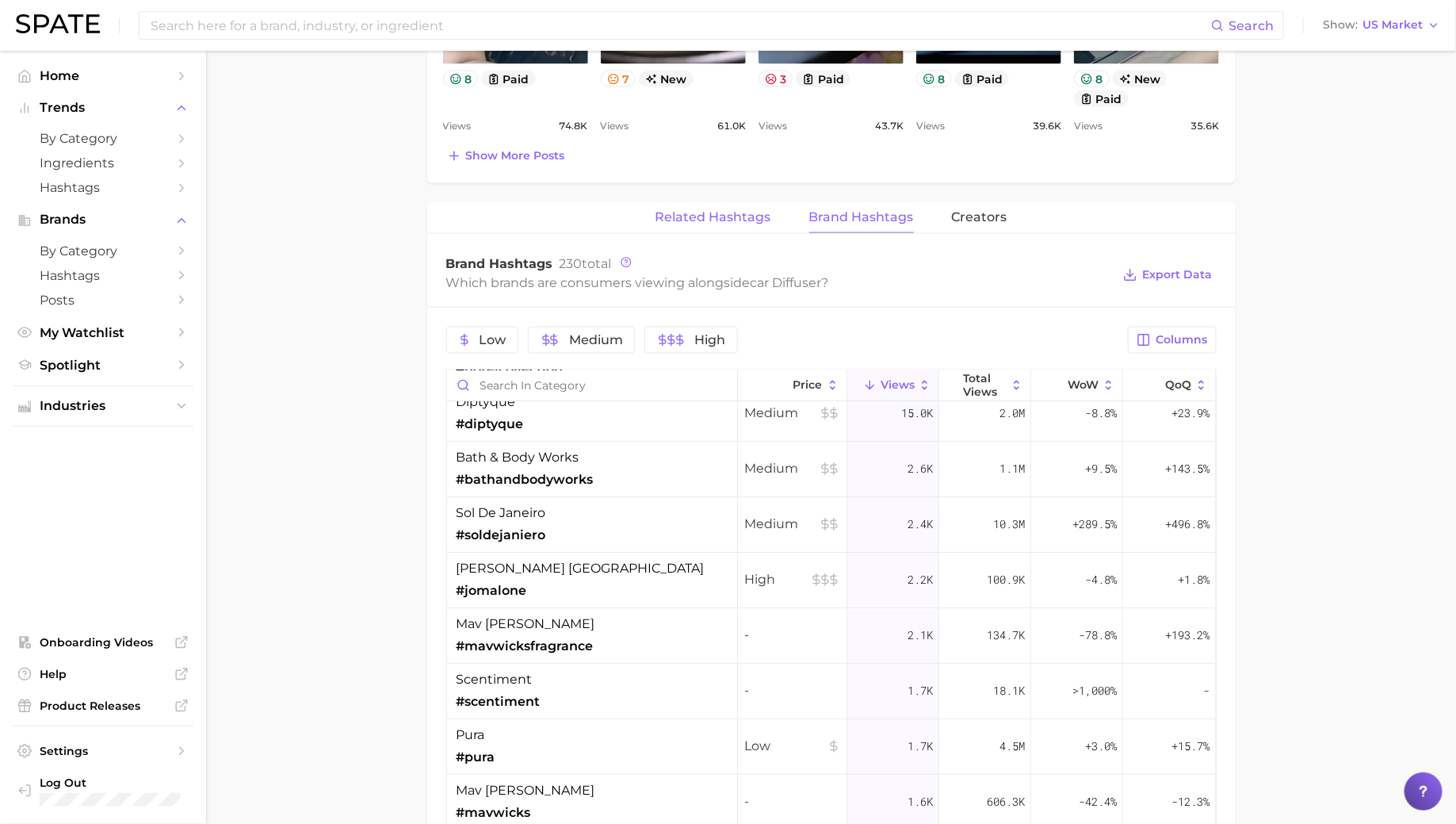
click at [746, 219] on span "Related Hashtags" at bounding box center [713, 218] width 115 height 15
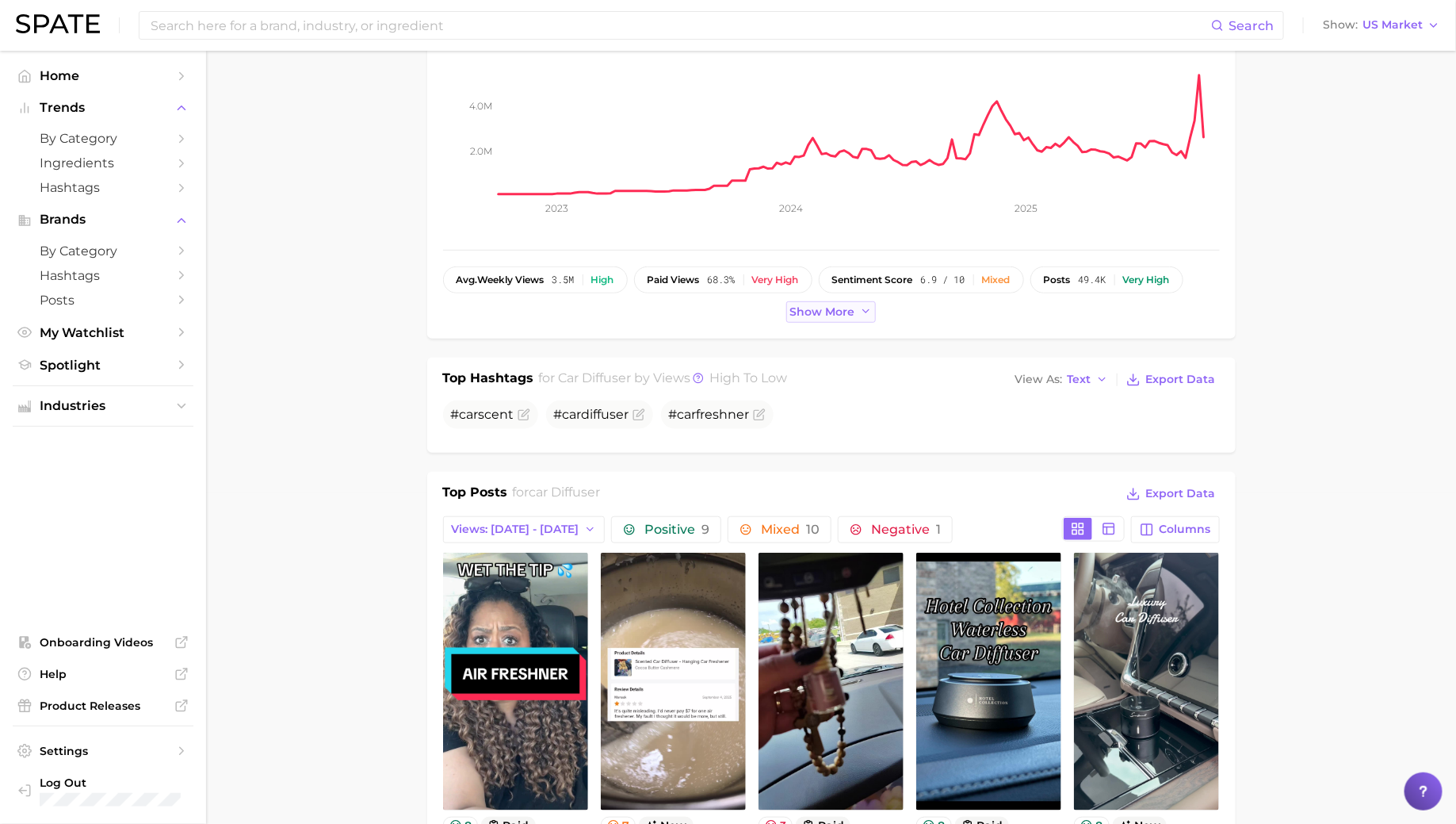
click at [808, 314] on span "Show more" at bounding box center [823, 312] width 65 height 14
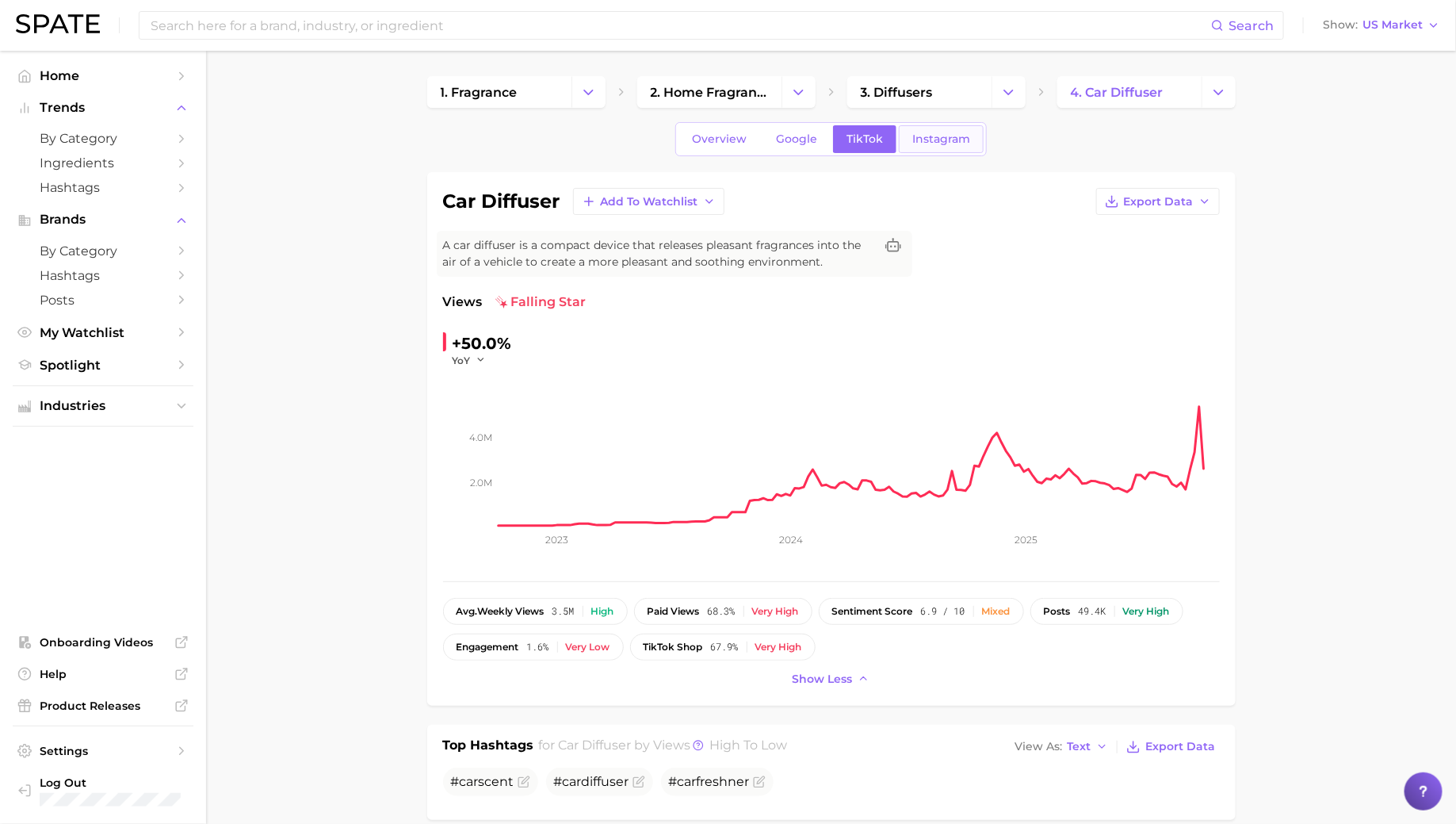
click at [937, 141] on span "Instagram" at bounding box center [941, 139] width 58 height 14
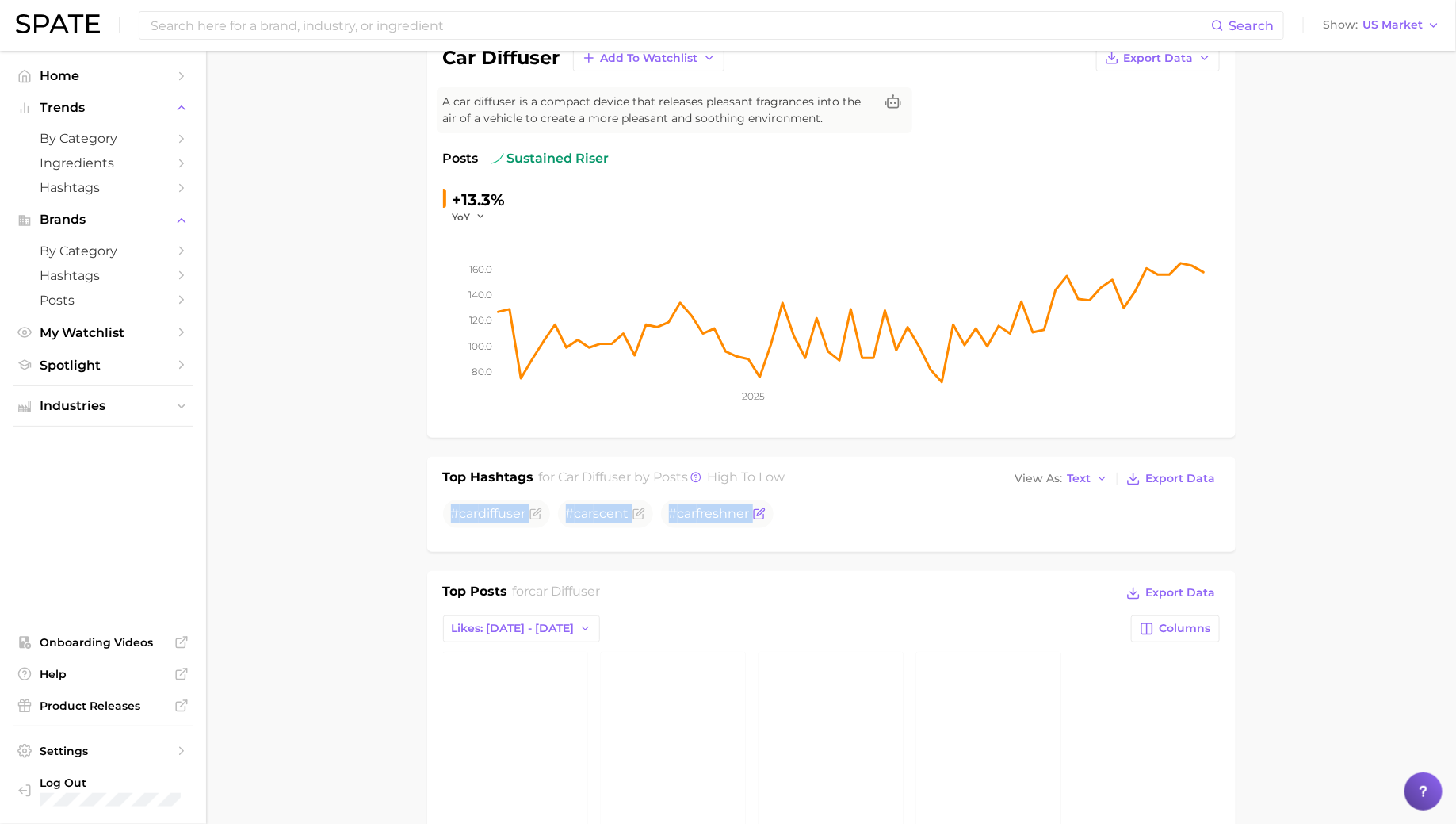
drag, startPoint x: 453, startPoint y: 511, endPoint x: 766, endPoint y: 513, distance: 313.0
click at [766, 513] on ul "# car diffuser # car scent # car freshner" at bounding box center [831, 514] width 777 height 28
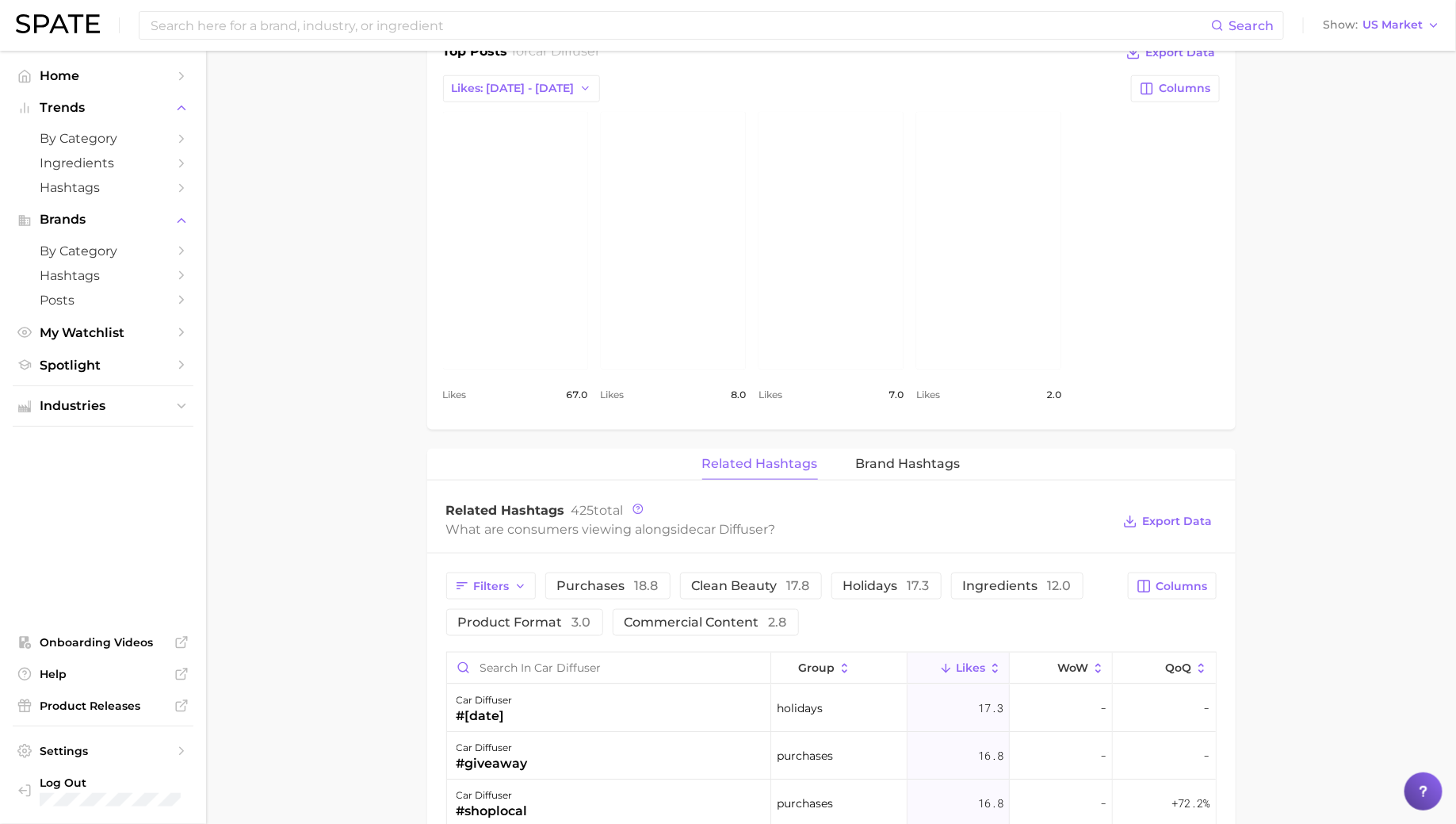
scroll to position [687, 0]
click at [878, 458] on span "Brand Hashtags" at bounding box center [908, 461] width 105 height 15
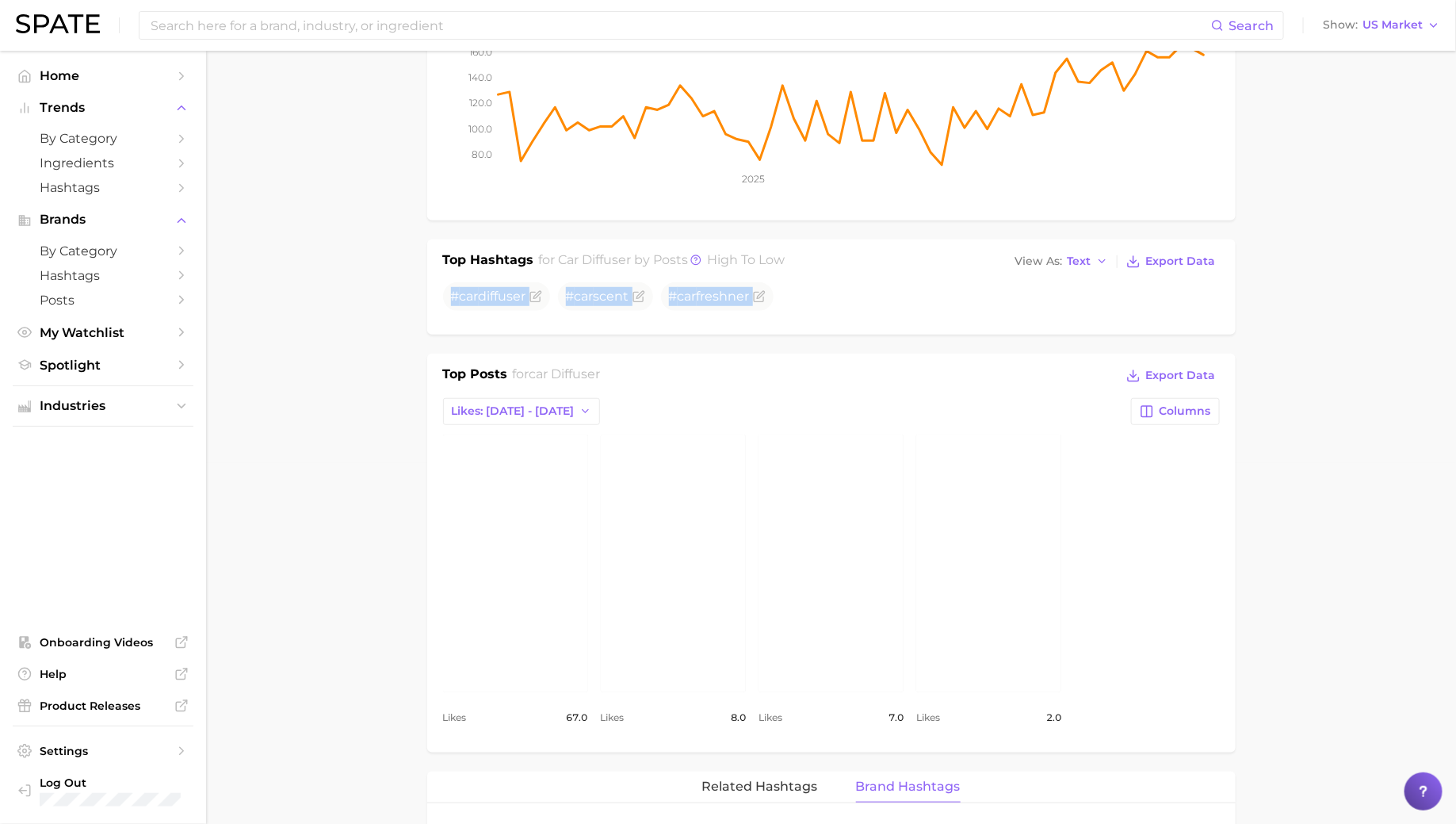
scroll to position [0, 0]
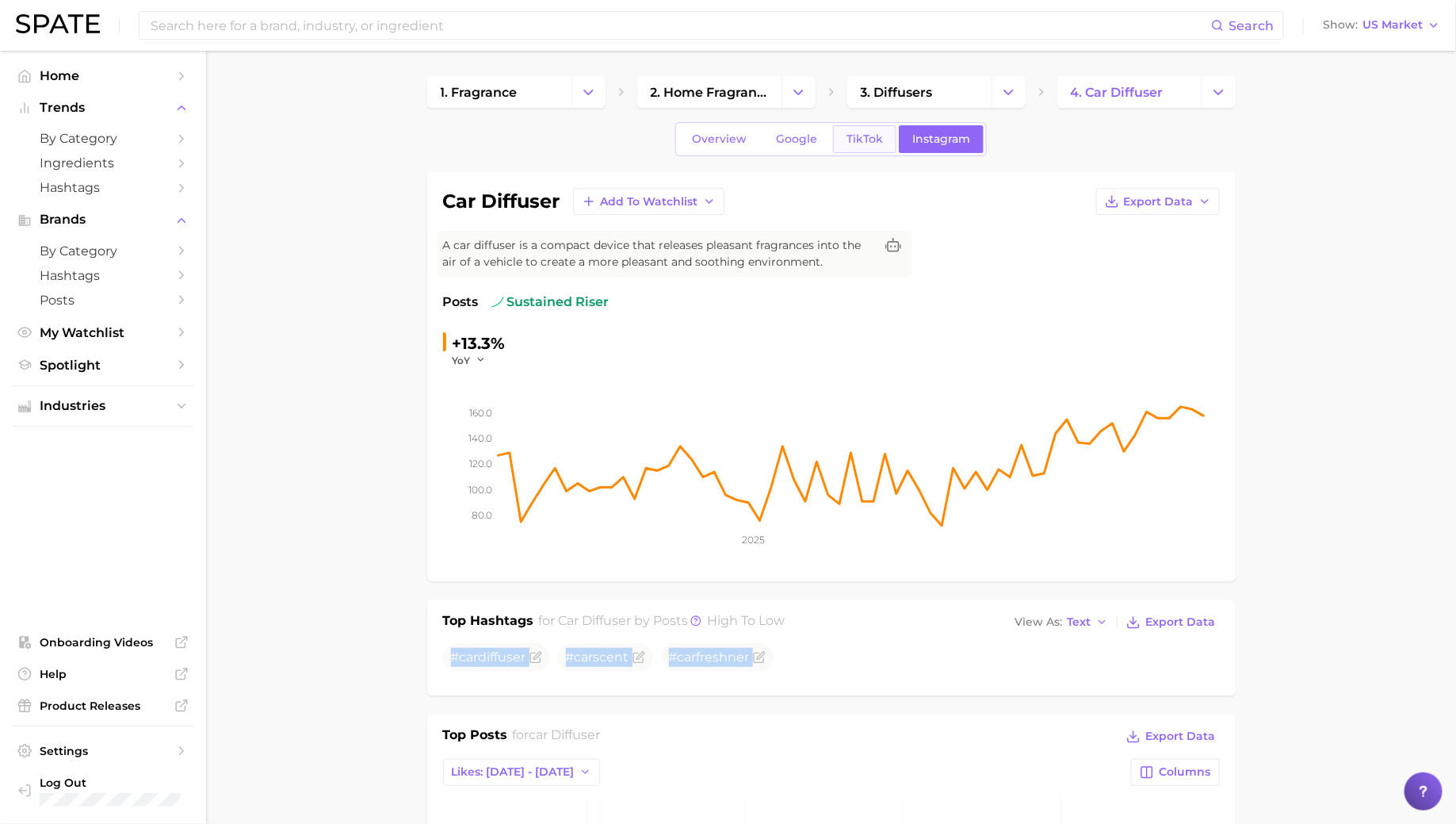
click at [860, 143] on span "TikTok" at bounding box center [864, 139] width 37 height 14
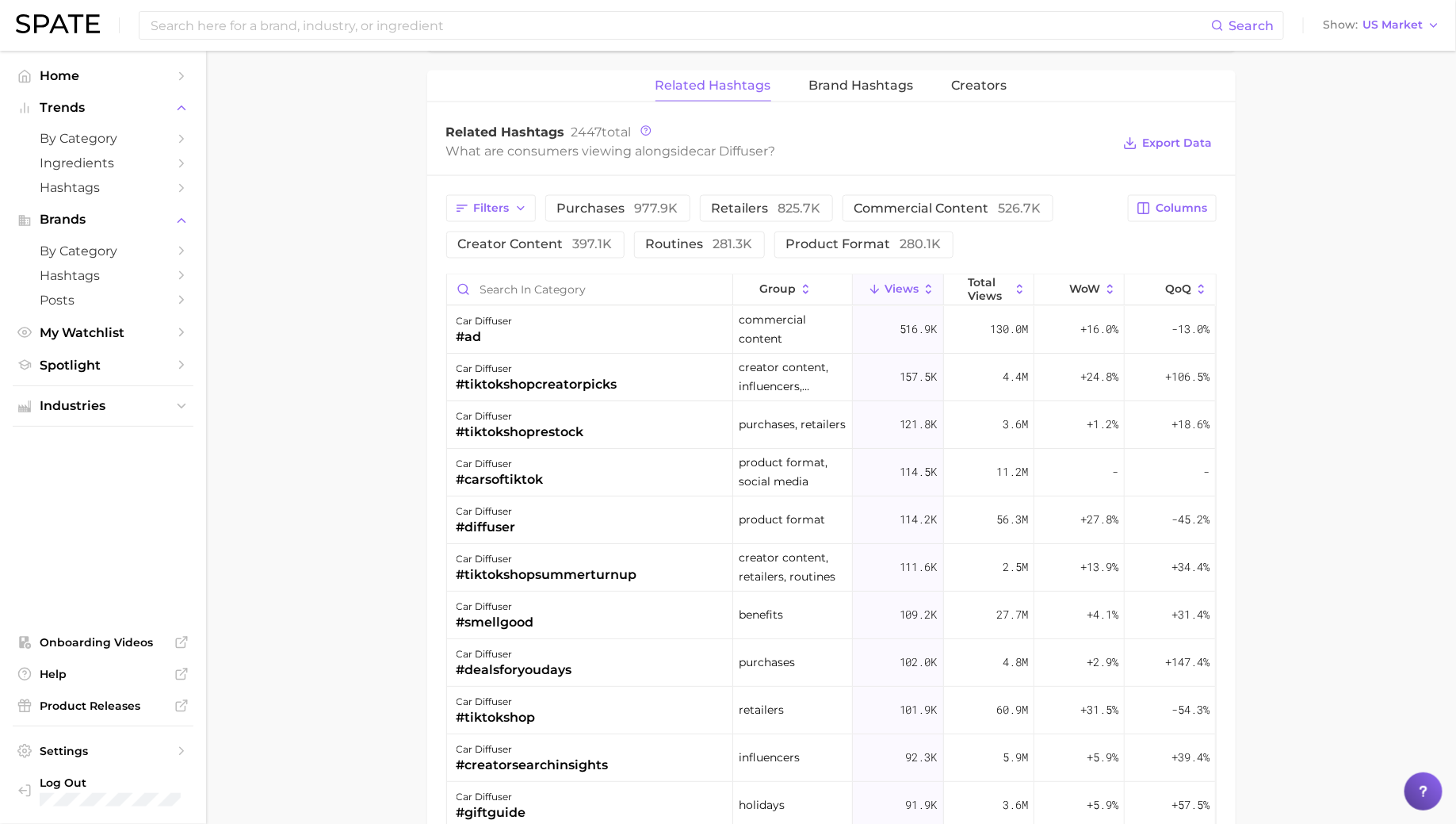
scroll to position [1210, 0]
click at [656, 364] on div "car diffuser #tiktokshopcreatorpicks" at bounding box center [590, 377] width 286 height 48
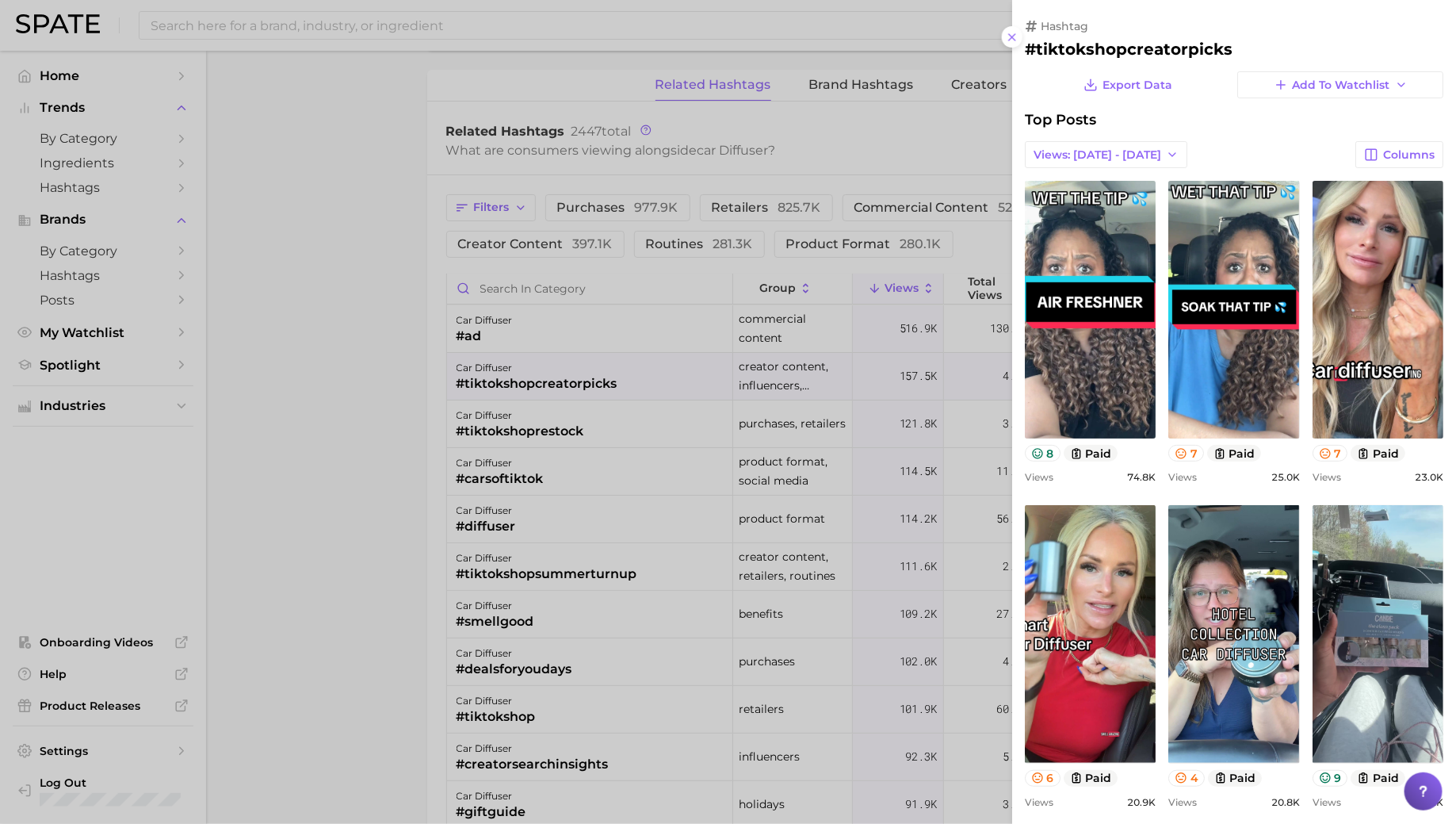
scroll to position [0, 0]
click at [650, 371] on div at bounding box center [728, 412] width 1456 height 824
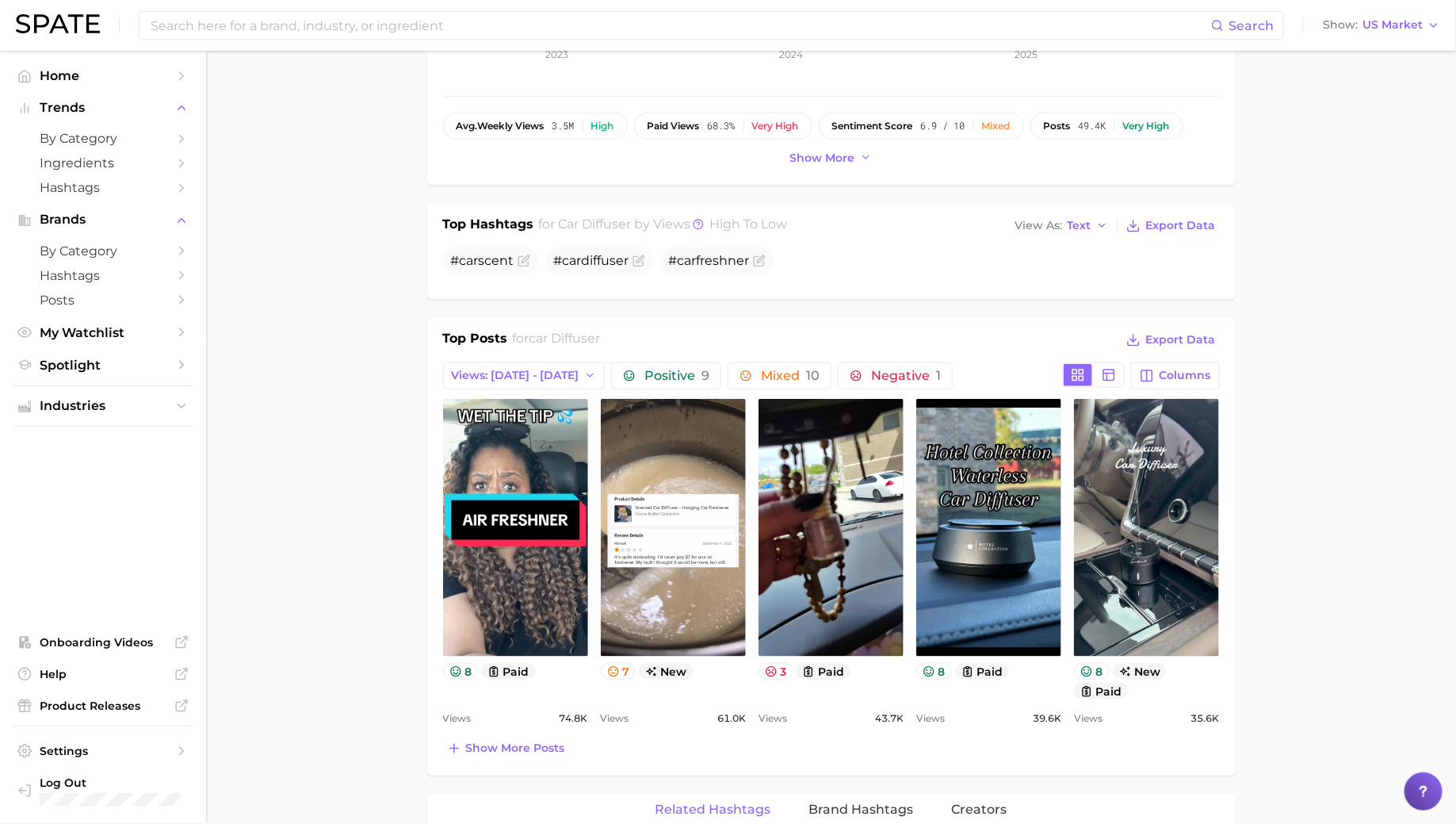
scroll to position [362, 0]
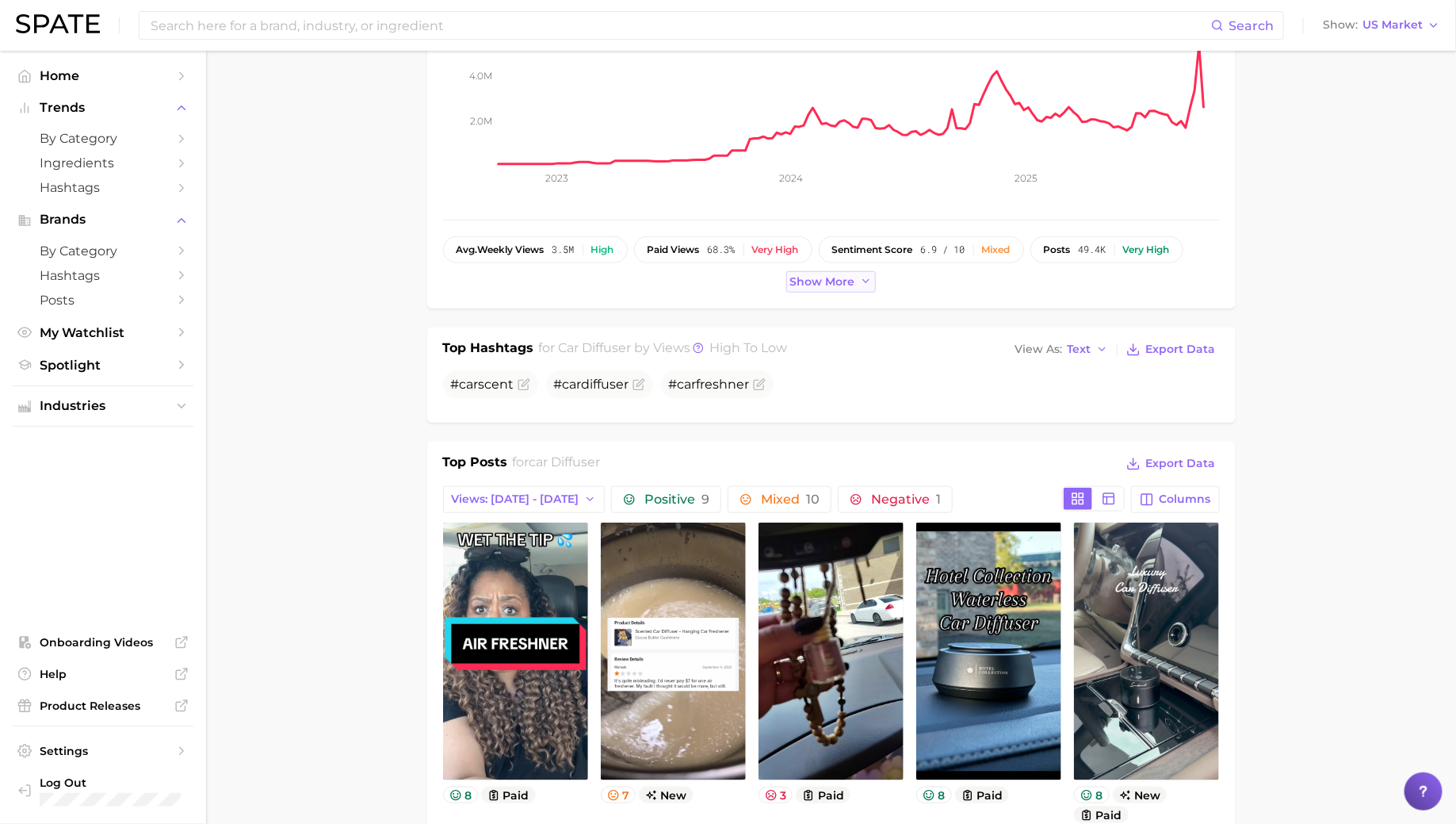
click at [819, 286] on span "Show more" at bounding box center [823, 282] width 65 height 14
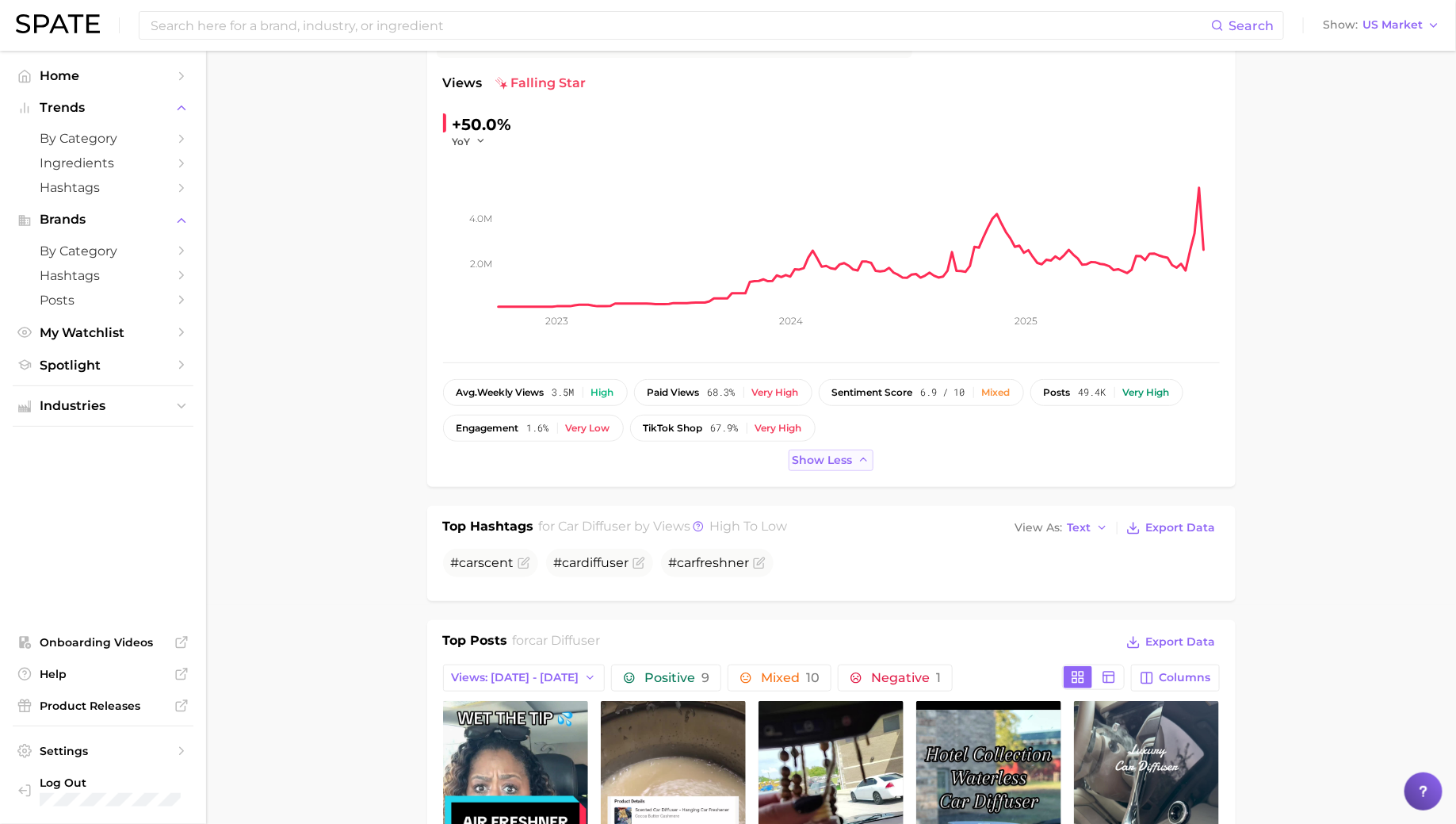
scroll to position [0, 0]
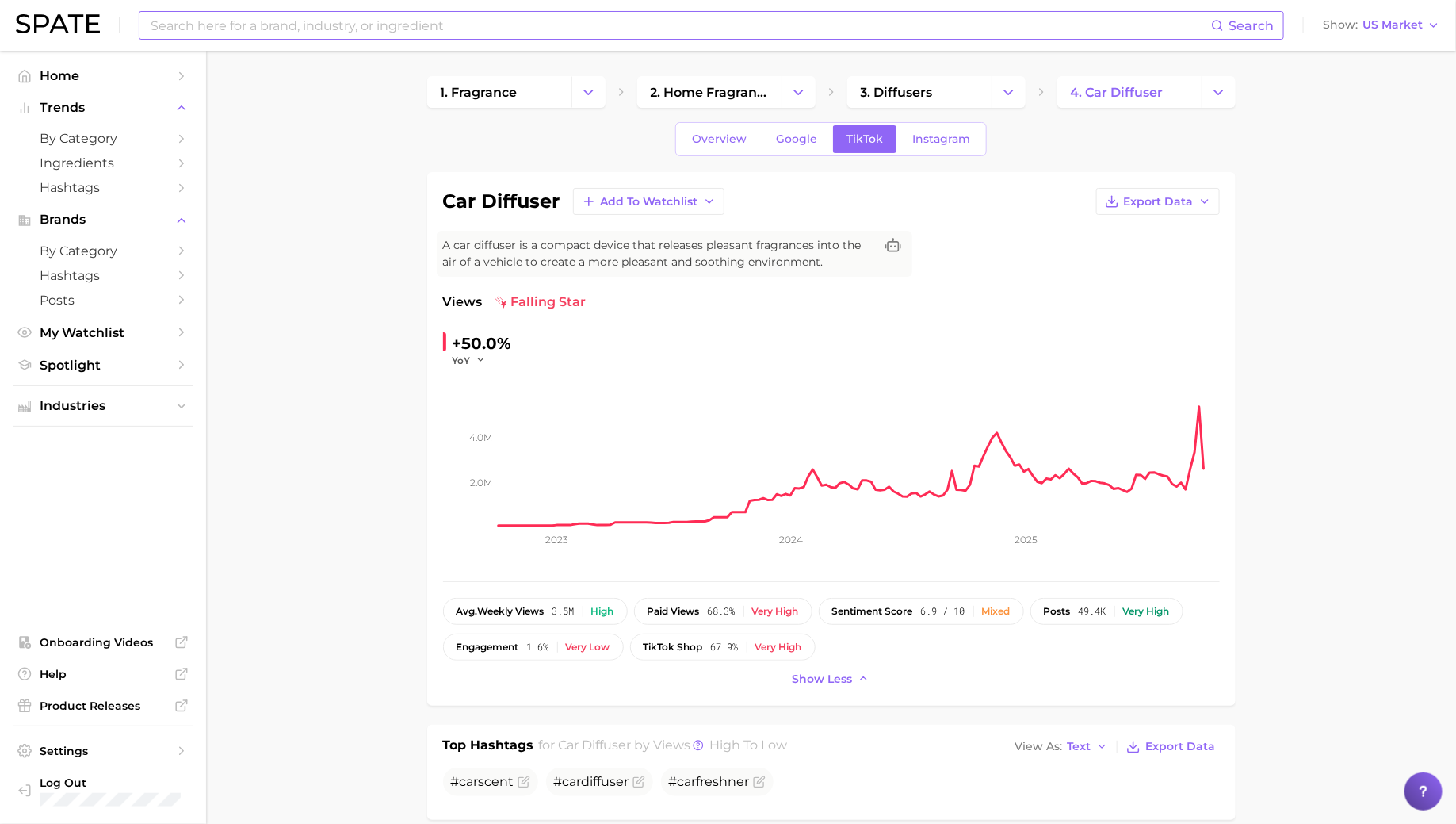
click at [365, 7] on div "Search Show US Market" at bounding box center [728, 25] width 1424 height 50
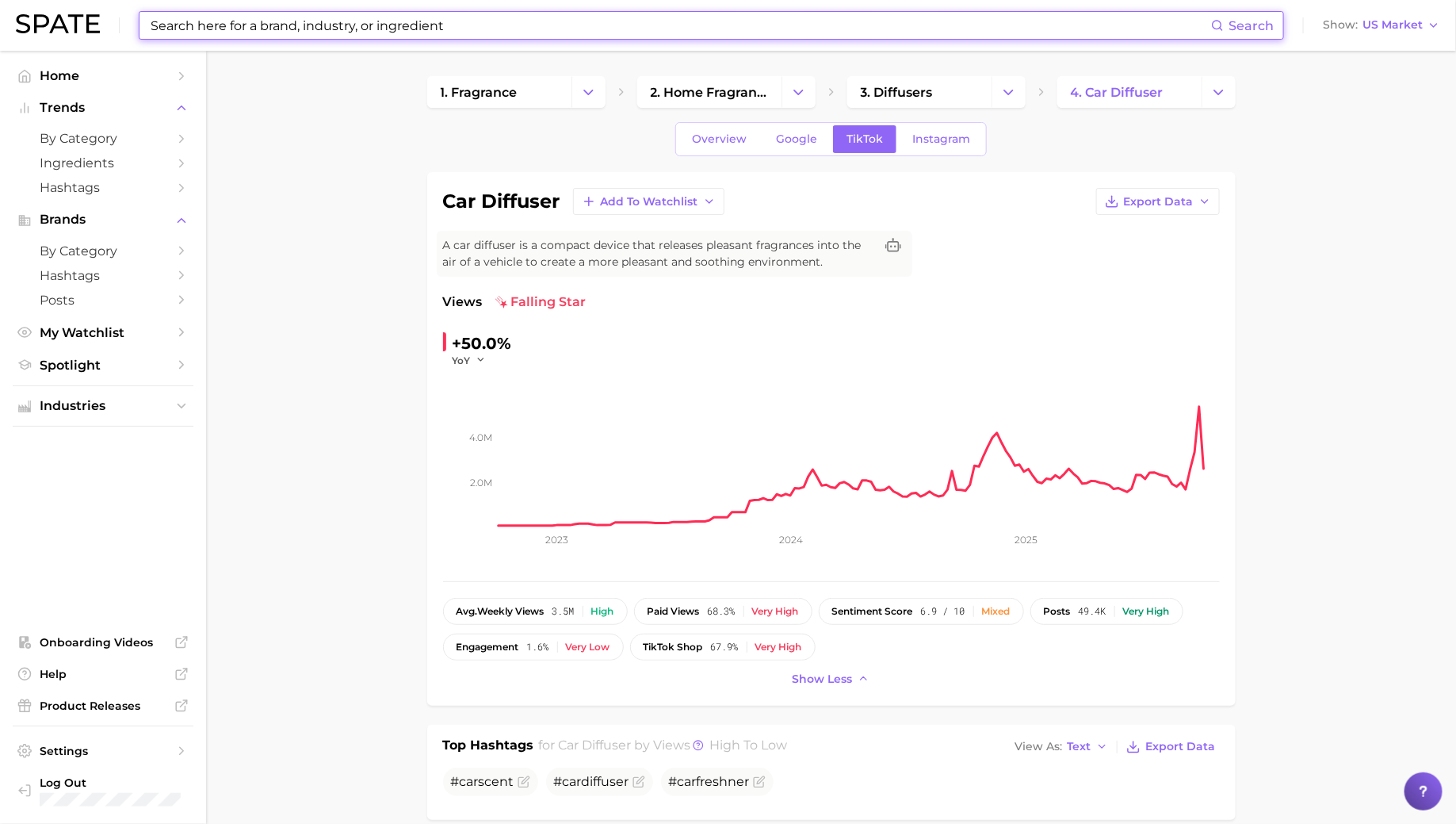
click at [365, 28] on input at bounding box center [679, 25] width 1062 height 27
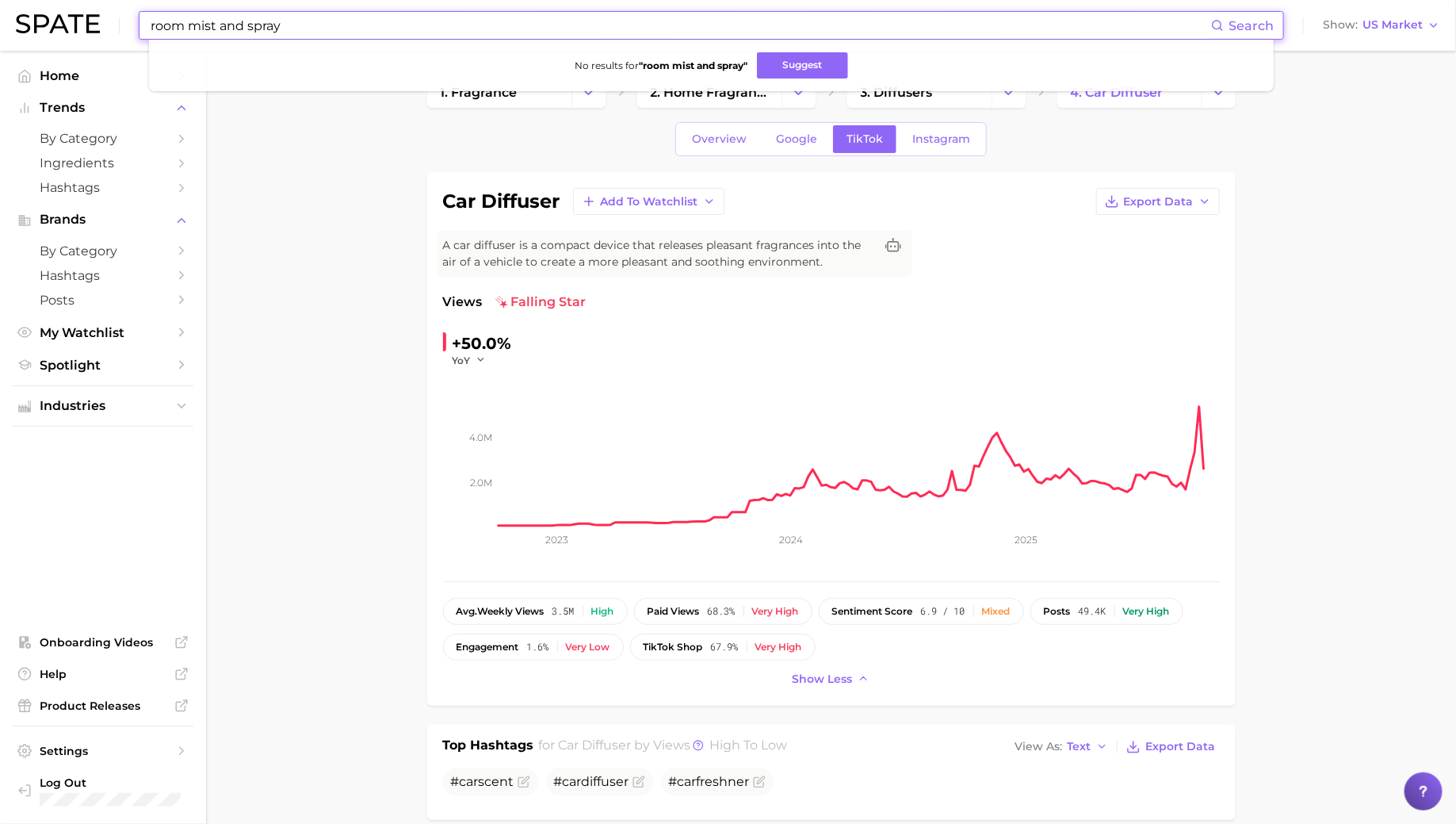
click at [233, 27] on input "room mist and spray" at bounding box center [679, 25] width 1062 height 27
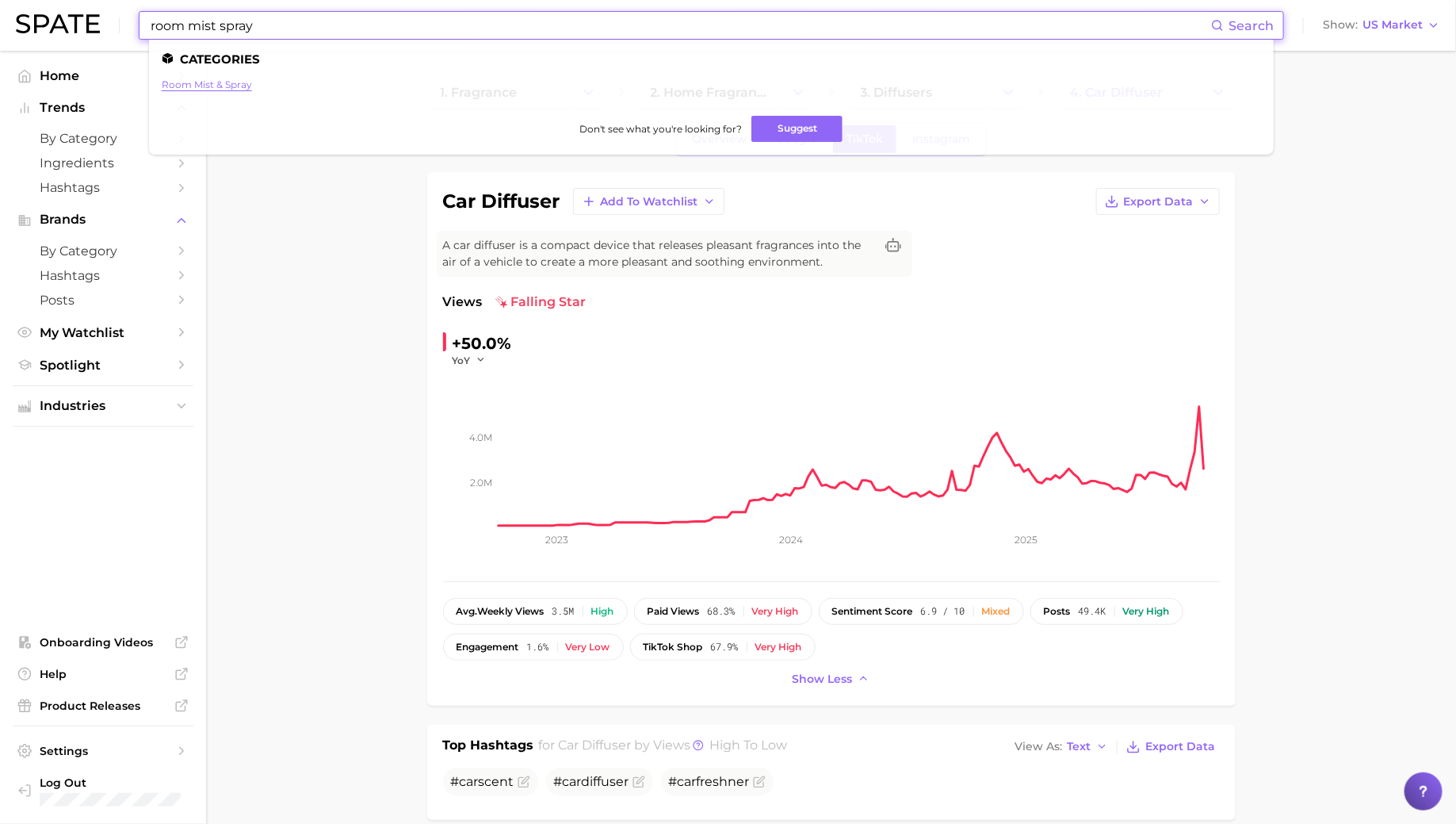
type input "room mist spray"
click at [223, 82] on link "room mist & spray" at bounding box center [206, 85] width 90 height 12
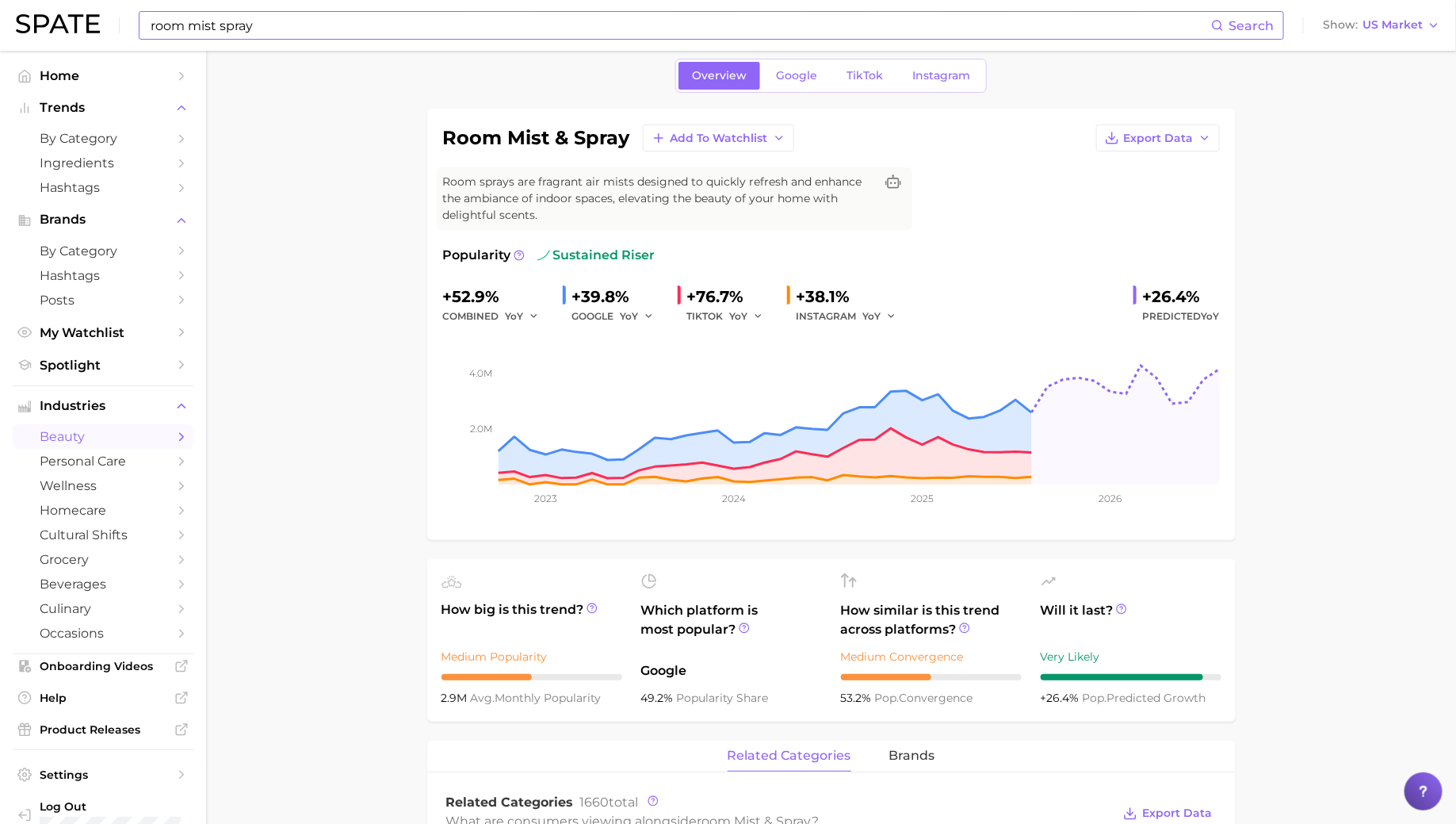
scroll to position [70, 0]
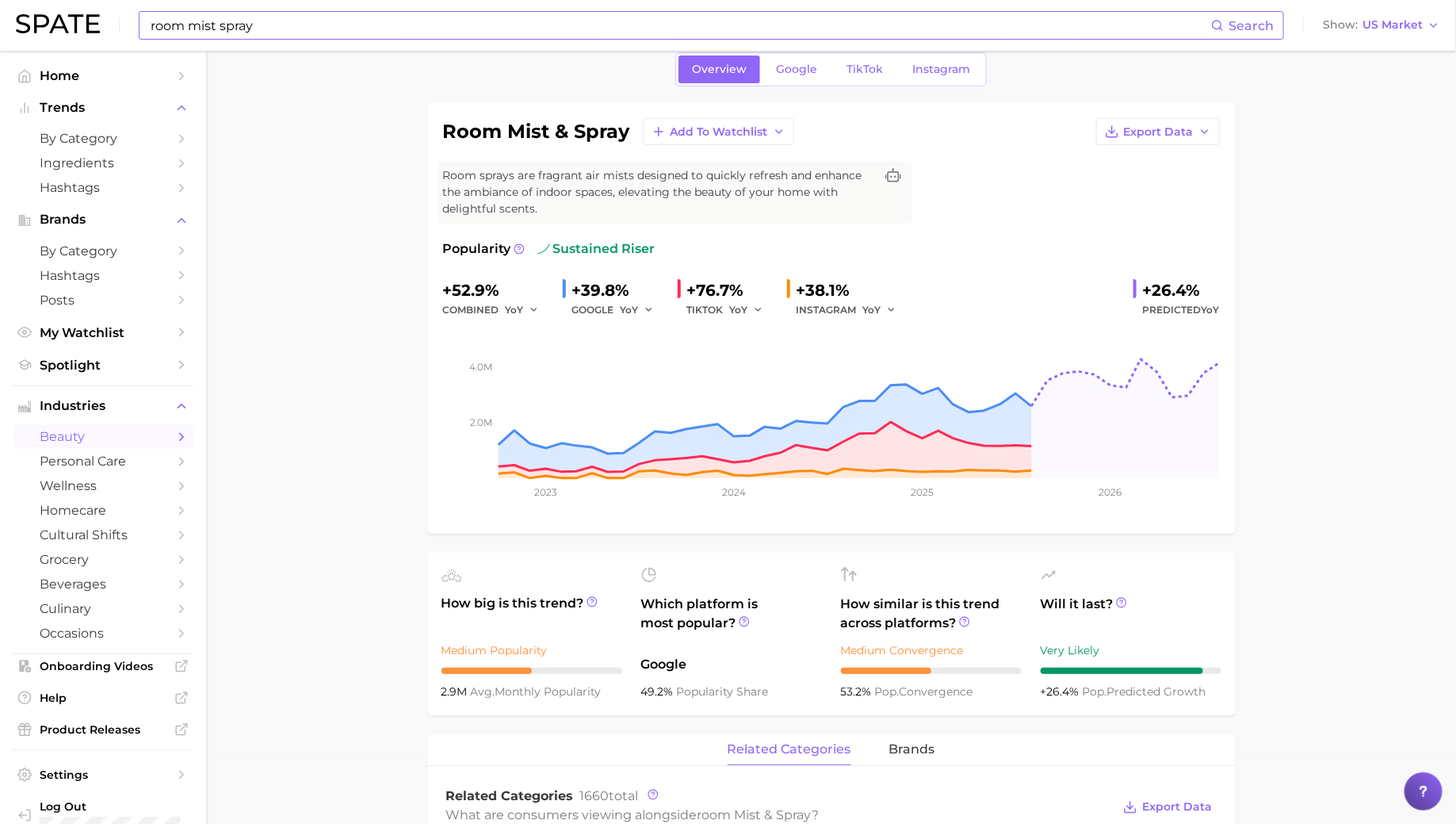
click at [815, 52] on div "Overview Google TikTok Instagram" at bounding box center [830, 69] width 311 height 34
click at [804, 66] on span "Google" at bounding box center [796, 69] width 41 height 14
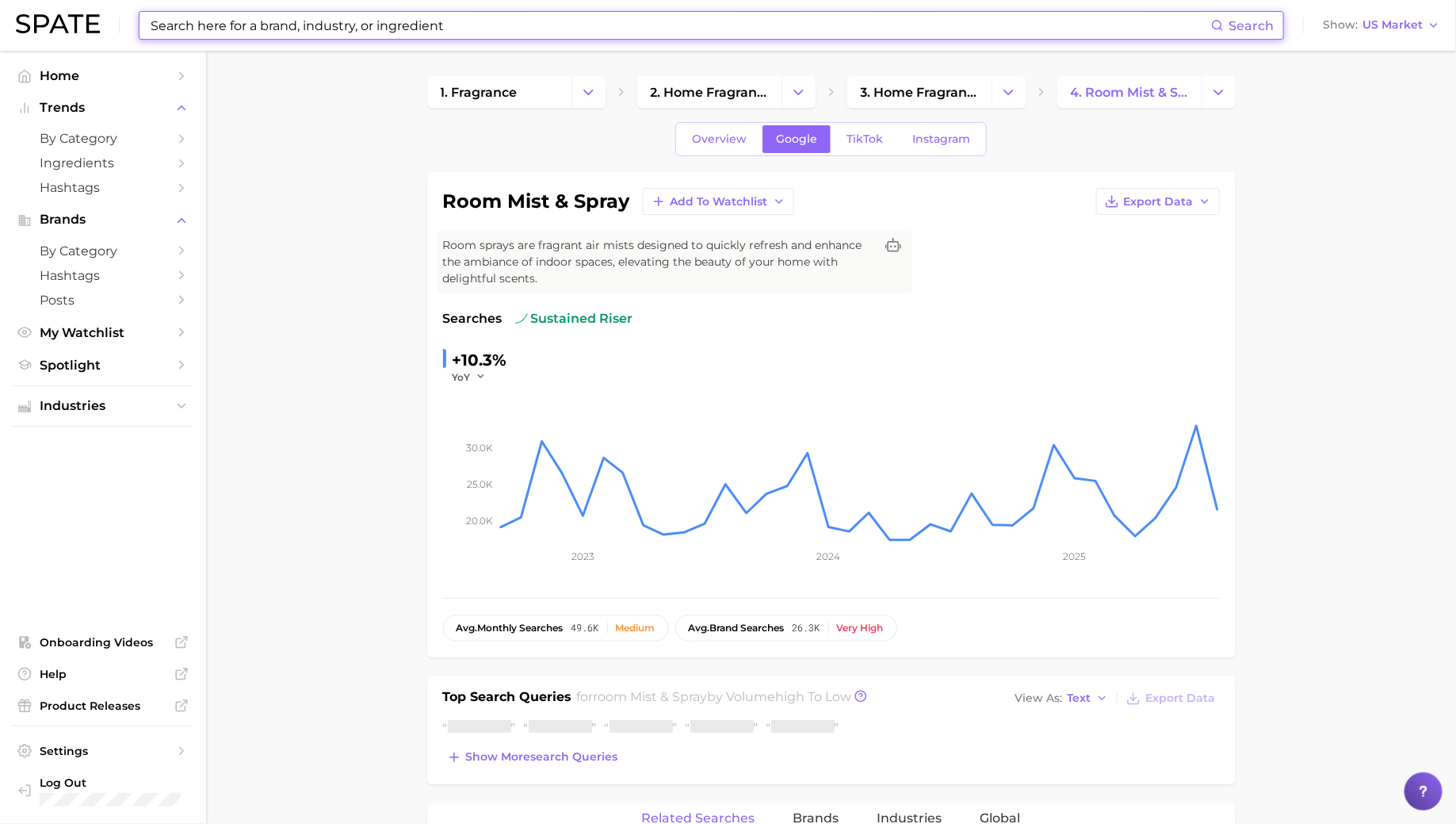
scroll to position [242, 0]
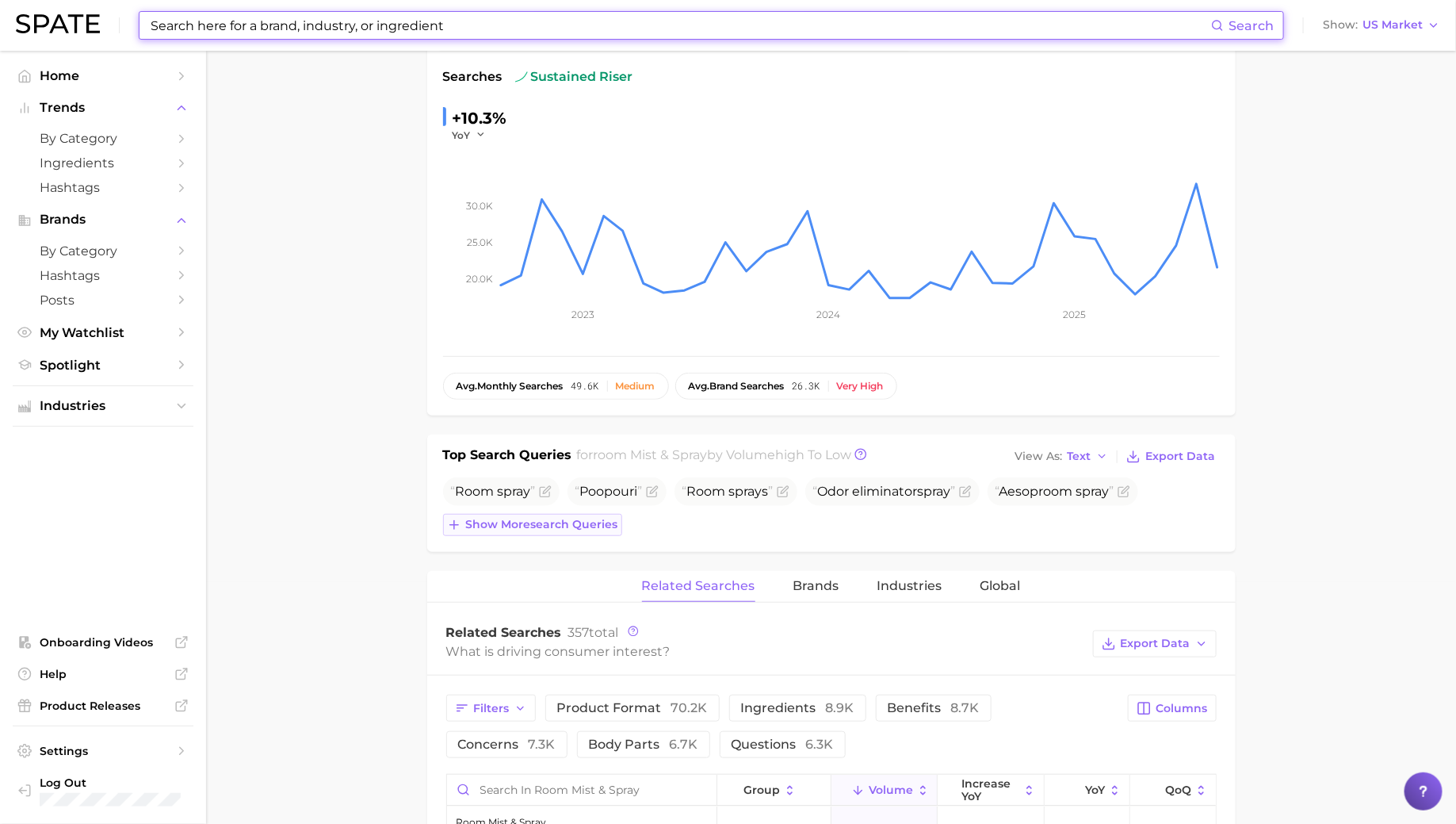
click at [570, 525] on span "Show more search queries" at bounding box center [542, 524] width 152 height 14
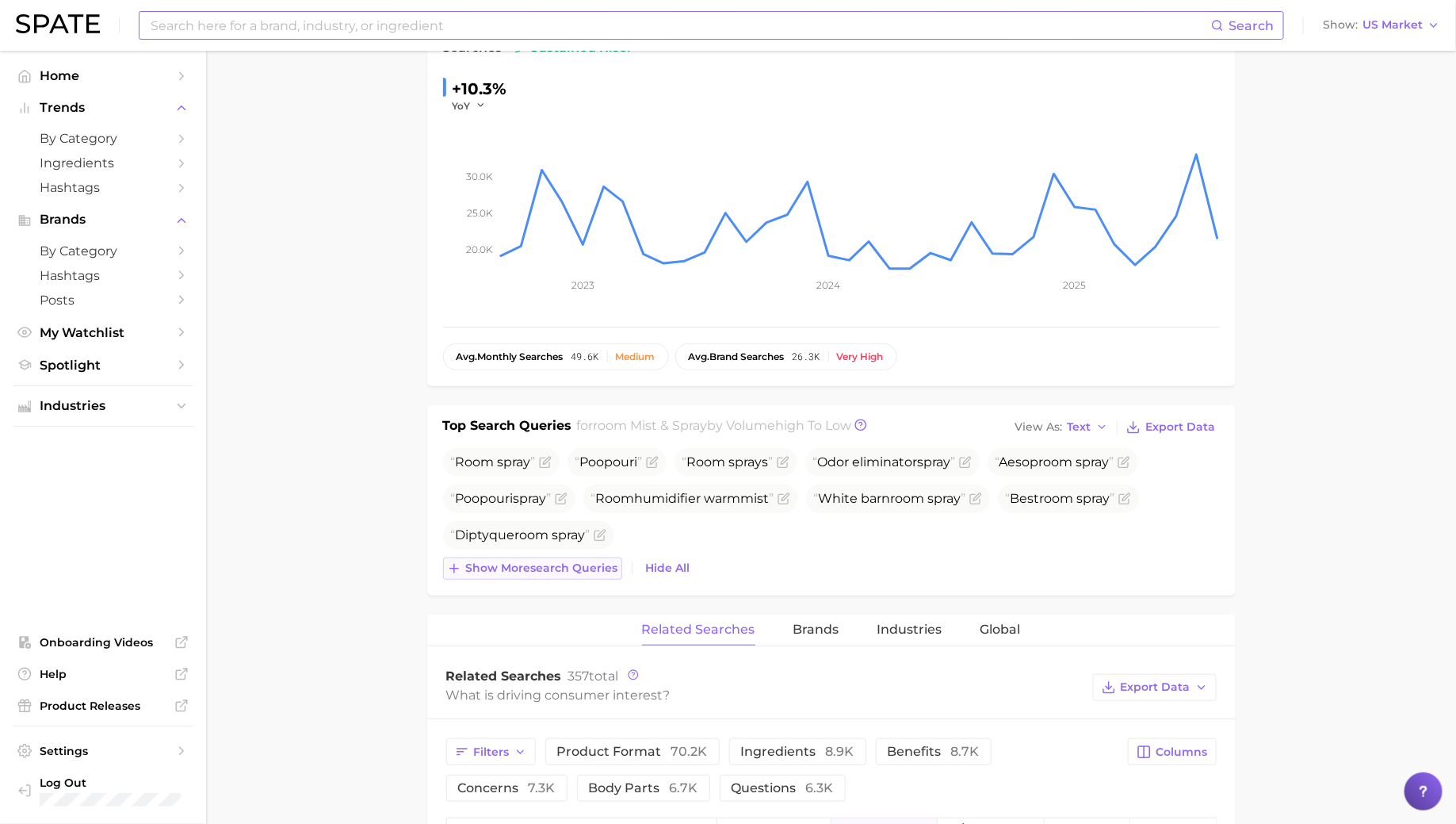
scroll to position [272, 0]
click at [541, 552] on div "Room spray Poopouri Room spray s Odor eliminator spray Aesop room spray Poopour…" at bounding box center [831, 513] width 777 height 132
click at [540, 566] on span "Show more search queries" at bounding box center [542, 567] width 152 height 14
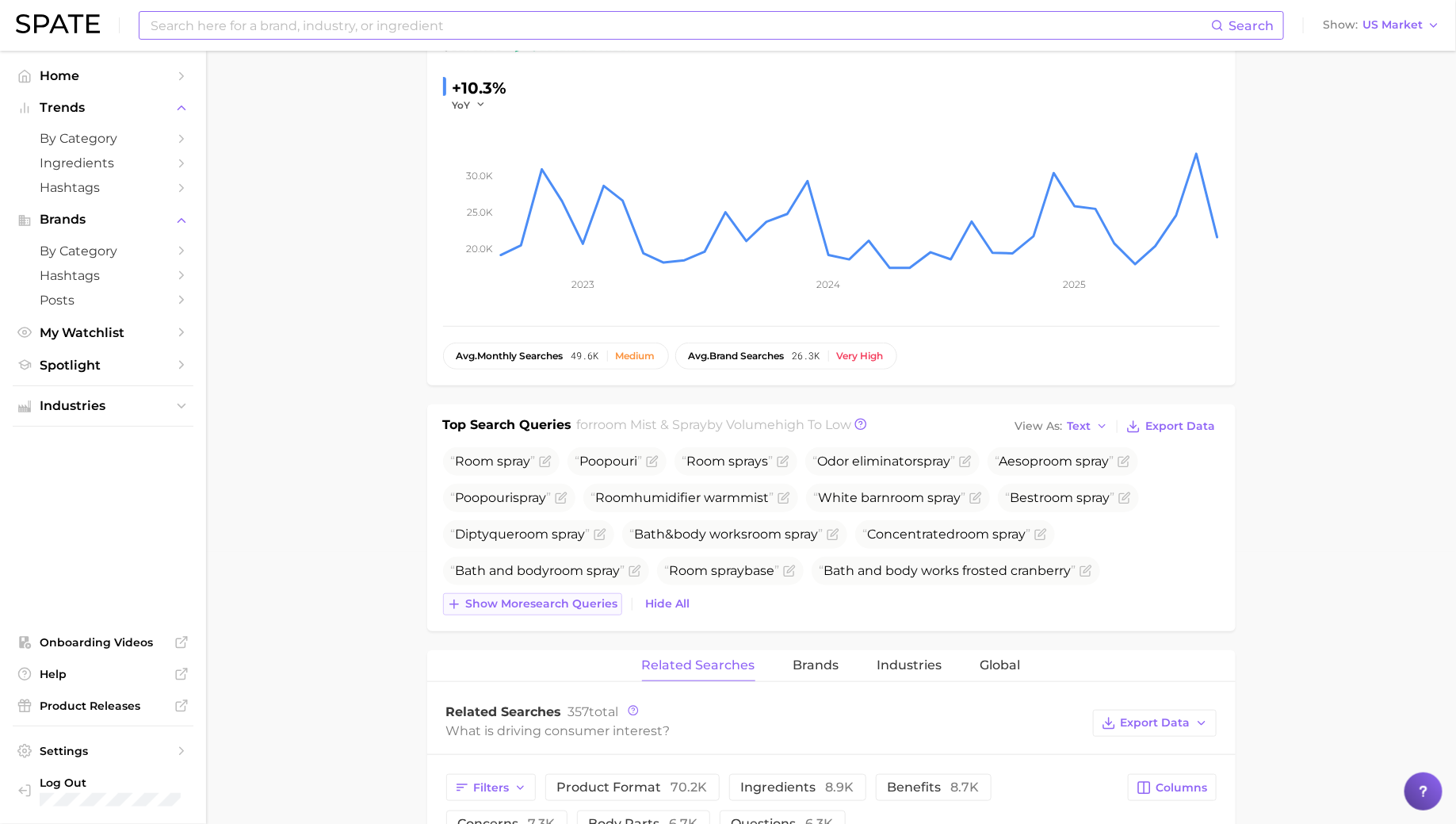
click at [535, 606] on span "Show more search queries" at bounding box center [542, 604] width 152 height 14
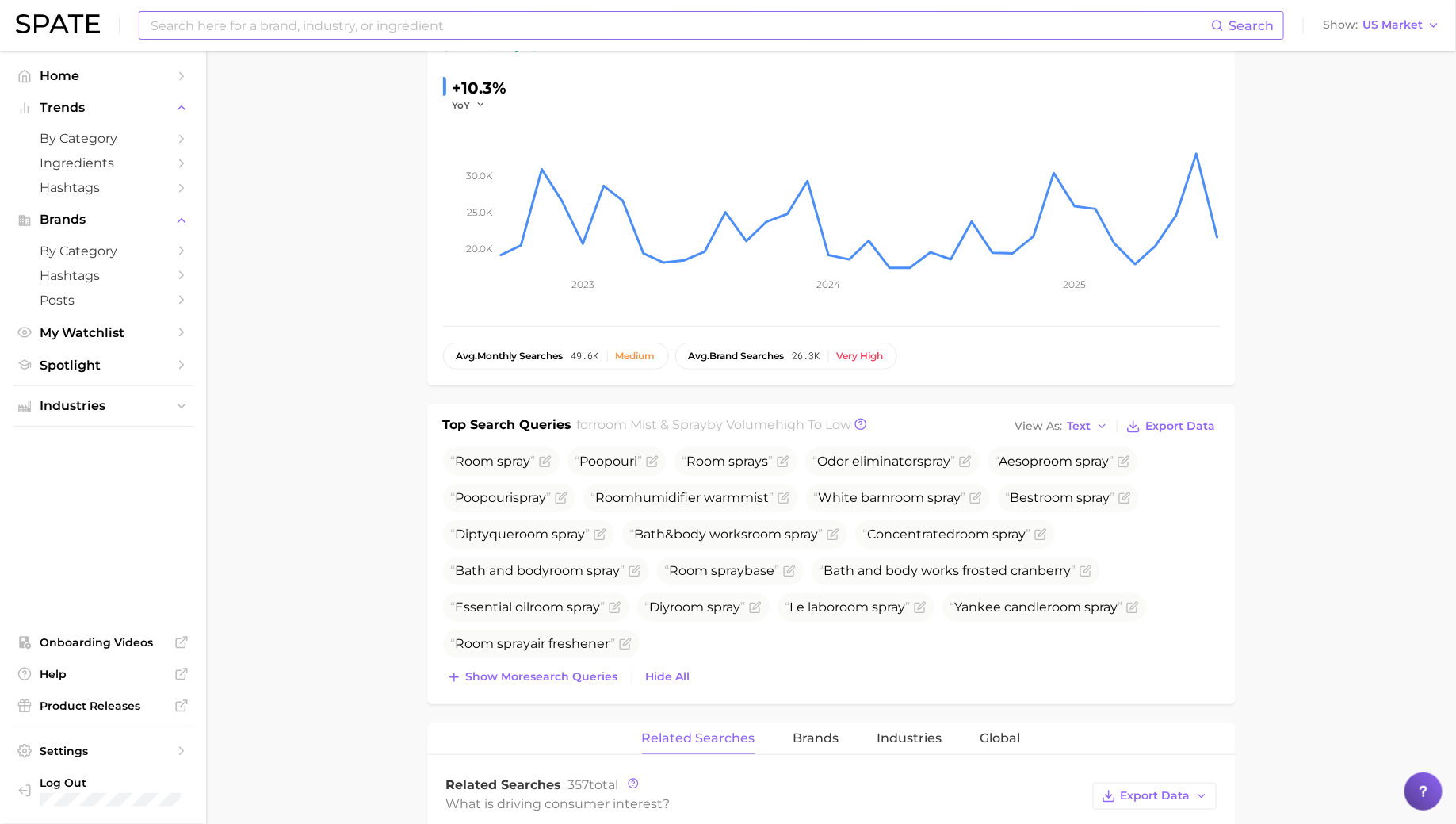
drag, startPoint x: 457, startPoint y: 456, endPoint x: 652, endPoint y: 637, distance: 266.1
click at [652, 637] on ul "Room spray Poopouri Room spray s Odor eliminator spray Aesop room spray Poopour…" at bounding box center [831, 552] width 777 height 210
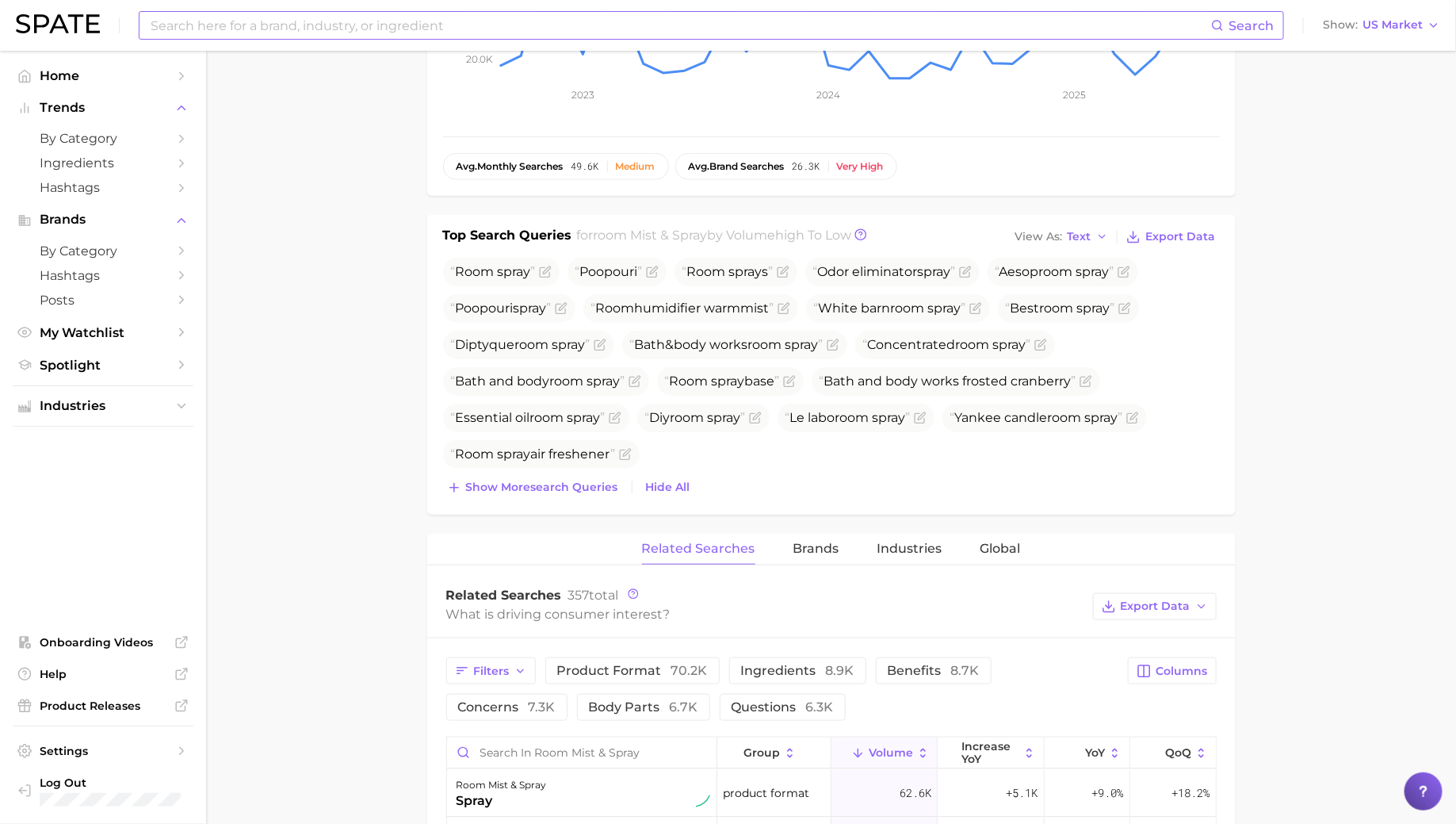
scroll to position [490, 0]
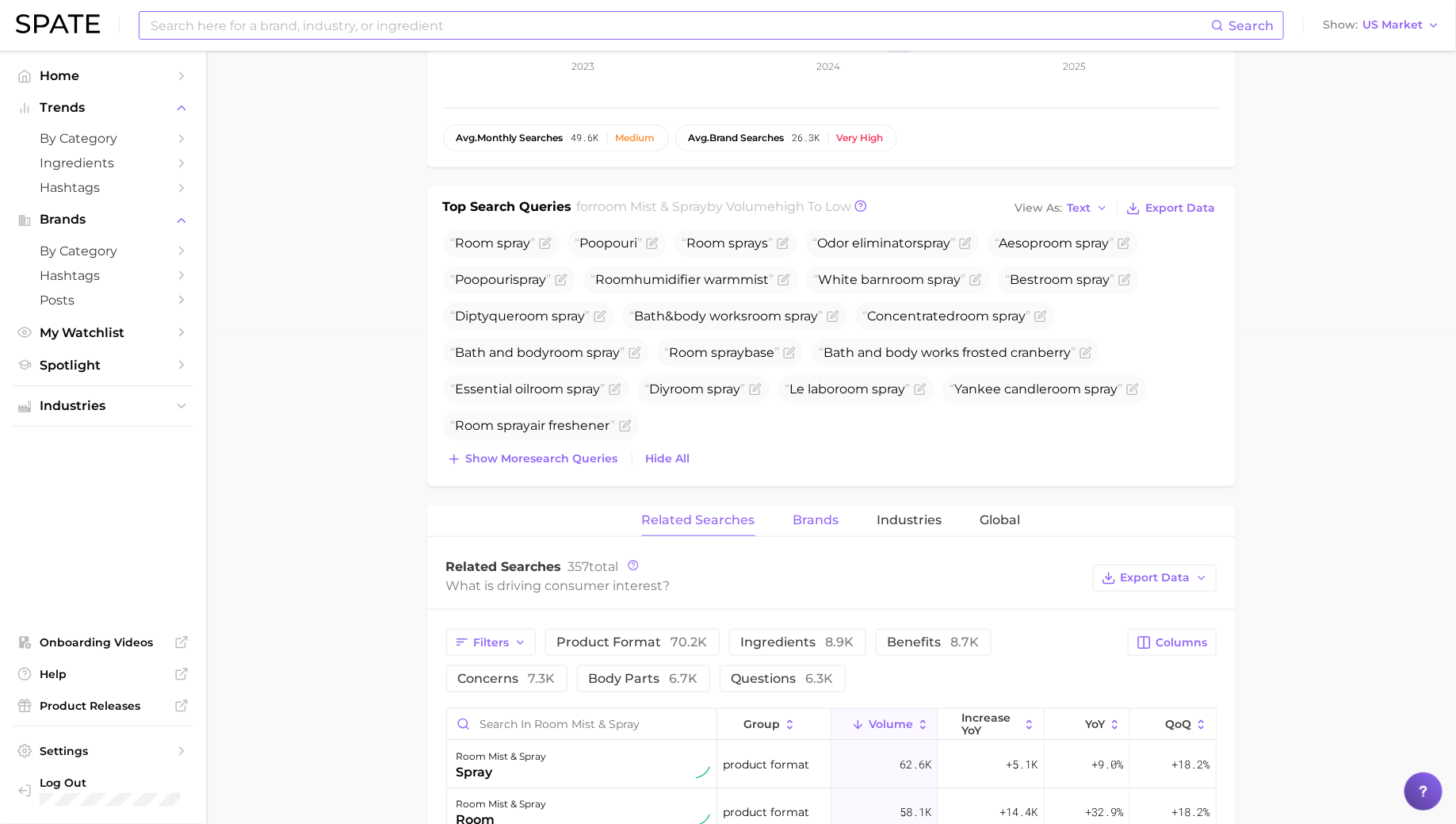
click at [814, 514] on span "Brands" at bounding box center [816, 520] width 46 height 15
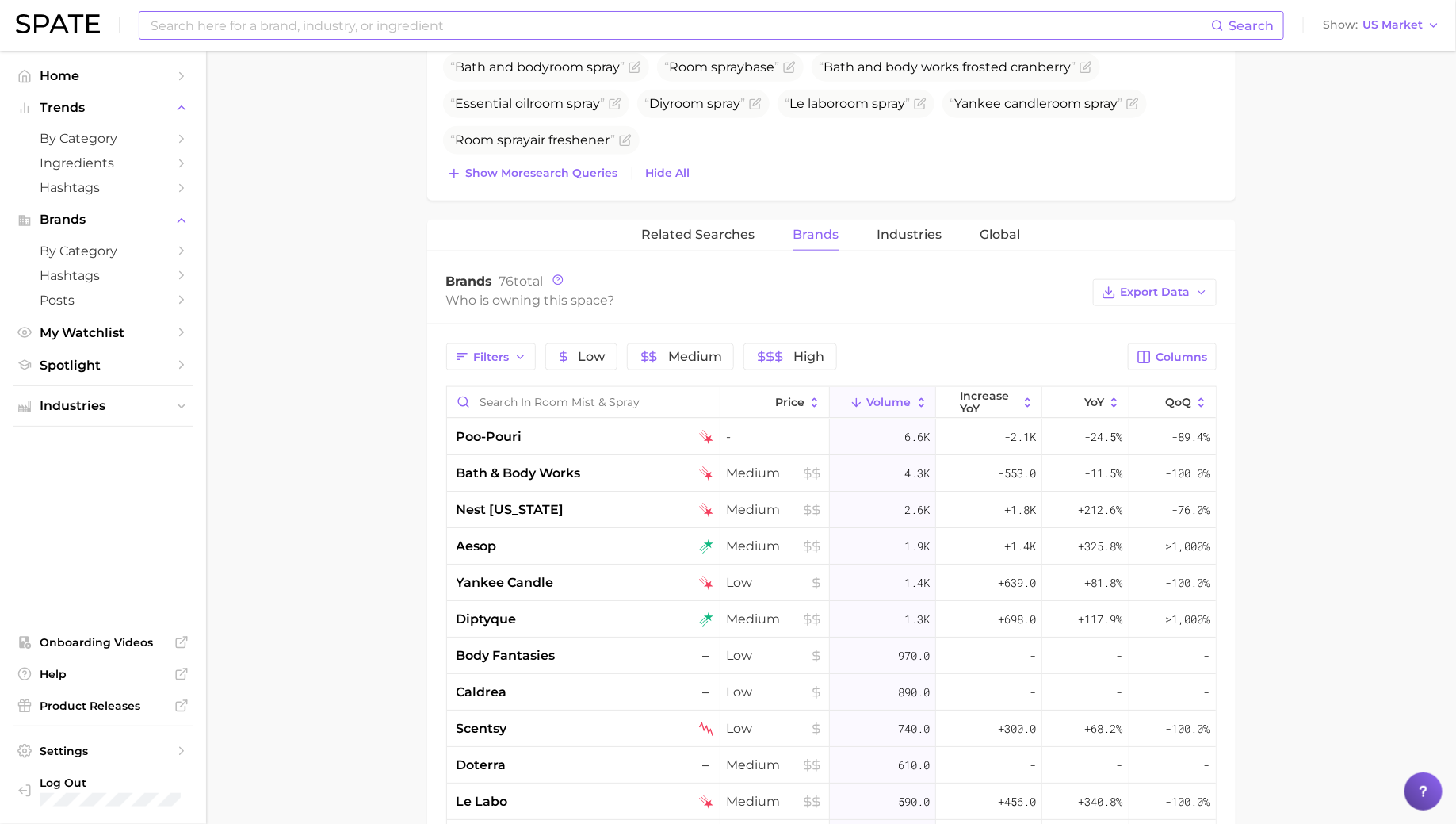
scroll to position [778, 0]
click at [578, 434] on div "poo-pouri" at bounding box center [585, 433] width 257 height 19
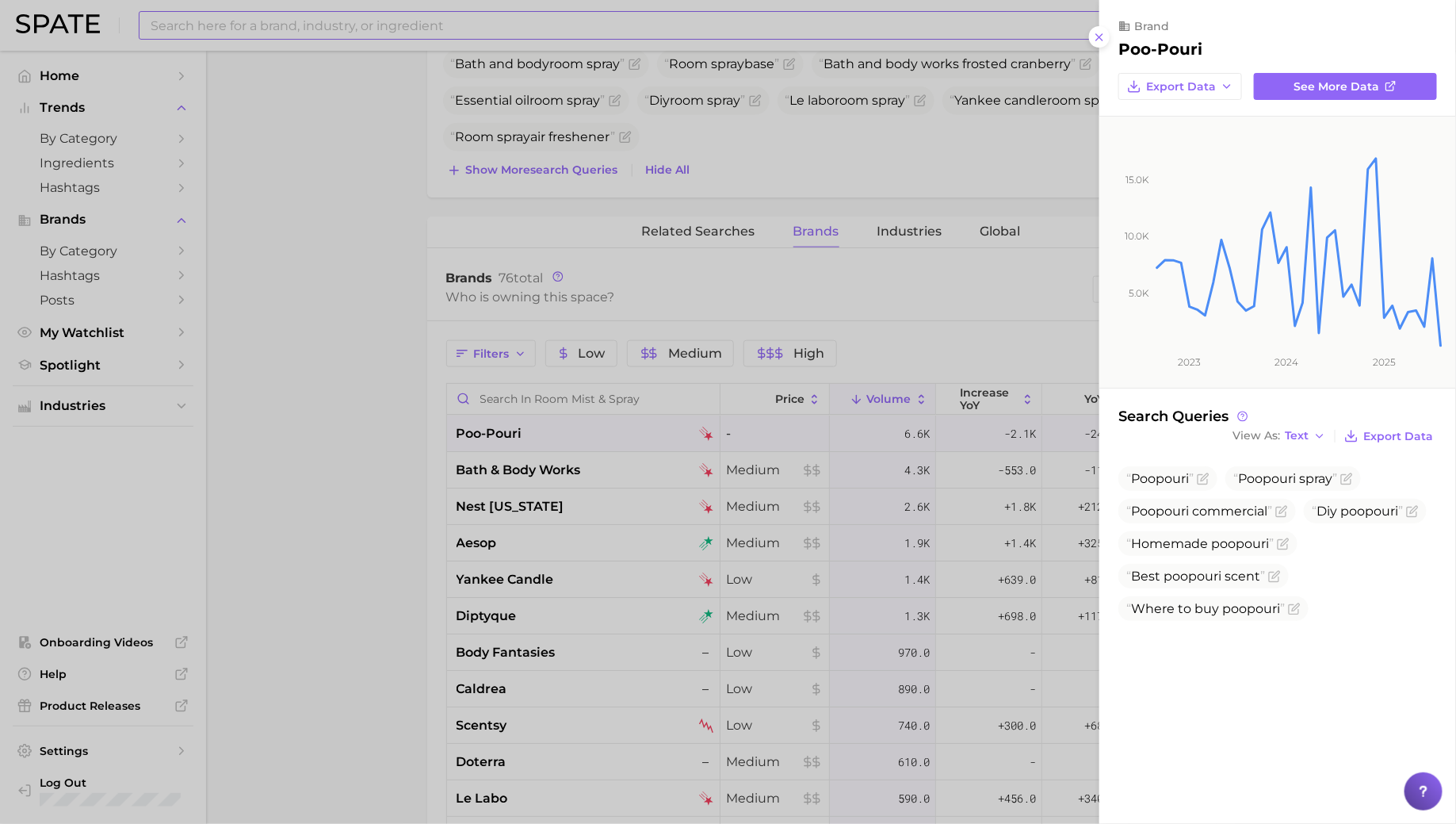
click at [635, 467] on div at bounding box center [728, 412] width 1456 height 824
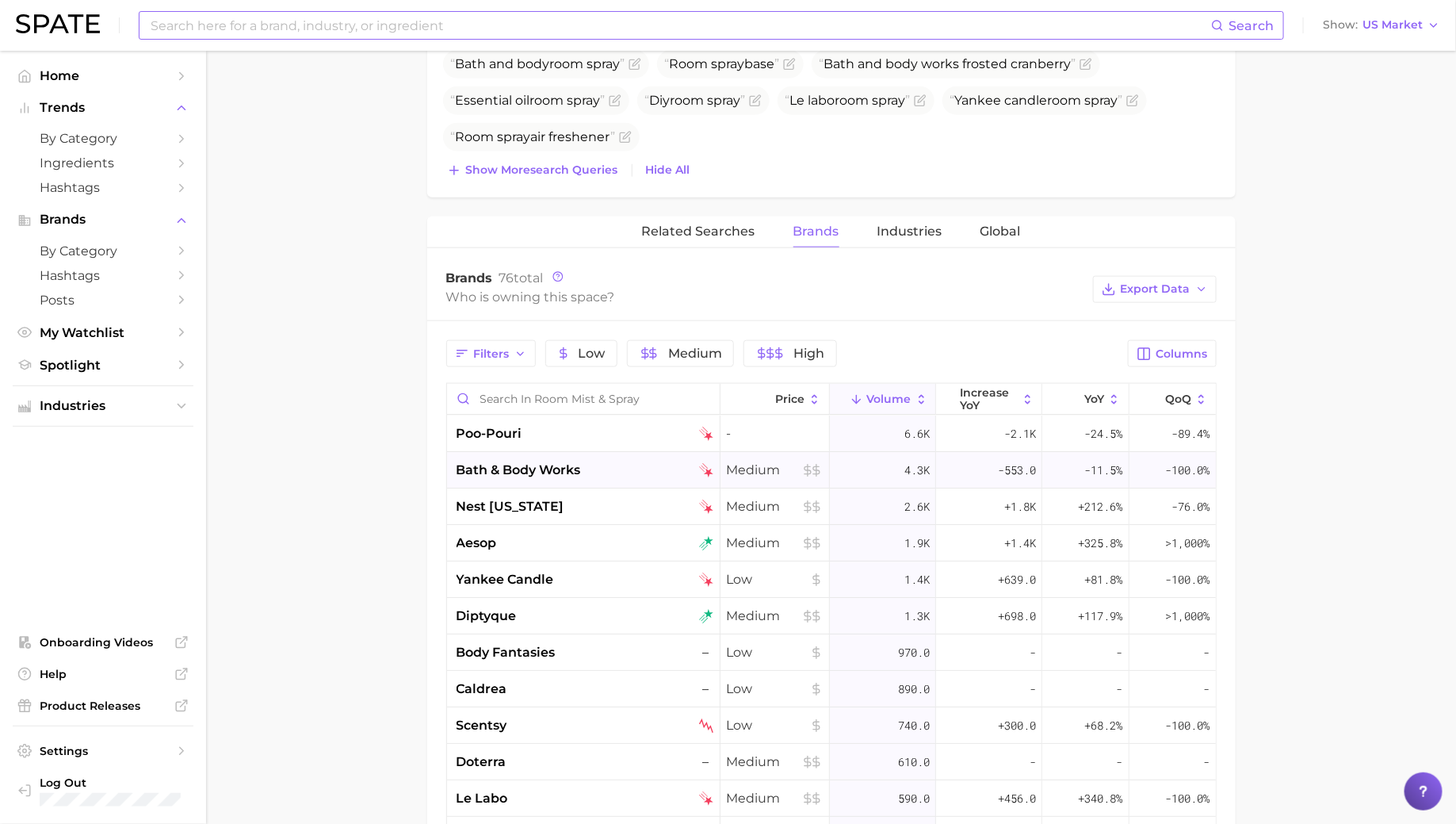
click at [636, 470] on div "bath & body works" at bounding box center [585, 470] width 257 height 19
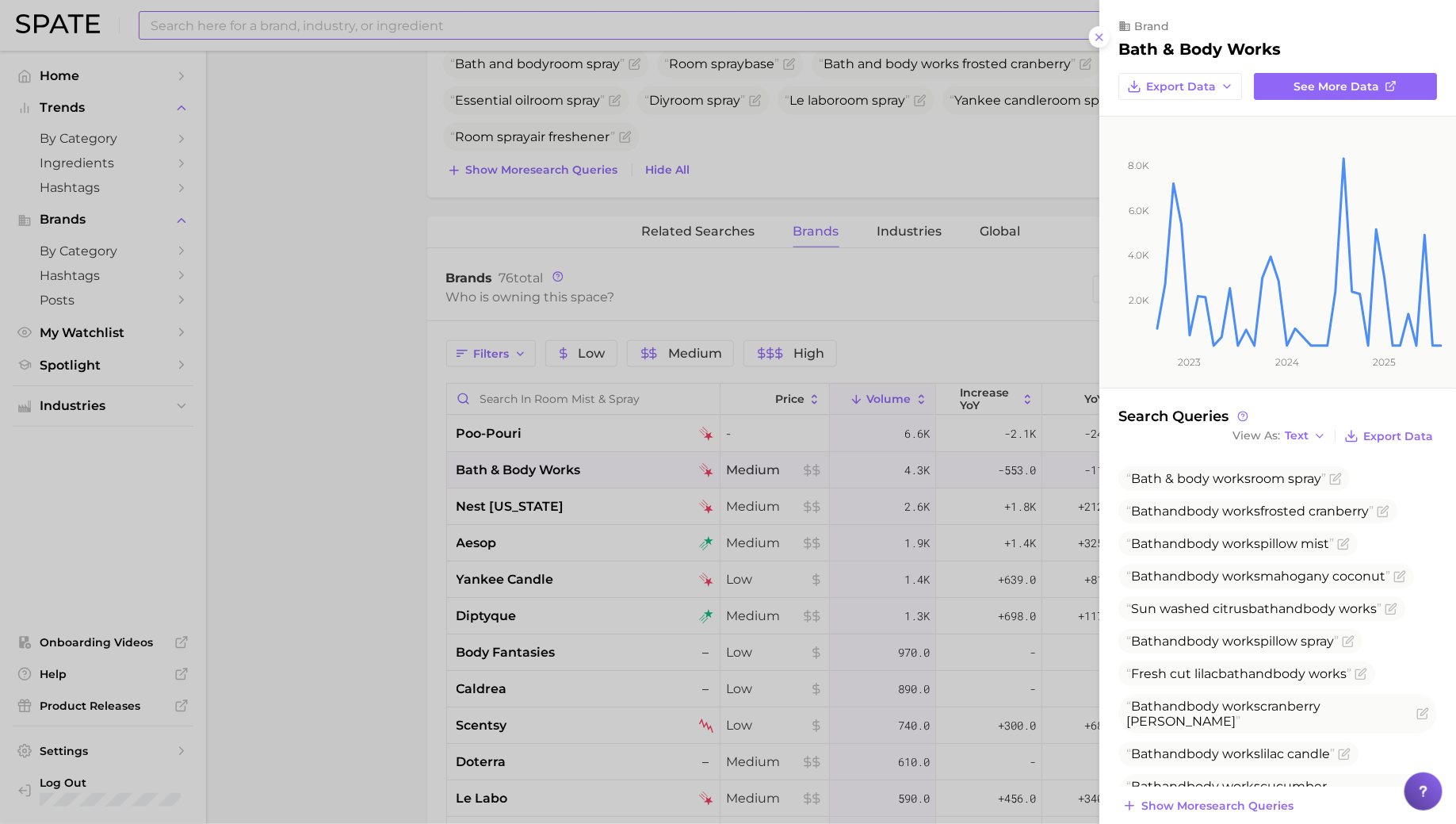
click at [636, 470] on div at bounding box center [728, 412] width 1456 height 824
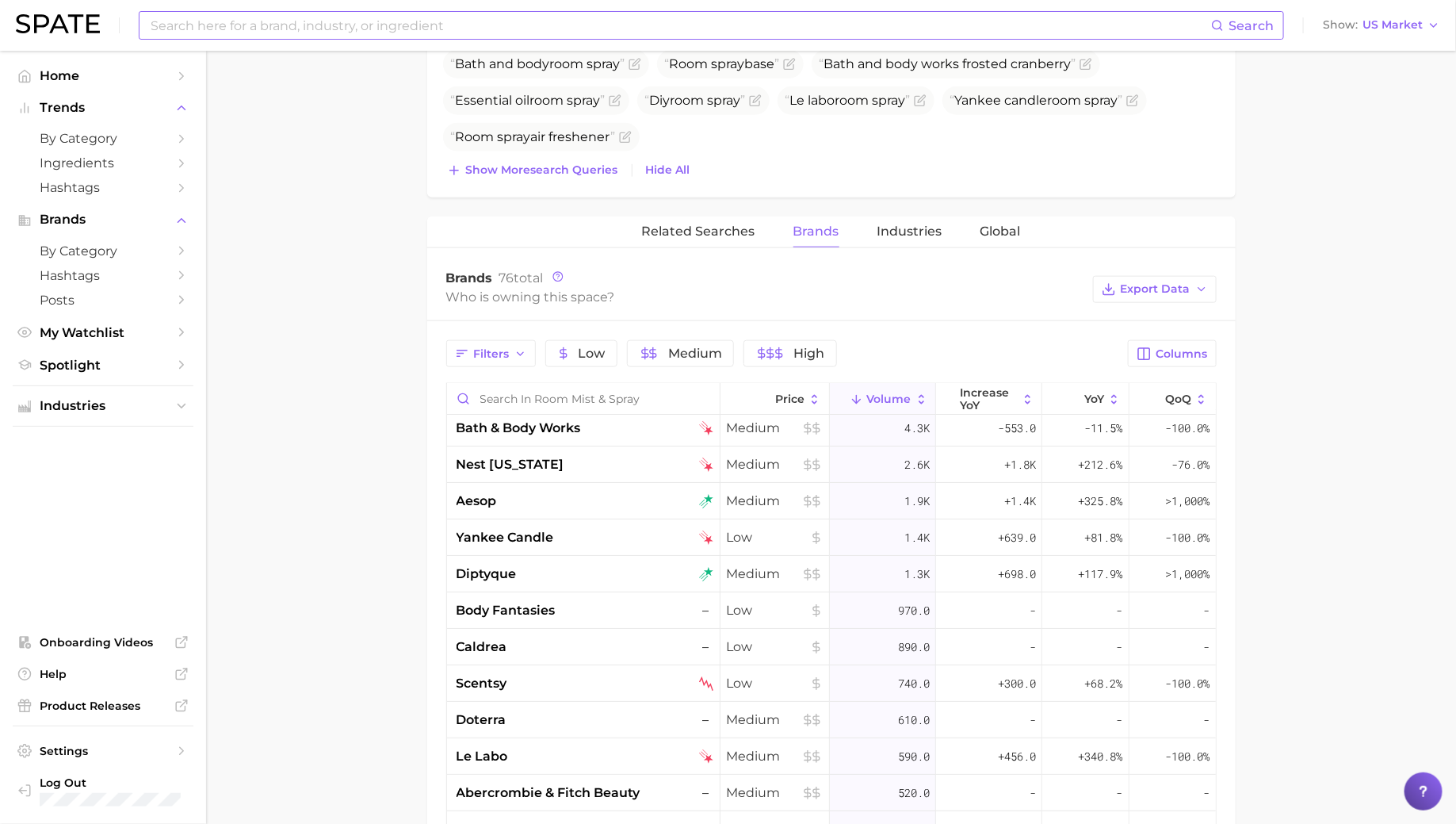
scroll to position [0, 0]
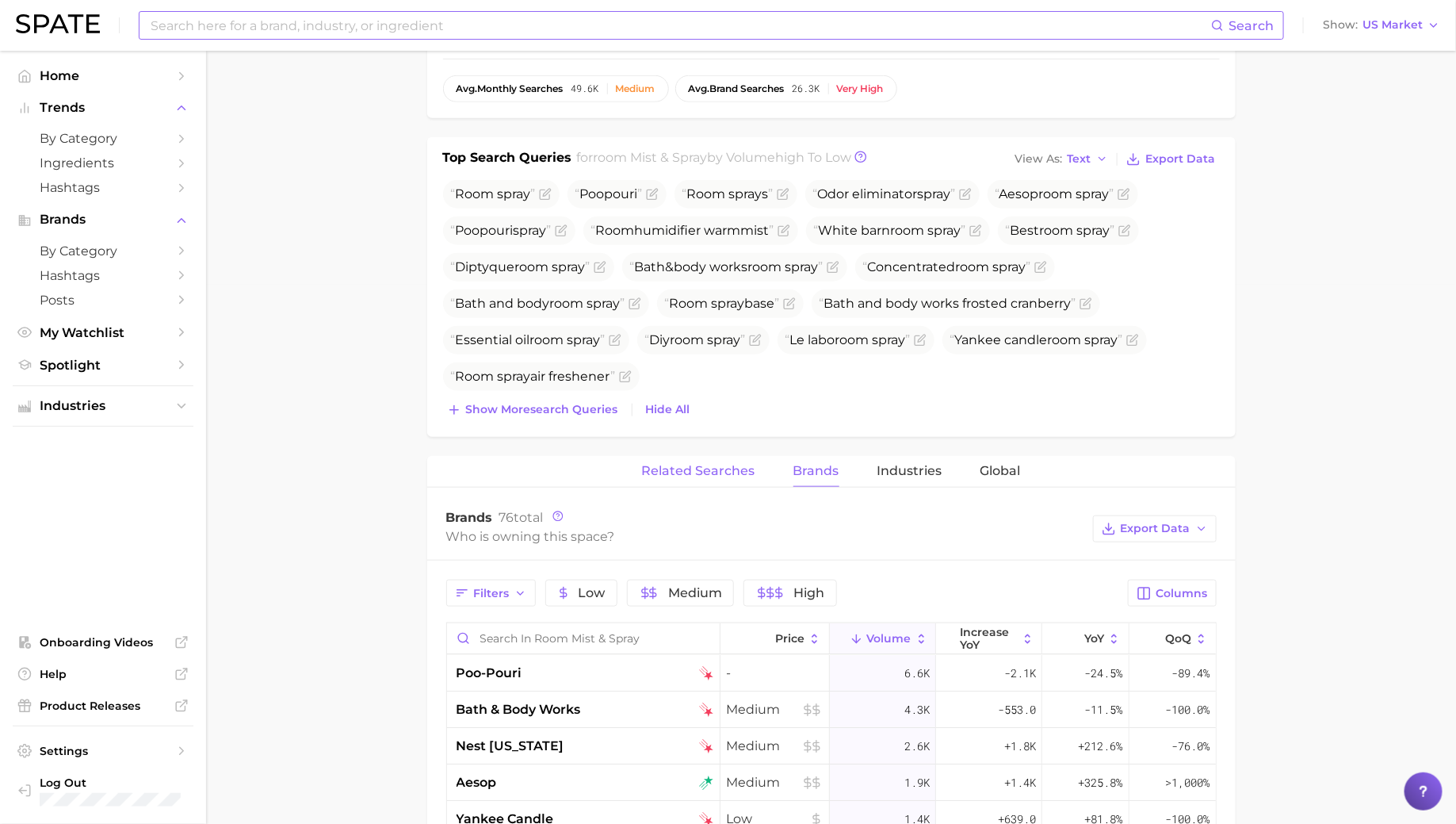
click at [702, 466] on span "Related Searches" at bounding box center [698, 471] width 113 height 15
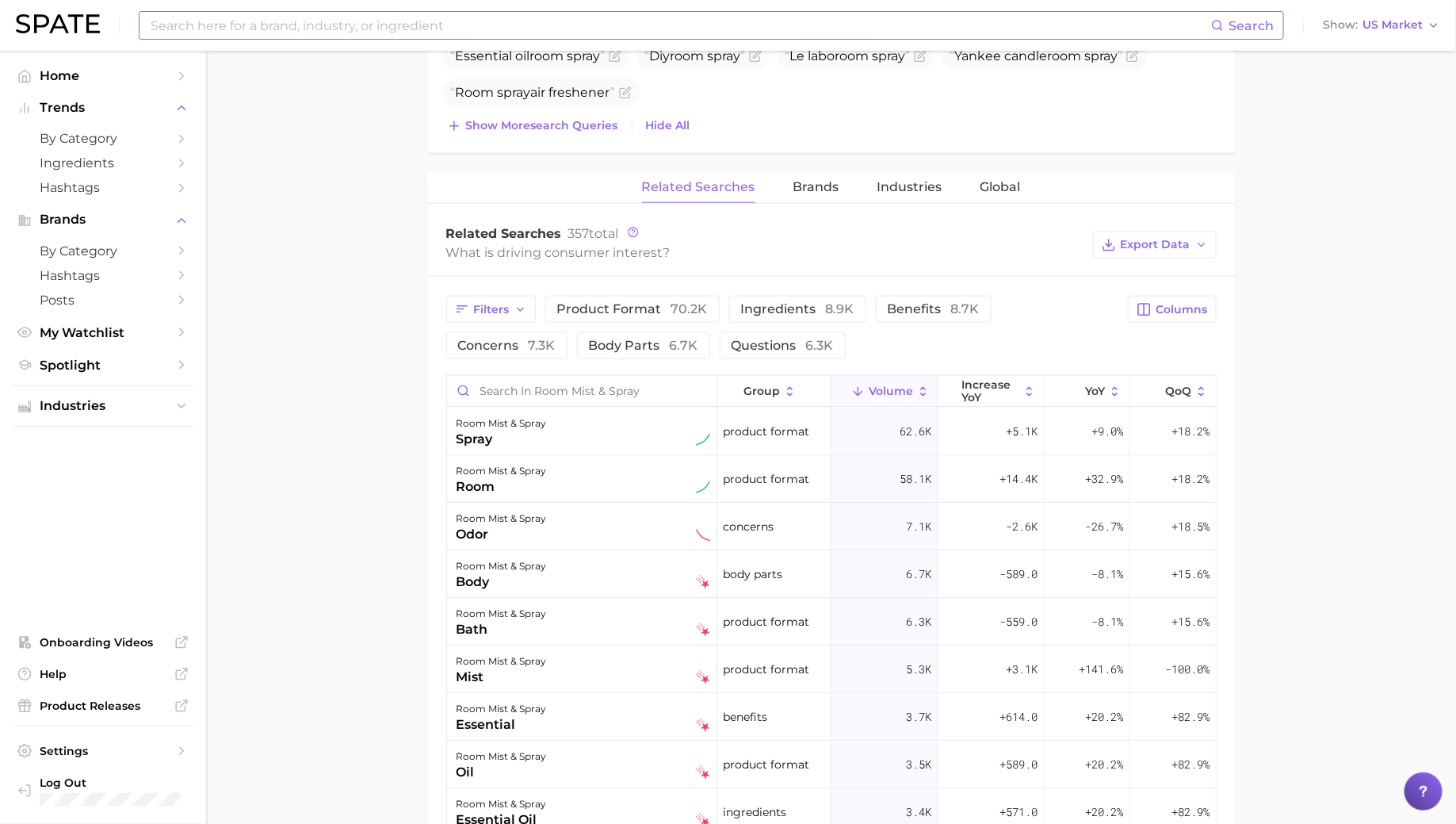
scroll to position [1015, 0]
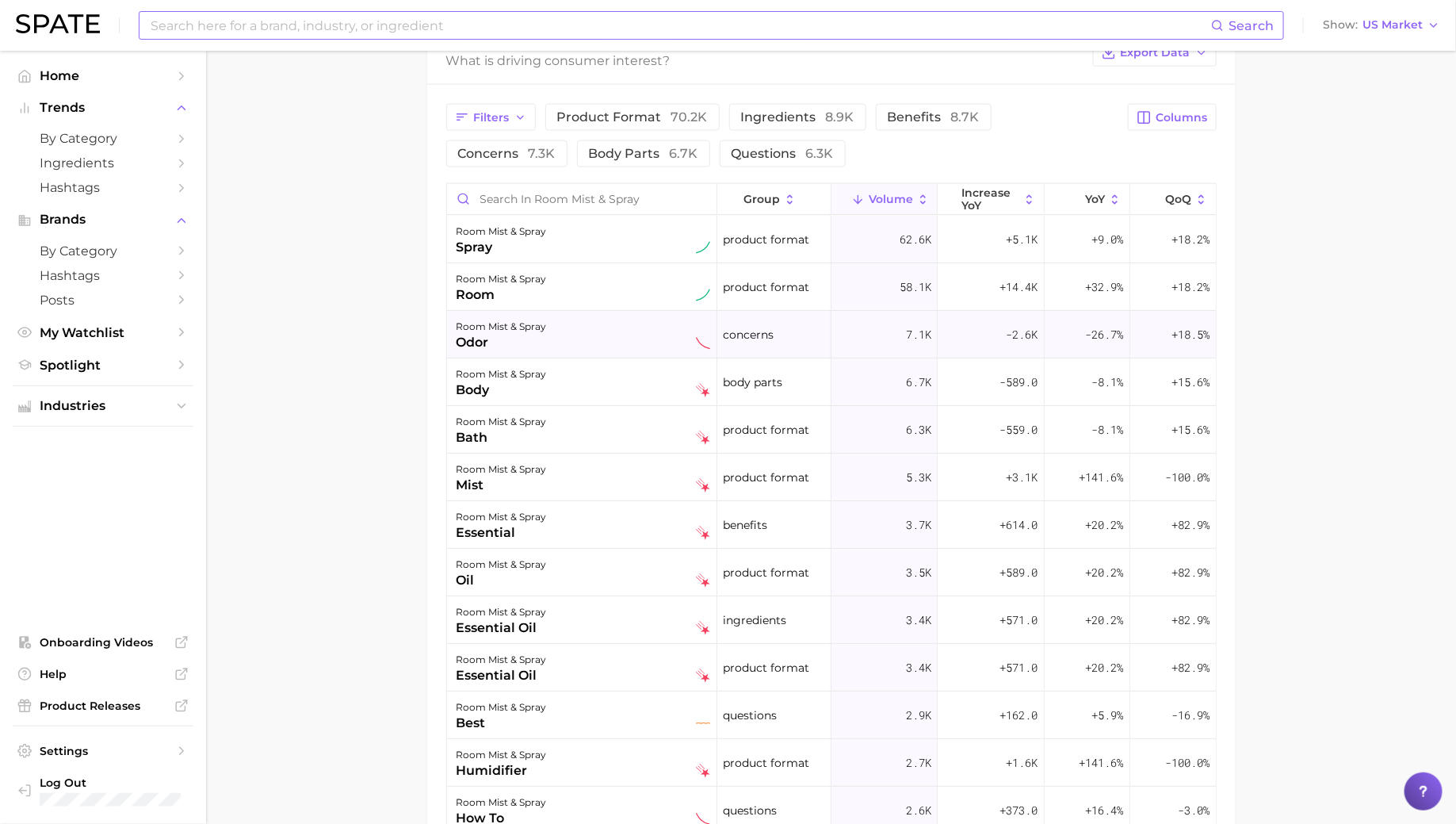
click at [627, 348] on div "room mist & spray odor" at bounding box center [582, 334] width 271 height 48
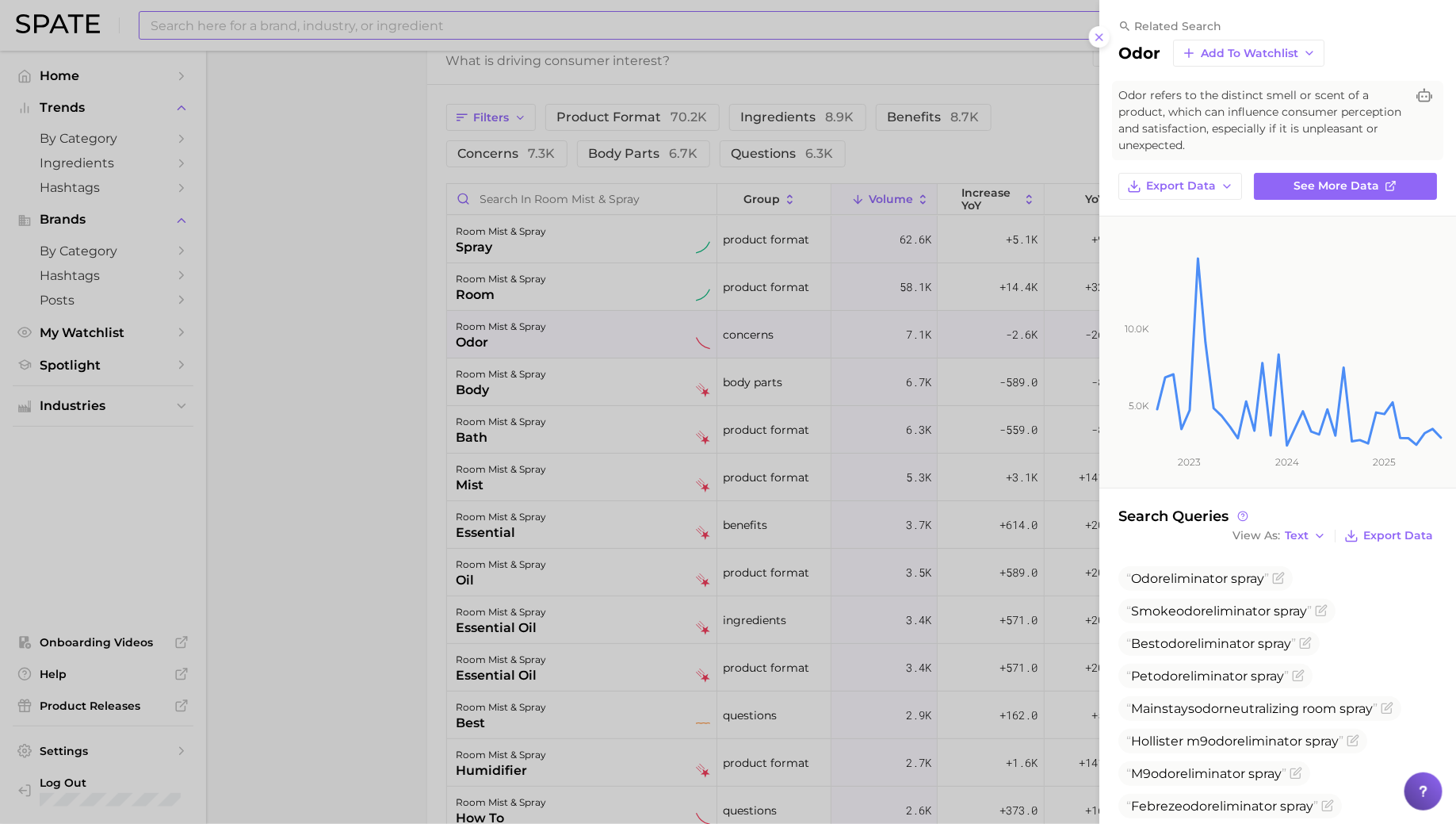
click at [626, 326] on div at bounding box center [728, 412] width 1456 height 824
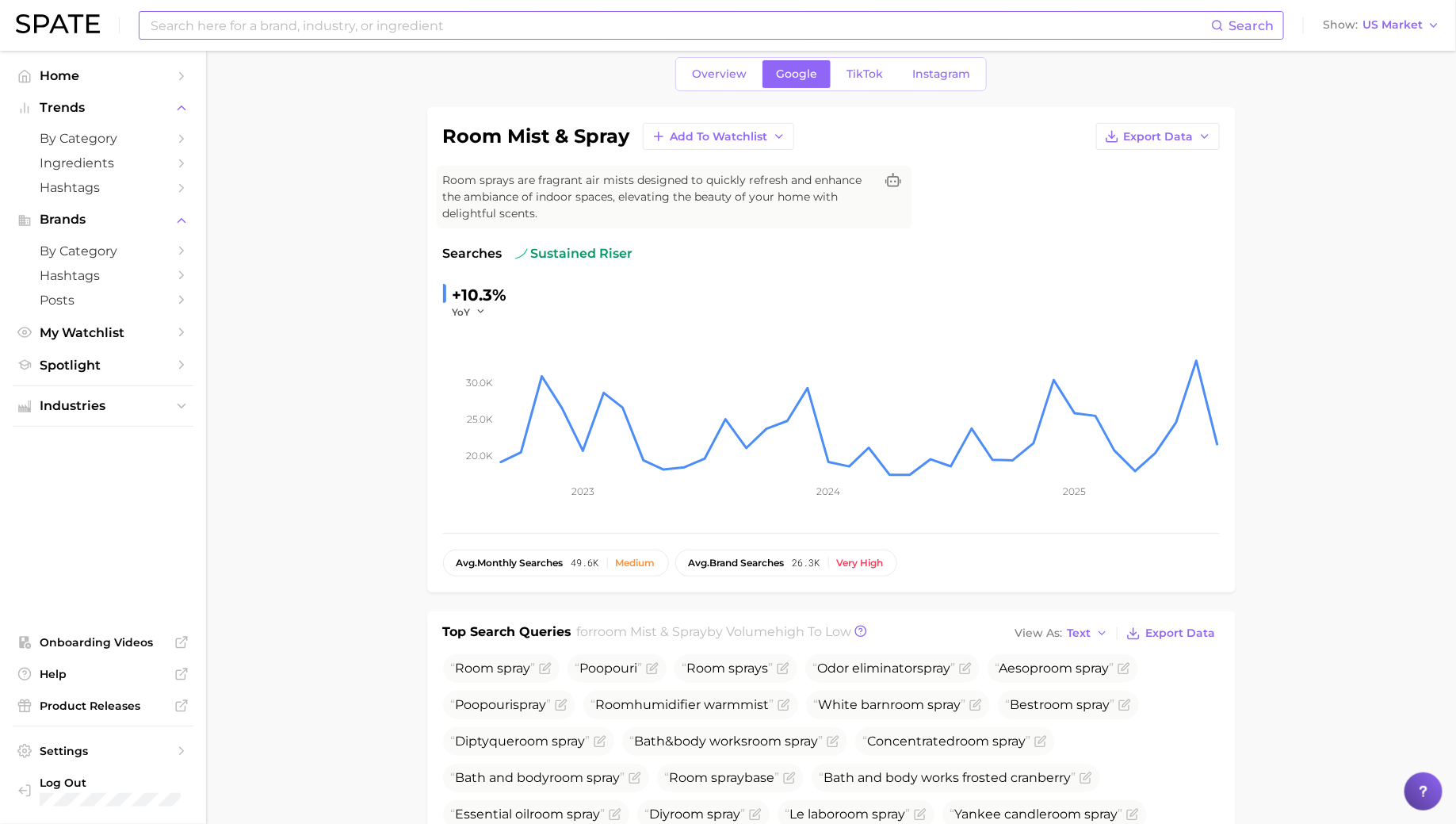
scroll to position [37, 0]
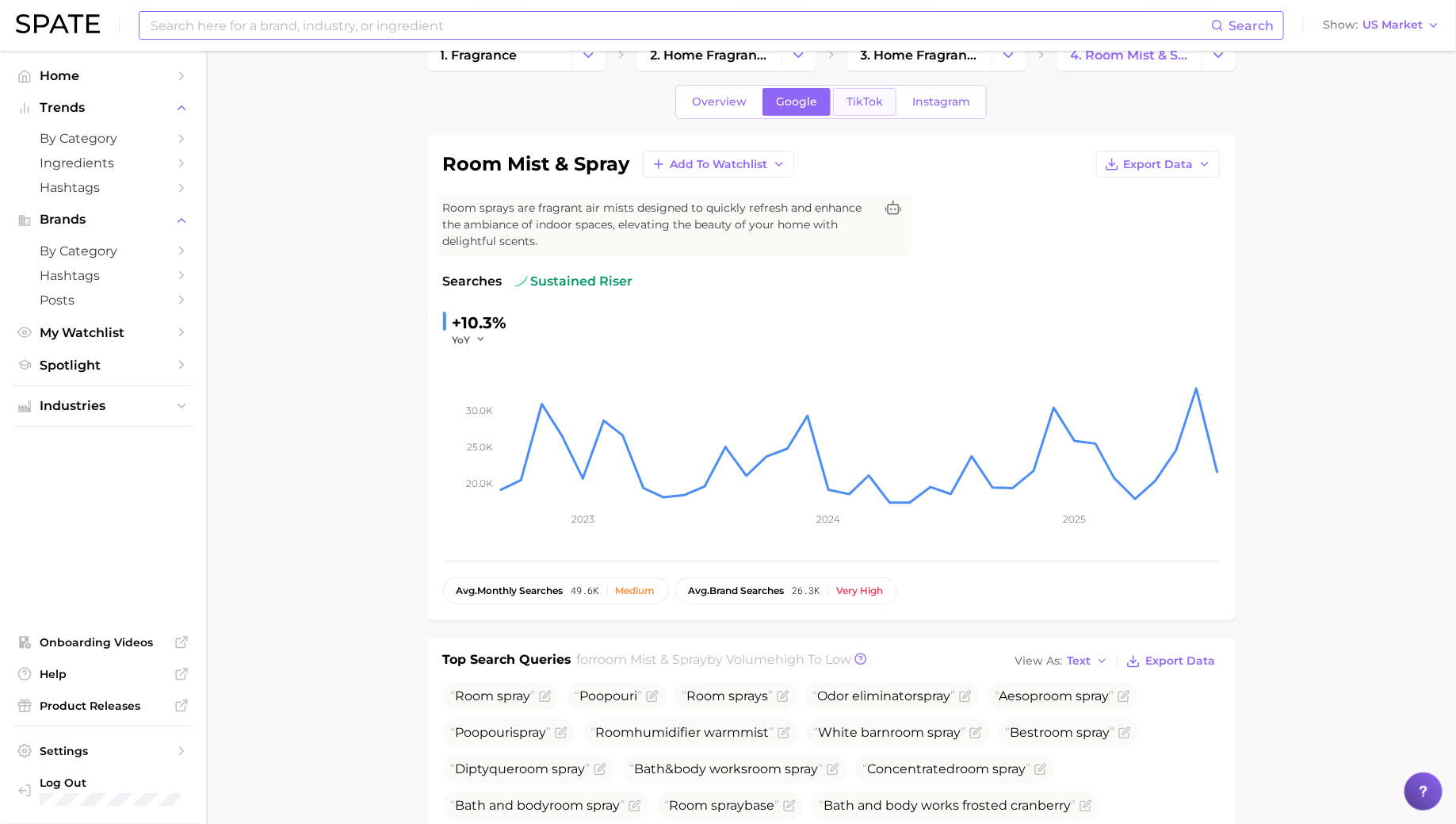
click at [875, 89] on link "TikTok" at bounding box center [864, 102] width 63 height 28
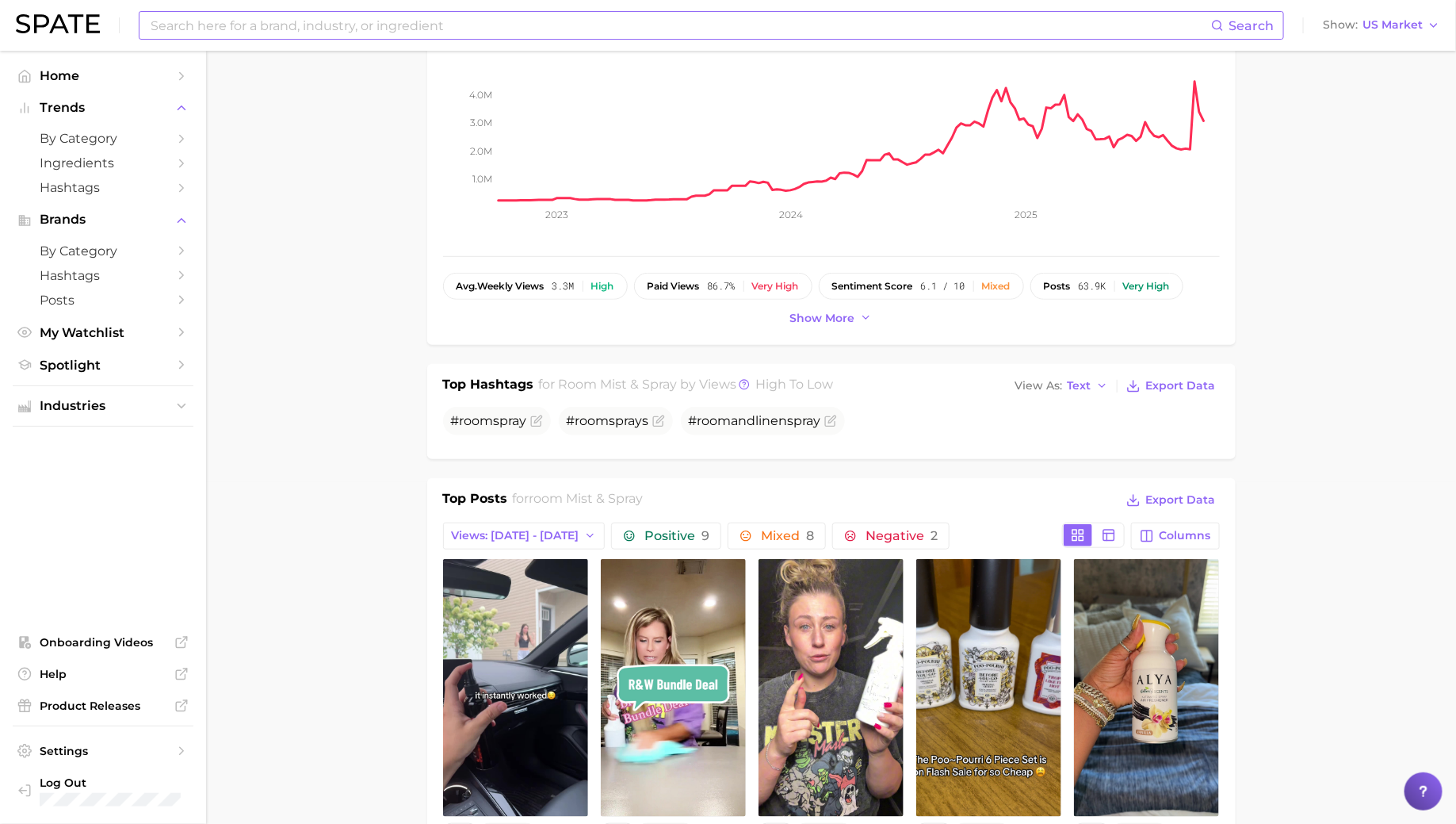
scroll to position [342, 0]
drag, startPoint x: 450, startPoint y: 418, endPoint x: 847, endPoint y: 419, distance: 397.0
click at [847, 419] on ul "# room spray # room spray s # room andlinen spray" at bounding box center [831, 419] width 777 height 28
click at [838, 313] on span "Show more" at bounding box center [823, 317] width 65 height 14
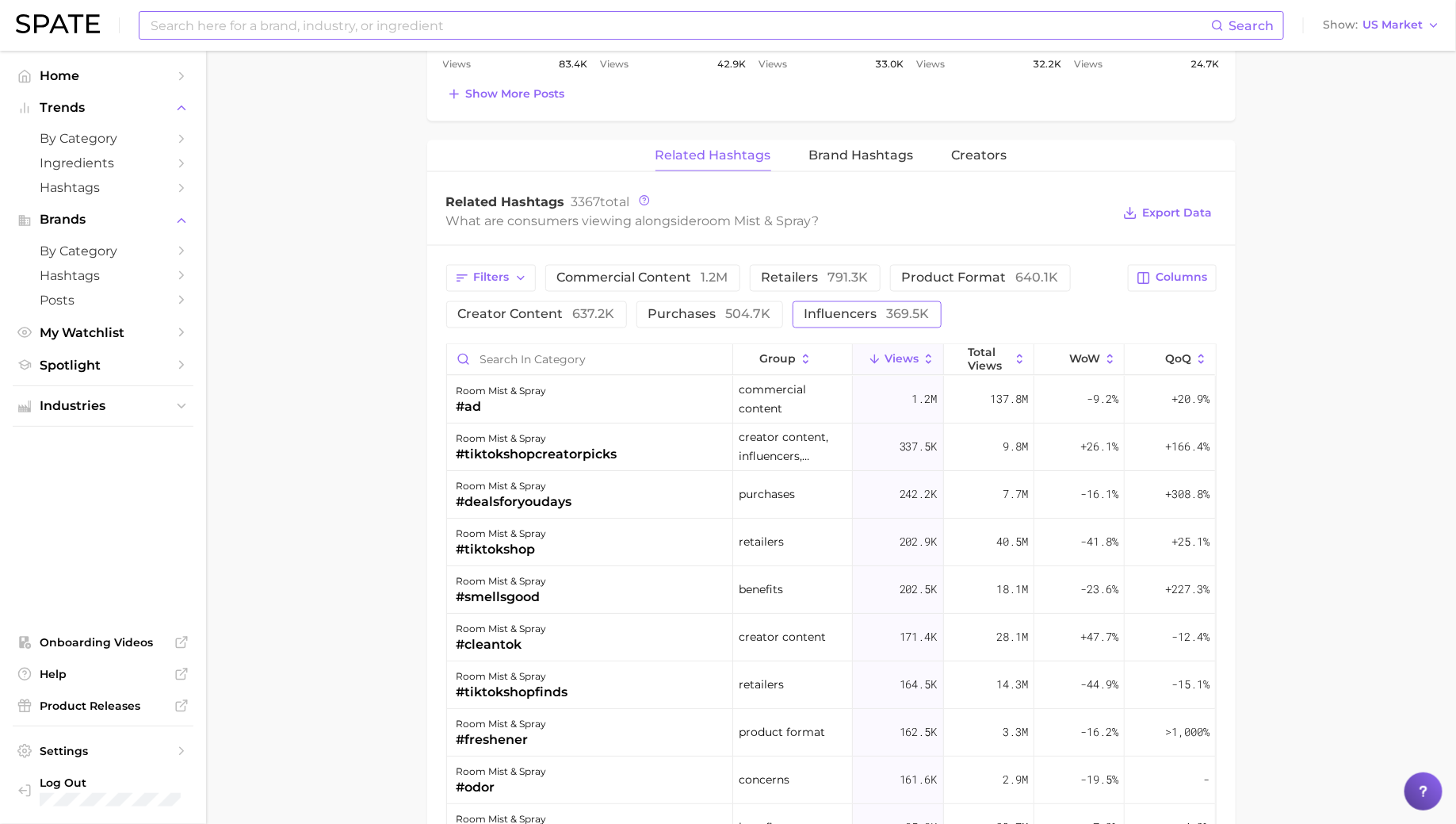
scroll to position [1194, 0]
click at [835, 160] on button "Brand Hashtags" at bounding box center [861, 154] width 105 height 31
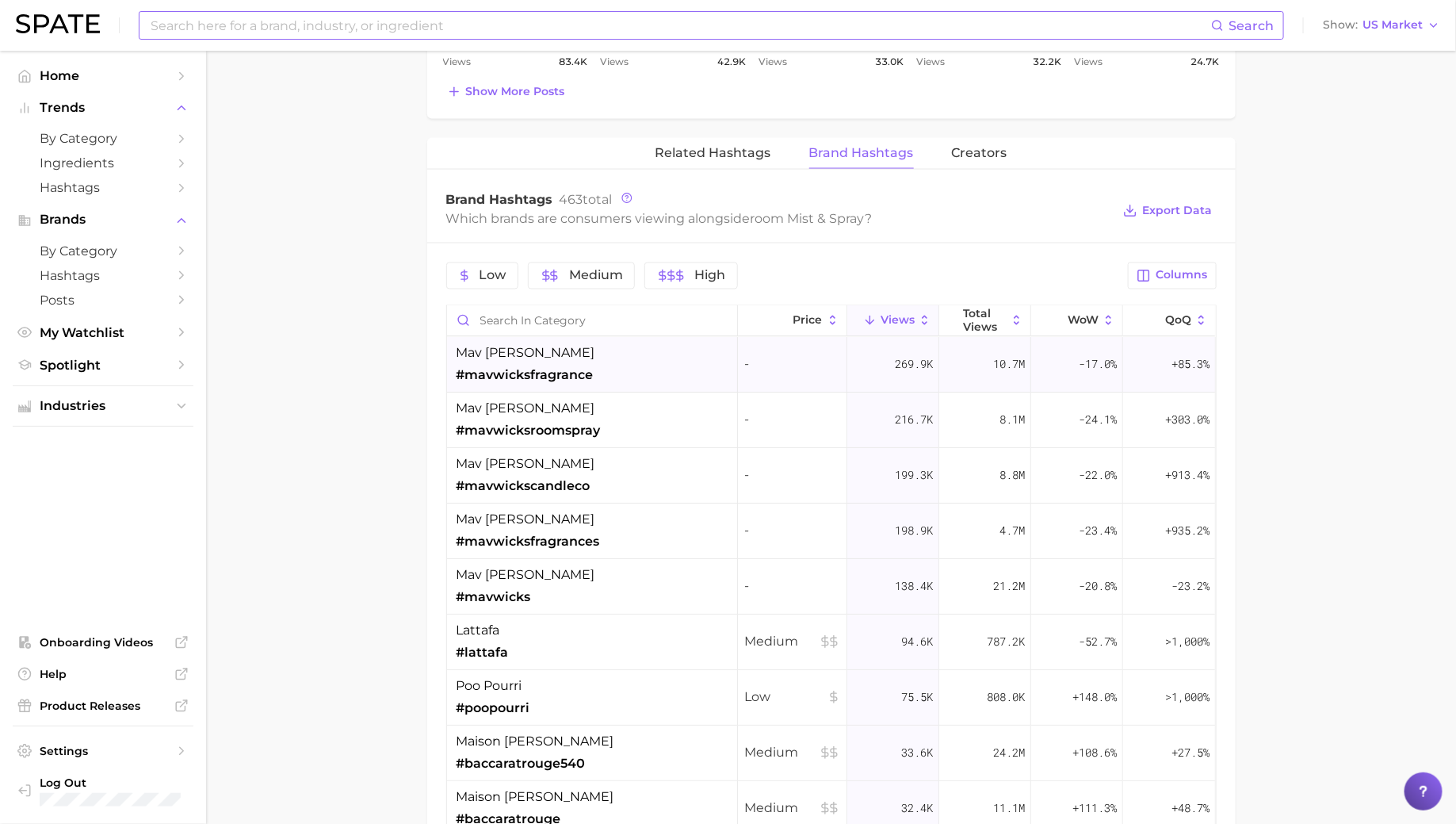
scroll to position [1153, 0]
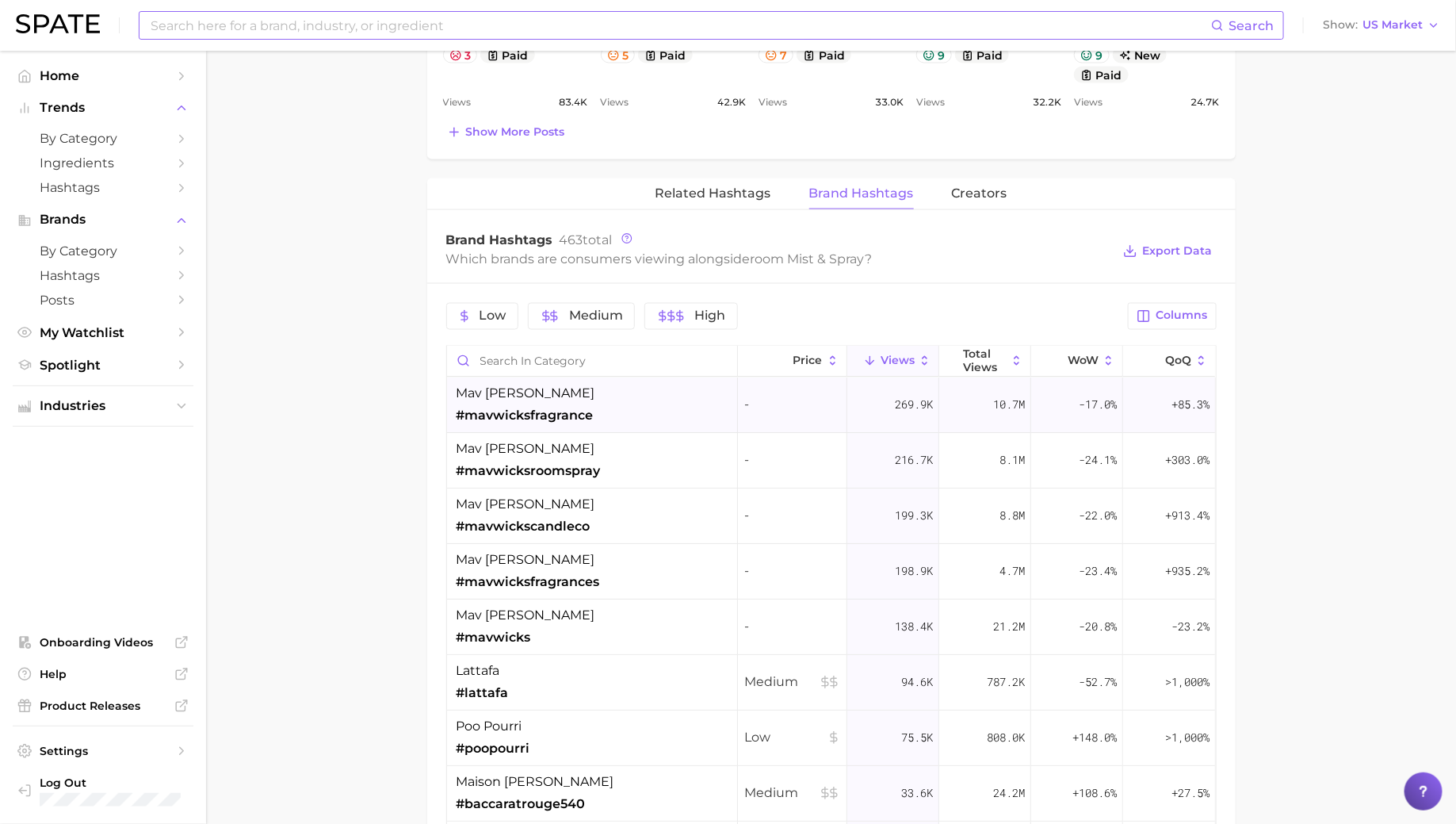
click at [582, 392] on div "mav [PERSON_NAME] #mavwicksfragrance" at bounding box center [526, 405] width 139 height 41
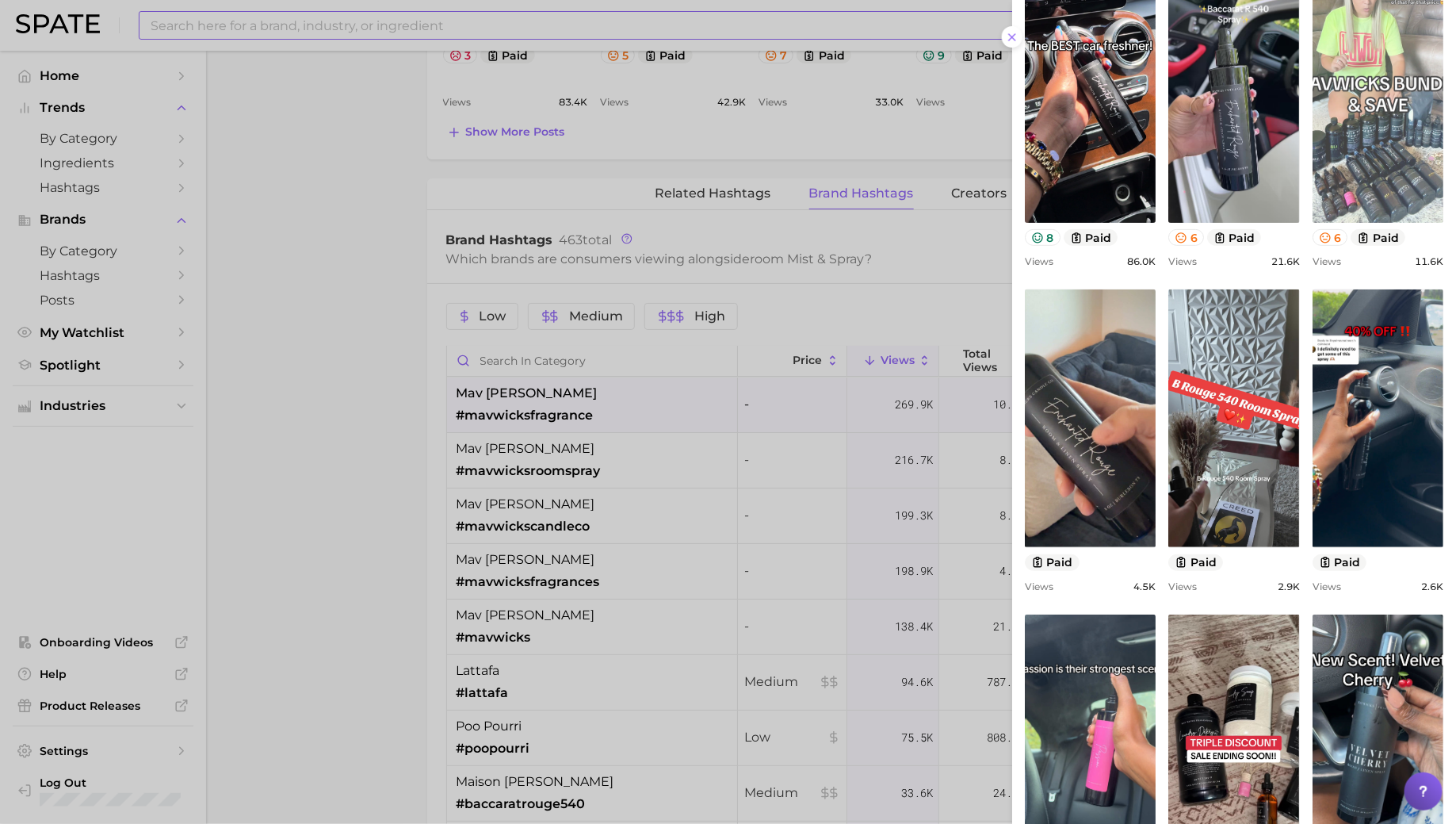
scroll to position [218, 0]
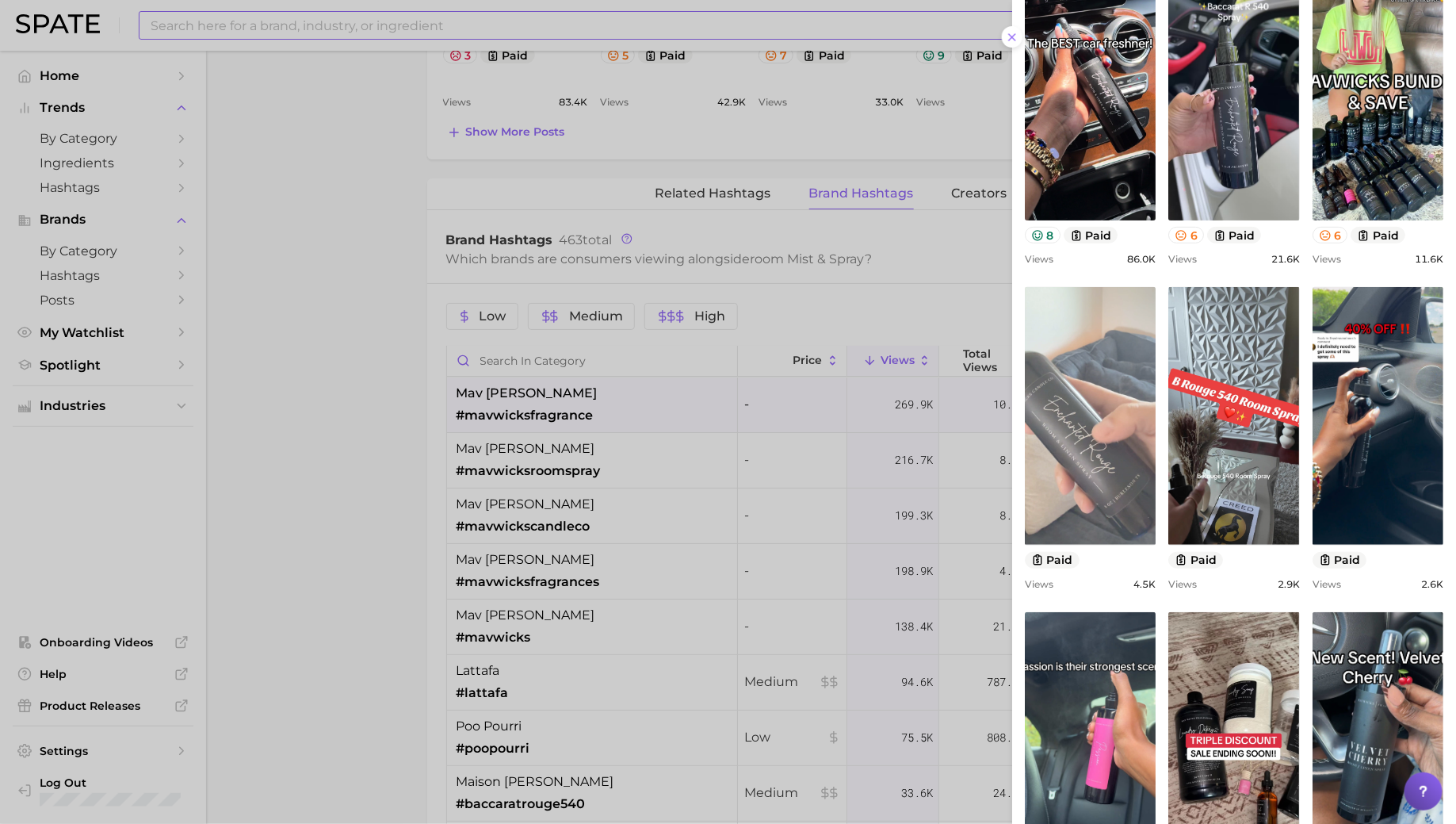
click at [1120, 414] on link "view post on TikTok" at bounding box center [1090, 415] width 131 height 258
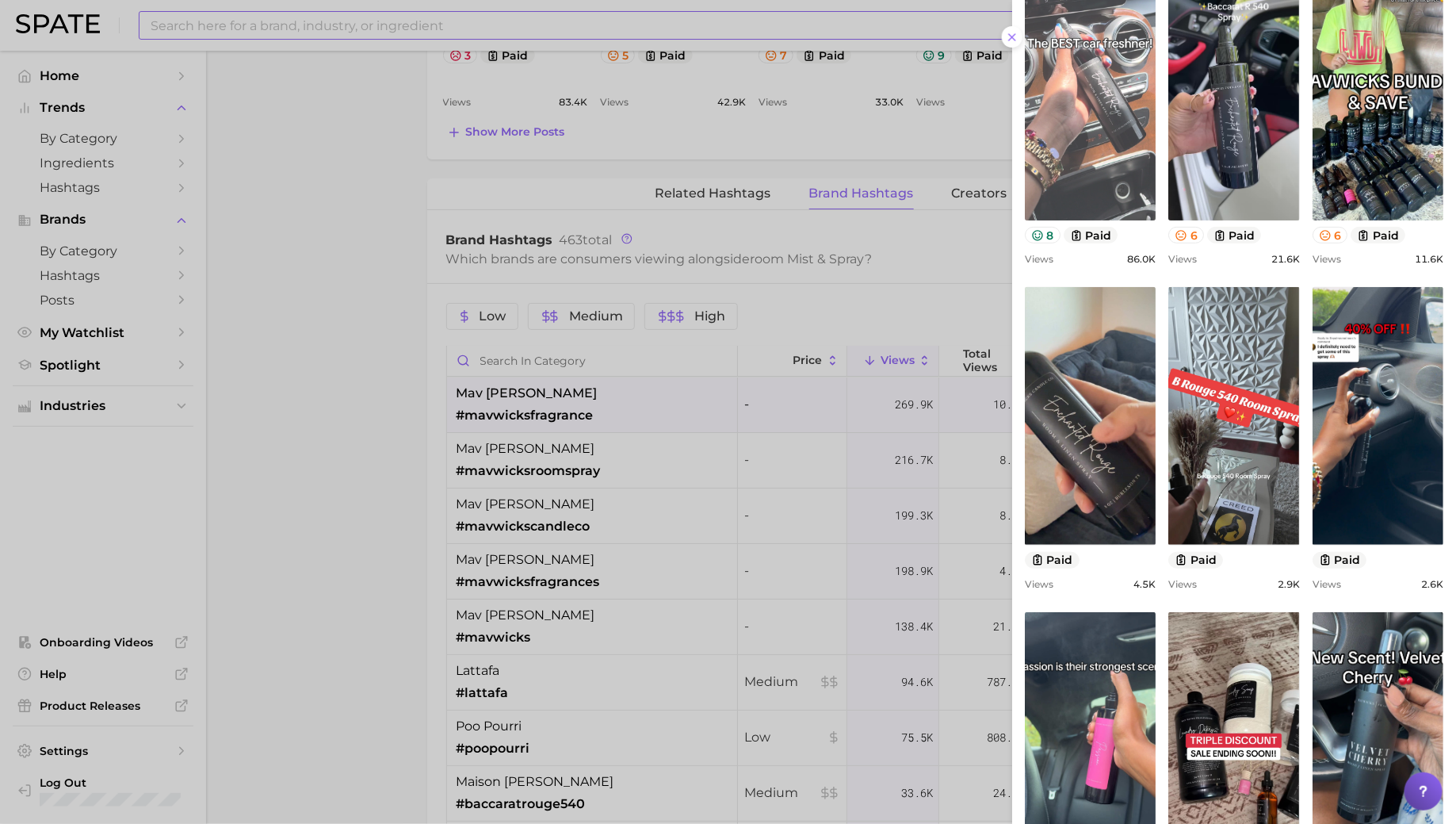
click at [1113, 141] on link "view post on TikTok" at bounding box center [1090, 91] width 131 height 258
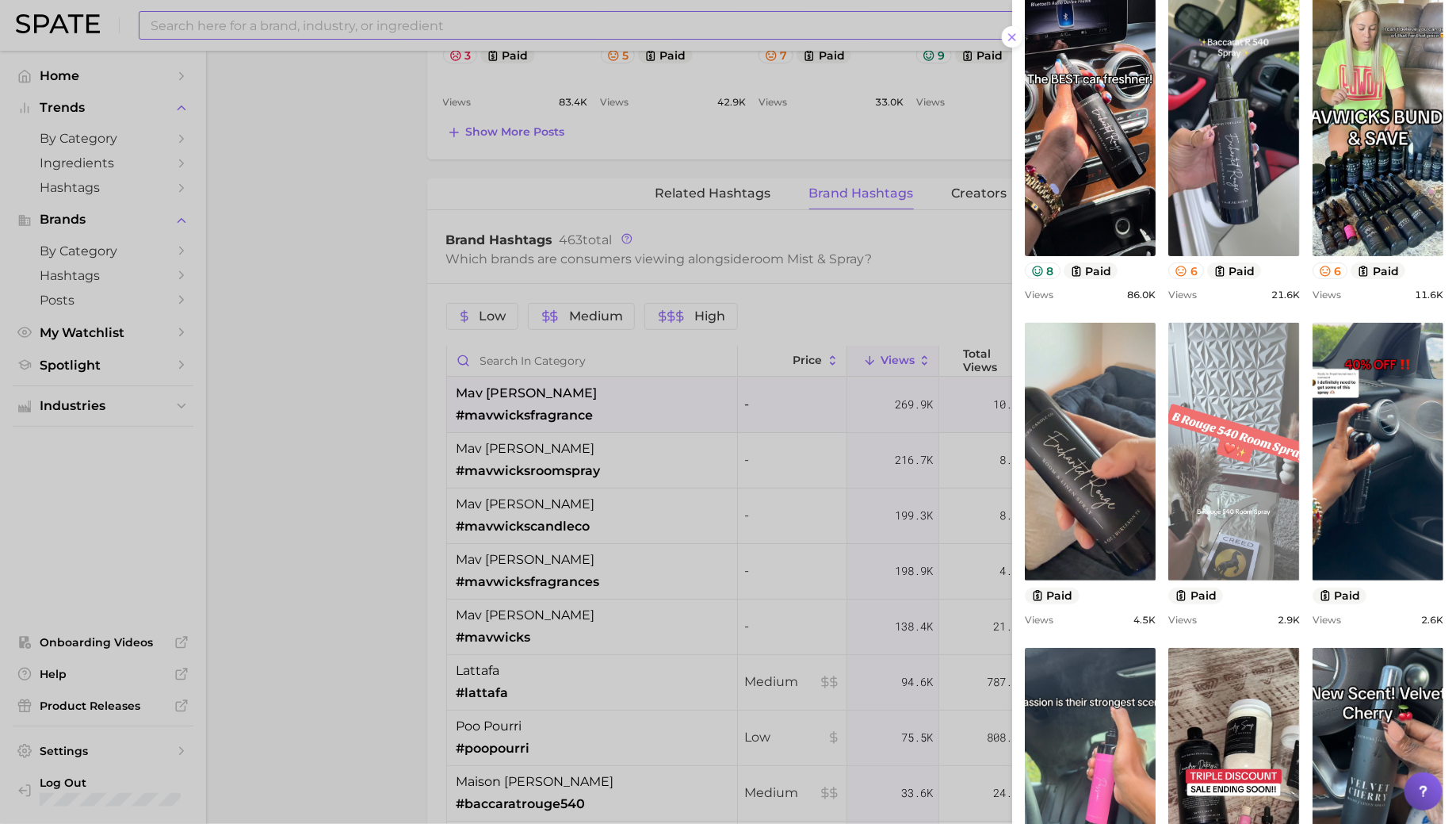
scroll to position [362, 0]
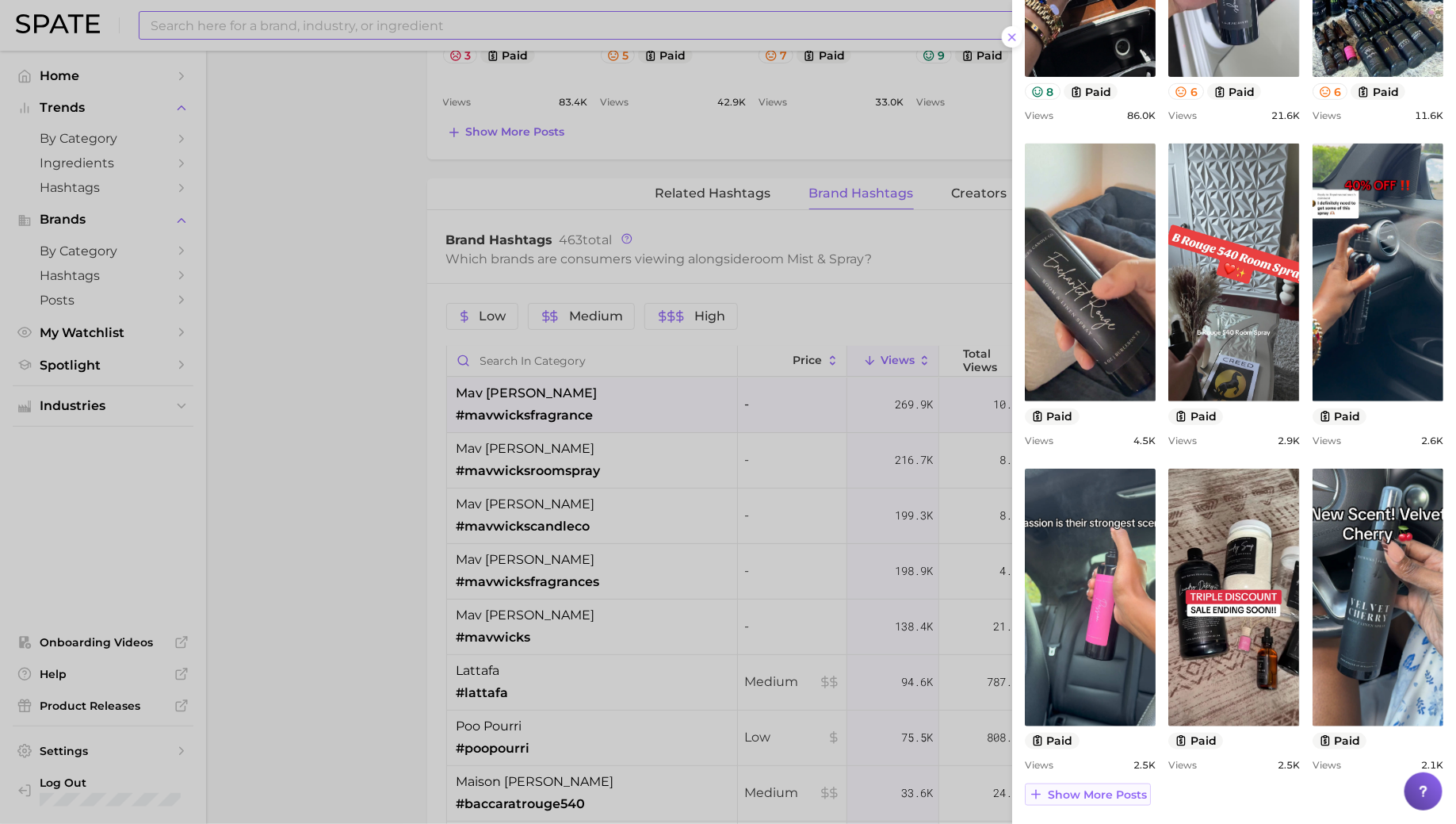
click at [1102, 796] on span "Show more posts" at bounding box center [1098, 795] width 99 height 14
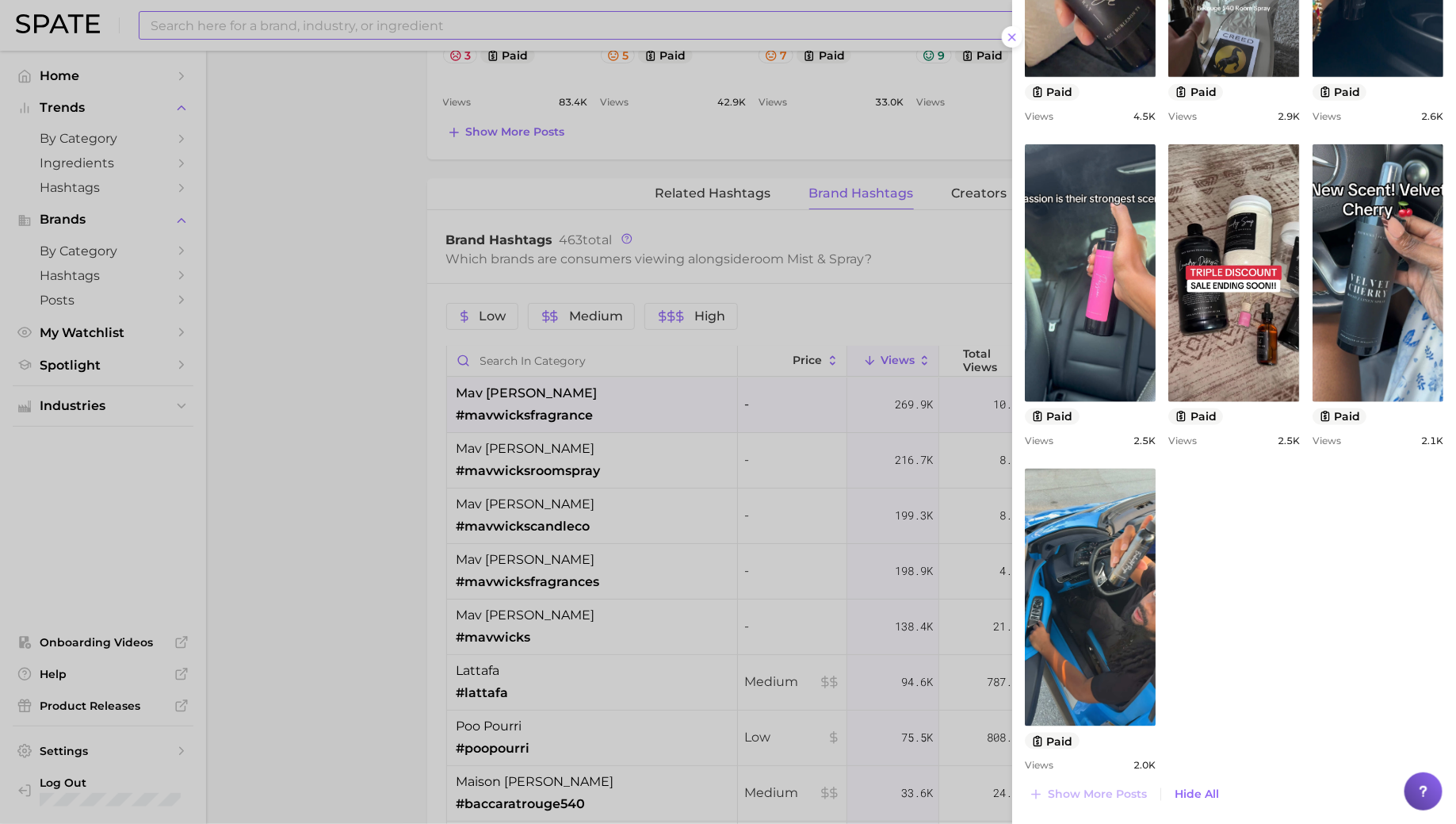
click at [587, 447] on div at bounding box center [728, 412] width 1456 height 824
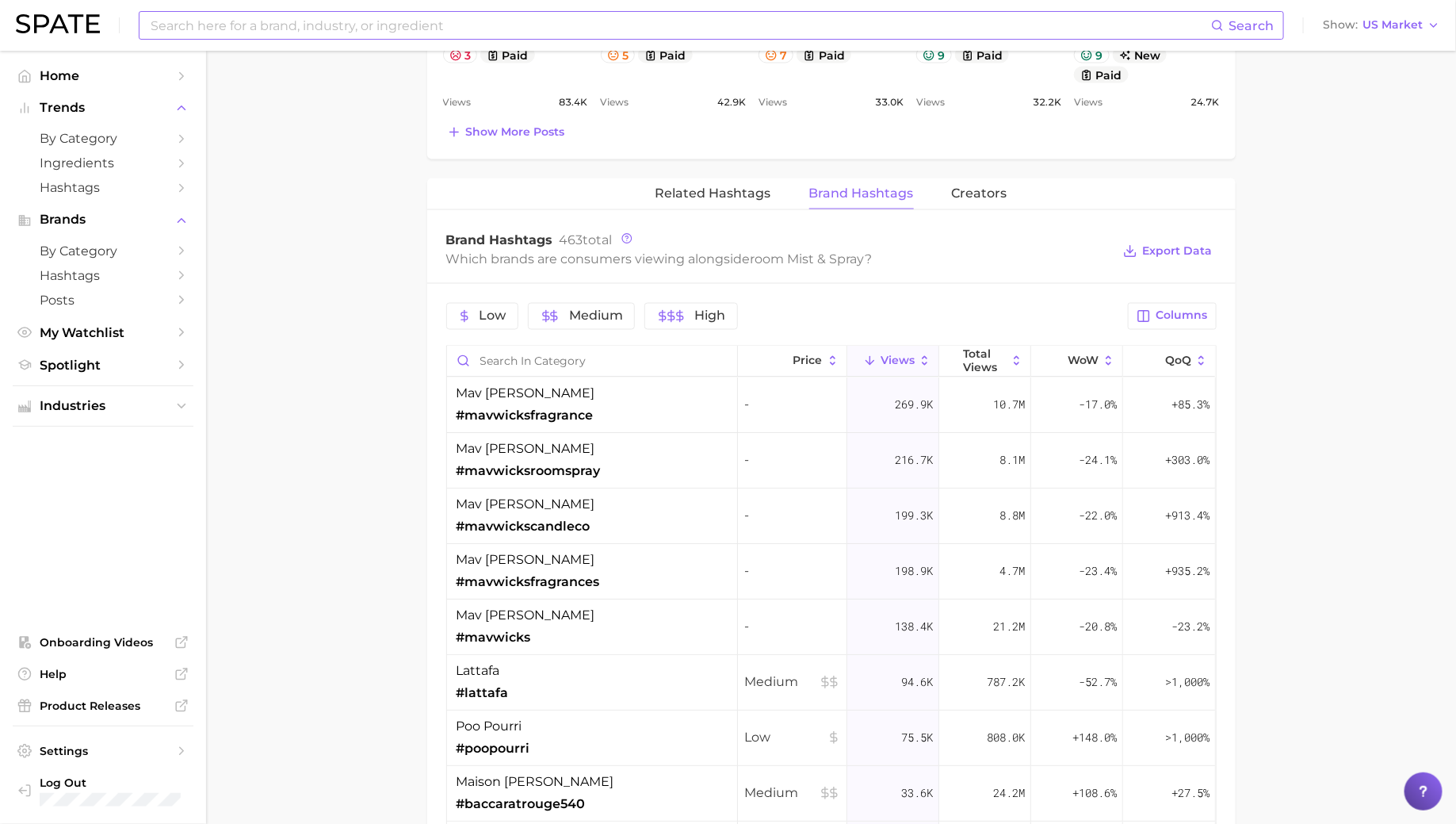
click at [569, 470] on span "#mavwicksroomspray" at bounding box center [529, 471] width 145 height 19
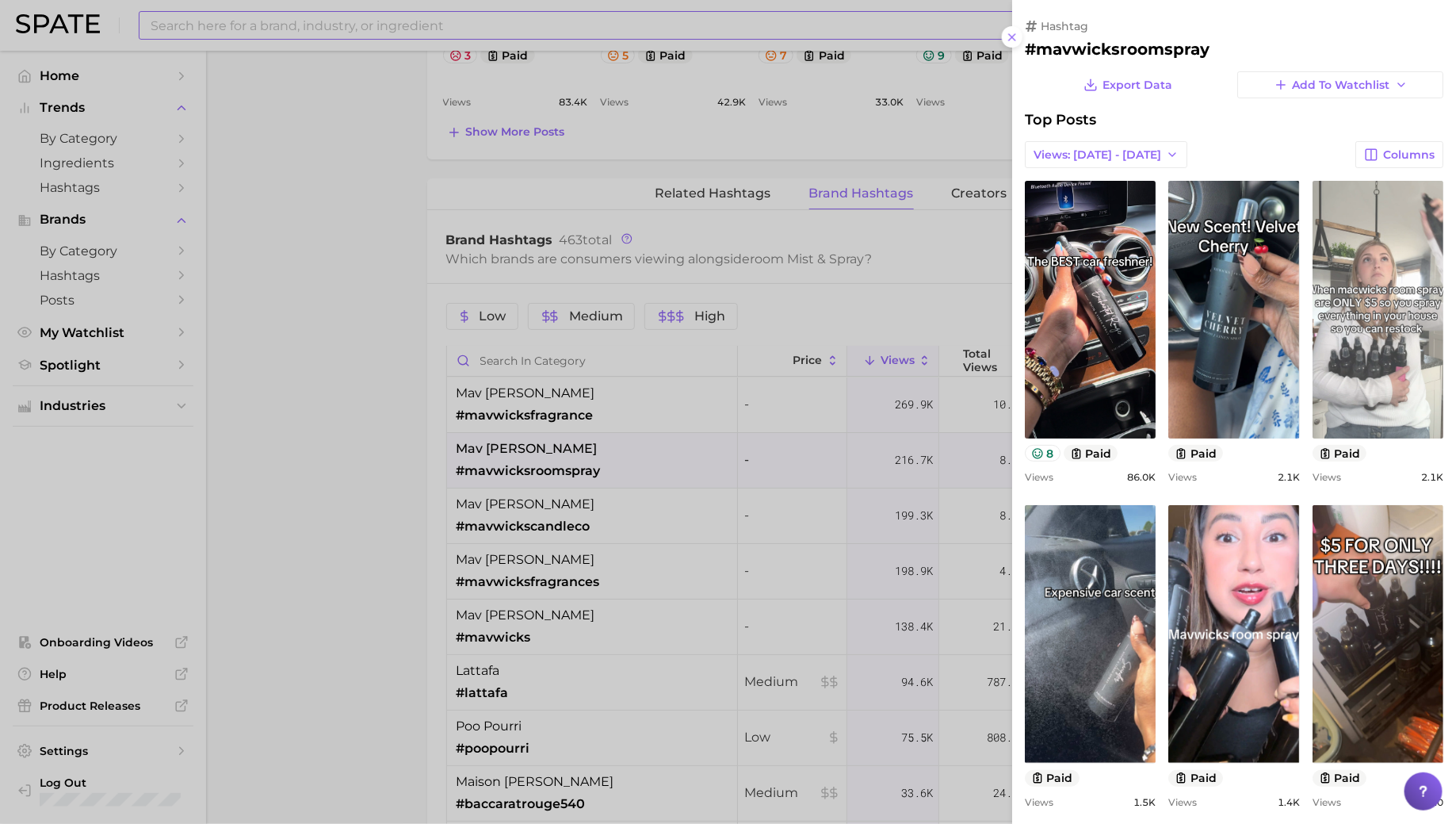
click at [1367, 303] on link "view post on TikTok" at bounding box center [1377, 309] width 131 height 258
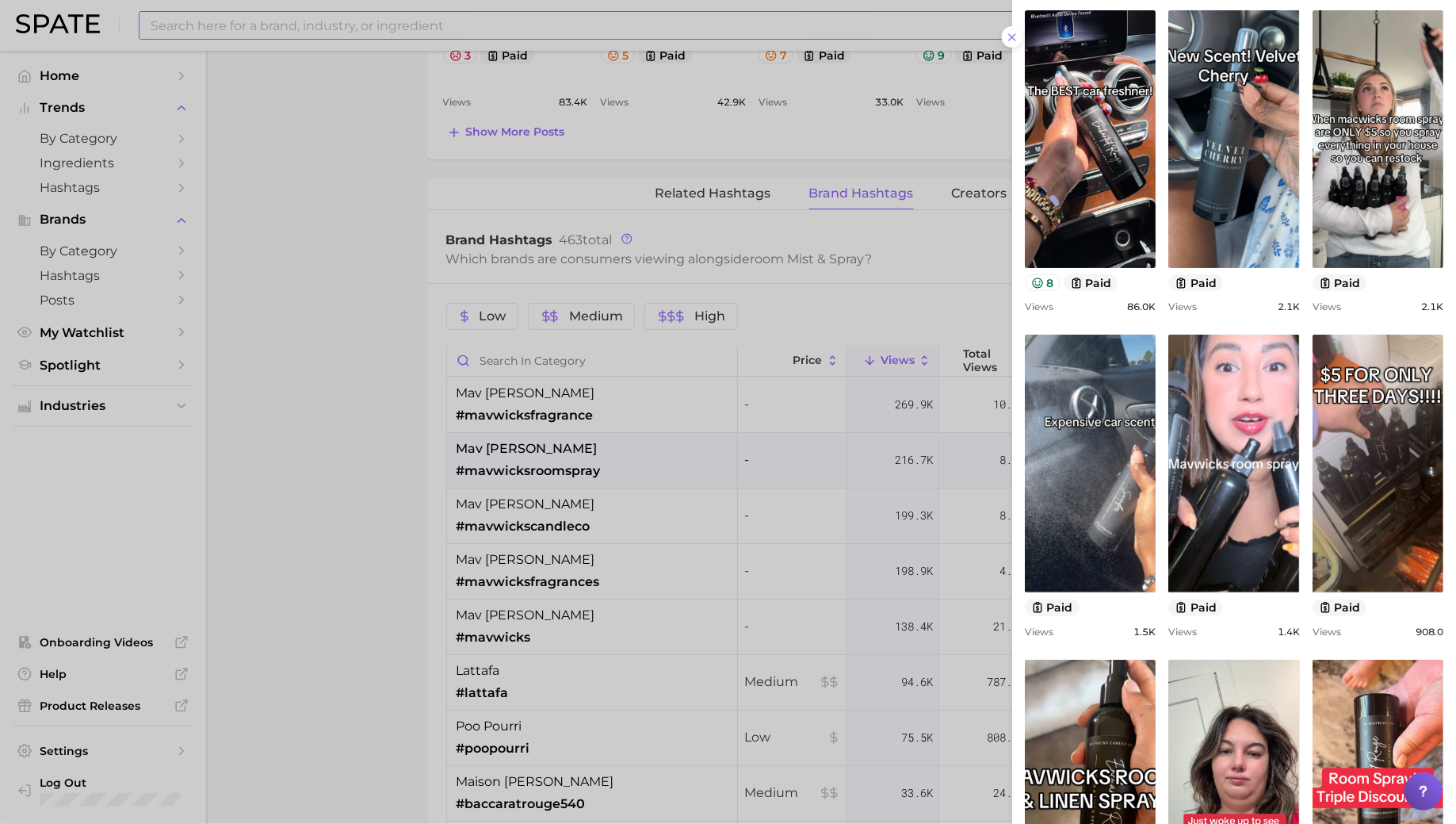
scroll to position [172, 0]
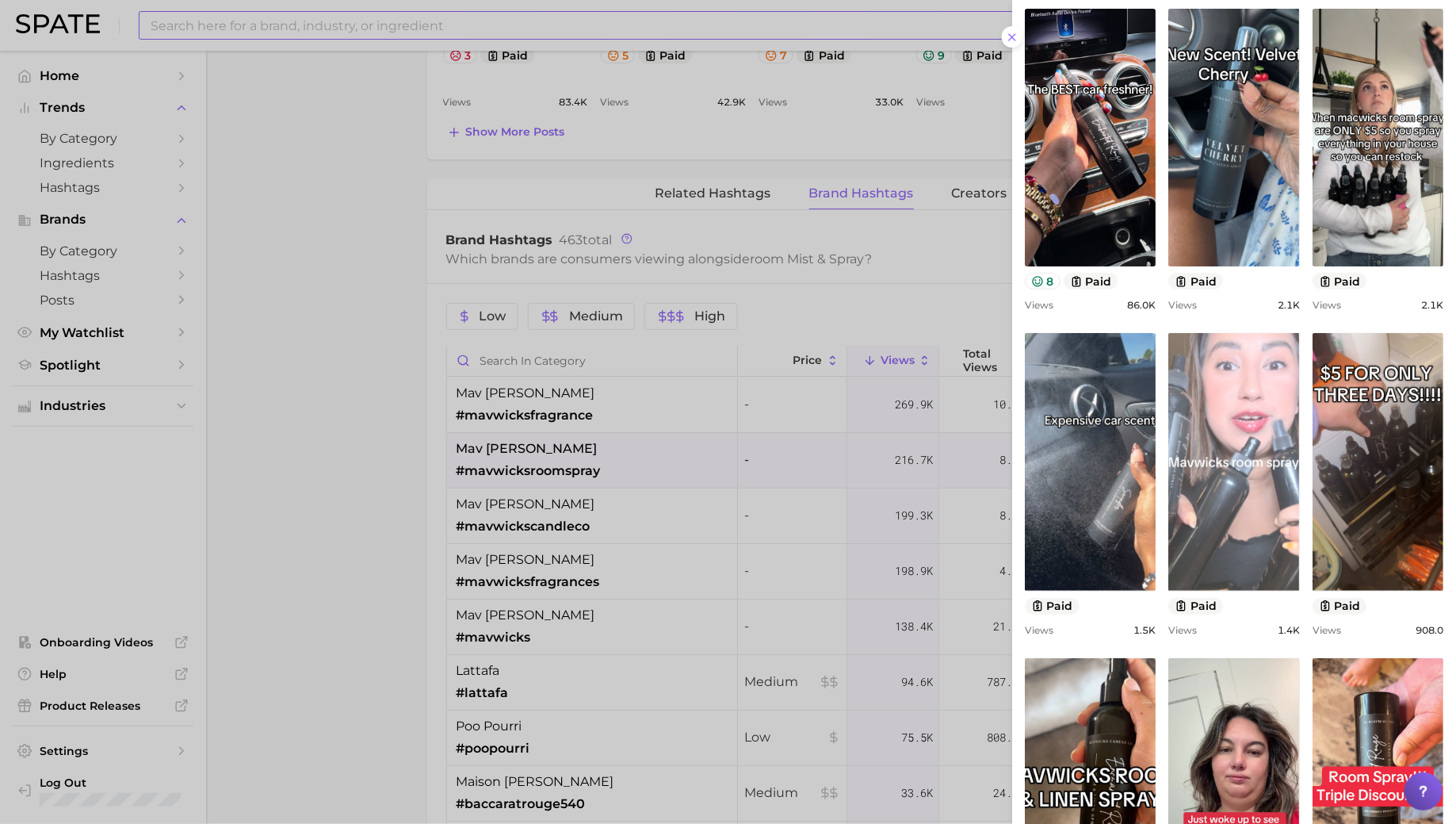
click at [1218, 484] on link "view post on TikTok" at bounding box center [1233, 462] width 131 height 258
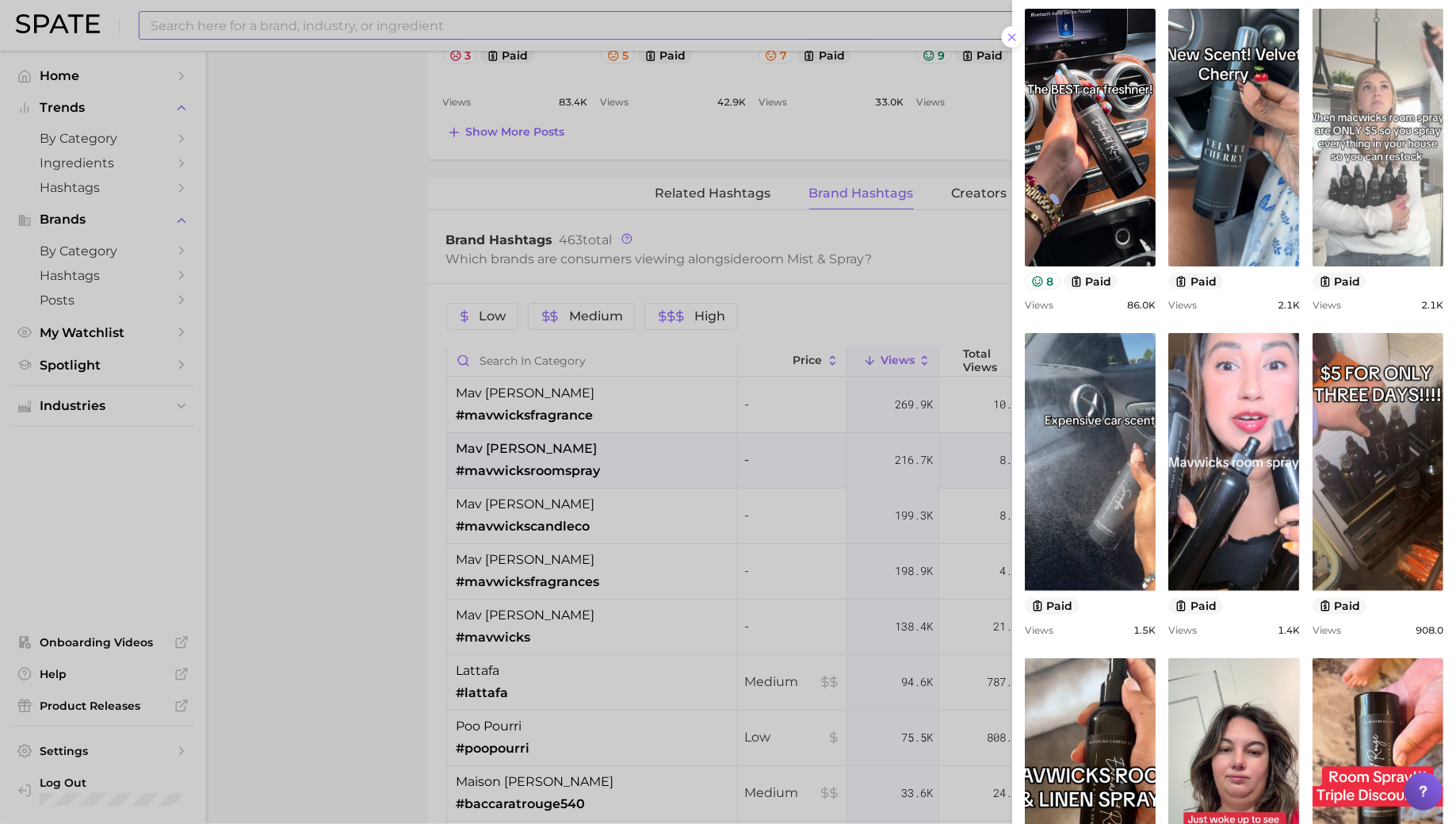
scroll to position [0, 0]
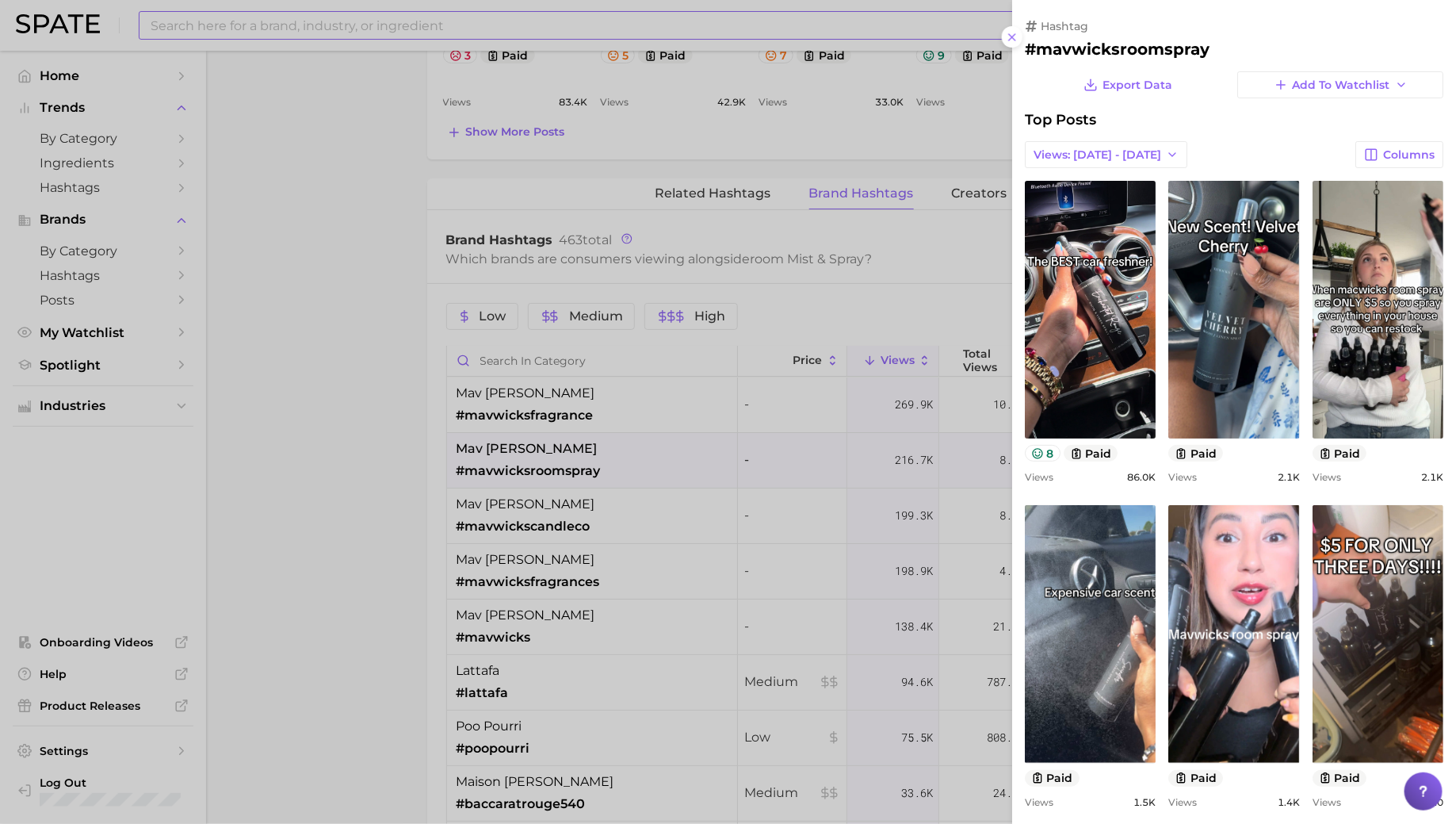
click at [547, 540] on div at bounding box center [728, 412] width 1456 height 824
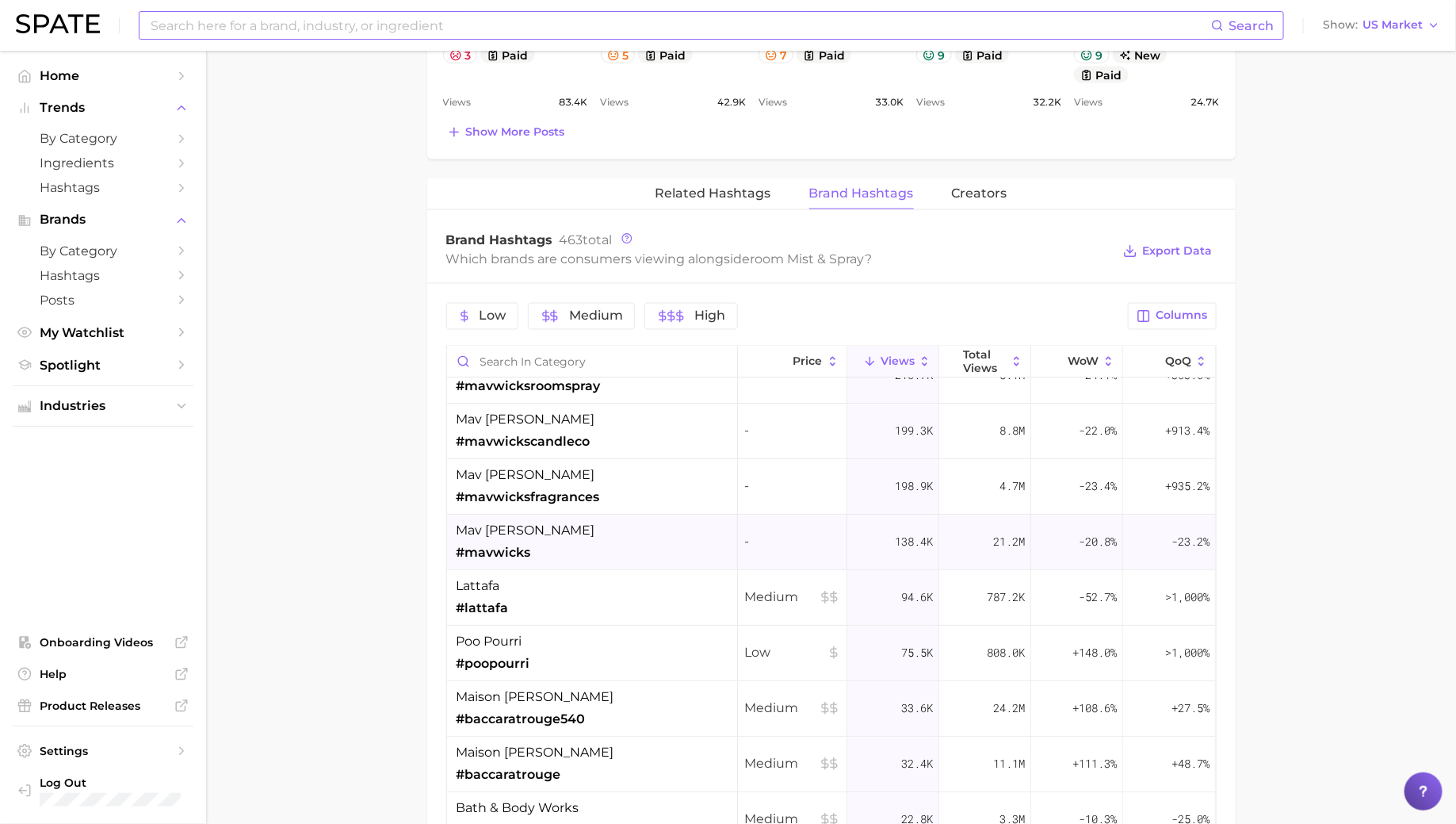
scroll to position [107, 0]
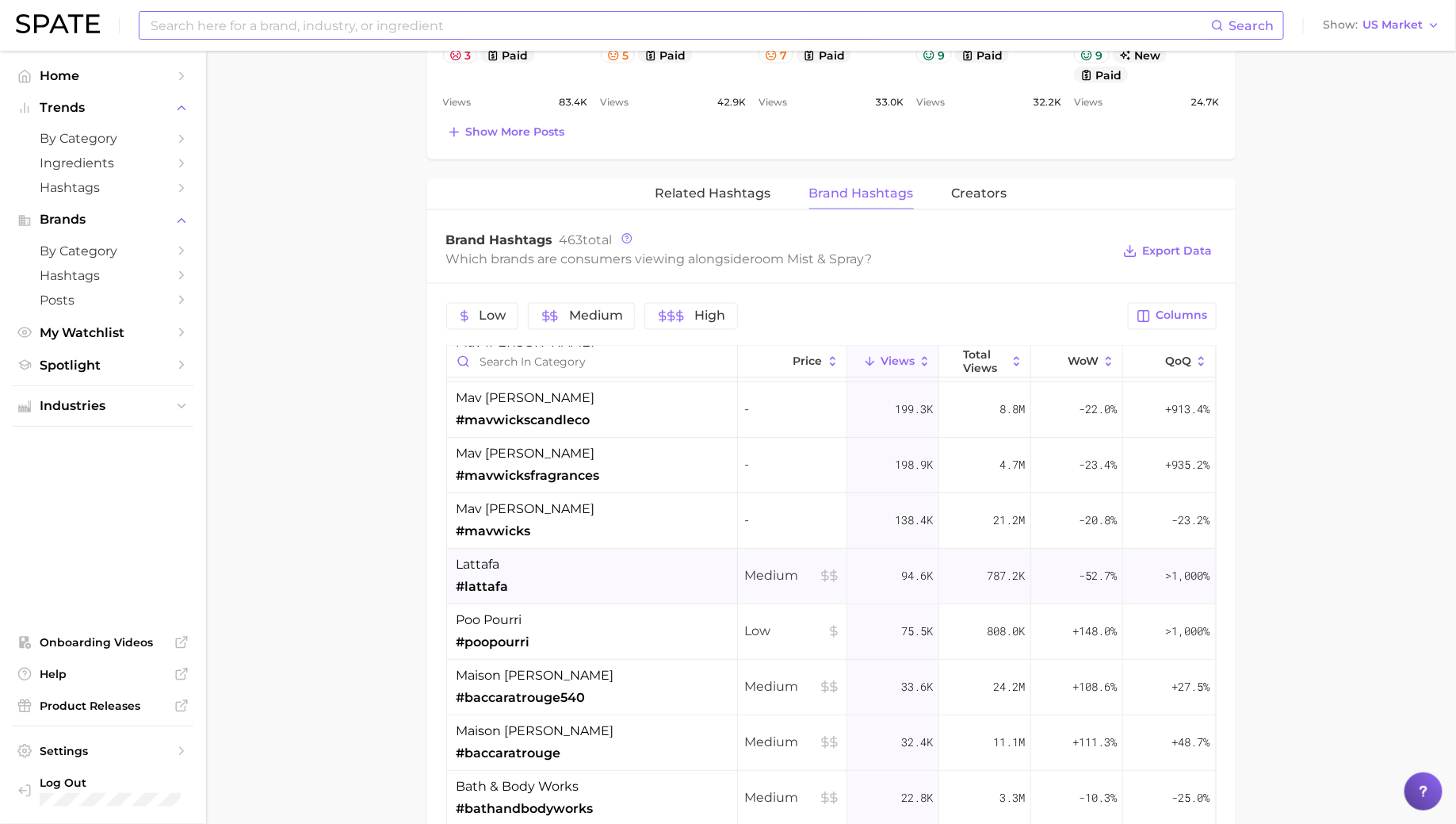
click at [553, 570] on div "lattafa #lattafa" at bounding box center [592, 576] width 291 height 55
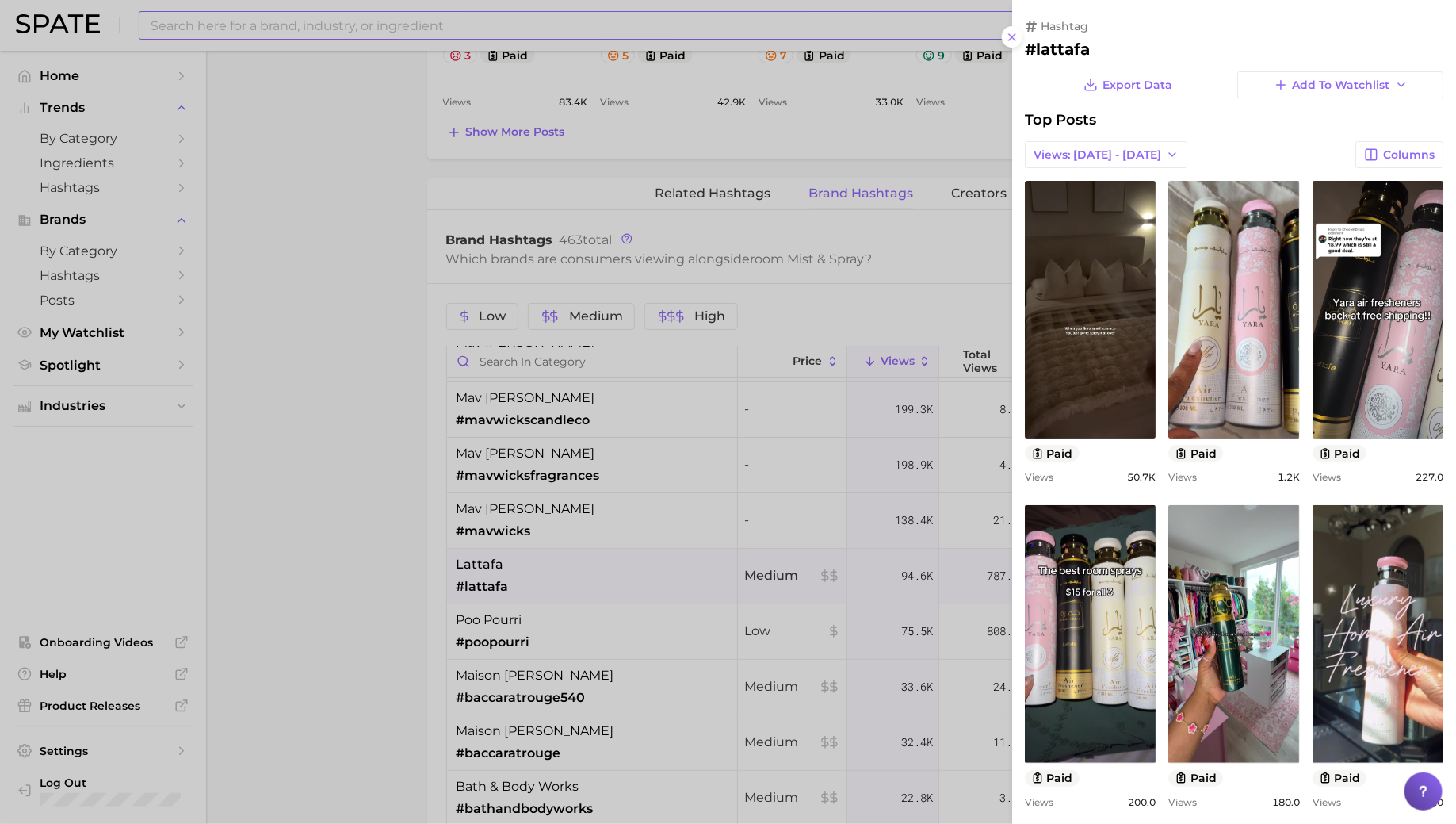
scroll to position [0, 0]
click at [561, 564] on div at bounding box center [728, 412] width 1456 height 824
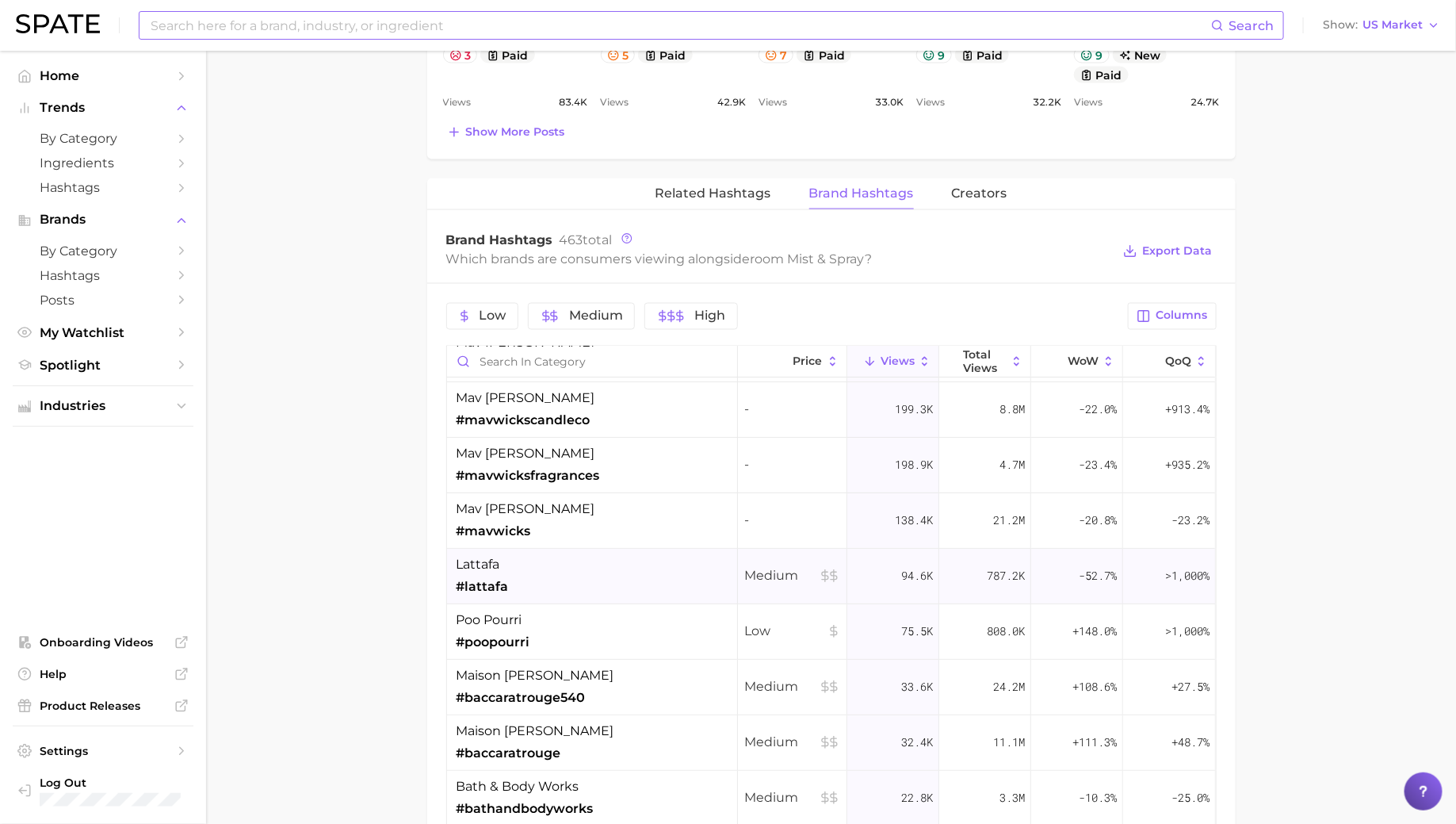
click at [561, 586] on div "lattafa #lattafa" at bounding box center [592, 576] width 291 height 55
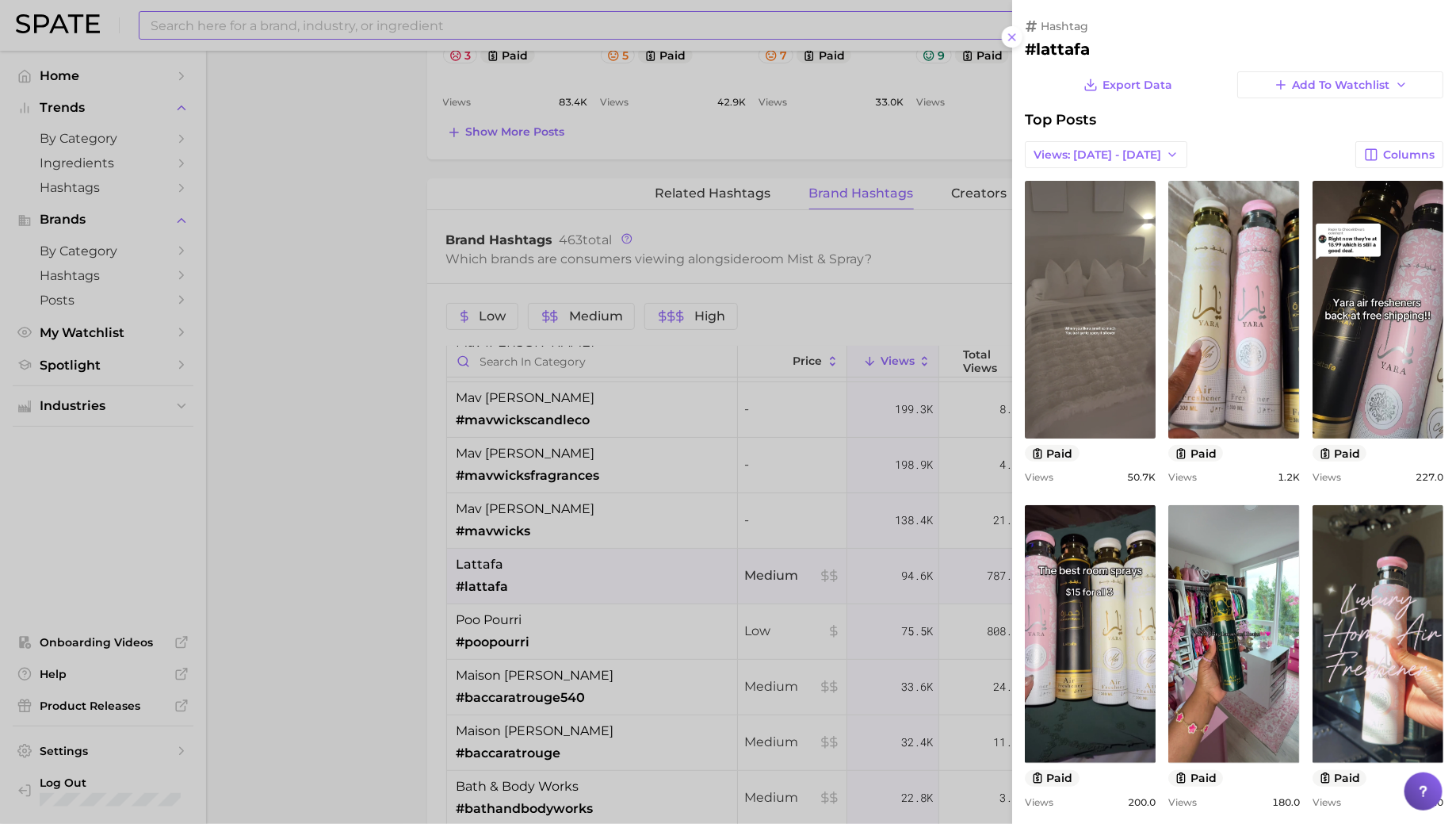
click at [1099, 306] on link "view post on TikTok" at bounding box center [1090, 309] width 131 height 258
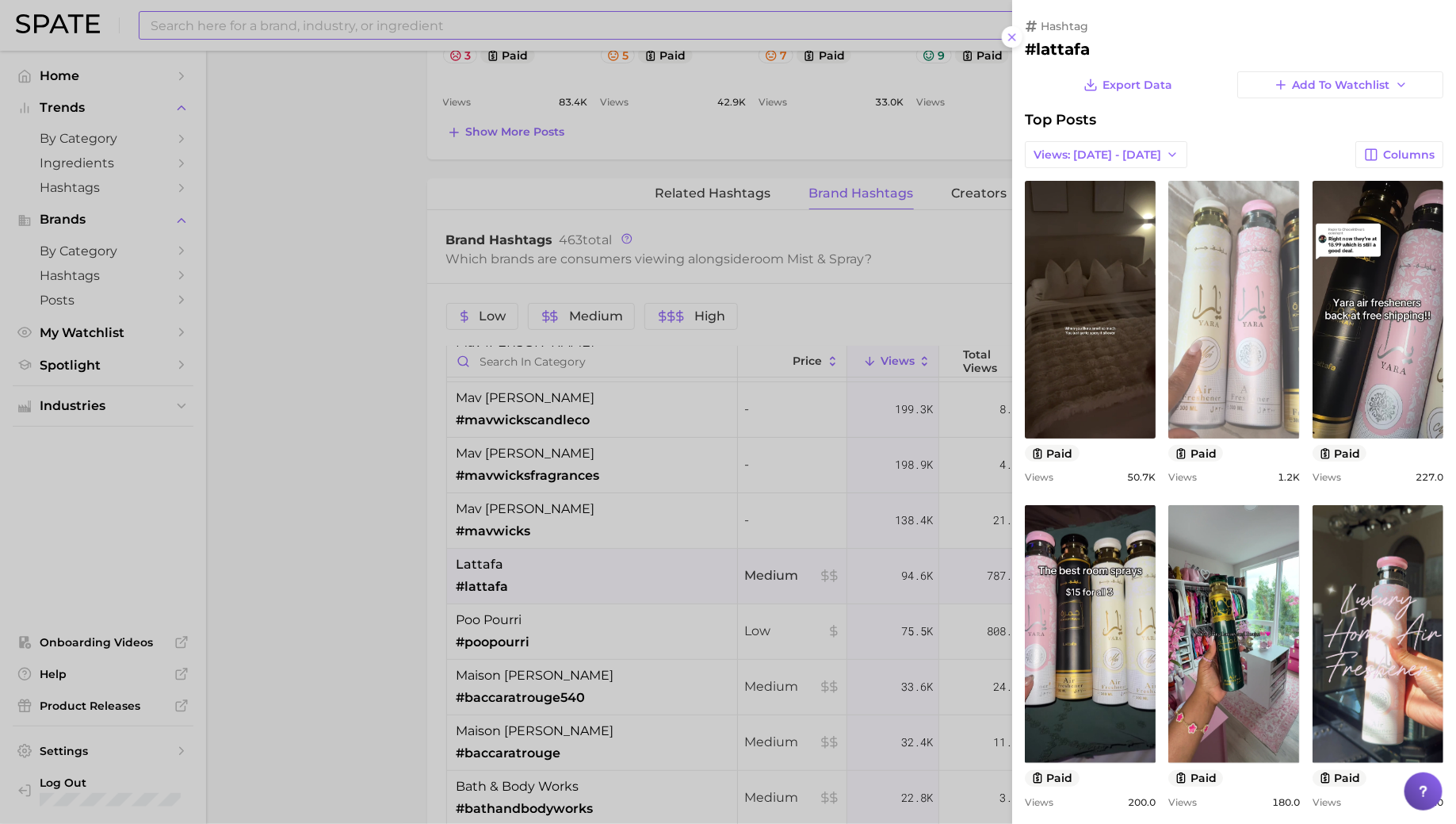
click at [1211, 306] on link "view post on TikTok" at bounding box center [1233, 309] width 131 height 258
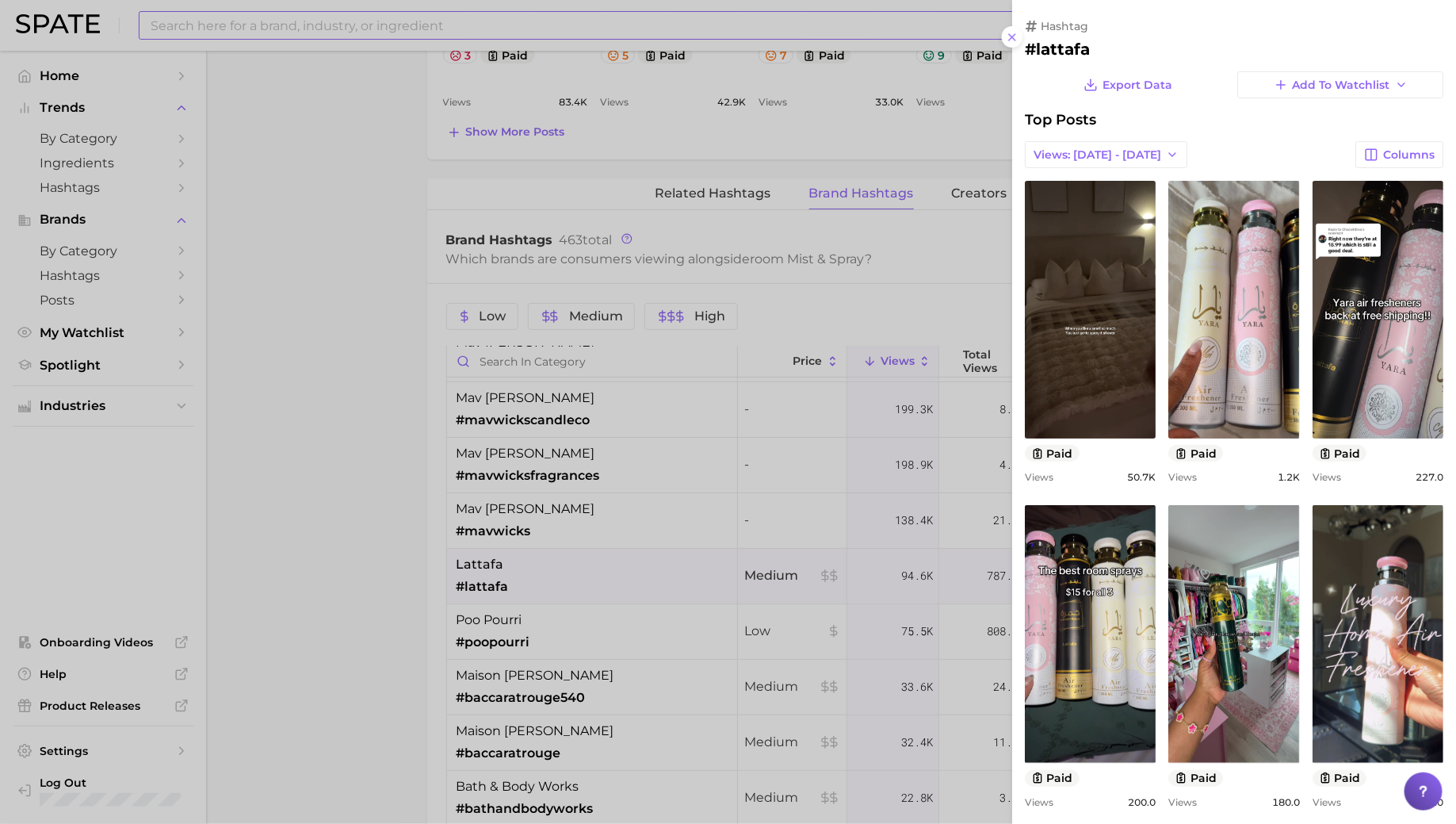
click at [562, 623] on div at bounding box center [728, 412] width 1456 height 824
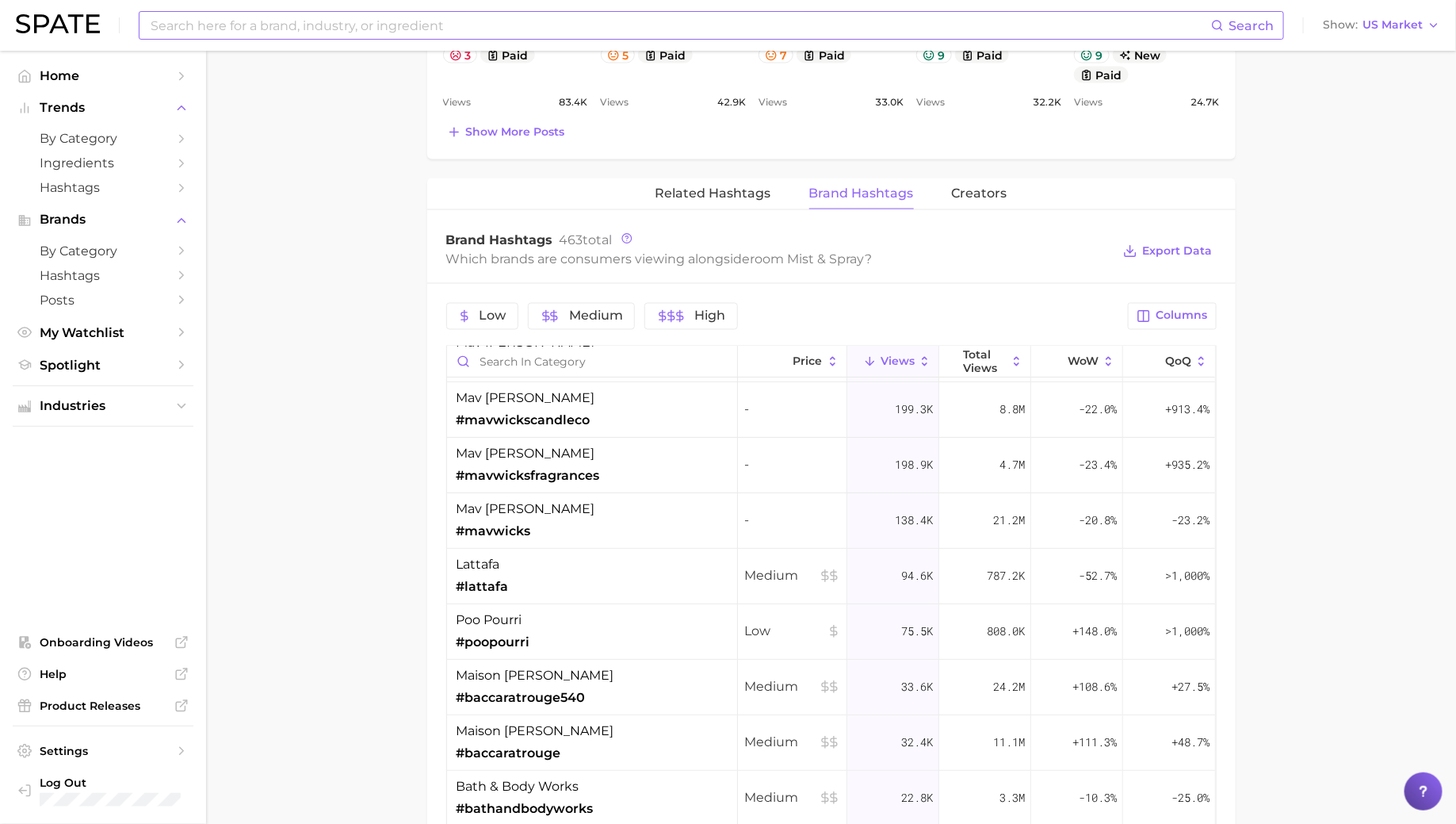
click at [562, 623] on div "poo pourri #poopourri" at bounding box center [592, 631] width 291 height 55
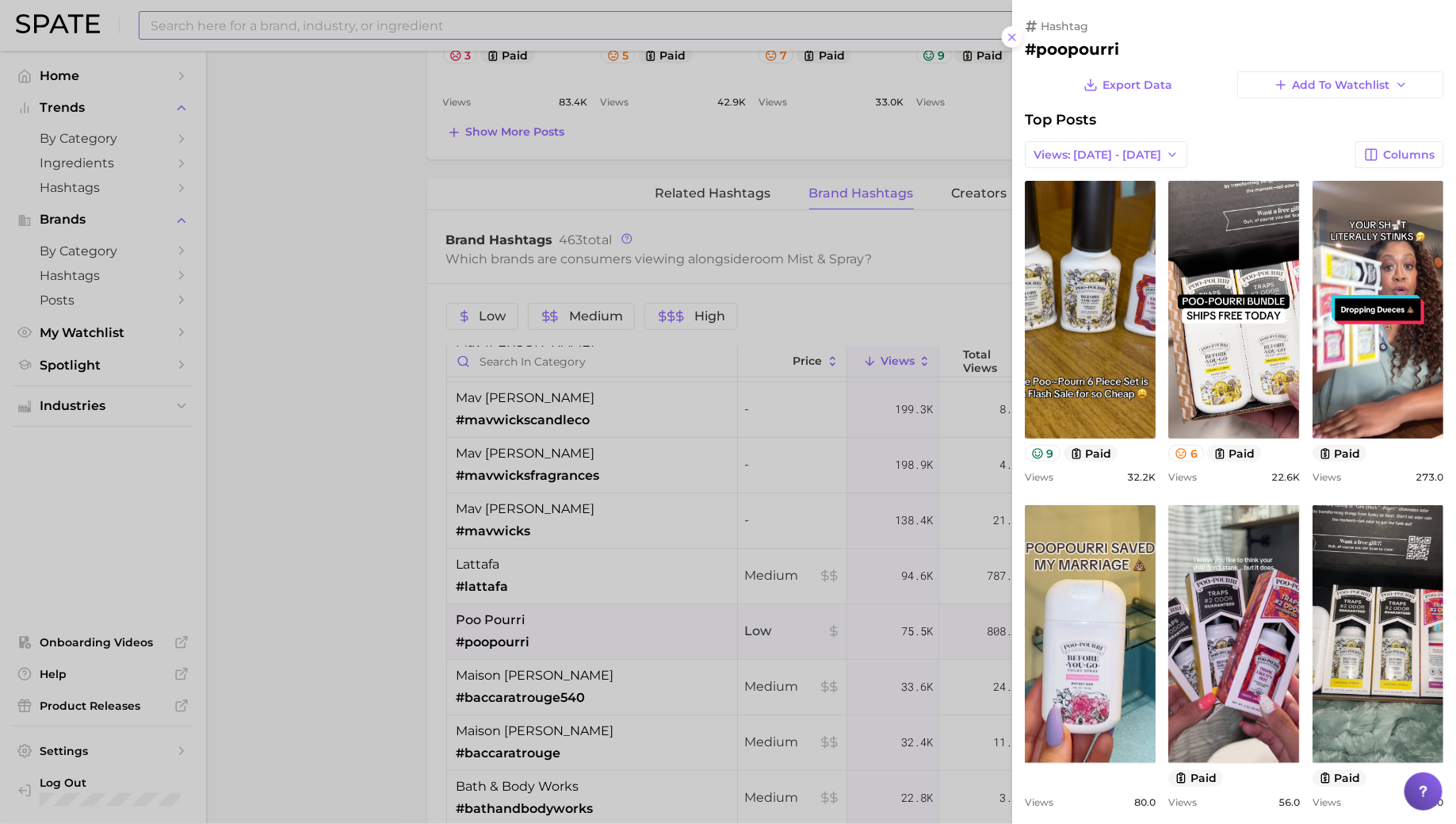
click at [562, 620] on div at bounding box center [728, 412] width 1456 height 824
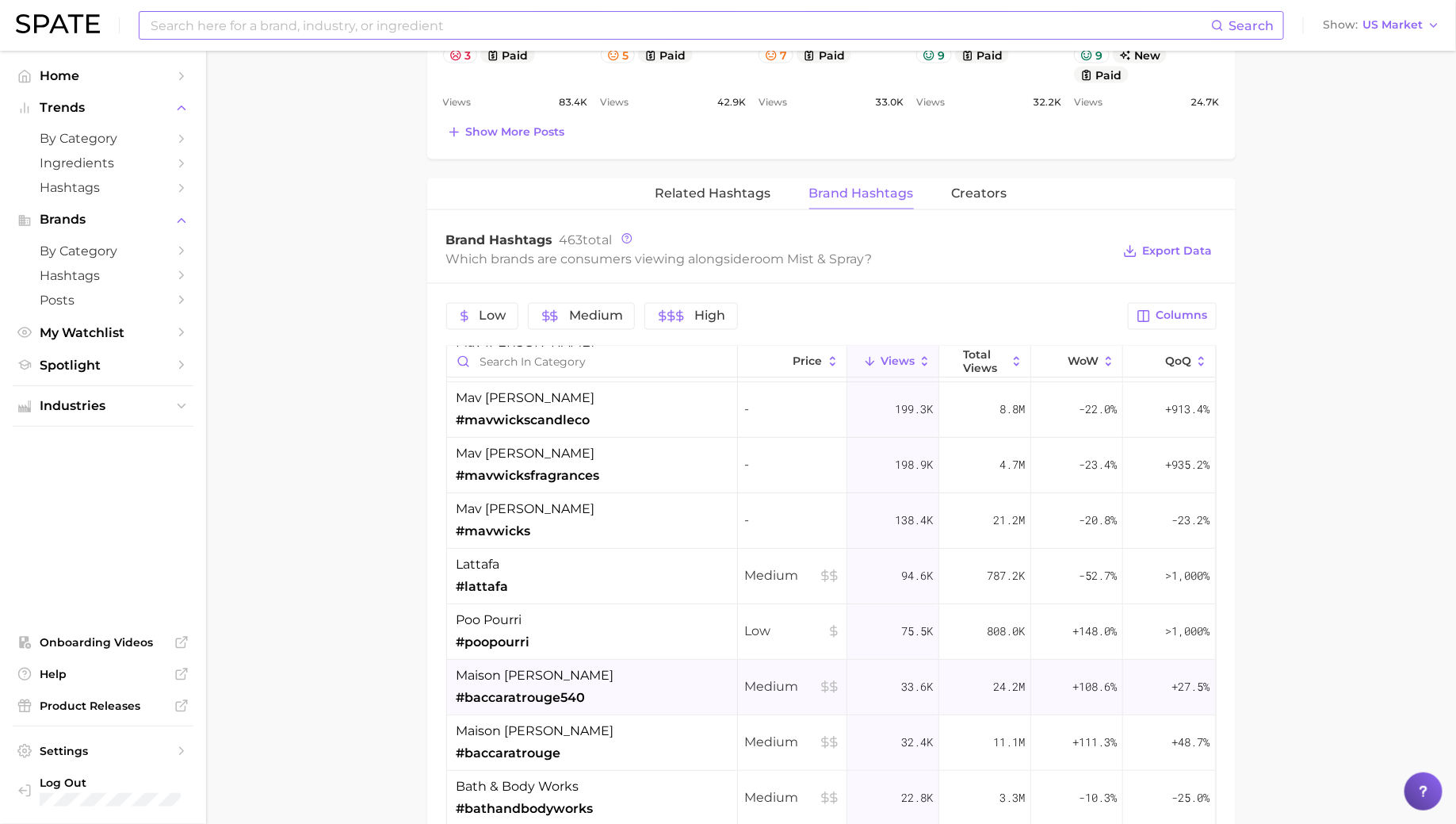
click at [604, 679] on span "maison [PERSON_NAME]" at bounding box center [535, 674] width 158 height 19
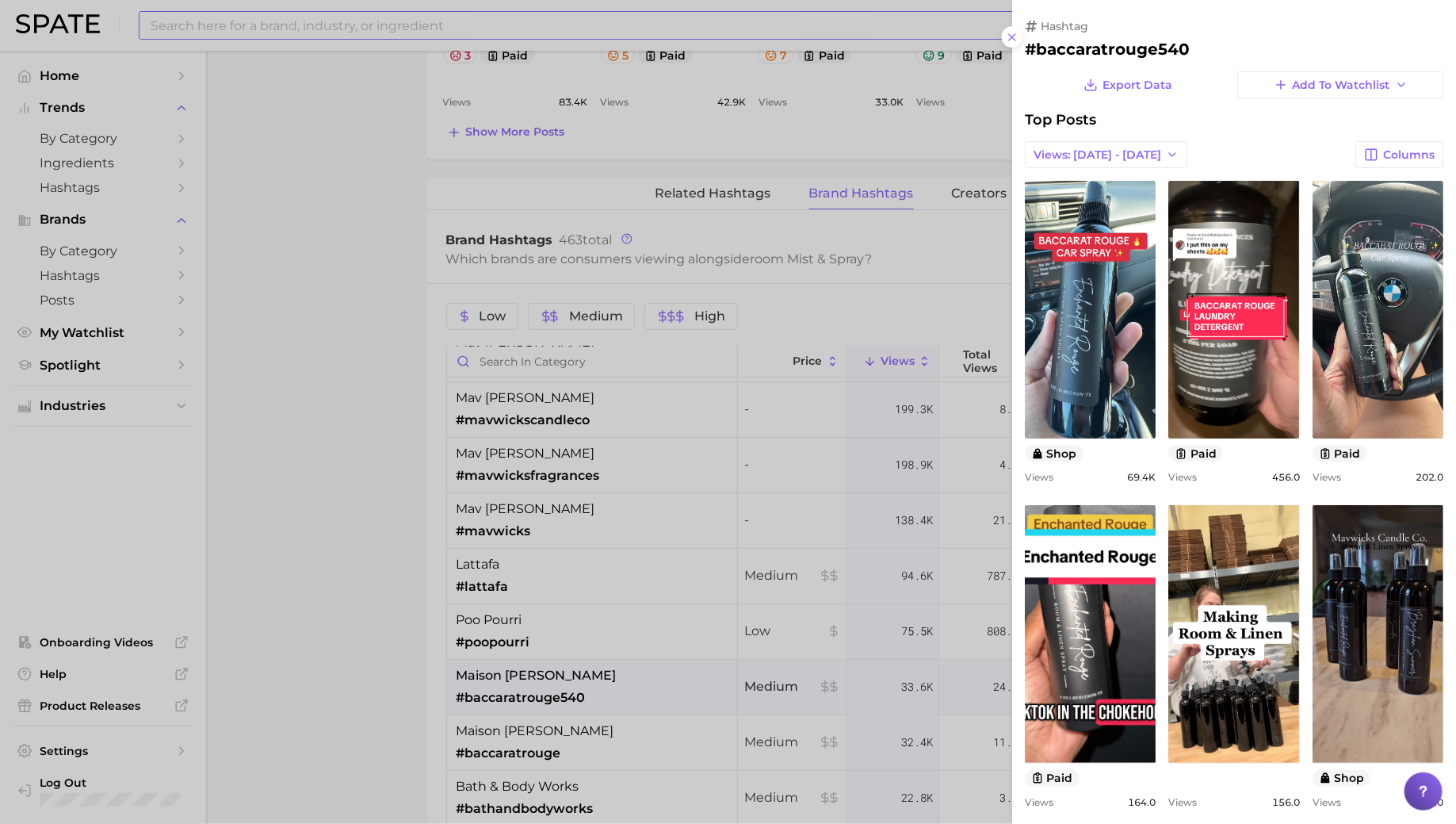
click at [1080, 47] on h2 "#baccaratrouge540" at bounding box center [1233, 49] width 418 height 19
click at [589, 652] on div at bounding box center [728, 412] width 1456 height 824
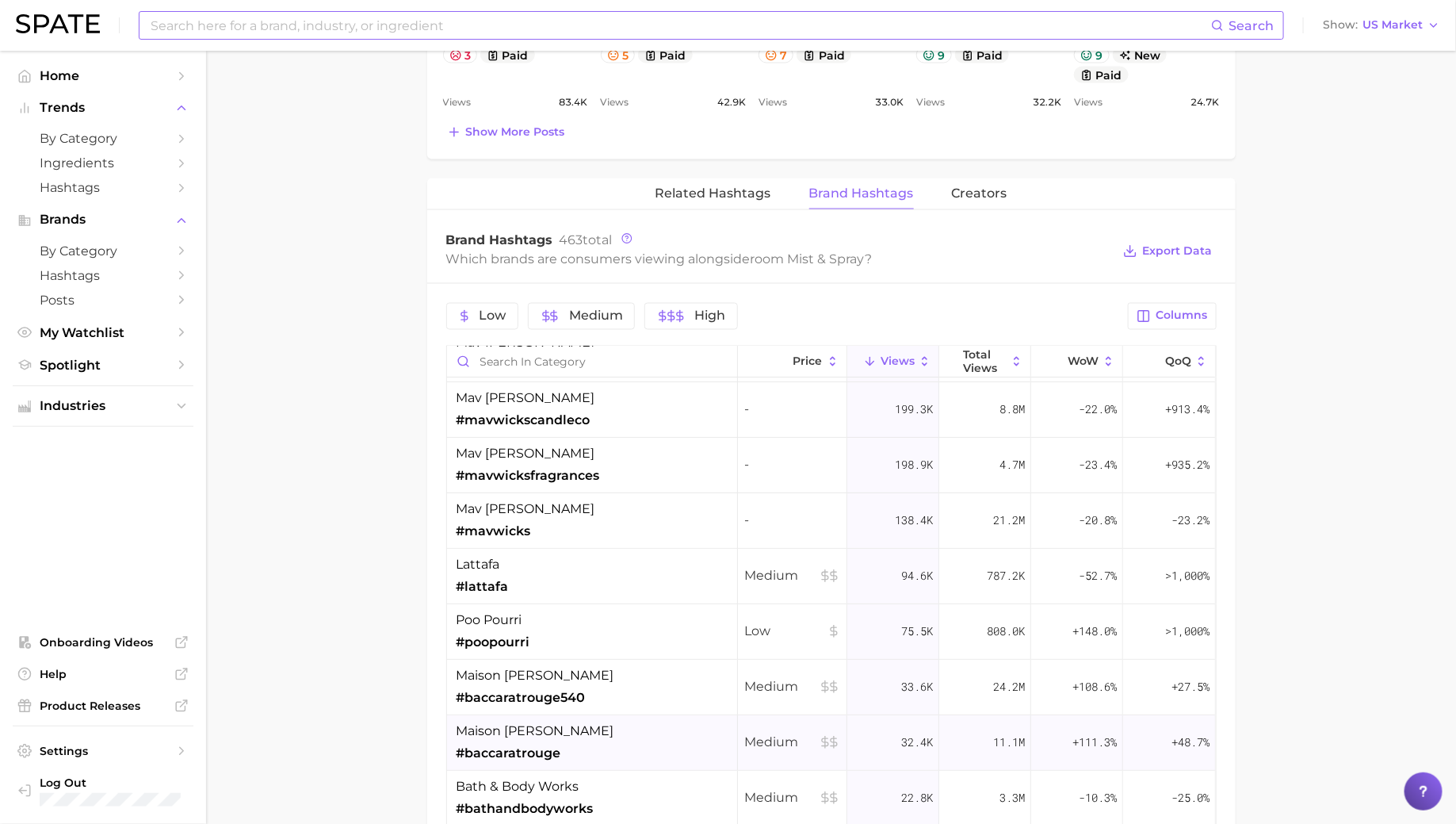
scroll to position [147, 0]
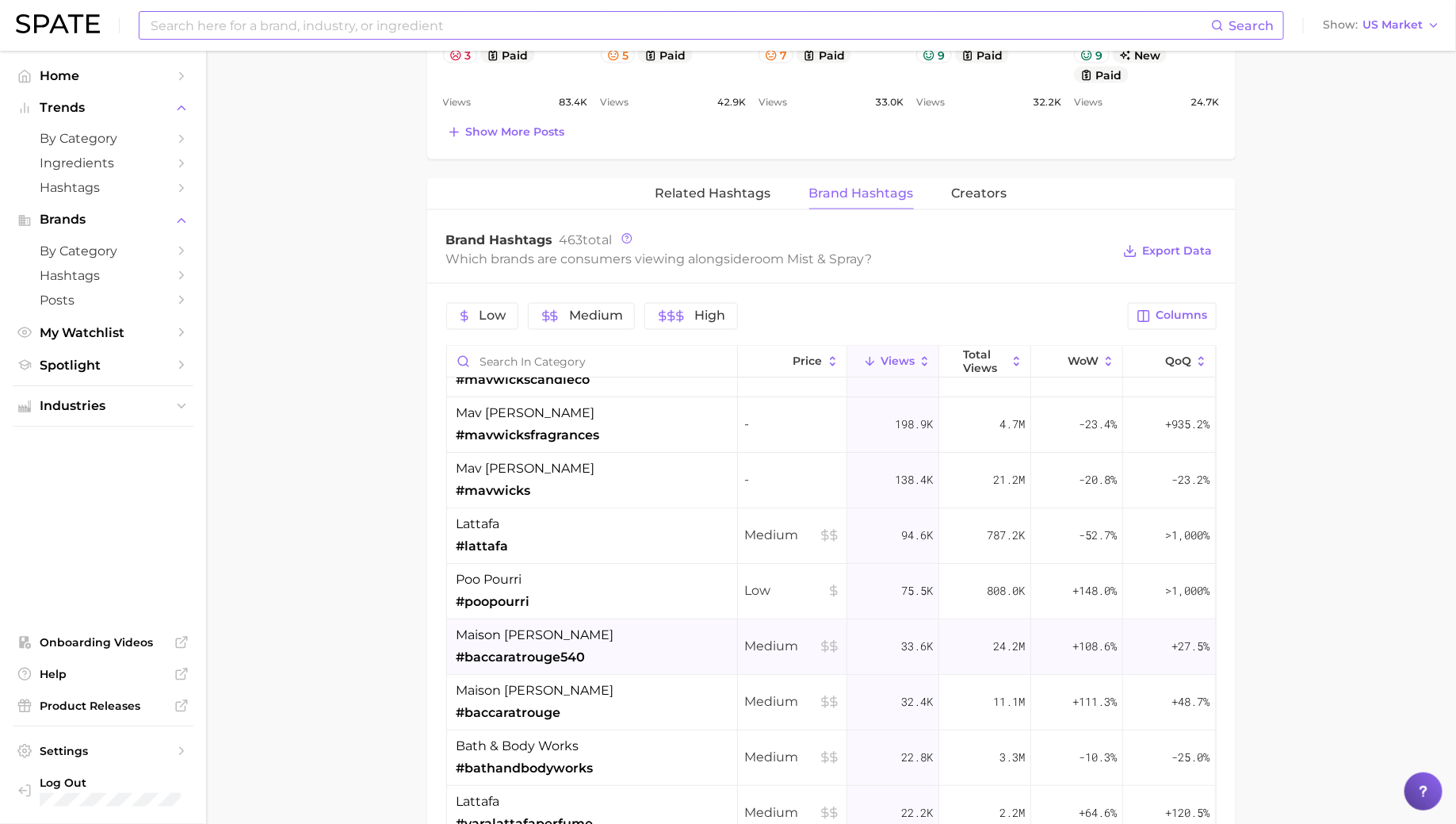
click at [594, 644] on div "maison [PERSON_NAME] #baccaratrouge540" at bounding box center [535, 646] width 158 height 41
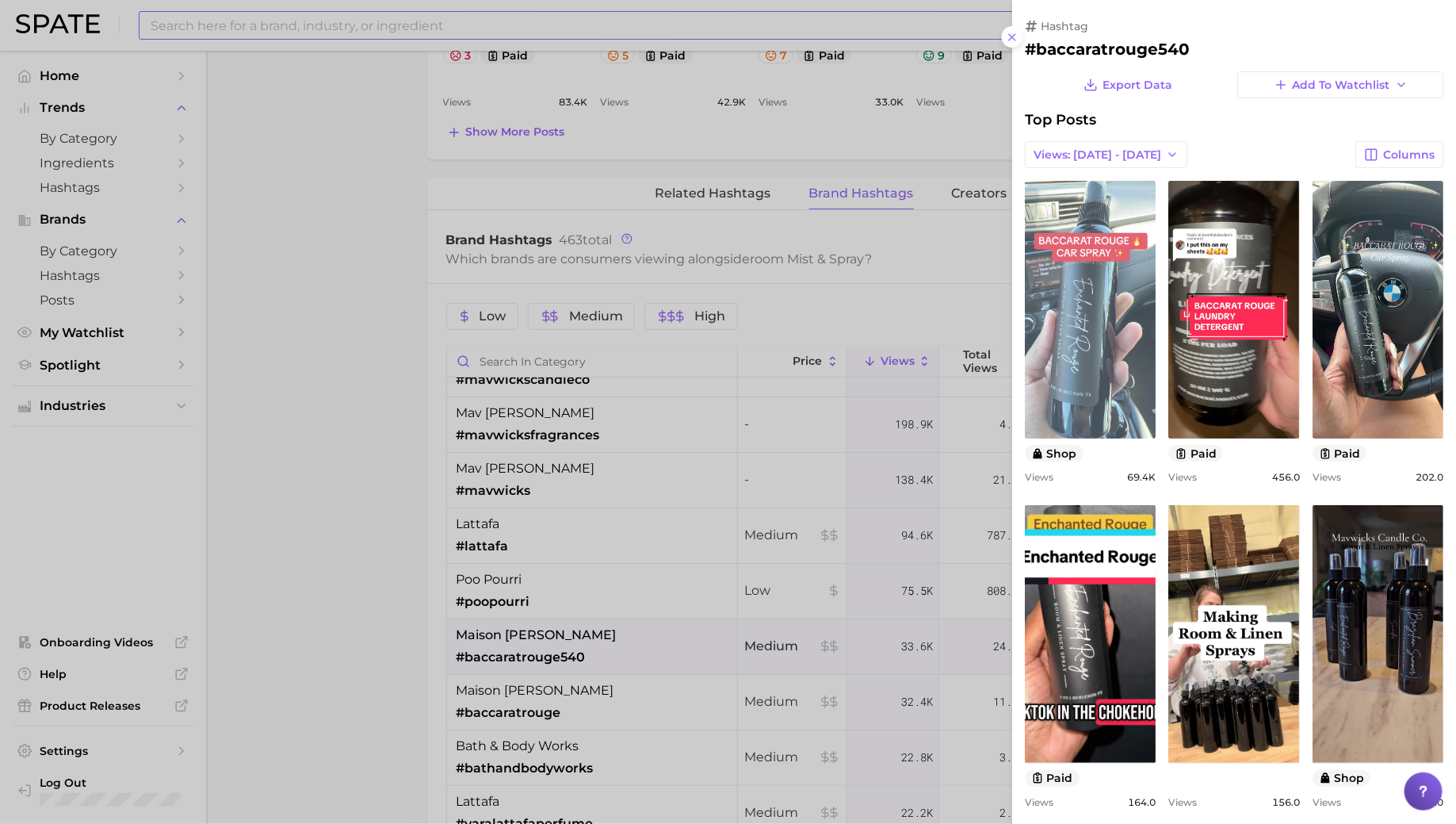
scroll to position [0, 0]
click at [1119, 312] on link "view post on TikTok" at bounding box center [1090, 309] width 131 height 258
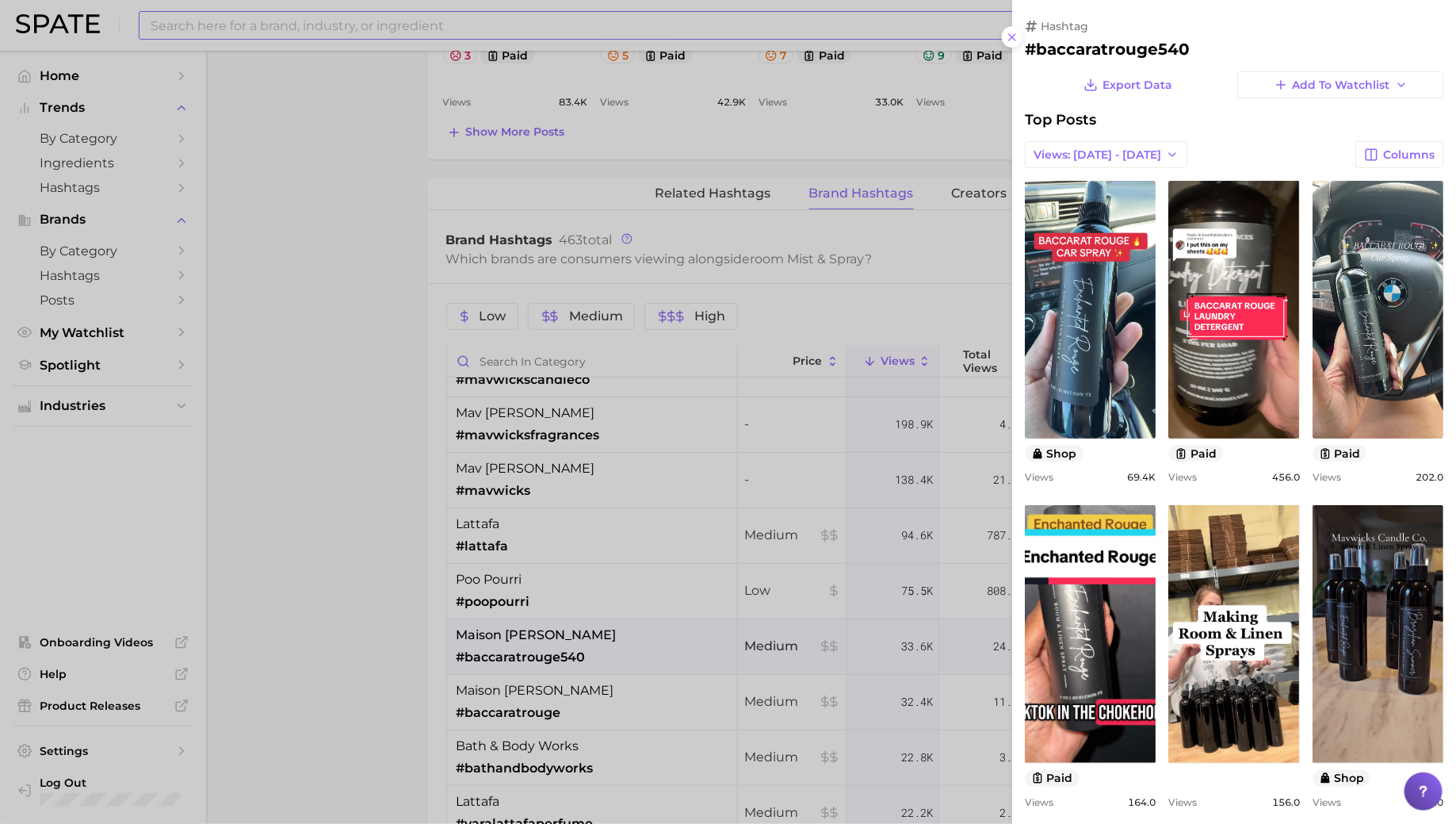
click at [568, 529] on div at bounding box center [728, 412] width 1456 height 824
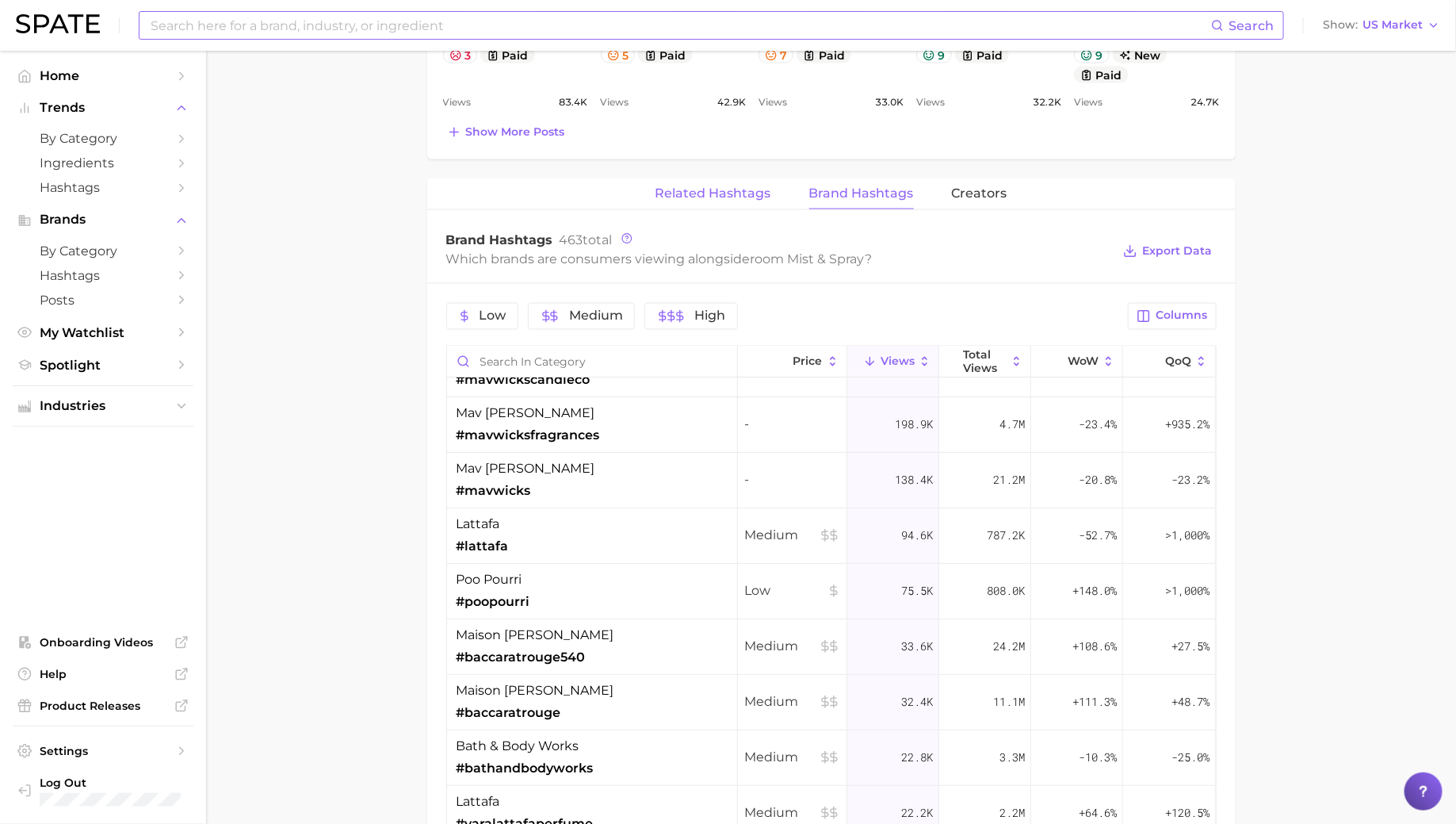
click at [705, 178] on button "Related Hashtags" at bounding box center [713, 193] width 115 height 31
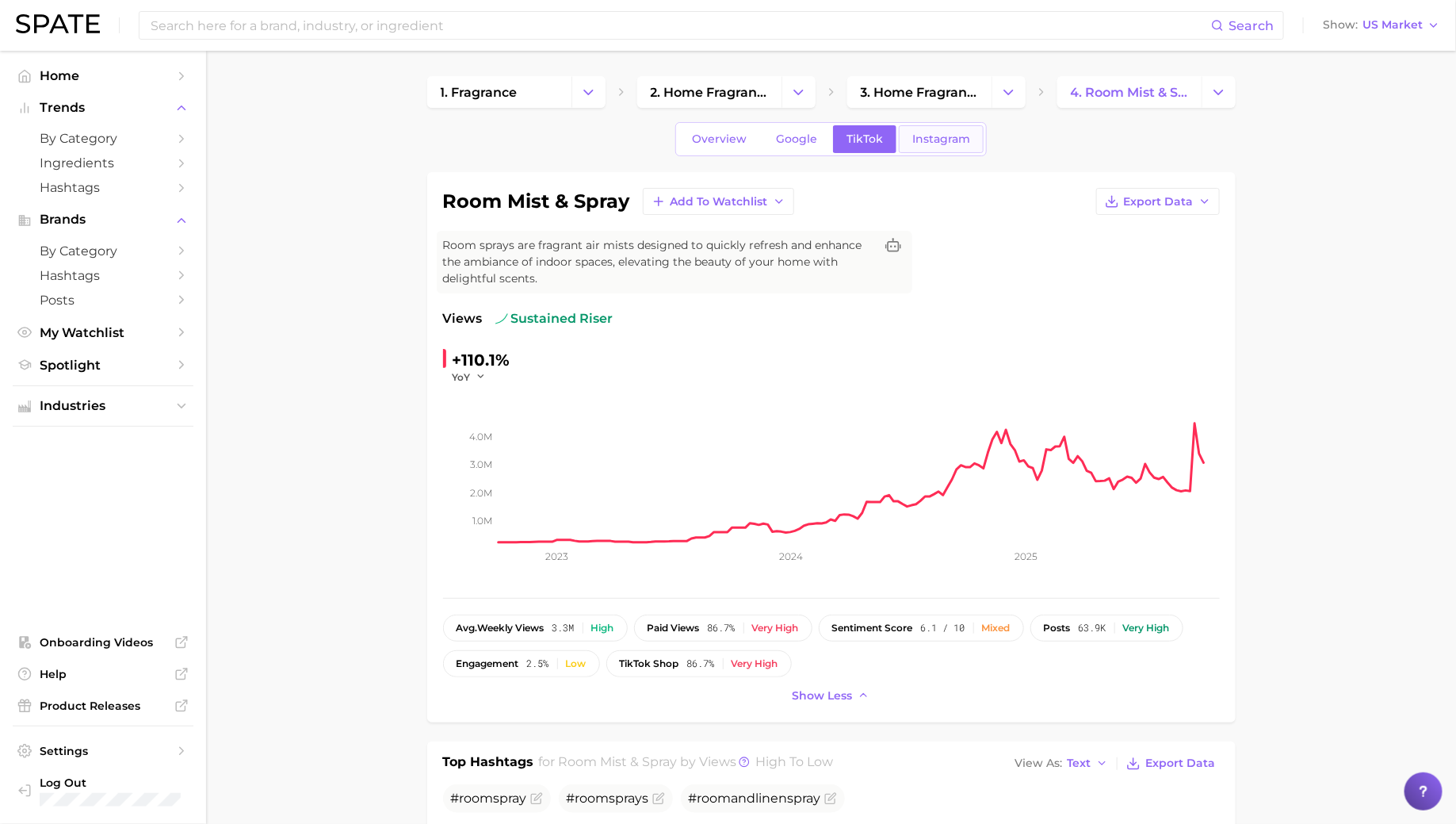
click at [923, 144] on span "Instagram" at bounding box center [941, 139] width 58 height 14
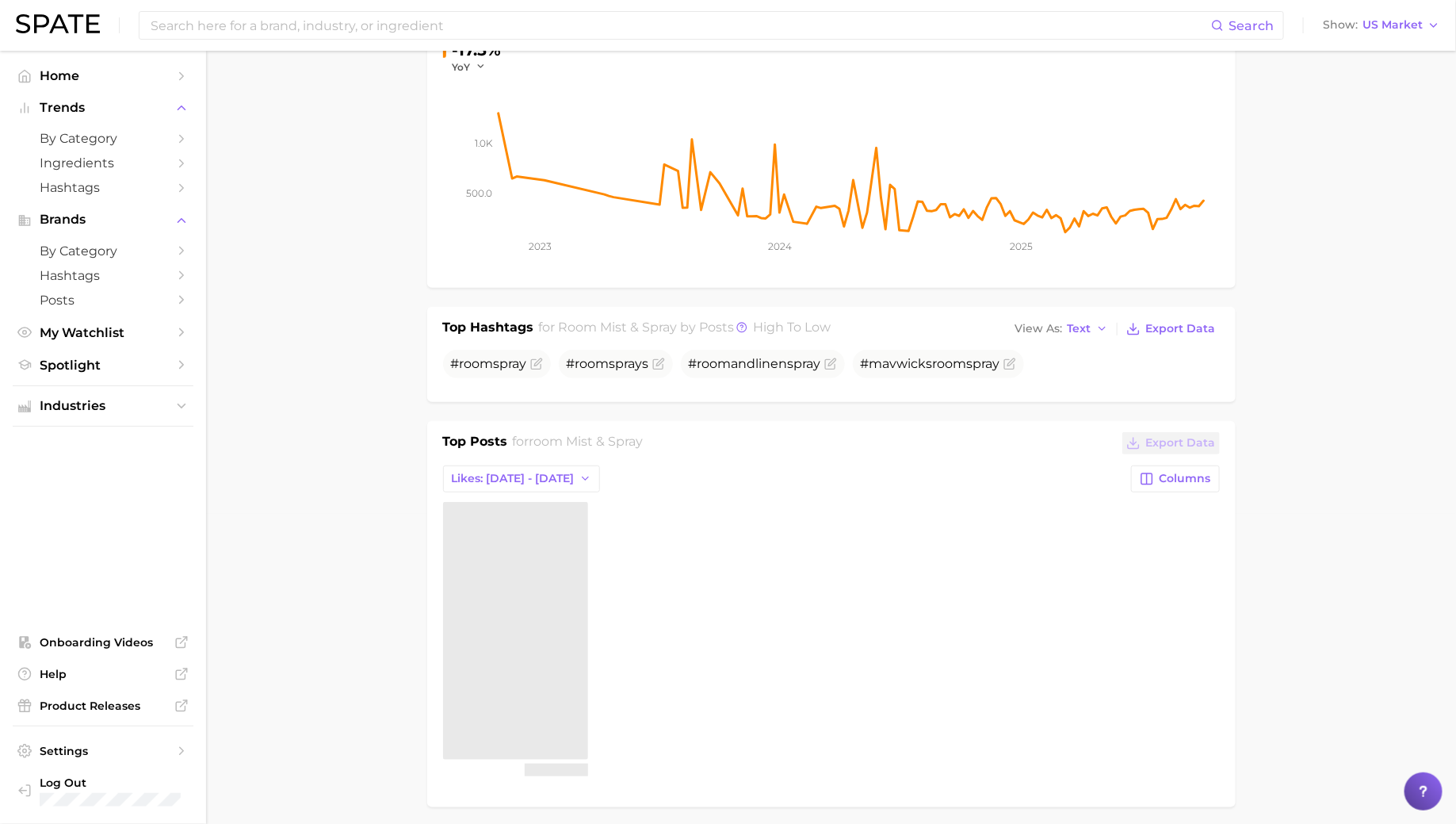
scroll to position [310, 0]
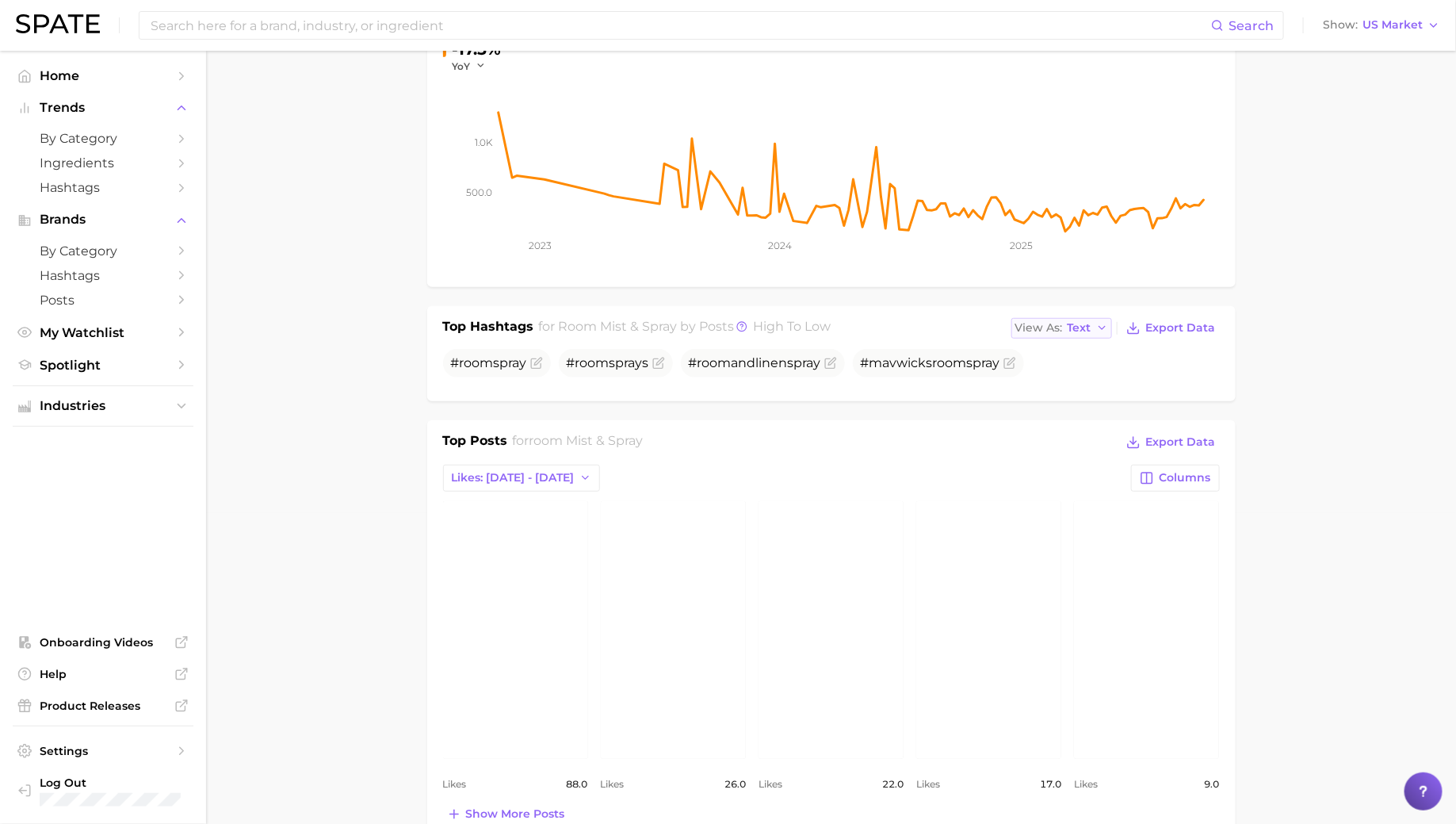
click at [1054, 332] on span "View As" at bounding box center [1039, 327] width 48 height 9
click at [1052, 380] on span "Table" at bounding box center [1054, 382] width 31 height 14
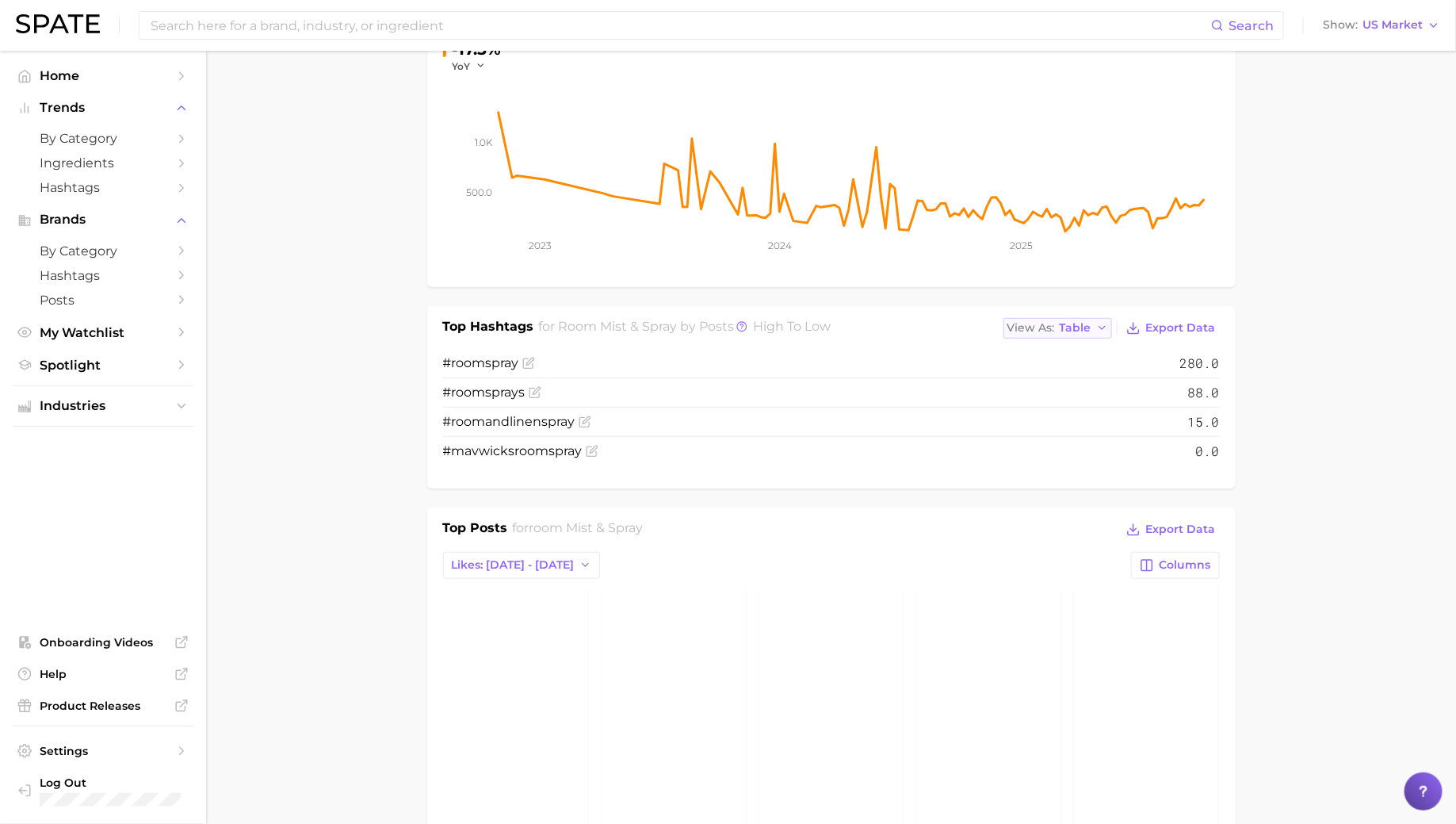
click at [1051, 323] on span "View As" at bounding box center [1031, 327] width 48 height 9
click at [1043, 347] on span "Text" at bounding box center [1042, 353] width 24 height 14
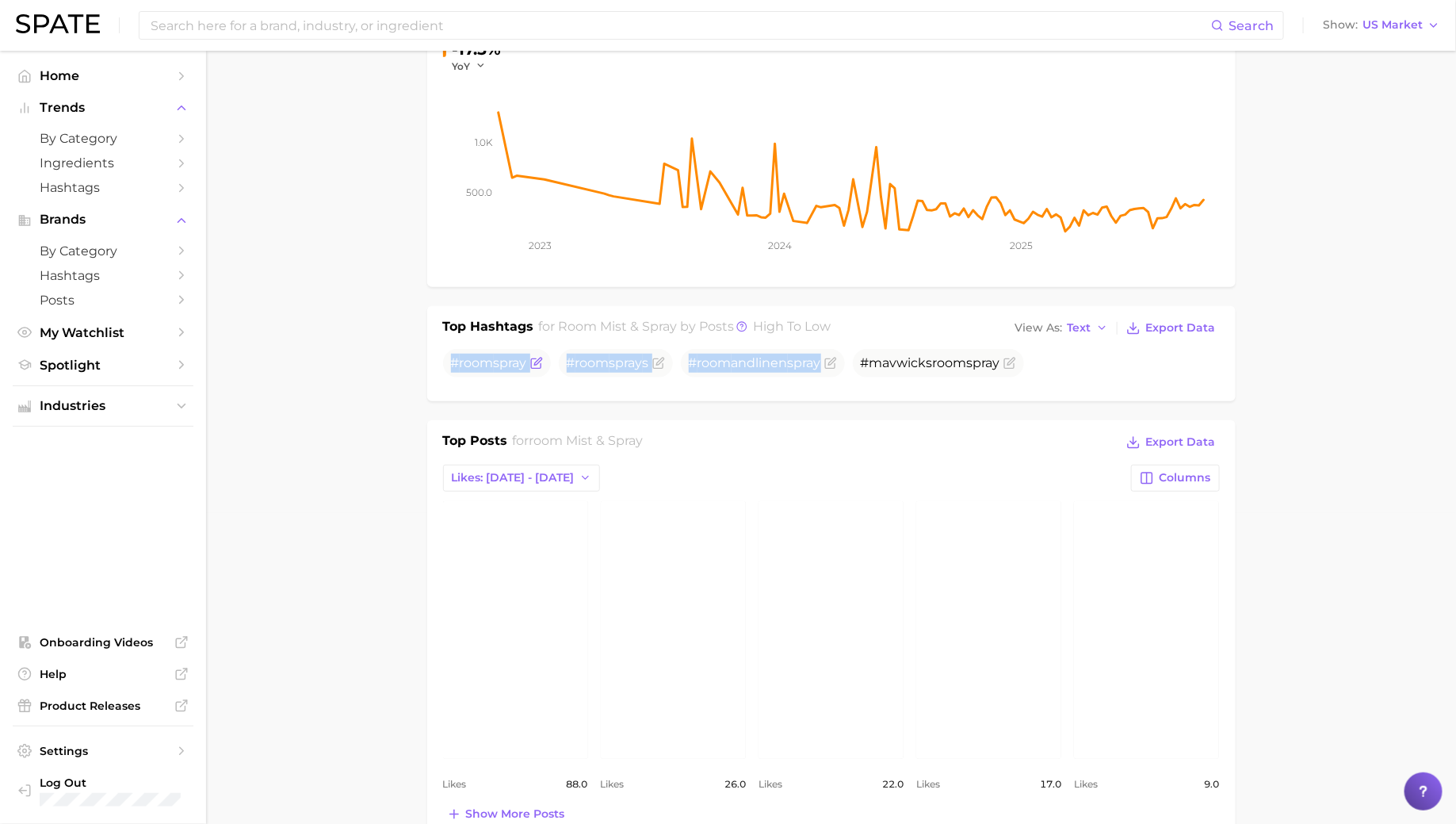
drag, startPoint x: 822, startPoint y: 364, endPoint x: 447, endPoint y: 360, distance: 375.0
click at [447, 360] on ul "# room spray # room spray s # room andlinen spray #mavwicks room spray" at bounding box center [831, 362] width 777 height 28
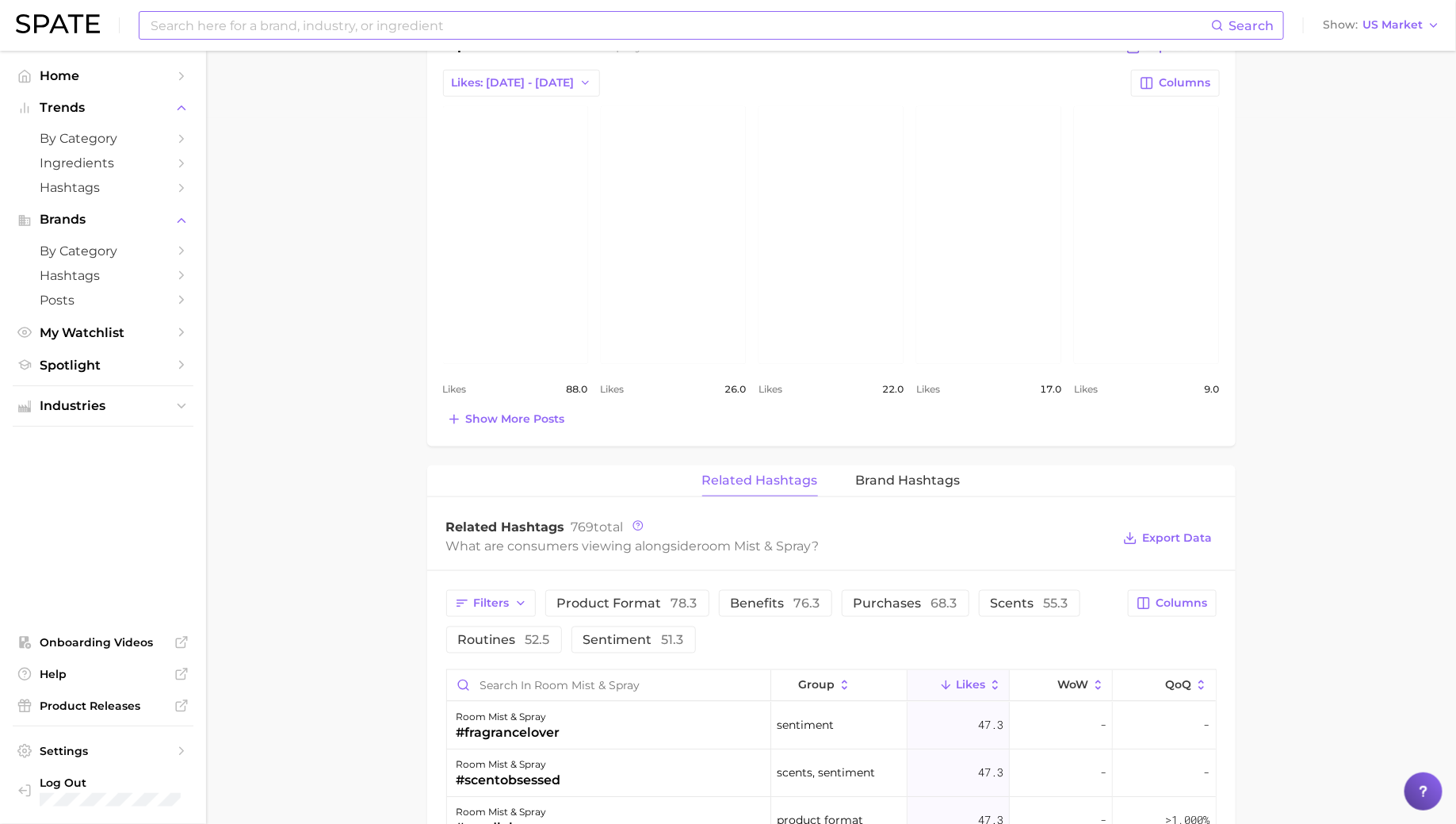
scroll to position [707, 0]
click at [886, 471] on span "Brand Hashtags" at bounding box center [908, 479] width 105 height 15
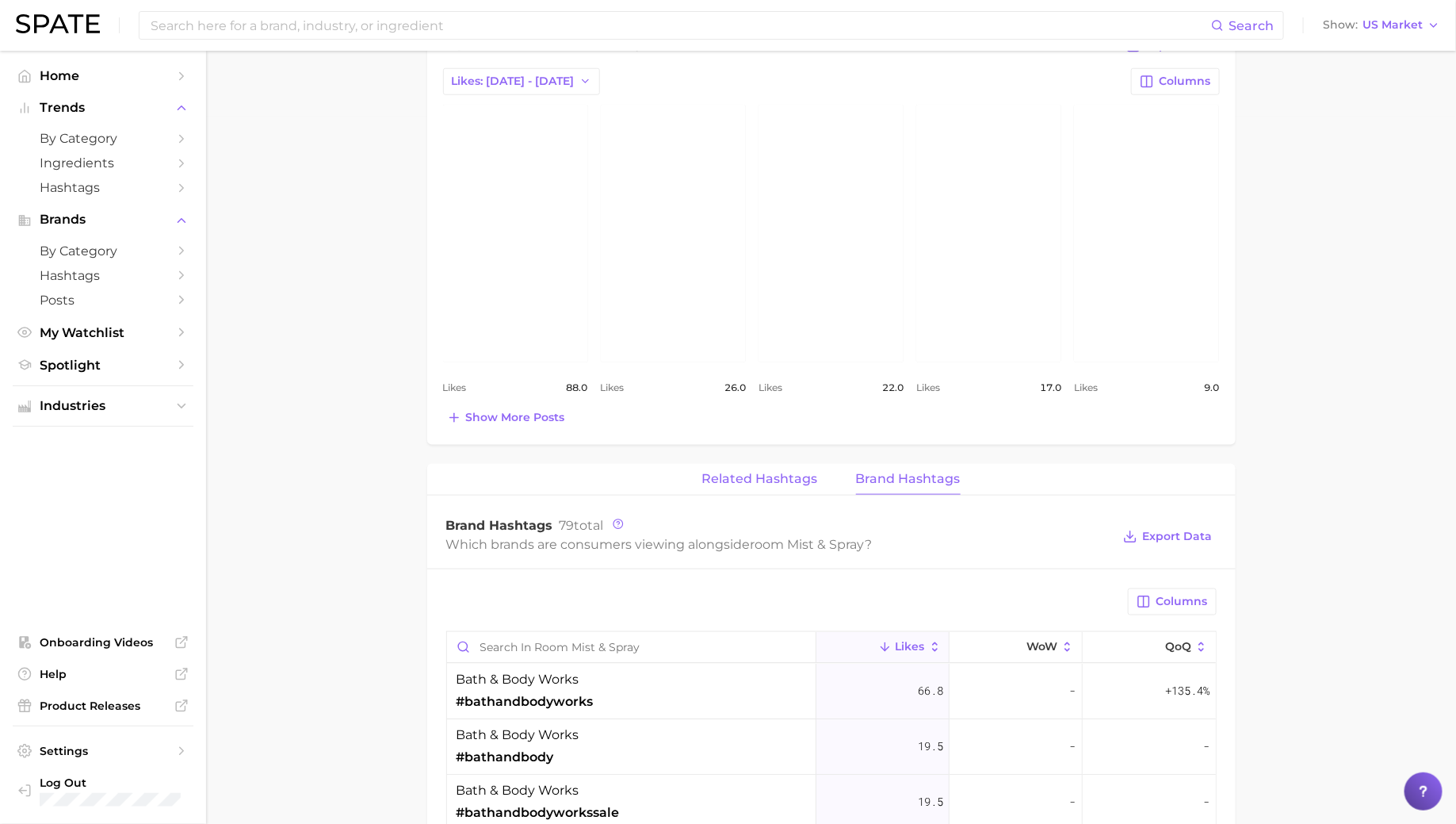
click at [769, 482] on span "Related Hashtags" at bounding box center [760, 479] width 115 height 15
